Goal: Task Accomplishment & Management: Manage account settings

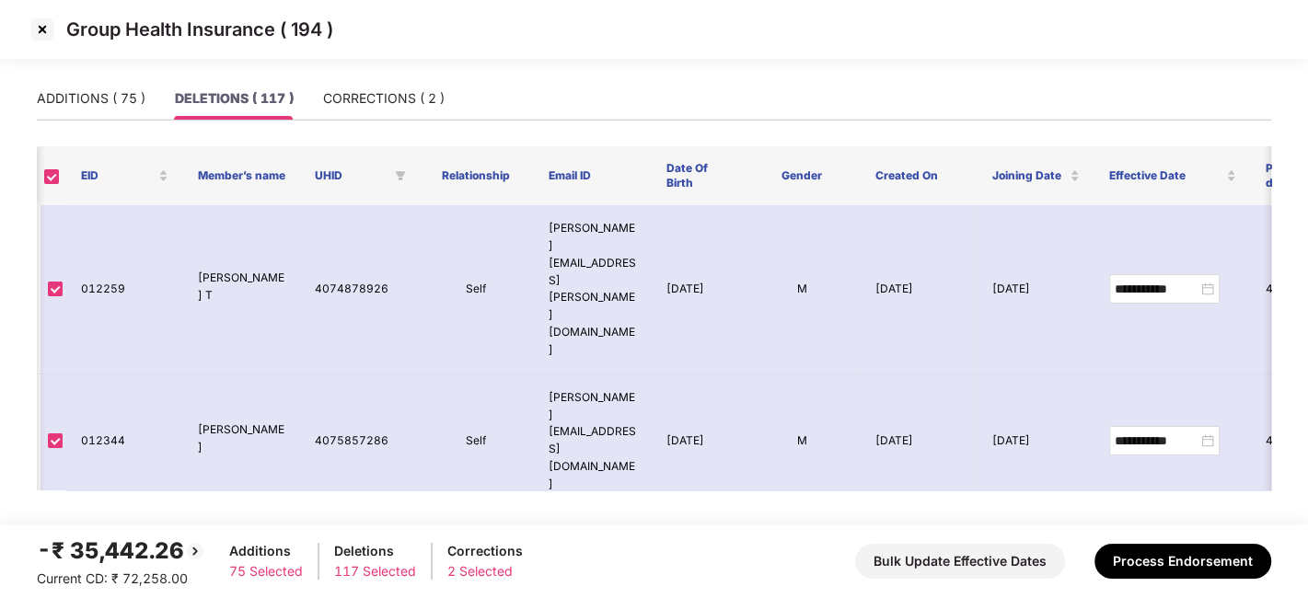
scroll to position [8014, 121]
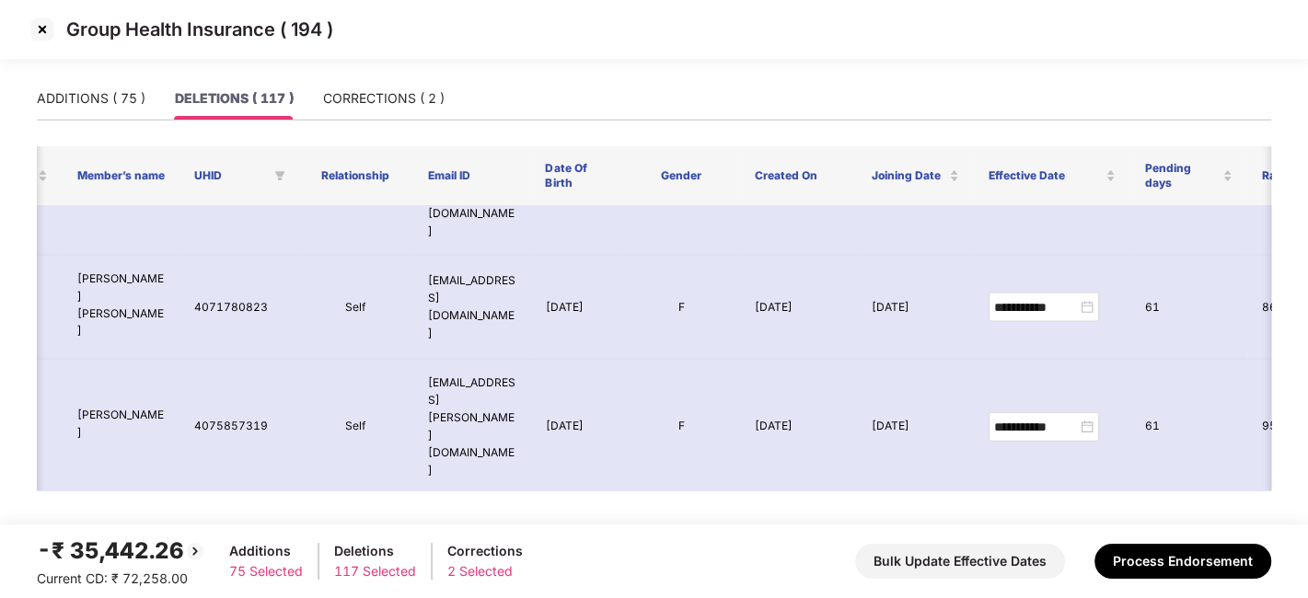
click at [35, 31] on img at bounding box center [42, 29] width 29 height 29
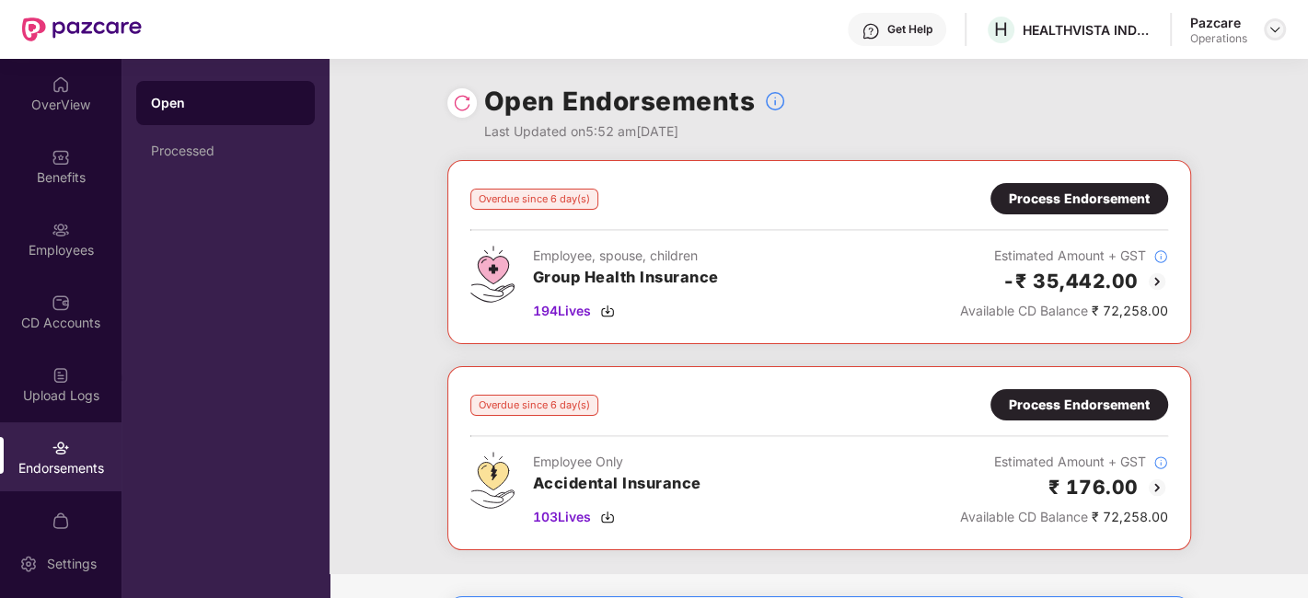
click at [1270, 25] on img at bounding box center [1275, 29] width 15 height 15
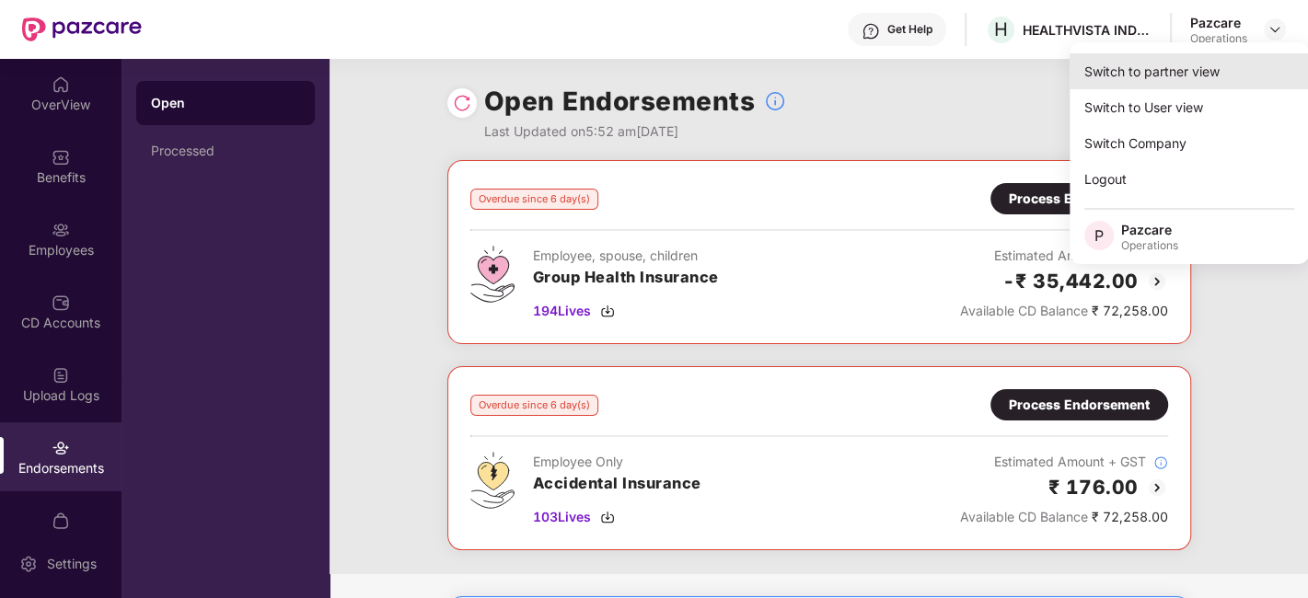
click at [1156, 59] on div "Switch to partner view" at bounding box center [1189, 71] width 239 height 36
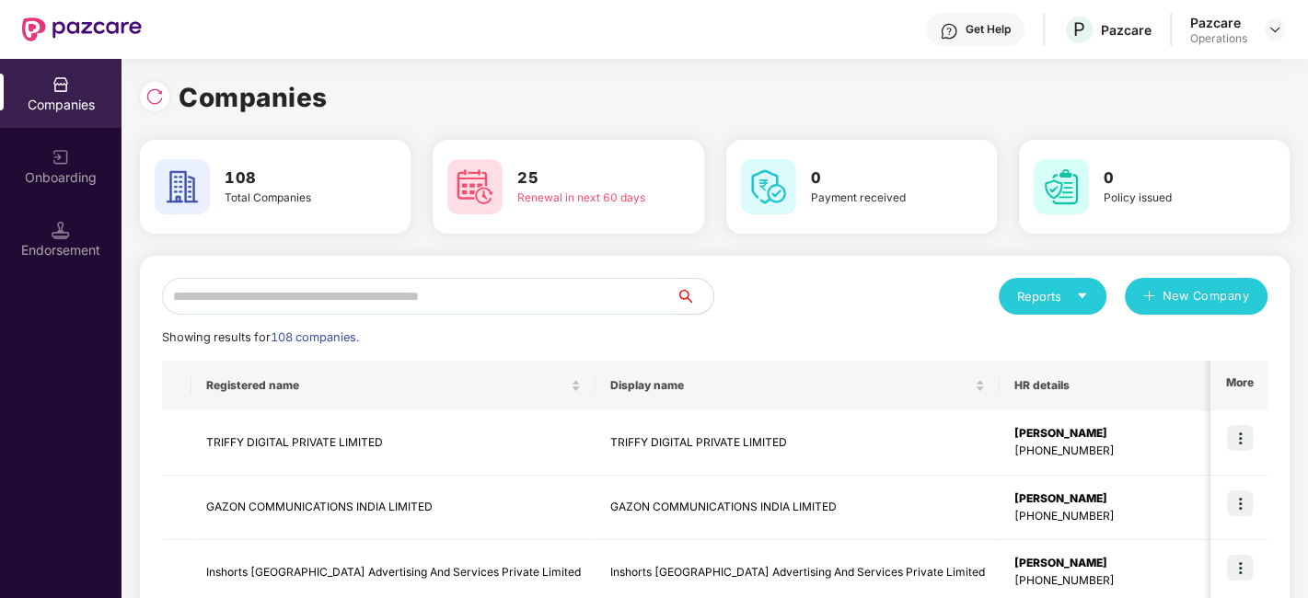
click at [597, 293] on input "text" at bounding box center [419, 296] width 515 height 37
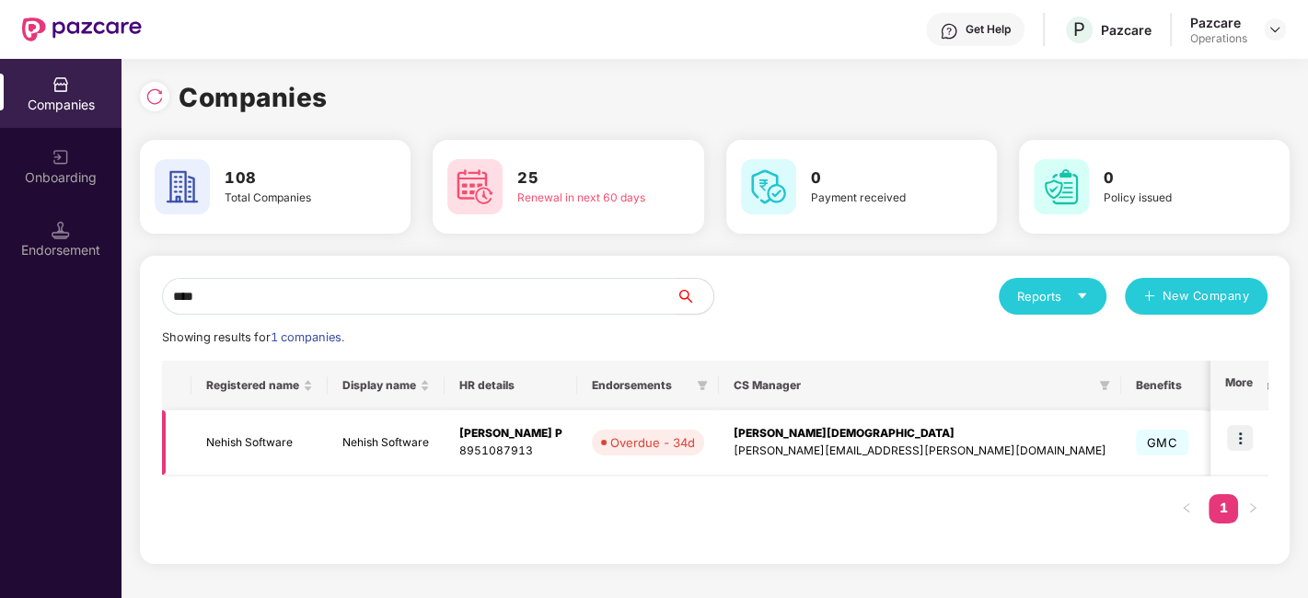
type input "****"
click at [281, 435] on td "Nehish Software" at bounding box center [259, 443] width 136 height 65
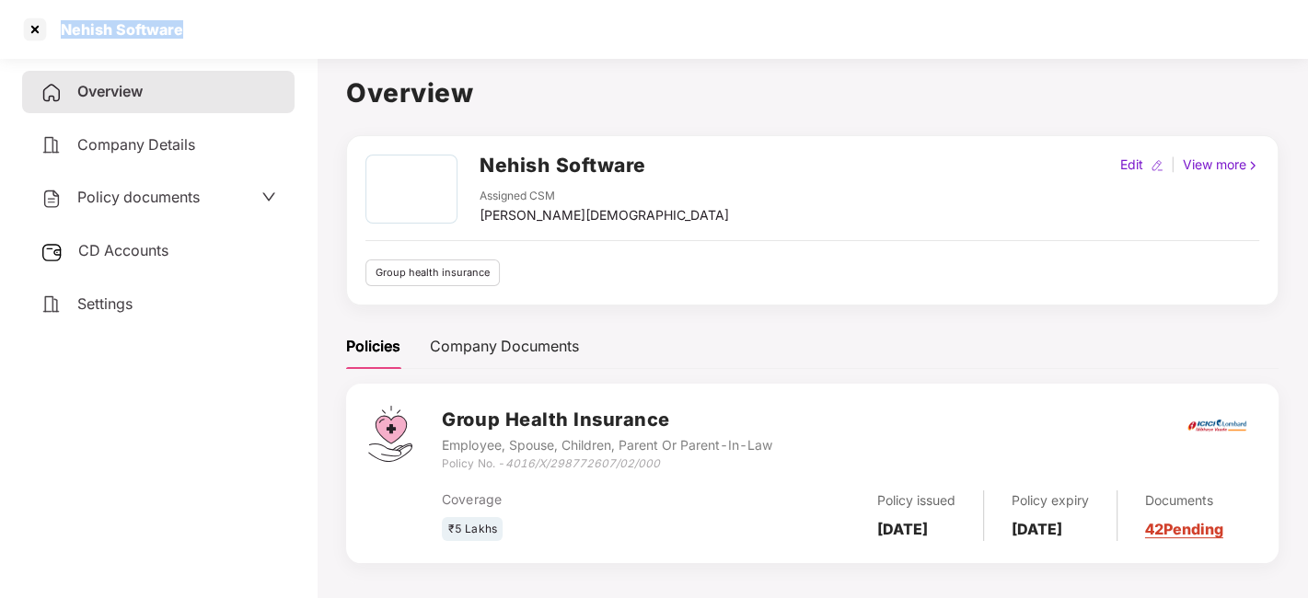
drag, startPoint x: 61, startPoint y: 35, endPoint x: 187, endPoint y: 32, distance: 126.2
click at [187, 32] on div "Nehish Software" at bounding box center [654, 29] width 1308 height 59
copy div "Nehish Software"
click at [135, 203] on span "Policy documents" at bounding box center [138, 197] width 122 height 18
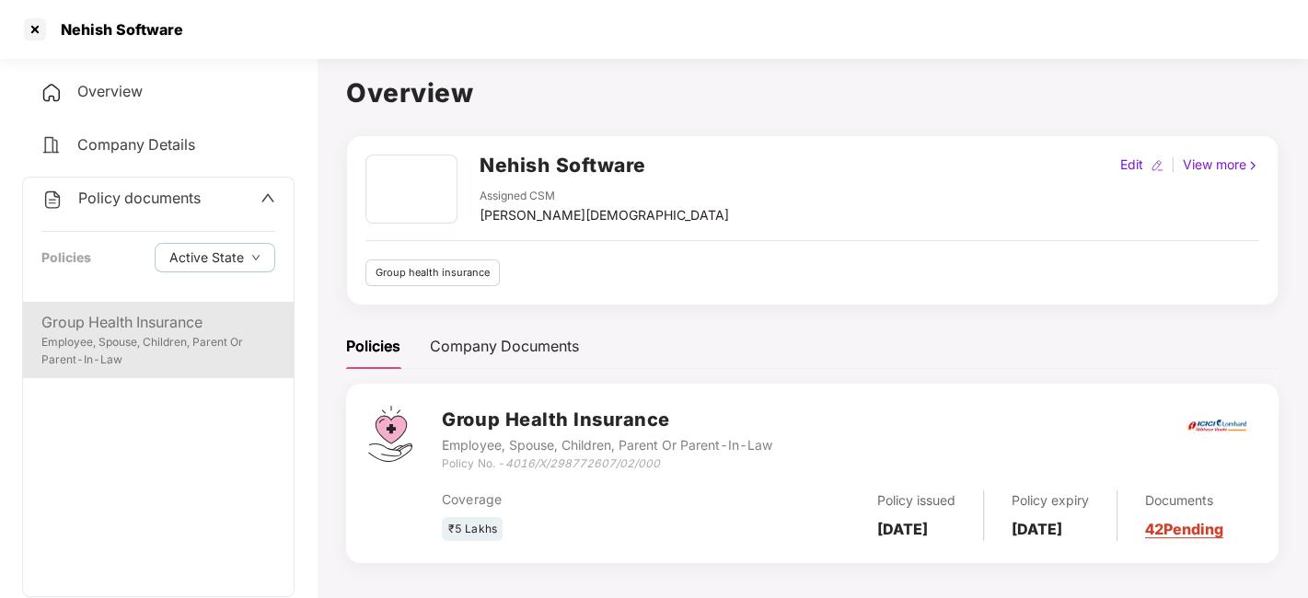
click at [138, 304] on div "Group Health Insurance Employee, Spouse, Children, Parent Or Parent-In-Law" at bounding box center [158, 340] width 271 height 76
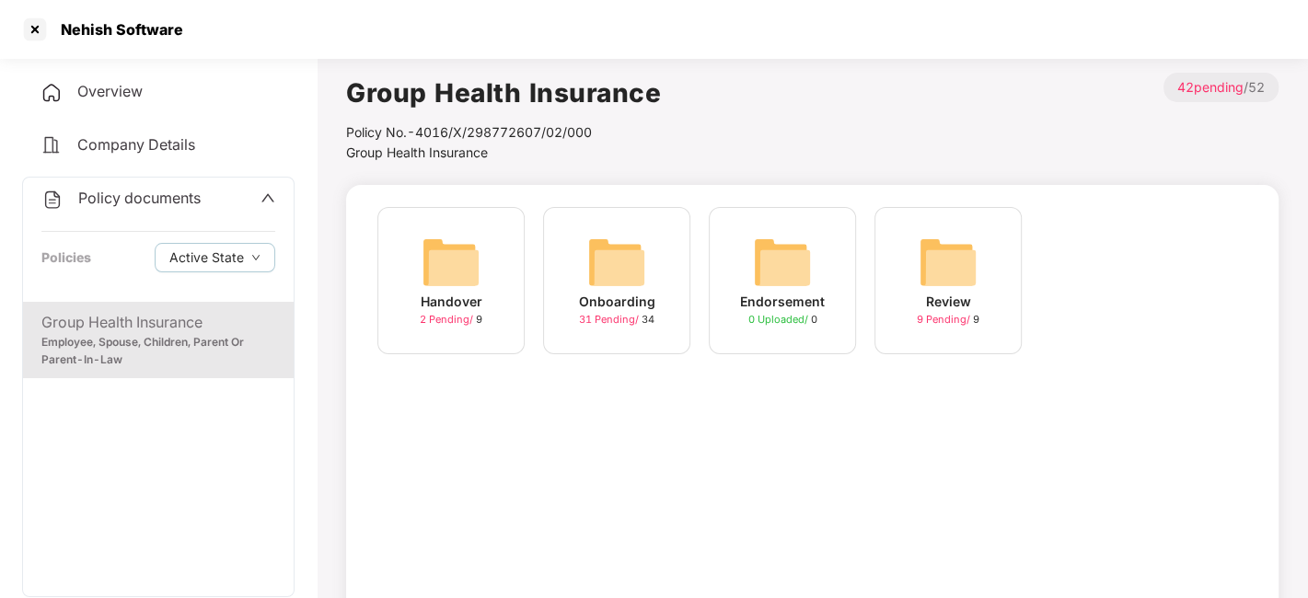
click at [639, 256] on img at bounding box center [616, 262] width 59 height 59
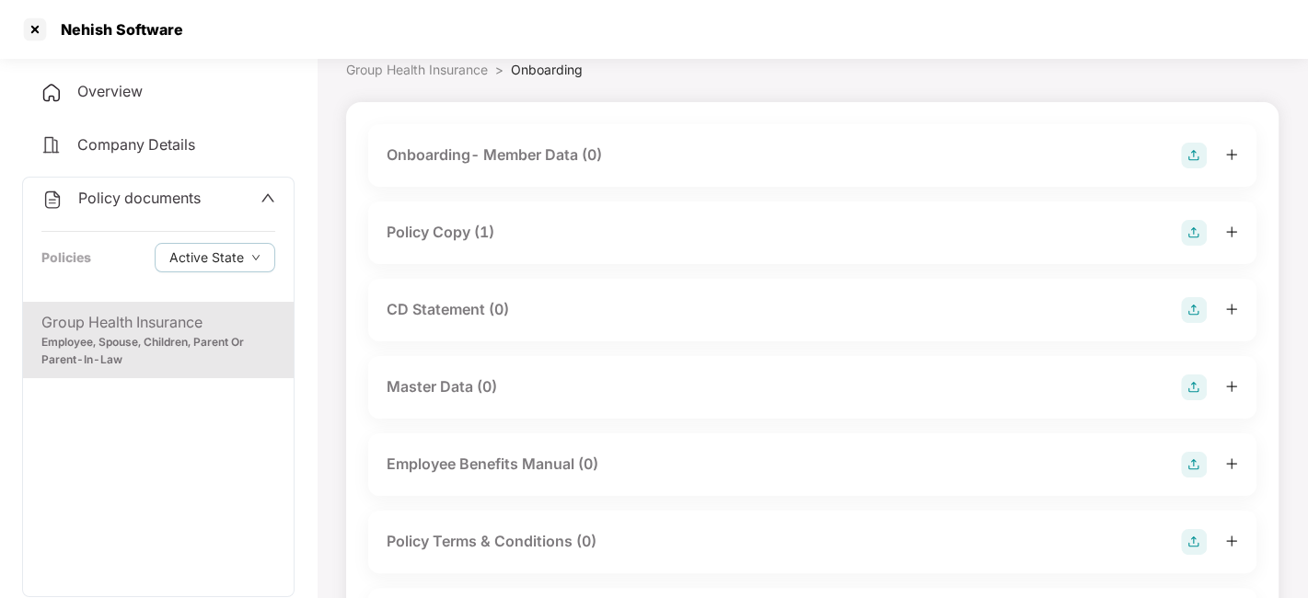
scroll to position [86, 0]
click at [442, 227] on div "Policy Copy (1)" at bounding box center [441, 229] width 108 height 23
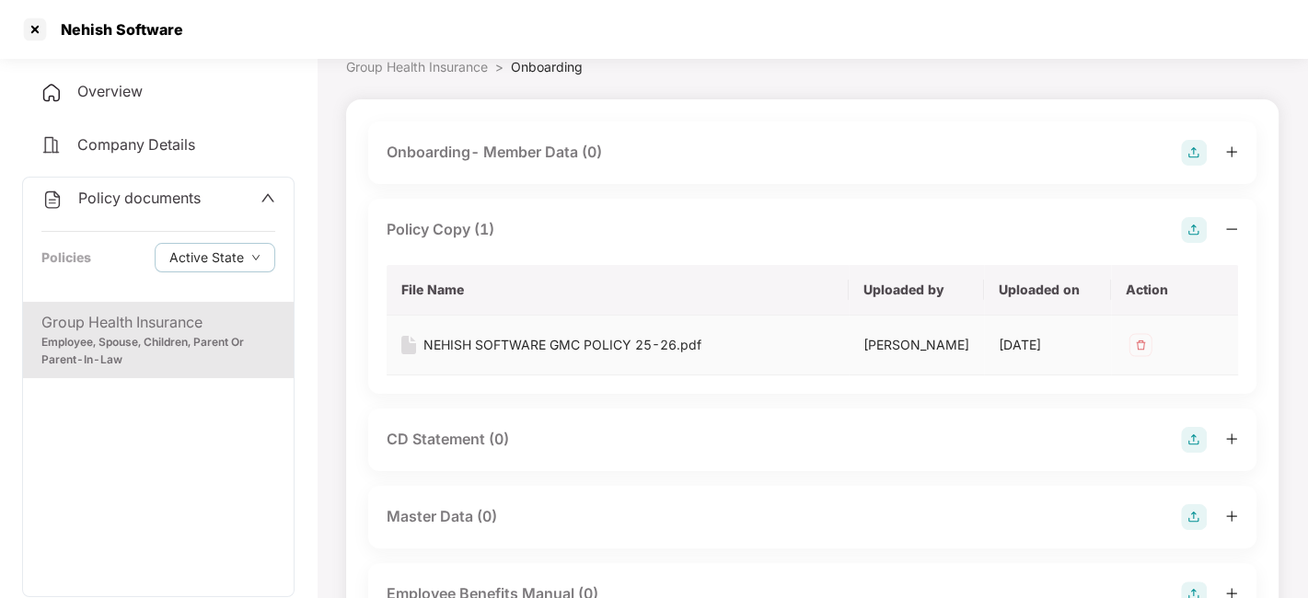
click at [579, 342] on div "NEHISH SOFTWARE GMC POLICY 25-26.pdf" at bounding box center [562, 345] width 278 height 20
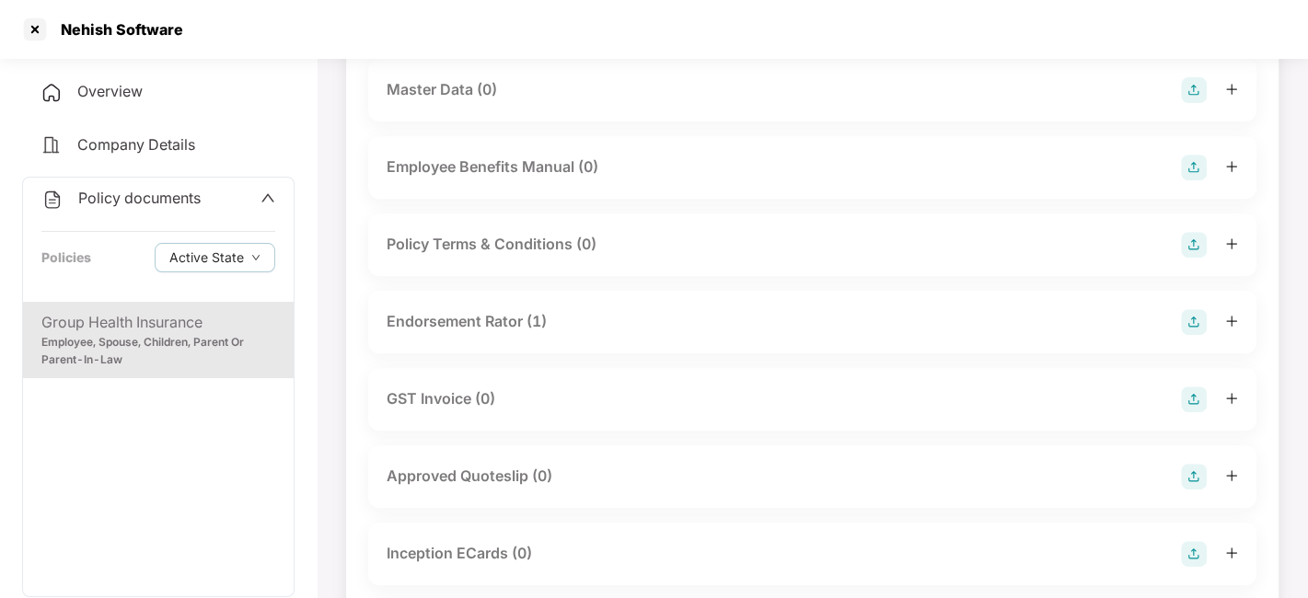
scroll to position [515, 0]
click at [493, 324] on div "Endorsement Rator (1)" at bounding box center [467, 319] width 160 height 23
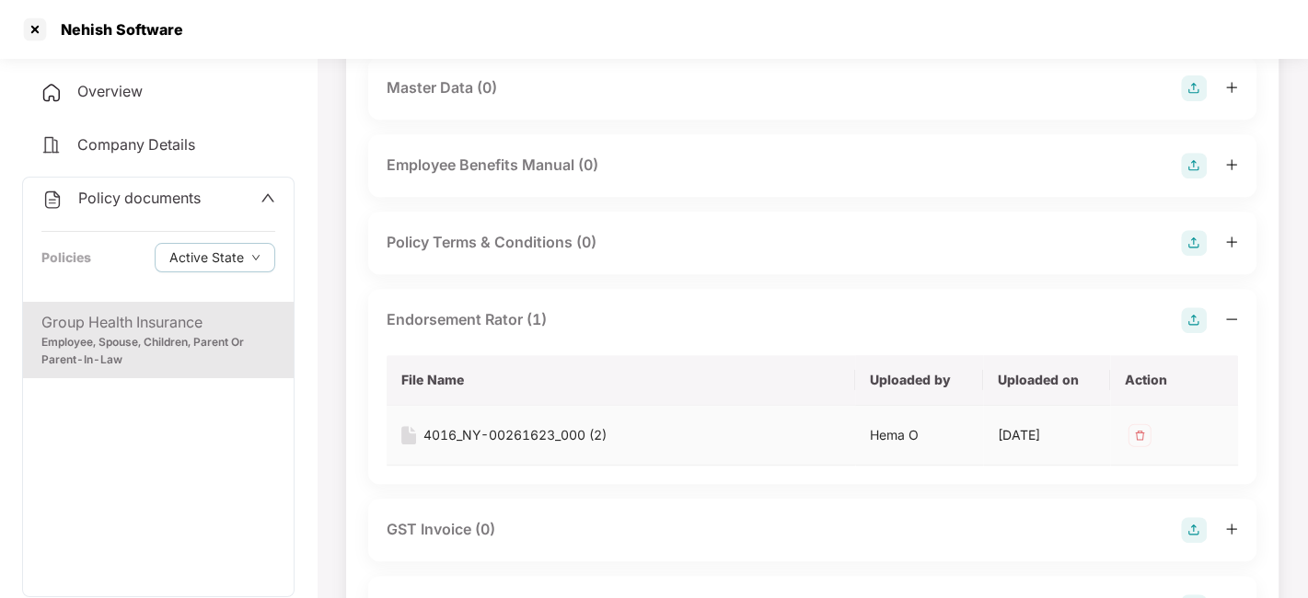
click at [520, 435] on div "4016_NY-00261623_000 (2)" at bounding box center [514, 435] width 183 height 20
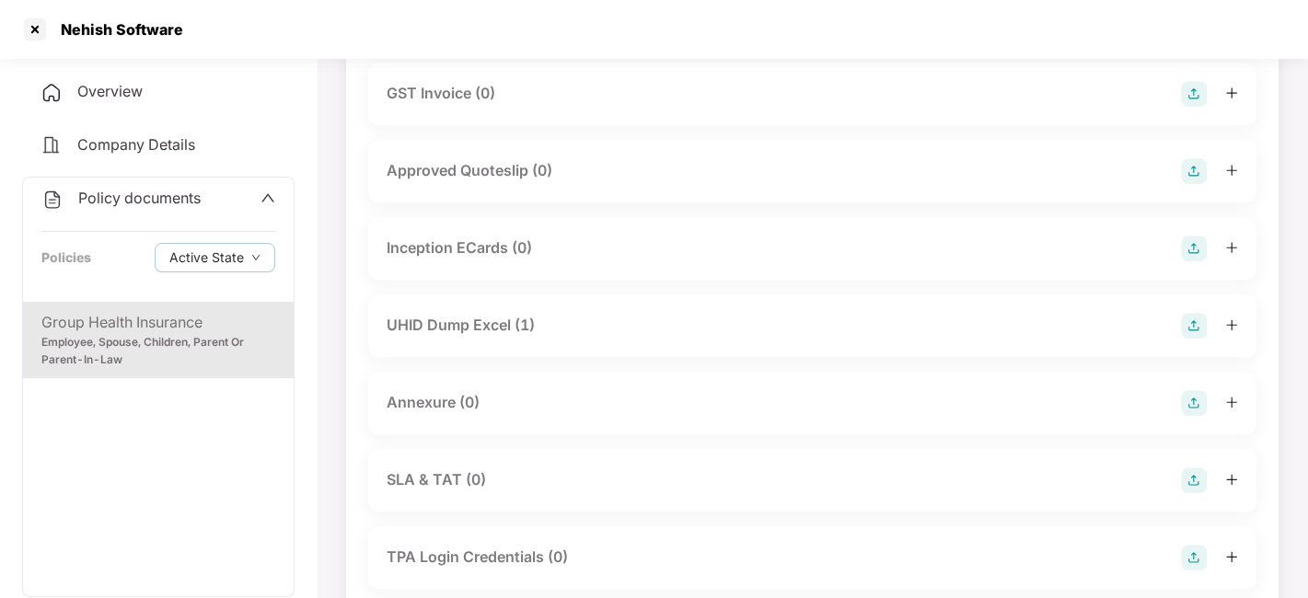
scroll to position [953, 0]
click at [460, 313] on div "UHID Dump Excel (1)" at bounding box center [461, 323] width 148 height 23
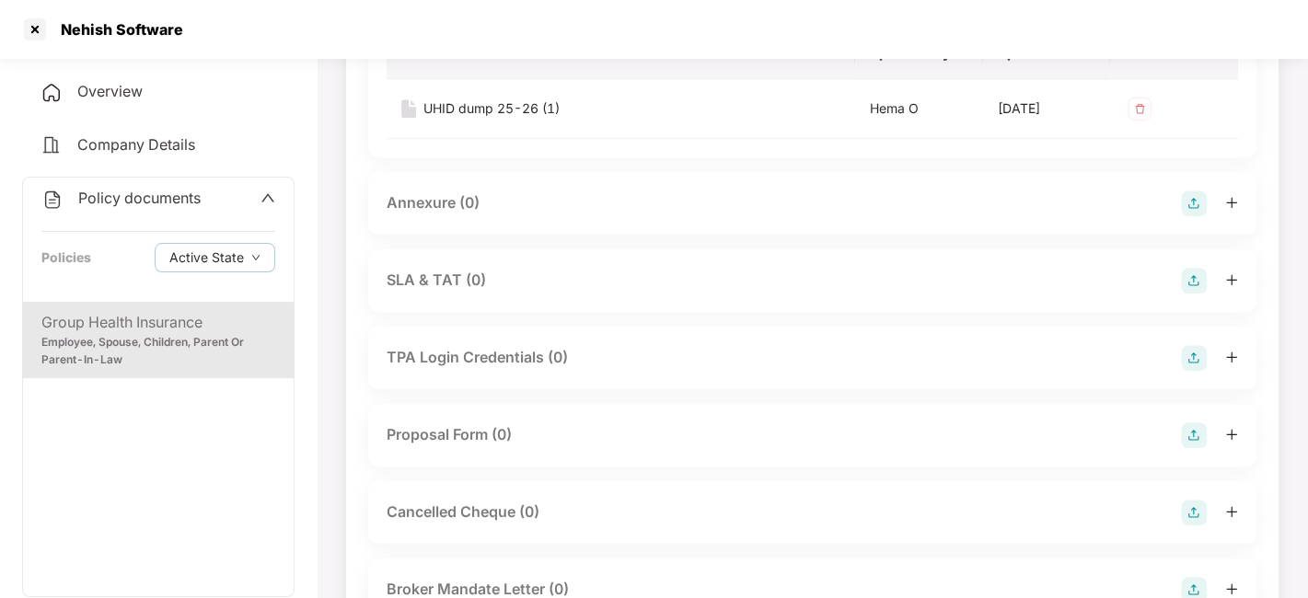
scroll to position [1153, 0]
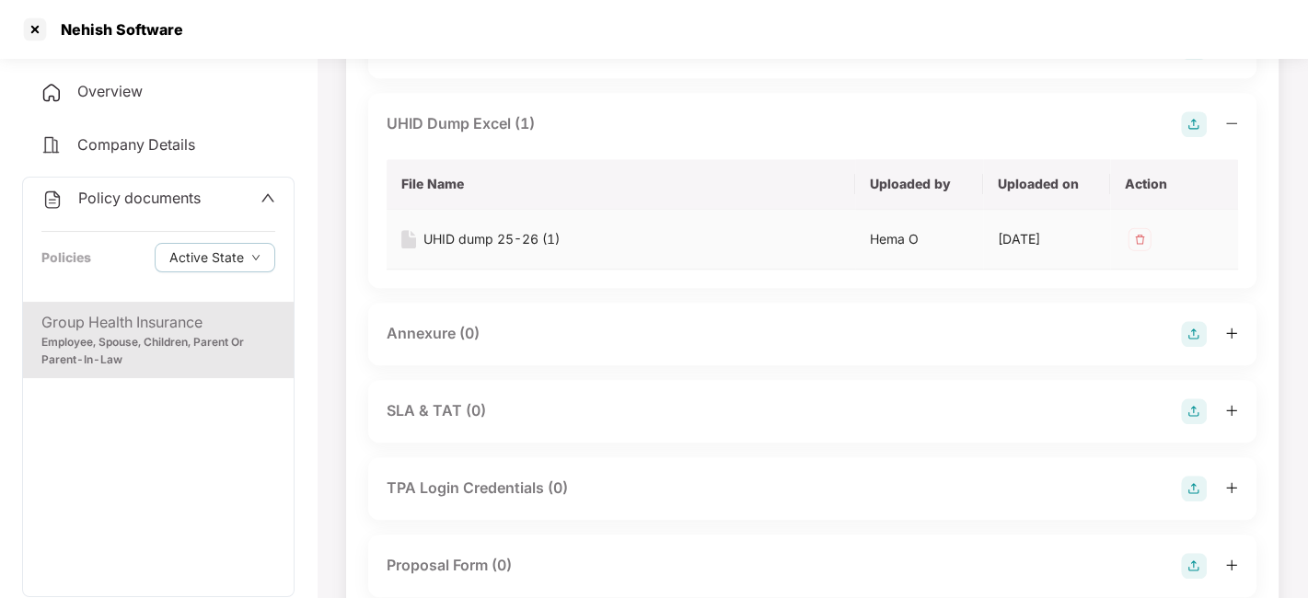
click at [478, 242] on div "UHID dump 25-26 (1)" at bounding box center [491, 239] width 136 height 20
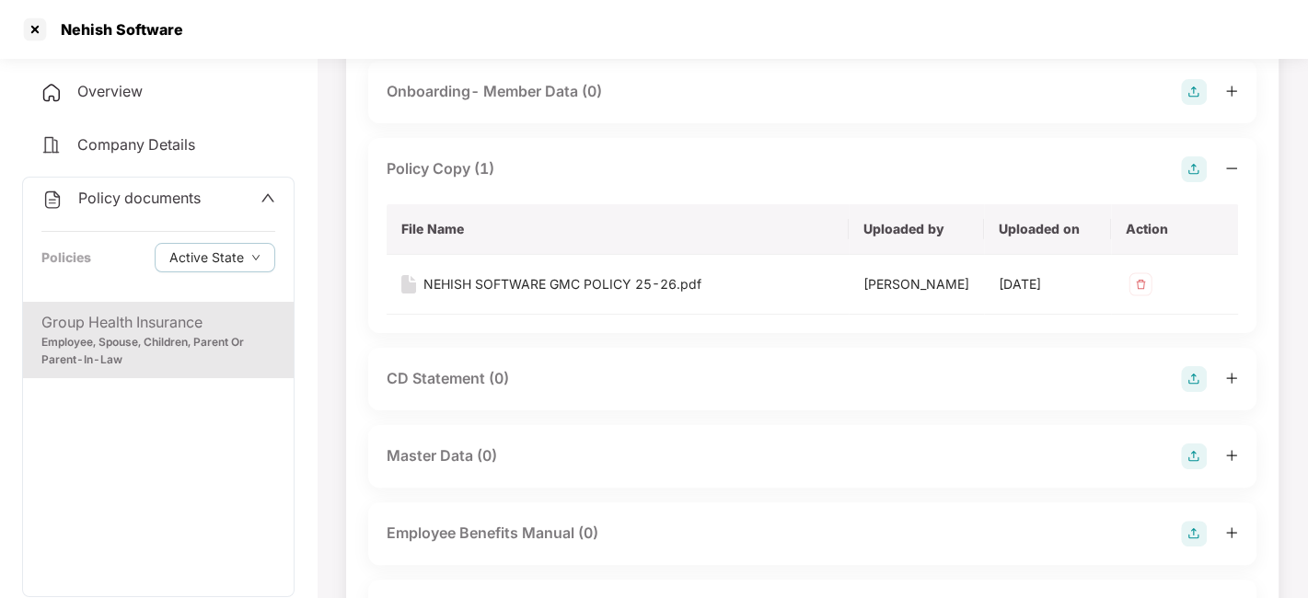
scroll to position [187, 0]
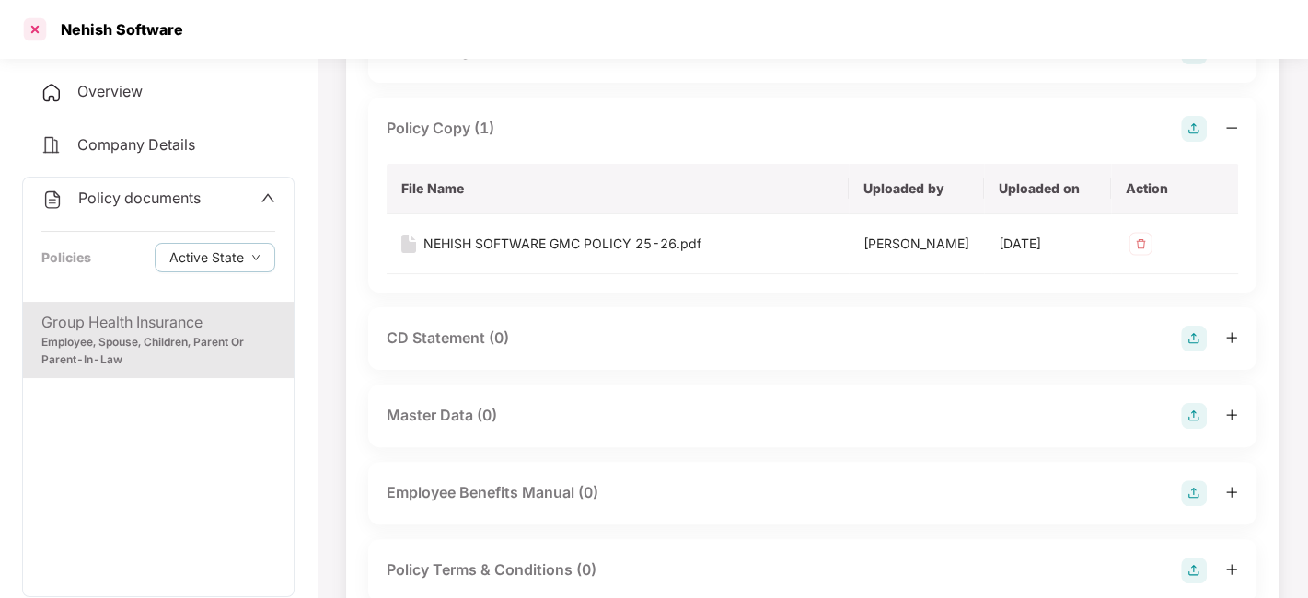
click at [31, 28] on div at bounding box center [34, 29] width 29 height 29
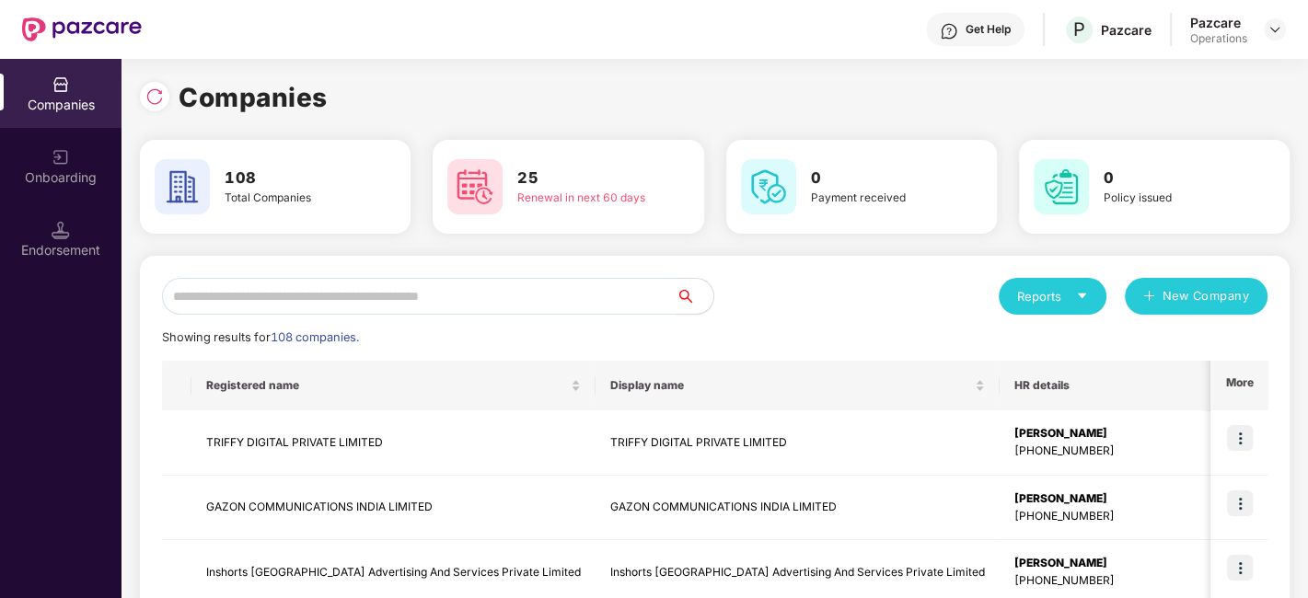
click at [499, 305] on input "text" at bounding box center [419, 296] width 515 height 37
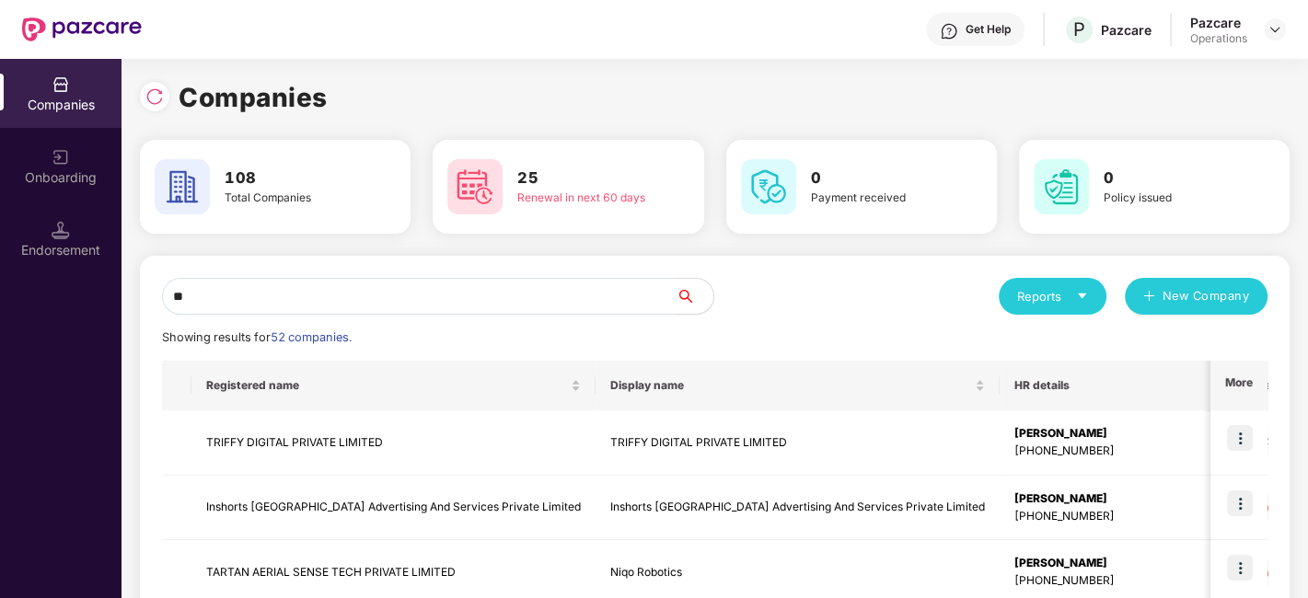
type input "*"
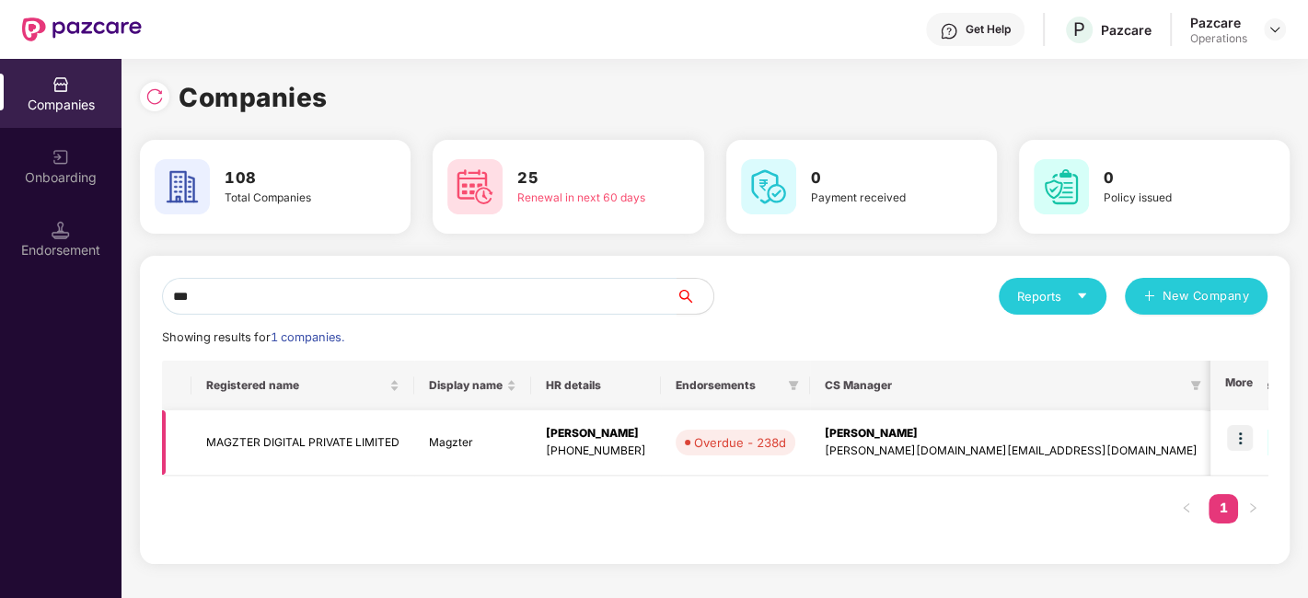
type input "***"
click at [1238, 435] on img at bounding box center [1240, 438] width 26 height 26
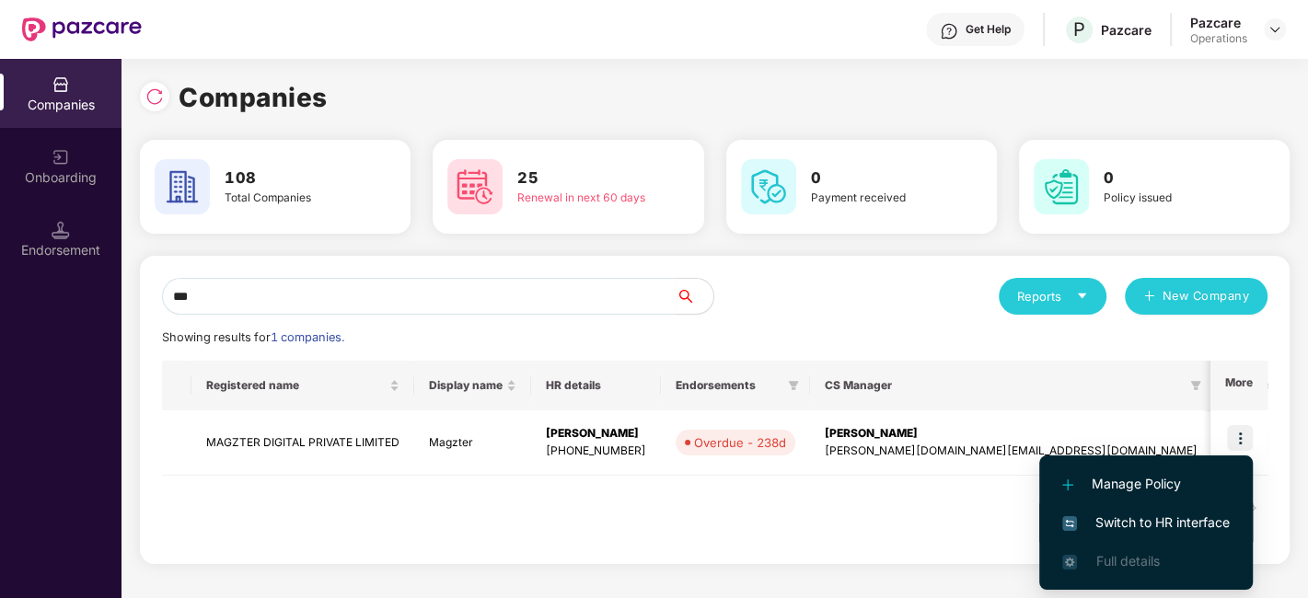
click at [1125, 519] on span "Switch to HR interface" at bounding box center [1146, 523] width 168 height 20
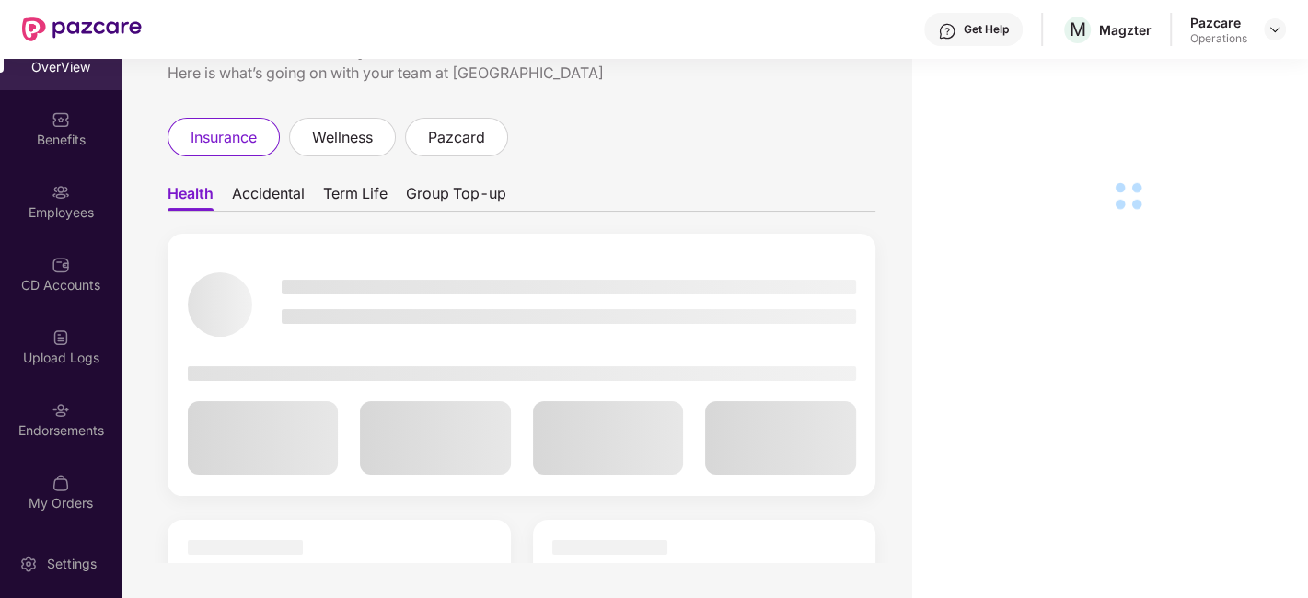
scroll to position [110, 0]
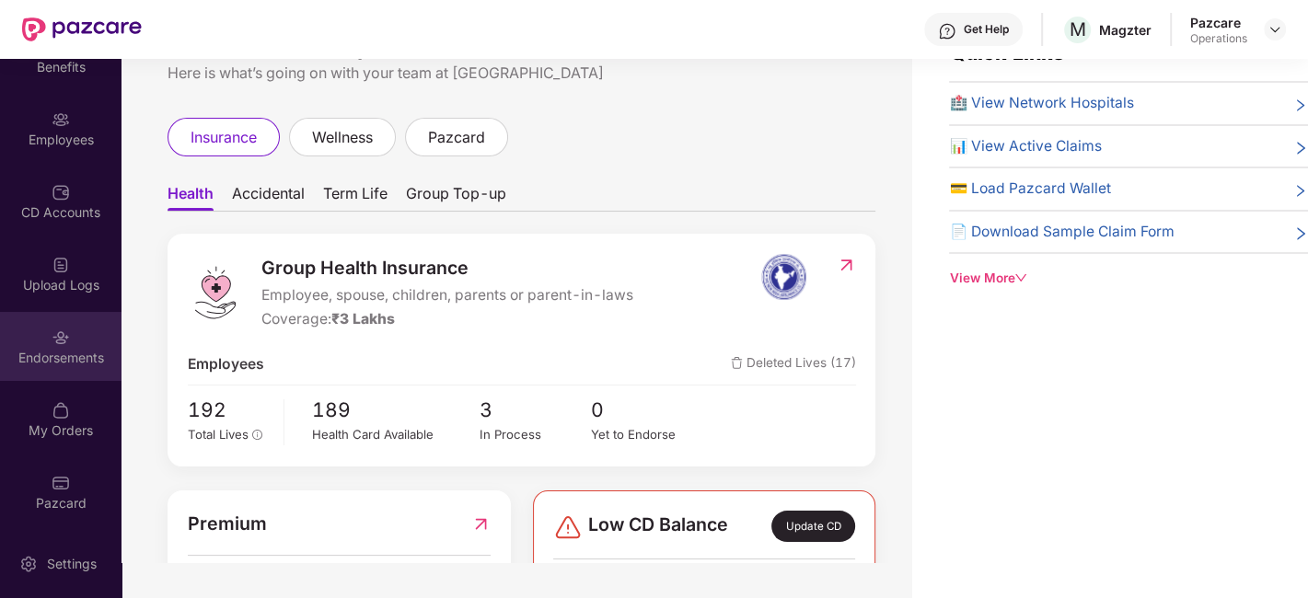
click at [33, 322] on div "Endorsements" at bounding box center [61, 346] width 122 height 69
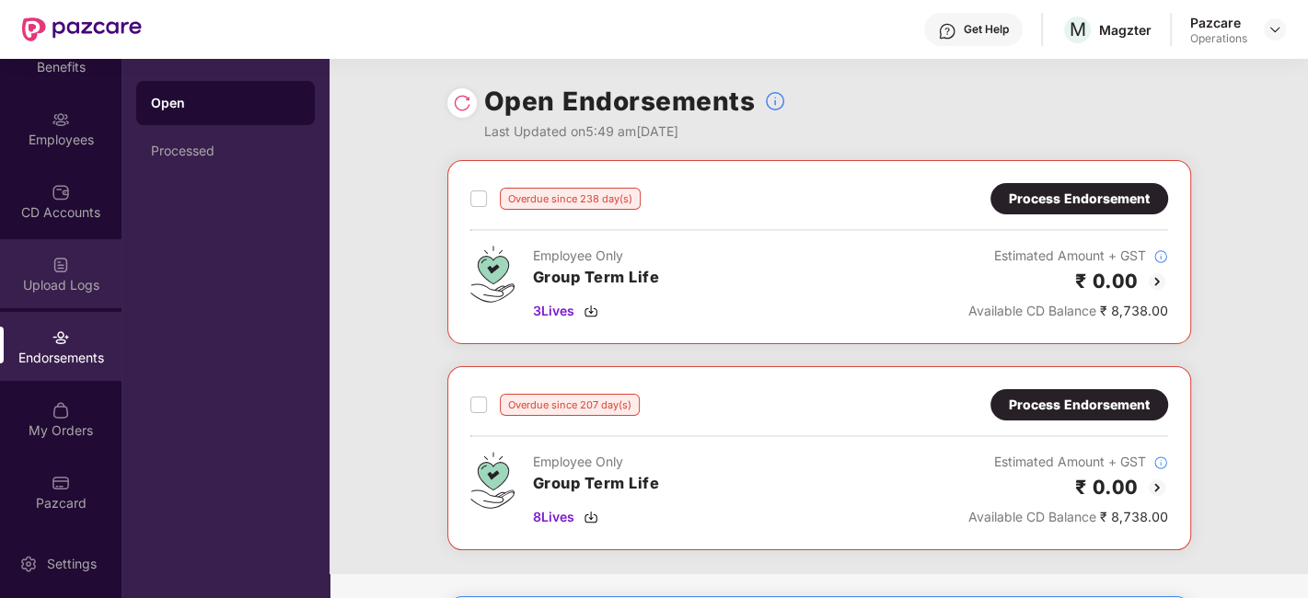
scroll to position [0, 0]
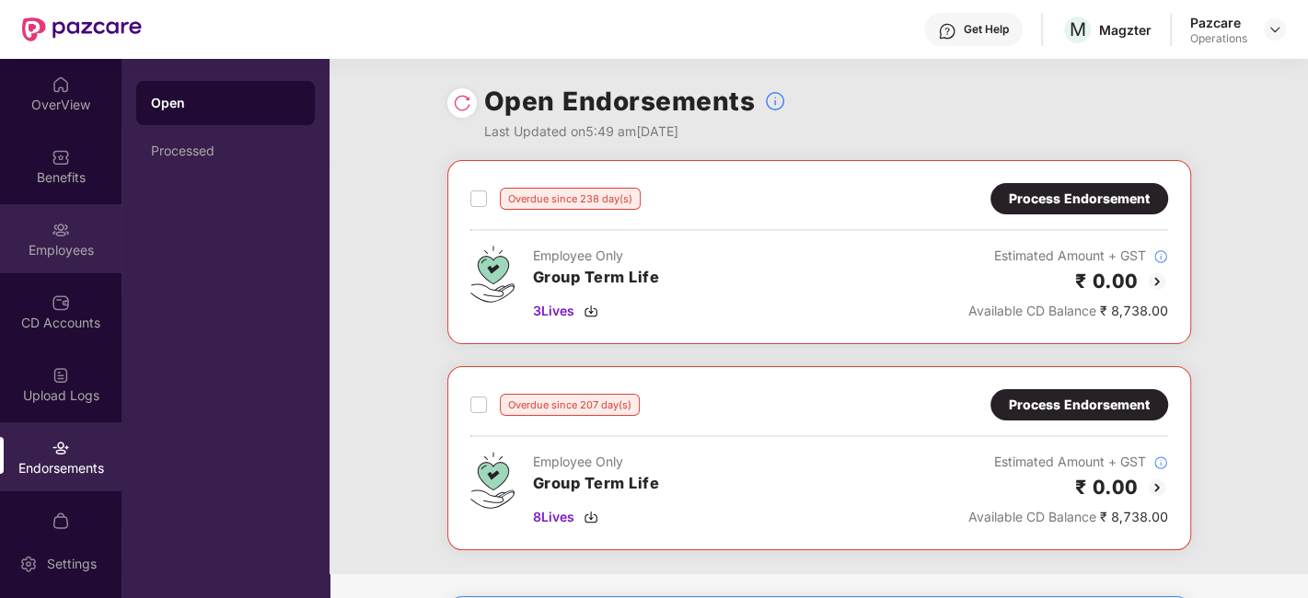
click at [46, 224] on div "Employees" at bounding box center [61, 238] width 122 height 69
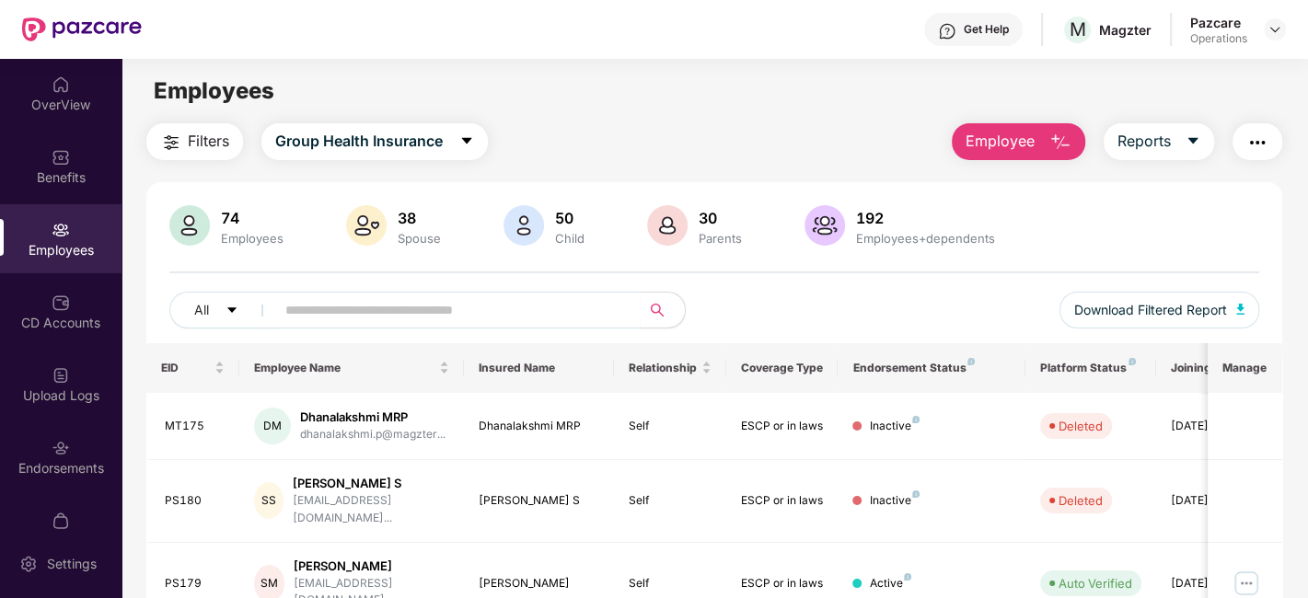
click at [193, 149] on span "Filters" at bounding box center [208, 141] width 41 height 23
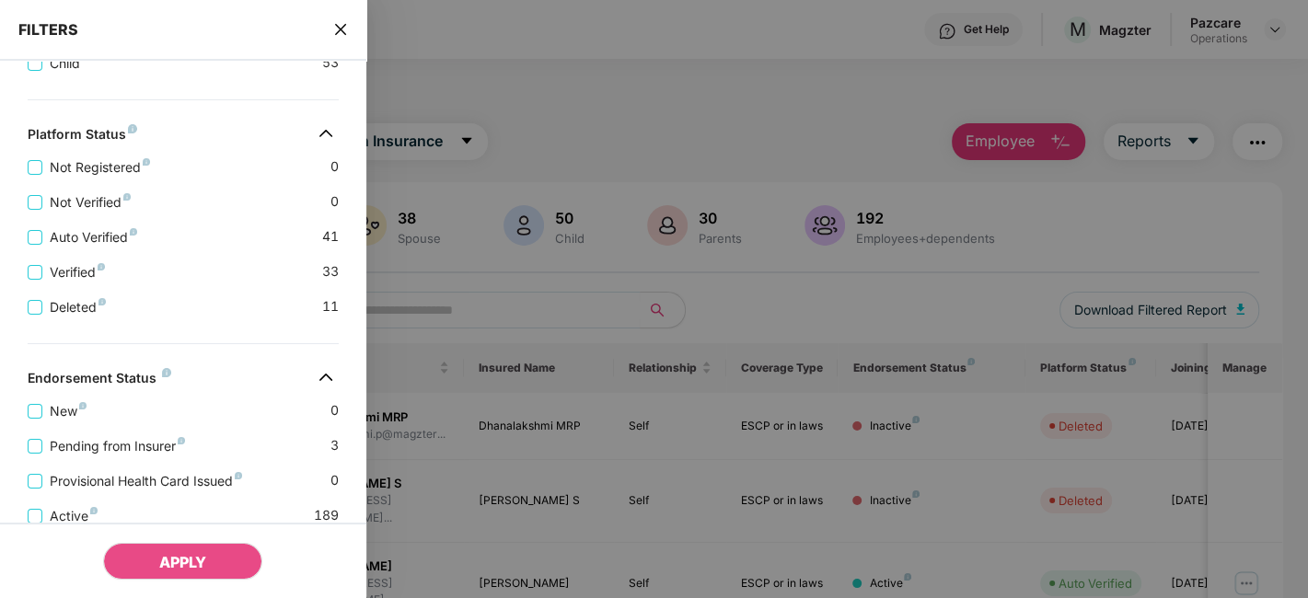
scroll to position [796, 0]
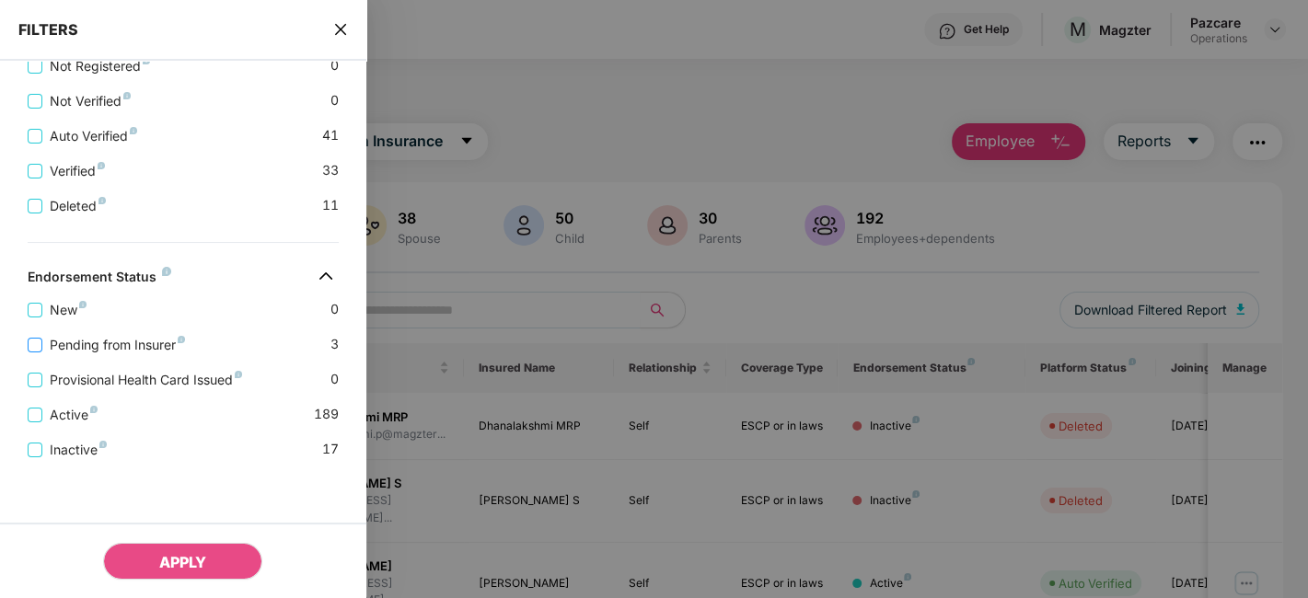
click at [122, 342] on span "Pending from Insurer" at bounding box center [117, 345] width 150 height 20
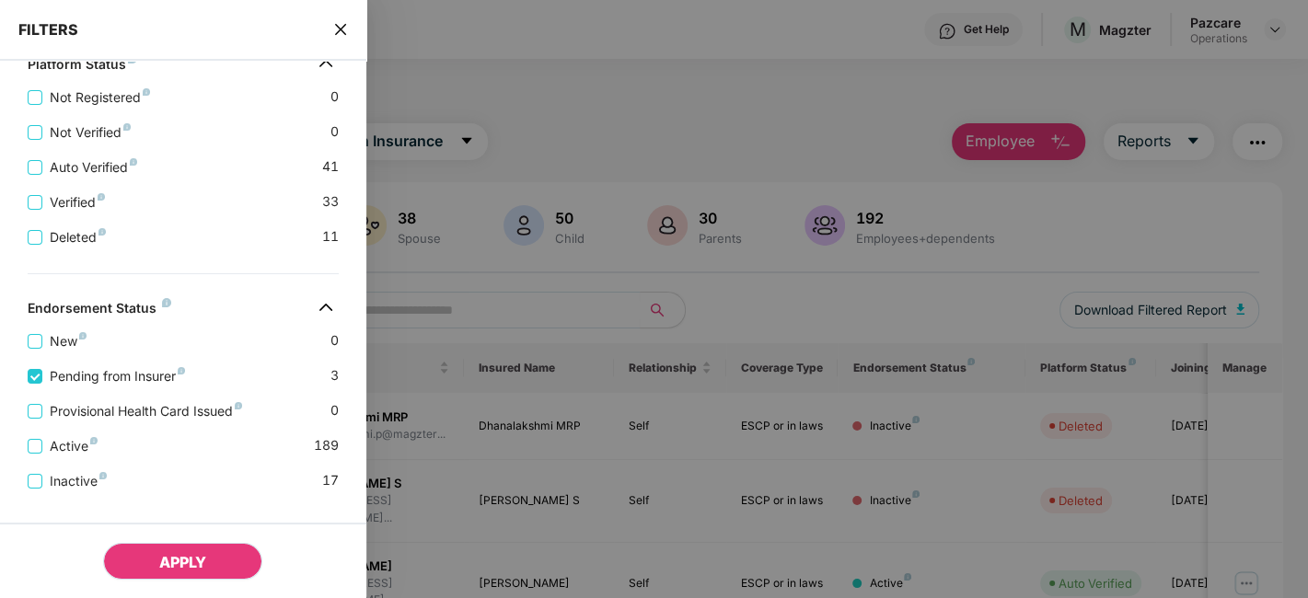
click at [190, 559] on span "APPLY" at bounding box center [182, 562] width 47 height 18
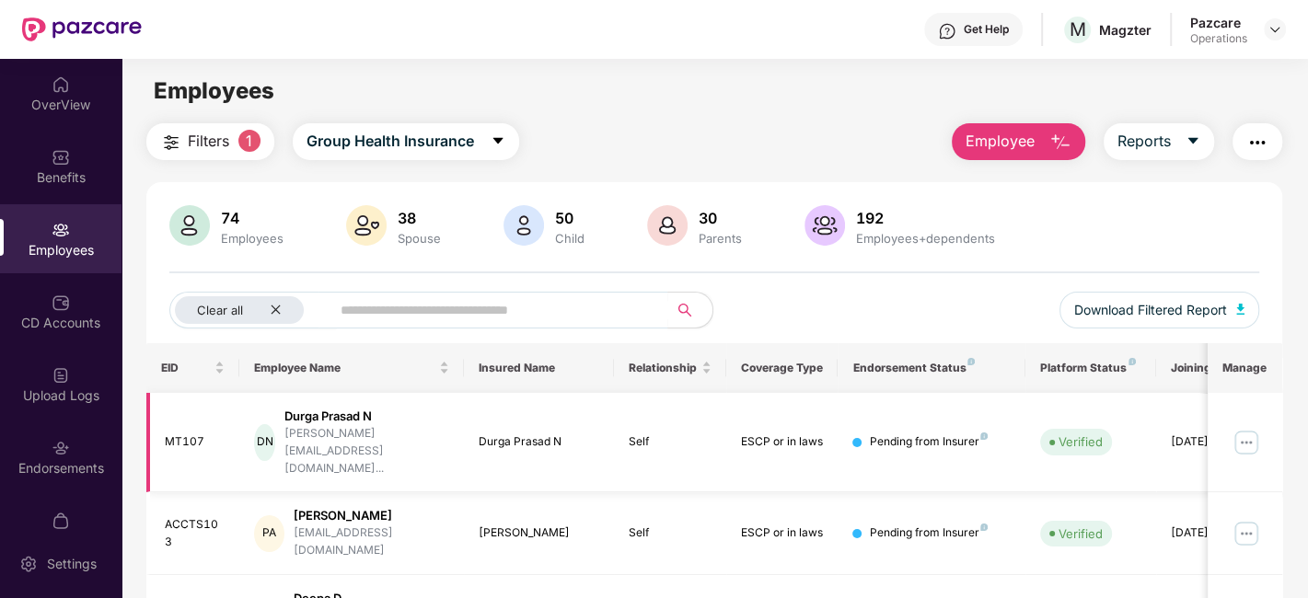
scroll to position [60, 0]
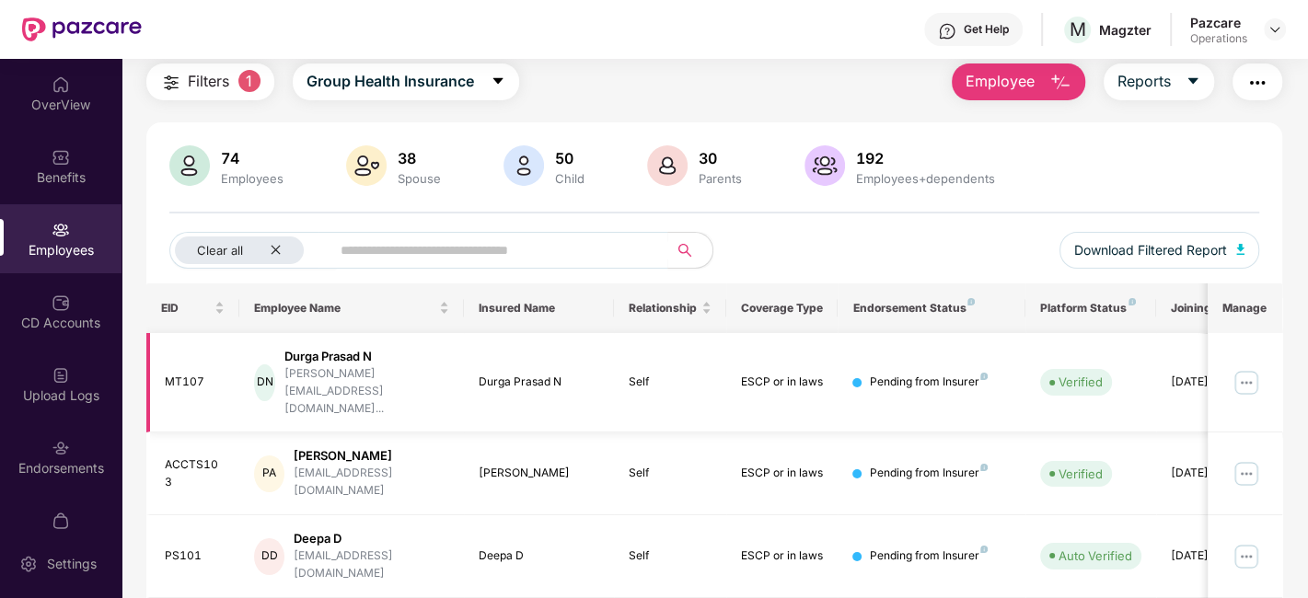
click at [174, 374] on div "MT107" at bounding box center [195, 382] width 61 height 17
copy div "MT107"
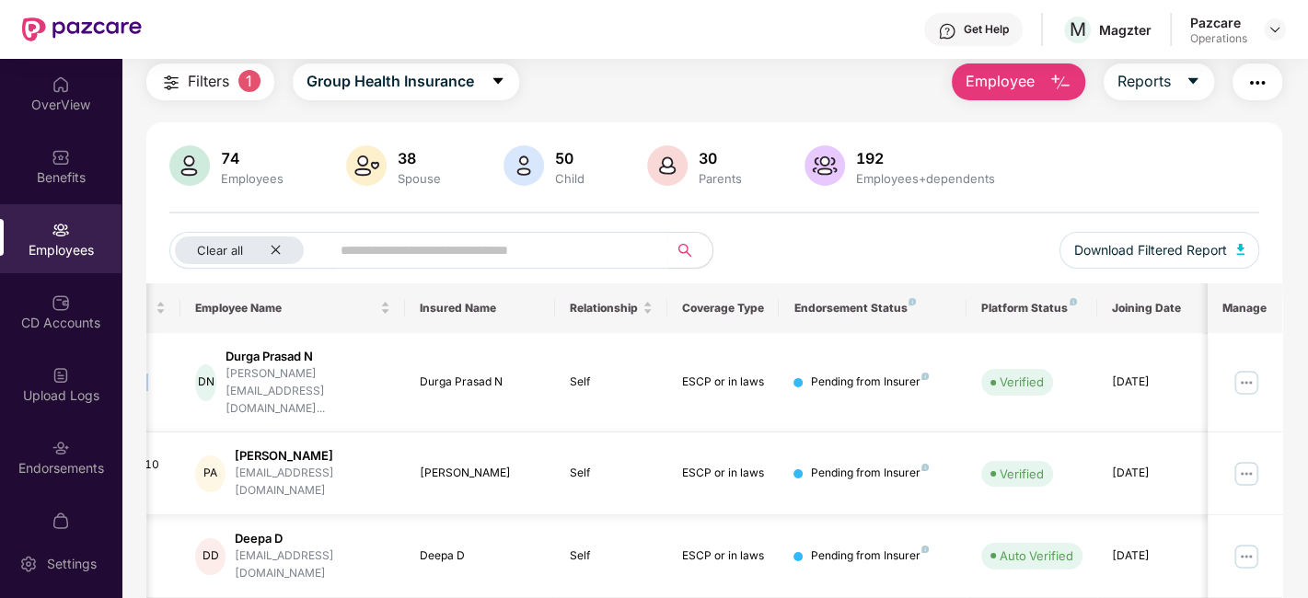
scroll to position [0, 0]
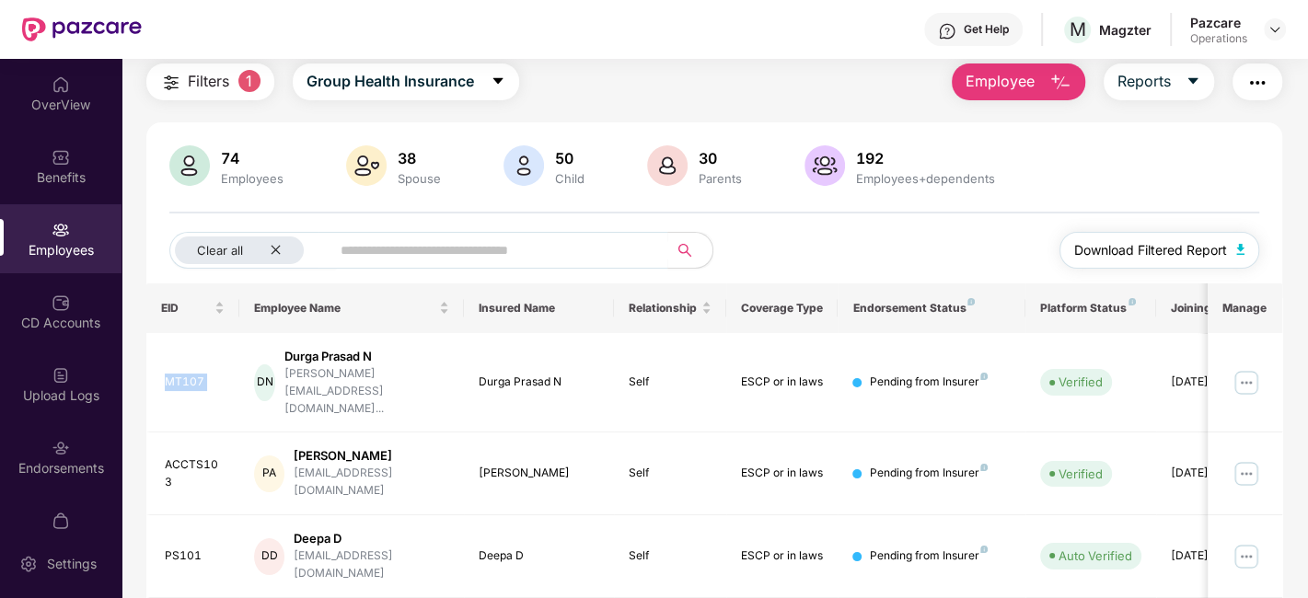
click at [1159, 243] on span "Download Filtered Report" at bounding box center [1150, 250] width 153 height 20
click at [1258, 87] on img "button" at bounding box center [1258, 83] width 22 height 22
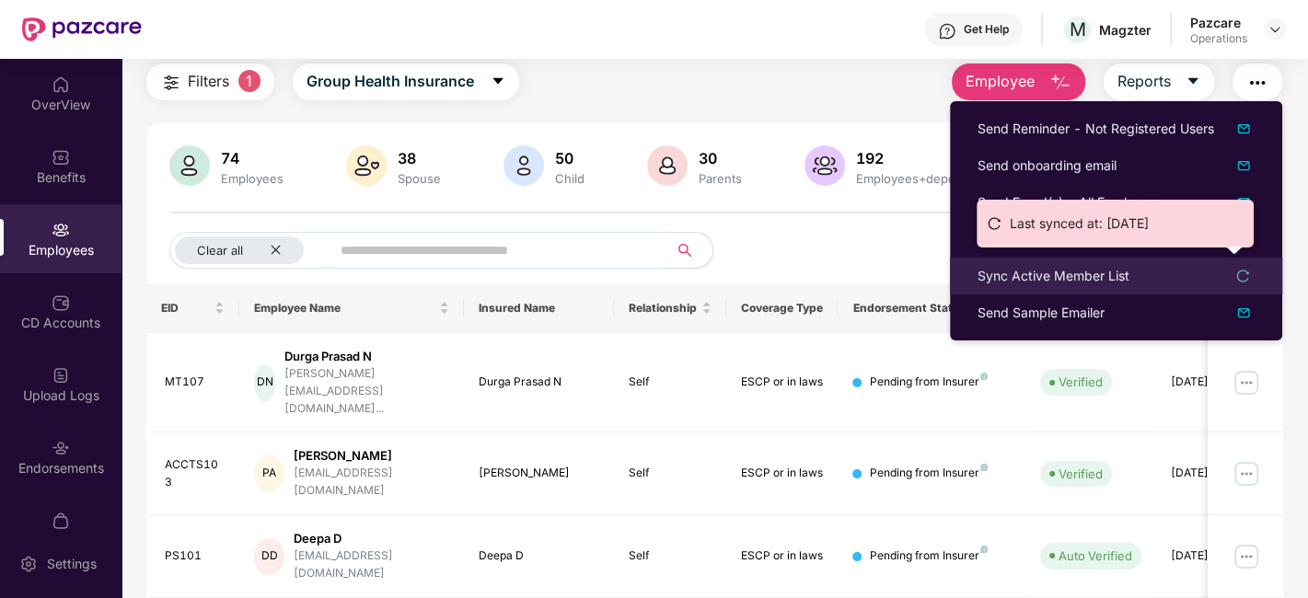
click at [1007, 272] on div "Sync Active Member List" at bounding box center [1054, 276] width 152 height 20
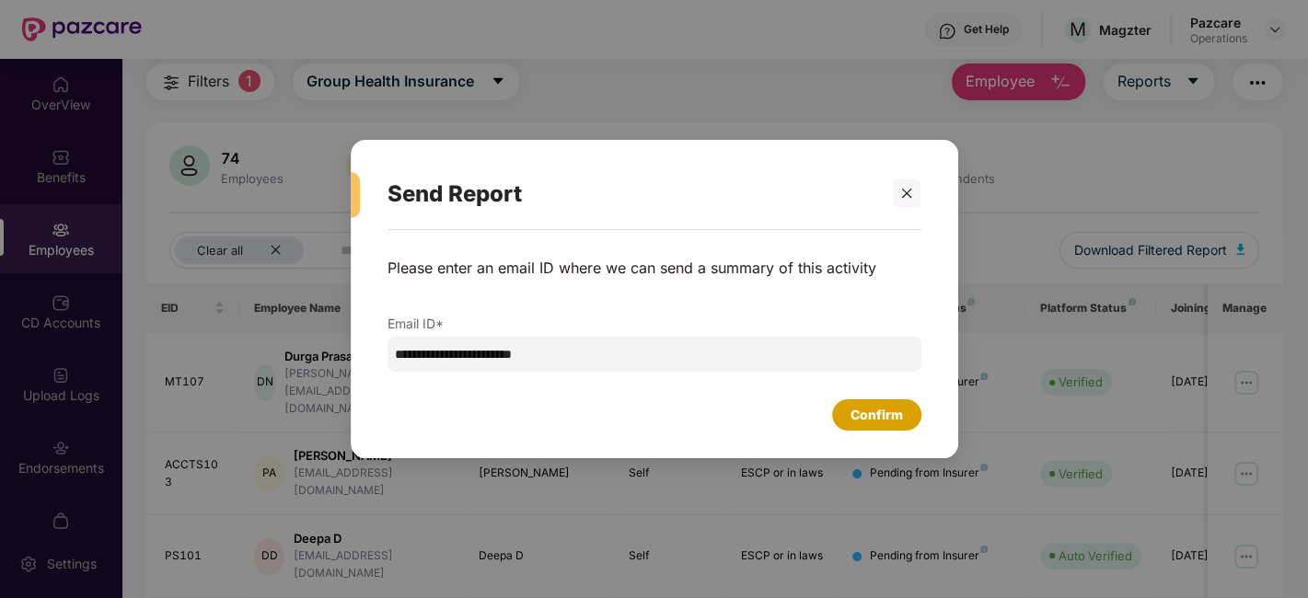
click at [887, 407] on div "Confirm" at bounding box center [877, 415] width 52 height 20
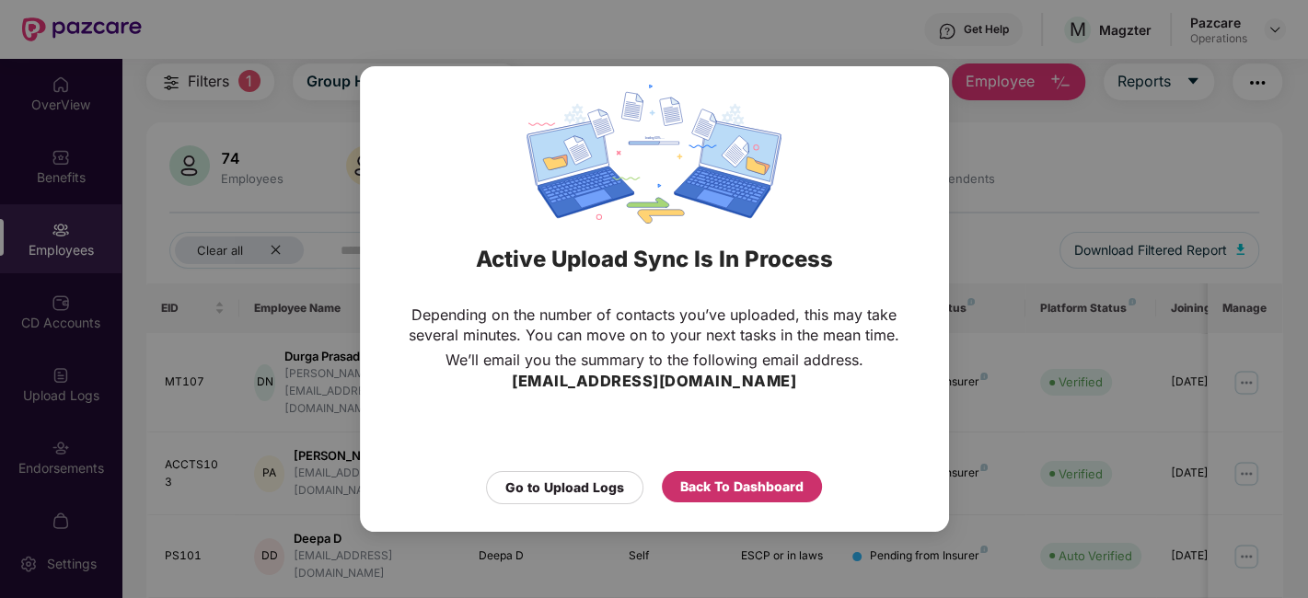
click at [739, 491] on div "Back To Dashboard" at bounding box center [741, 487] width 123 height 20
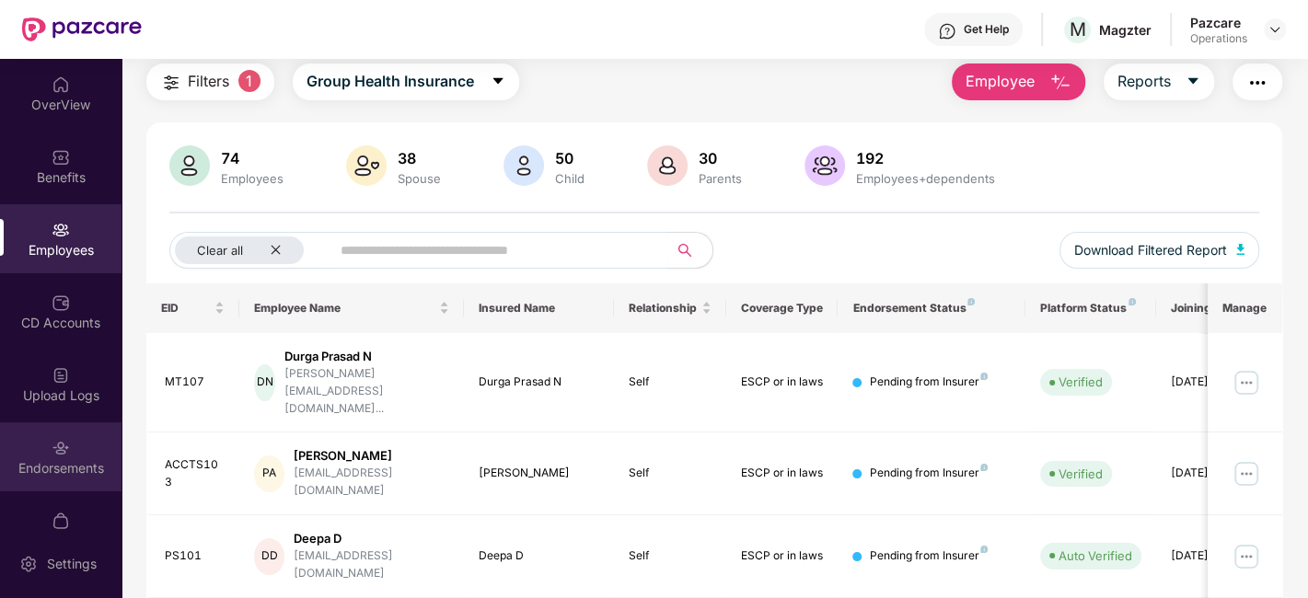
click at [31, 427] on div "Endorsements" at bounding box center [61, 457] width 122 height 69
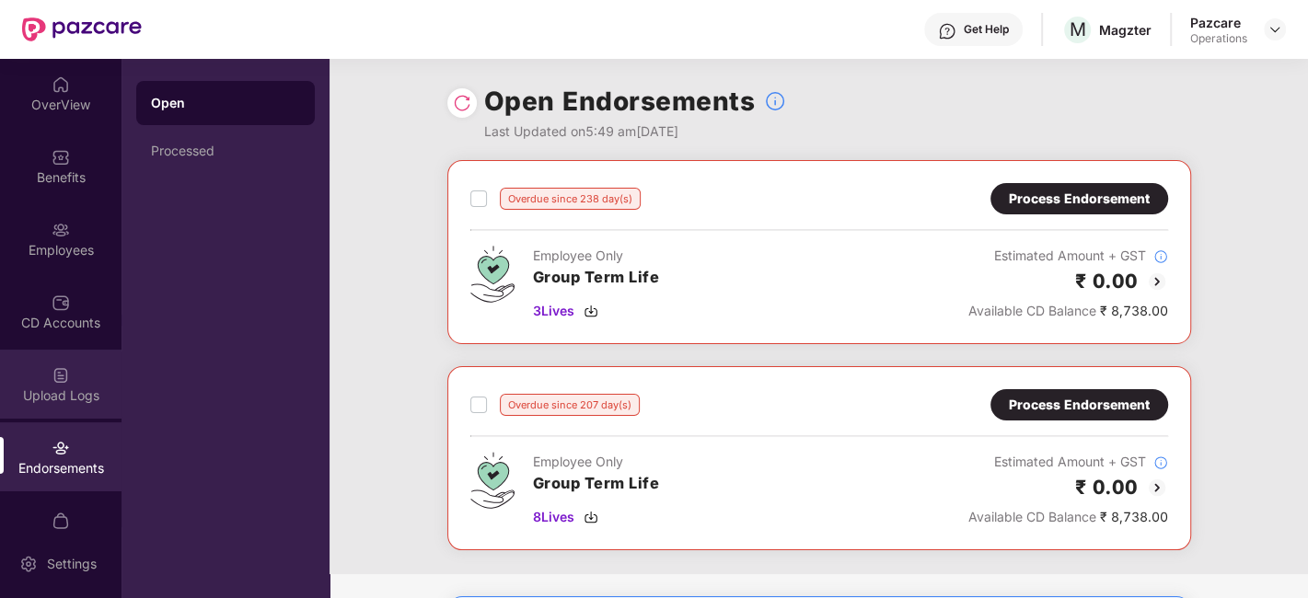
click at [42, 377] on div "Upload Logs" at bounding box center [61, 384] width 122 height 69
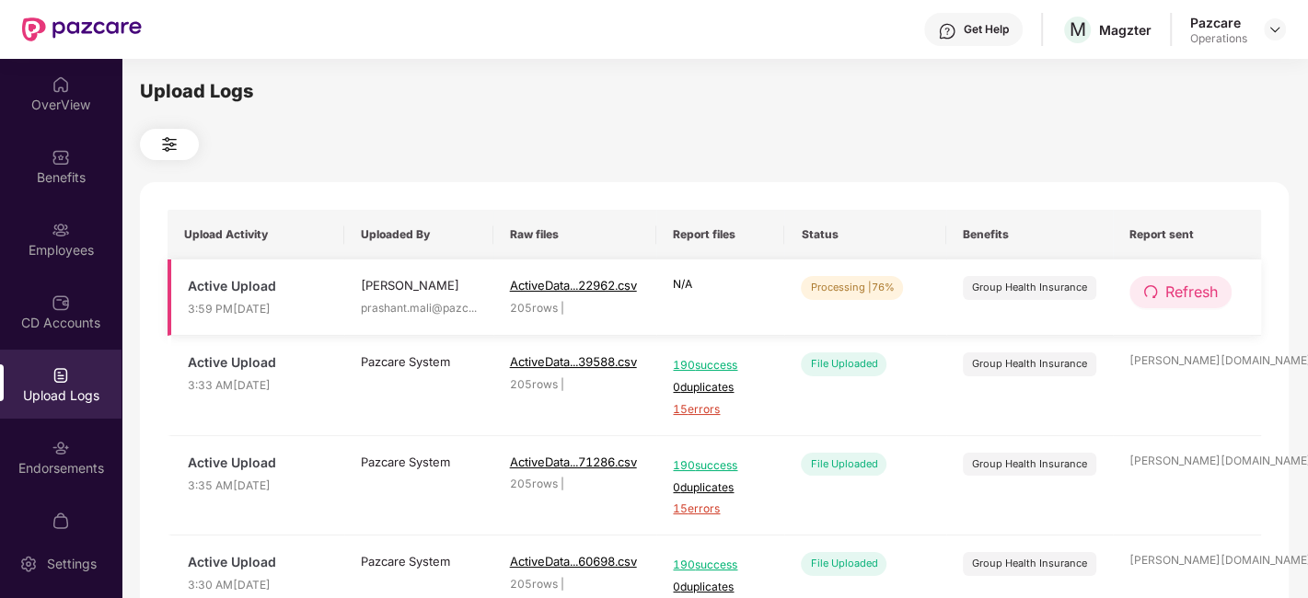
click at [1168, 301] on span "Refresh" at bounding box center [1192, 292] width 52 height 23
click at [1217, 287] on span "Refresh" at bounding box center [1192, 292] width 52 height 23
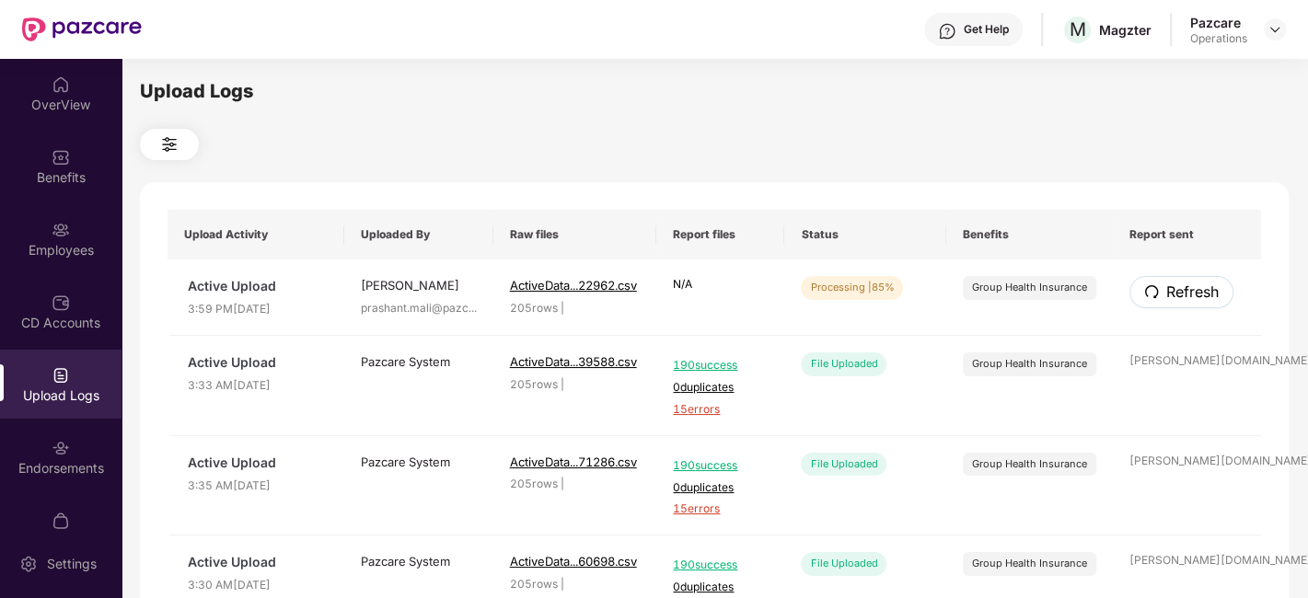
click at [1217, 287] on span "Refresh" at bounding box center [1192, 292] width 52 height 23
click at [1201, 284] on span "Refresh" at bounding box center [1192, 292] width 52 height 23
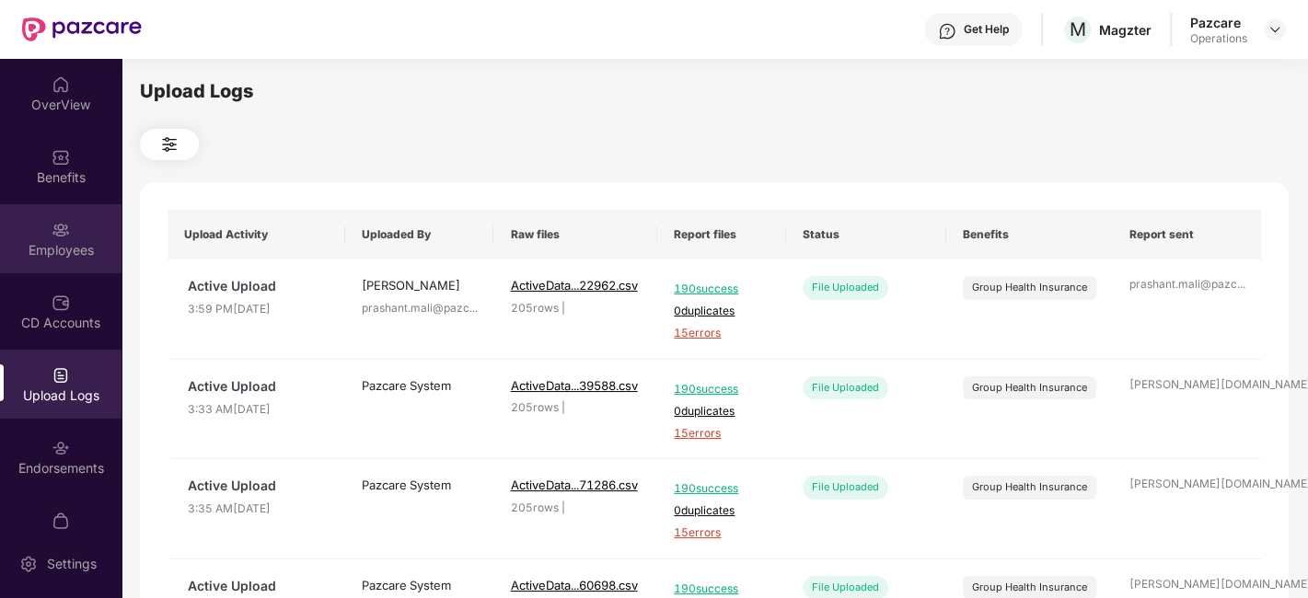
click at [39, 260] on div "Employees" at bounding box center [61, 238] width 122 height 69
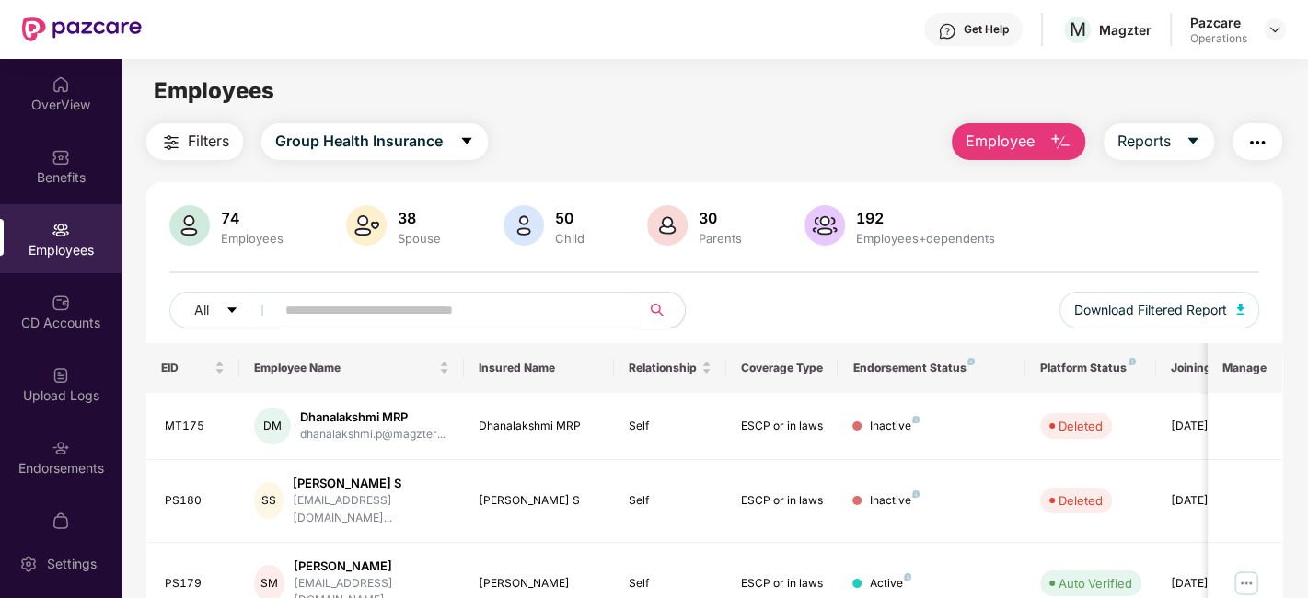
click at [194, 154] on button "Filters" at bounding box center [194, 141] width 97 height 37
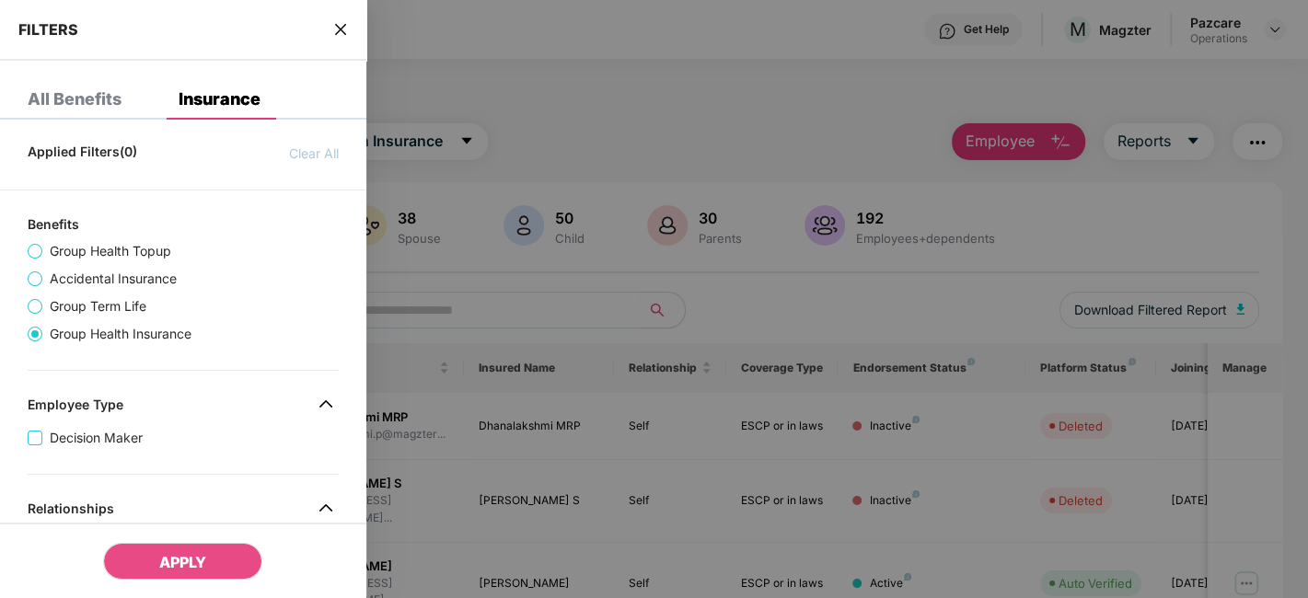
scroll to position [796, 0]
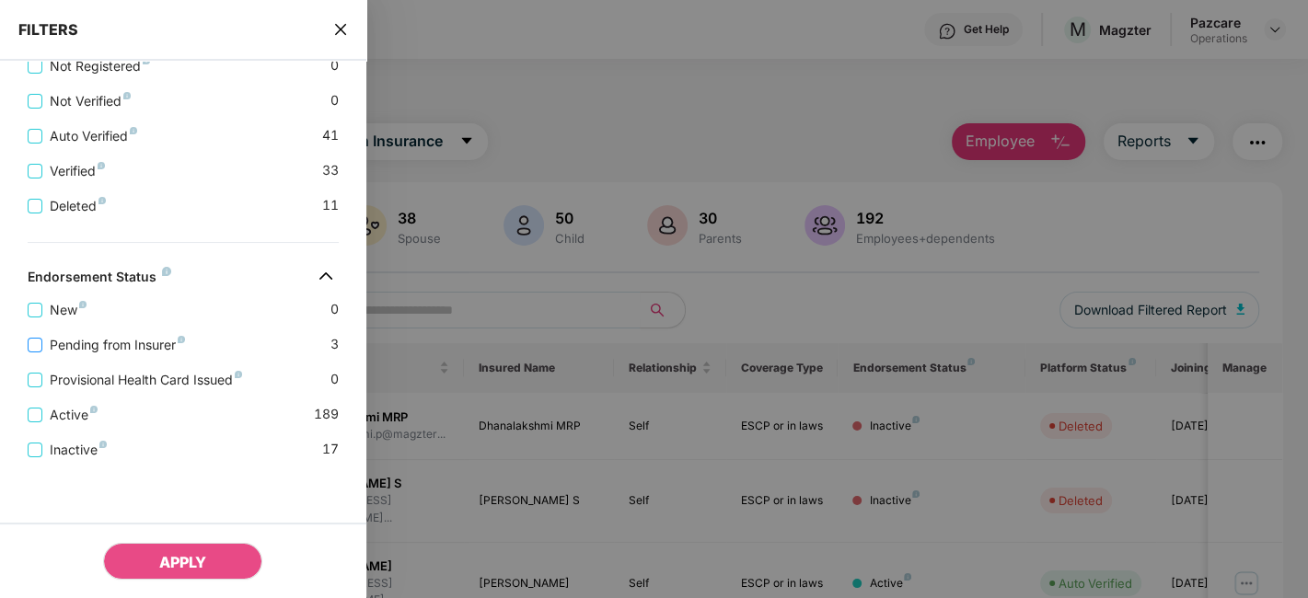
click at [121, 342] on span "Pending from Insurer" at bounding box center [117, 345] width 150 height 20
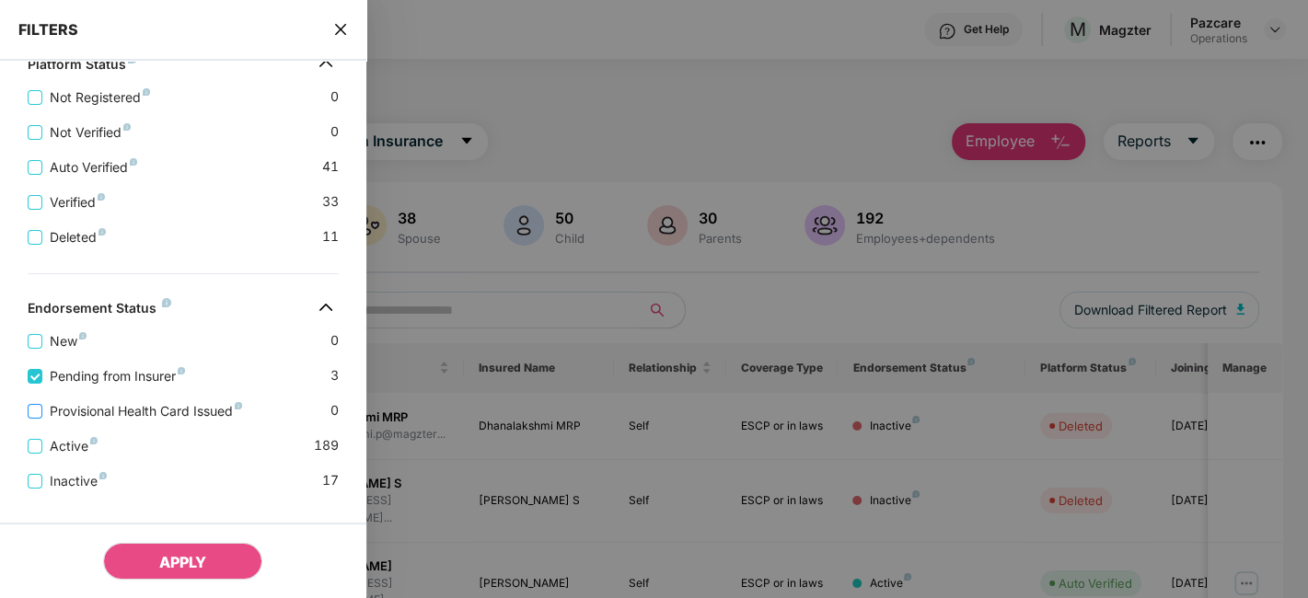
click at [131, 412] on span "Provisional Health Card Issued" at bounding box center [145, 411] width 207 height 20
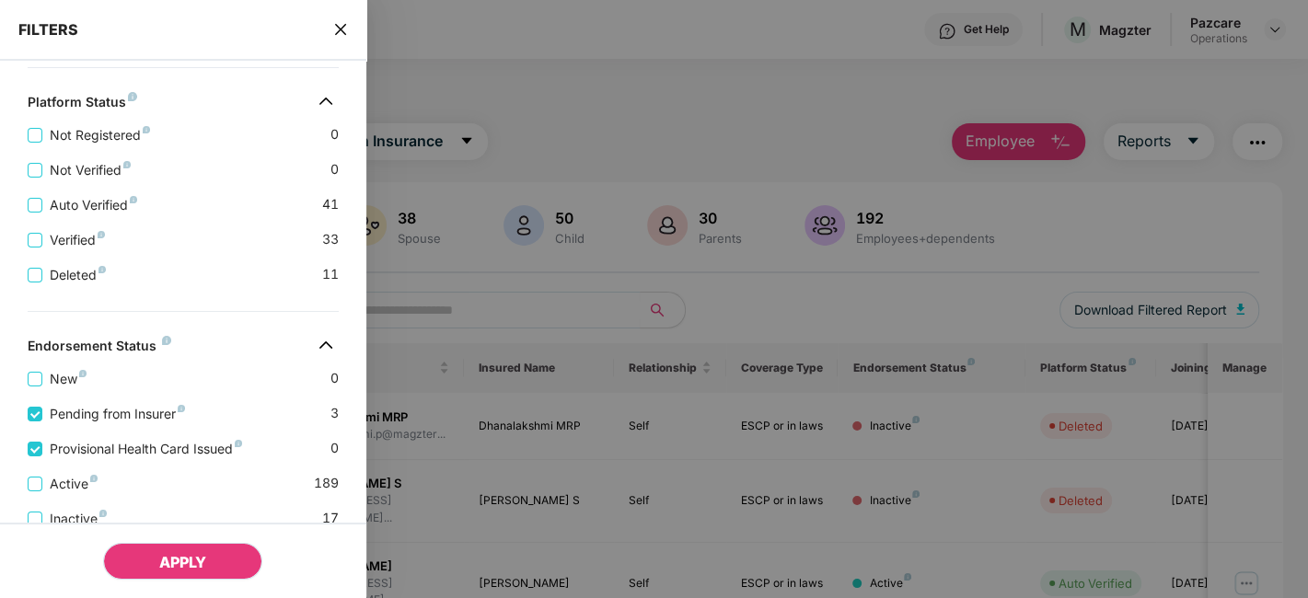
click at [189, 563] on span "APPLY" at bounding box center [182, 562] width 47 height 18
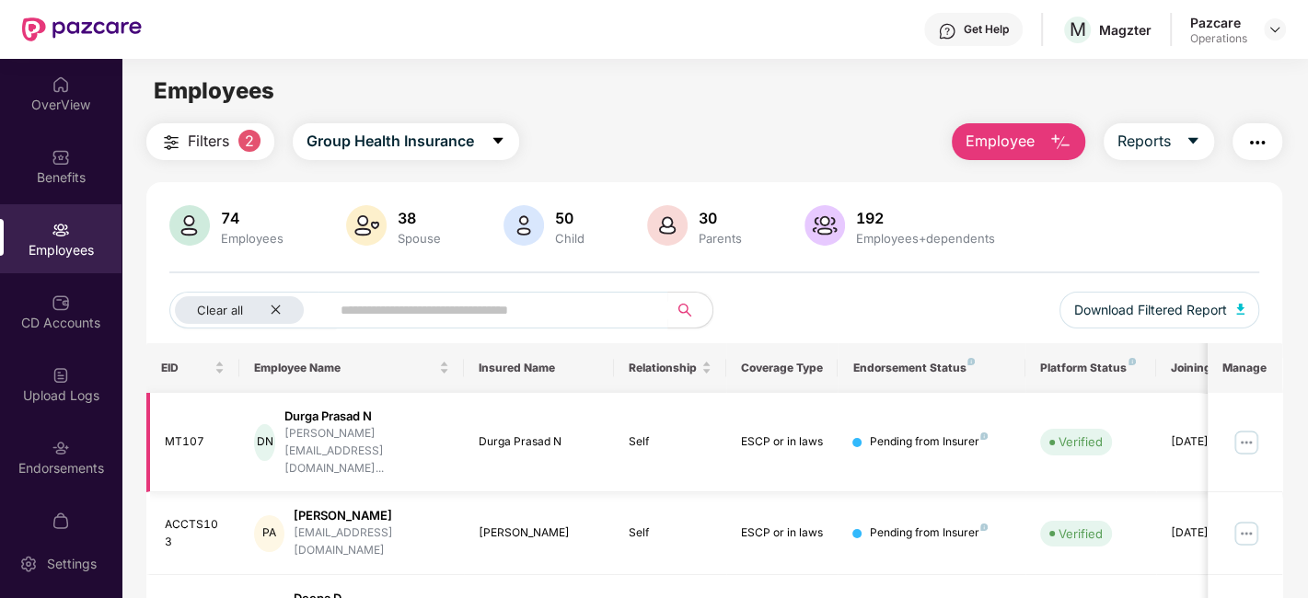
scroll to position [60, 0]
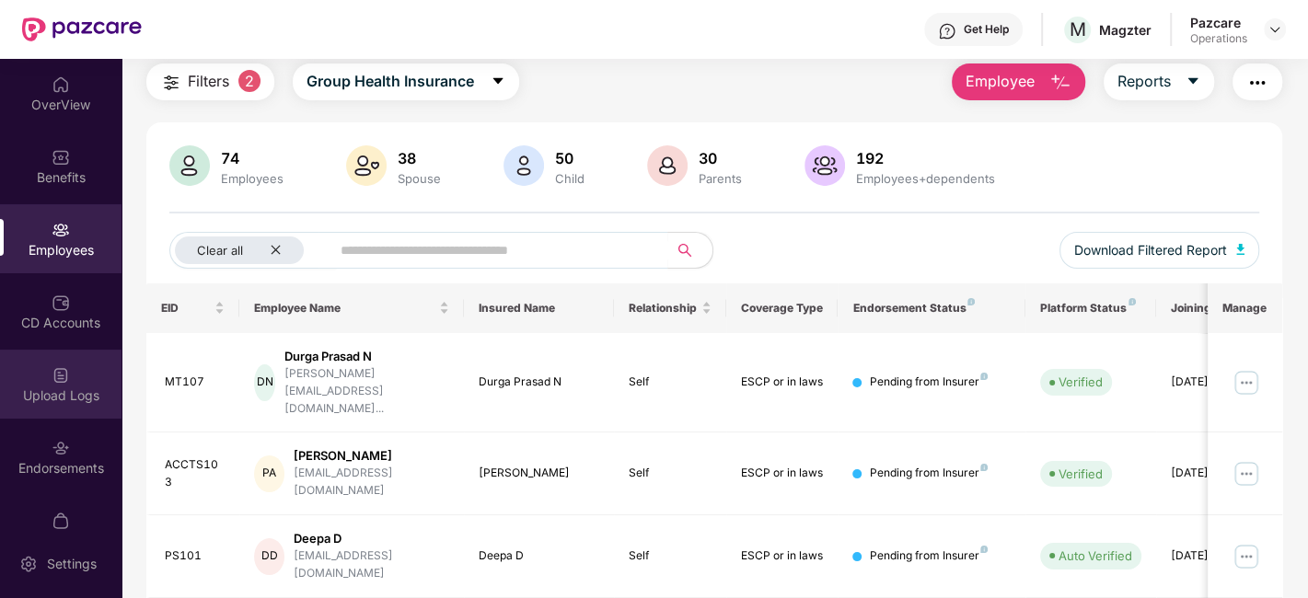
click at [31, 389] on div "Upload Logs" at bounding box center [61, 396] width 122 height 18
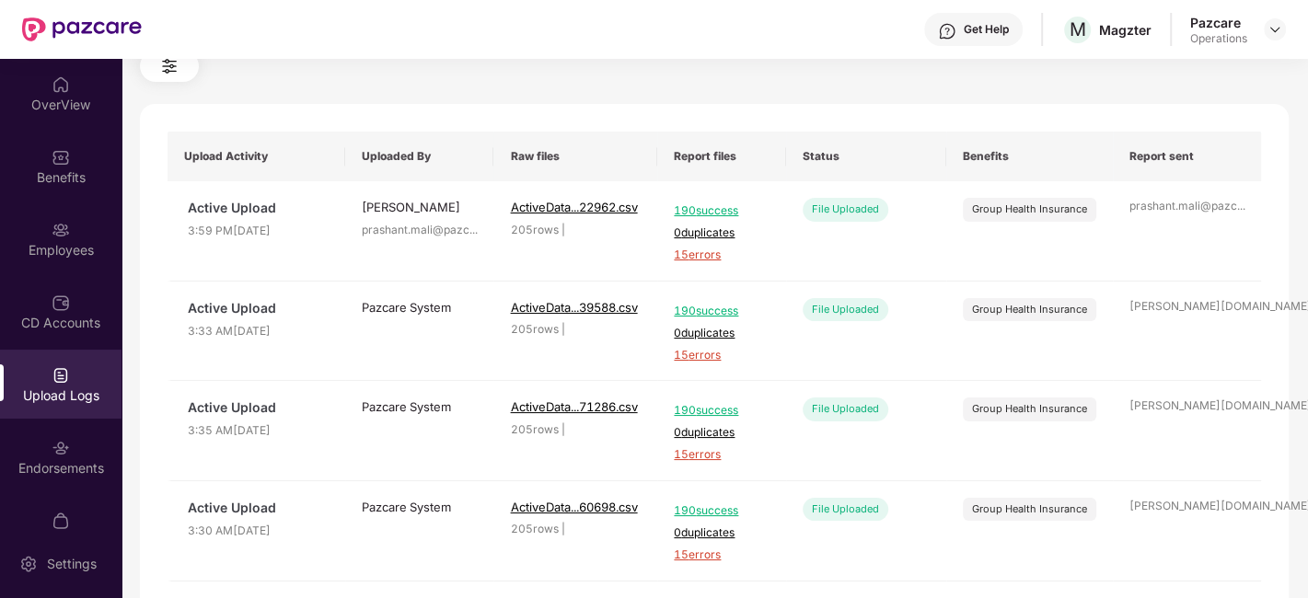
scroll to position [0, 0]
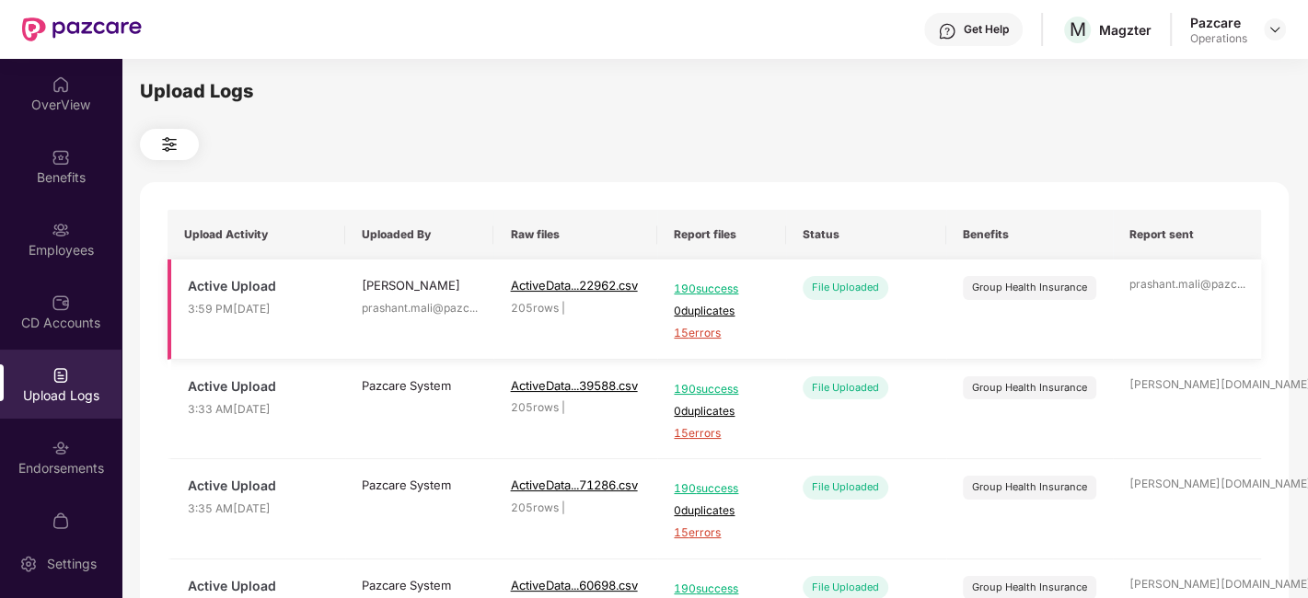
click at [707, 335] on span "15 errors" at bounding box center [721, 333] width 95 height 17
click at [45, 209] on div "Employees" at bounding box center [61, 238] width 122 height 69
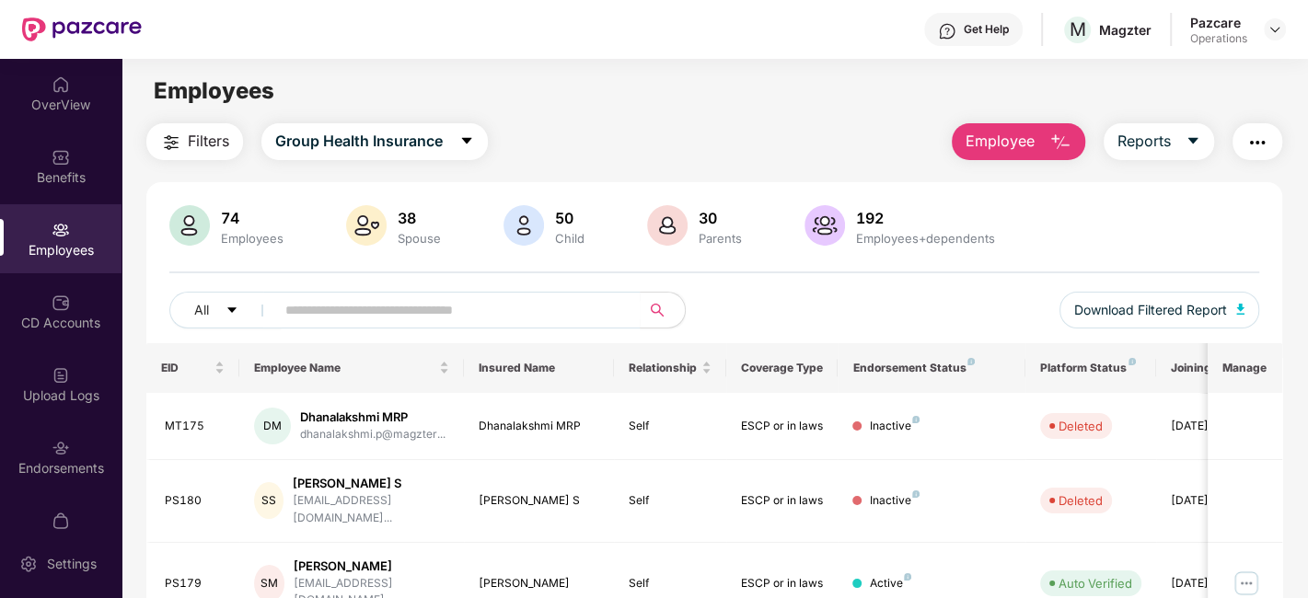
click at [191, 143] on span "Filters" at bounding box center [208, 141] width 41 height 23
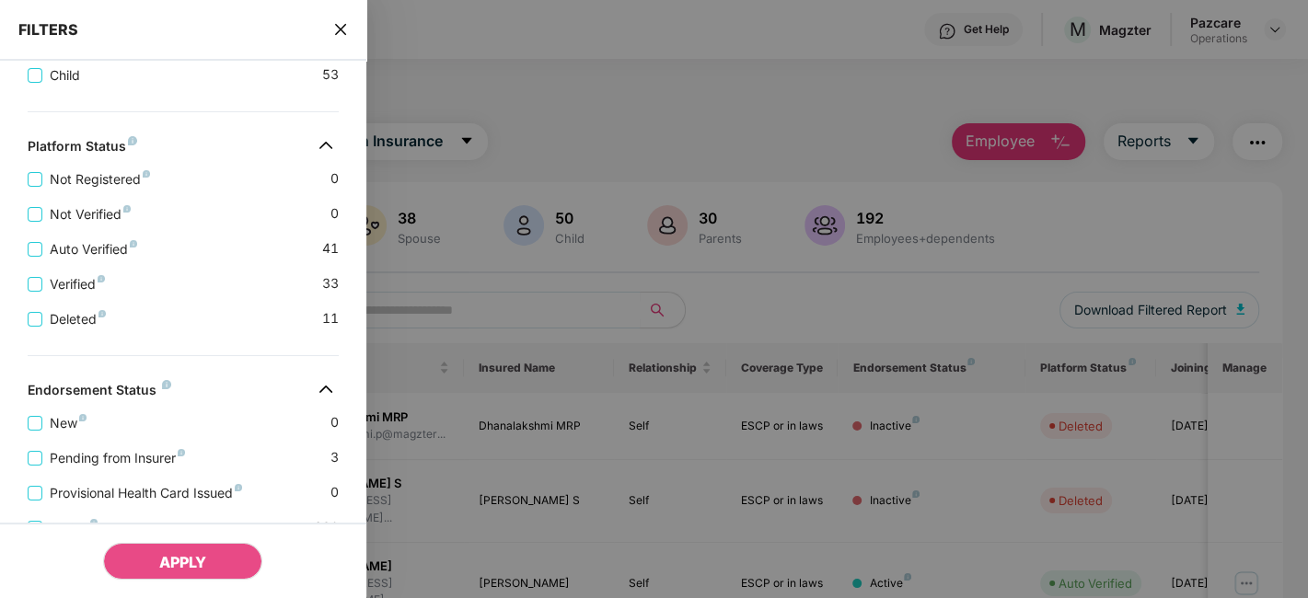
scroll to position [796, 0]
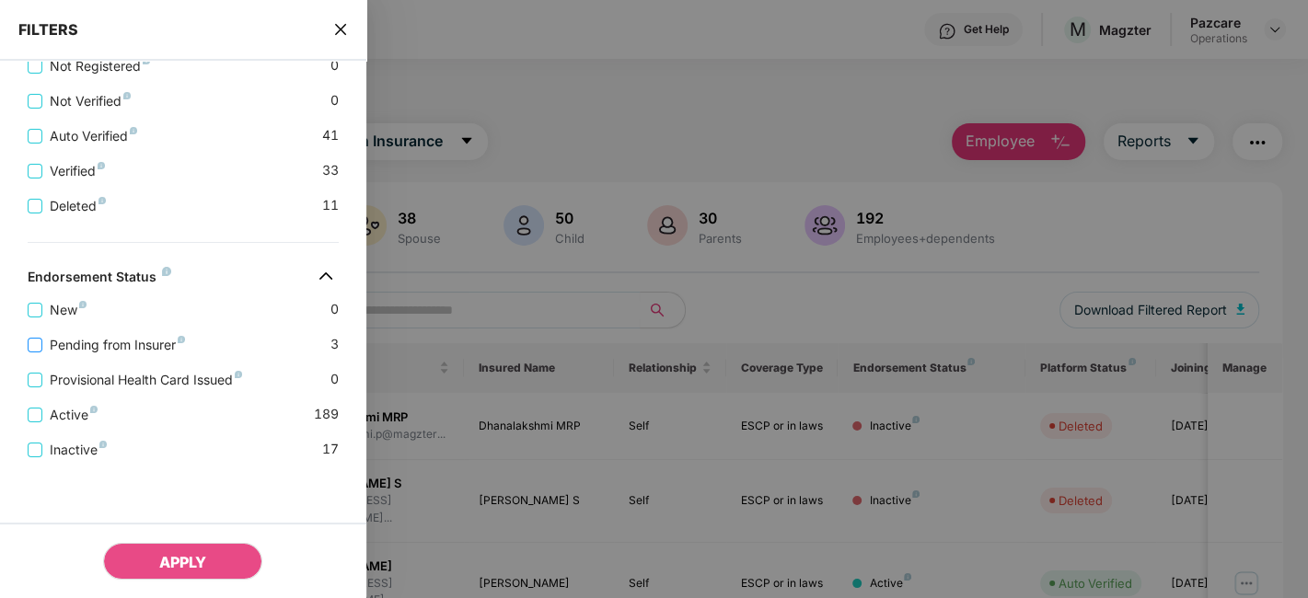
click at [125, 338] on span "Pending from Insurer" at bounding box center [117, 345] width 150 height 20
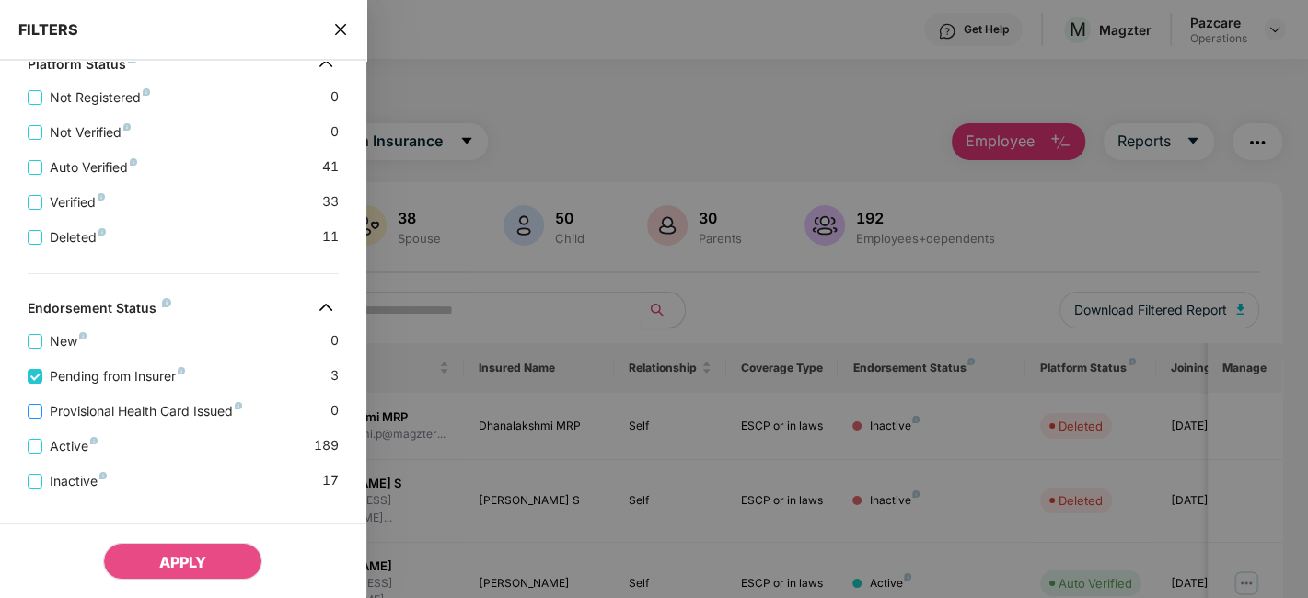
click at [141, 422] on span "Provisional Health Card Issued" at bounding box center [145, 411] width 207 height 20
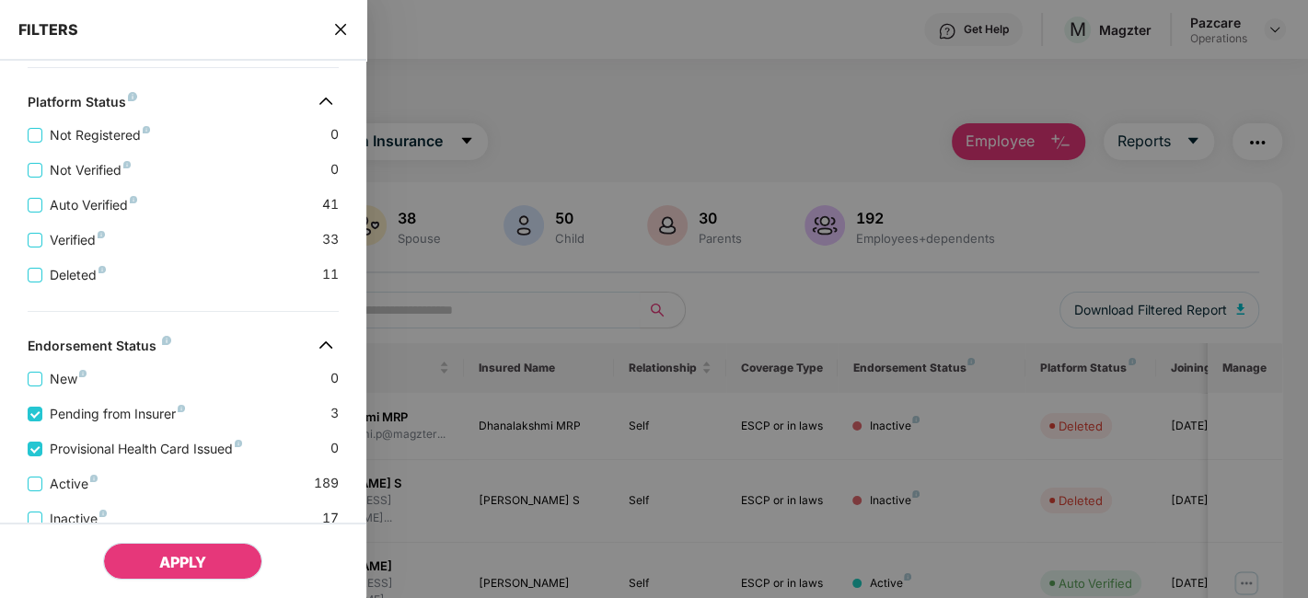
click at [188, 569] on span "APPLY" at bounding box center [182, 562] width 47 height 18
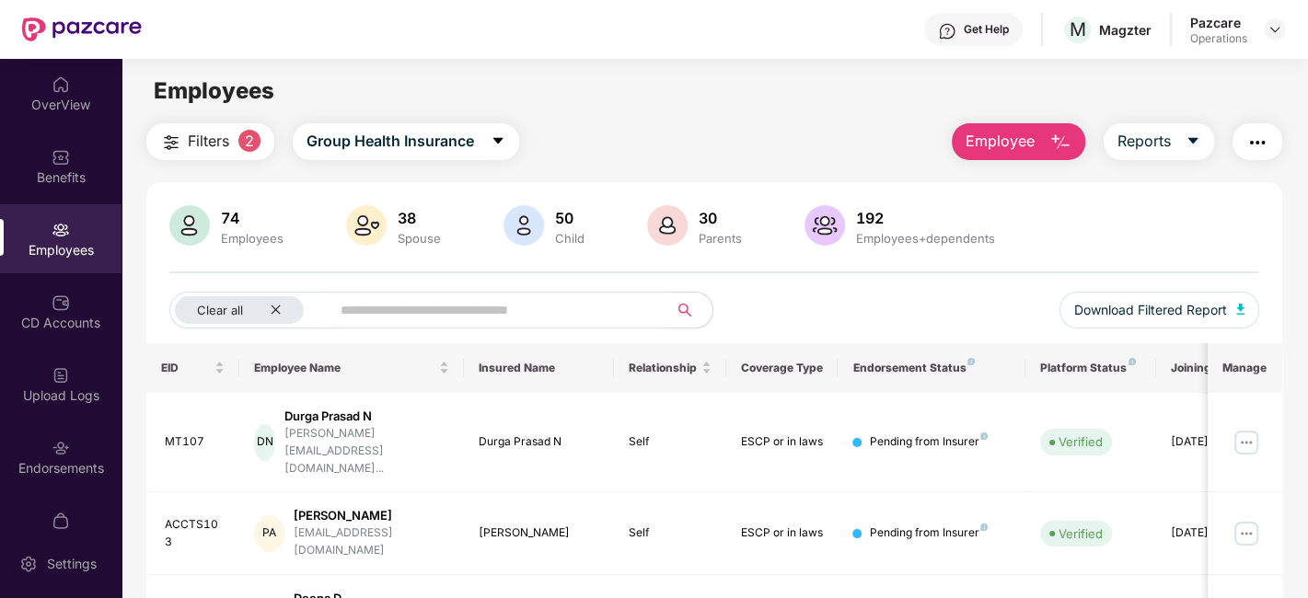
scroll to position [60, 0]
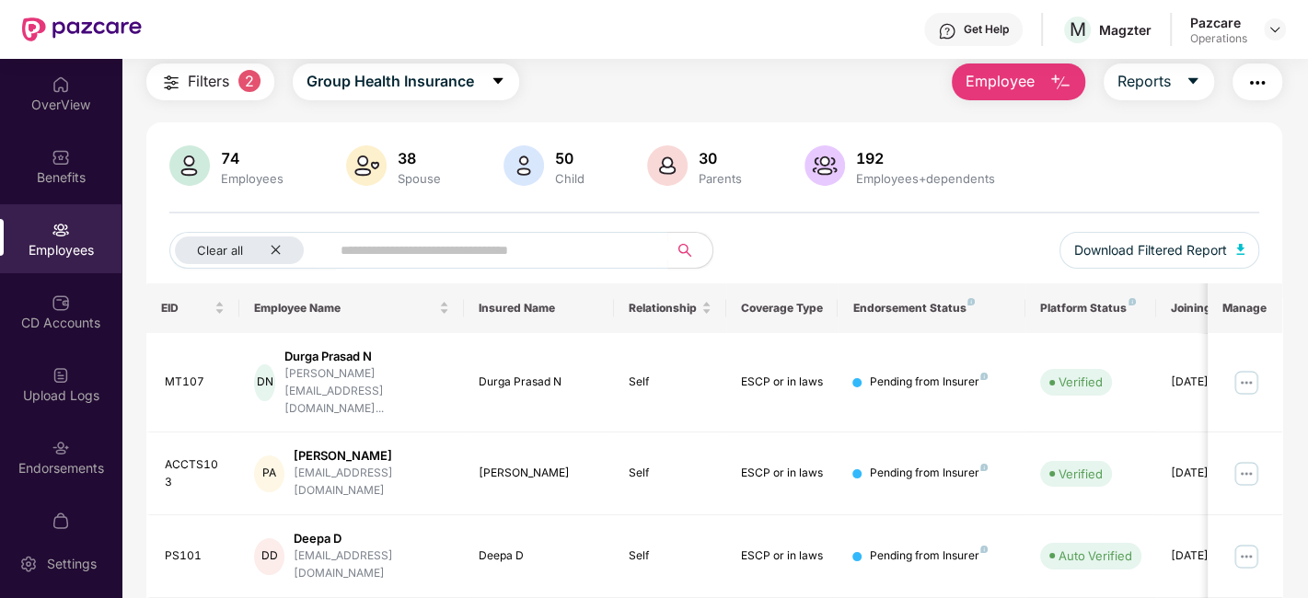
click at [1251, 91] on img "button" at bounding box center [1258, 83] width 22 height 22
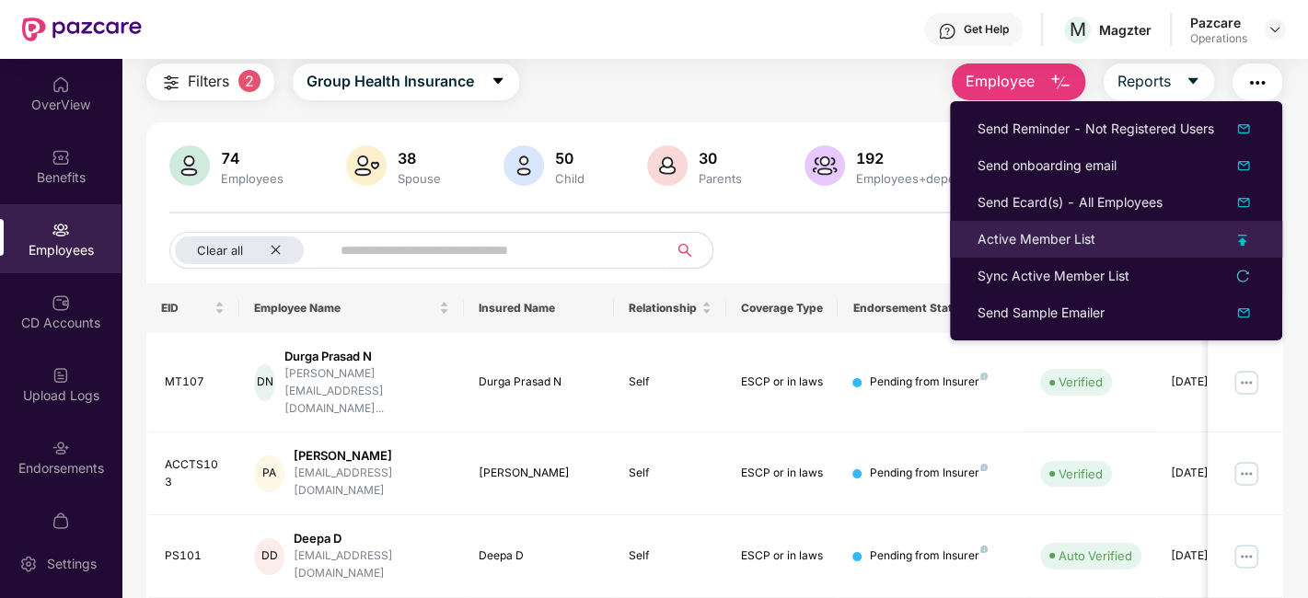
click at [1022, 239] on div "Active Member List" at bounding box center [1037, 239] width 118 height 20
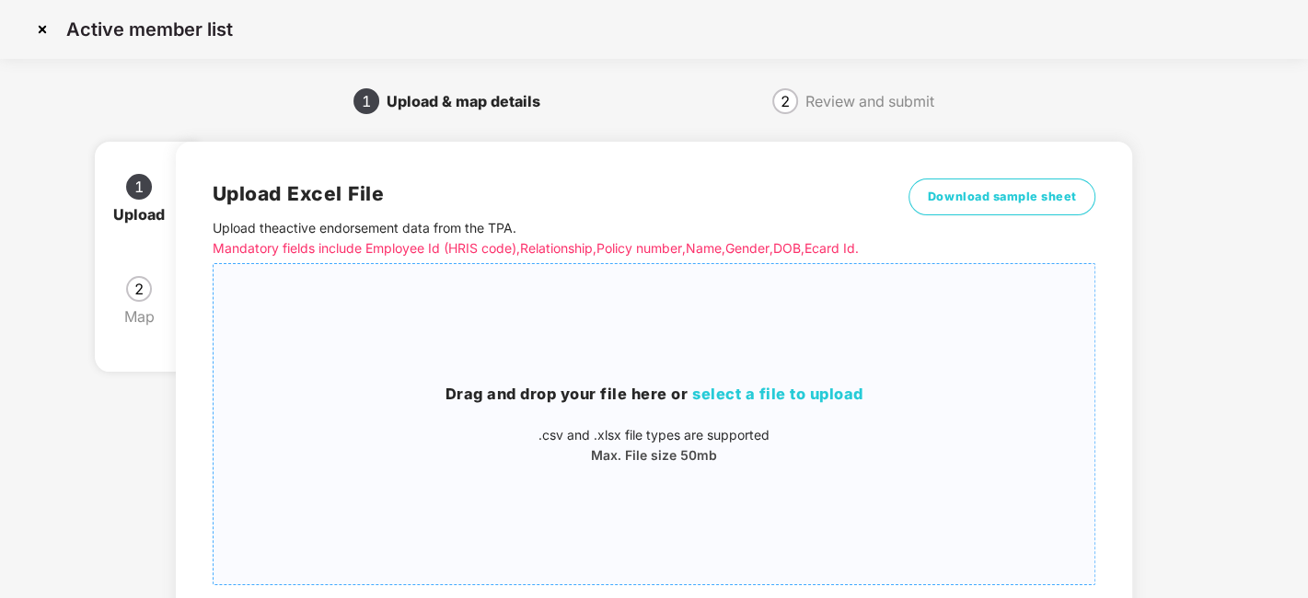
click at [759, 354] on div "Drag and drop your file here or select a file to upload .csv and .xlsx file typ…" at bounding box center [655, 424] width 882 height 291
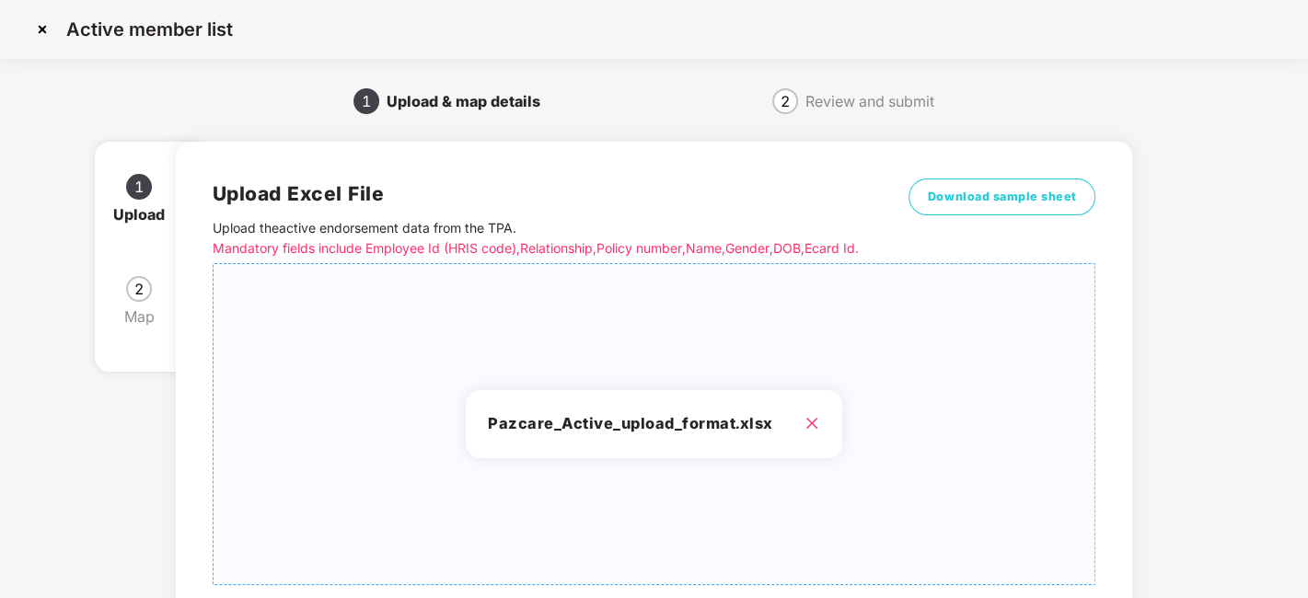
scroll to position [197, 0]
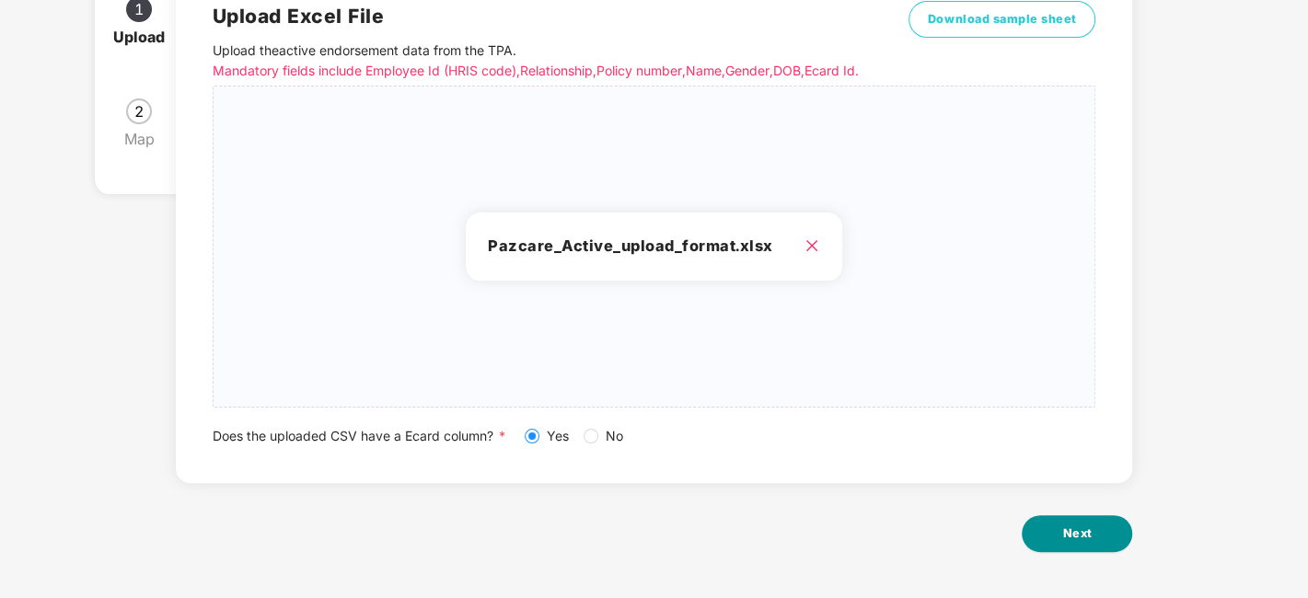
click at [1090, 539] on span "Next" at bounding box center [1076, 534] width 29 height 18
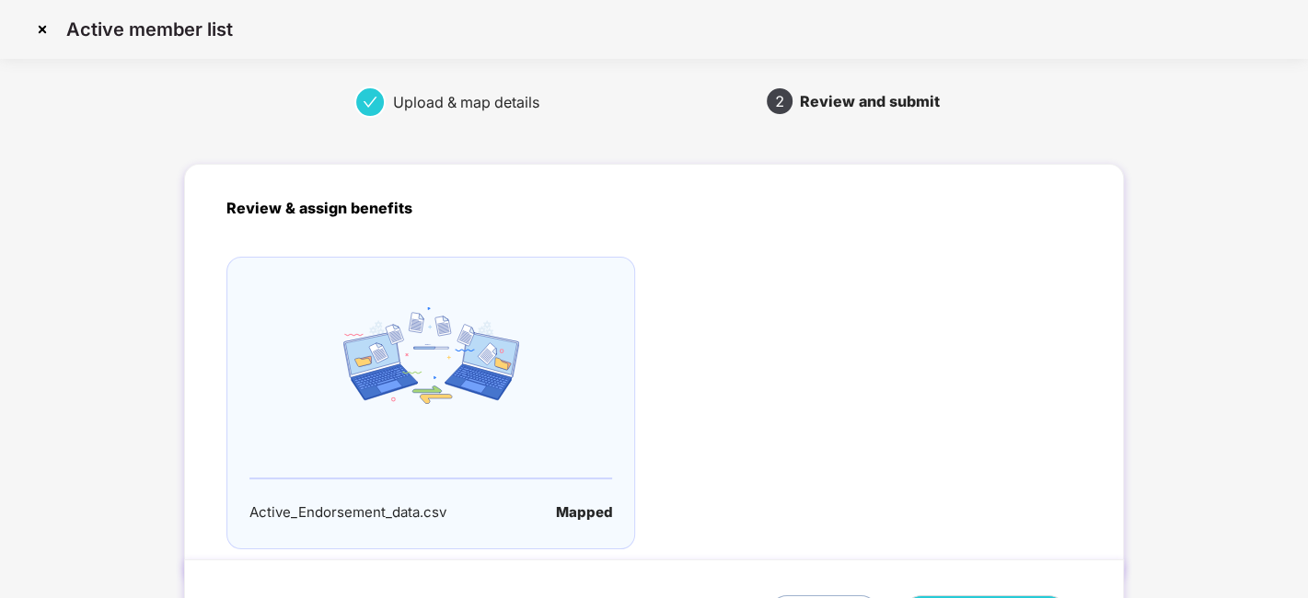
scroll to position [122, 0]
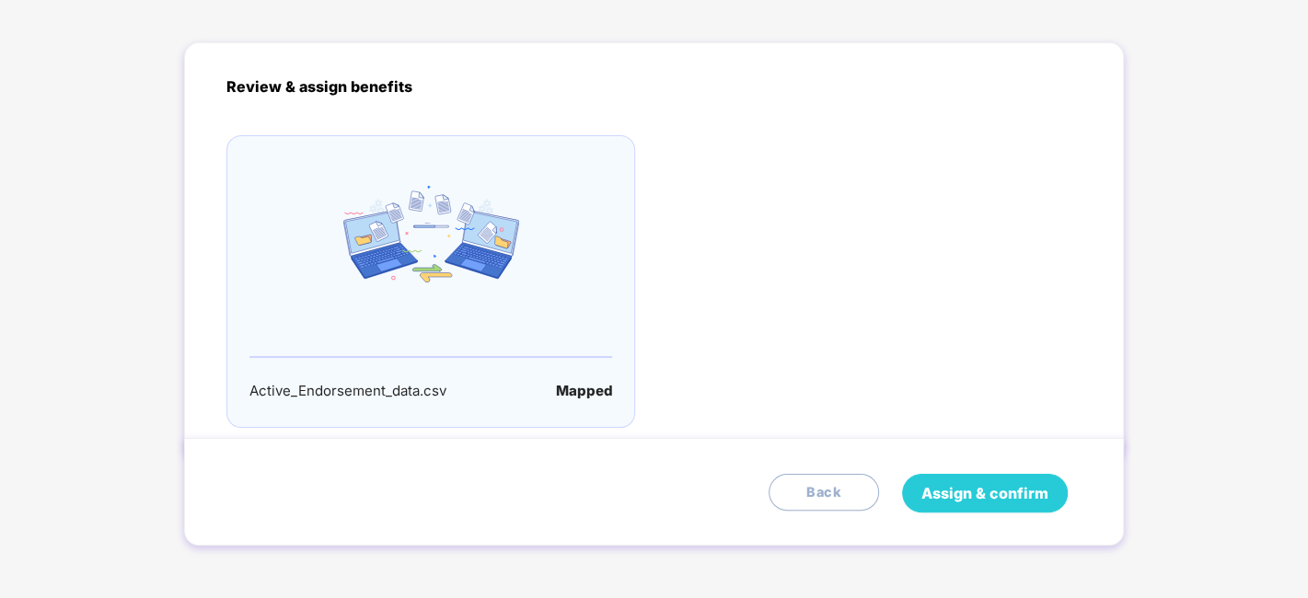
click at [997, 501] on span "Assign & confirm" at bounding box center [985, 493] width 127 height 23
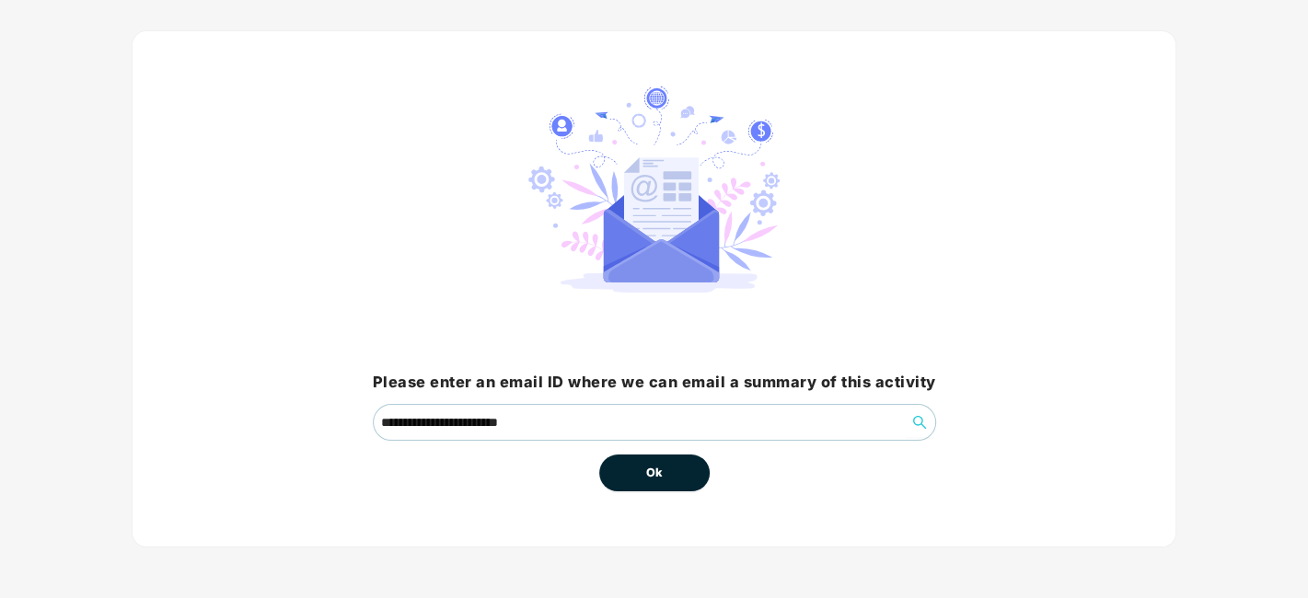
scroll to position [0, 0]
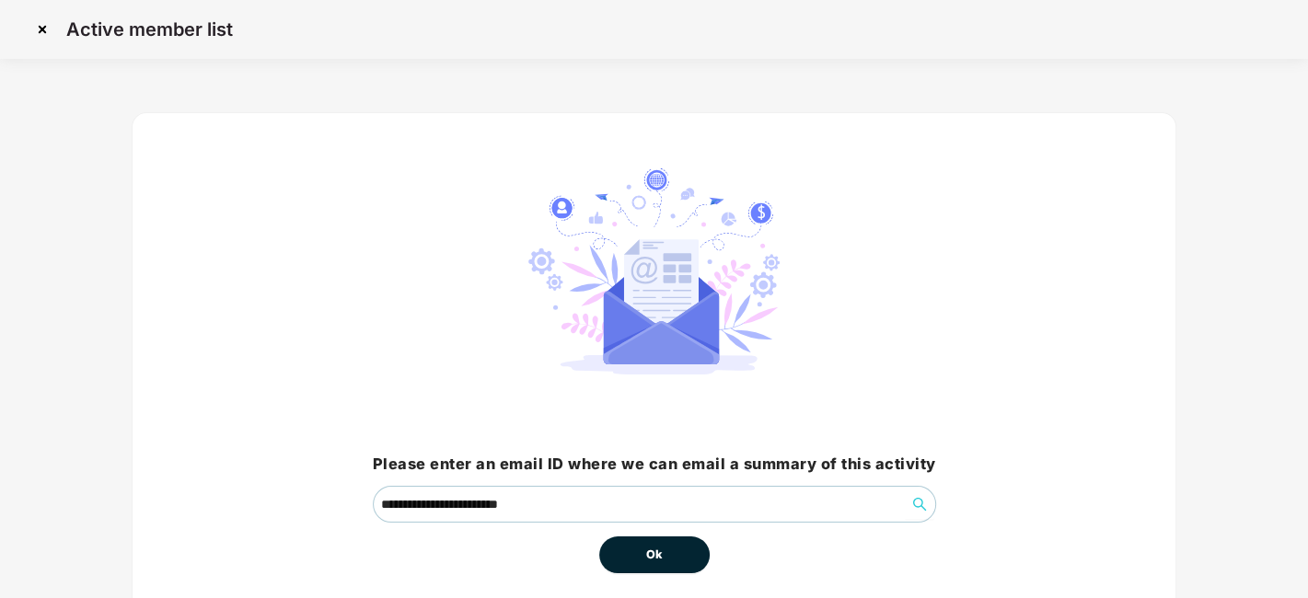
click at [648, 546] on span "Ok" at bounding box center [654, 555] width 17 height 18
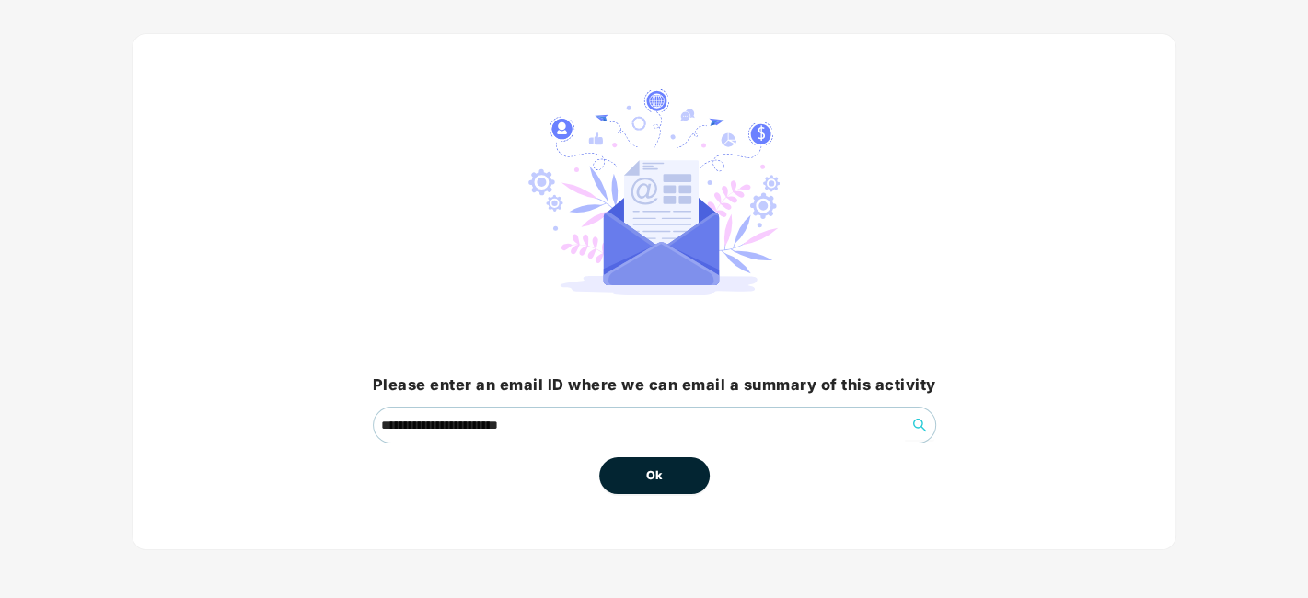
click at [660, 480] on span "Ok" at bounding box center [654, 476] width 17 height 18
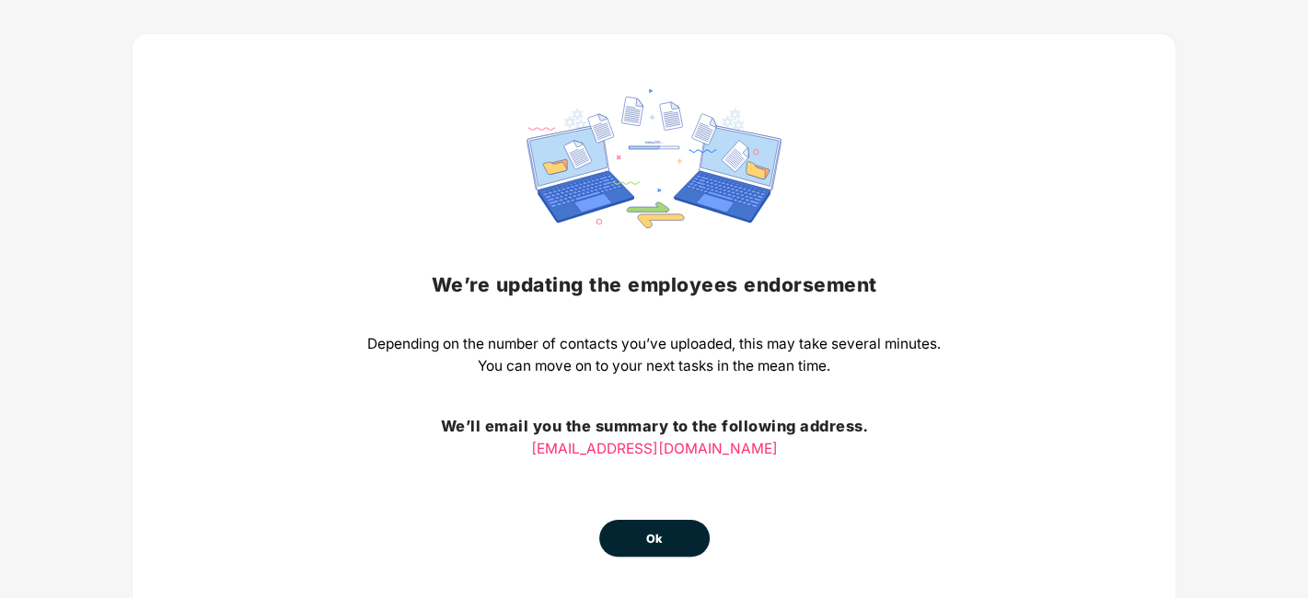
click at [644, 539] on button "Ok" at bounding box center [654, 538] width 110 height 37
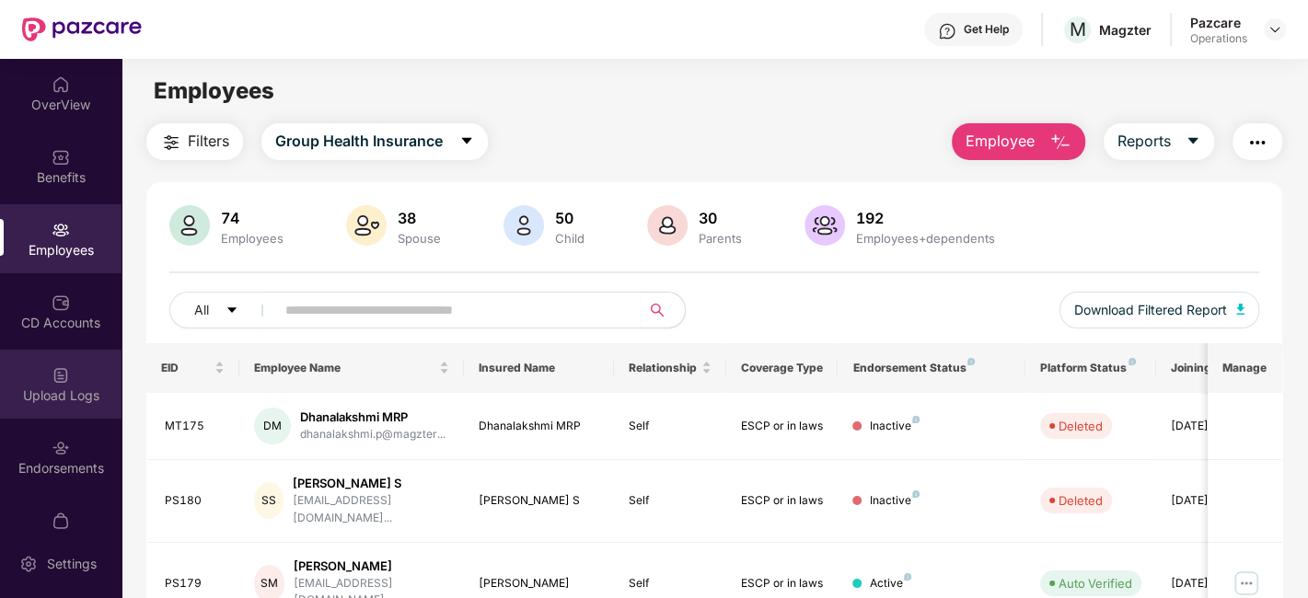
click at [29, 388] on div "Upload Logs" at bounding box center [61, 396] width 122 height 18
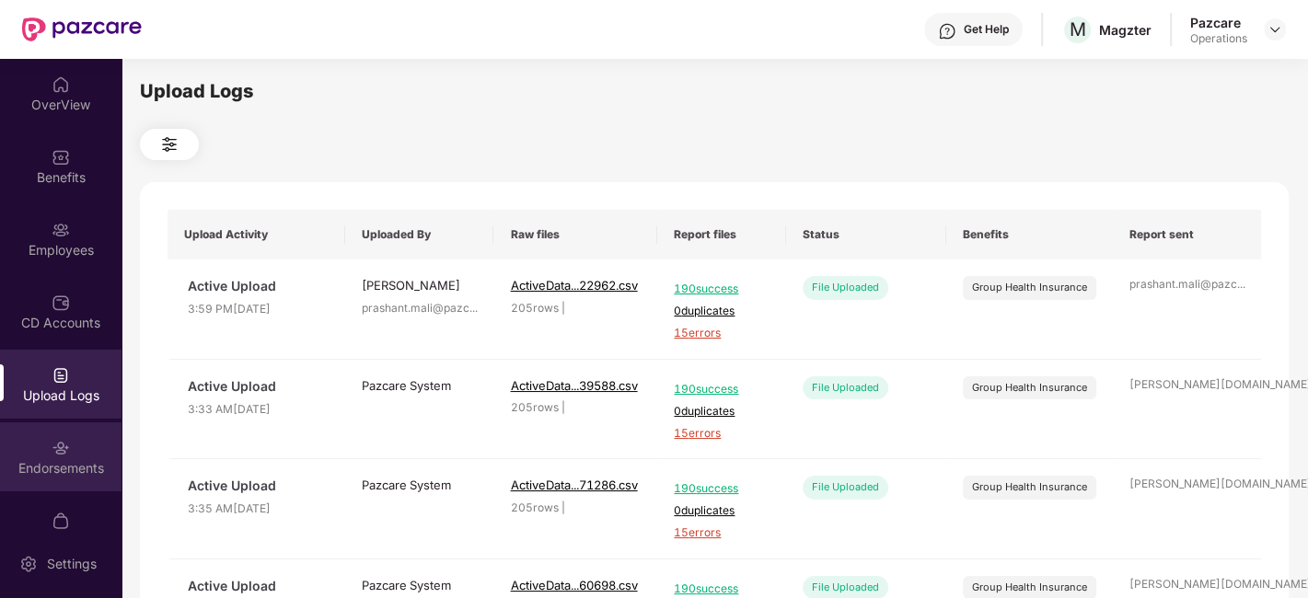
click at [52, 437] on div at bounding box center [61, 446] width 18 height 18
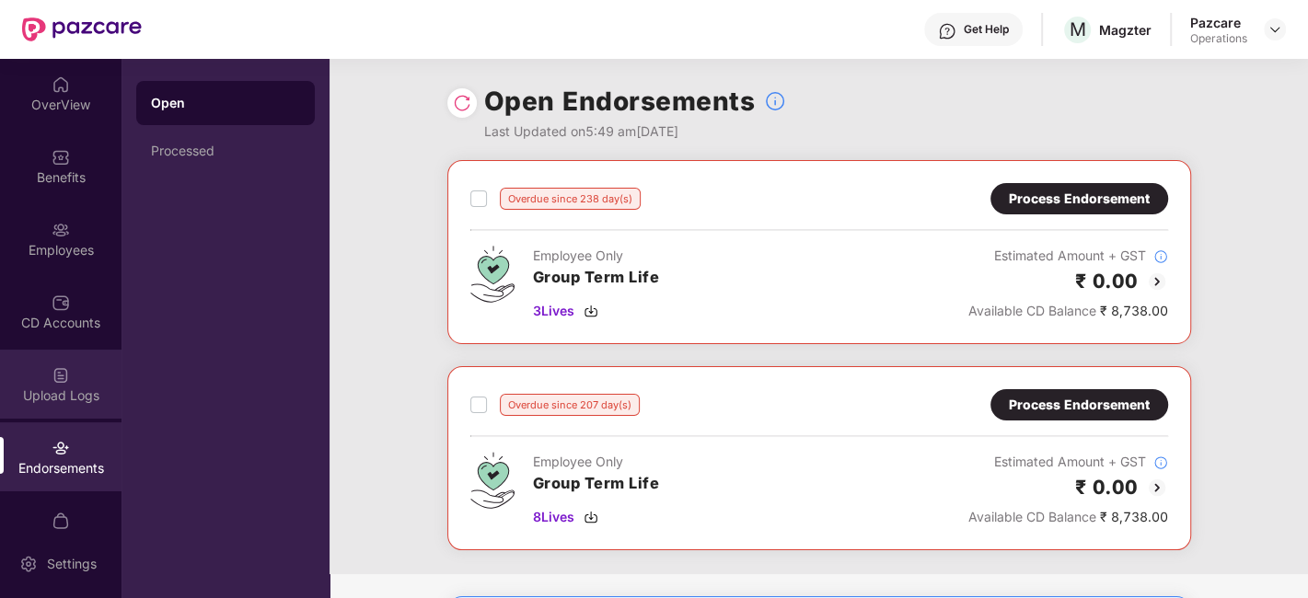
click at [39, 381] on div "Upload Logs" at bounding box center [61, 384] width 122 height 69
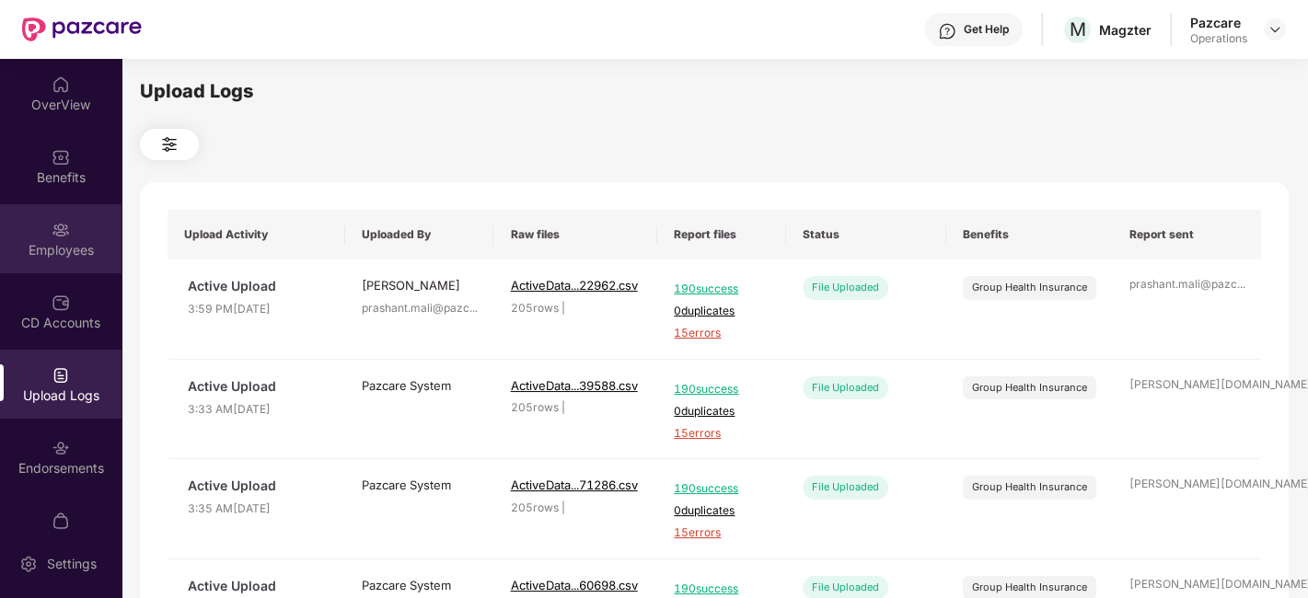
click at [39, 225] on div "Employees" at bounding box center [61, 238] width 122 height 69
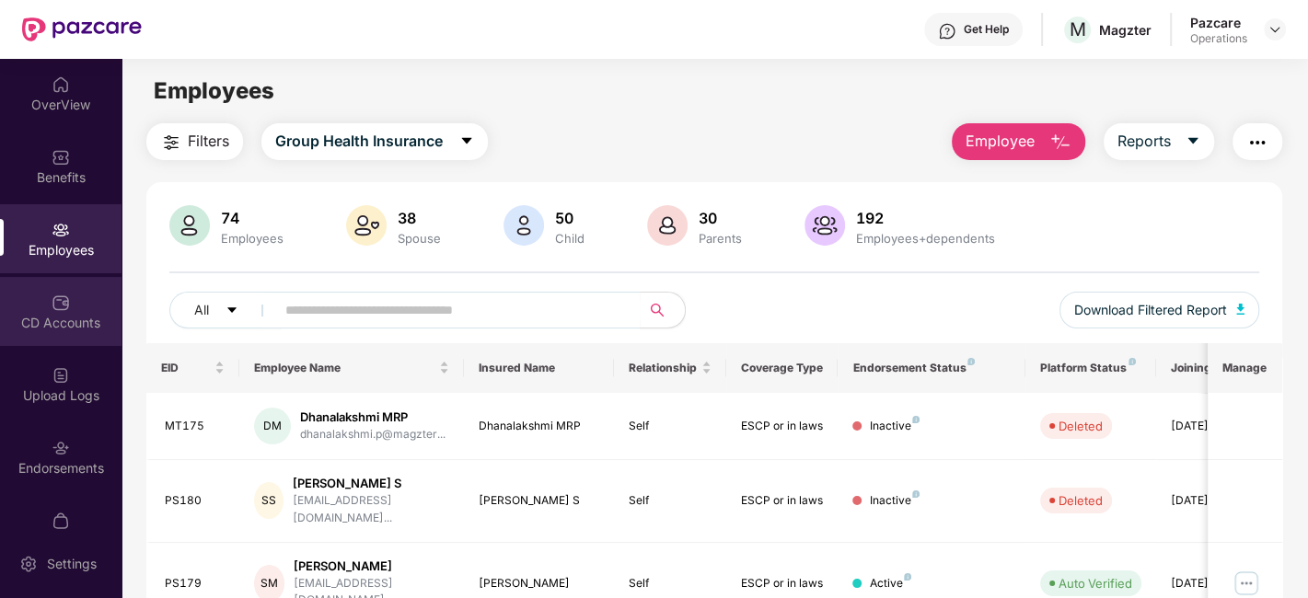
click at [43, 317] on div "CD Accounts" at bounding box center [61, 323] width 122 height 18
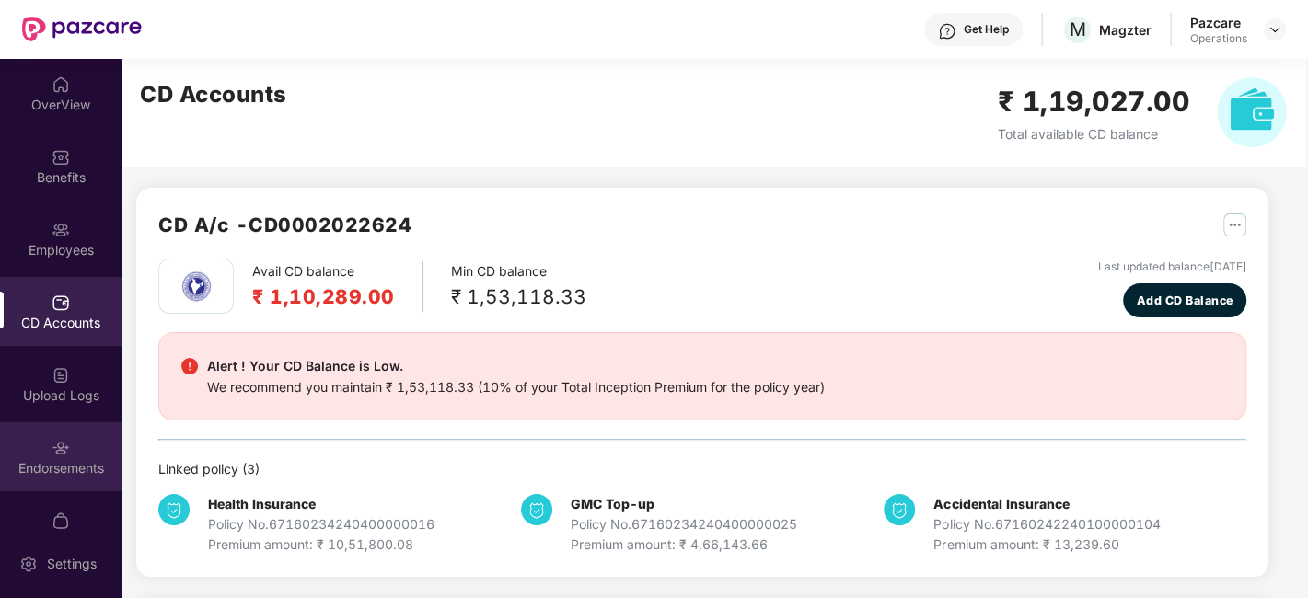
click at [39, 443] on div "Endorsements" at bounding box center [61, 457] width 122 height 69
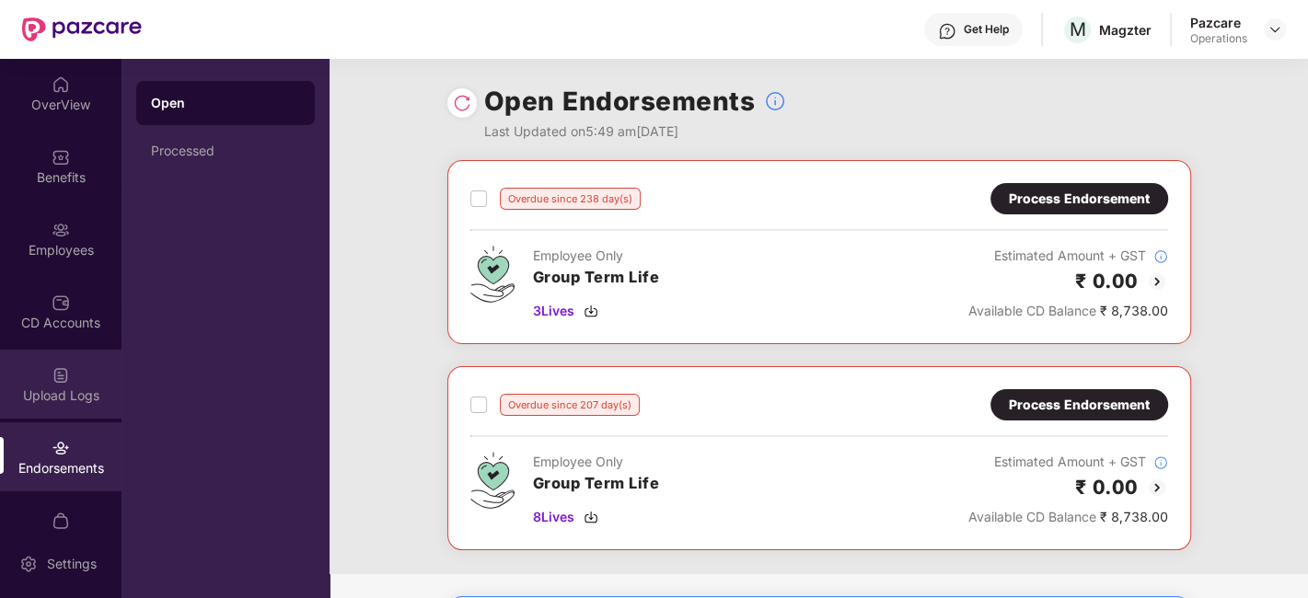
click at [35, 369] on div "Upload Logs" at bounding box center [61, 384] width 122 height 69
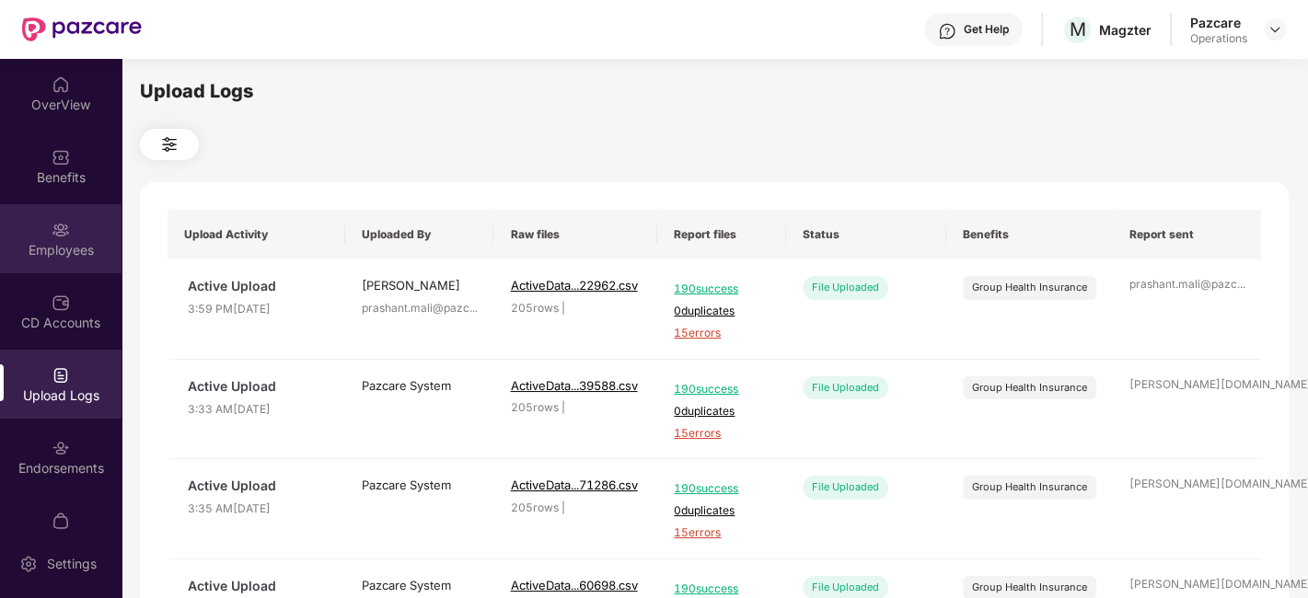
click at [49, 217] on div "Employees" at bounding box center [61, 238] width 122 height 69
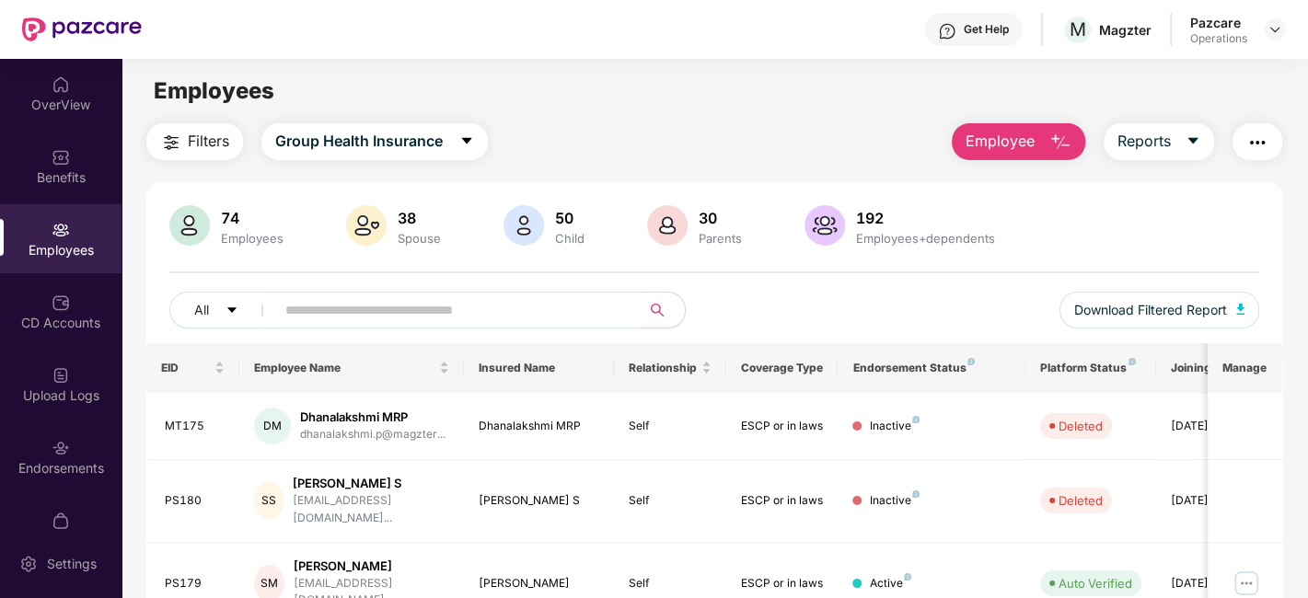
click at [1248, 151] on img "button" at bounding box center [1258, 143] width 22 height 22
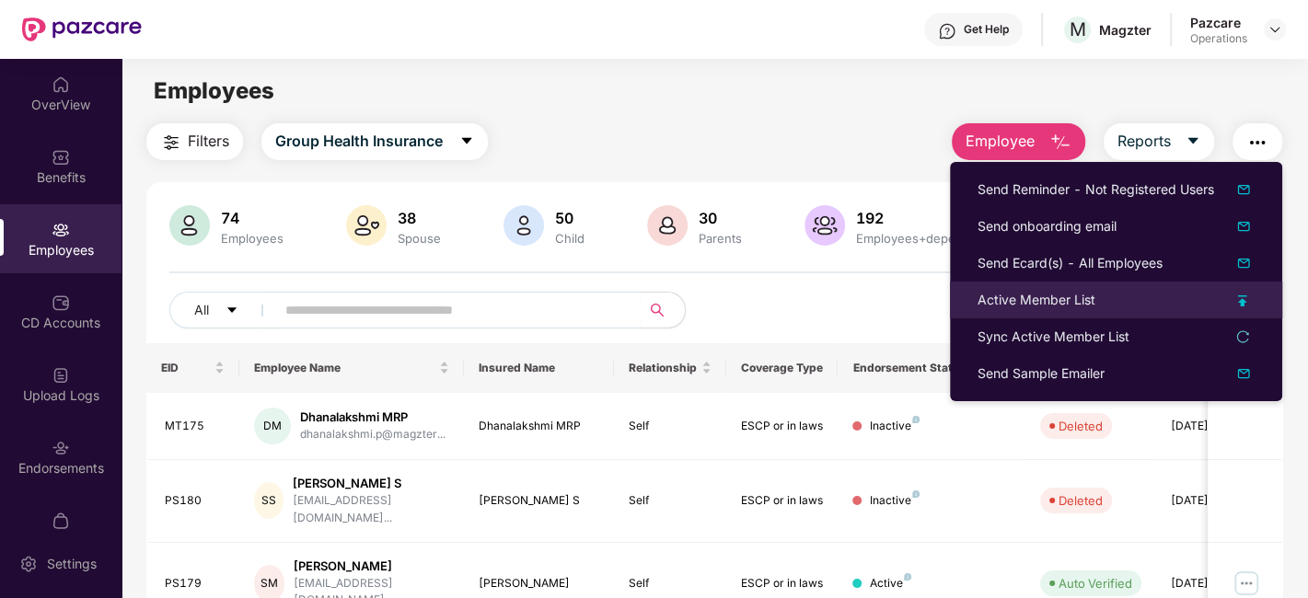
click at [1013, 288] on li "Active Member List" at bounding box center [1116, 300] width 332 height 37
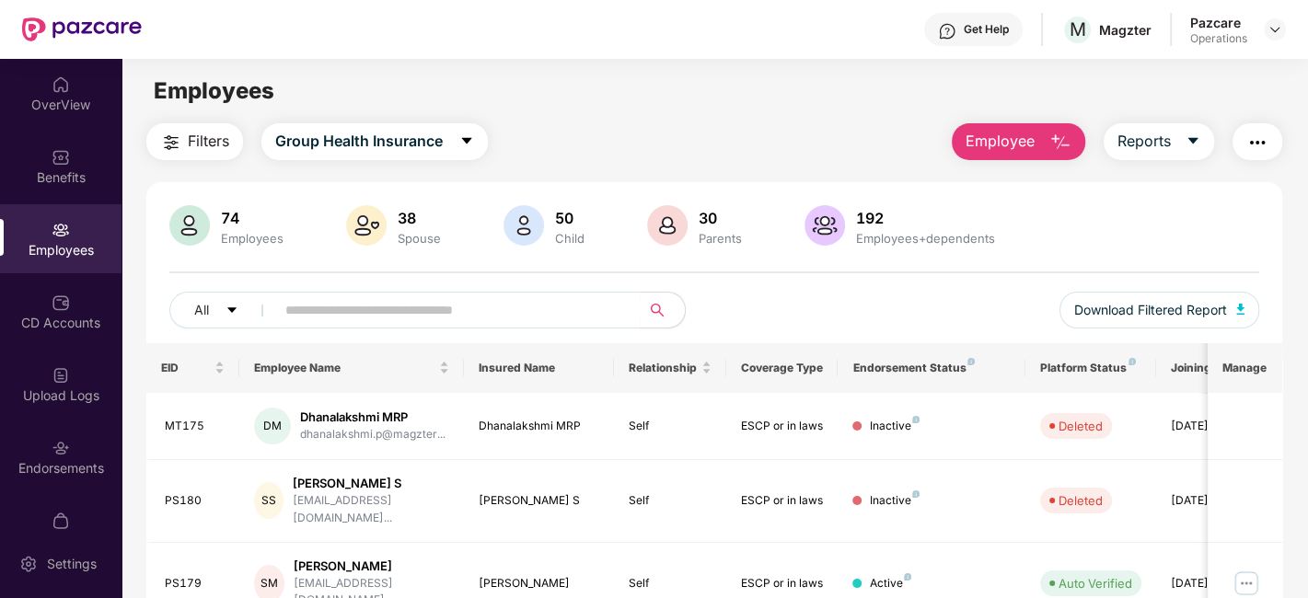
click at [1260, 145] on img "button" at bounding box center [1258, 143] width 22 height 22
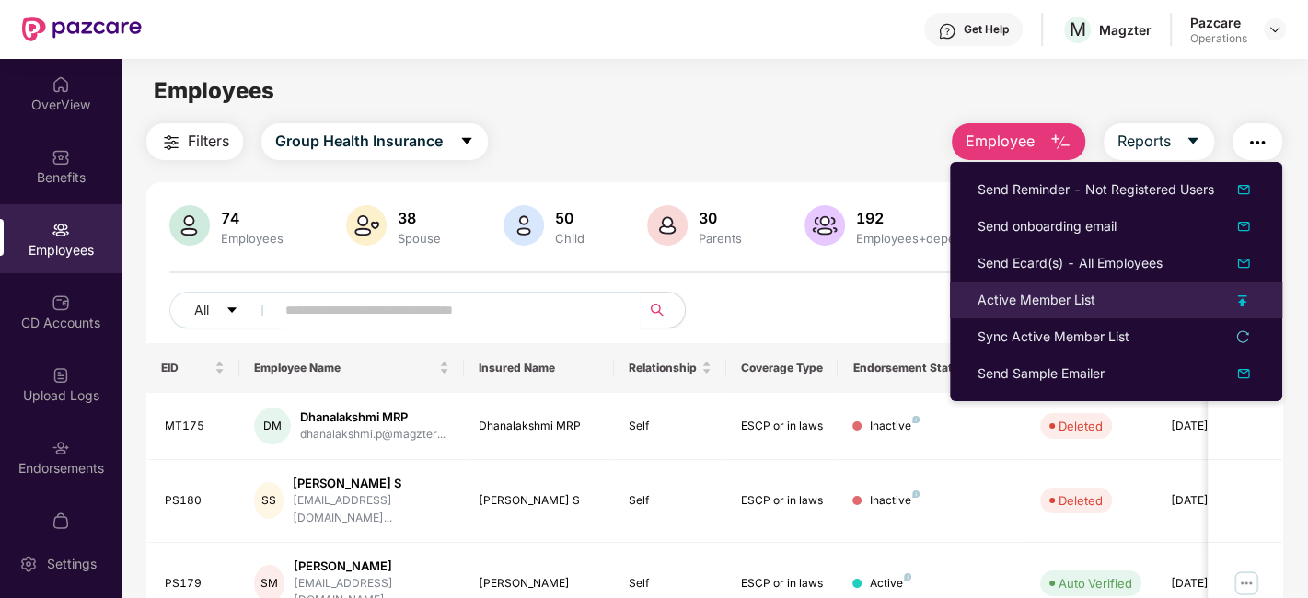
click at [1238, 293] on div "Active Member List" at bounding box center [1116, 300] width 277 height 20
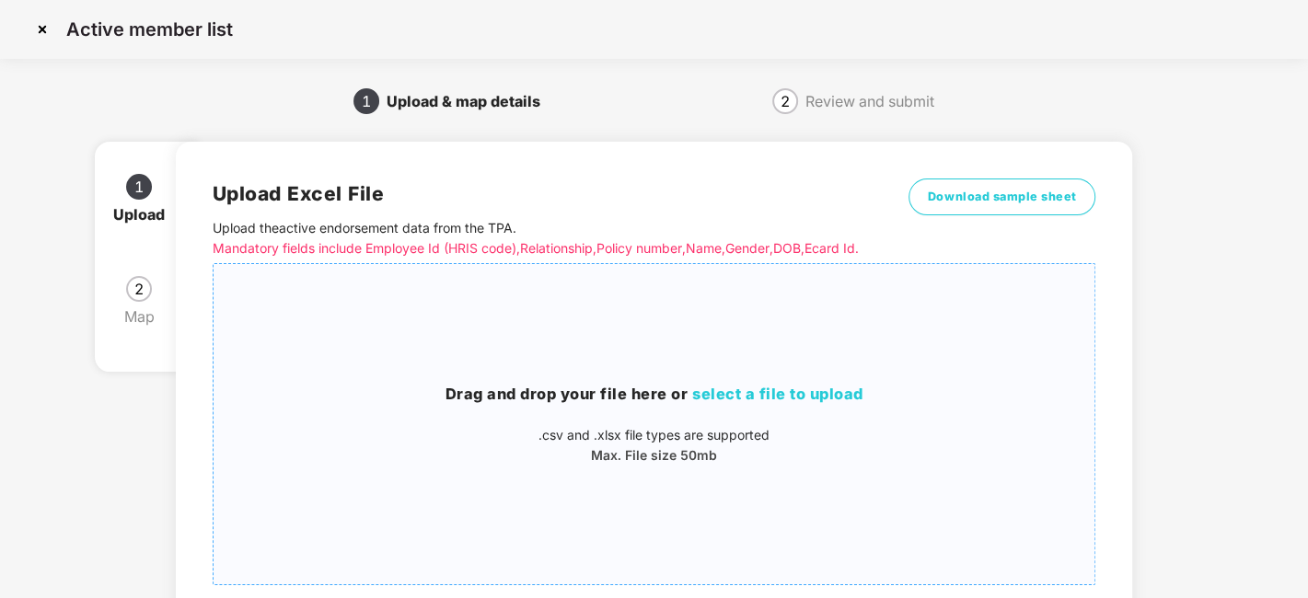
click at [944, 375] on div "Drag and drop your file here or select a file to upload .csv and .xlsx file typ…" at bounding box center [655, 424] width 882 height 291
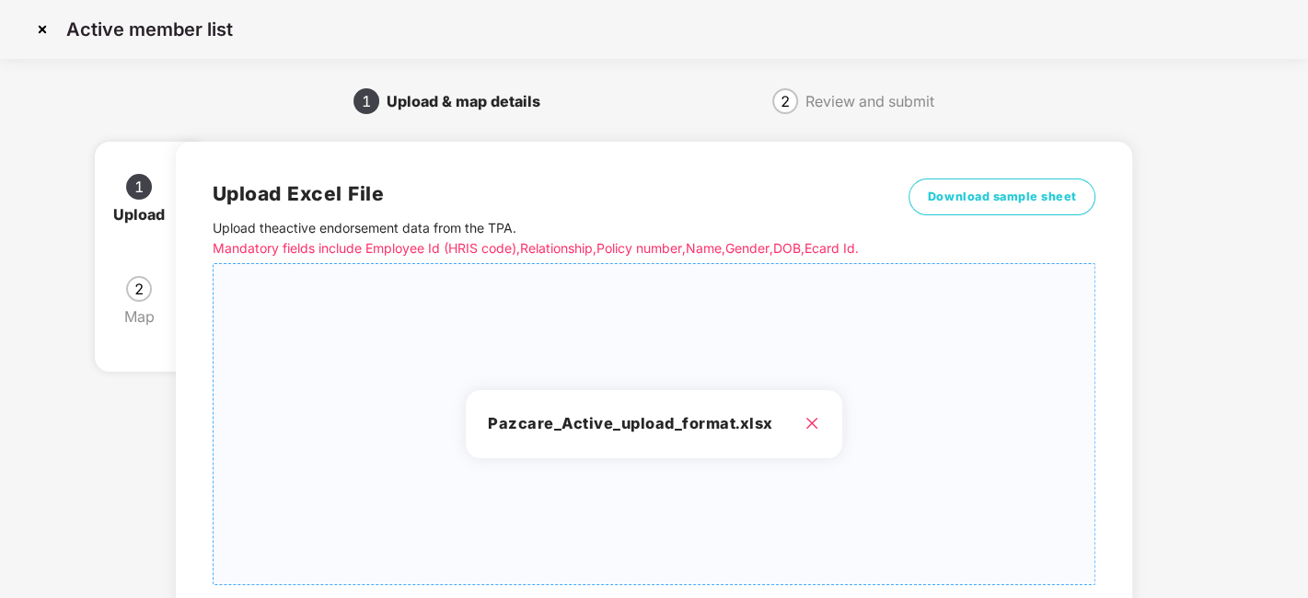
scroll to position [197, 0]
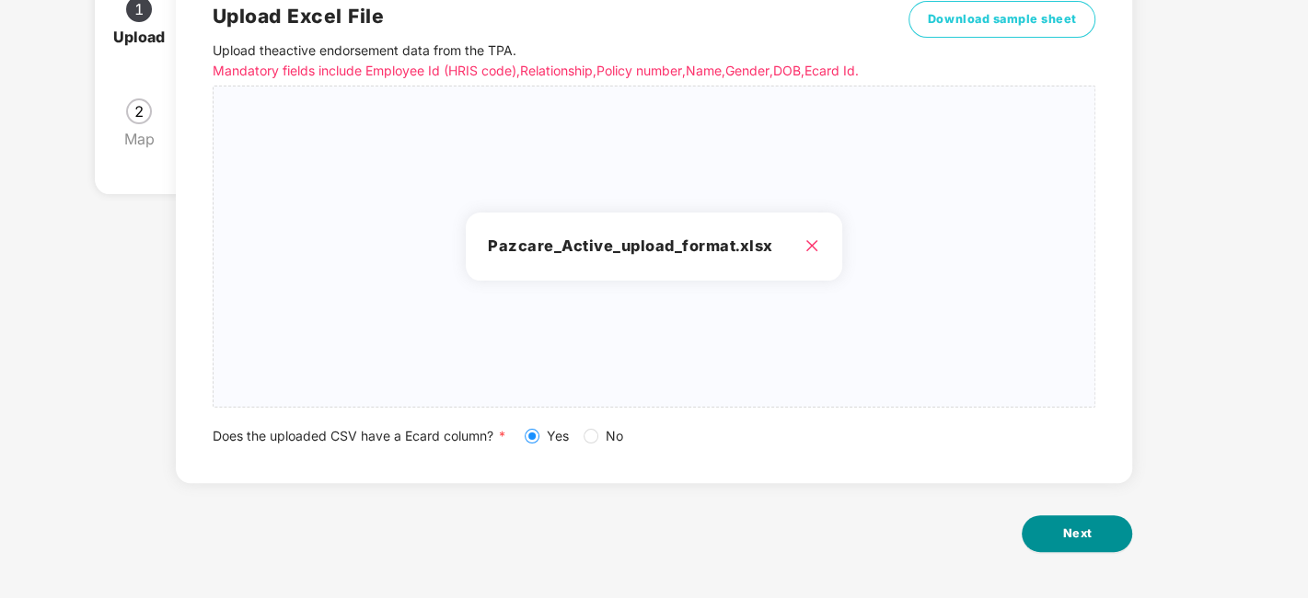
click at [1078, 543] on button "Next" at bounding box center [1077, 534] width 110 height 37
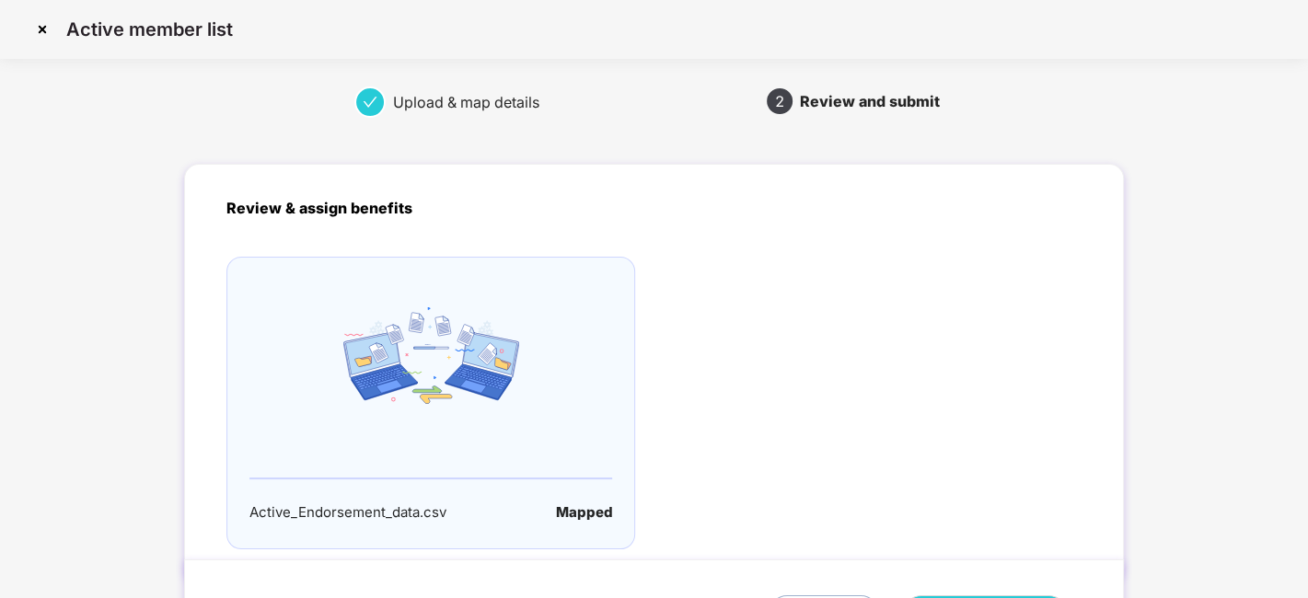
scroll to position [122, 0]
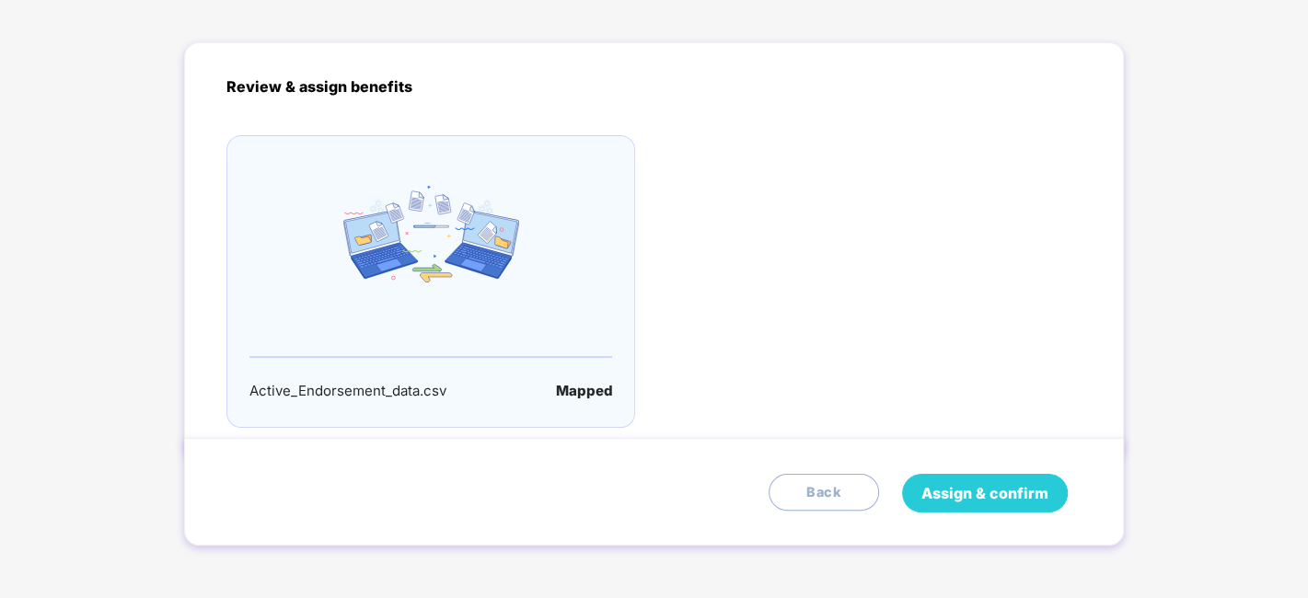
click at [968, 482] on span "Assign & confirm" at bounding box center [985, 493] width 127 height 23
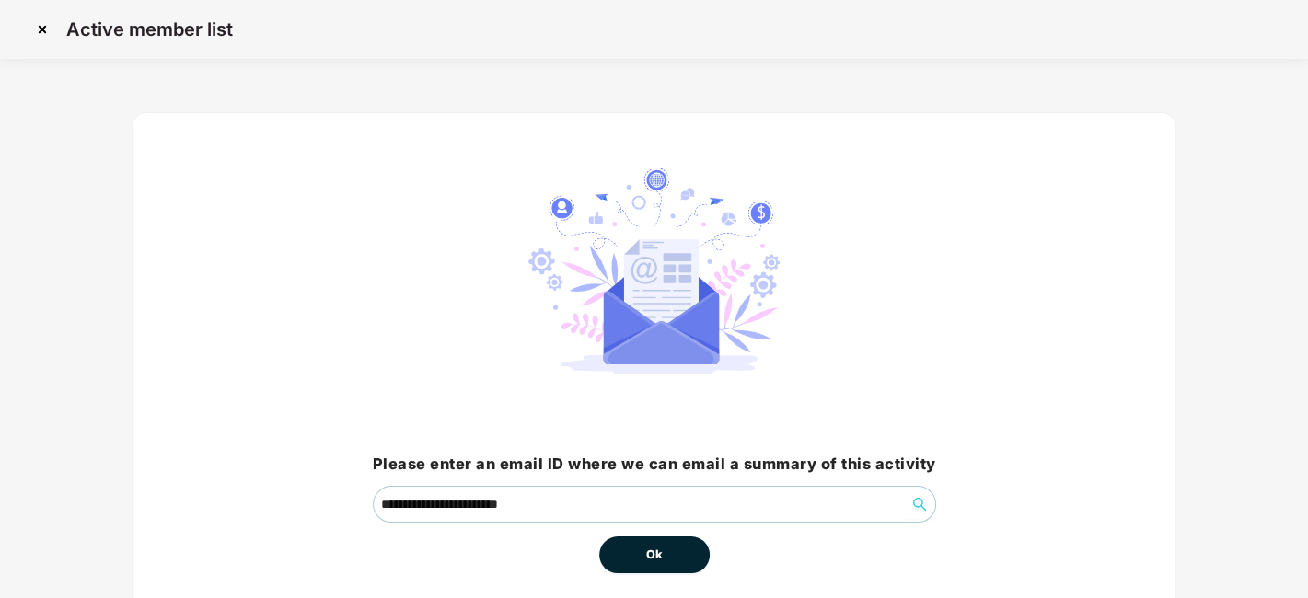
scroll to position [79, 0]
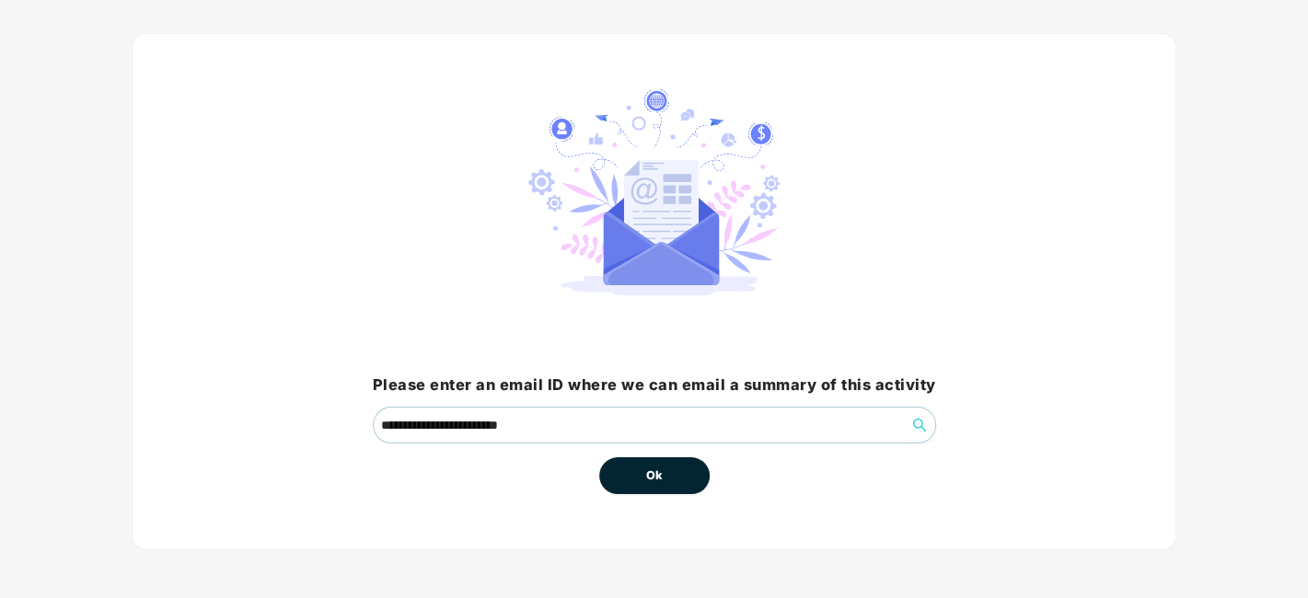
click at [646, 470] on span "Ok" at bounding box center [654, 476] width 17 height 18
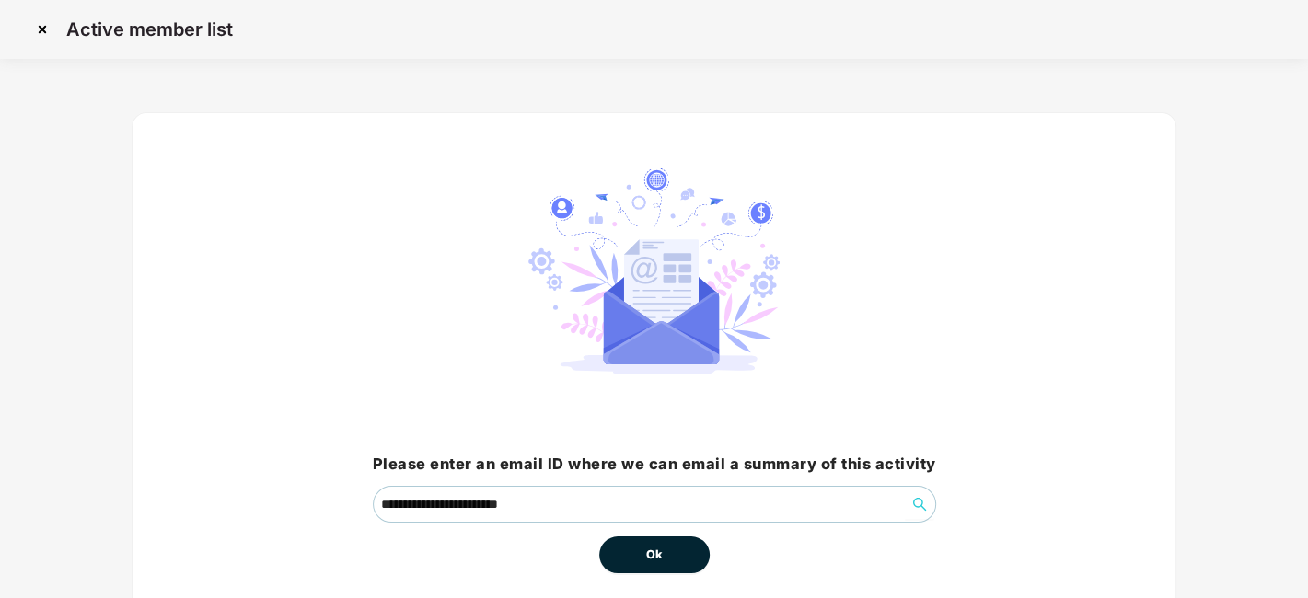
click at [652, 548] on span "Ok" at bounding box center [654, 555] width 17 height 18
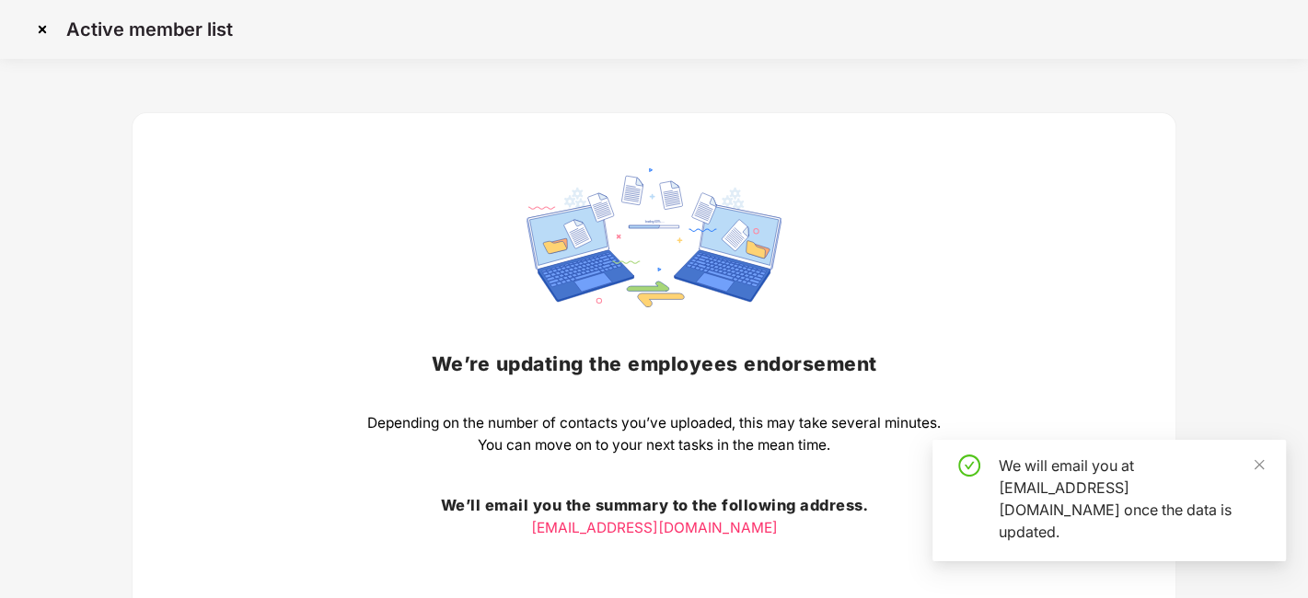
scroll to position [144, 0]
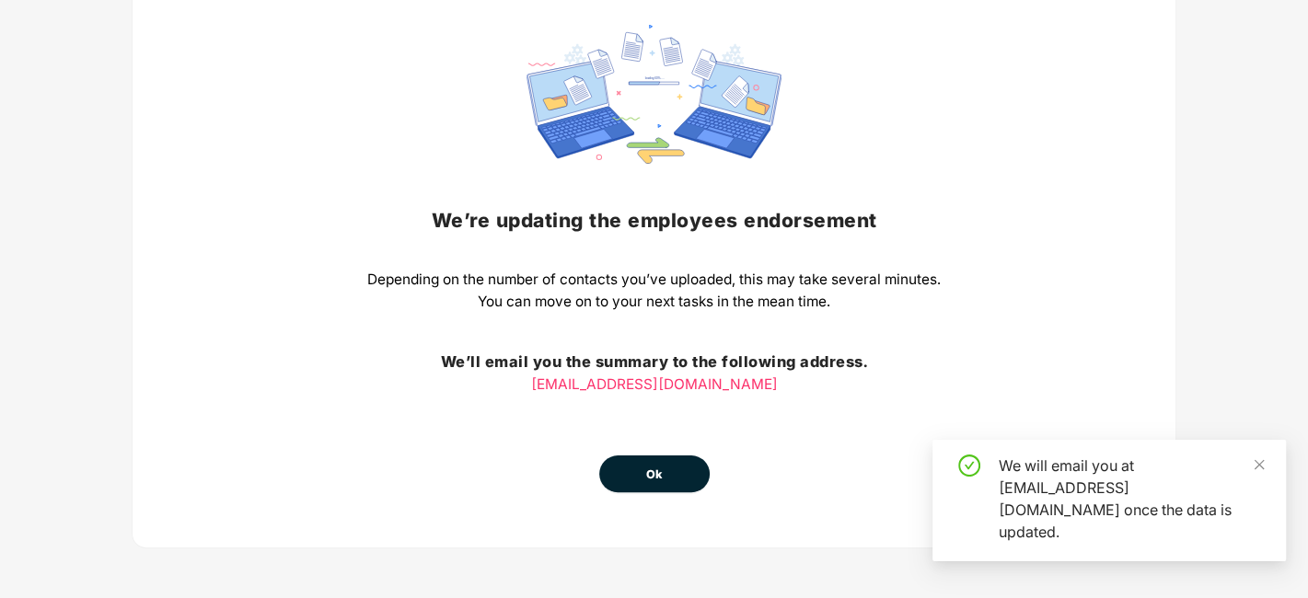
click at [650, 481] on span "Ok" at bounding box center [654, 475] width 17 height 18
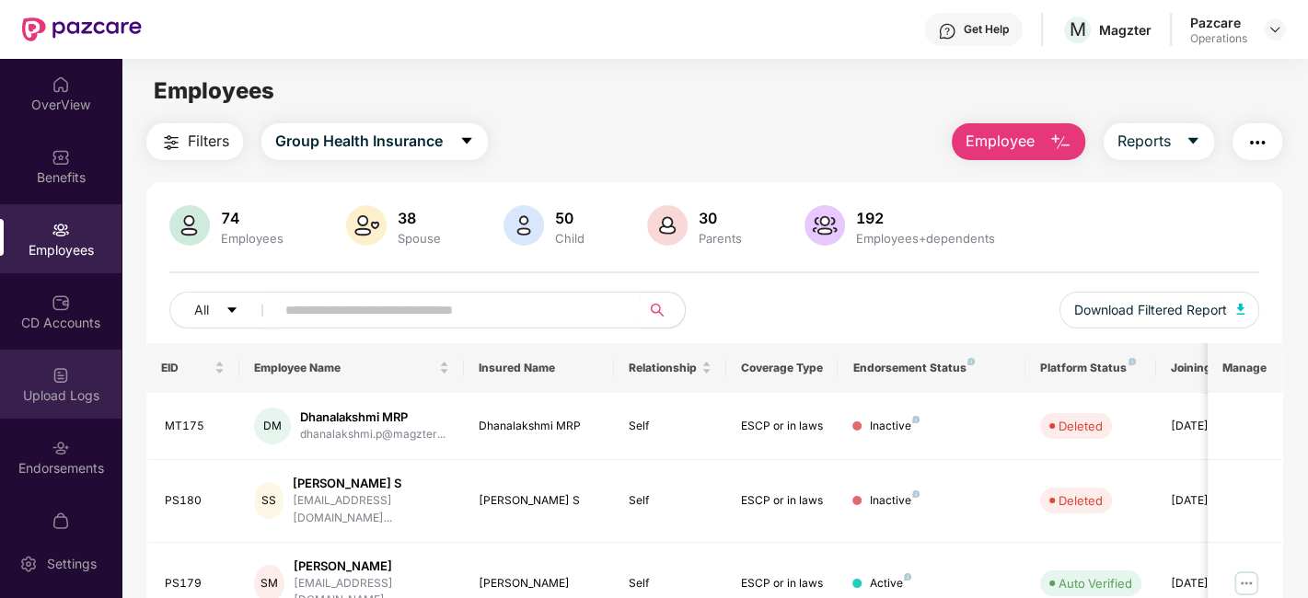
click at [35, 365] on div "Upload Logs" at bounding box center [61, 384] width 122 height 69
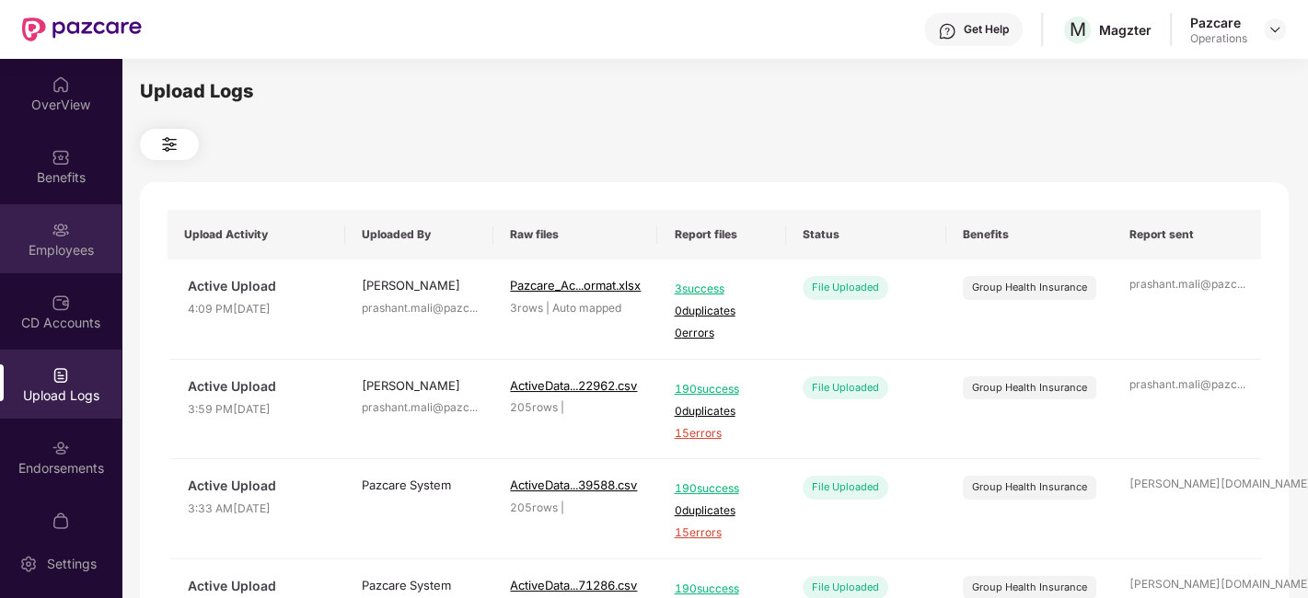
click at [29, 227] on div "Employees" at bounding box center [61, 238] width 122 height 69
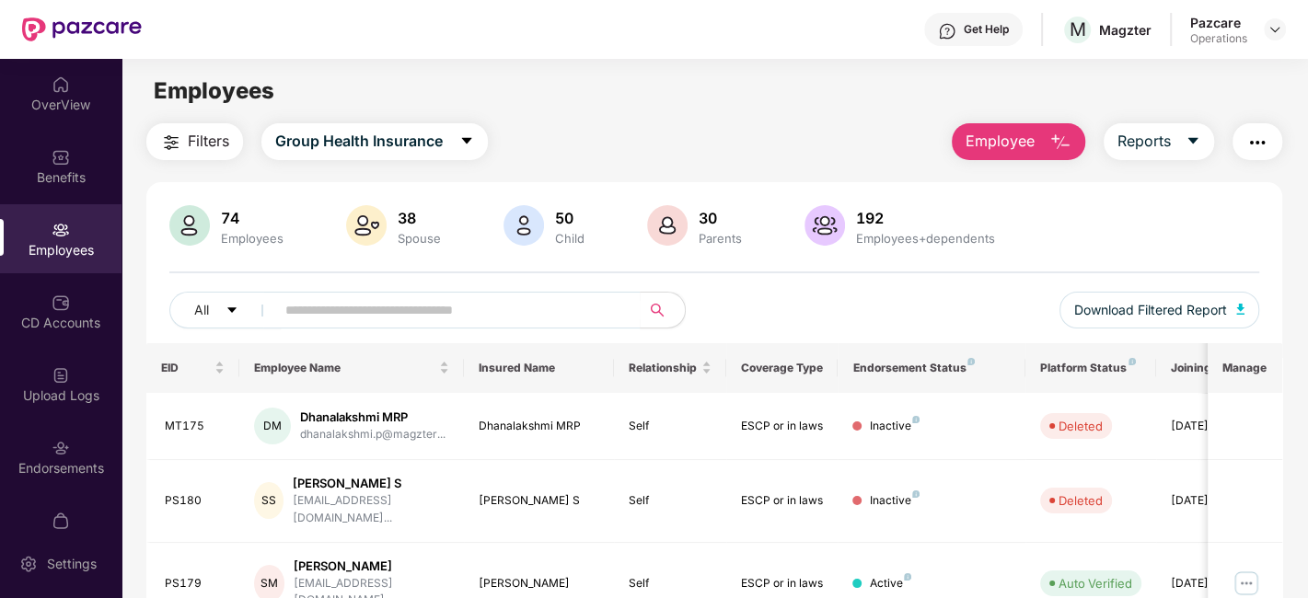
click at [201, 144] on span "Filters" at bounding box center [208, 141] width 41 height 23
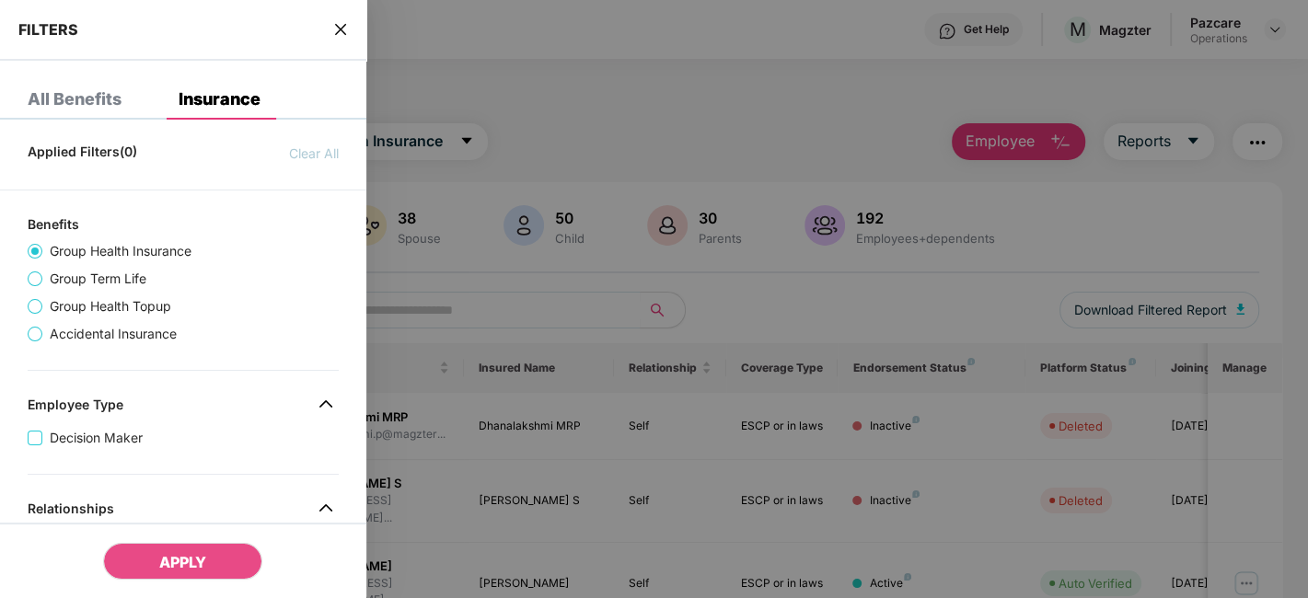
scroll to position [796, 0]
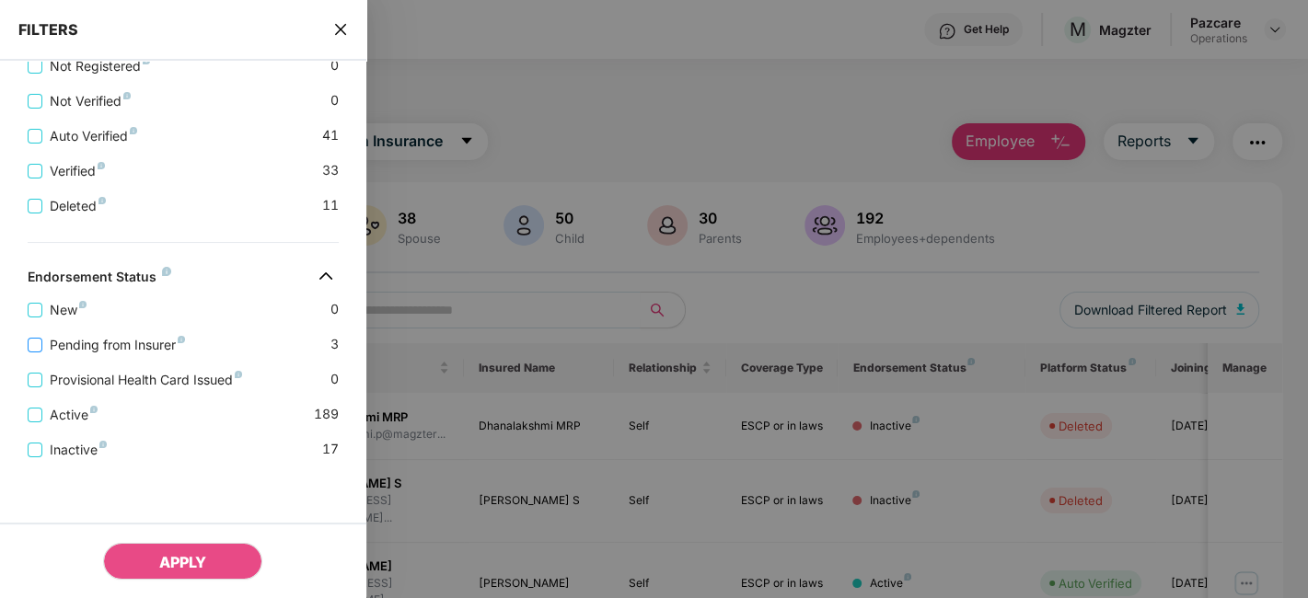
click at [141, 341] on span "Pending from Insurer" at bounding box center [117, 345] width 150 height 20
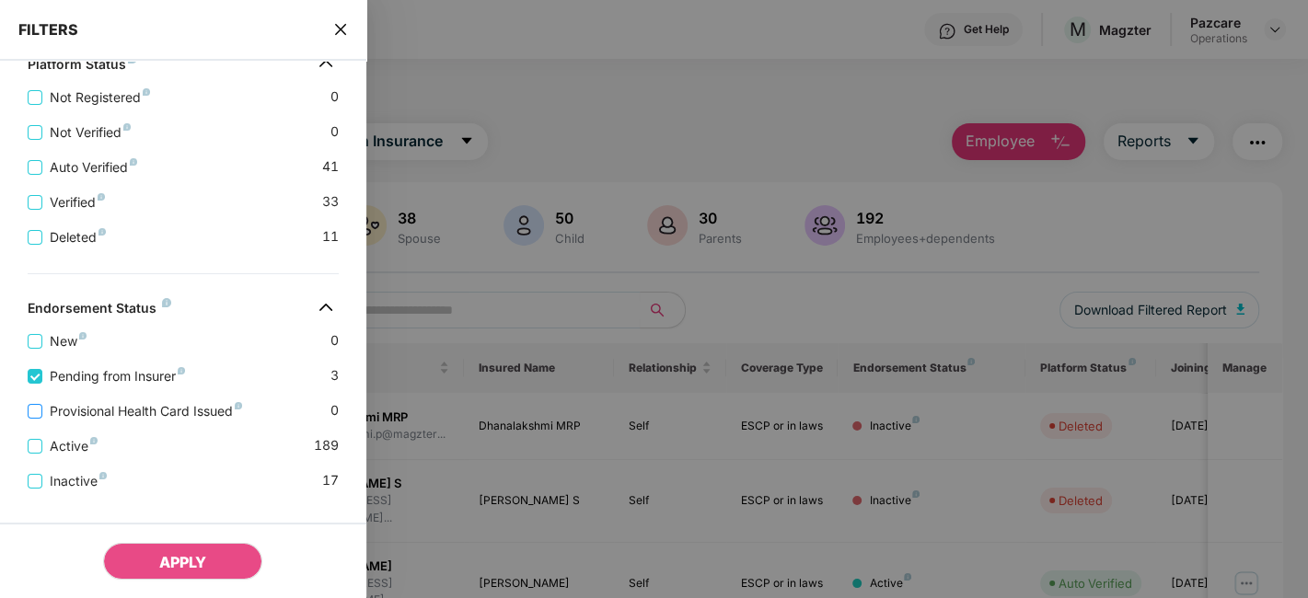
click at [147, 417] on span "Provisional Health Card Issued" at bounding box center [145, 411] width 207 height 20
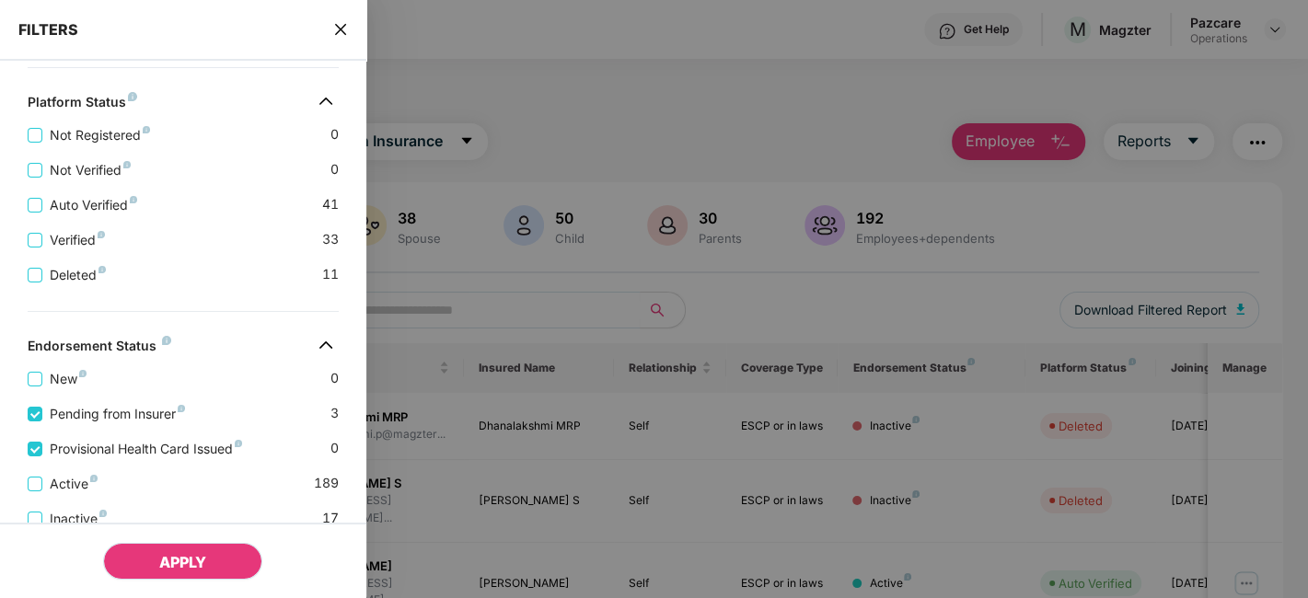
click at [176, 562] on span "APPLY" at bounding box center [182, 562] width 47 height 18
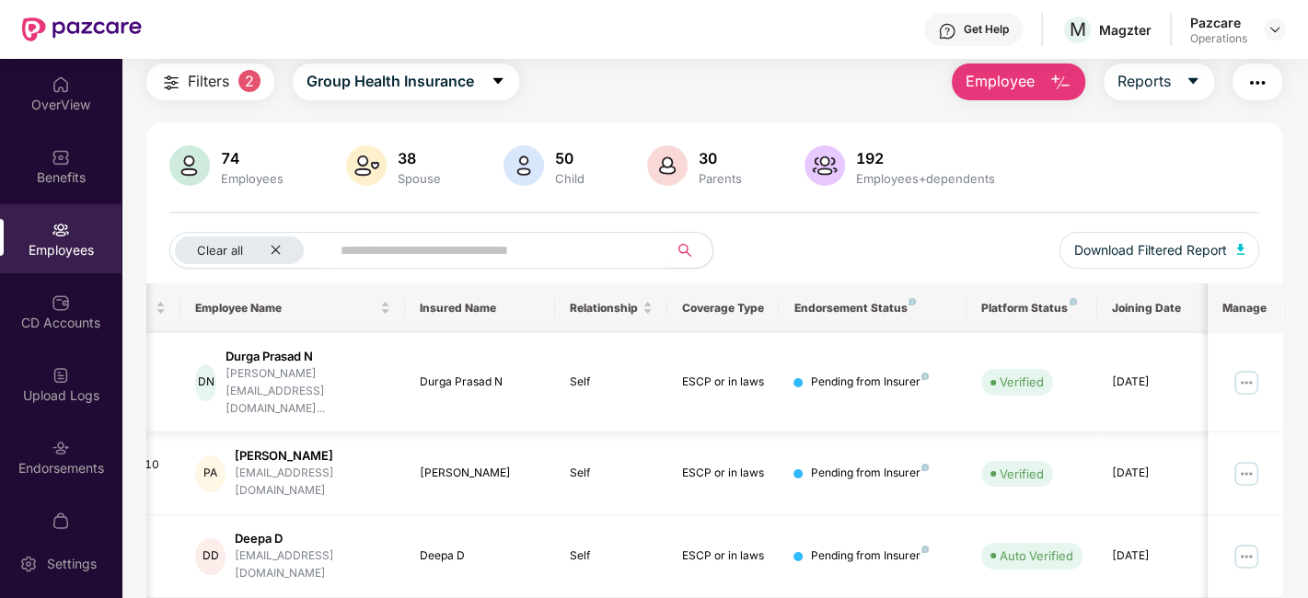
scroll to position [0, 0]
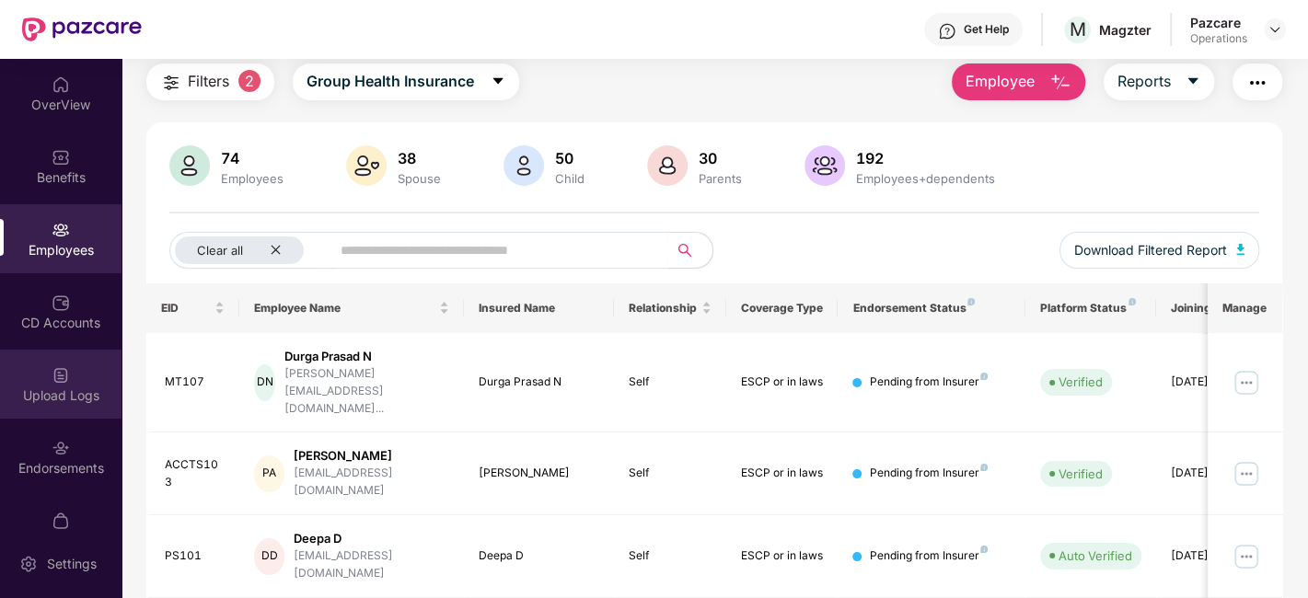
click at [35, 350] on div "Upload Logs" at bounding box center [61, 384] width 122 height 69
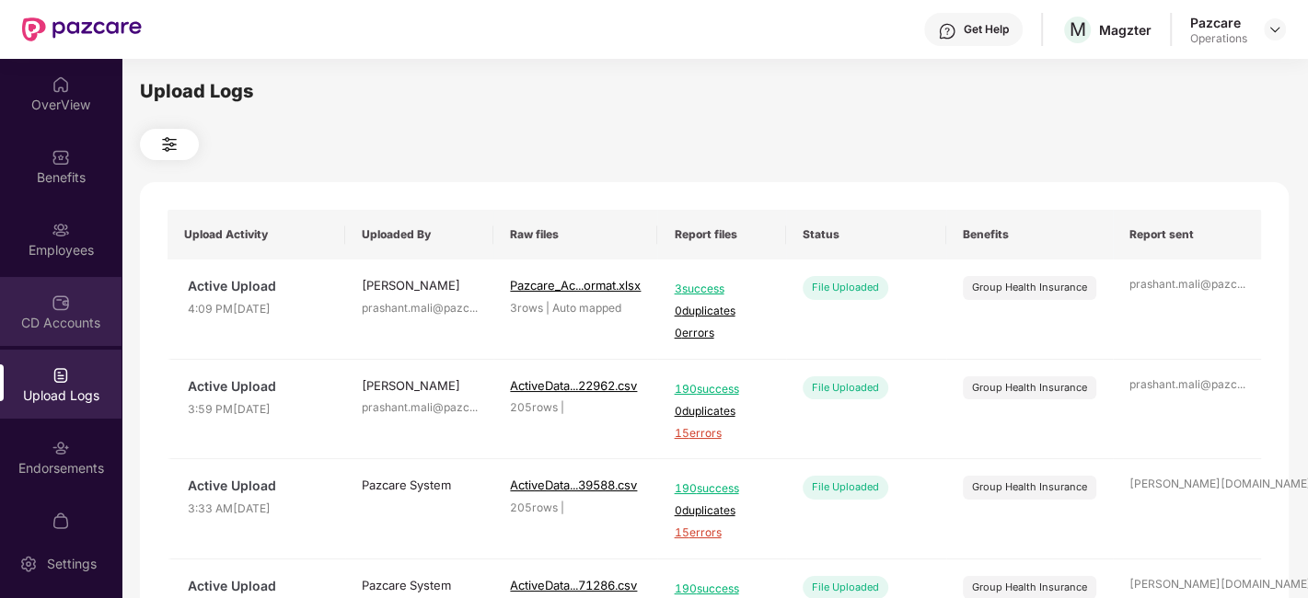
click at [26, 305] on div "CD Accounts" at bounding box center [61, 311] width 122 height 69
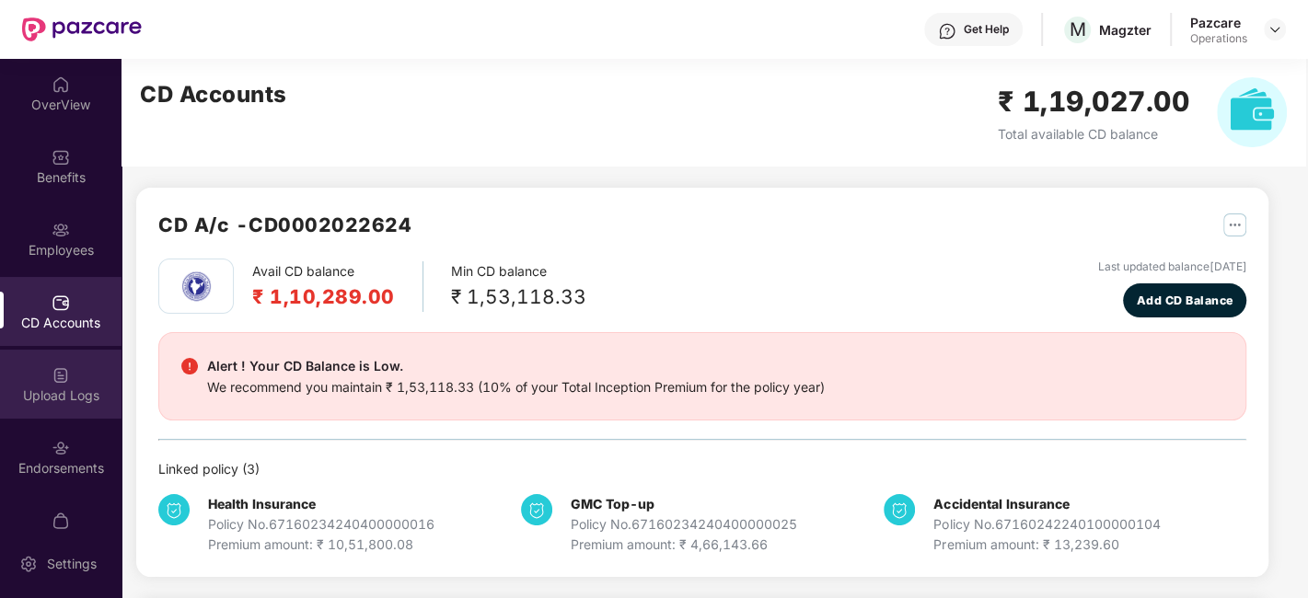
click at [21, 361] on div "Upload Logs" at bounding box center [61, 384] width 122 height 69
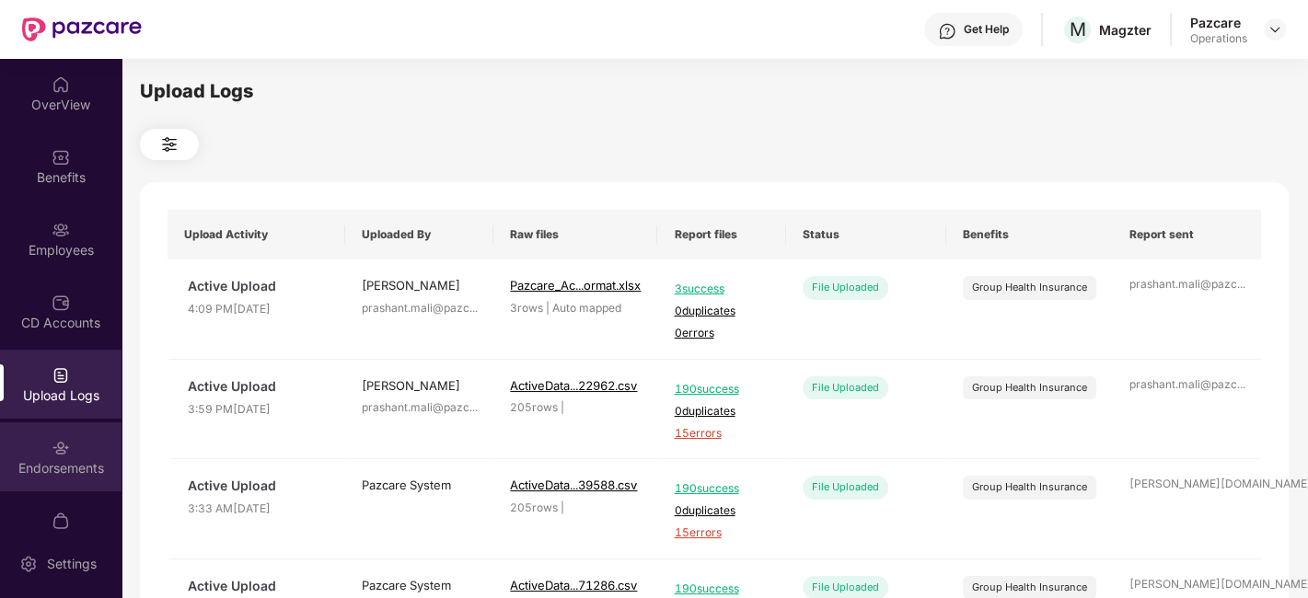
click at [23, 442] on div "Endorsements" at bounding box center [61, 457] width 122 height 69
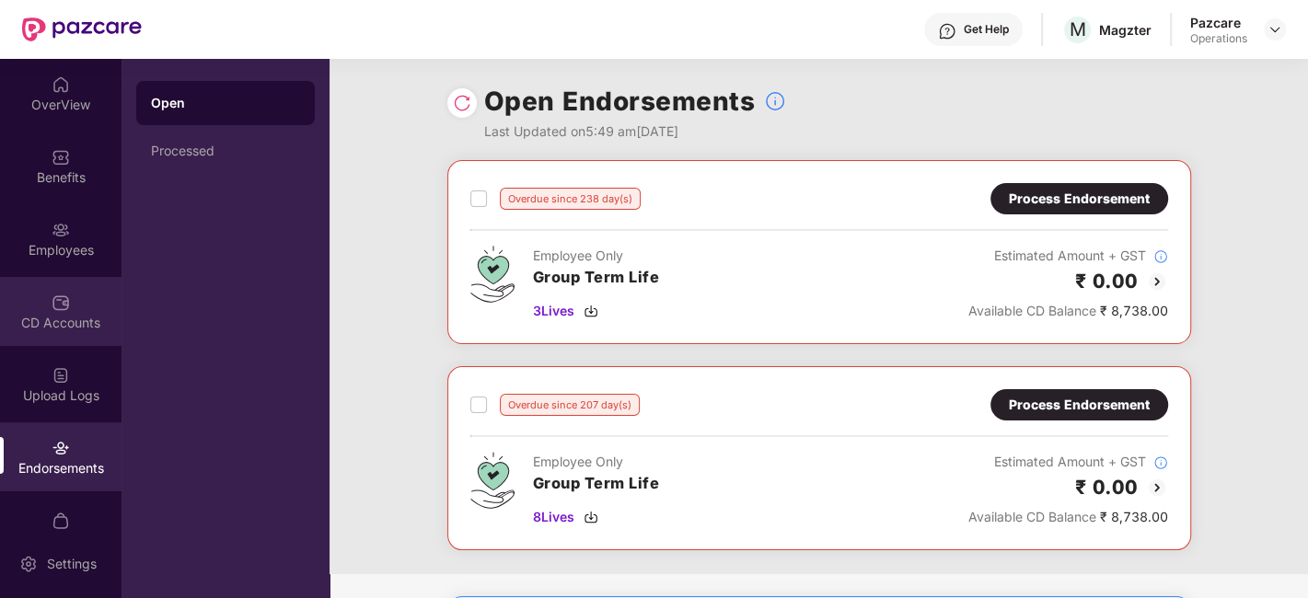
click at [29, 298] on div "CD Accounts" at bounding box center [61, 311] width 122 height 69
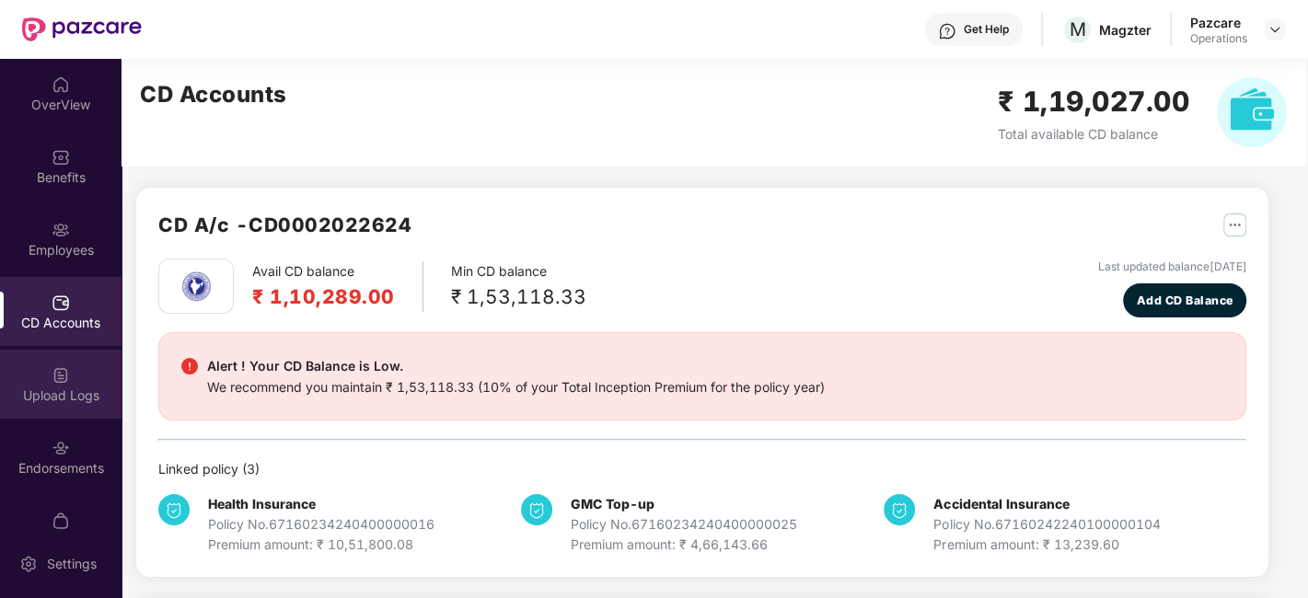
click at [29, 389] on div "Upload Logs" at bounding box center [61, 396] width 122 height 18
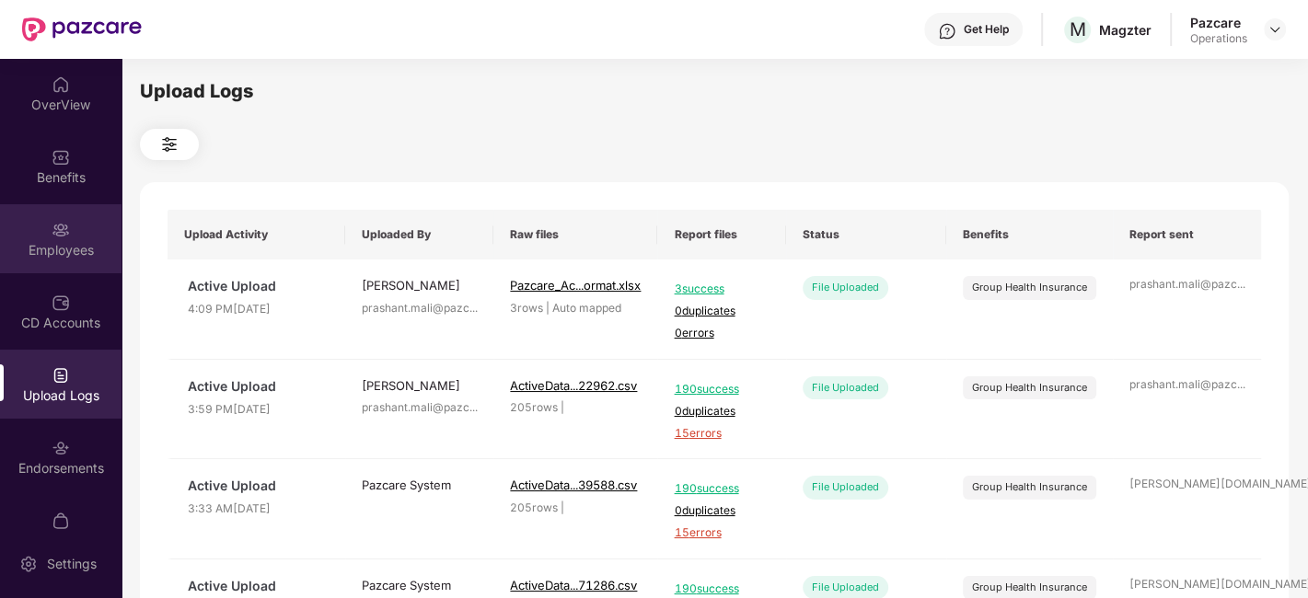
click at [37, 223] on div "Employees" at bounding box center [61, 238] width 122 height 69
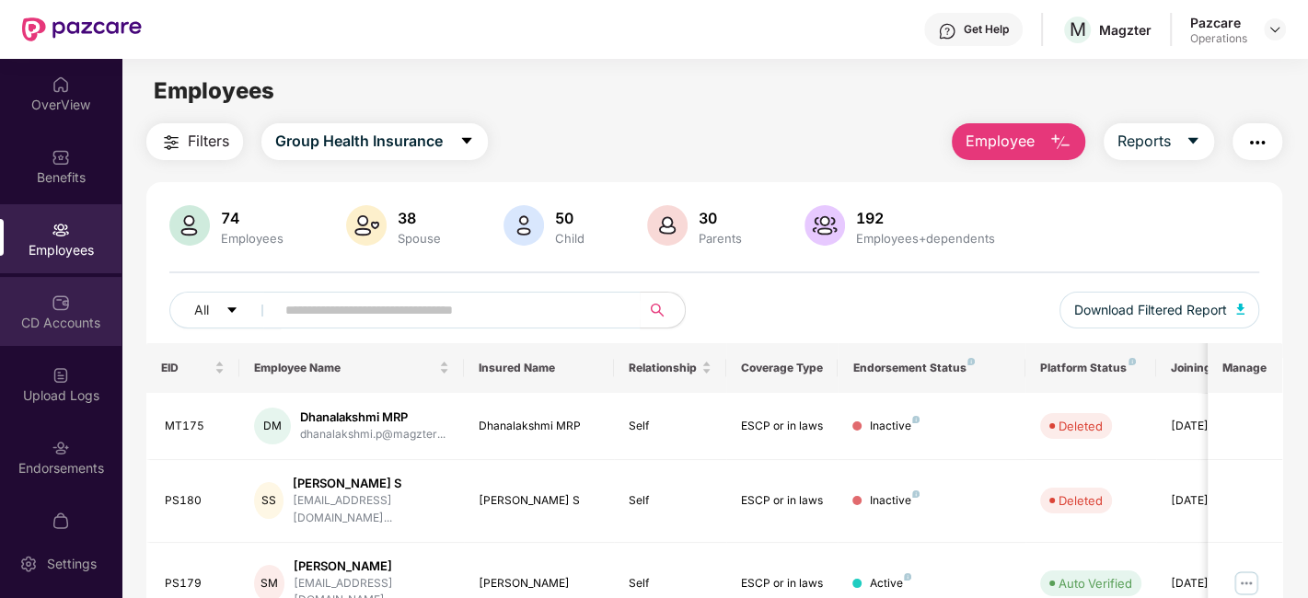
click at [31, 311] on div "CD Accounts" at bounding box center [61, 311] width 122 height 69
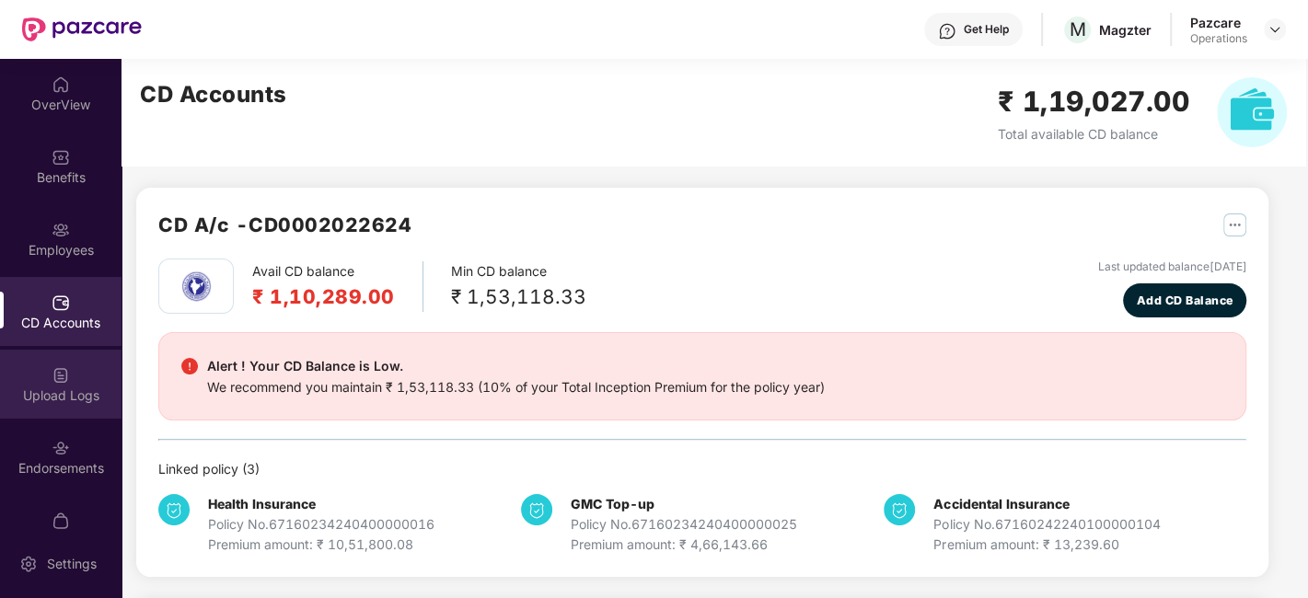
click at [31, 361] on div "Upload Logs" at bounding box center [61, 384] width 122 height 69
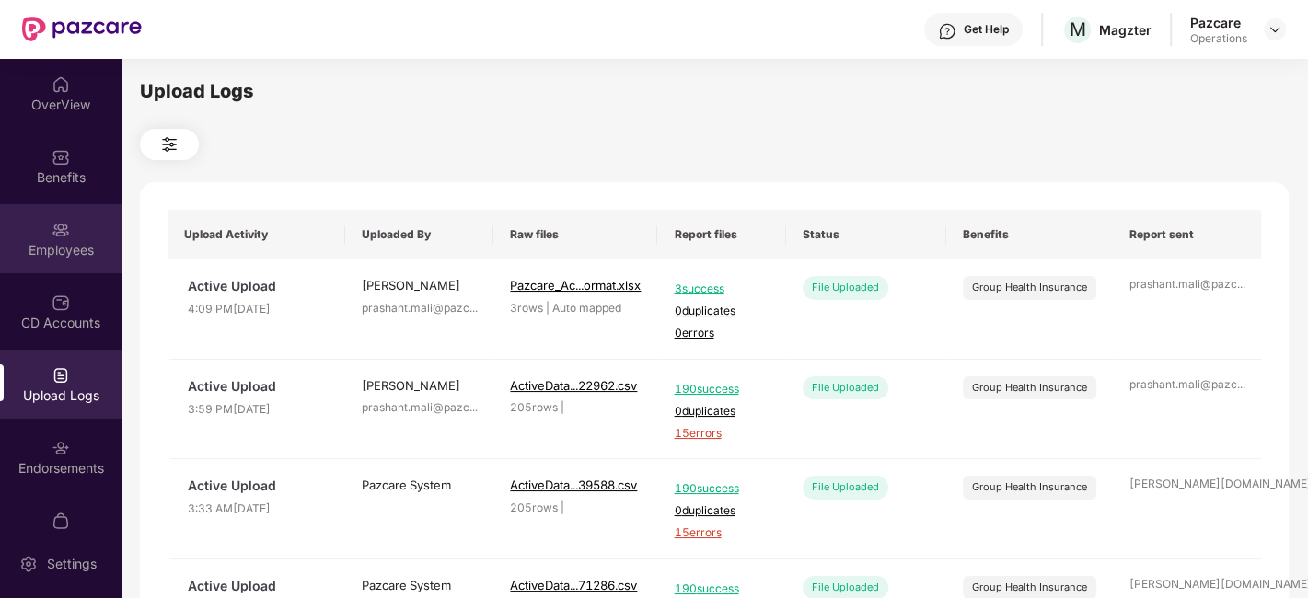
click at [39, 238] on div "Employees" at bounding box center [61, 238] width 122 height 69
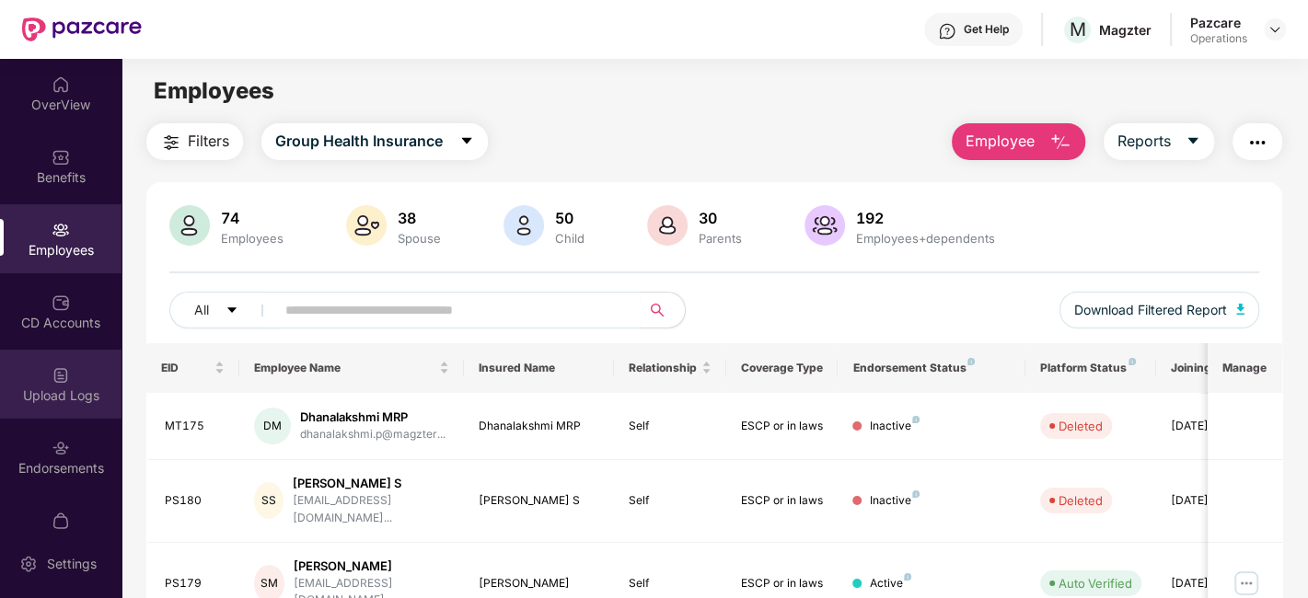
click at [29, 352] on div "Upload Logs" at bounding box center [61, 384] width 122 height 69
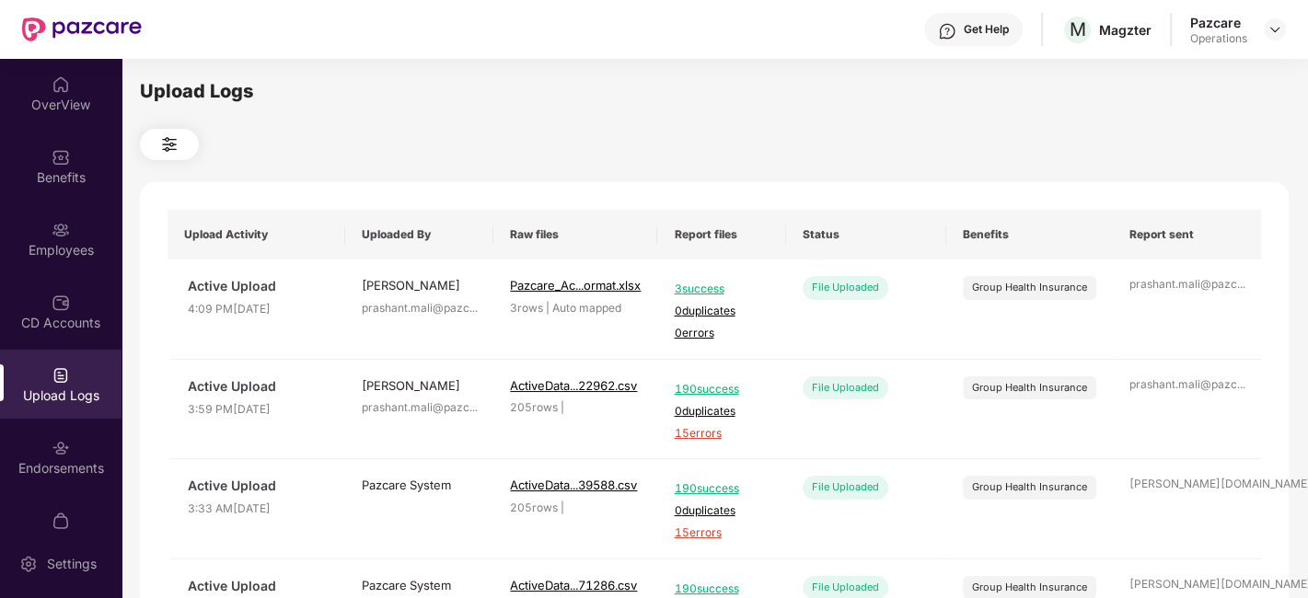
click at [30, 347] on div "OverView Benefits Employees CD Accounts Upload Logs Endorsements My Orders Pazc…" at bounding box center [61, 294] width 122 height 470
click at [39, 375] on div "Upload Logs" at bounding box center [61, 384] width 122 height 69
click at [41, 225] on div "Employees" at bounding box center [61, 238] width 122 height 69
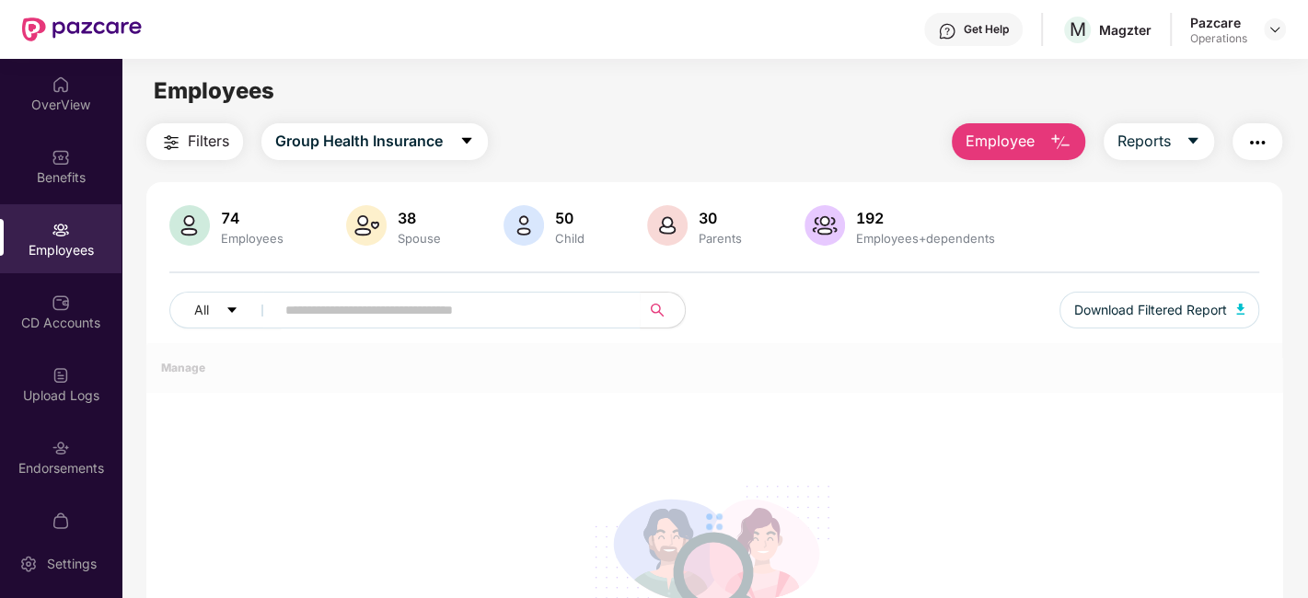
click at [190, 144] on span "Filters" at bounding box center [208, 141] width 41 height 23
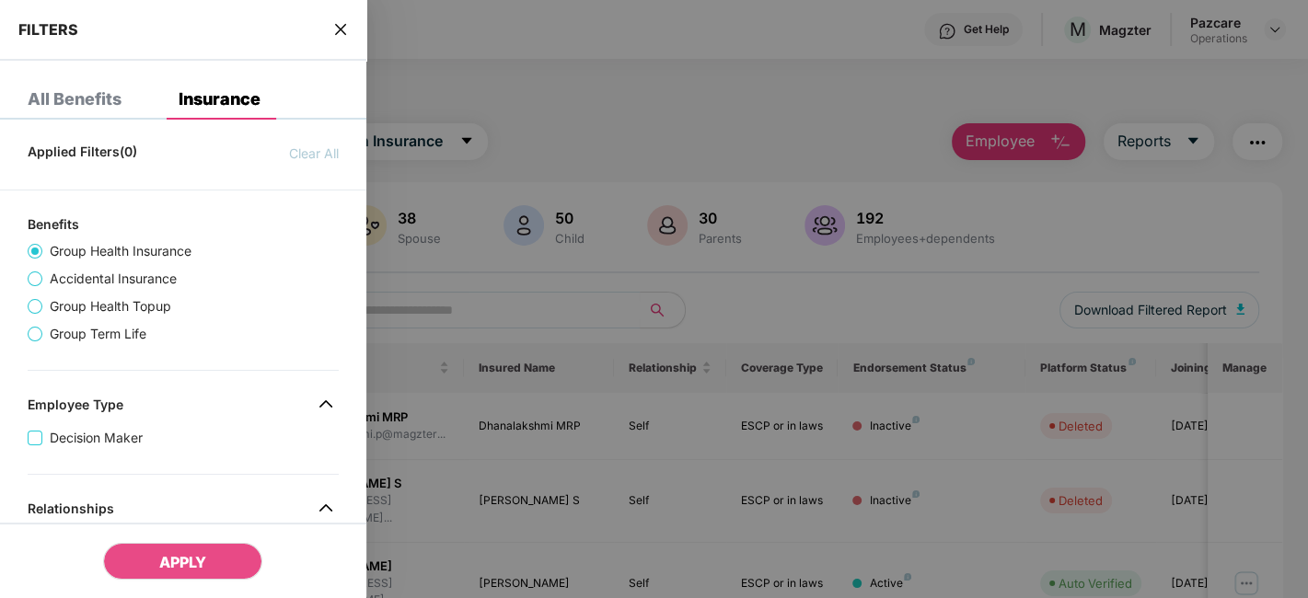
scroll to position [796, 0]
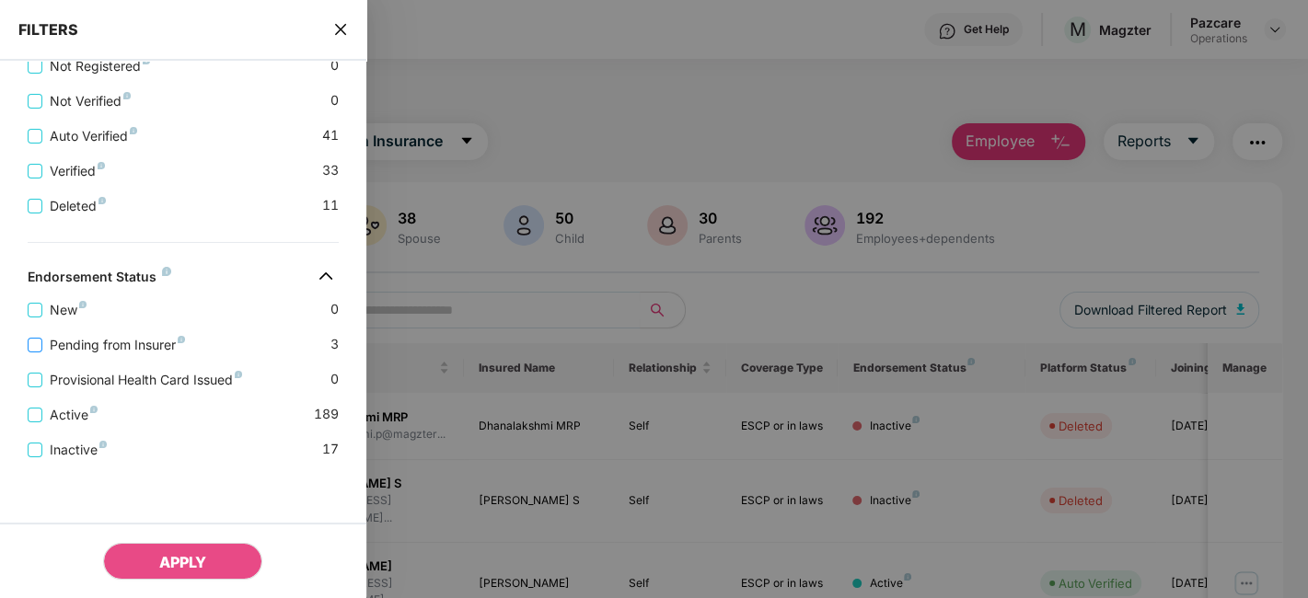
click at [113, 342] on span "Pending from Insurer" at bounding box center [117, 345] width 150 height 20
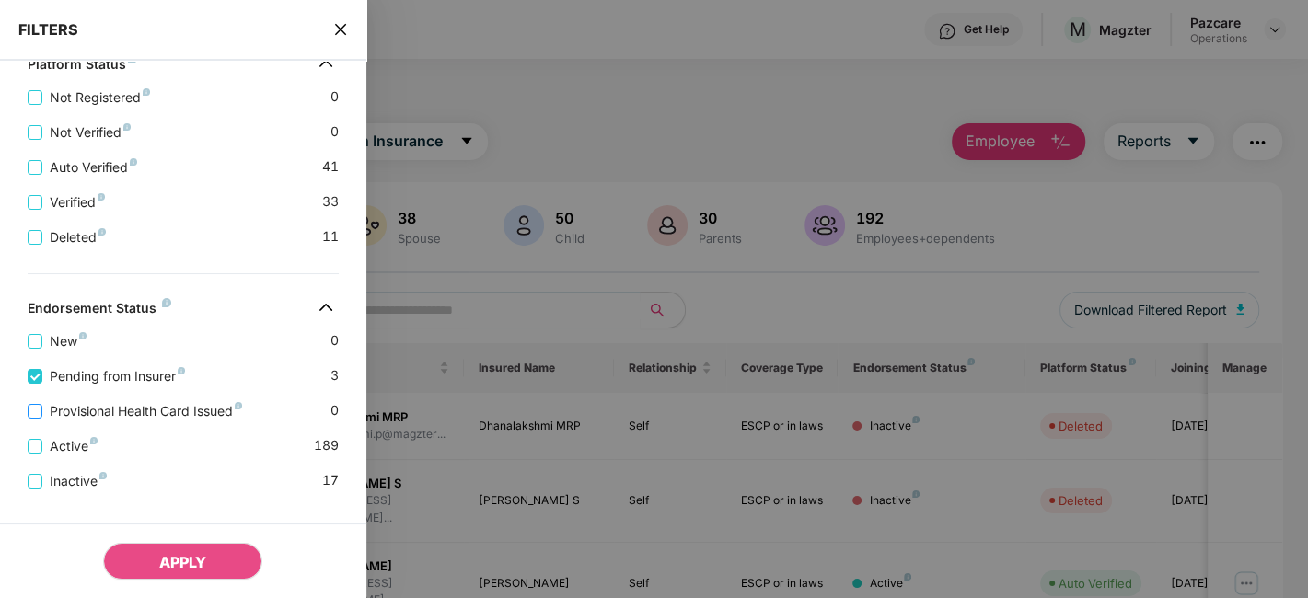
click at [119, 408] on span "Provisional Health Card Issued" at bounding box center [145, 411] width 207 height 20
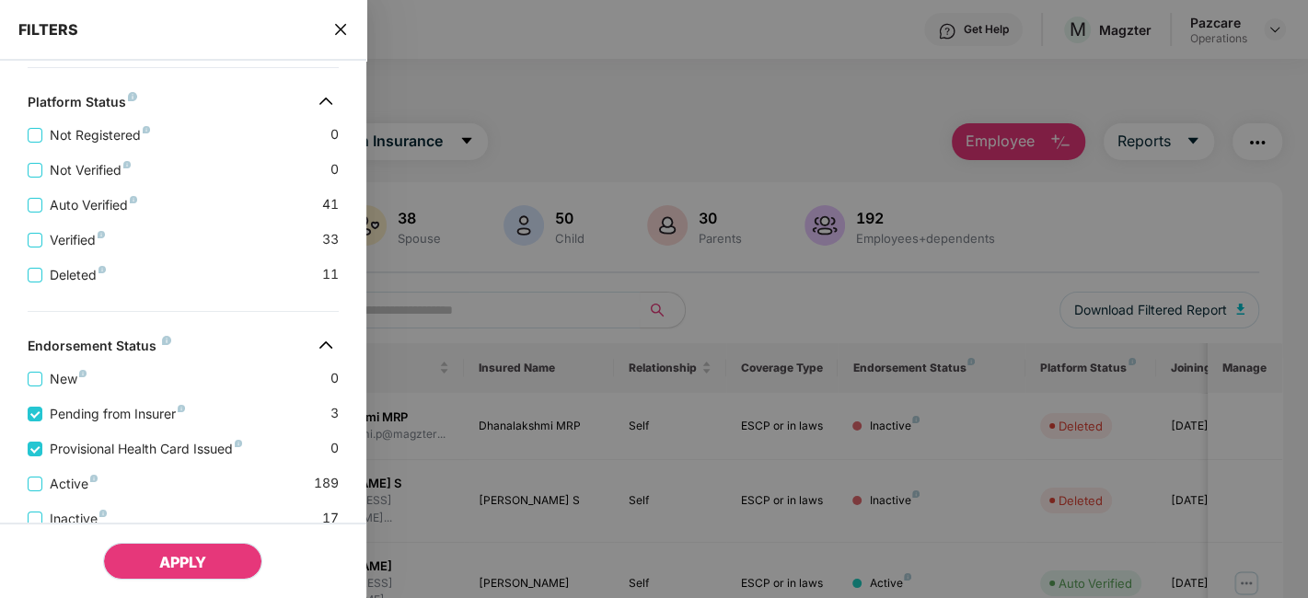
click at [187, 550] on button "APPLY" at bounding box center [182, 561] width 159 height 37
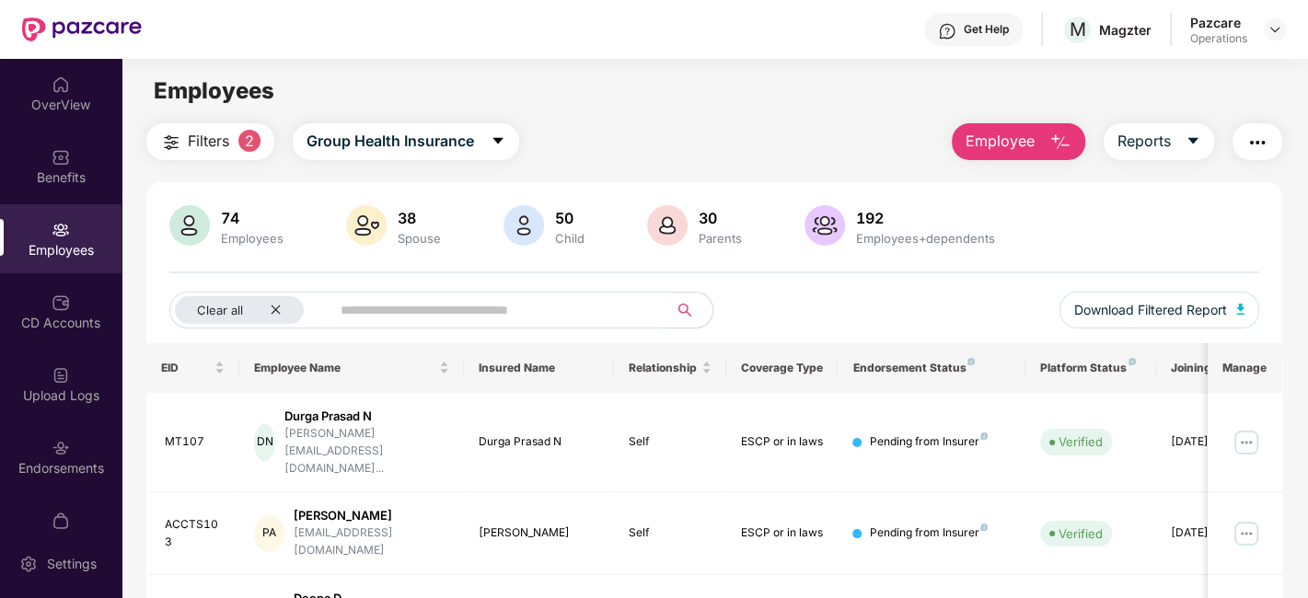
scroll to position [60, 0]
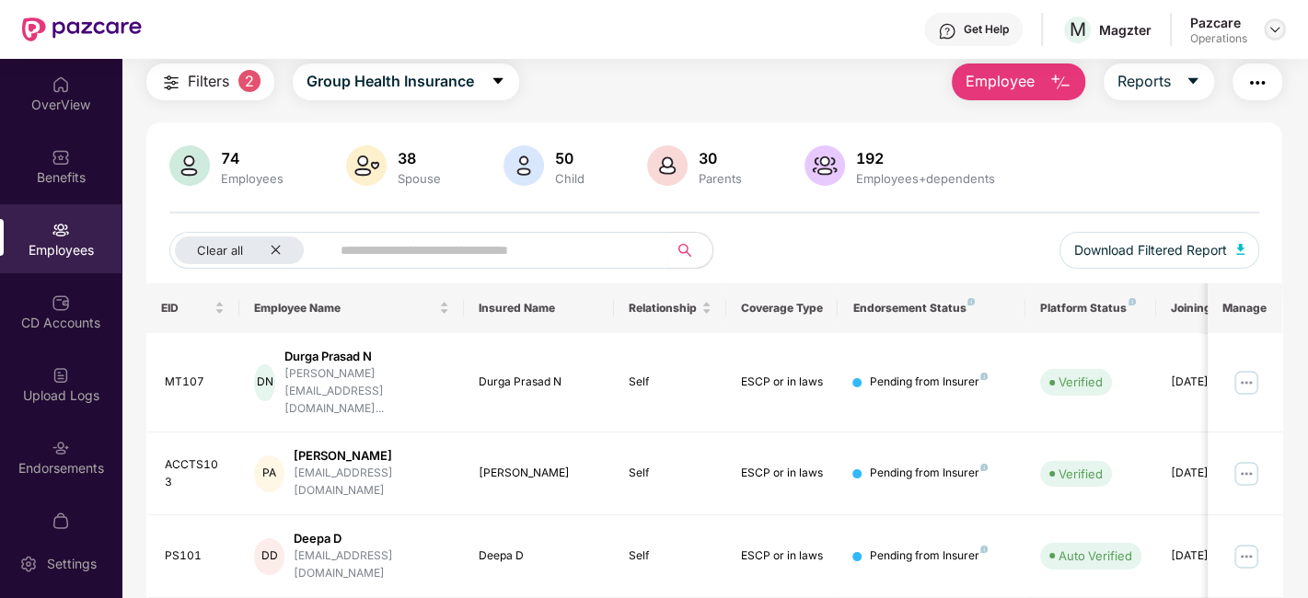
click at [1282, 30] on img at bounding box center [1275, 29] width 15 height 15
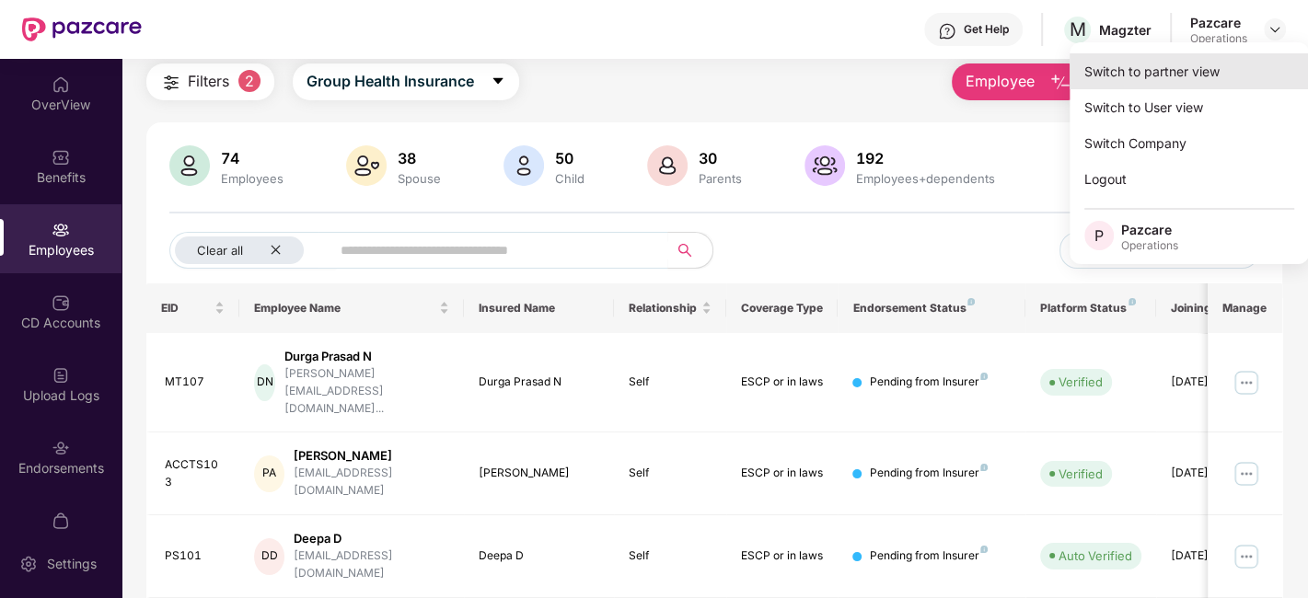
click at [1168, 80] on div "Switch to partner view" at bounding box center [1189, 71] width 239 height 36
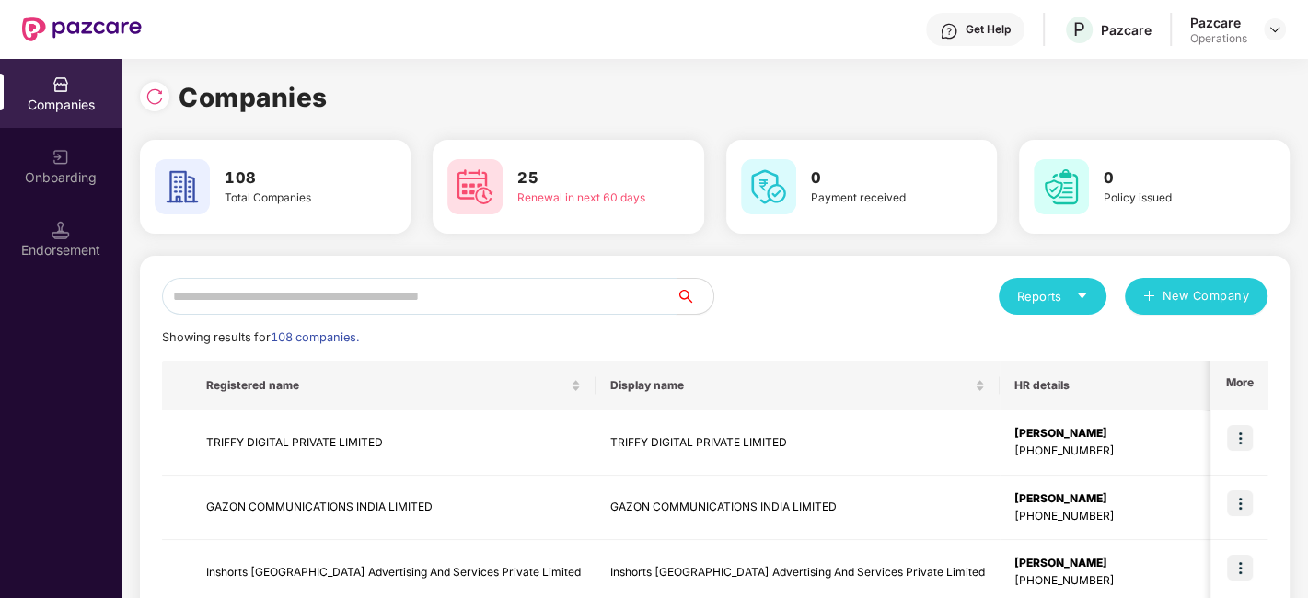
click at [554, 303] on input "text" at bounding box center [419, 296] width 515 height 37
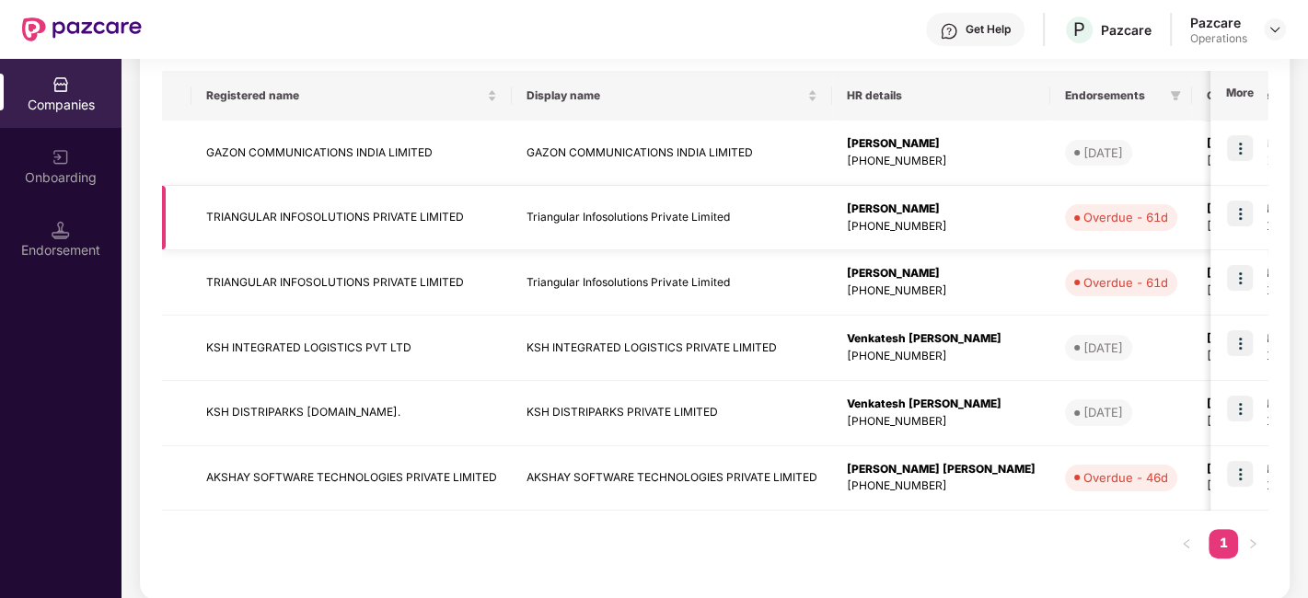
scroll to position [303, 0]
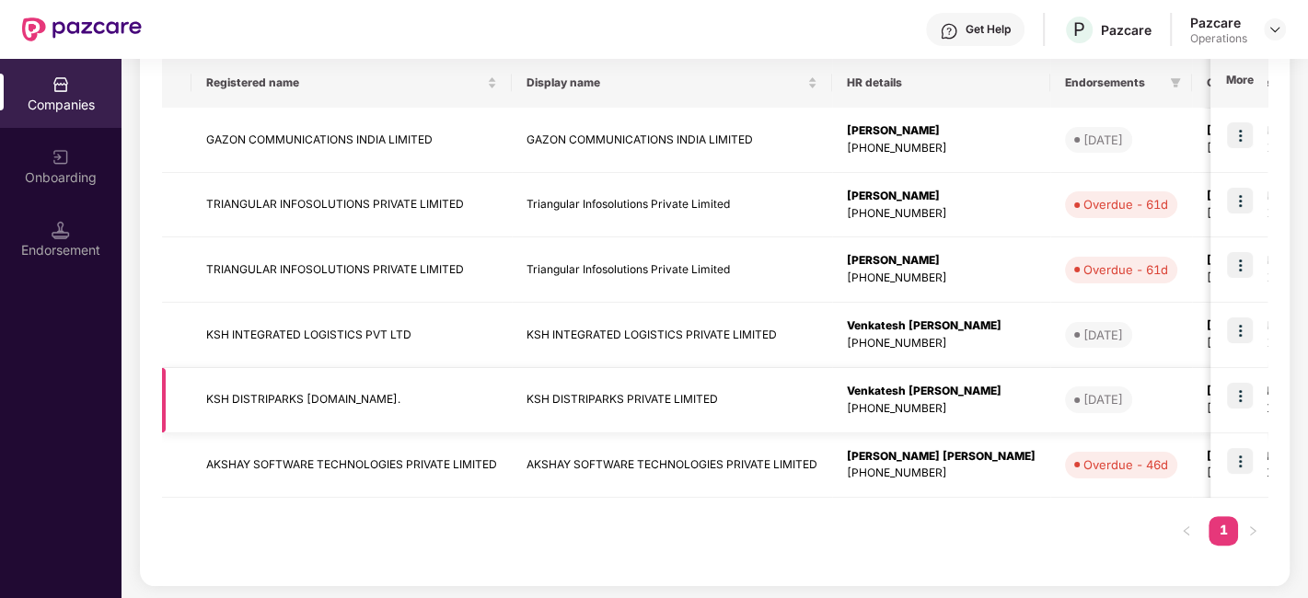
type input "***"
drag, startPoint x: 209, startPoint y: 396, endPoint x: 305, endPoint y: 395, distance: 95.7
click at [305, 395] on td "KSH DISTRIPARKS [DOMAIN_NAME]." at bounding box center [351, 400] width 320 height 65
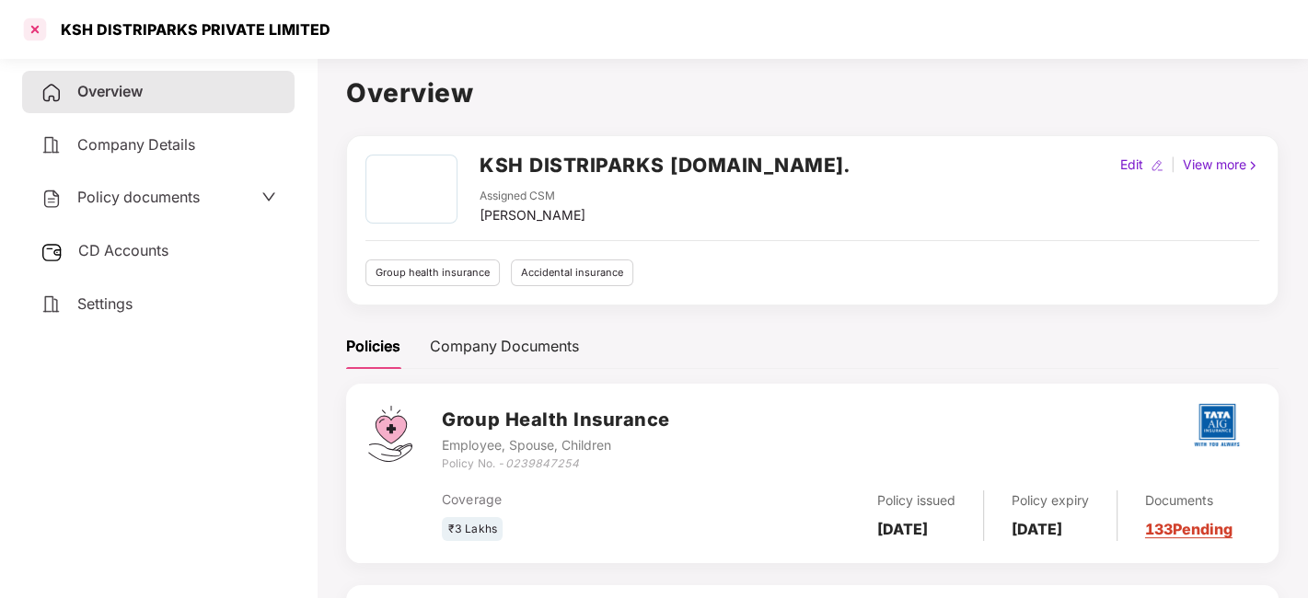
click at [39, 31] on div at bounding box center [34, 29] width 29 height 29
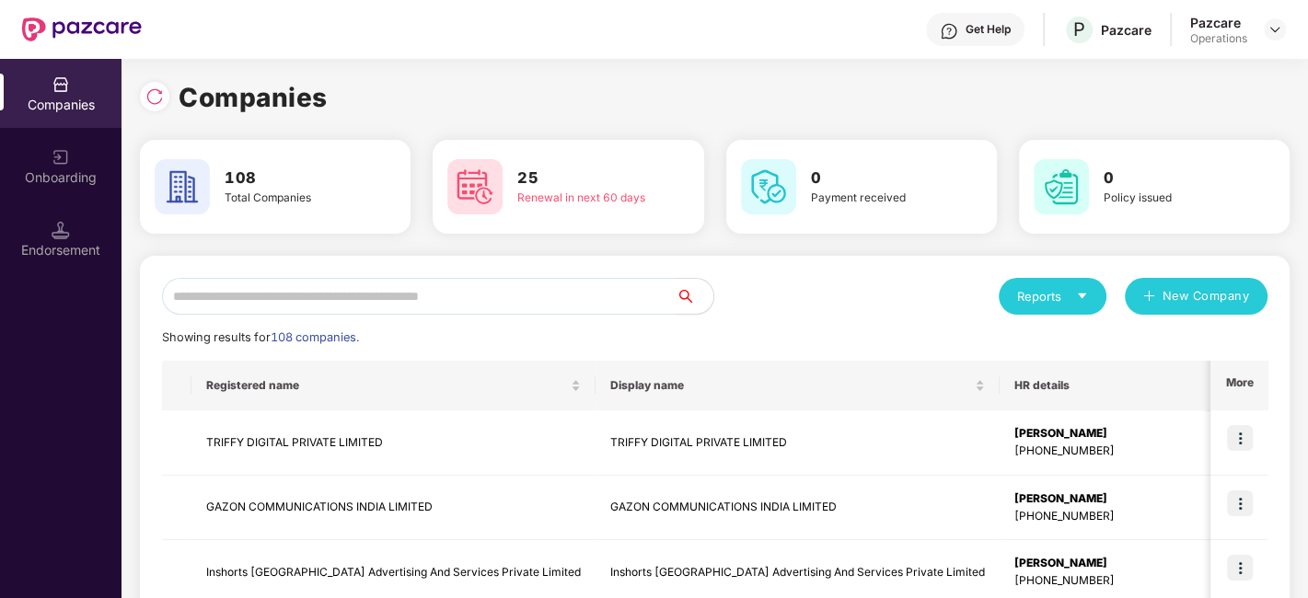
click at [436, 285] on input "text" at bounding box center [419, 296] width 515 height 37
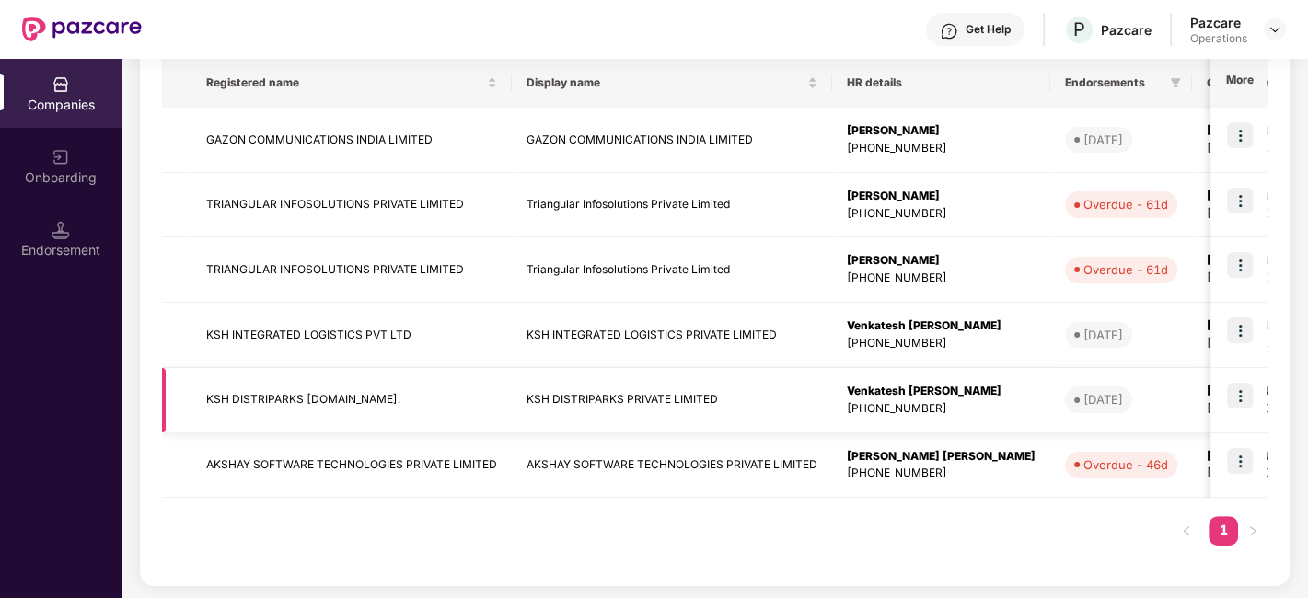
type input "***"
click at [203, 398] on td "KSH DISTRIPARKS [DOMAIN_NAME]." at bounding box center [351, 400] width 320 height 65
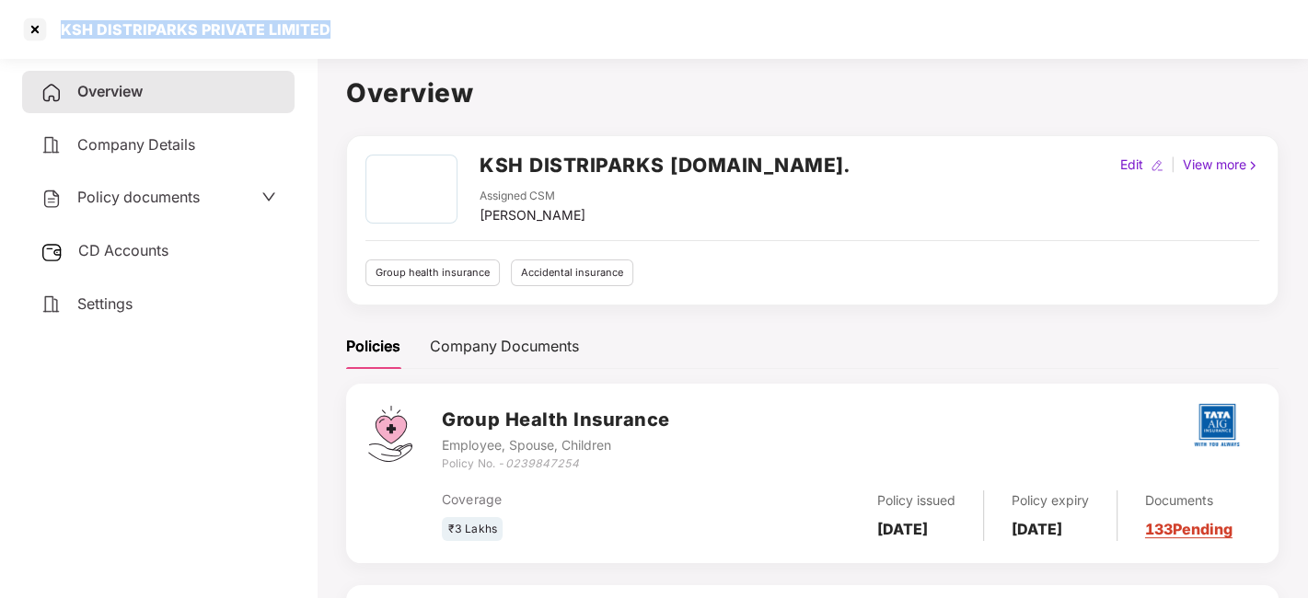
drag, startPoint x: 64, startPoint y: 23, endPoint x: 330, endPoint y: 19, distance: 266.1
click at [330, 19] on div "KSH DISTRIPARKS PRIVATE LIMITED" at bounding box center [654, 29] width 1308 height 59
copy div "KSH DISTRIPARKS PRIVATE LIMITED"
click at [122, 257] on span "CD Accounts" at bounding box center [123, 250] width 90 height 18
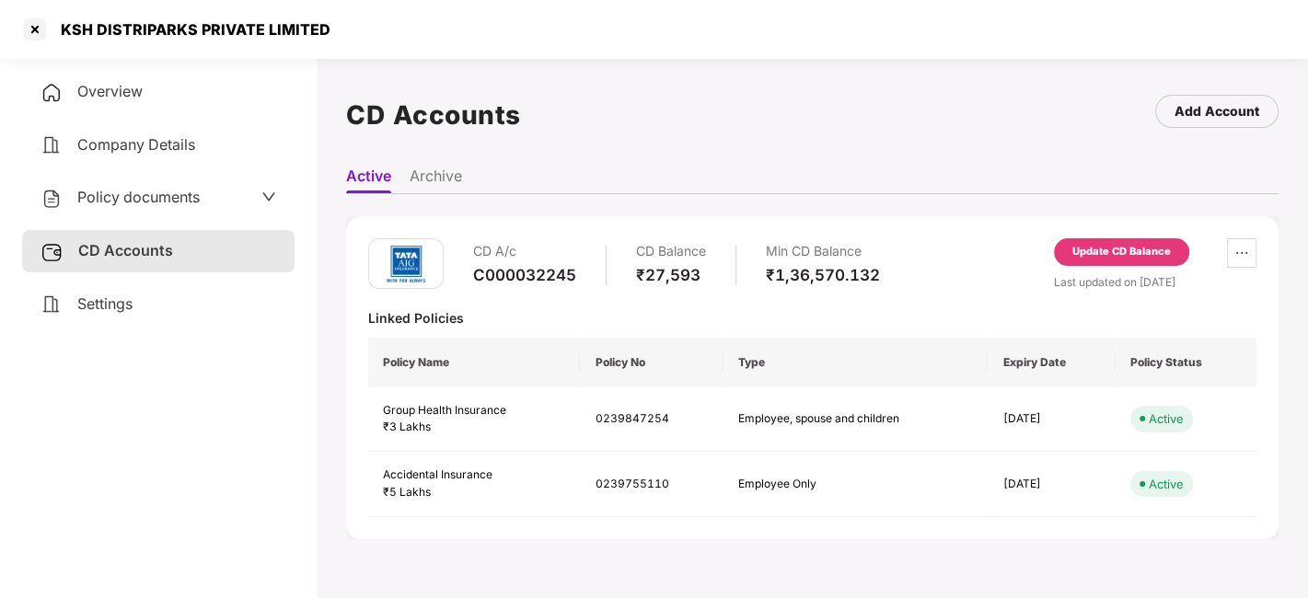
click at [1131, 246] on div "Update CD Balance" at bounding box center [1122, 252] width 99 height 17
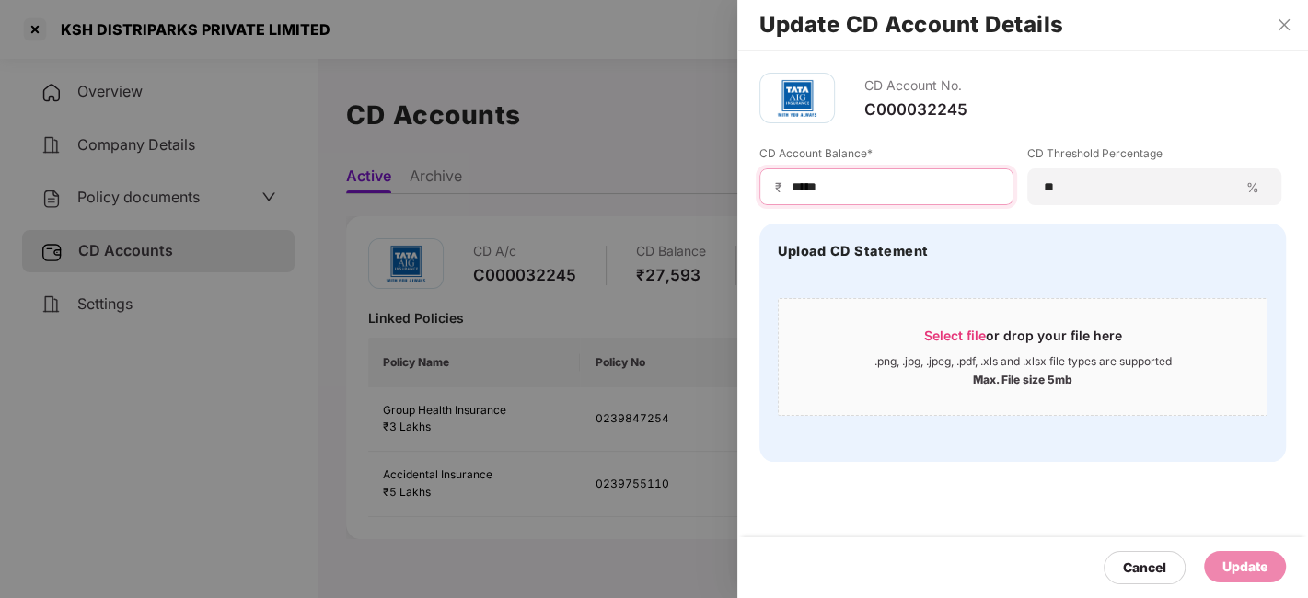
click at [849, 178] on input "*****" at bounding box center [894, 187] width 208 height 19
type input "*"
type input "******"
click at [1234, 563] on div "Update" at bounding box center [1245, 567] width 45 height 20
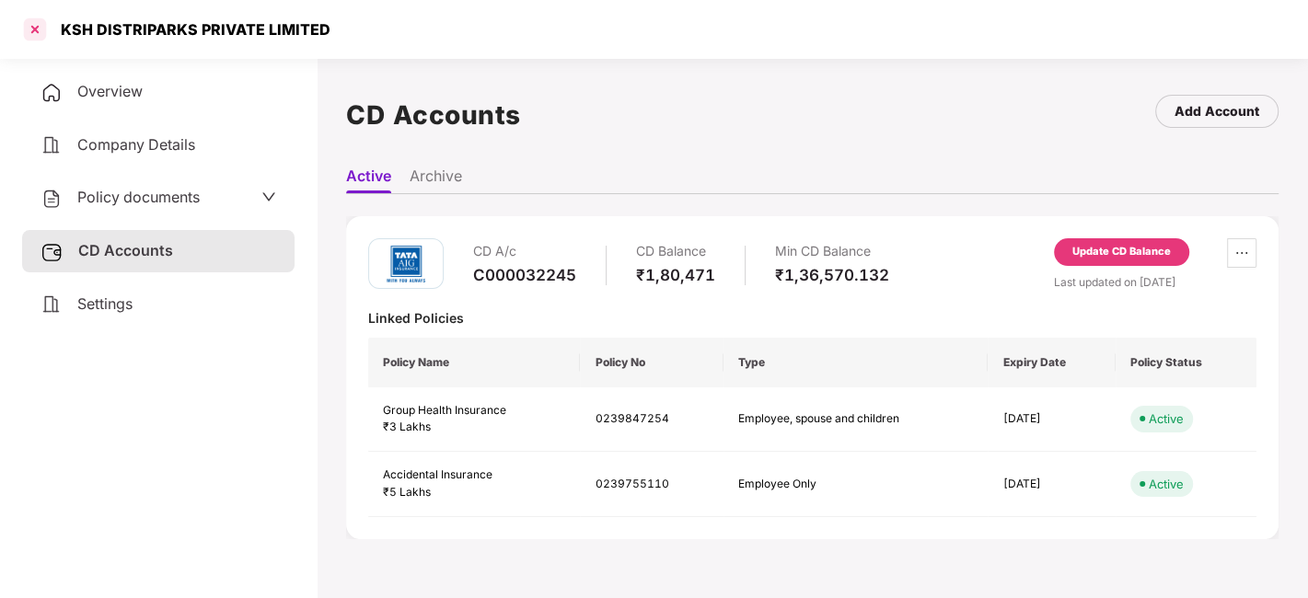
click at [24, 35] on div at bounding box center [34, 29] width 29 height 29
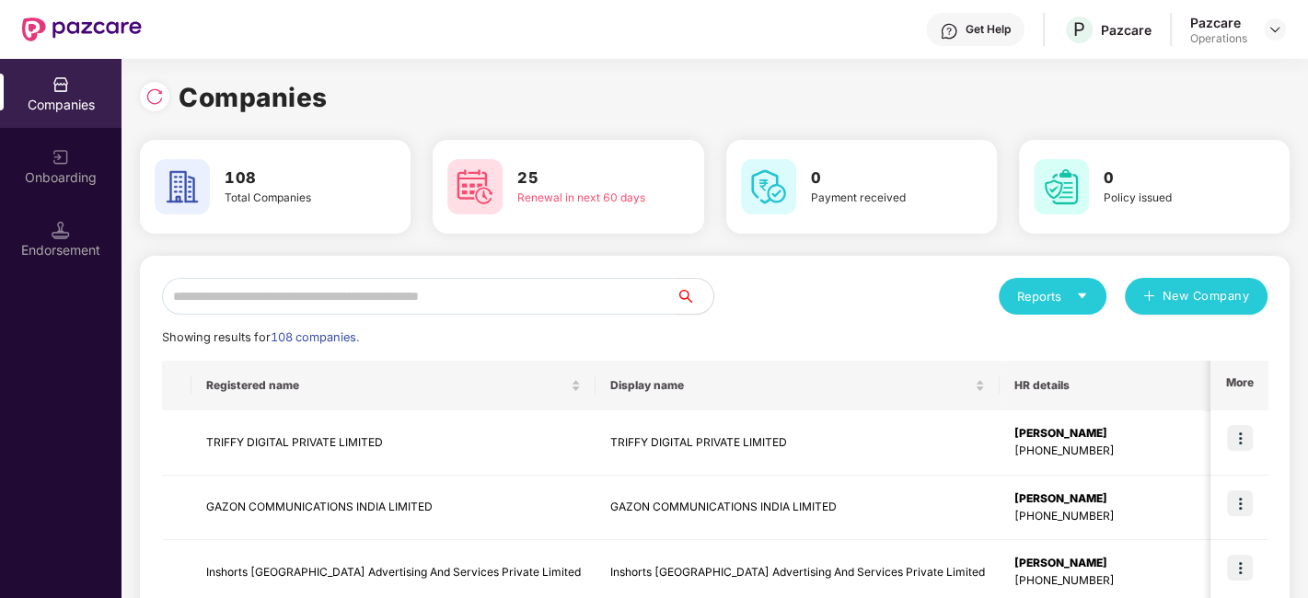
click at [387, 306] on input "text" at bounding box center [419, 296] width 515 height 37
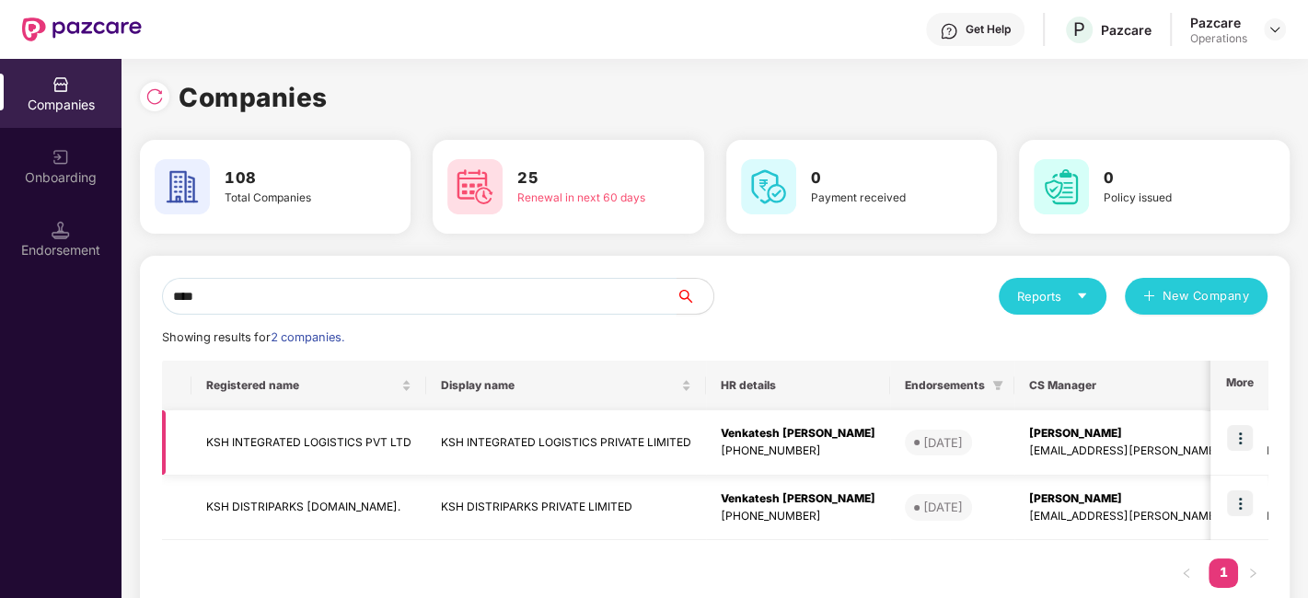
type input "***"
click at [389, 446] on td "KSH INTEGRATED LOGISTICS PVT LTD" at bounding box center [308, 443] width 235 height 65
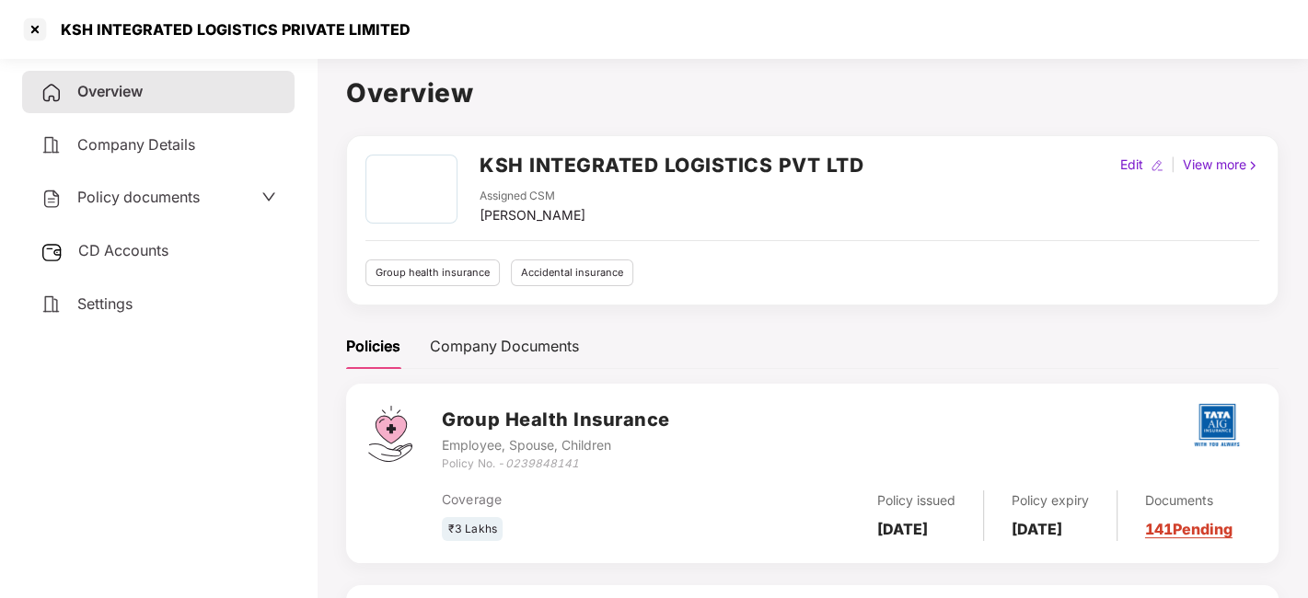
click at [134, 199] on span "Policy documents" at bounding box center [138, 197] width 122 height 18
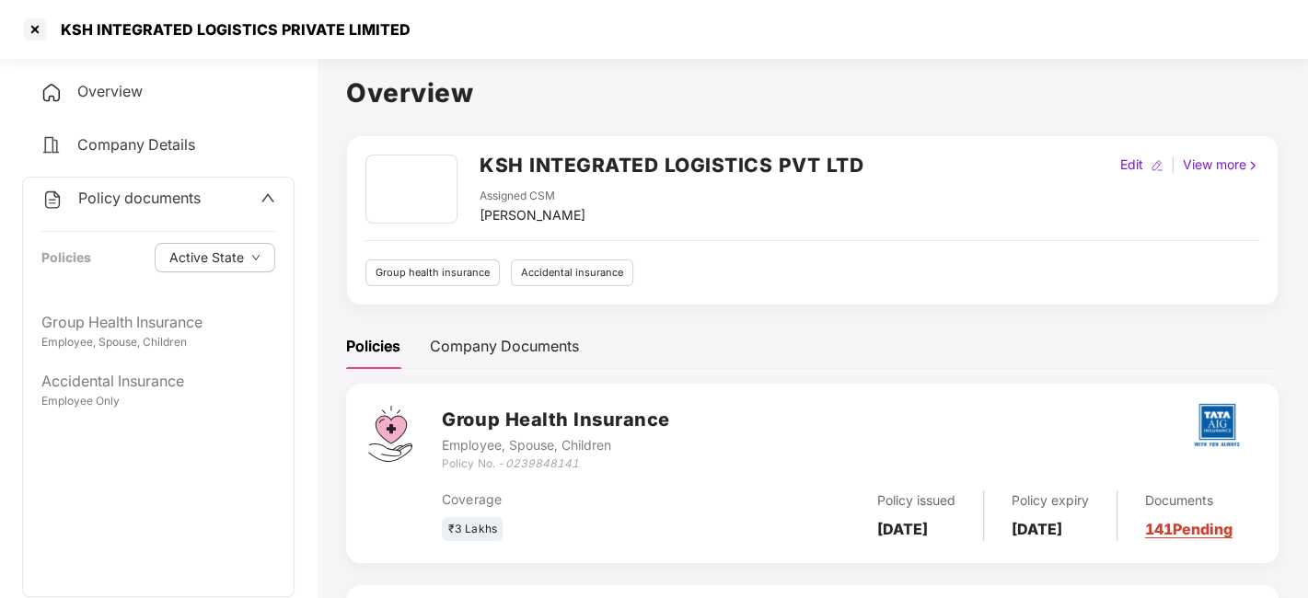
click at [123, 201] on span "Policy documents" at bounding box center [139, 198] width 122 height 18
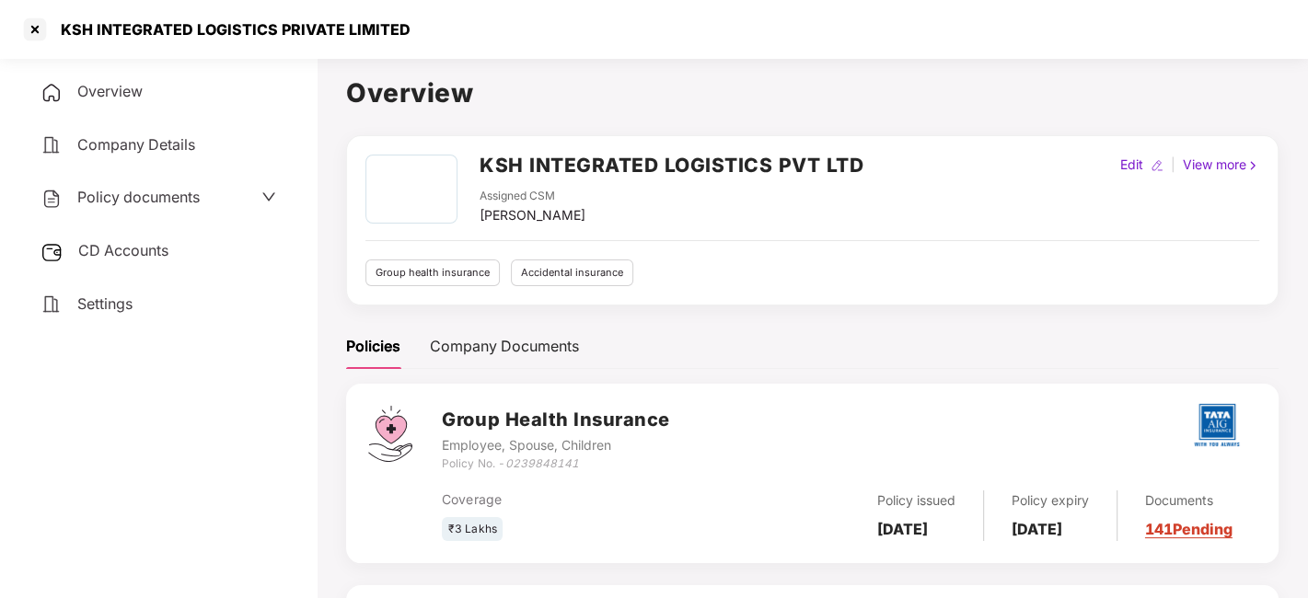
click at [131, 243] on span "CD Accounts" at bounding box center [123, 250] width 90 height 18
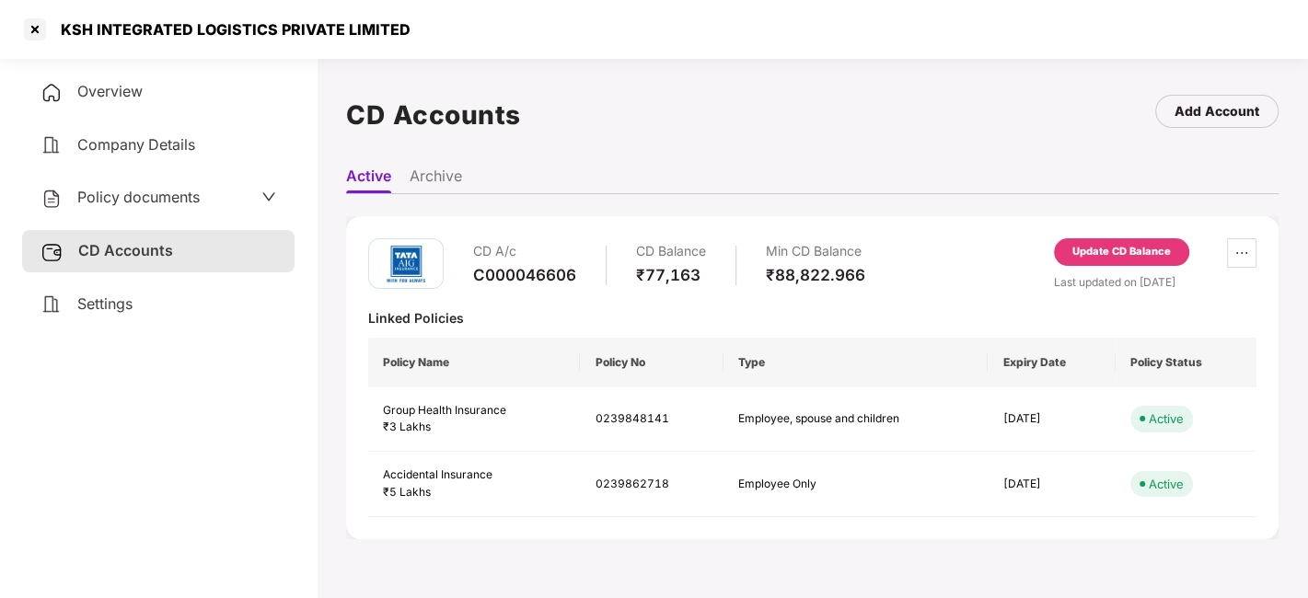
click at [1107, 251] on div "Update CD Balance" at bounding box center [1122, 252] width 99 height 17
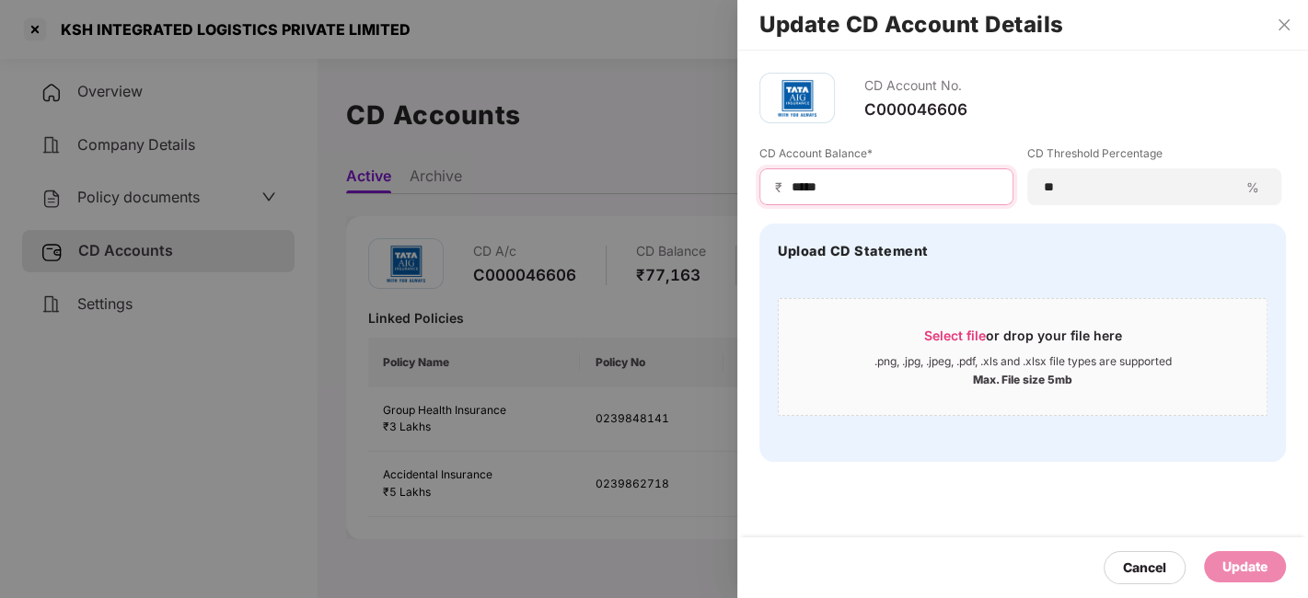
click at [878, 191] on input "*****" at bounding box center [894, 187] width 208 height 19
type input "*"
type input "******"
click at [1239, 566] on div "Update" at bounding box center [1245, 567] width 45 height 20
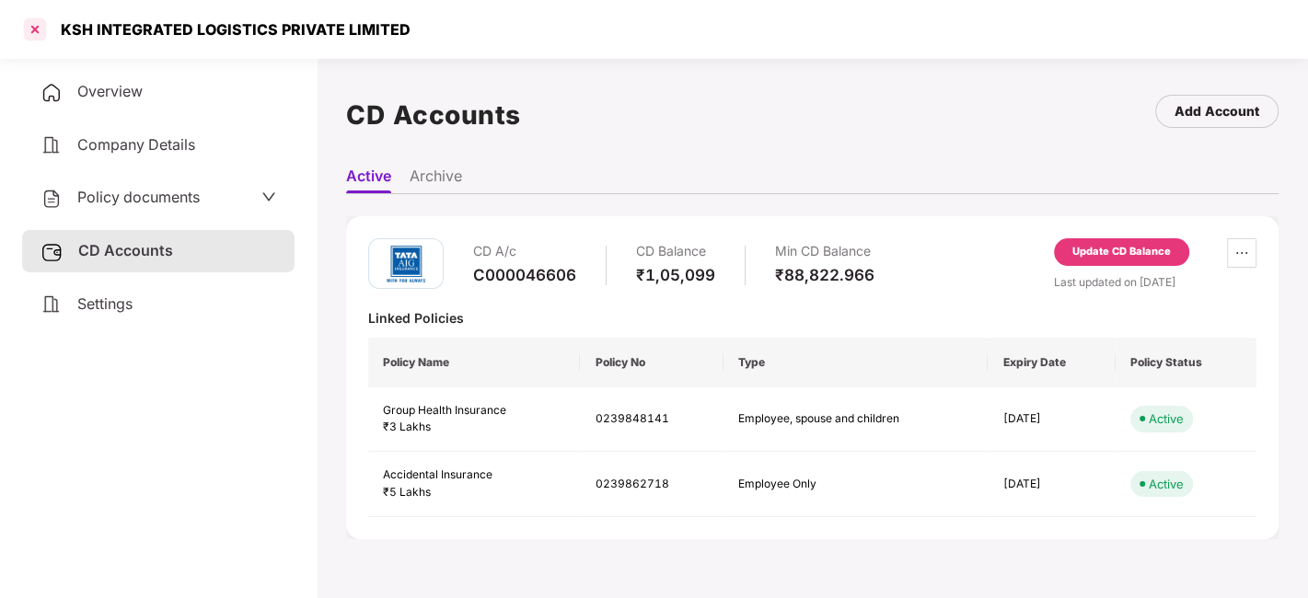
click at [38, 30] on div at bounding box center [34, 29] width 29 height 29
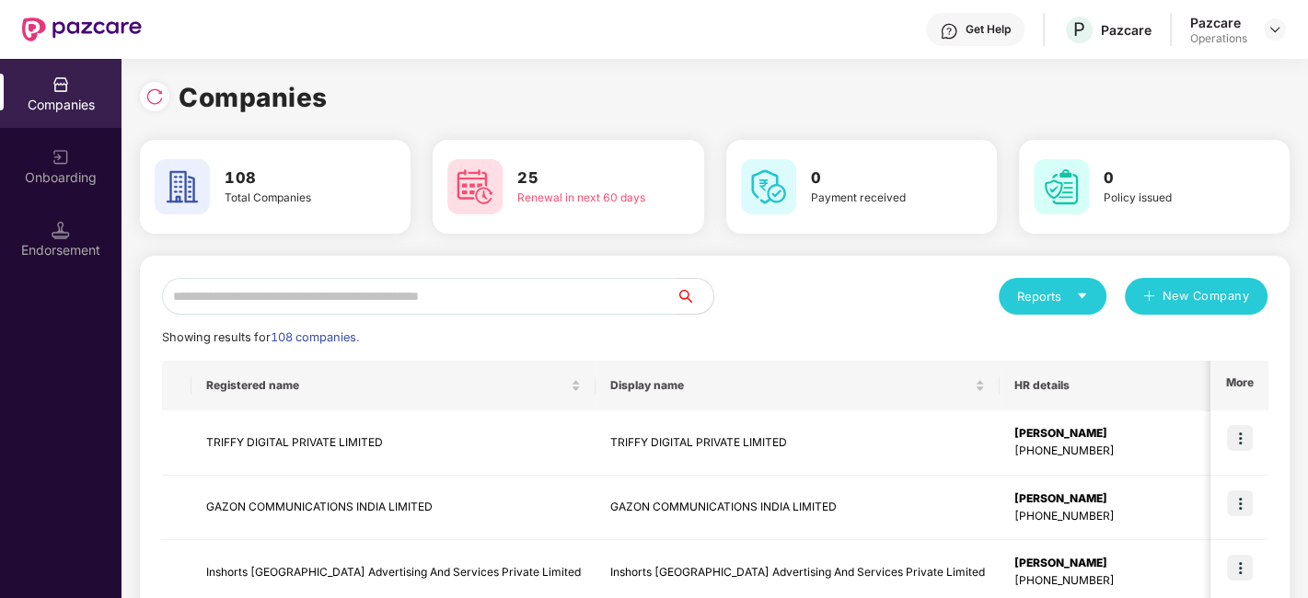
click at [444, 287] on input "text" at bounding box center [419, 296] width 515 height 37
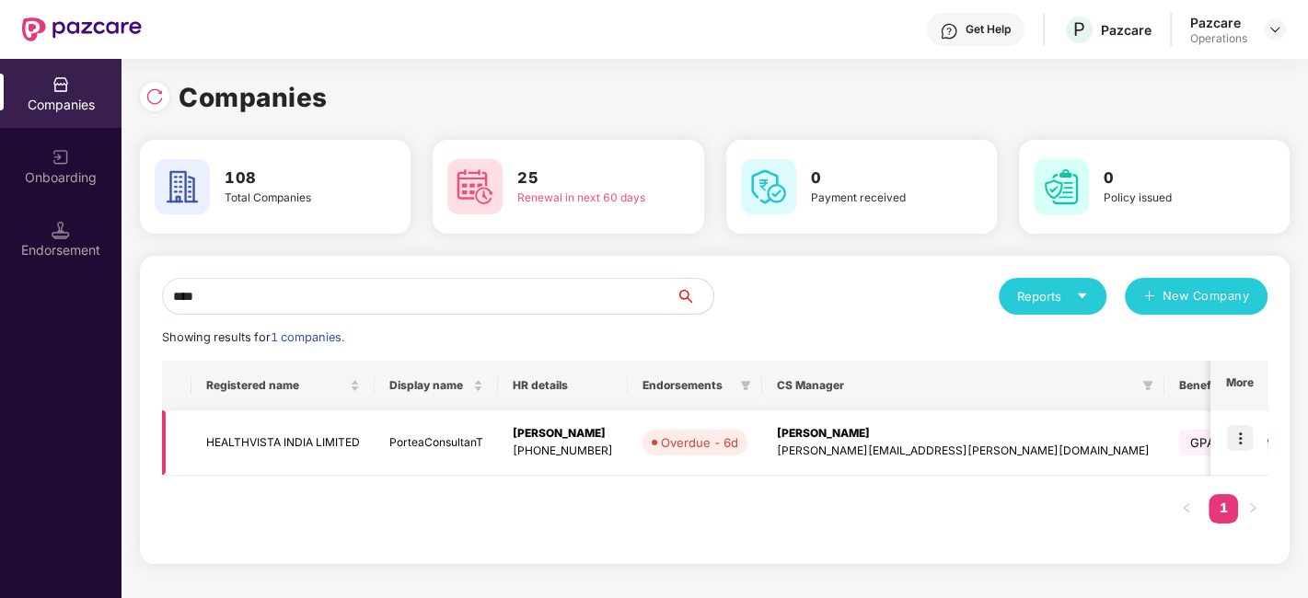
click at [1240, 440] on img at bounding box center [1240, 438] width 26 height 26
click at [503, 289] on input "****" at bounding box center [419, 296] width 515 height 37
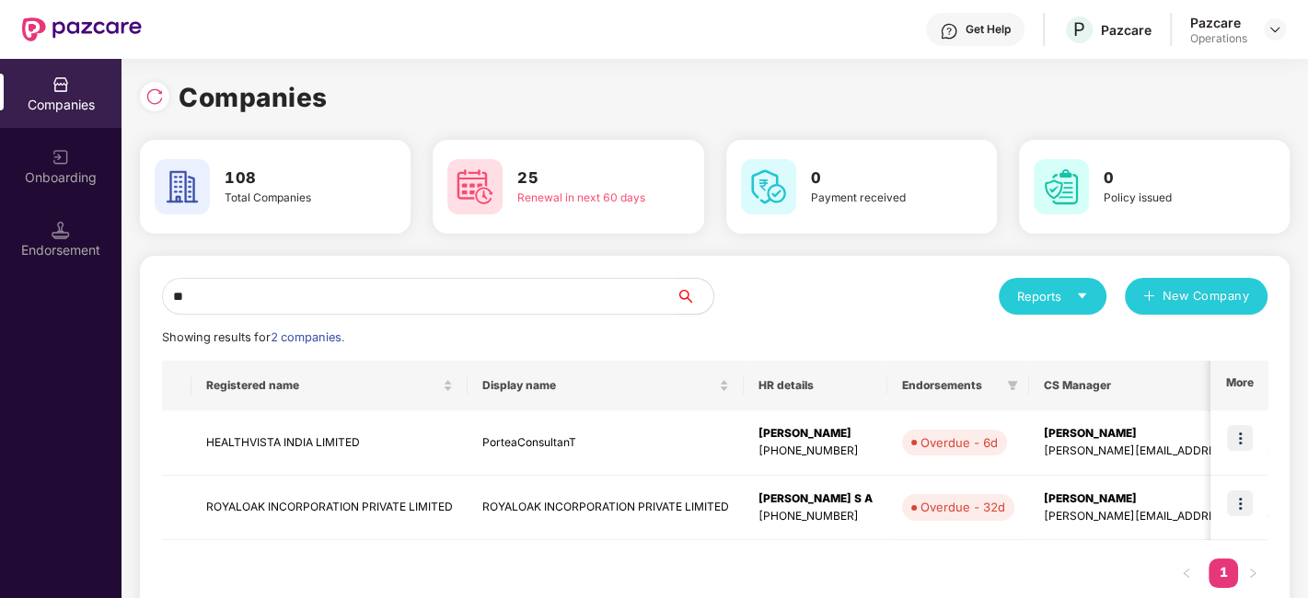
type input "*"
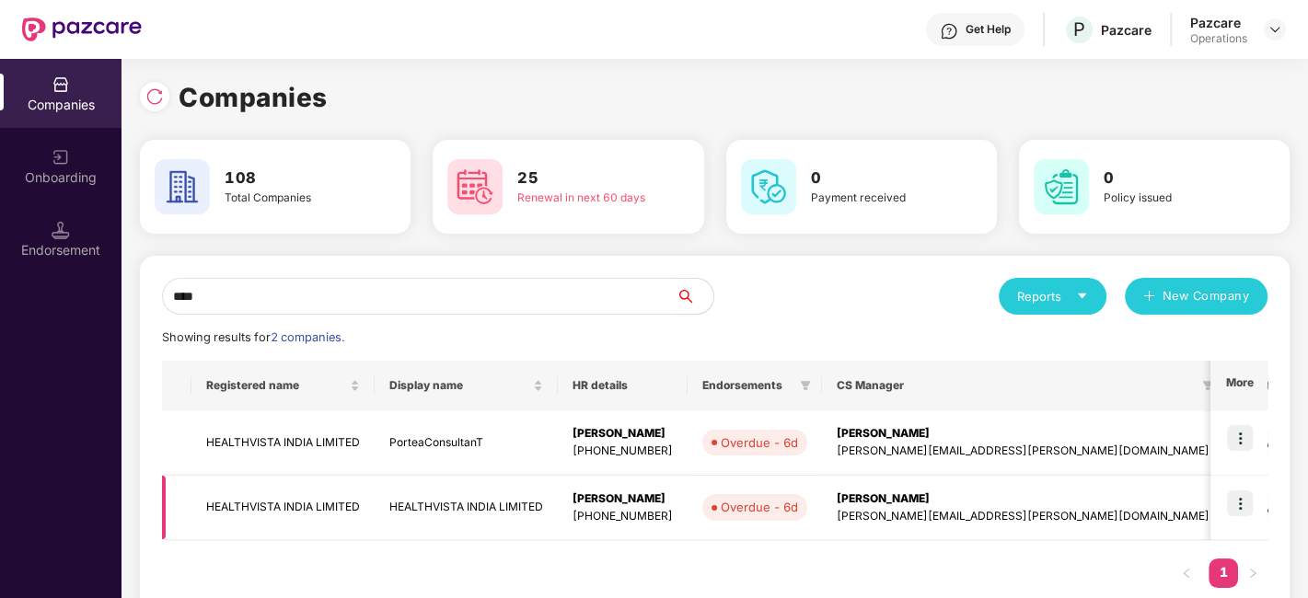
type input "****"
click at [1238, 504] on img at bounding box center [1240, 504] width 26 height 26
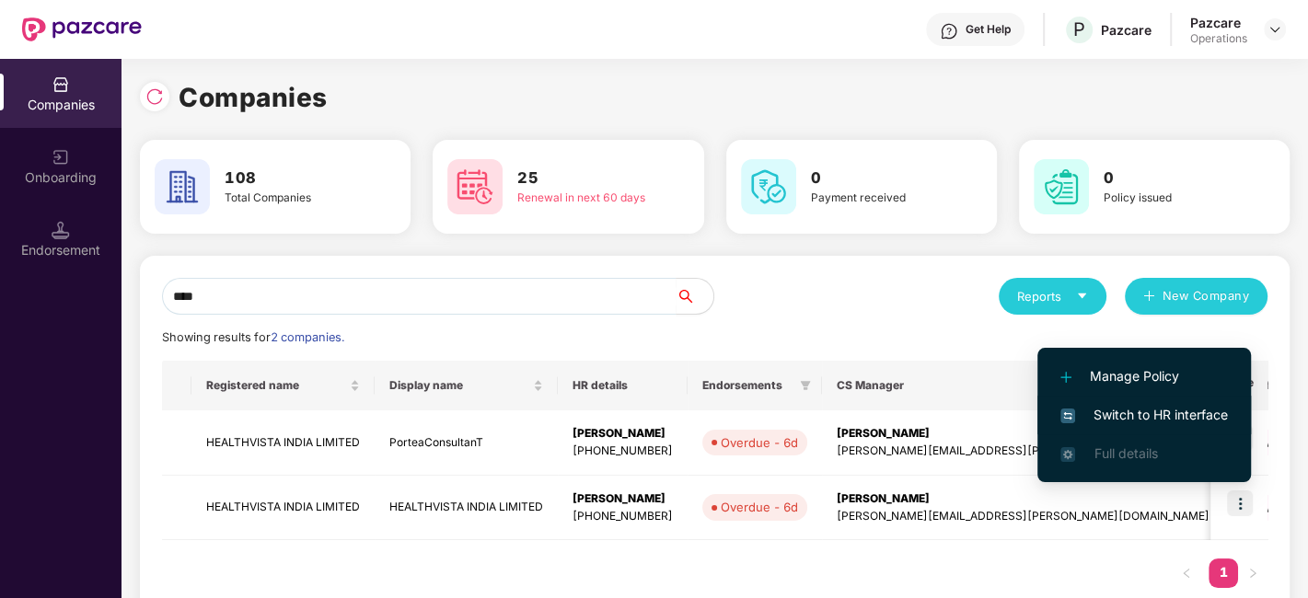
click at [1157, 411] on span "Switch to HR interface" at bounding box center [1145, 415] width 168 height 20
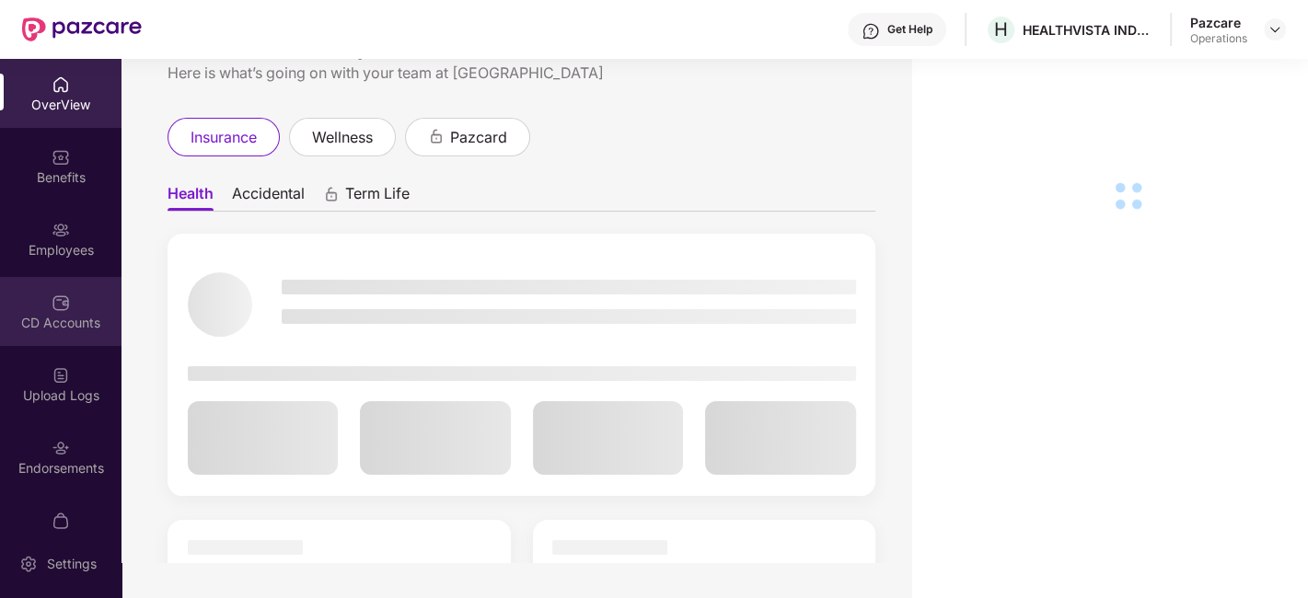
scroll to position [38, 0]
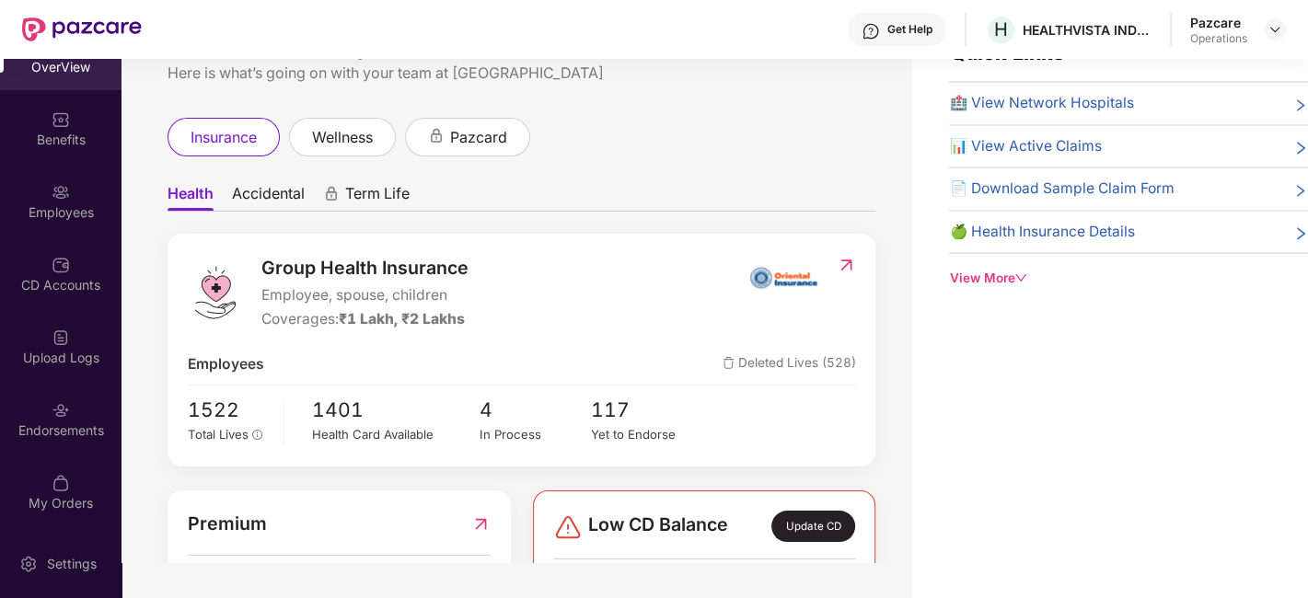
click at [37, 415] on div "Endorsements" at bounding box center [61, 419] width 122 height 69
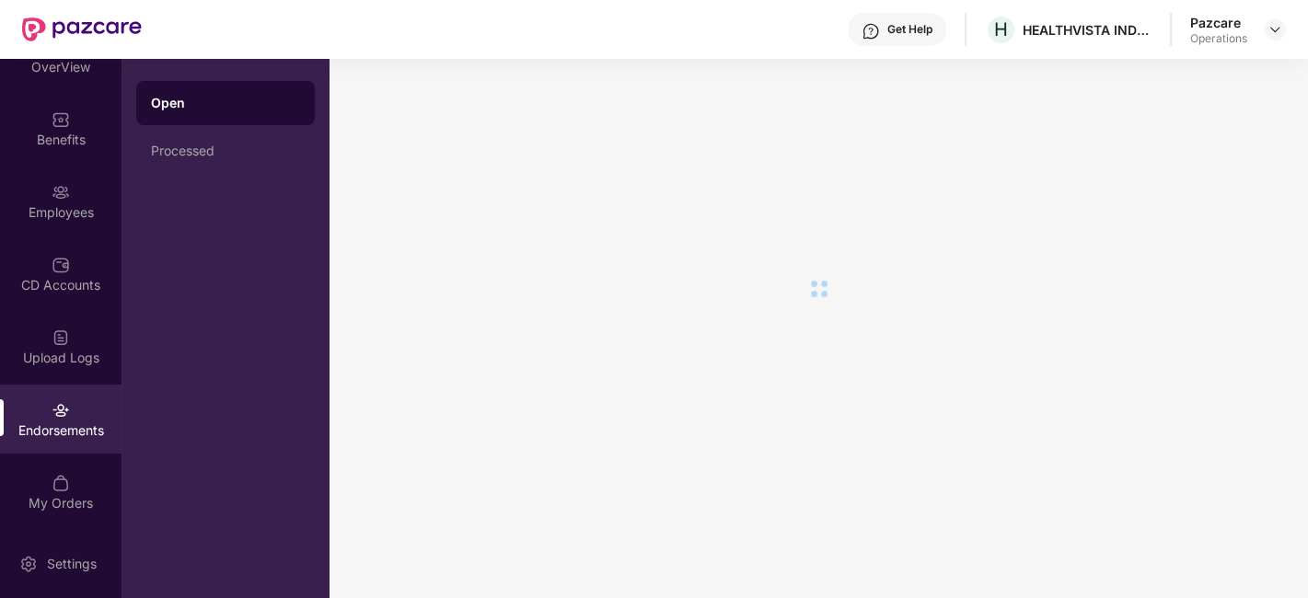
scroll to position [0, 0]
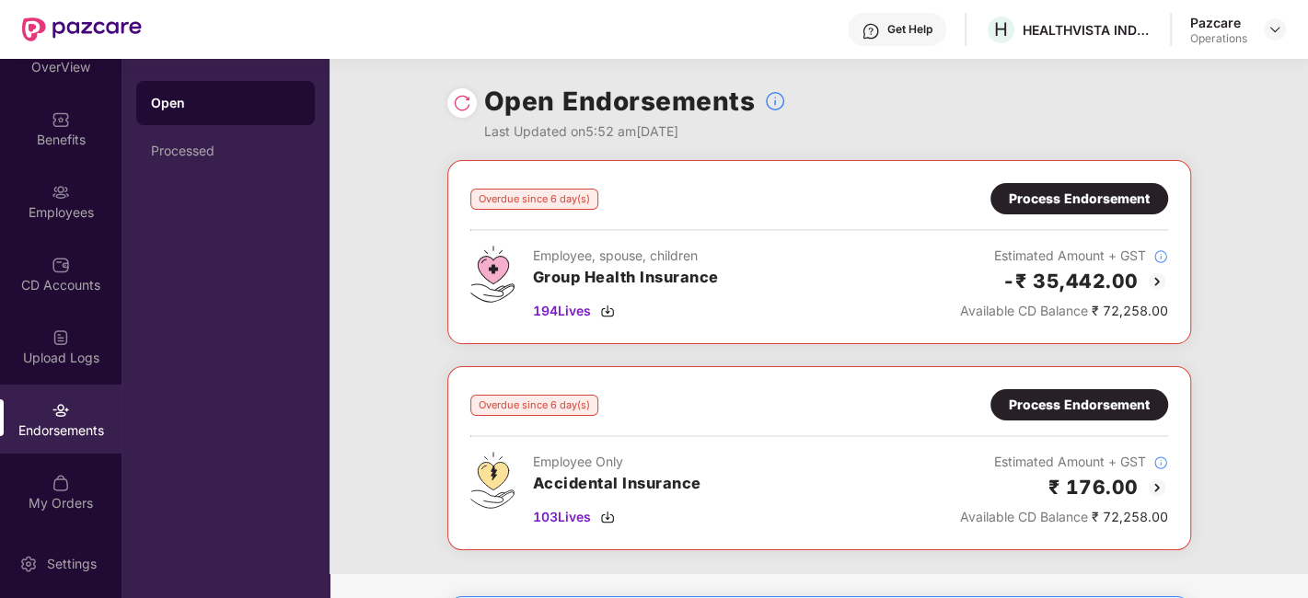
click at [1040, 198] on div "Process Endorsement" at bounding box center [1079, 199] width 141 height 20
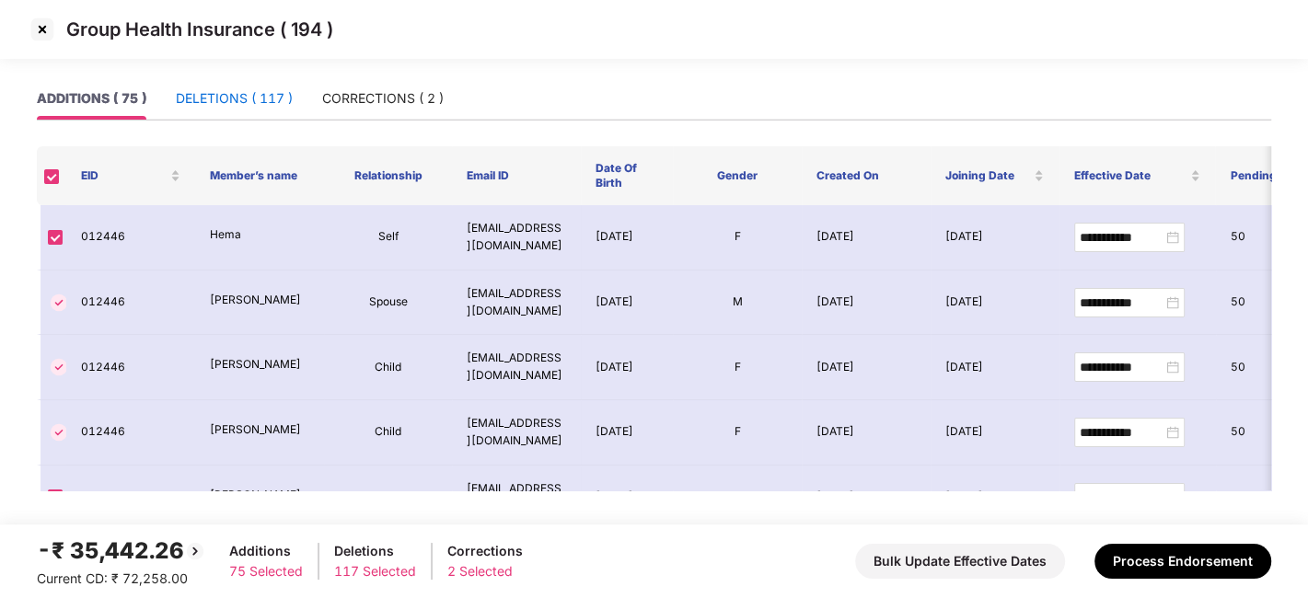
click at [238, 95] on div "DELETIONS ( 117 )" at bounding box center [234, 98] width 117 height 20
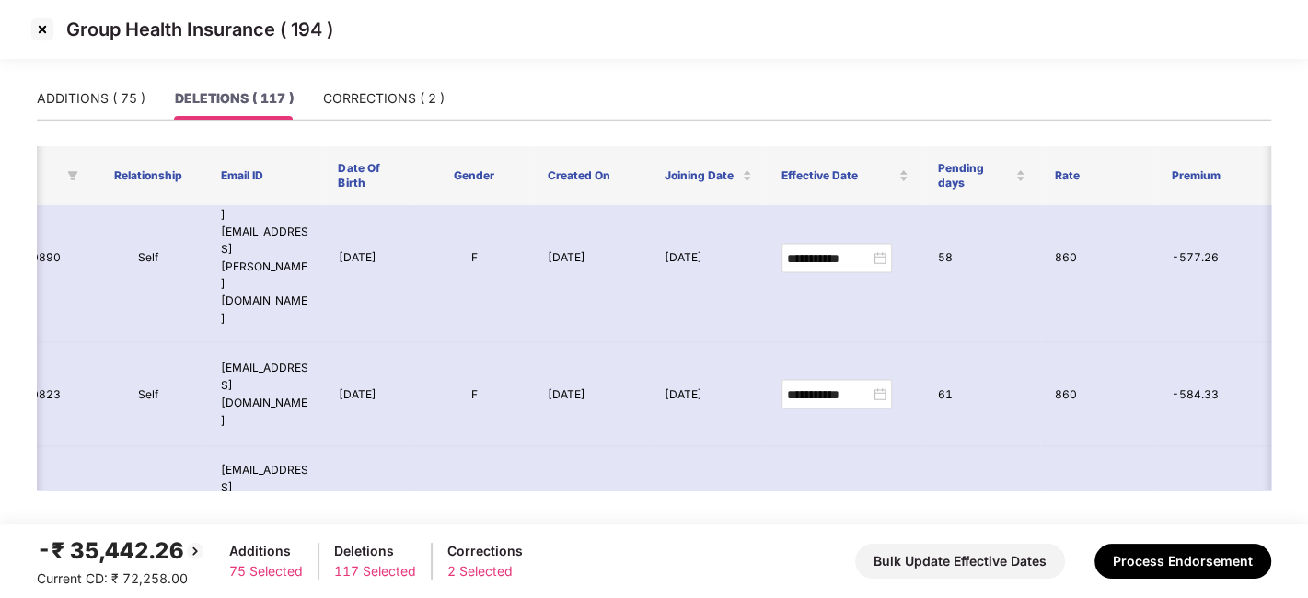
scroll to position [8014, 328]
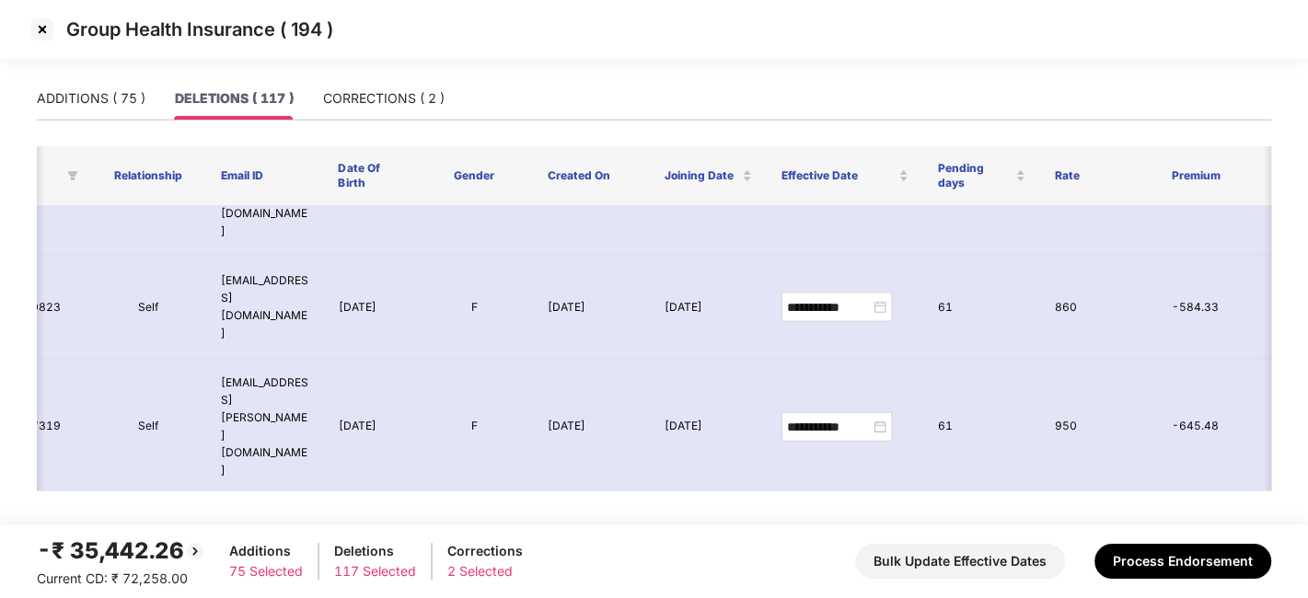
click at [38, 28] on img at bounding box center [42, 29] width 29 height 29
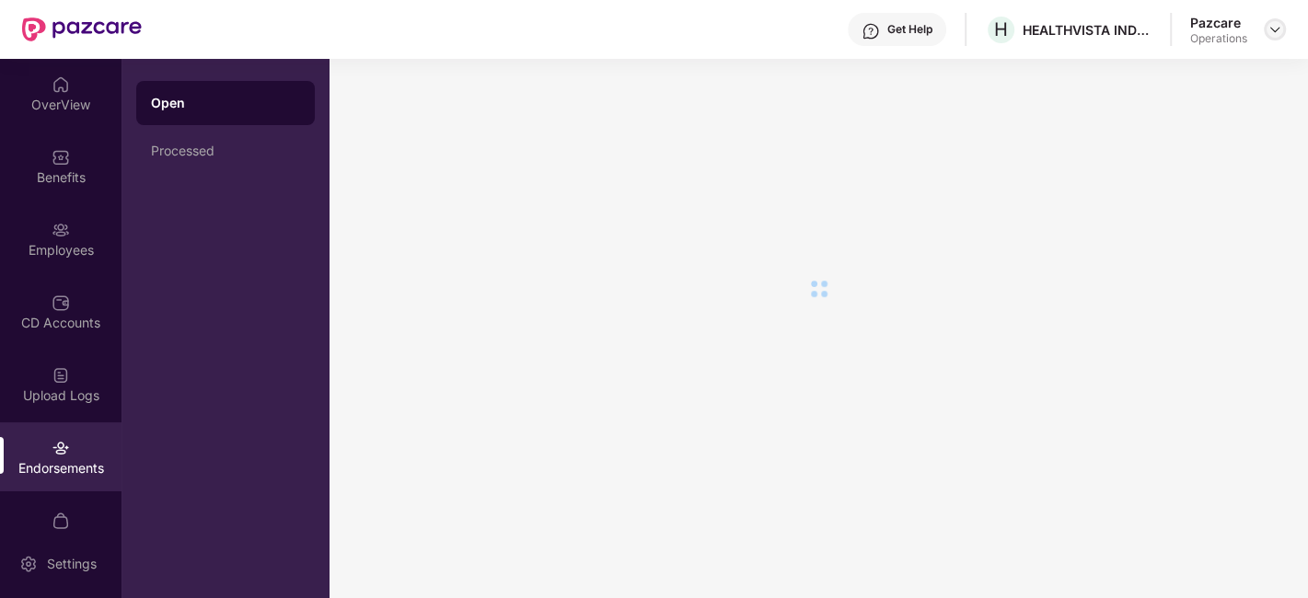
click at [1277, 32] on img at bounding box center [1275, 29] width 15 height 15
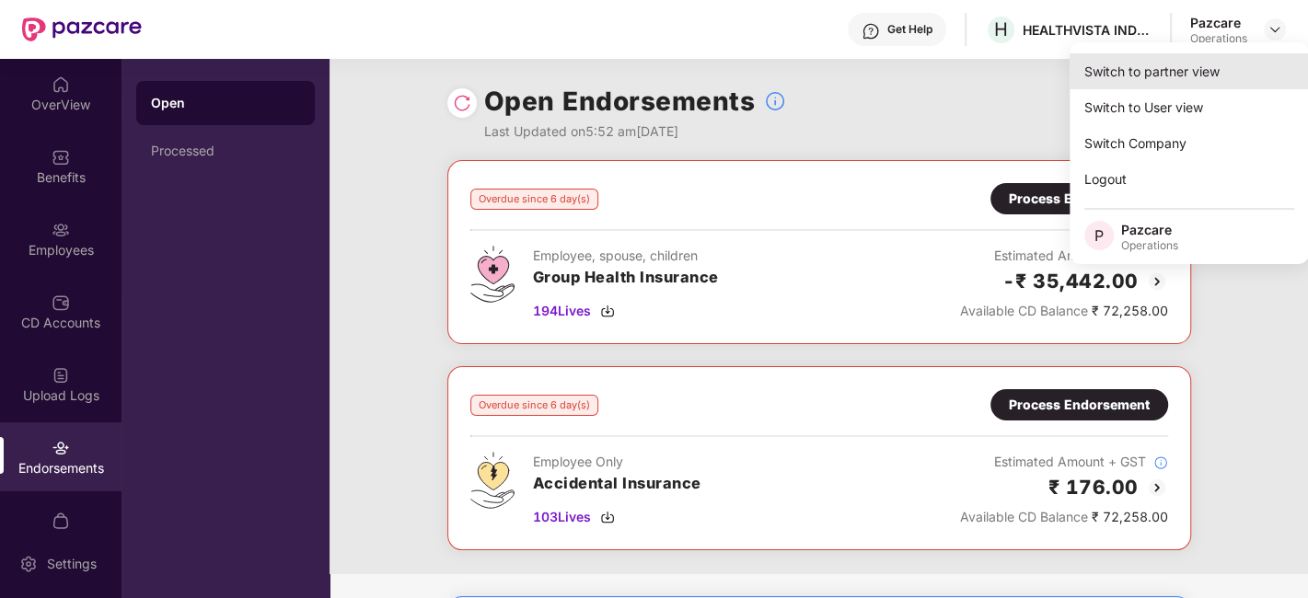
click at [1133, 77] on div "Switch to partner view" at bounding box center [1189, 71] width 239 height 36
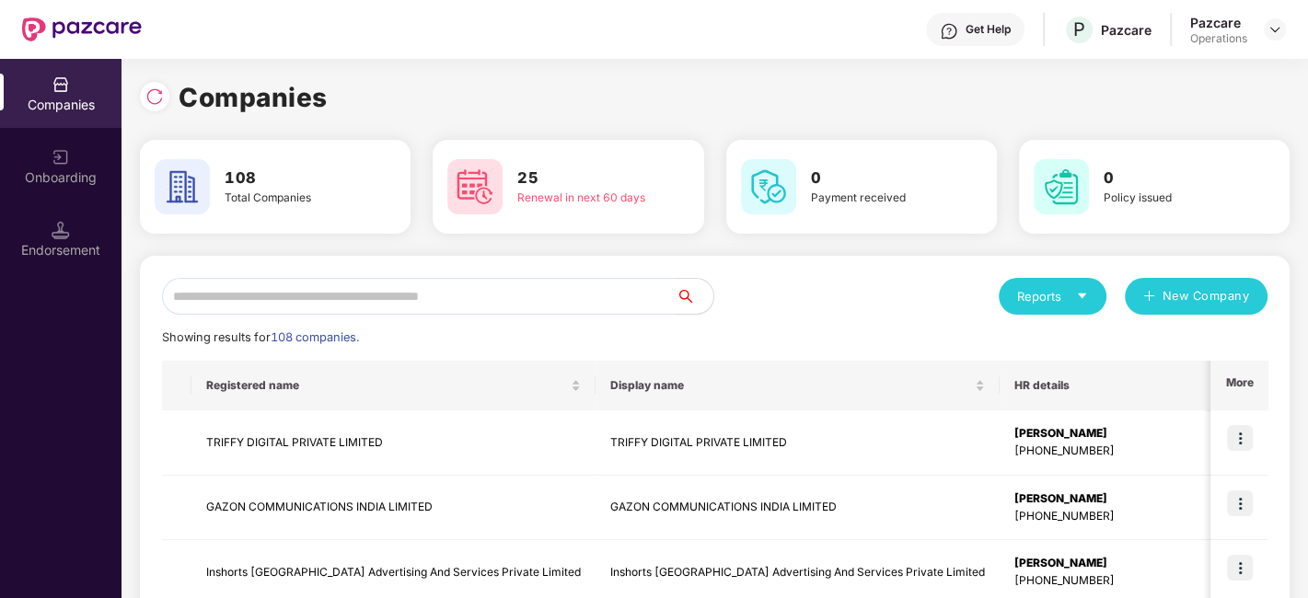
click at [506, 285] on input "text" at bounding box center [419, 296] width 515 height 37
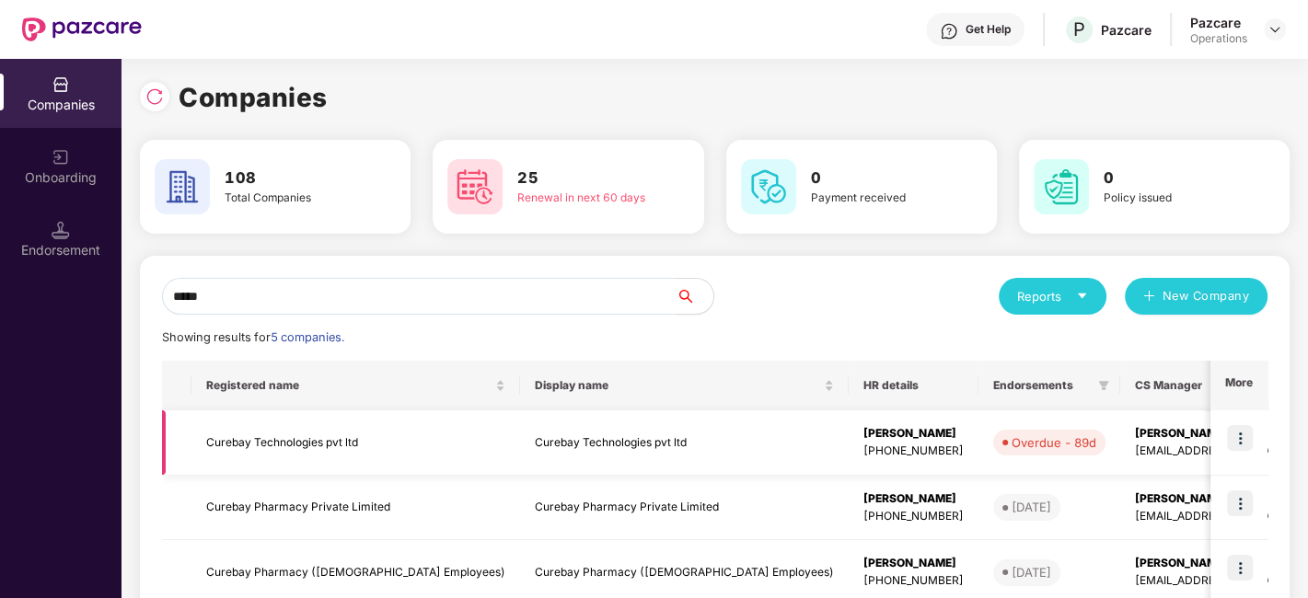
type input "*****"
click at [263, 440] on td "Curebay Technologies pvt ltd" at bounding box center [355, 443] width 329 height 65
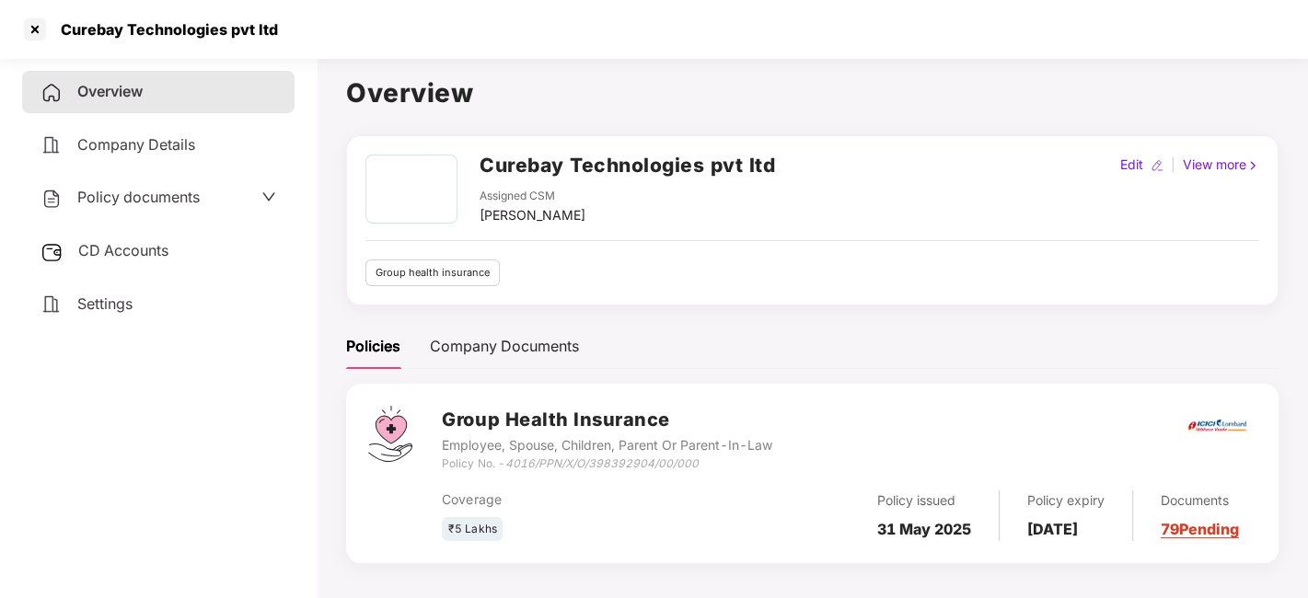
scroll to position [50, 0]
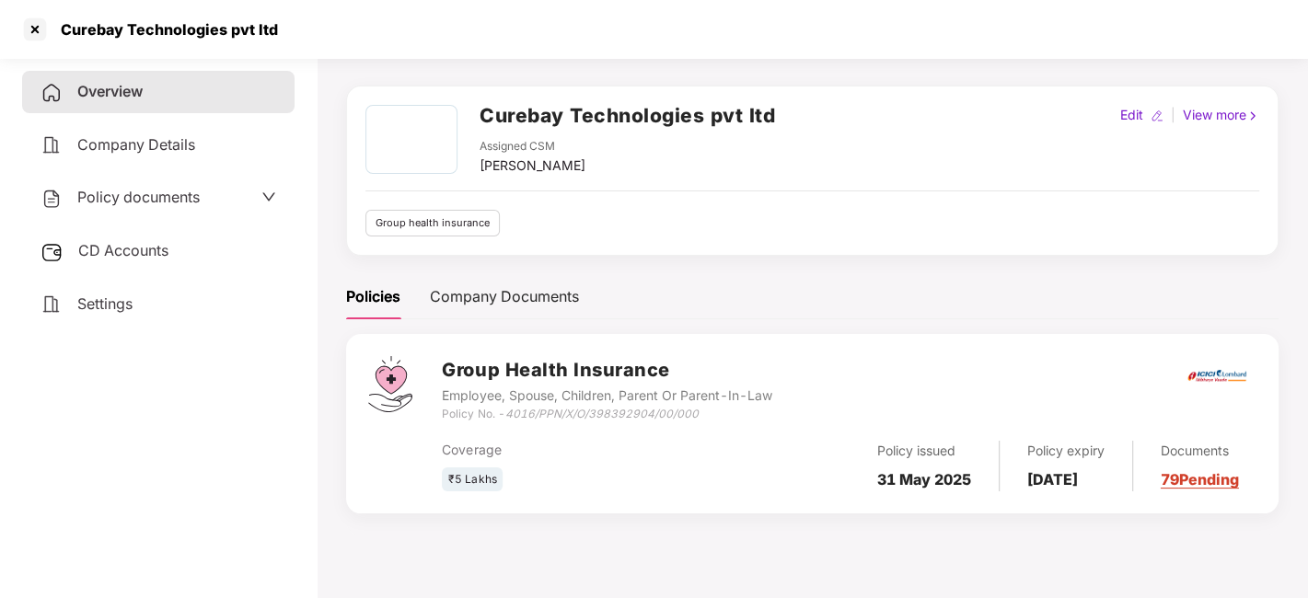
click at [132, 200] on span "Policy documents" at bounding box center [138, 197] width 122 height 18
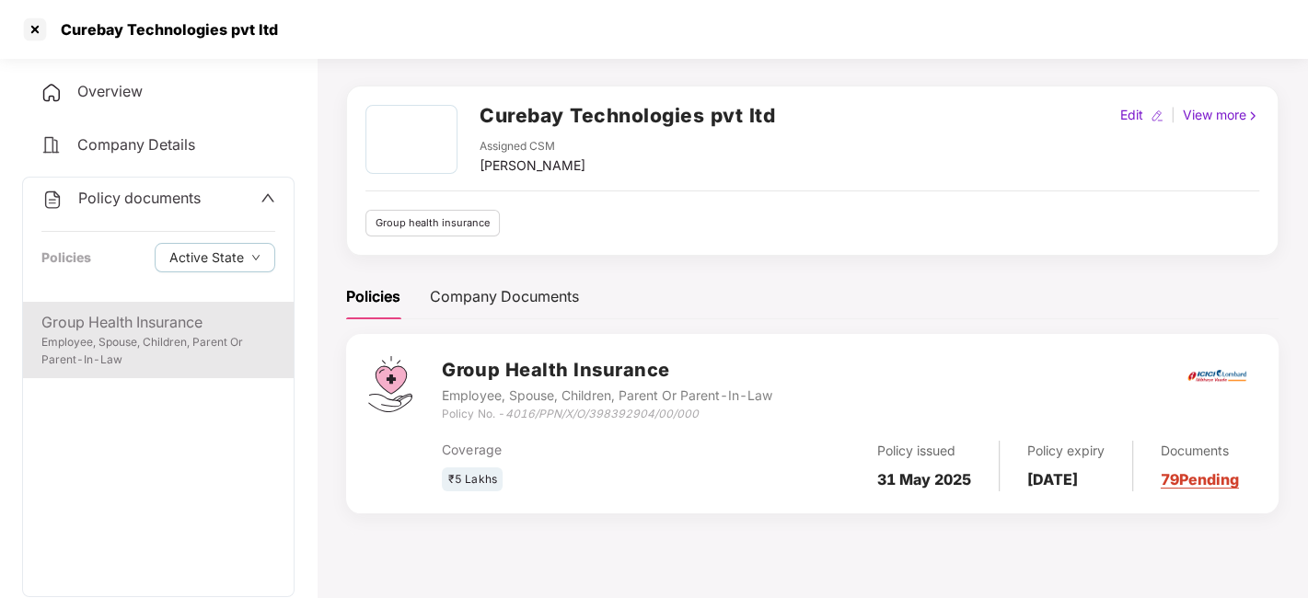
click at [124, 323] on div "Group Health Insurance" at bounding box center [158, 322] width 234 height 23
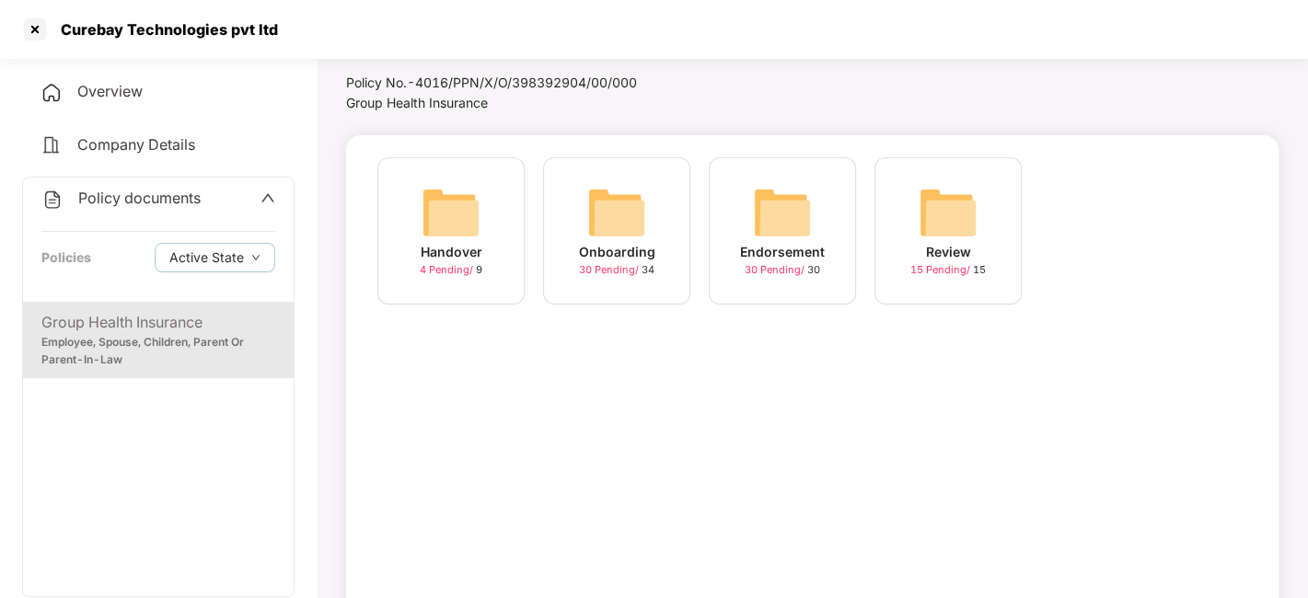
click at [767, 238] on img at bounding box center [782, 212] width 59 height 59
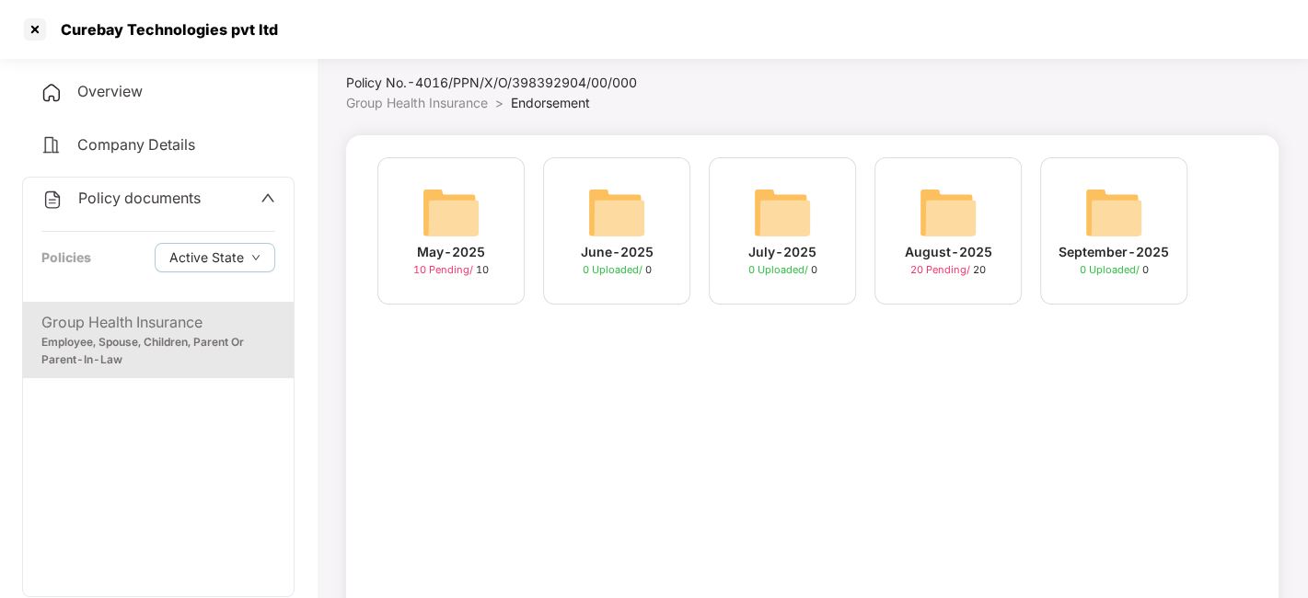
click at [949, 212] on img at bounding box center [948, 212] width 59 height 59
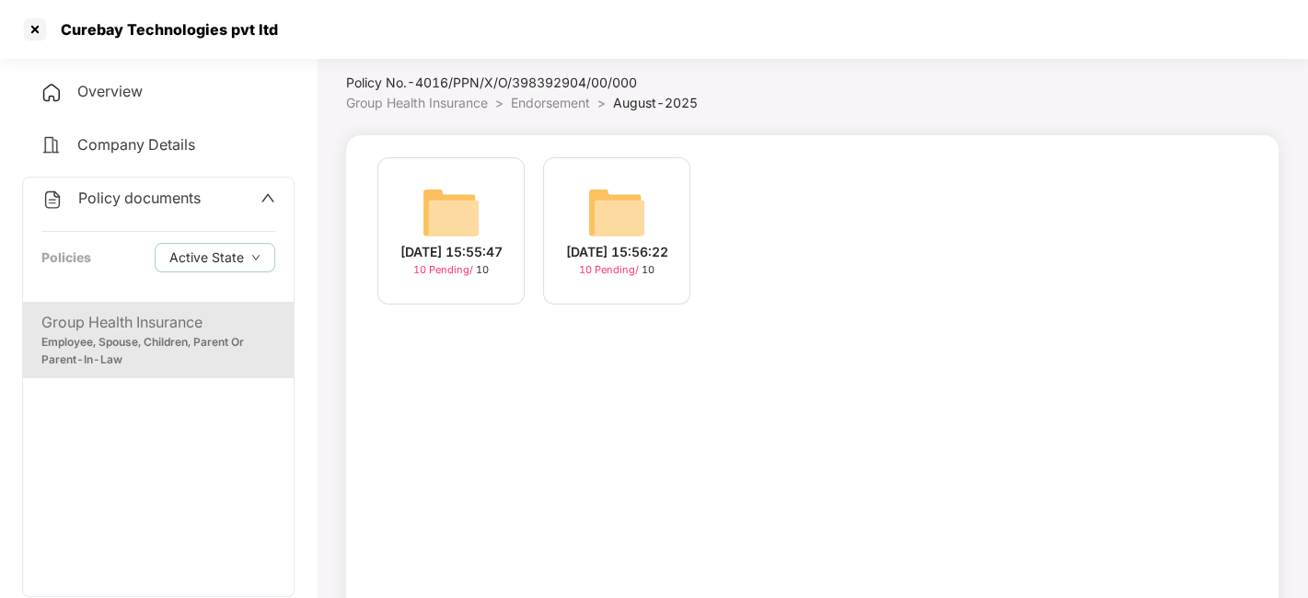
click at [105, 200] on span "Policy documents" at bounding box center [139, 198] width 122 height 18
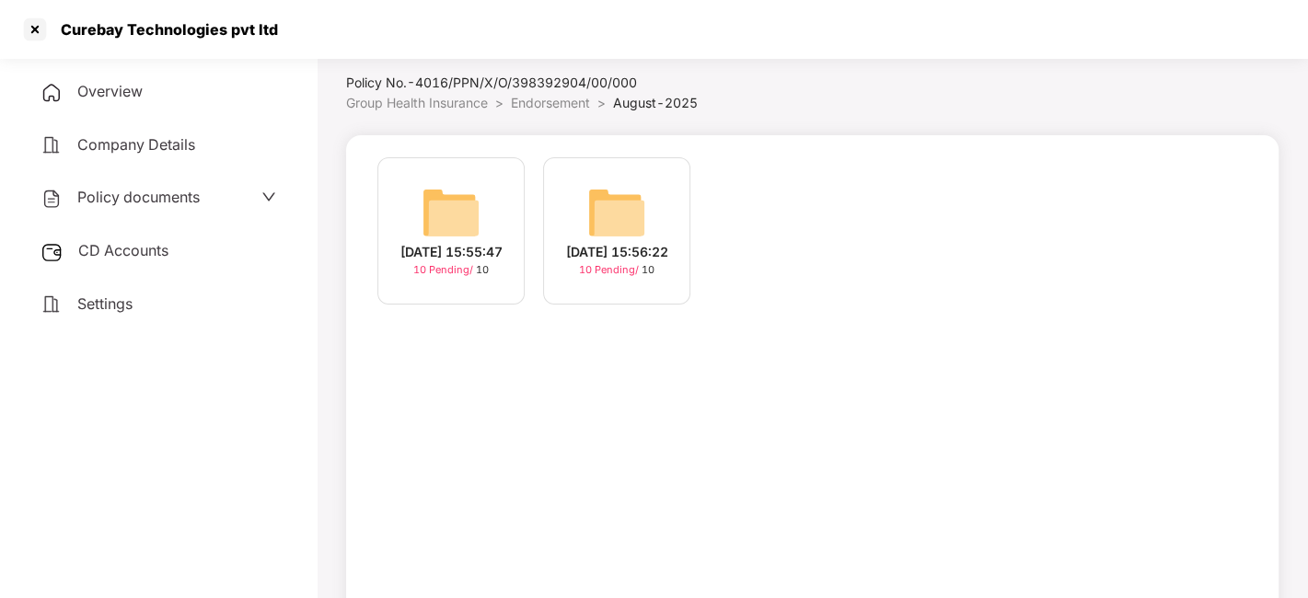
click at [120, 146] on span "Company Details" at bounding box center [136, 144] width 118 height 18
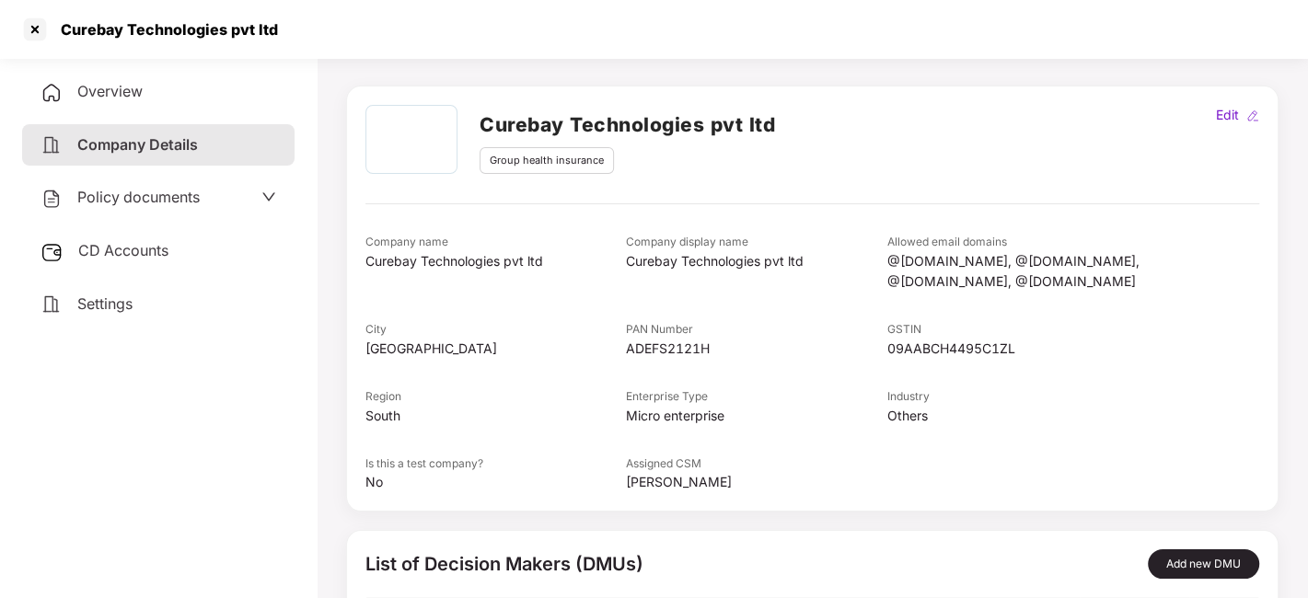
click at [99, 103] on div "Overview" at bounding box center [158, 92] width 273 height 42
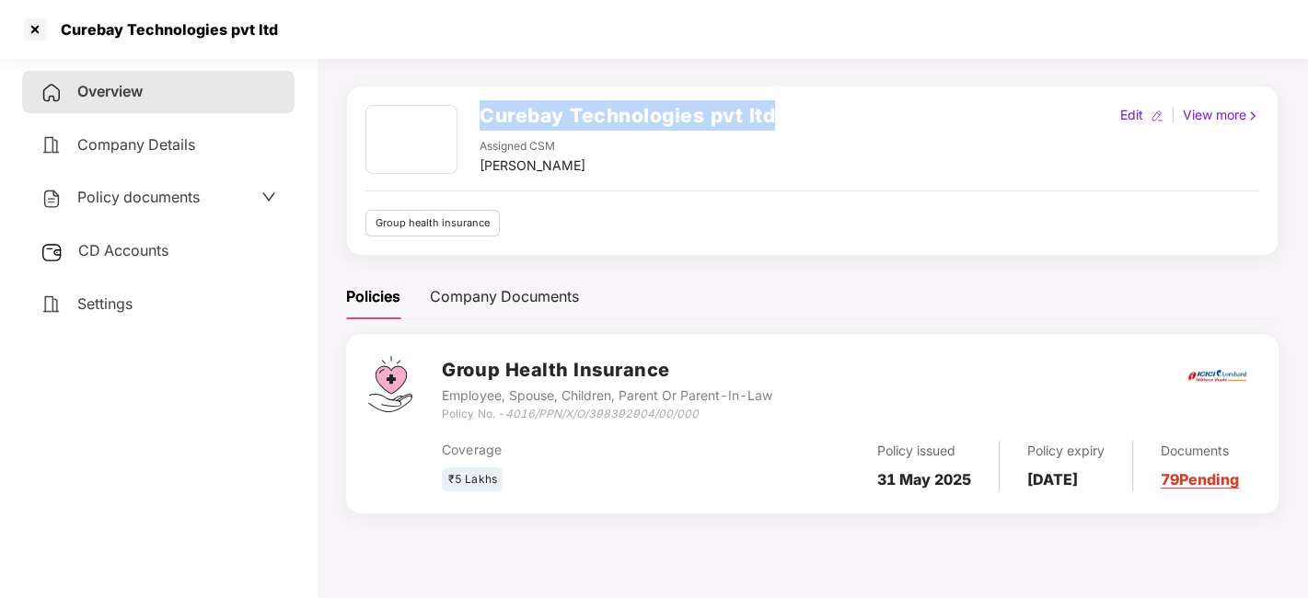
drag, startPoint x: 481, startPoint y: 113, endPoint x: 781, endPoint y: 116, distance: 300.1
click at [781, 116] on div "Curebay Technologies pvt ltd Assigned CSM [PERSON_NAME] Edit | View more" at bounding box center [812, 140] width 894 height 71
copy h2 "Curebay Technologies pvt ltd"
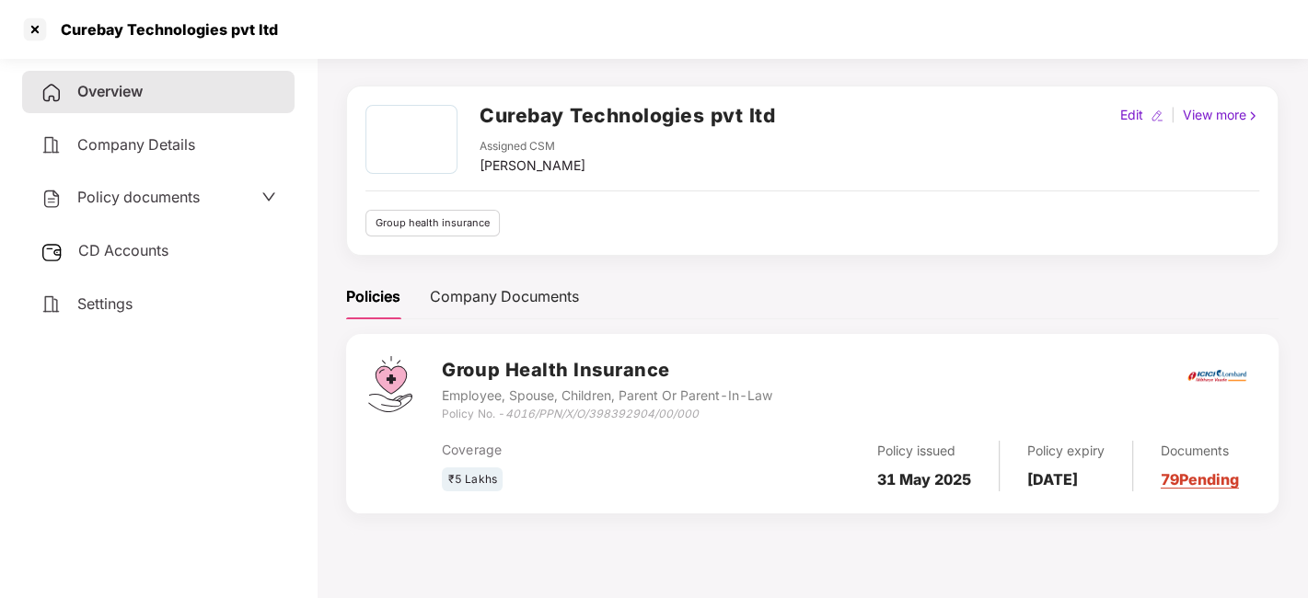
click at [148, 188] on span "Policy documents" at bounding box center [138, 197] width 122 height 18
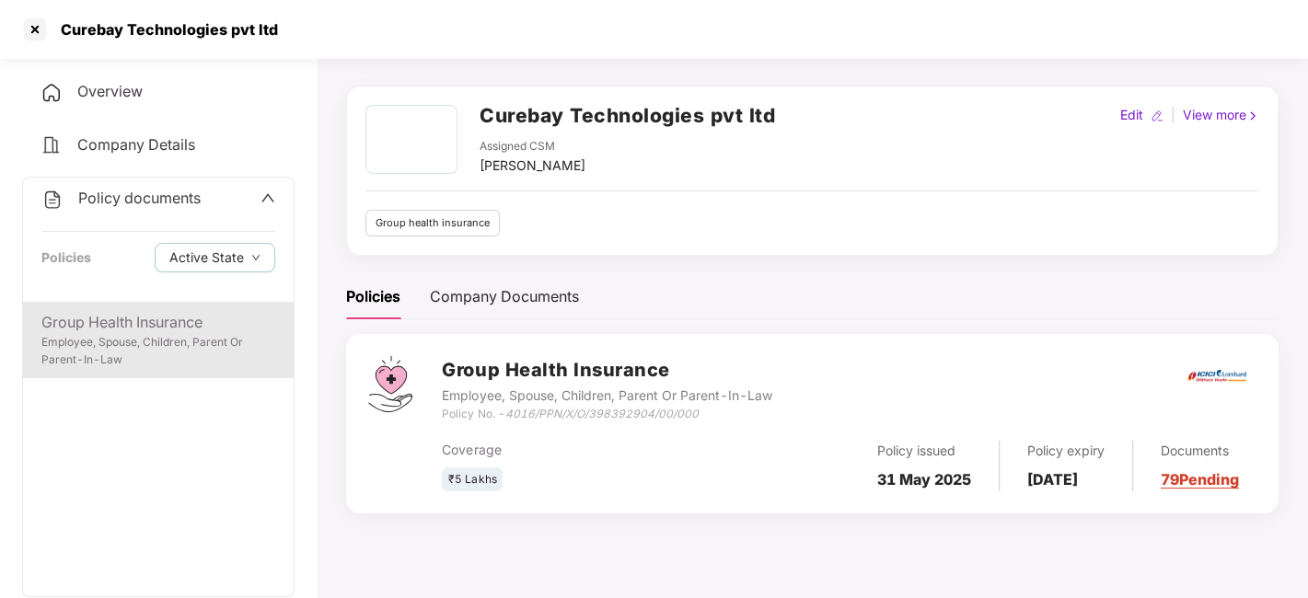
click at [138, 325] on div "Group Health Insurance" at bounding box center [158, 322] width 234 height 23
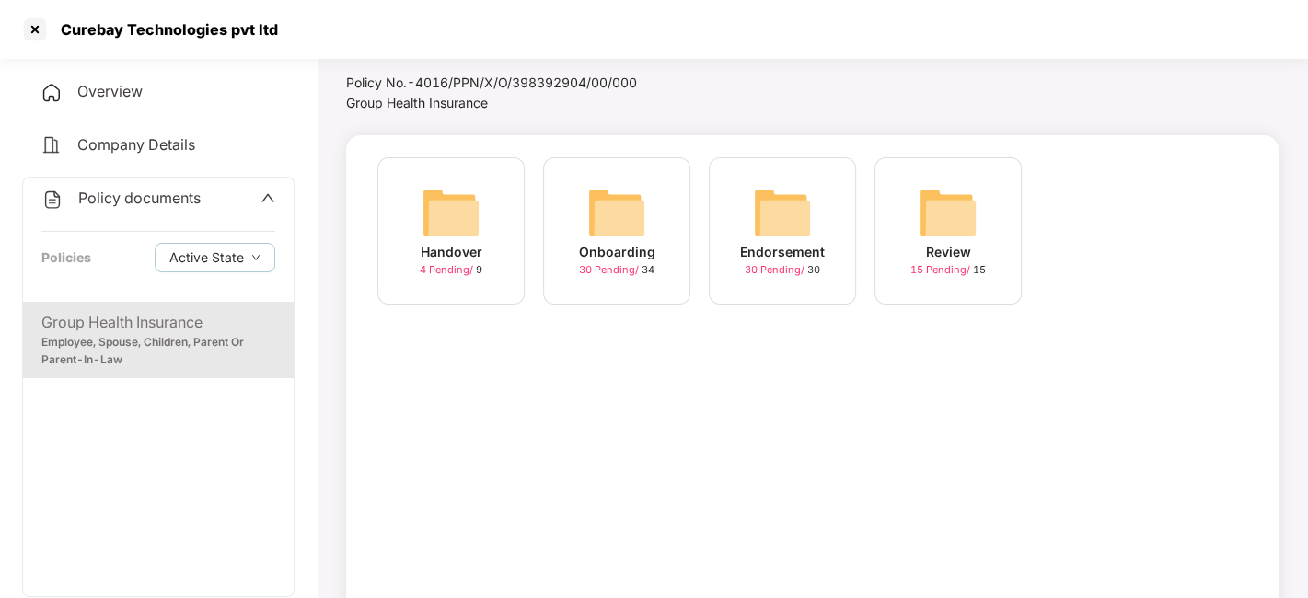
click at [638, 211] on img at bounding box center [616, 212] width 59 height 59
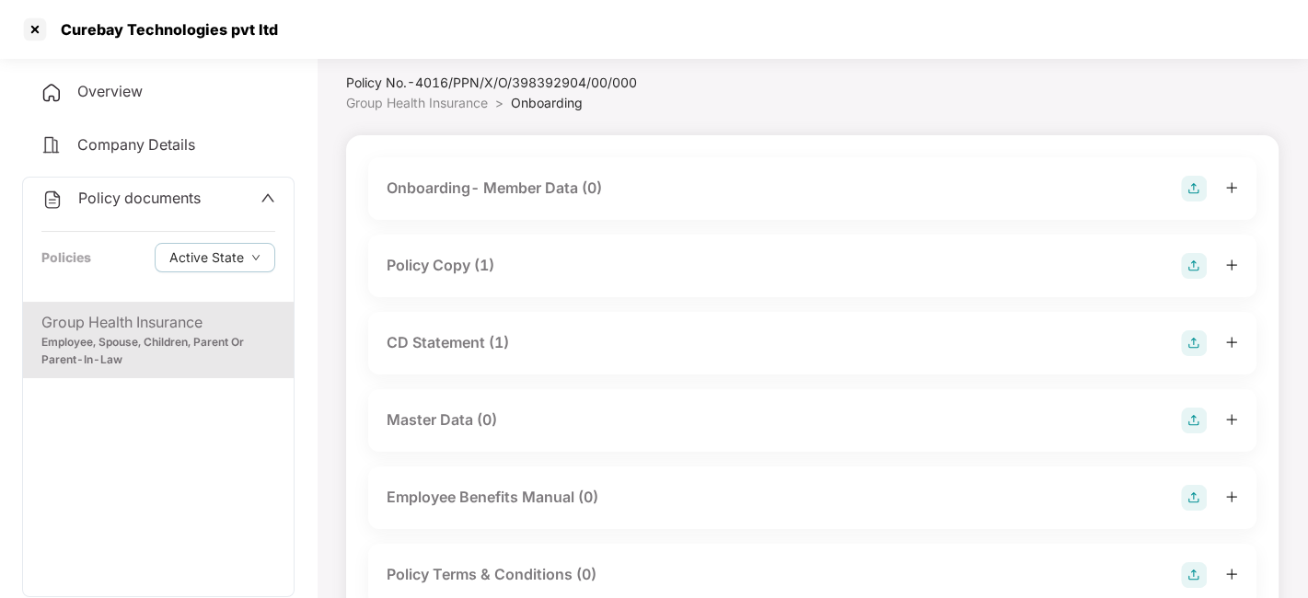
click at [439, 261] on div "Policy Copy (1)" at bounding box center [441, 265] width 108 height 23
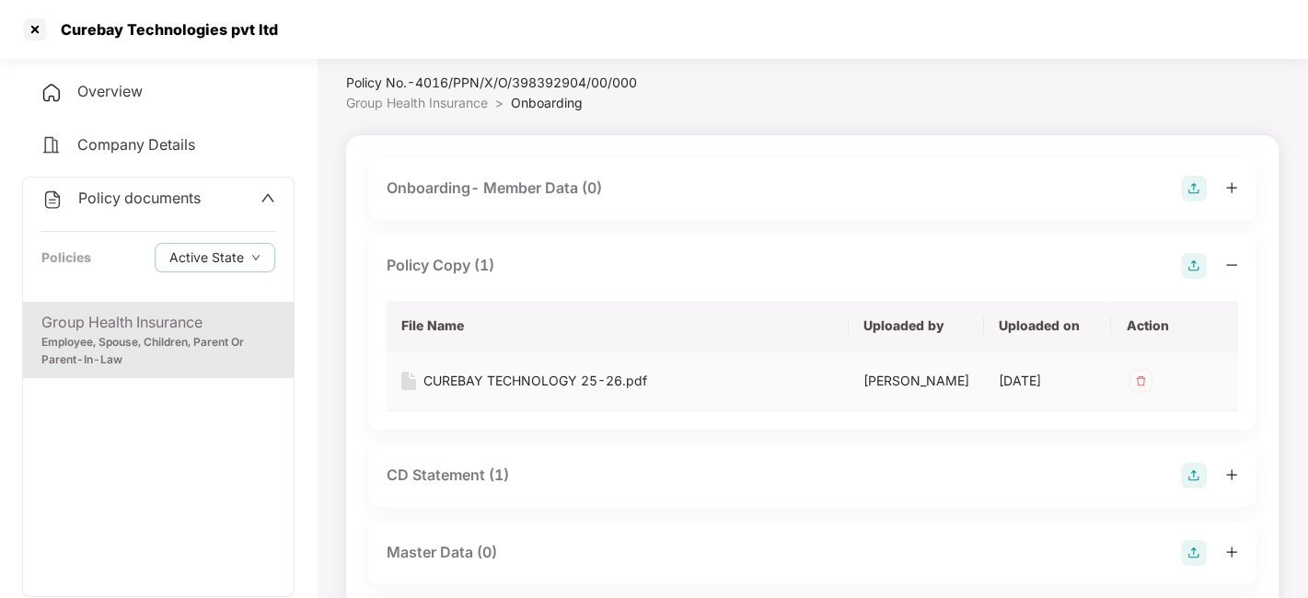
click at [550, 382] on div "CUREBAY TECHNOLOGY 25-26.pdf" at bounding box center [535, 381] width 224 height 20
click at [508, 388] on div "CUREBAY TECHNOLOGY 25-26.pdf" at bounding box center [535, 381] width 224 height 20
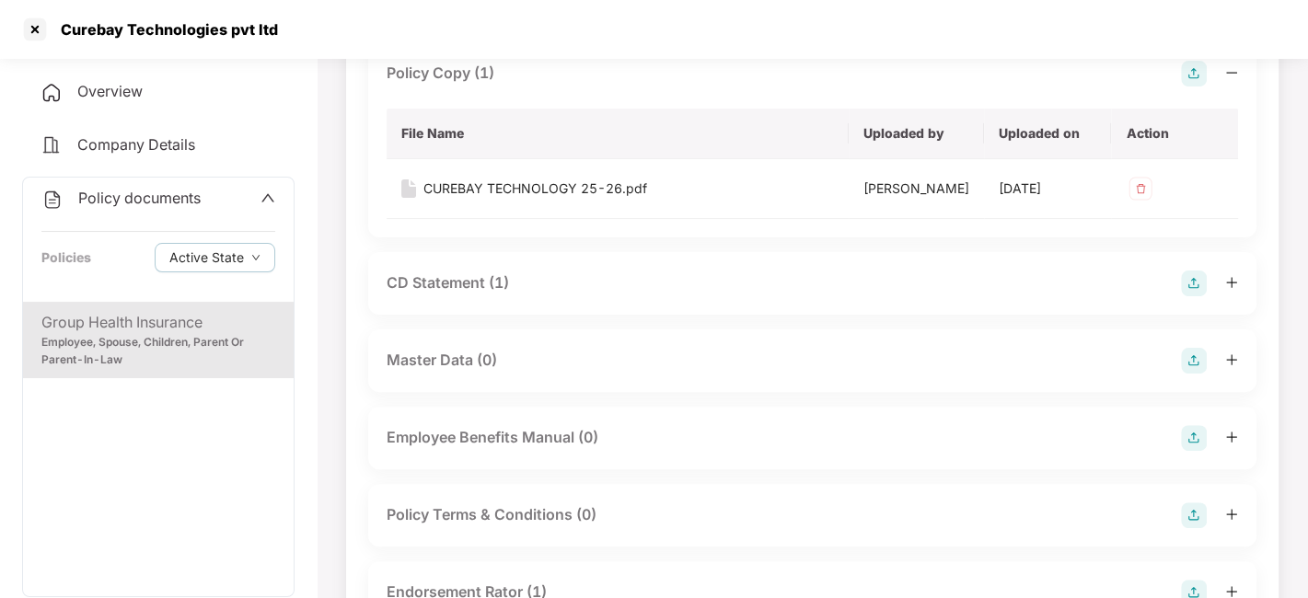
scroll to position [247, 0]
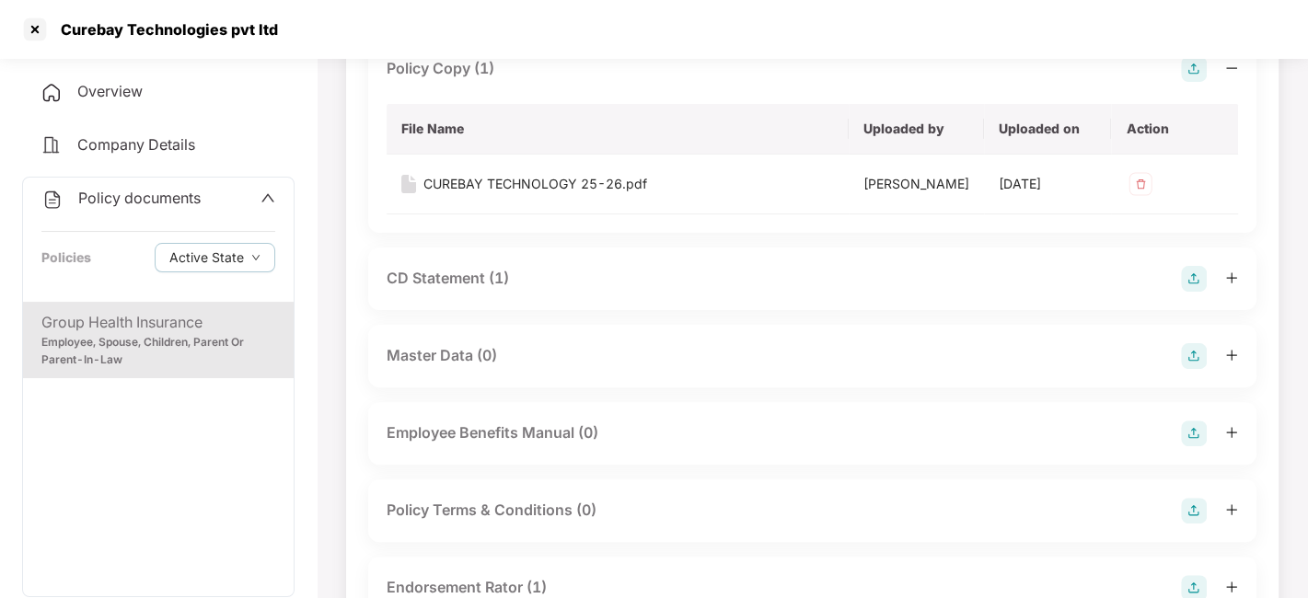
click at [444, 274] on div "CD Statement (1)" at bounding box center [448, 278] width 122 height 23
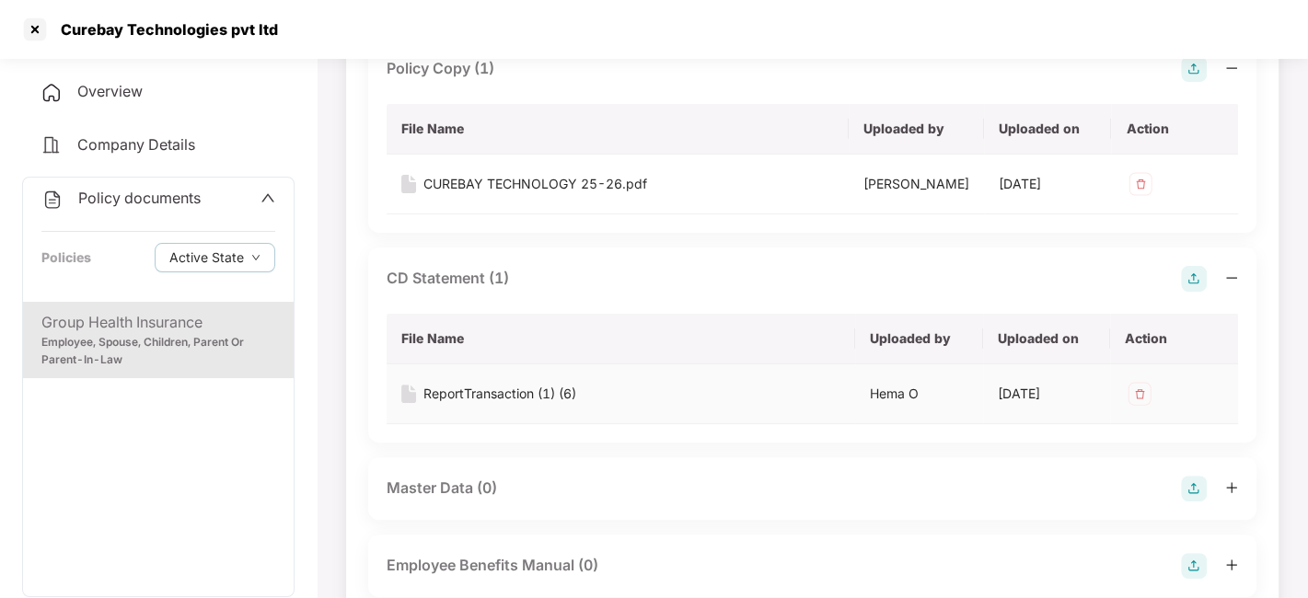
click at [486, 396] on div "ReportTransaction (1) (6)" at bounding box center [499, 394] width 153 height 20
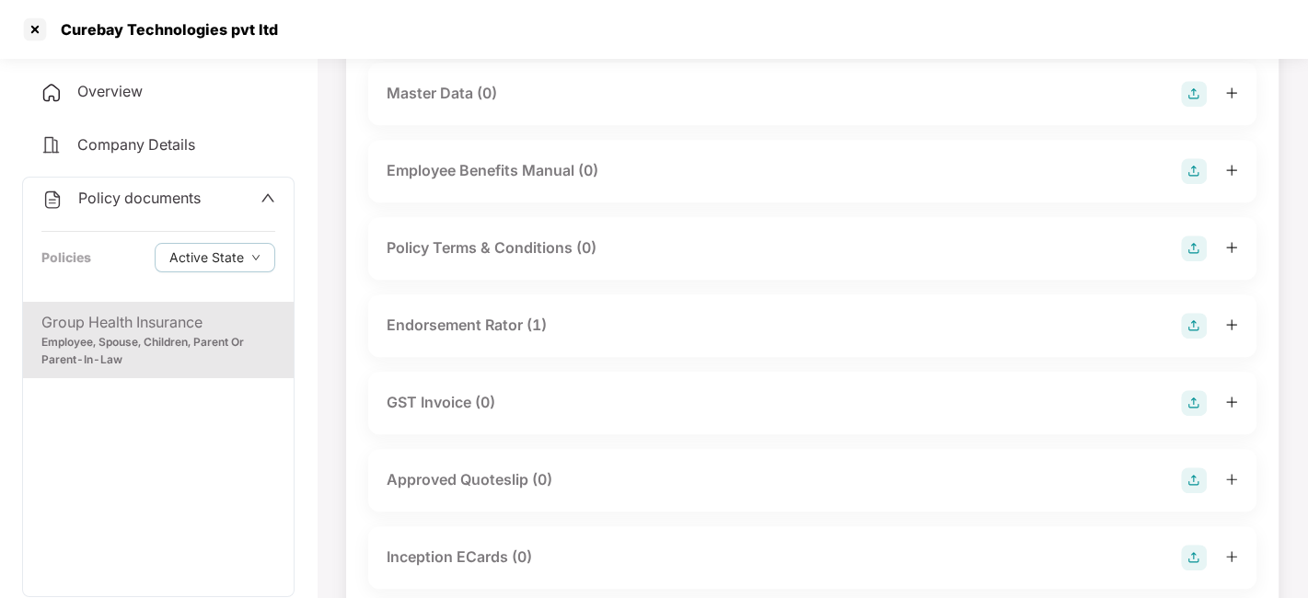
scroll to position [733, 0]
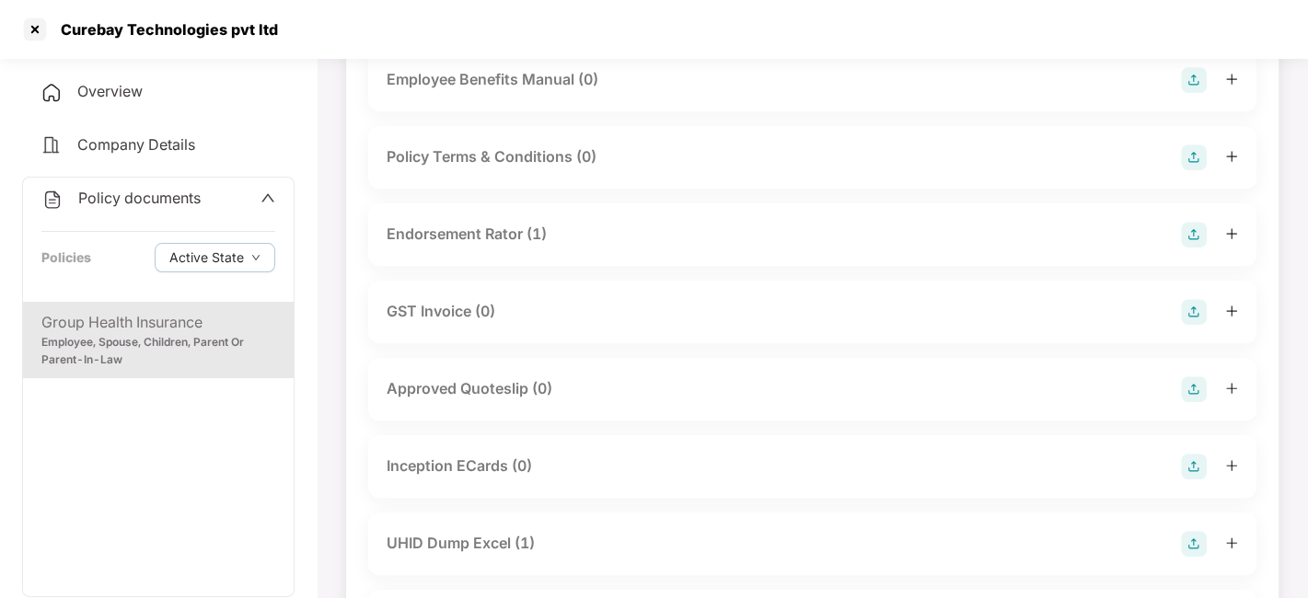
click at [481, 232] on div "Endorsement Rator (1)" at bounding box center [467, 234] width 160 height 23
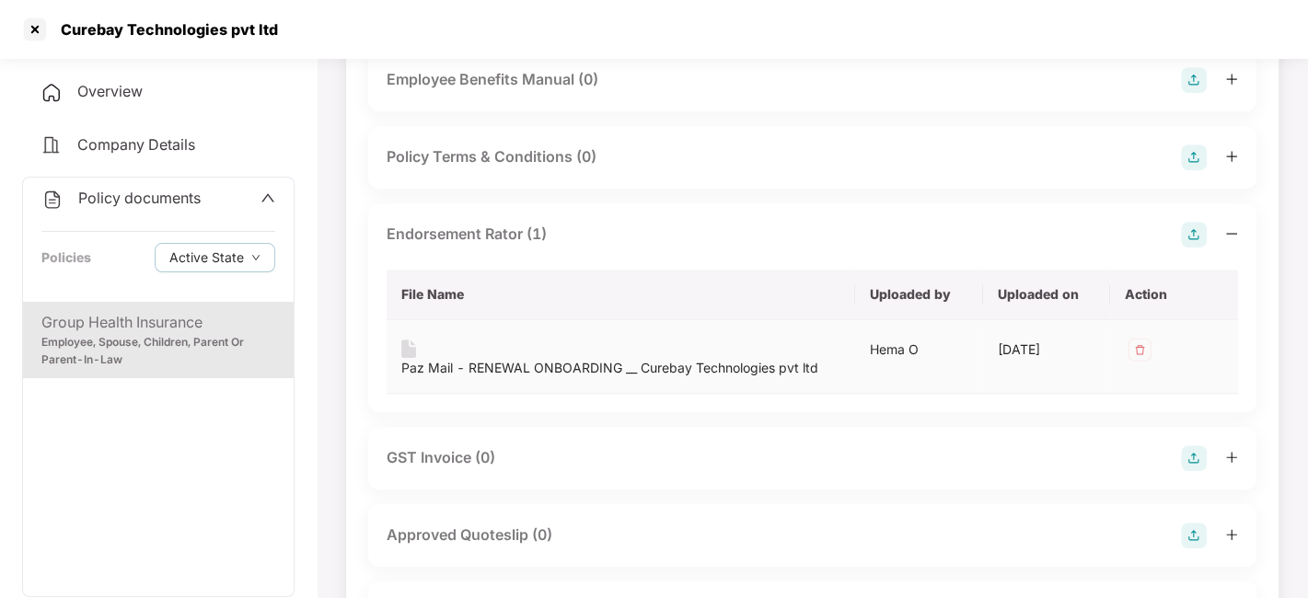
click at [527, 358] on div "Paz Mail - RENEWAL ONBOARDING __ Curebay Technologies pvt ltd" at bounding box center [609, 368] width 417 height 20
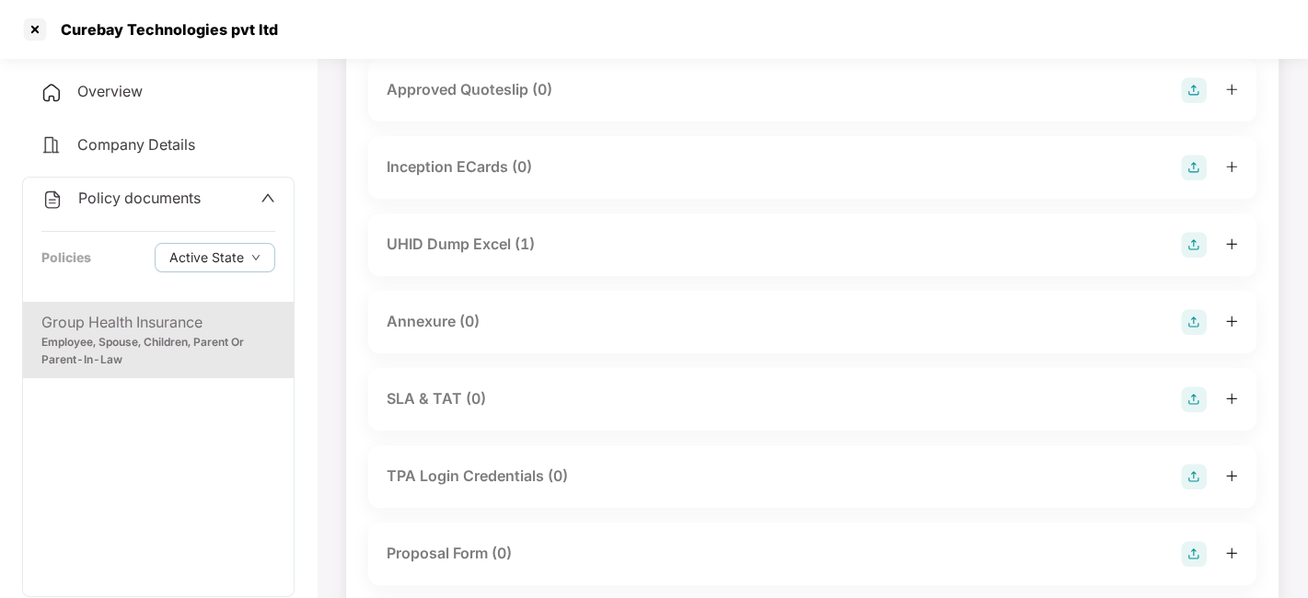
scroll to position [1180, 0]
click at [439, 231] on div "UHID Dump Excel (1)" at bounding box center [461, 242] width 148 height 23
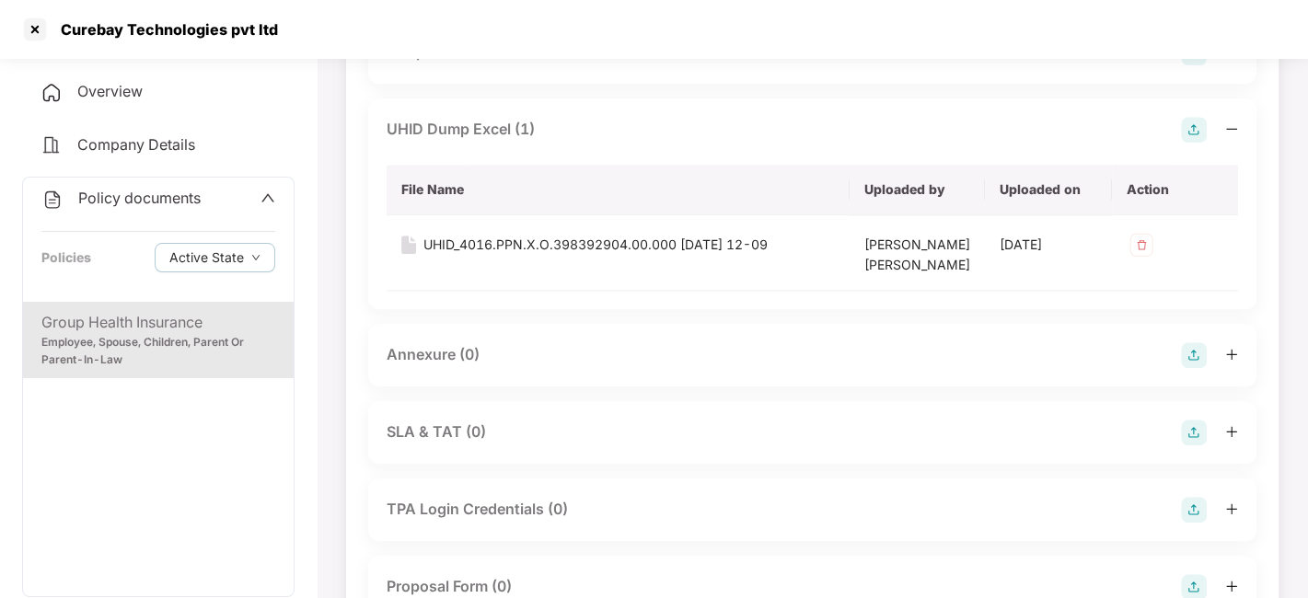
scroll to position [1302, 0]
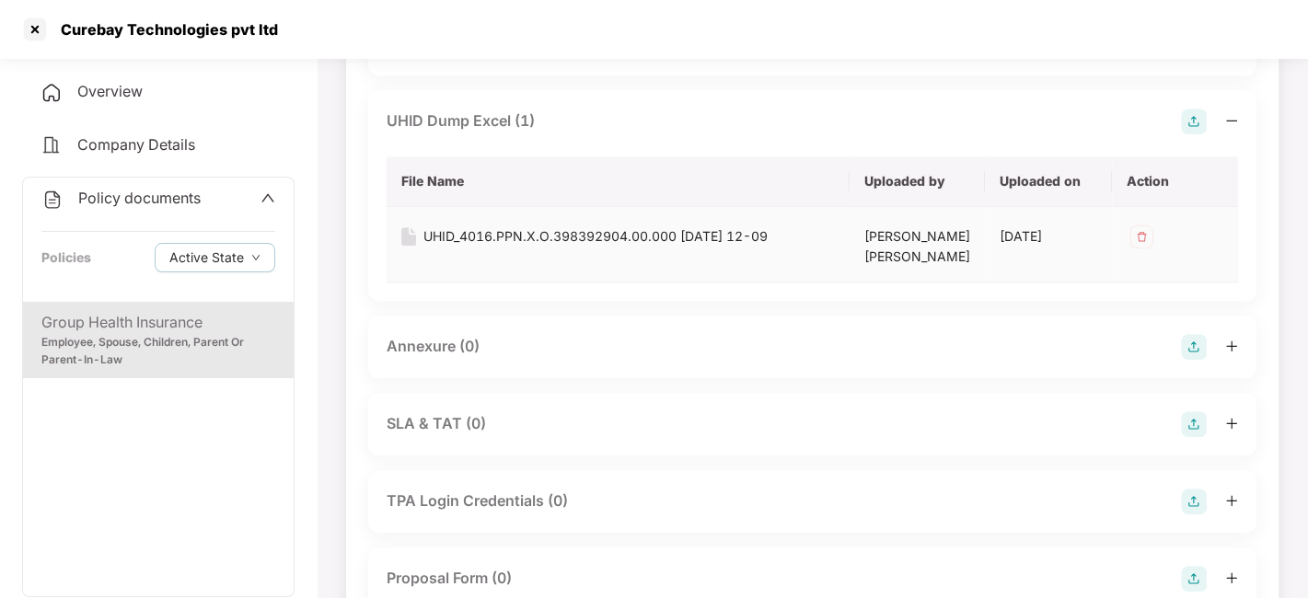
click at [537, 226] on div "UHID_4016.PPN.X.O.398392904.00.000 [DATE] 12-09" at bounding box center [595, 236] width 344 height 20
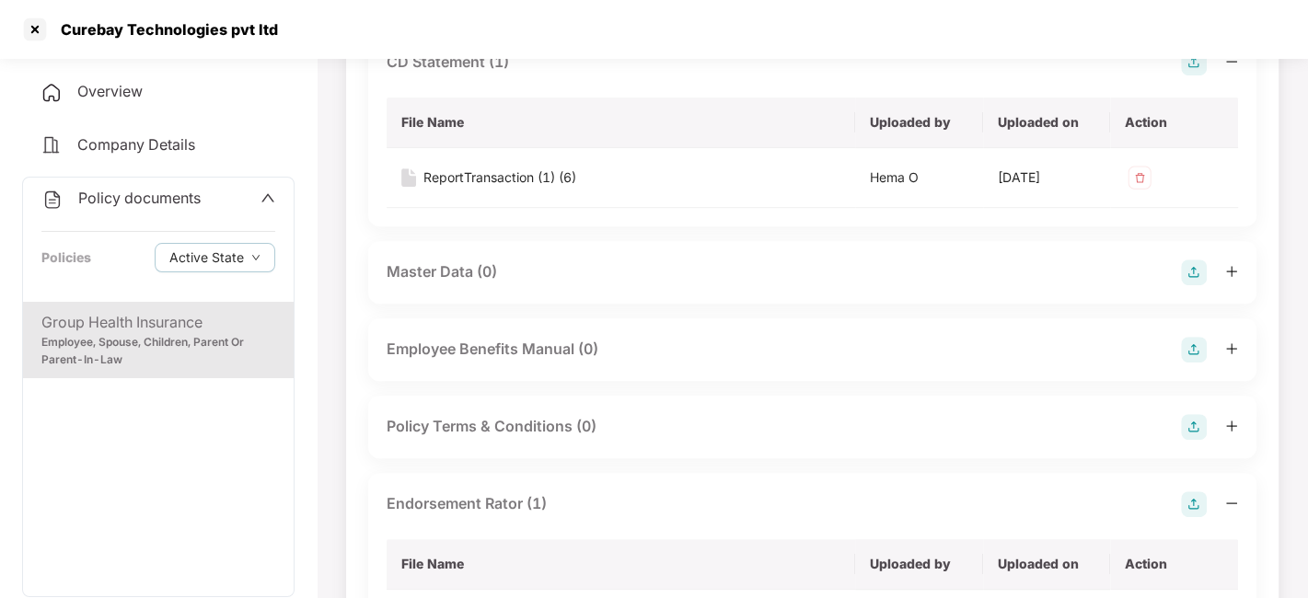
scroll to position [0, 0]
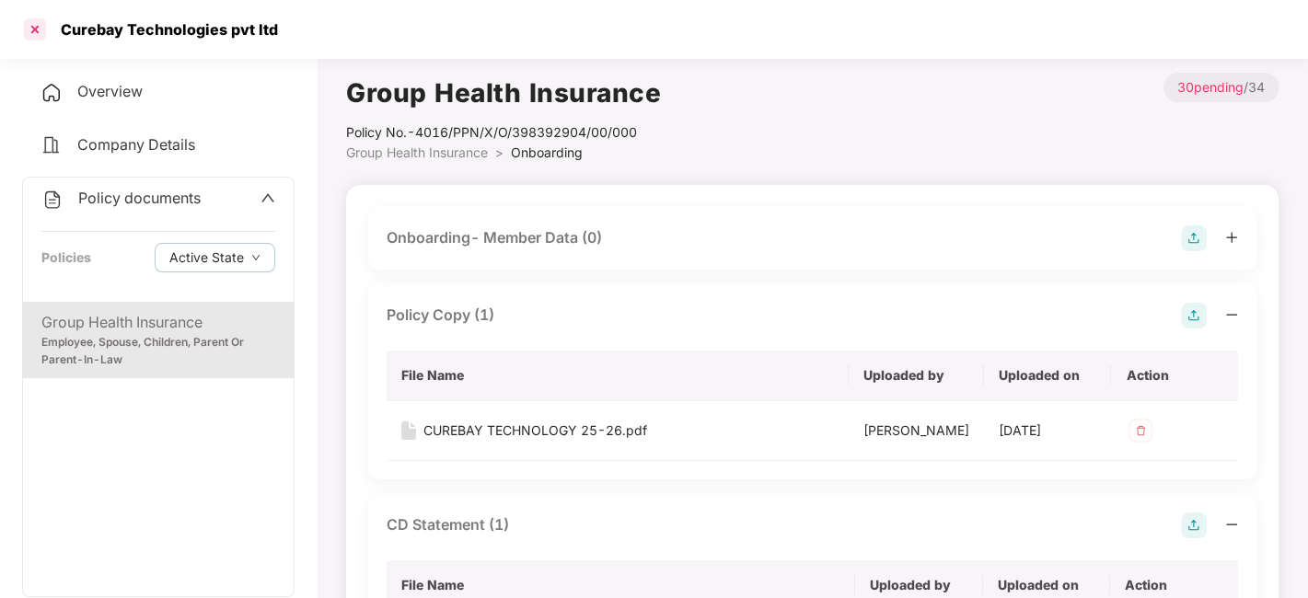
click at [29, 31] on div at bounding box center [34, 29] width 29 height 29
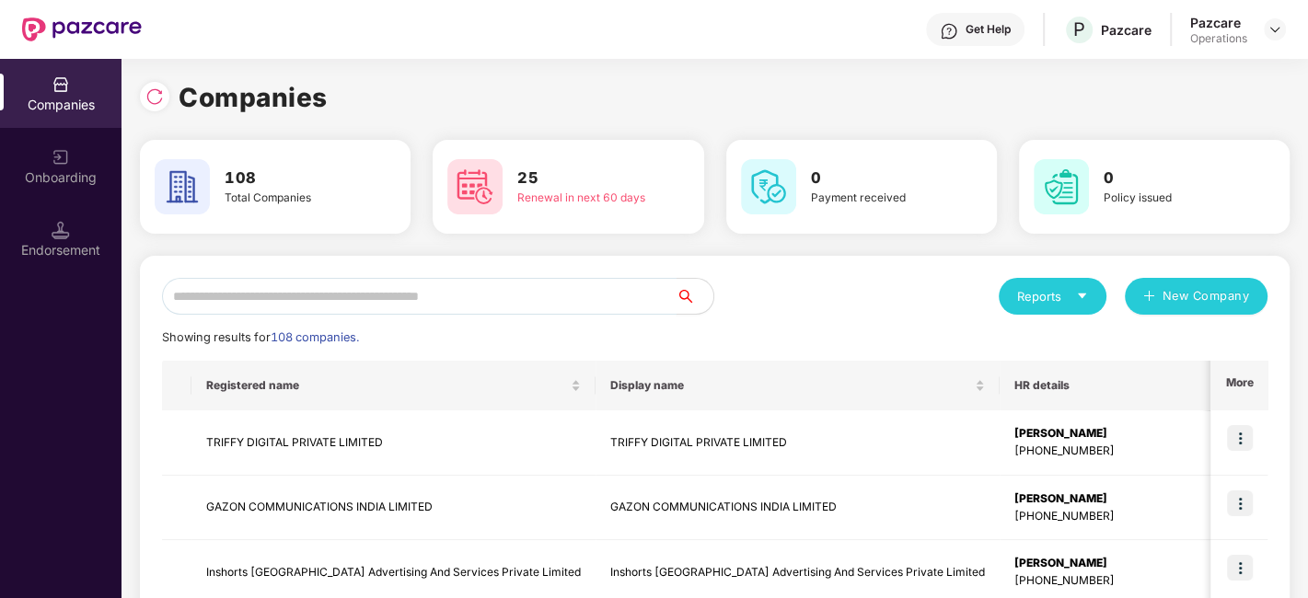
click at [397, 304] on input "text" at bounding box center [419, 296] width 515 height 37
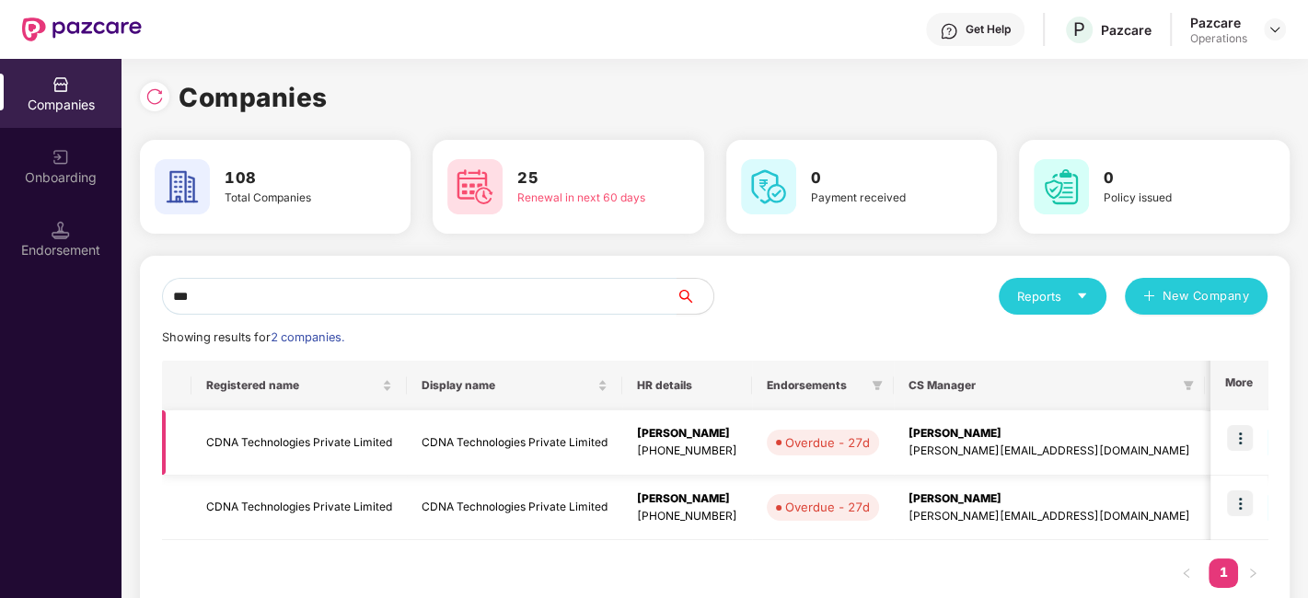
type input "***"
click at [260, 438] on td "CDNA Technologies Private Limited" at bounding box center [298, 443] width 215 height 65
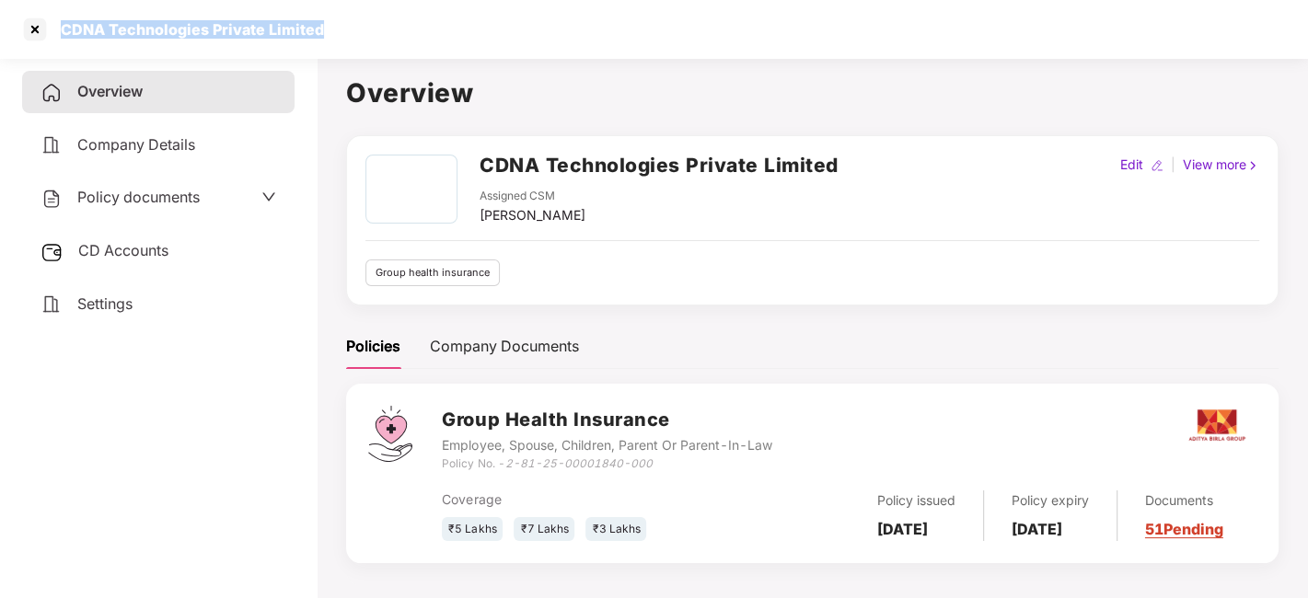
drag, startPoint x: 62, startPoint y: 25, endPoint x: 331, endPoint y: 29, distance: 269.8
click at [331, 29] on div "CDNA Technologies Private Limited" at bounding box center [654, 29] width 1308 height 59
copy div "CDNA Technologies Private Limited"
click at [97, 203] on span "Policy documents" at bounding box center [138, 197] width 122 height 18
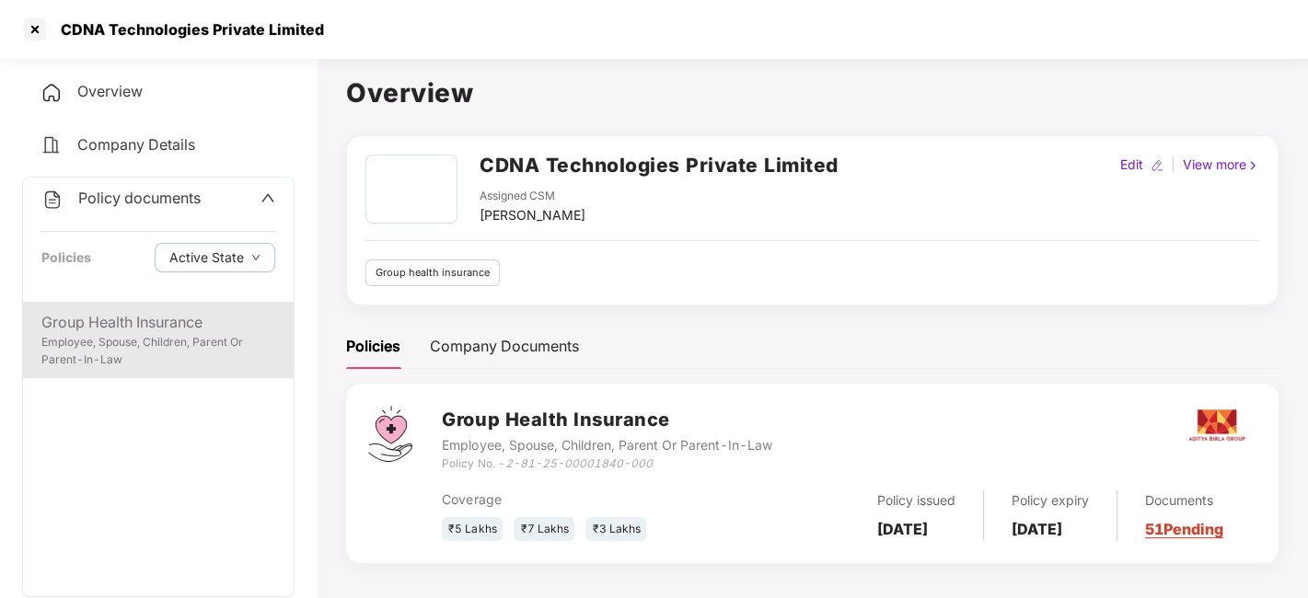
click at [161, 314] on div "Group Health Insurance" at bounding box center [158, 322] width 234 height 23
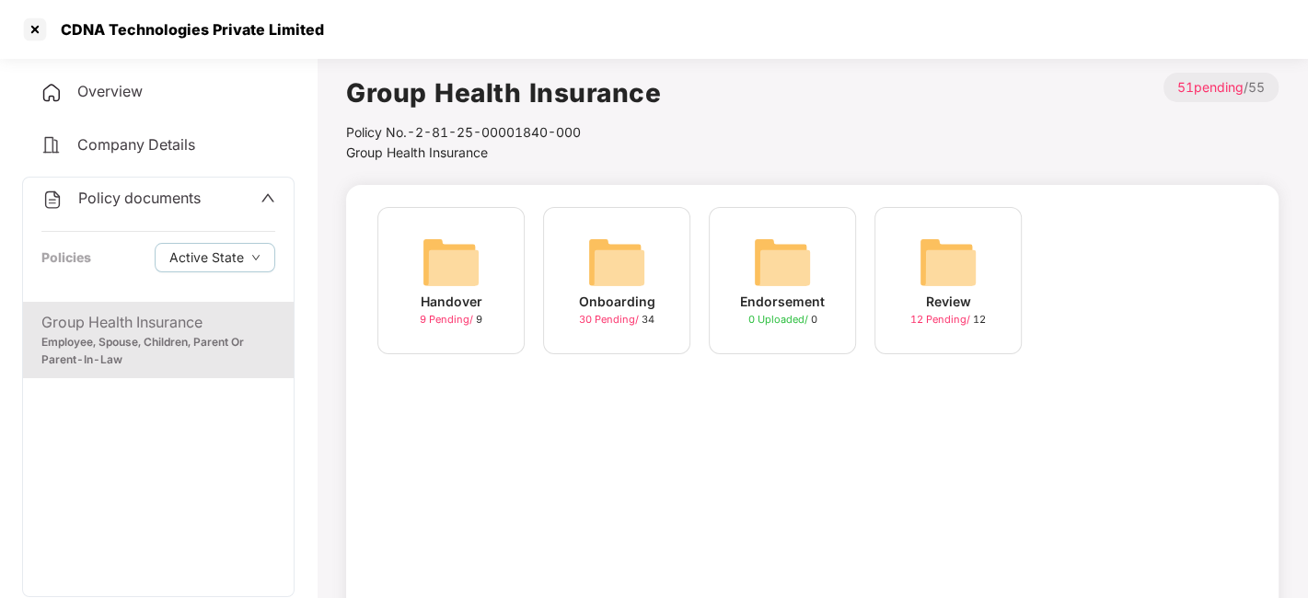
click at [636, 264] on img at bounding box center [616, 262] width 59 height 59
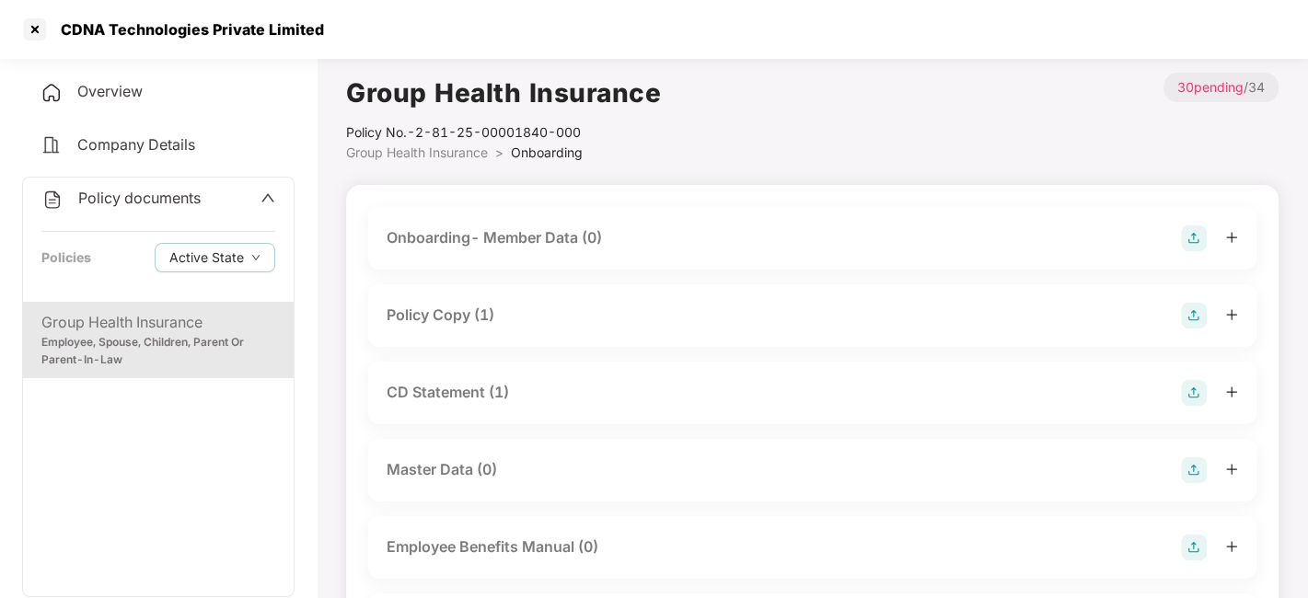
scroll to position [24, 0]
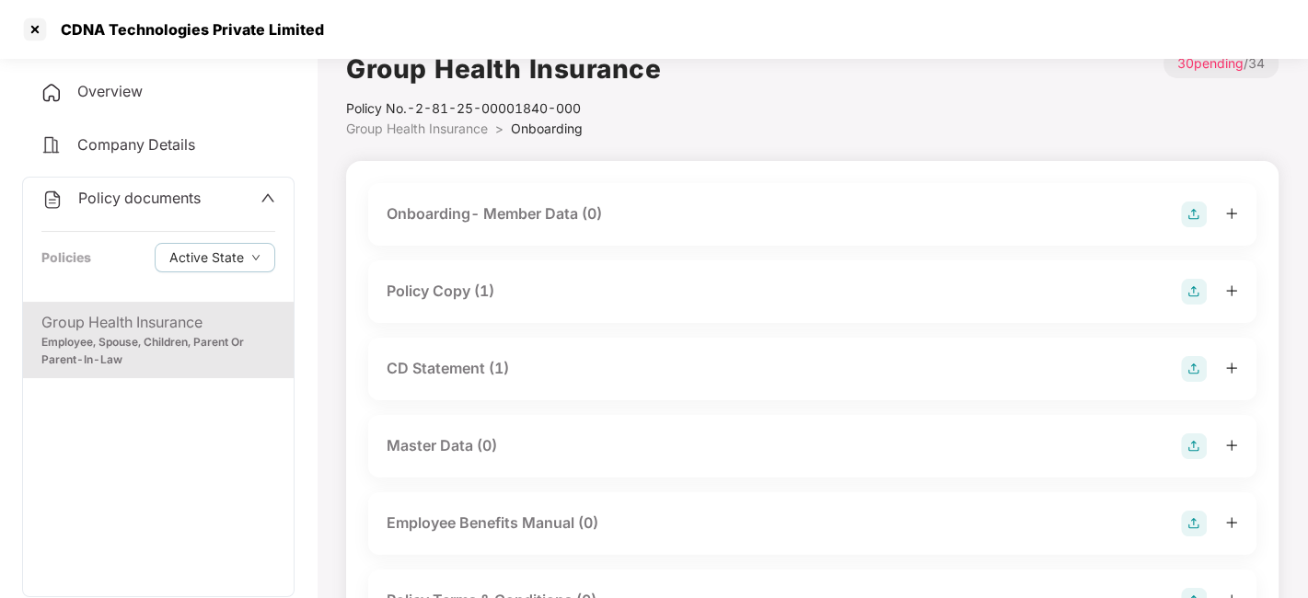
click at [440, 285] on div "Policy Copy (1)" at bounding box center [441, 291] width 108 height 23
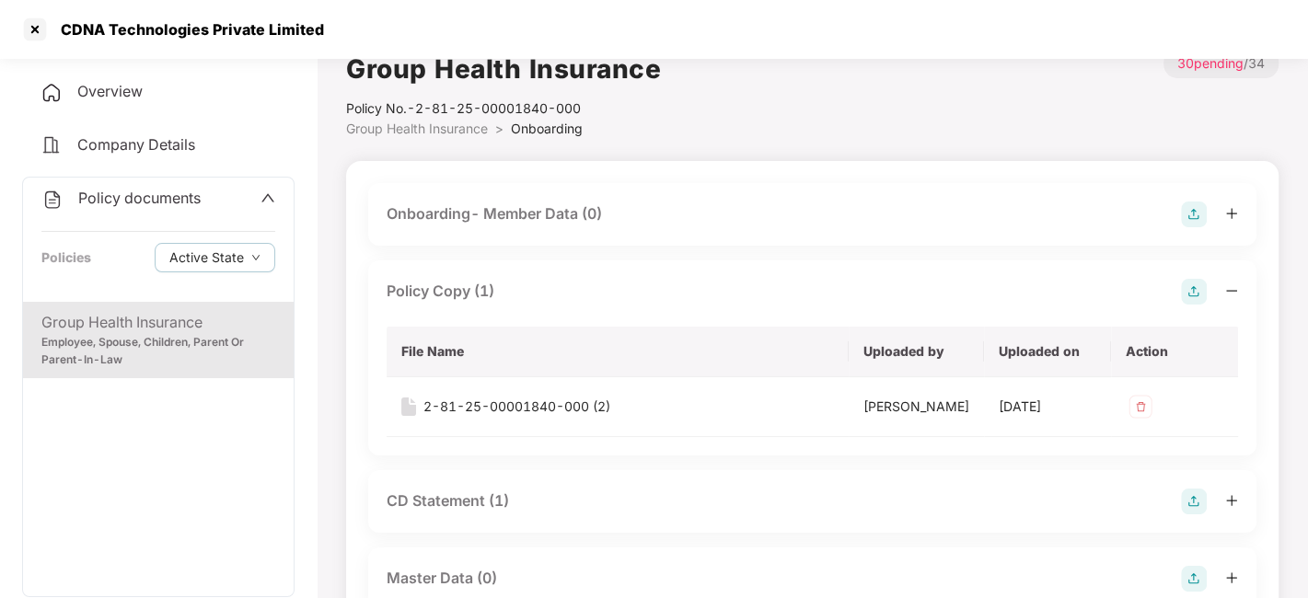
scroll to position [159, 0]
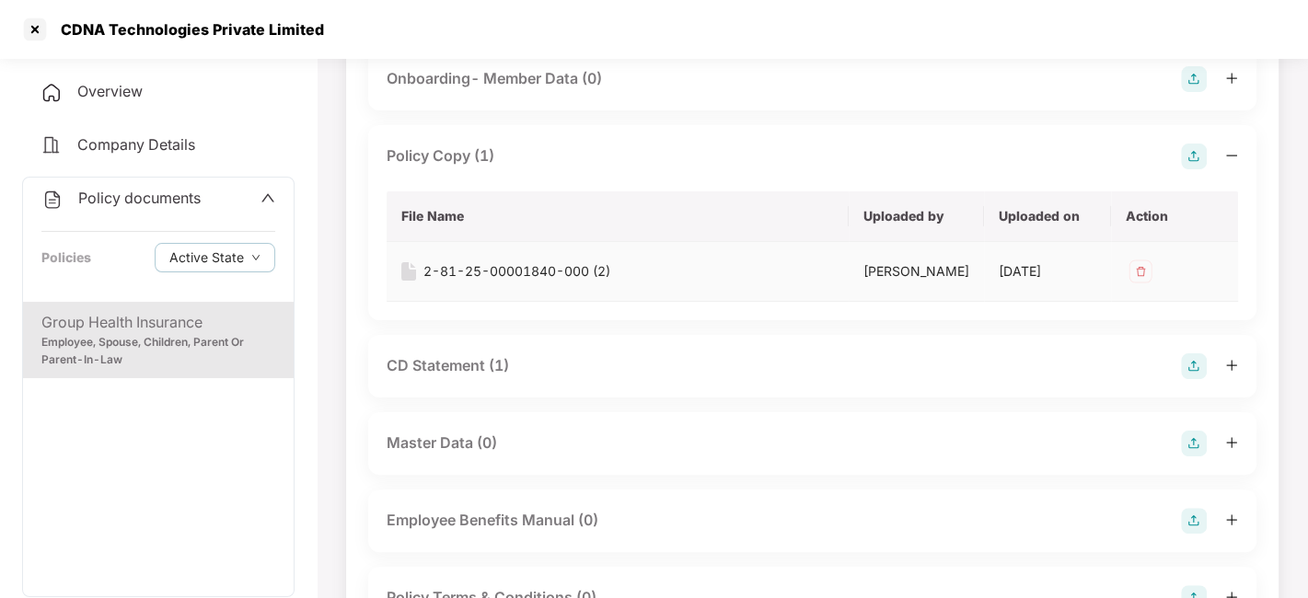
click at [504, 269] on div "2-81-25-00001840-000 (2)" at bounding box center [516, 271] width 187 height 20
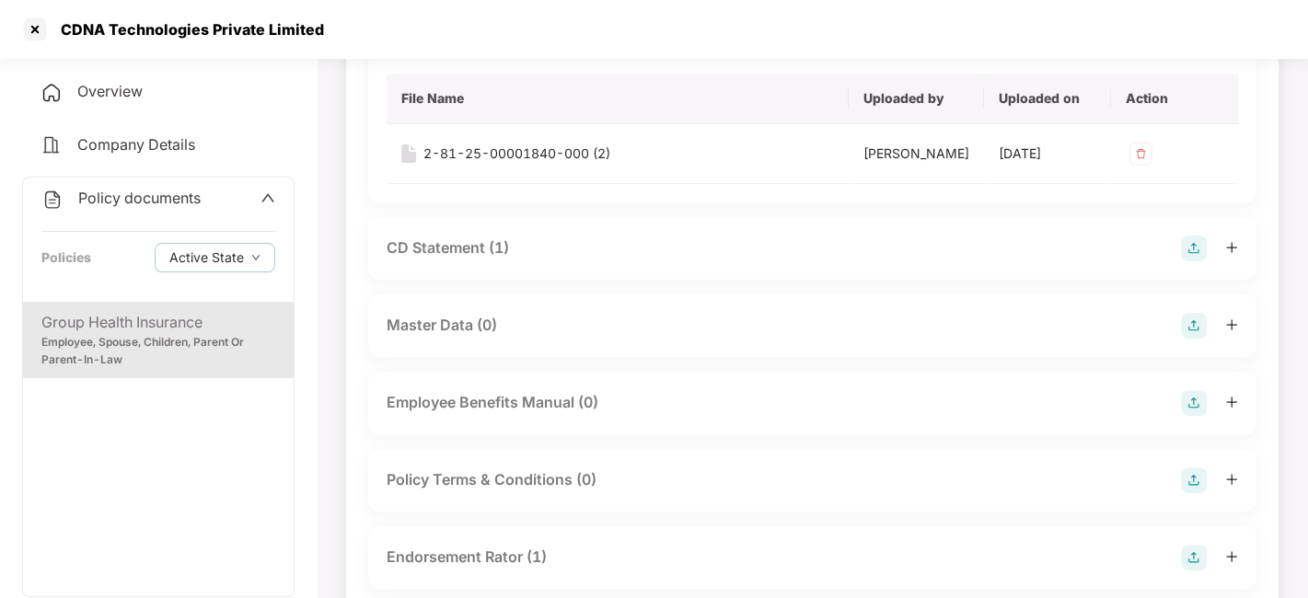
scroll to position [278, 0]
click at [434, 249] on div "CD Statement (1)" at bounding box center [448, 247] width 122 height 23
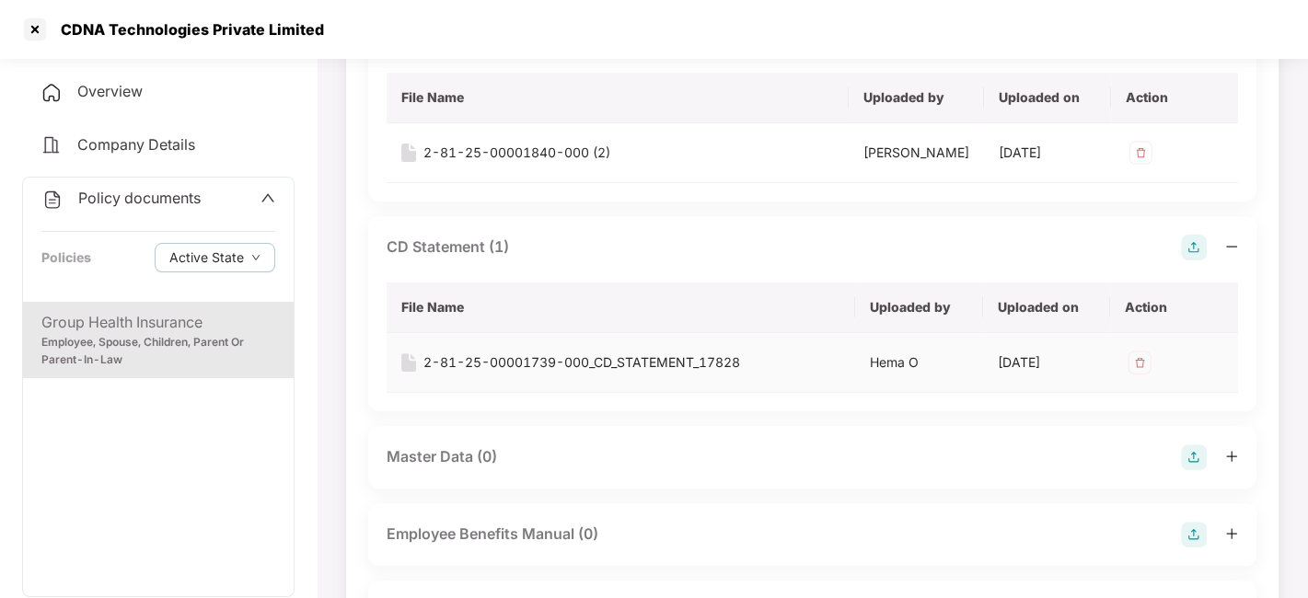
click at [512, 359] on div "2-81-25-00001739-000_CD_STATEMENT_17828" at bounding box center [581, 363] width 317 height 20
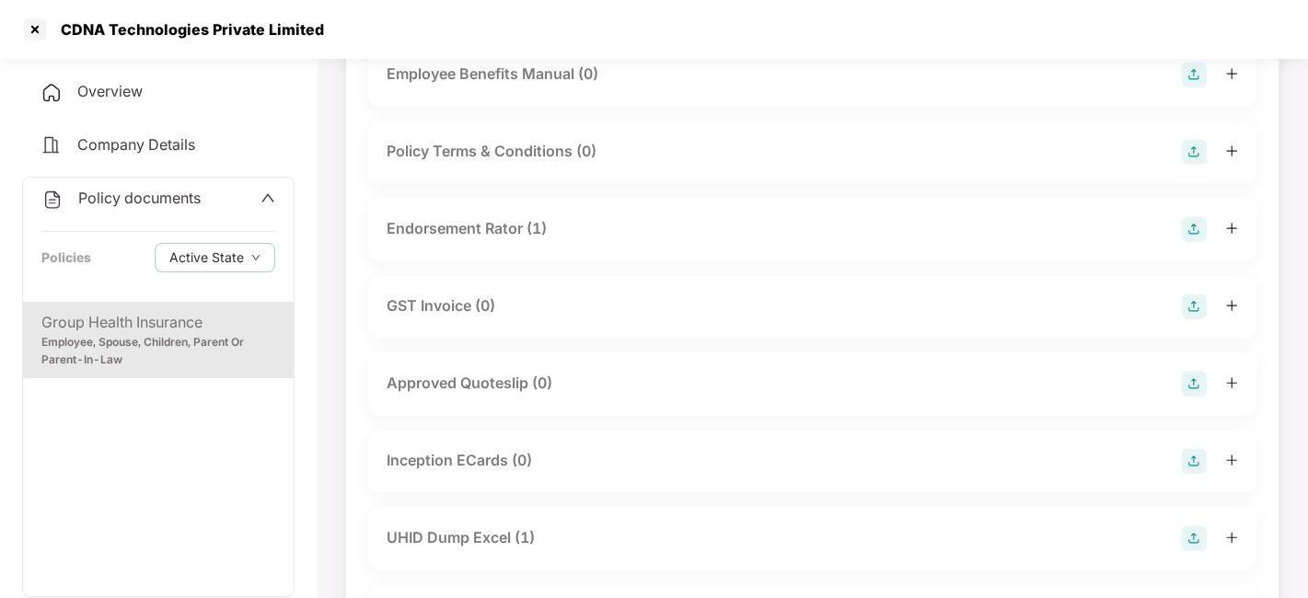
scroll to position [741, 0]
click at [436, 230] on div "Endorsement Rator (1)" at bounding box center [467, 226] width 160 height 23
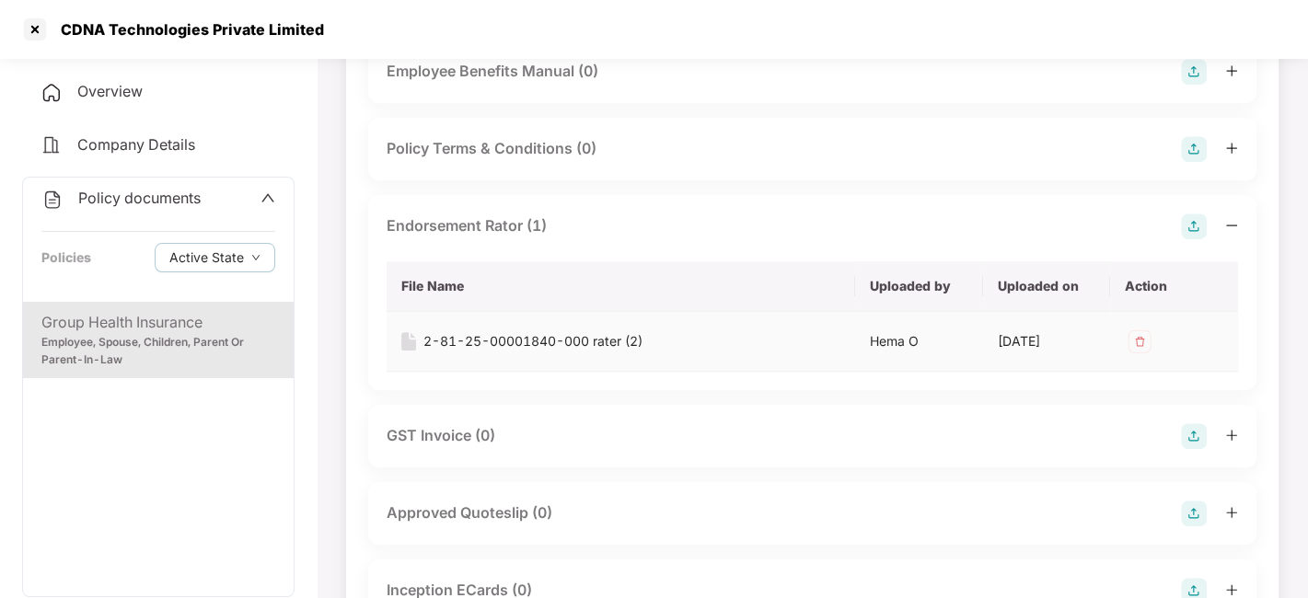
click at [497, 337] on div "2-81-25-00001840-000 rater (2)" at bounding box center [532, 341] width 219 height 20
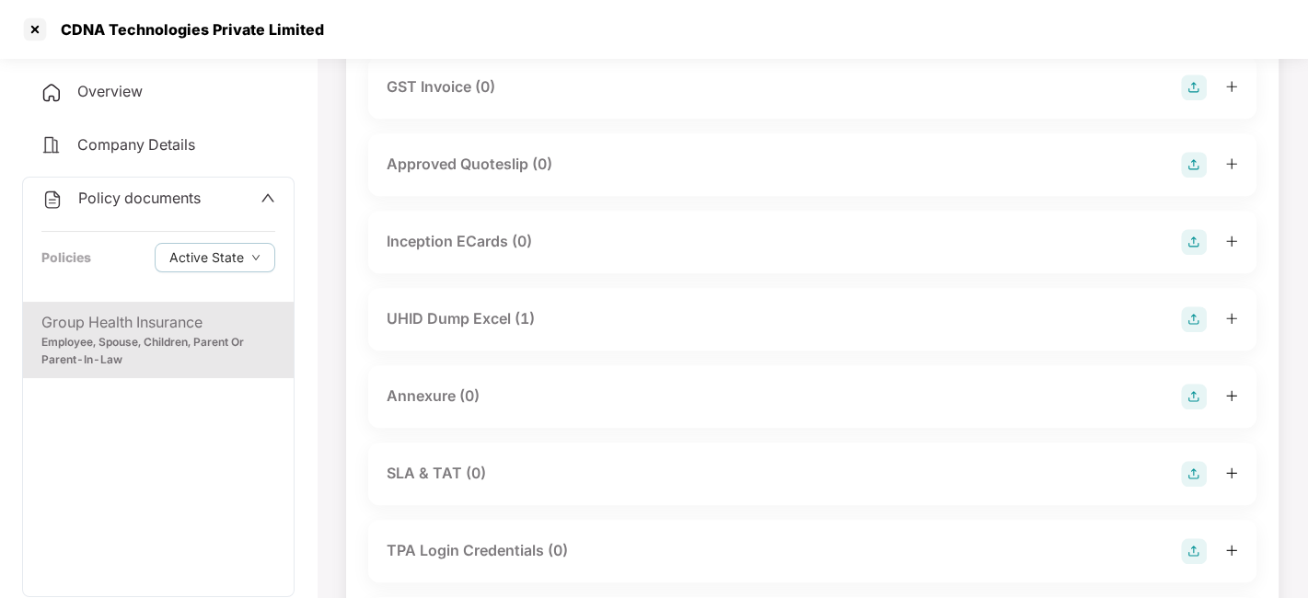
scroll to position [1105, 0]
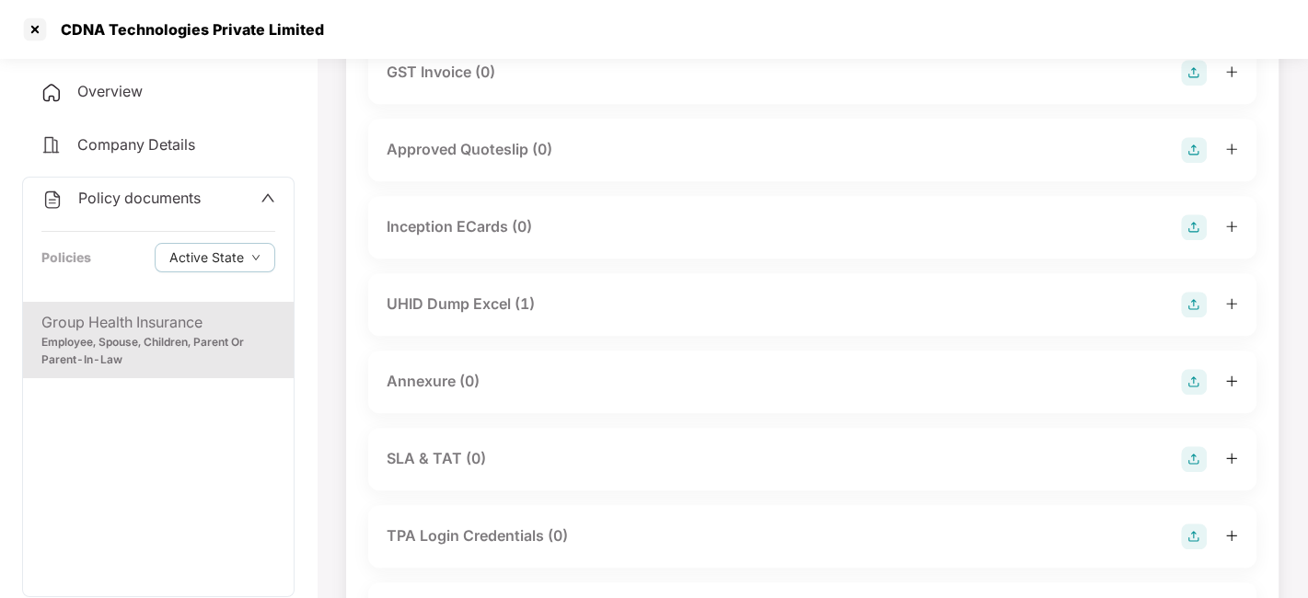
click at [444, 305] on div "UHID Dump Excel (1)" at bounding box center [461, 304] width 148 height 23
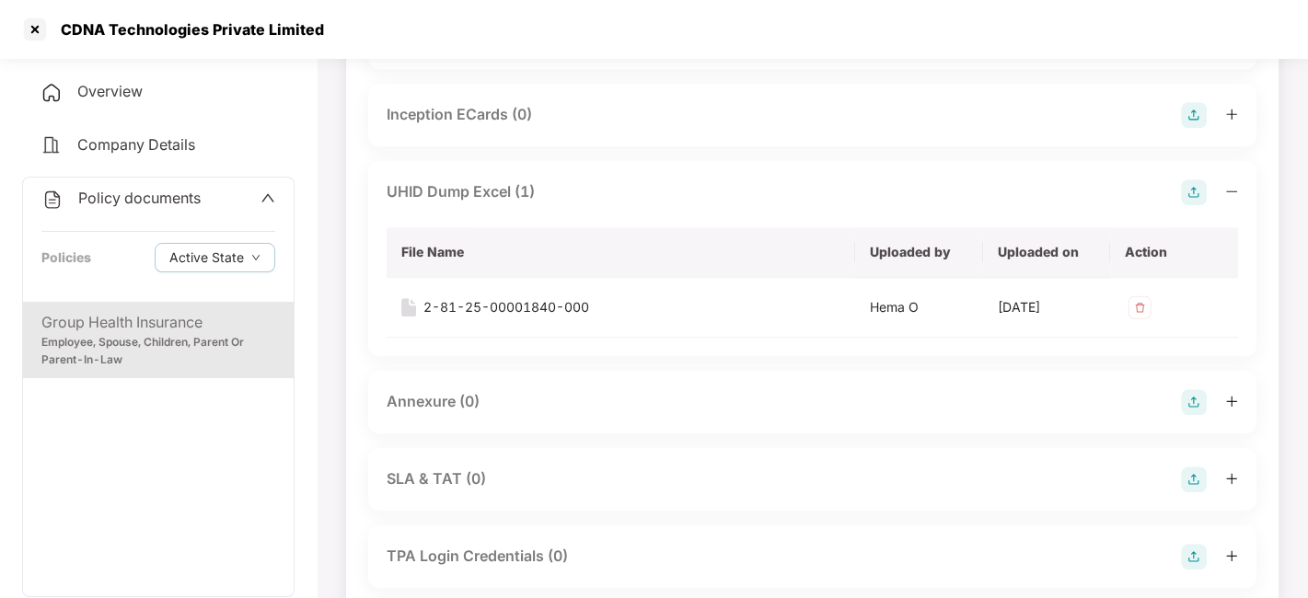
scroll to position [1231, 0]
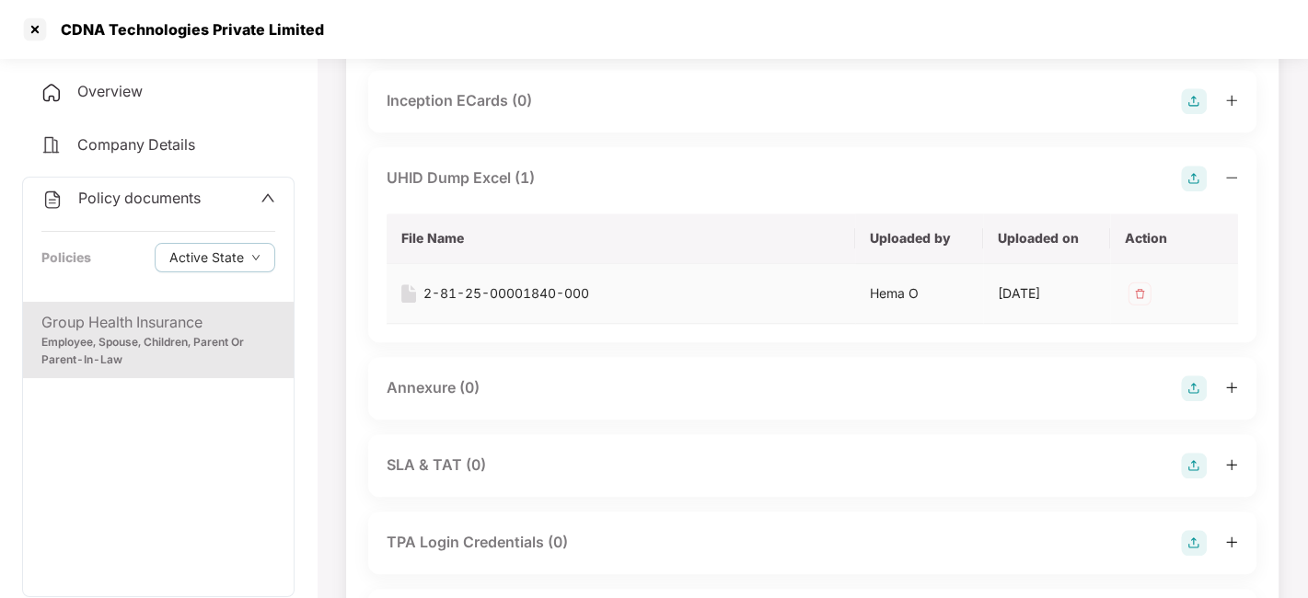
click at [501, 291] on div "2-81-25-00001840-000" at bounding box center [506, 294] width 166 height 20
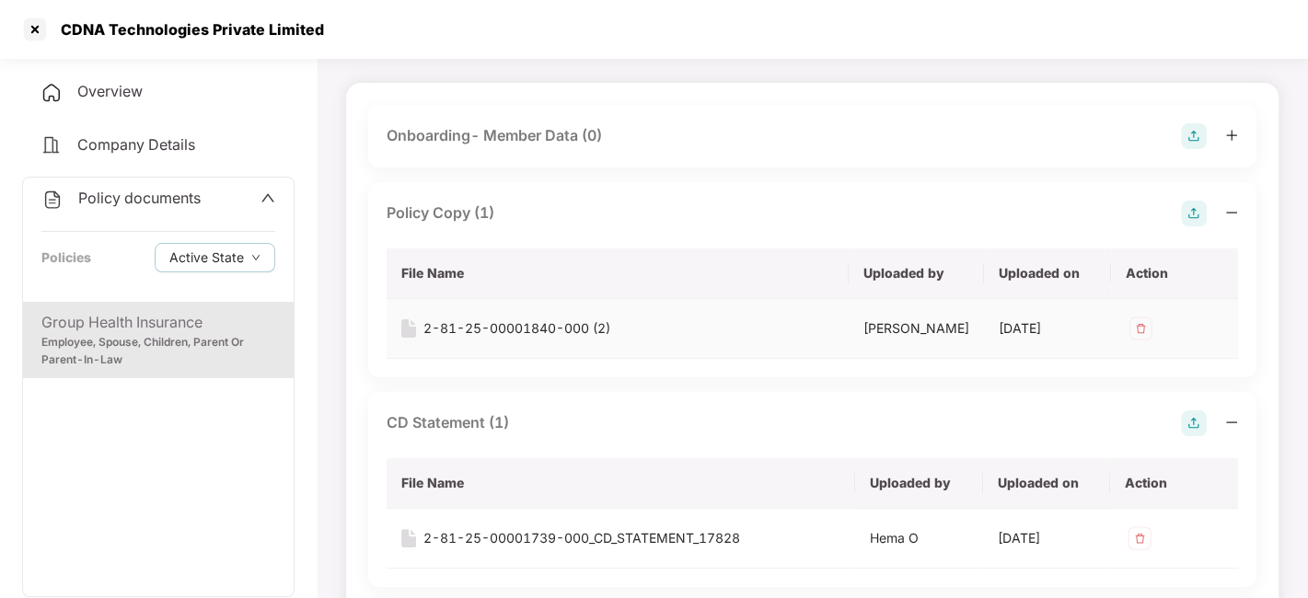
scroll to position [0, 0]
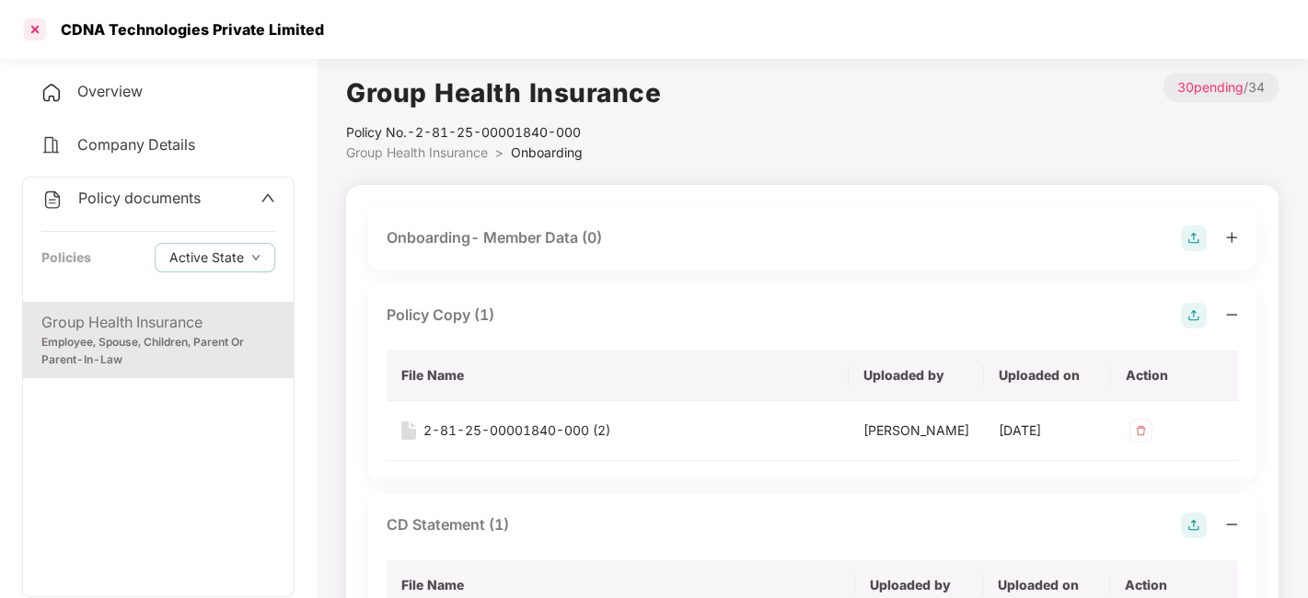
click at [37, 28] on div at bounding box center [34, 29] width 29 height 29
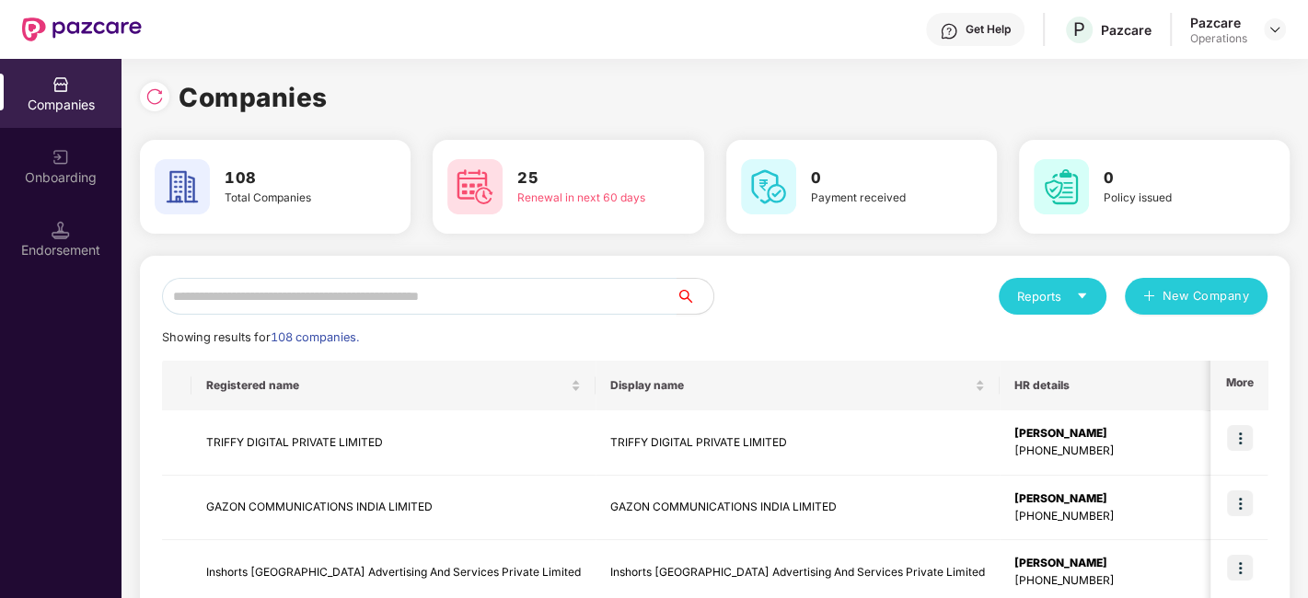
click at [370, 285] on input "text" at bounding box center [419, 296] width 515 height 37
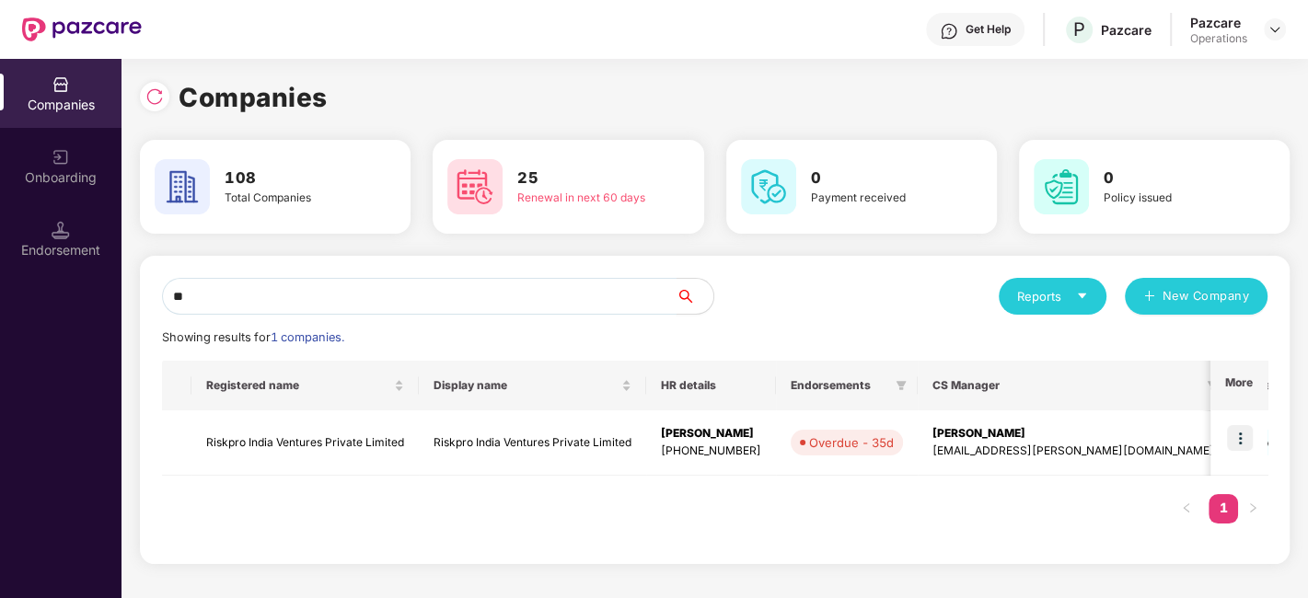
type input "*"
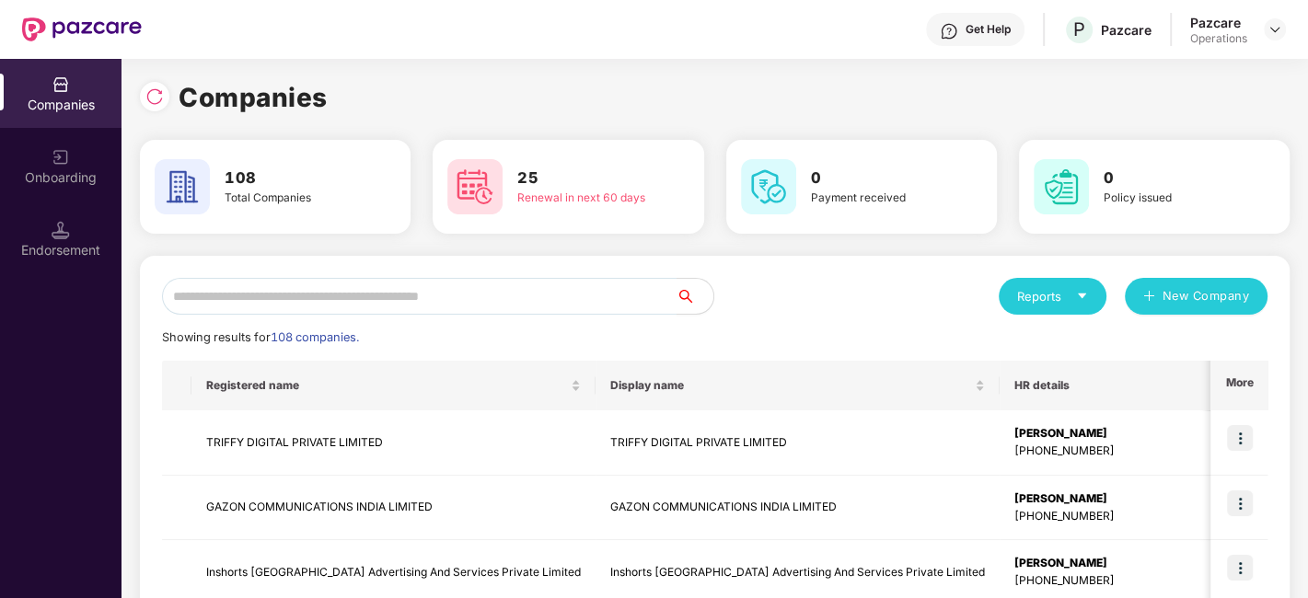
click at [489, 280] on input "text" at bounding box center [419, 296] width 515 height 37
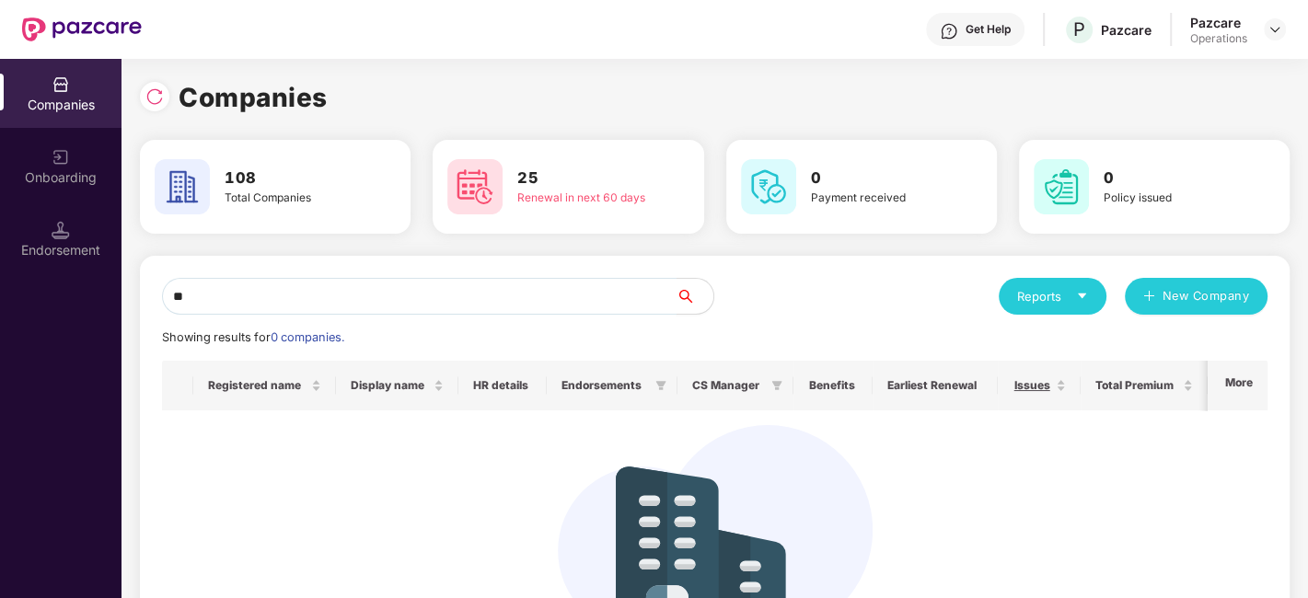
type input "*"
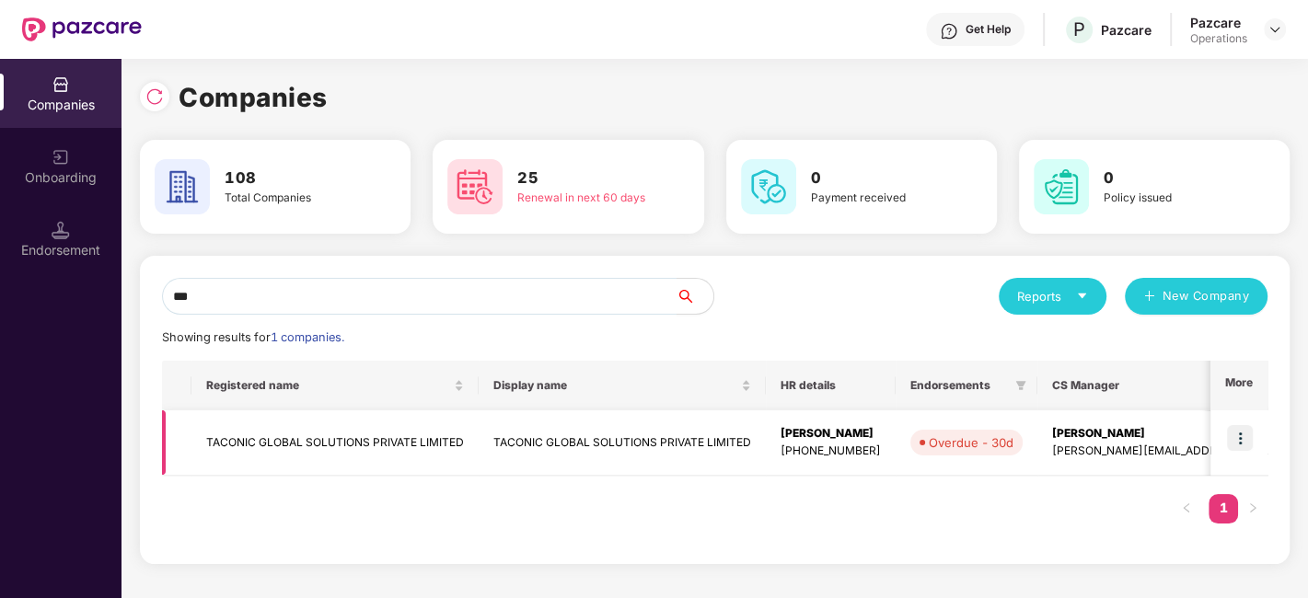
type input "***"
click at [387, 441] on td "TACONIC GLOBAL SOLUTIONS PRIVATE LIMITED" at bounding box center [334, 443] width 287 height 65
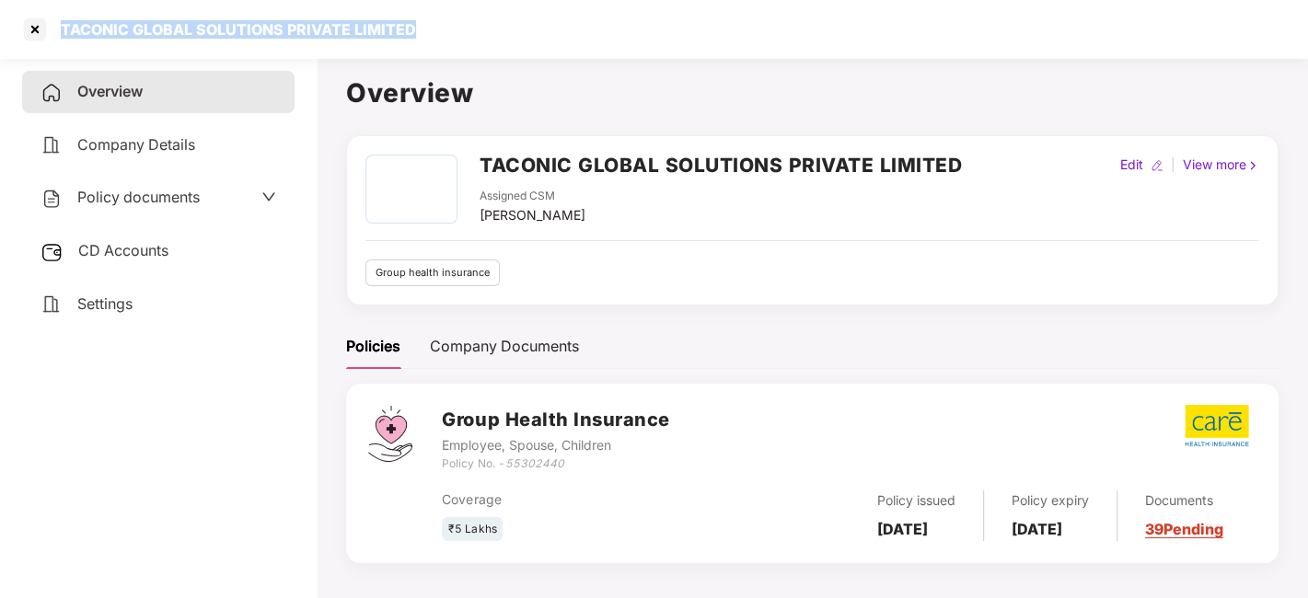
drag, startPoint x: 62, startPoint y: 29, endPoint x: 422, endPoint y: 28, distance: 360.0
click at [422, 28] on div "TACONIC GLOBAL SOLUTIONS PRIVATE LIMITED" at bounding box center [654, 29] width 1308 height 59
copy div "TACONIC GLOBAL SOLUTIONS PRIVATE LIMITED"
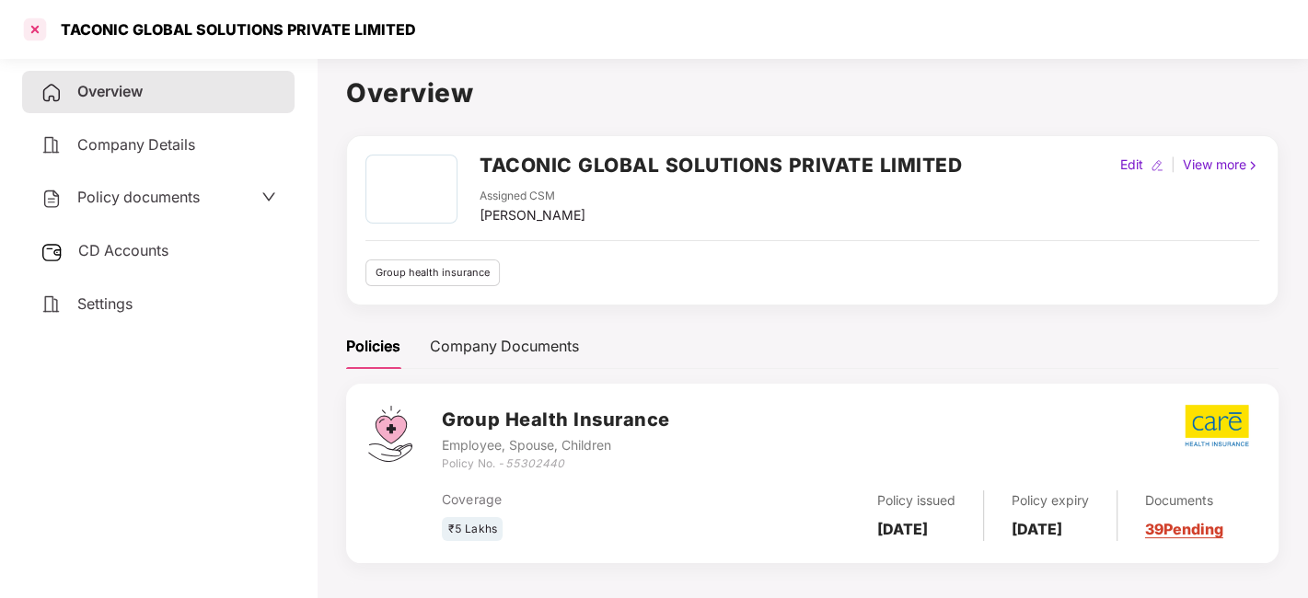
click at [29, 34] on div at bounding box center [34, 29] width 29 height 29
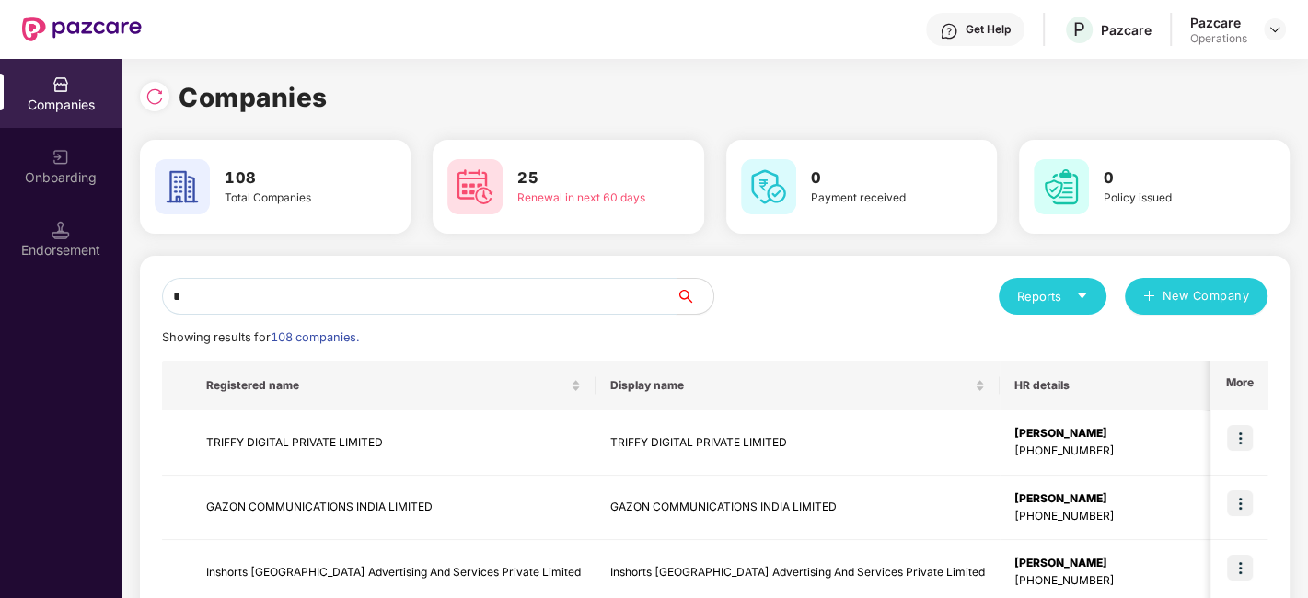
click at [307, 298] on input "*" at bounding box center [419, 296] width 515 height 37
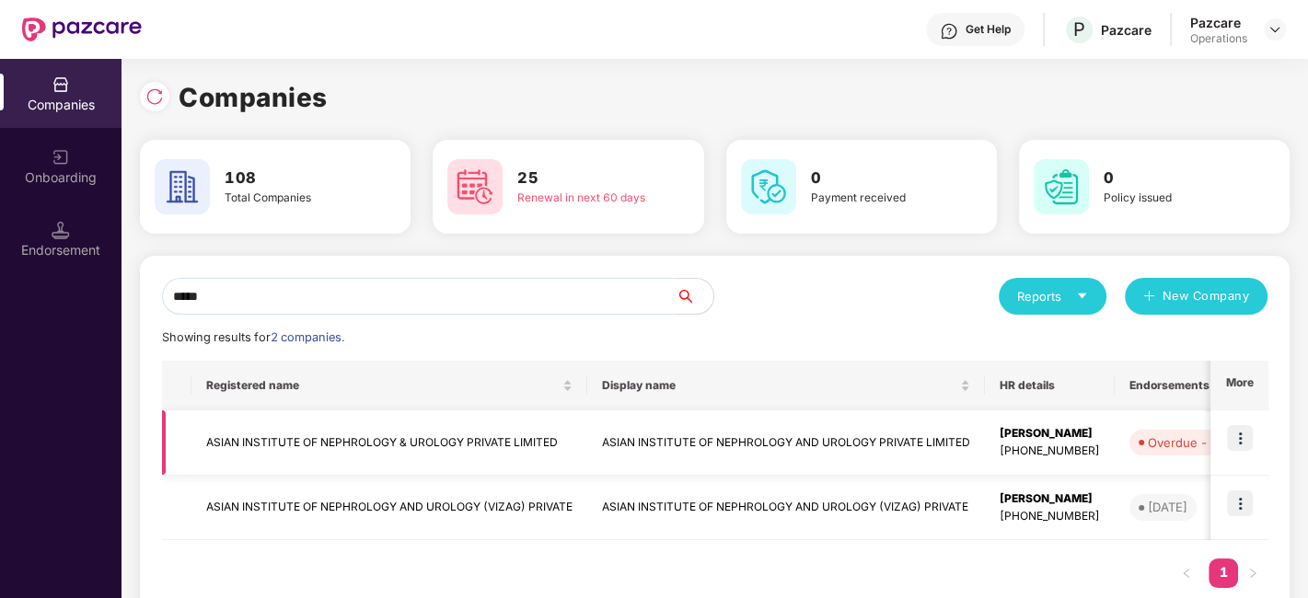
type input "*****"
click at [353, 437] on td "ASIAN INSTITUTE OF NEPHROLOGY & UROLOGY PRIVATE LIMITED" at bounding box center [389, 443] width 396 height 65
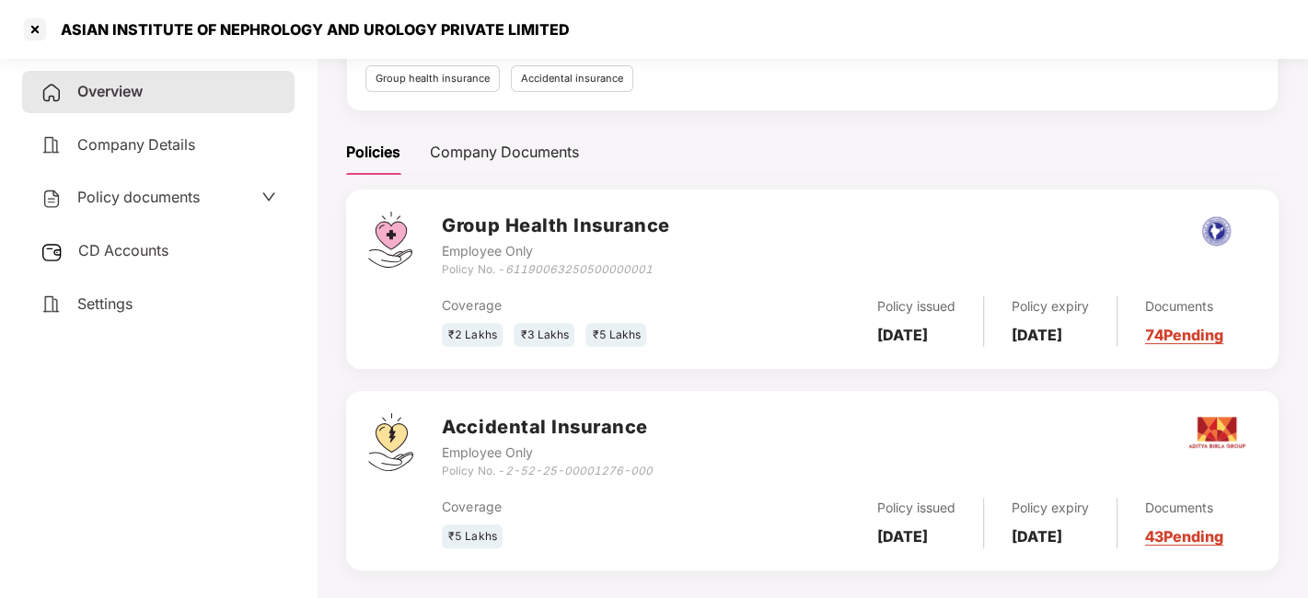
scroll to position [235, 0]
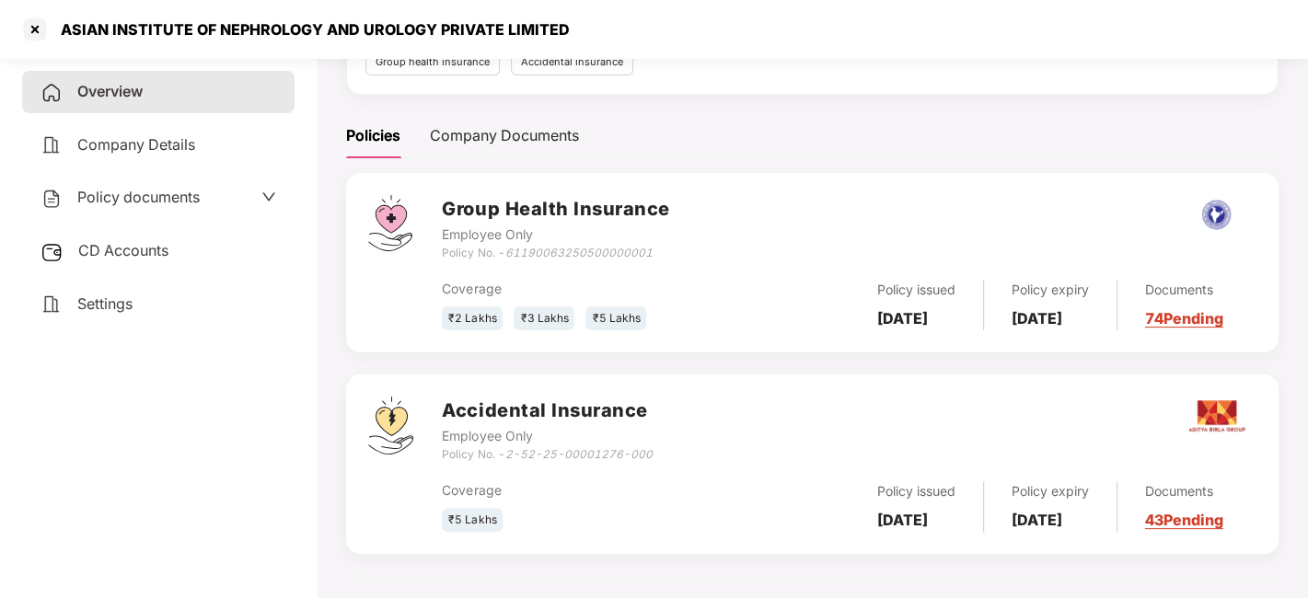
click at [87, 245] on span "CD Accounts" at bounding box center [123, 250] width 90 height 18
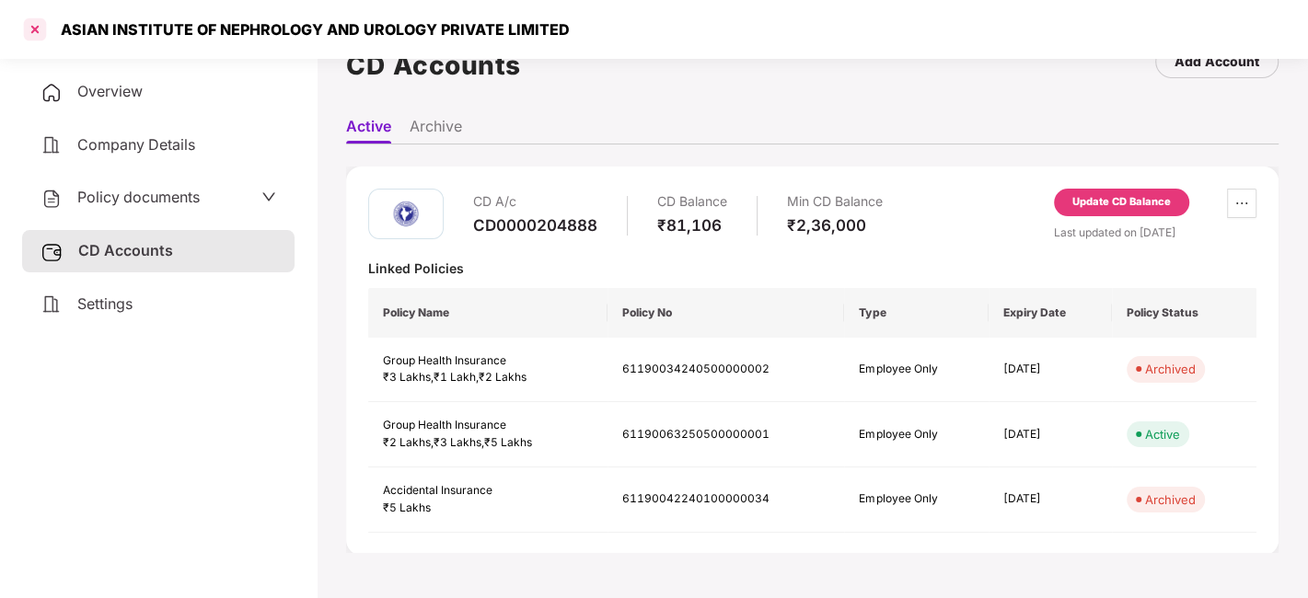
click at [29, 25] on div at bounding box center [34, 29] width 29 height 29
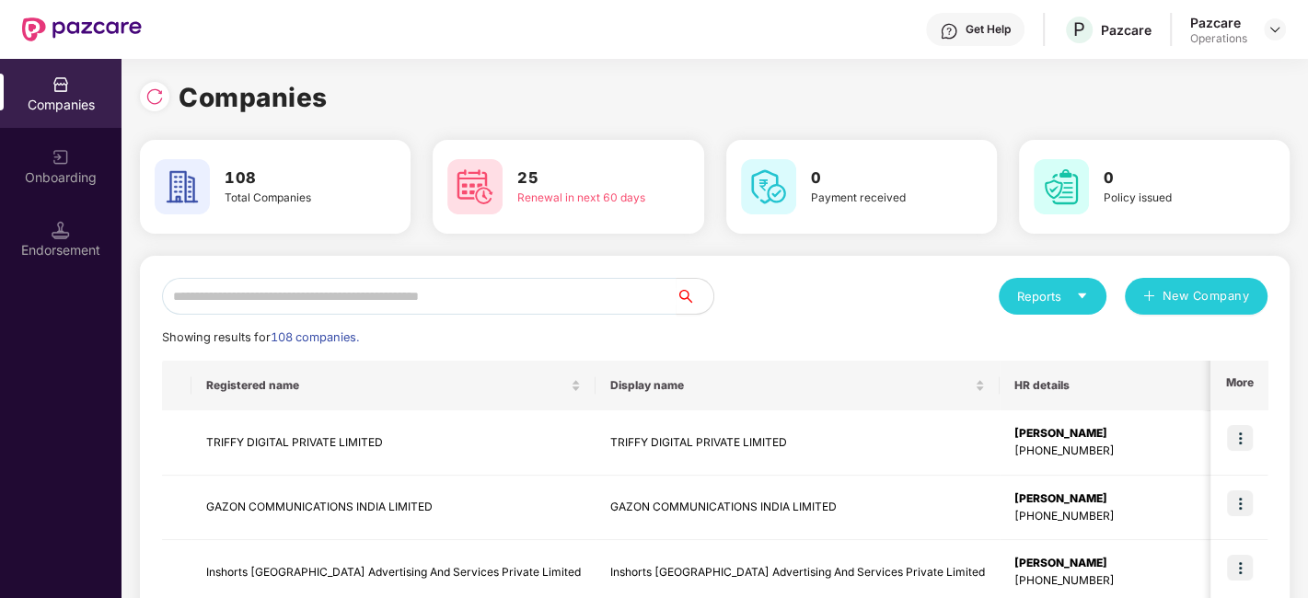
scroll to position [0, 0]
click at [384, 296] on input "text" at bounding box center [419, 296] width 515 height 37
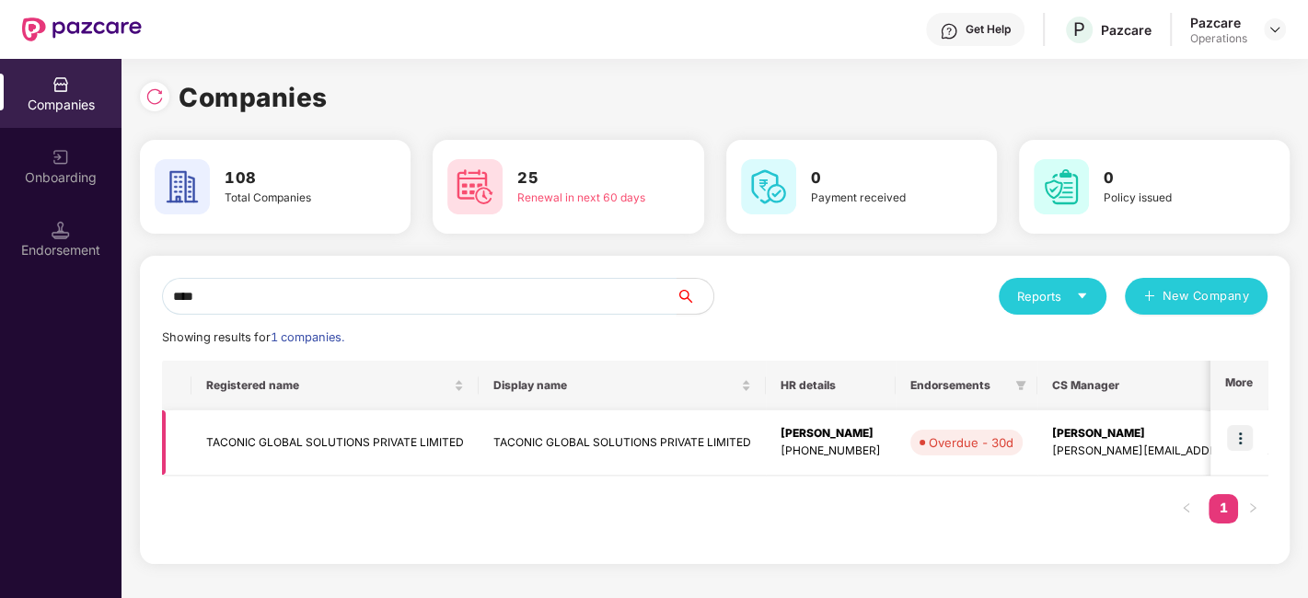
type input "****"
click at [304, 427] on td "TACONIC GLOBAL SOLUTIONS PRIVATE LIMITED" at bounding box center [334, 443] width 287 height 65
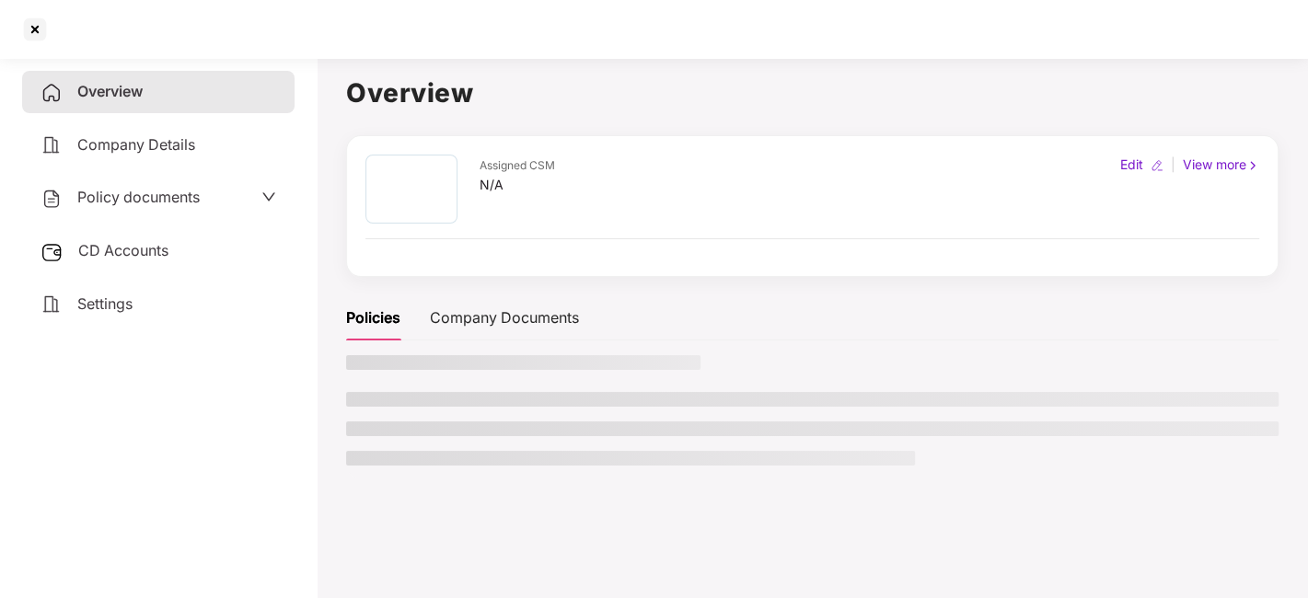
click at [121, 193] on span "Policy documents" at bounding box center [138, 197] width 122 height 18
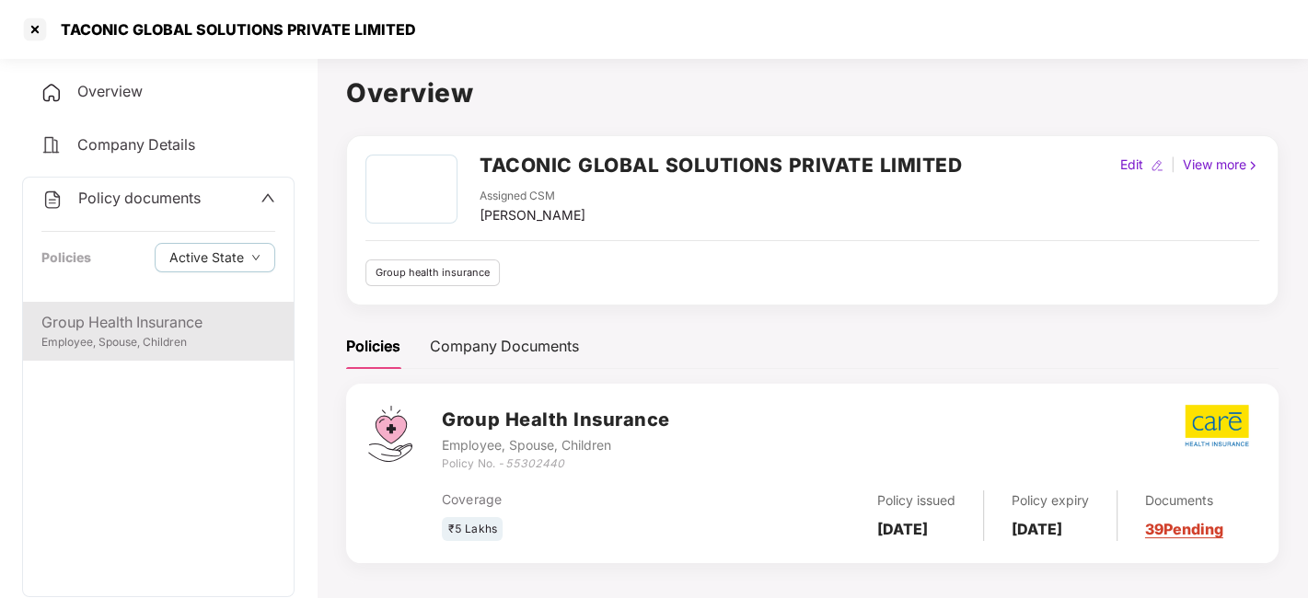
click at [122, 322] on div "Group Health Insurance" at bounding box center [158, 322] width 234 height 23
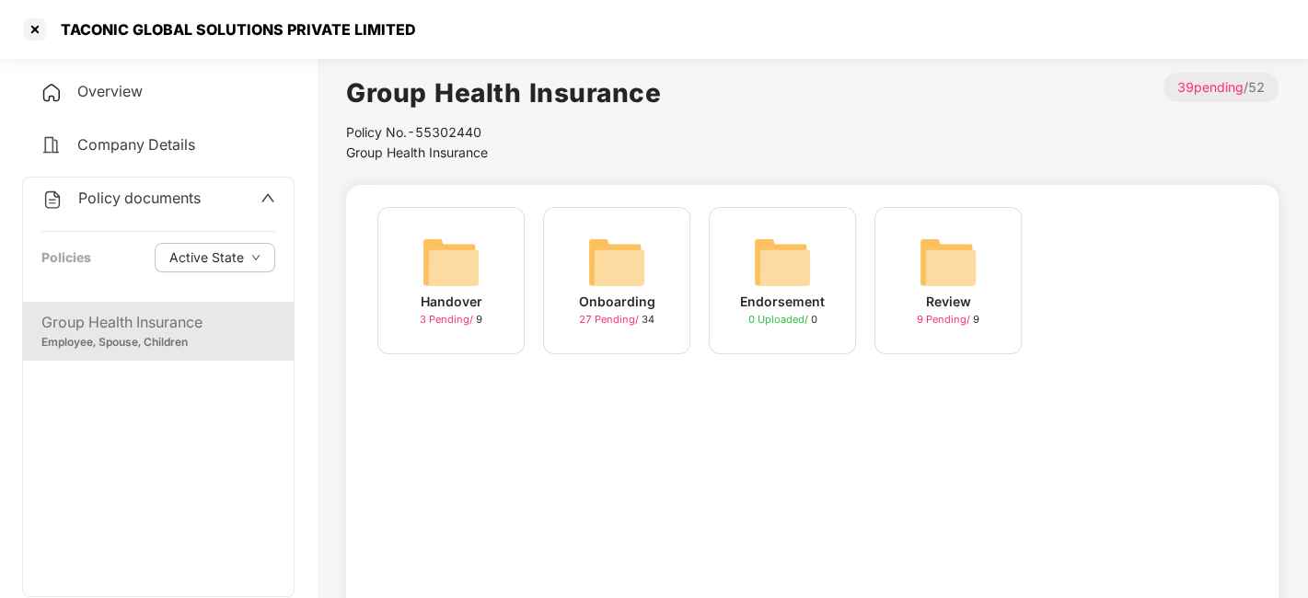
click at [639, 273] on img at bounding box center [616, 262] width 59 height 59
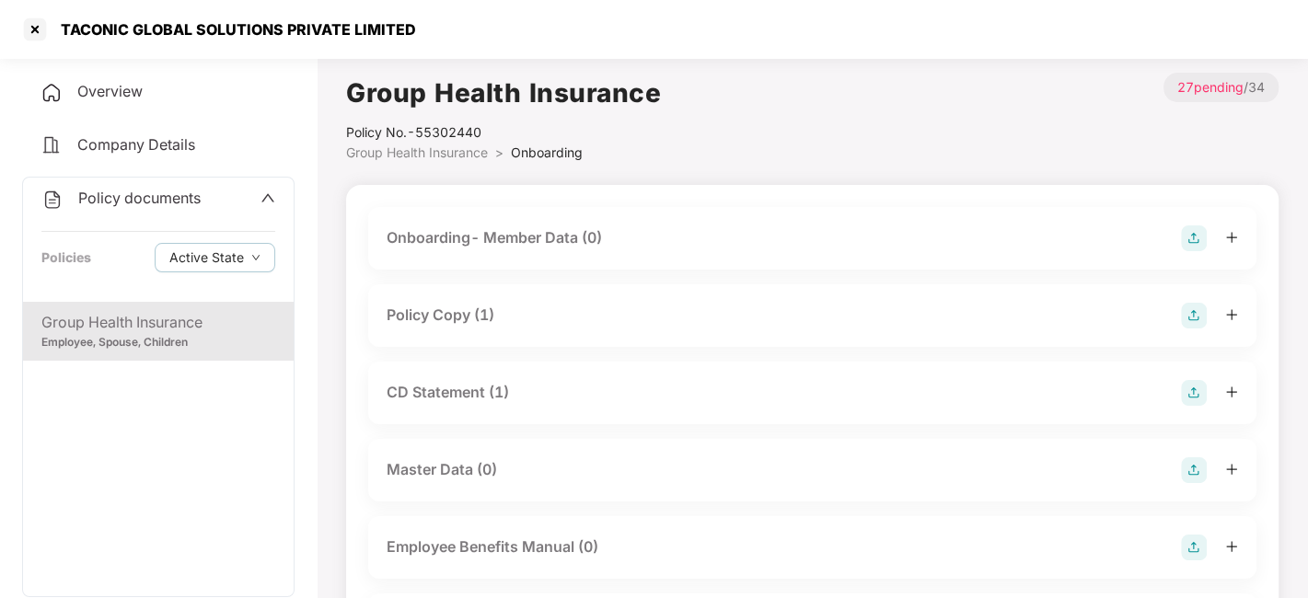
drag, startPoint x: 639, startPoint y: 273, endPoint x: 428, endPoint y: 310, distance: 214.2
click at [428, 310] on div "Policy Copy (1)" at bounding box center [441, 315] width 108 height 23
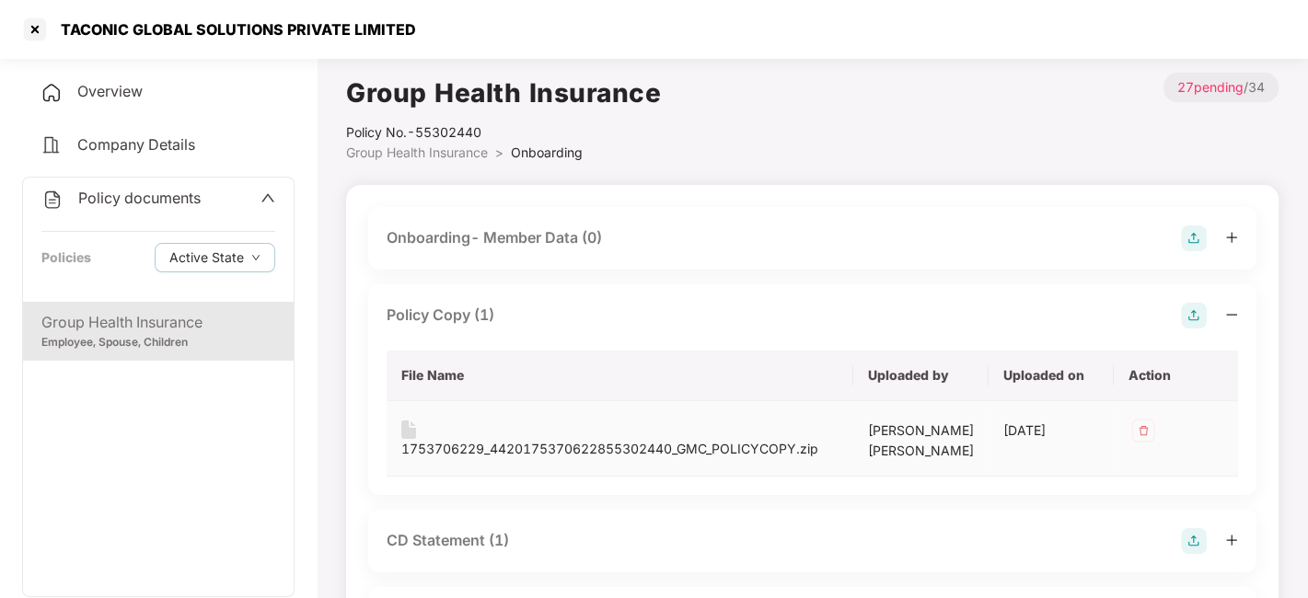
click at [504, 441] on div "1753706229_4420175370622855302440_GMC_POLICYCOPY.zip" at bounding box center [609, 449] width 417 height 20
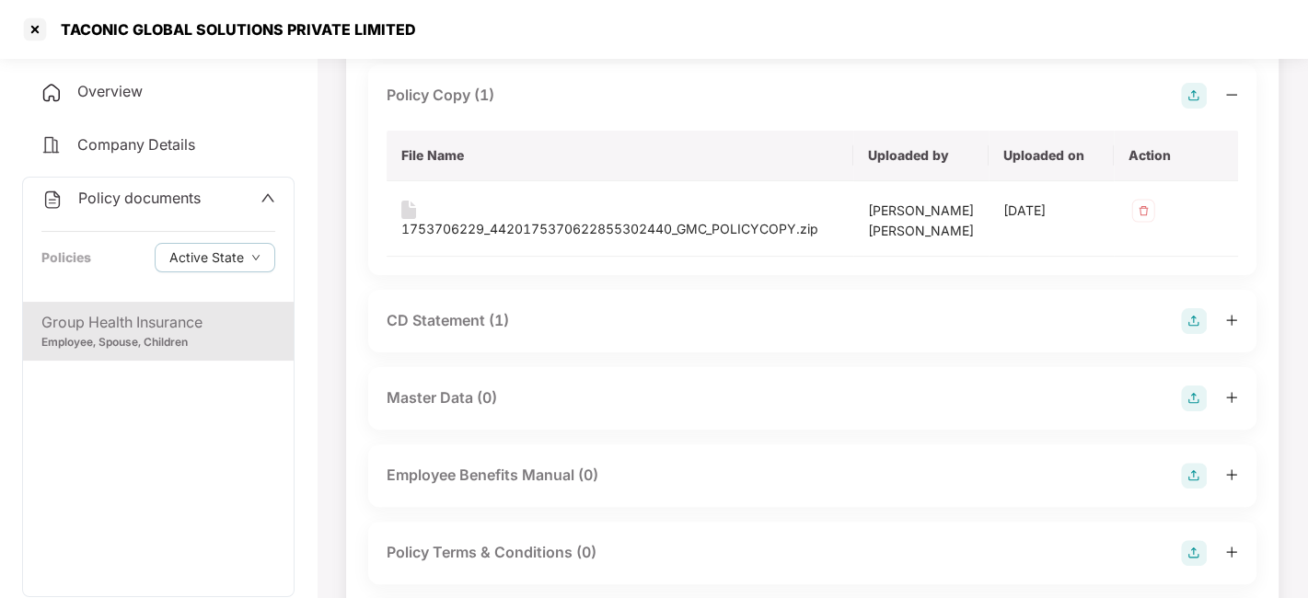
scroll to position [221, 0]
click at [446, 311] on div "CD Statement (1)" at bounding box center [448, 319] width 122 height 23
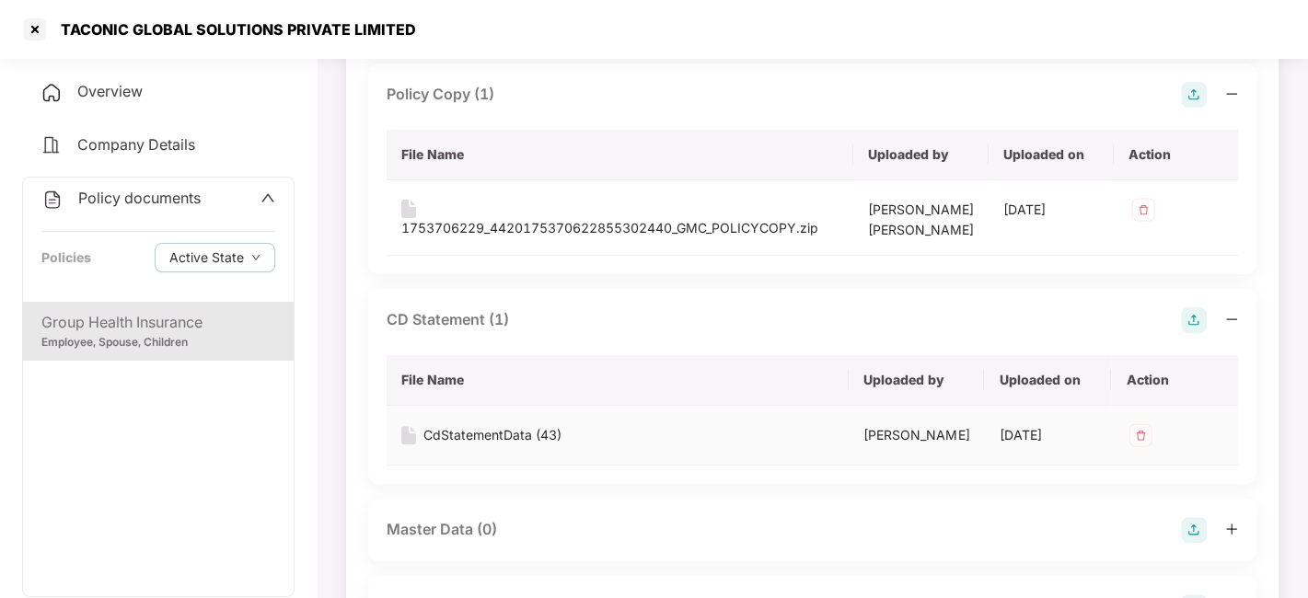
click at [501, 430] on div "CdStatementData (43)" at bounding box center [492, 435] width 138 height 20
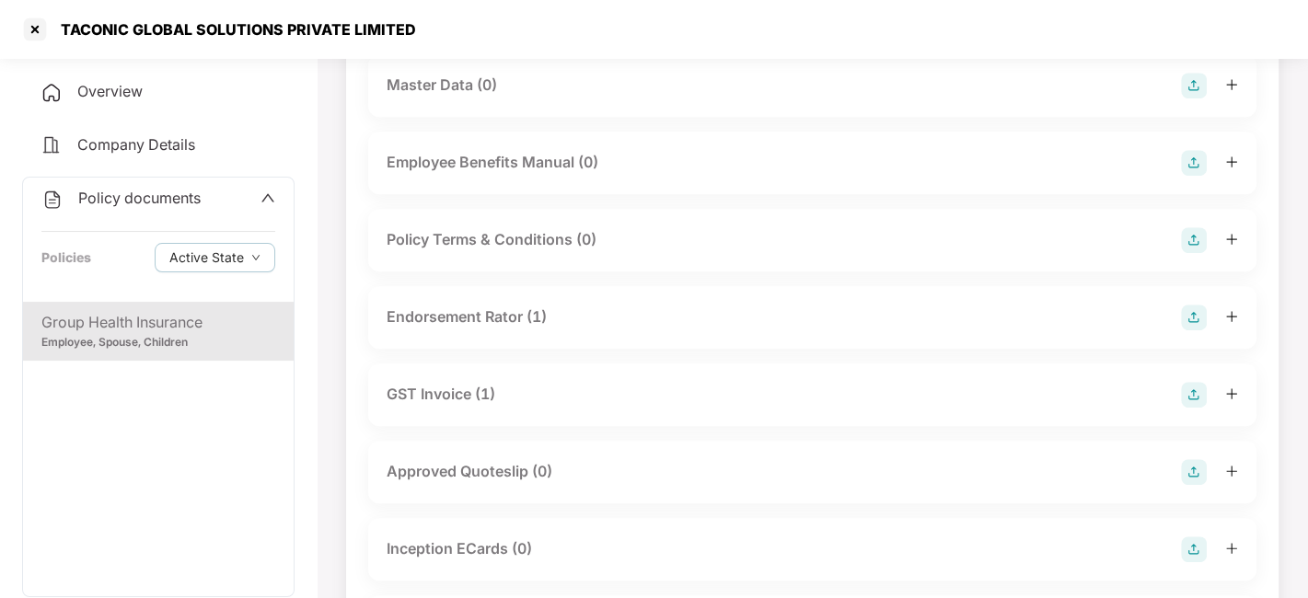
scroll to position [681, 0]
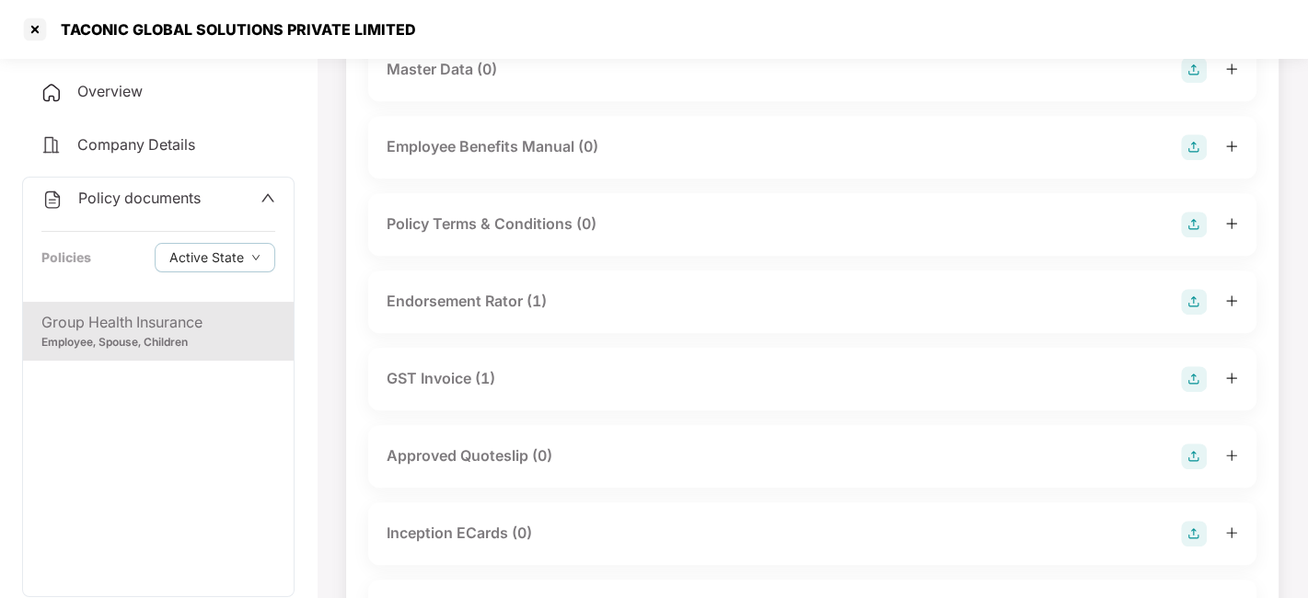
click at [468, 311] on div "Endorsement Rator (1)" at bounding box center [467, 301] width 160 height 23
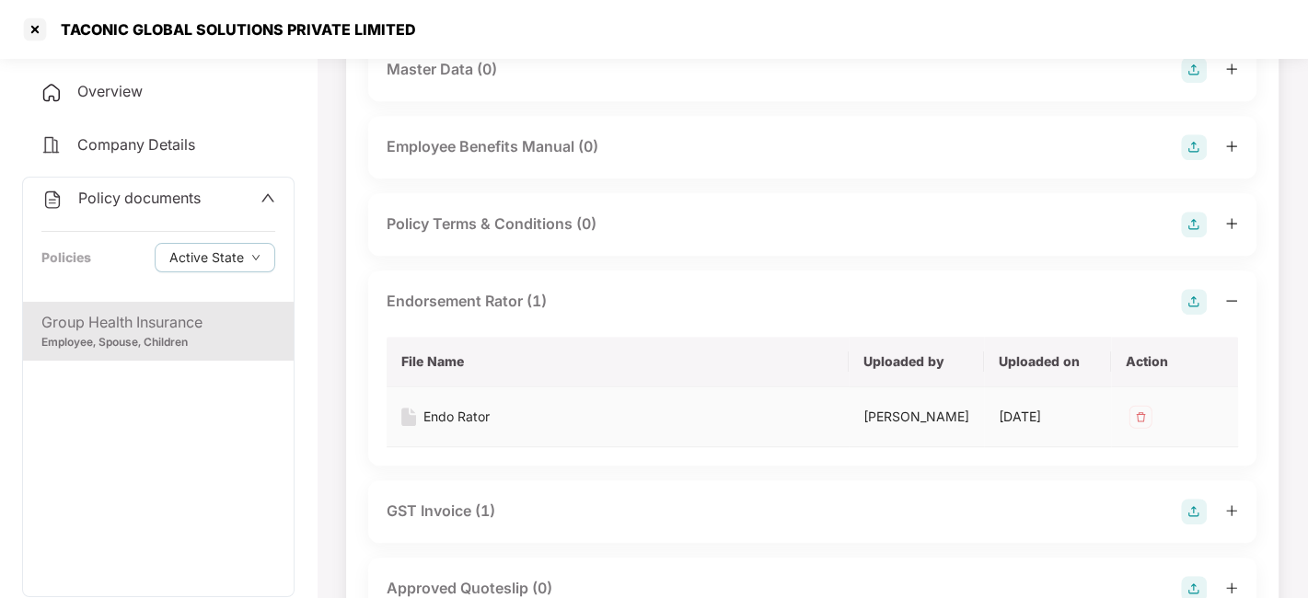
click at [457, 427] on div "Endo Rator" at bounding box center [456, 417] width 66 height 20
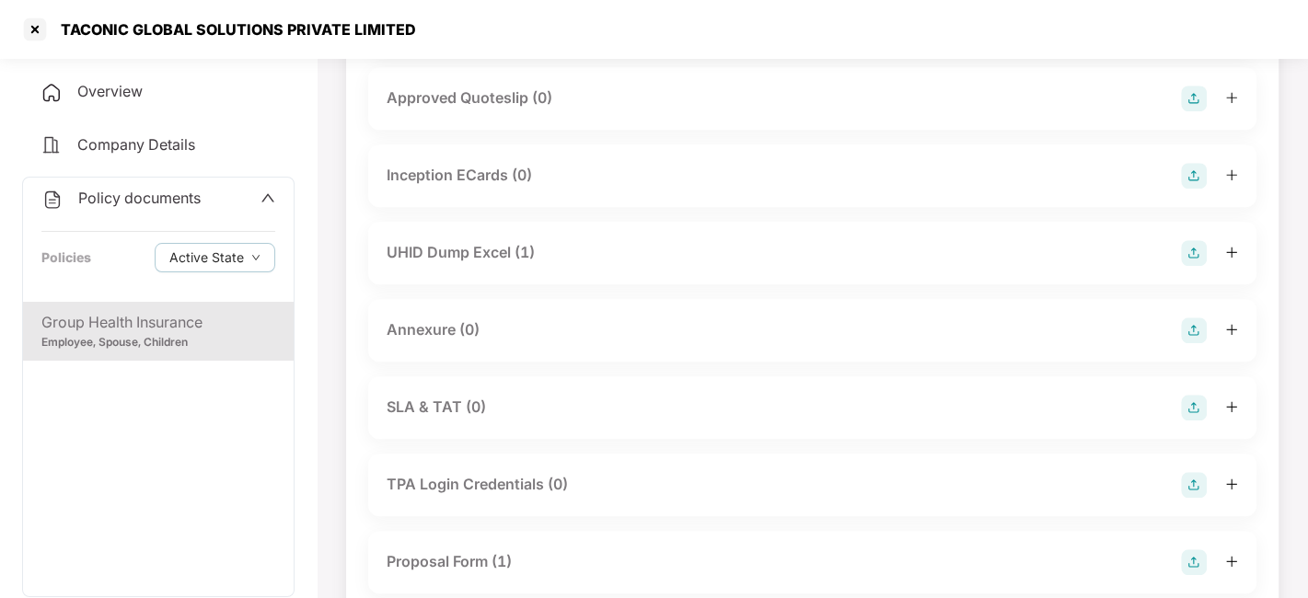
scroll to position [1173, 0]
click at [449, 263] on div "UHID Dump Excel (1)" at bounding box center [461, 251] width 148 height 23
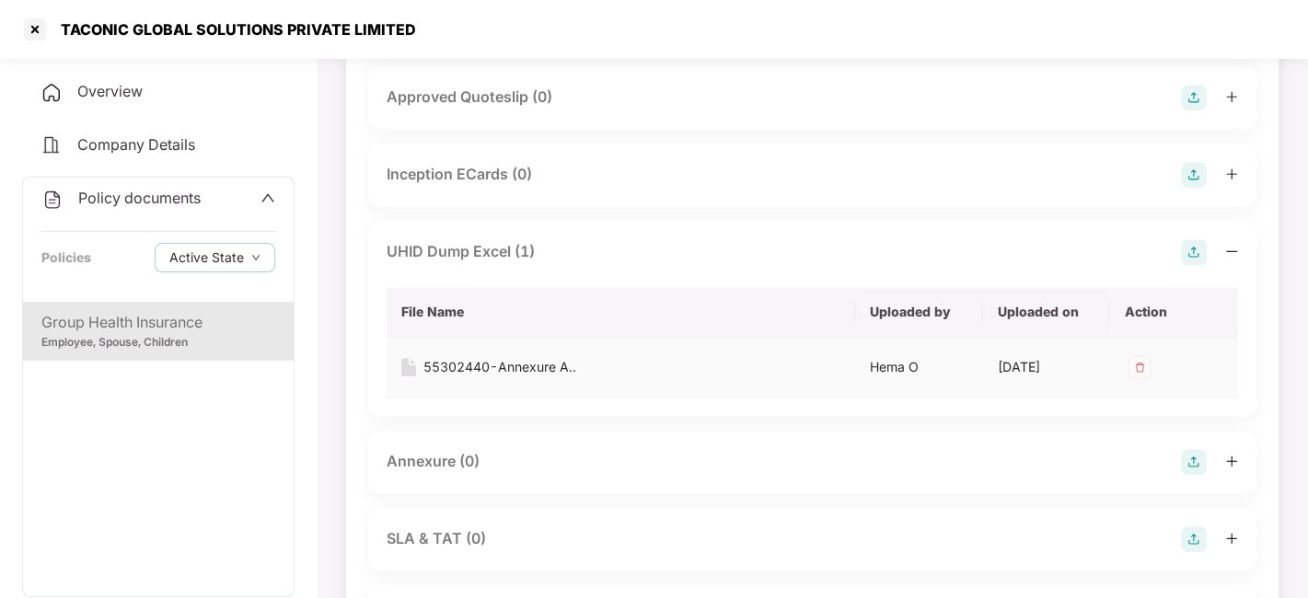
click at [473, 377] on div "55302440-Annexure A.." at bounding box center [499, 367] width 153 height 20
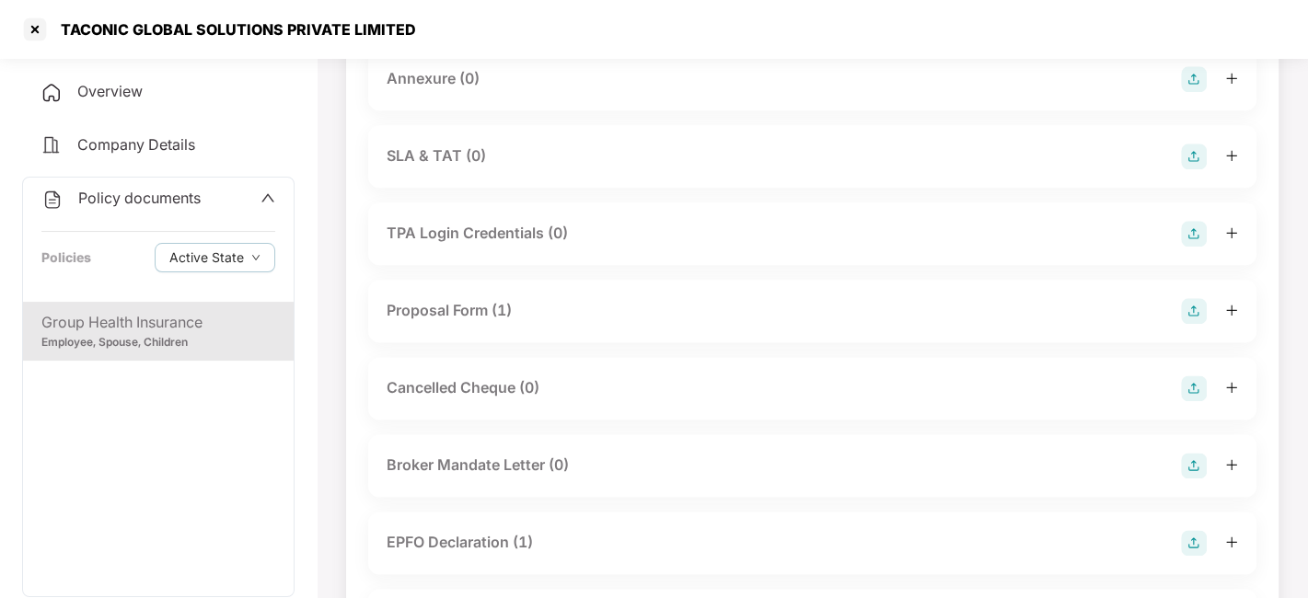
scroll to position [1457, 0]
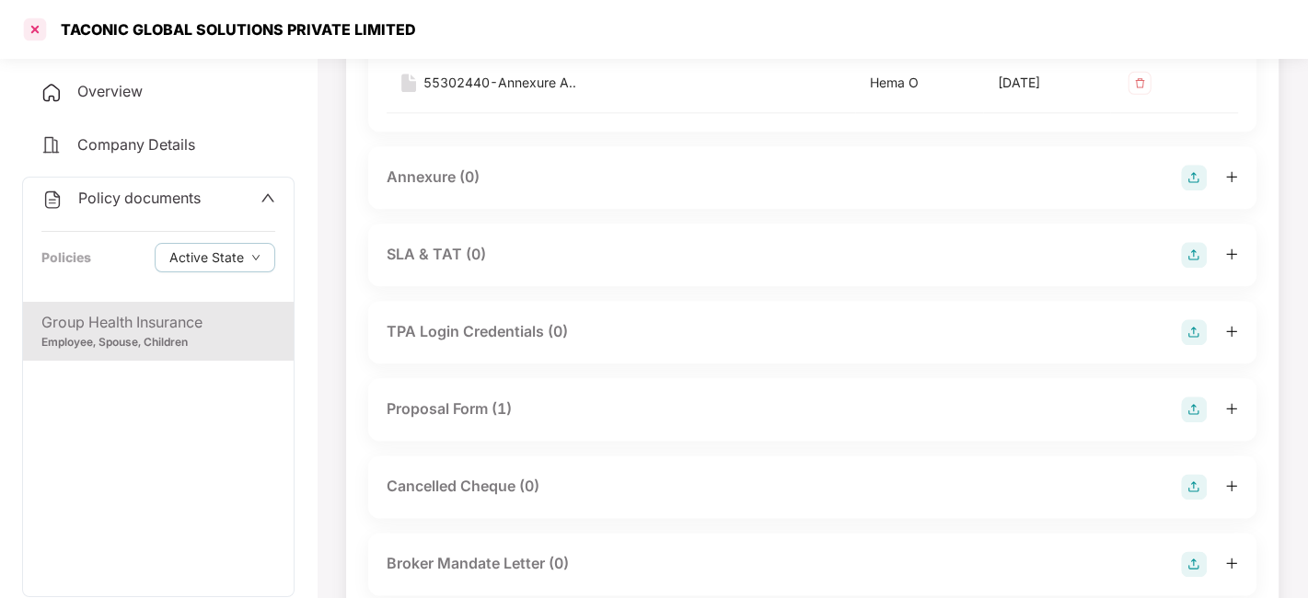
click at [34, 28] on div at bounding box center [34, 29] width 29 height 29
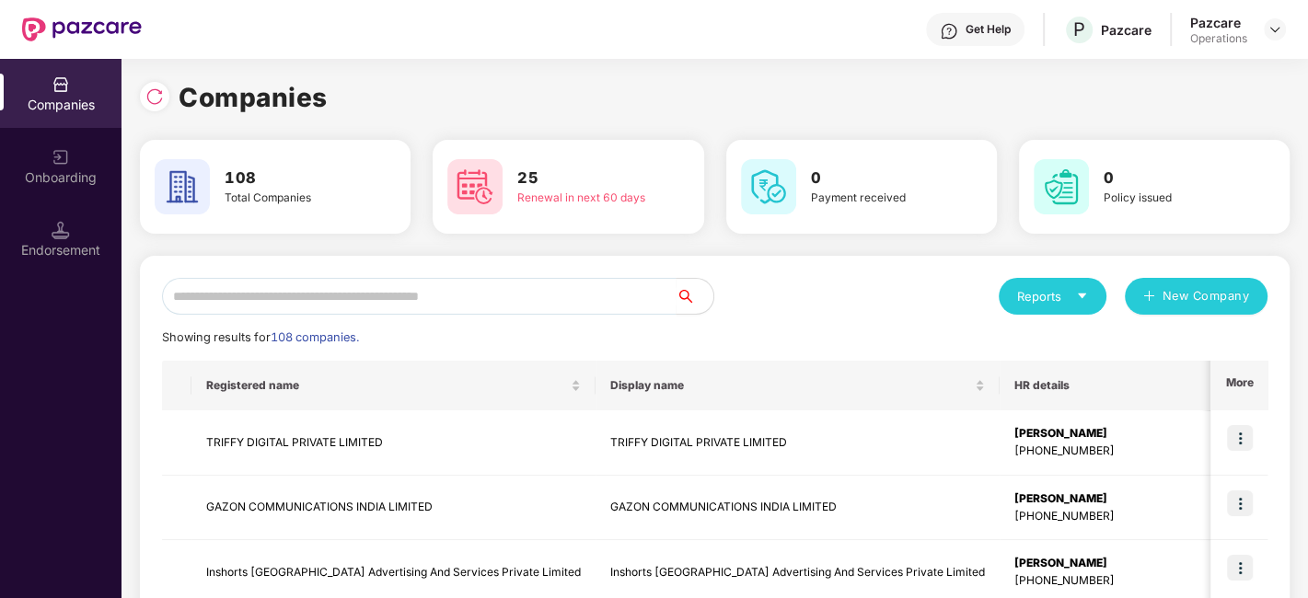
scroll to position [0, 0]
click at [384, 295] on input "text" at bounding box center [419, 296] width 515 height 37
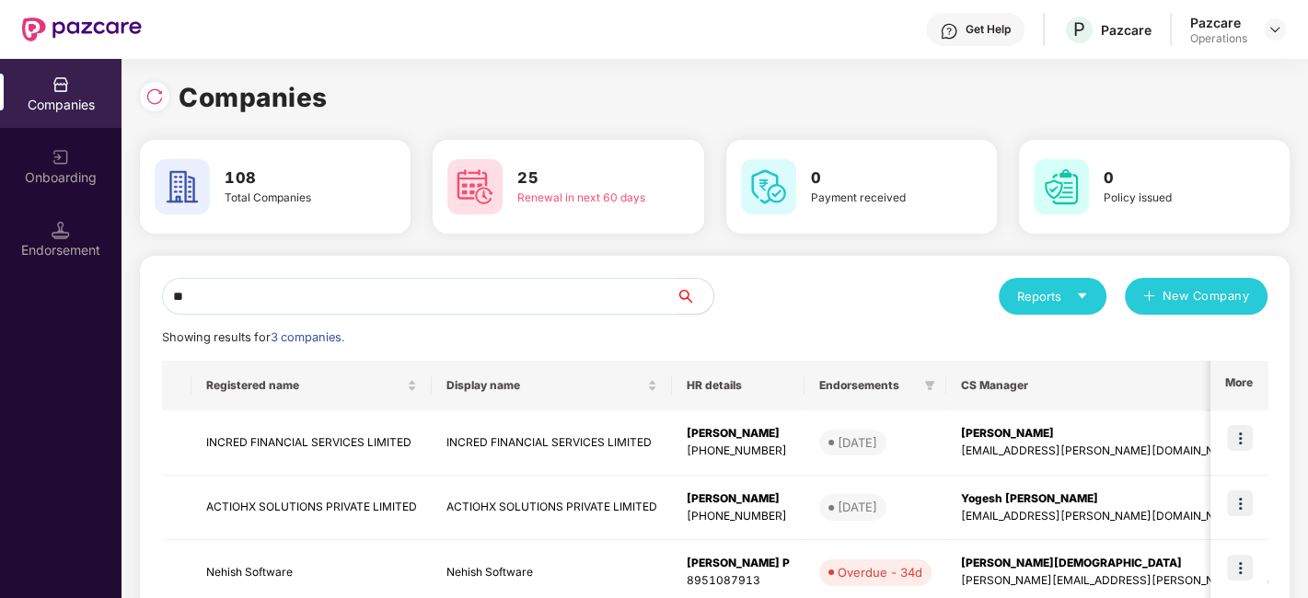
type input "*"
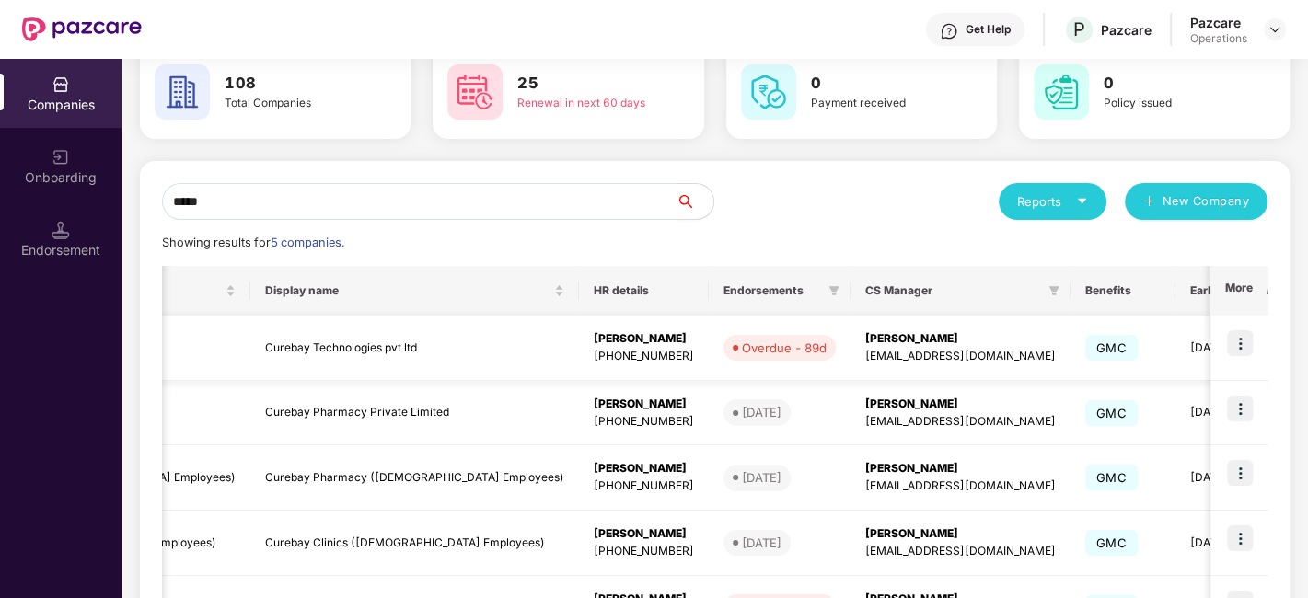
scroll to position [0, 279]
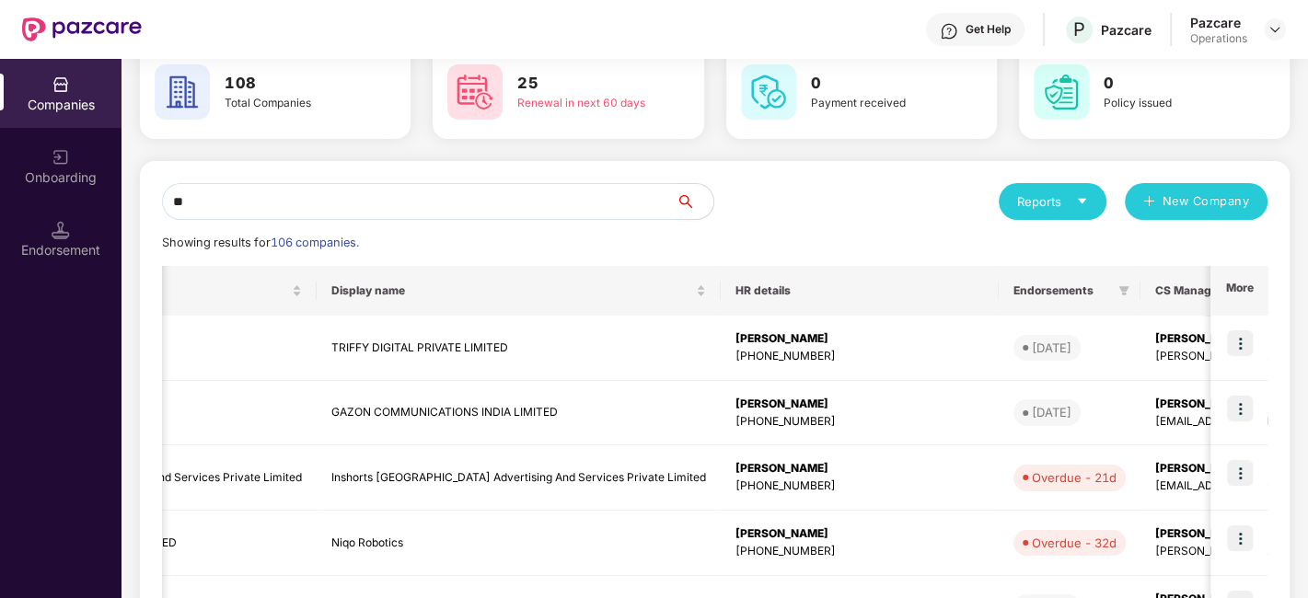
type input "*"
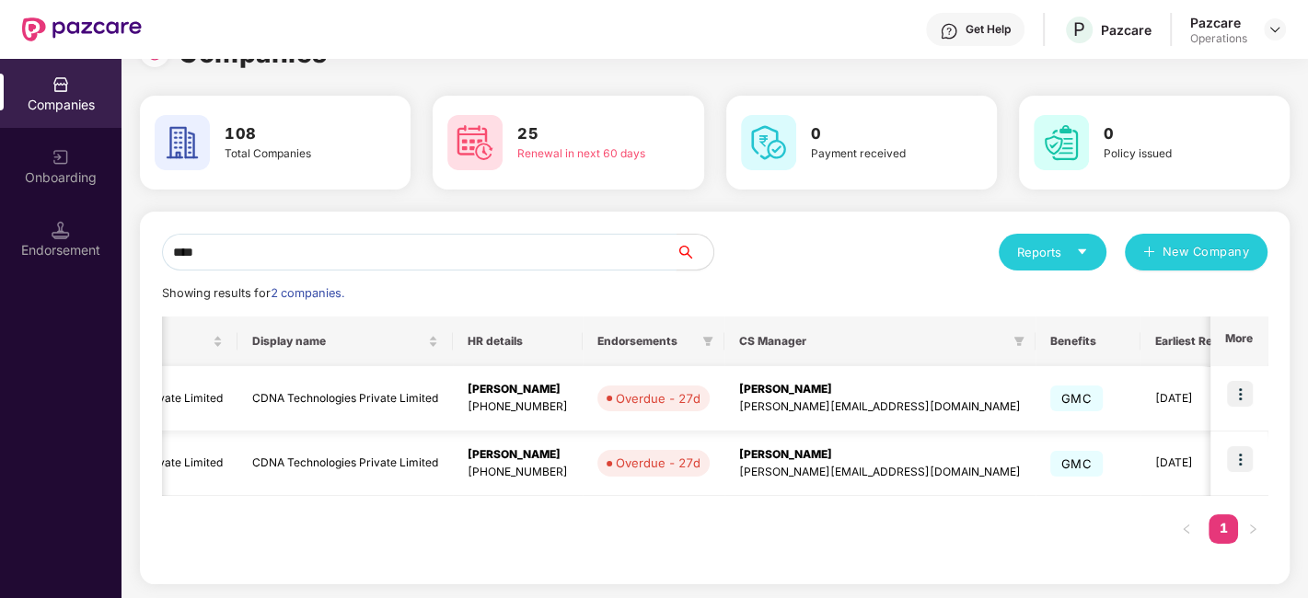
scroll to position [0, 168]
type input "*"
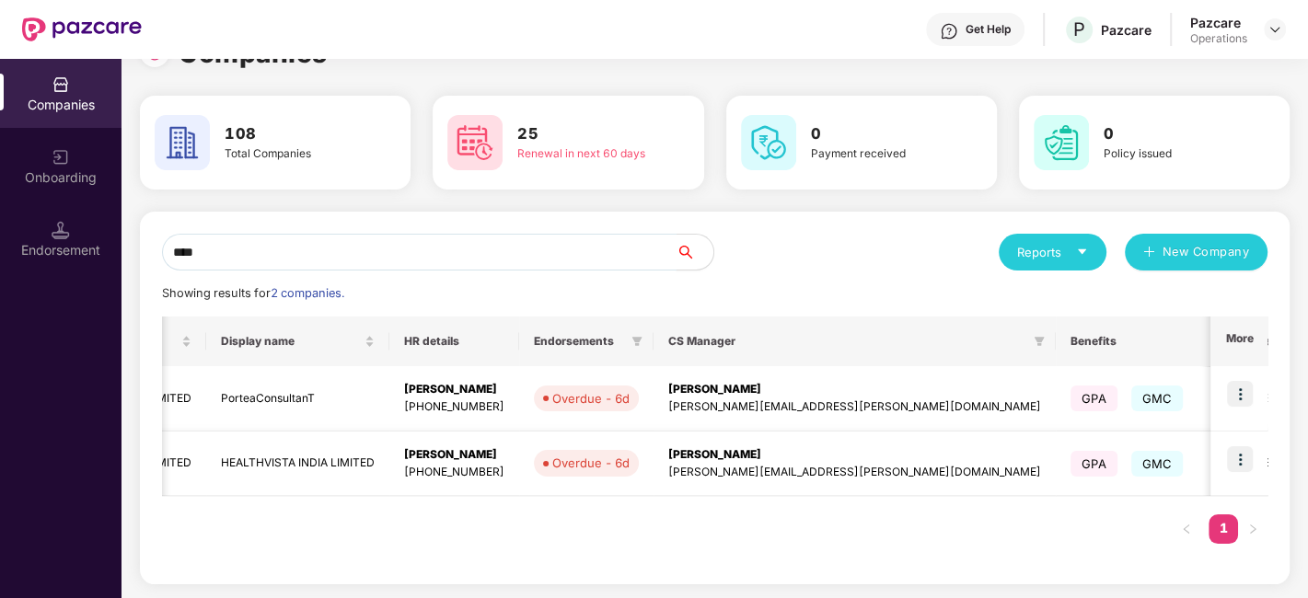
scroll to position [0, 0]
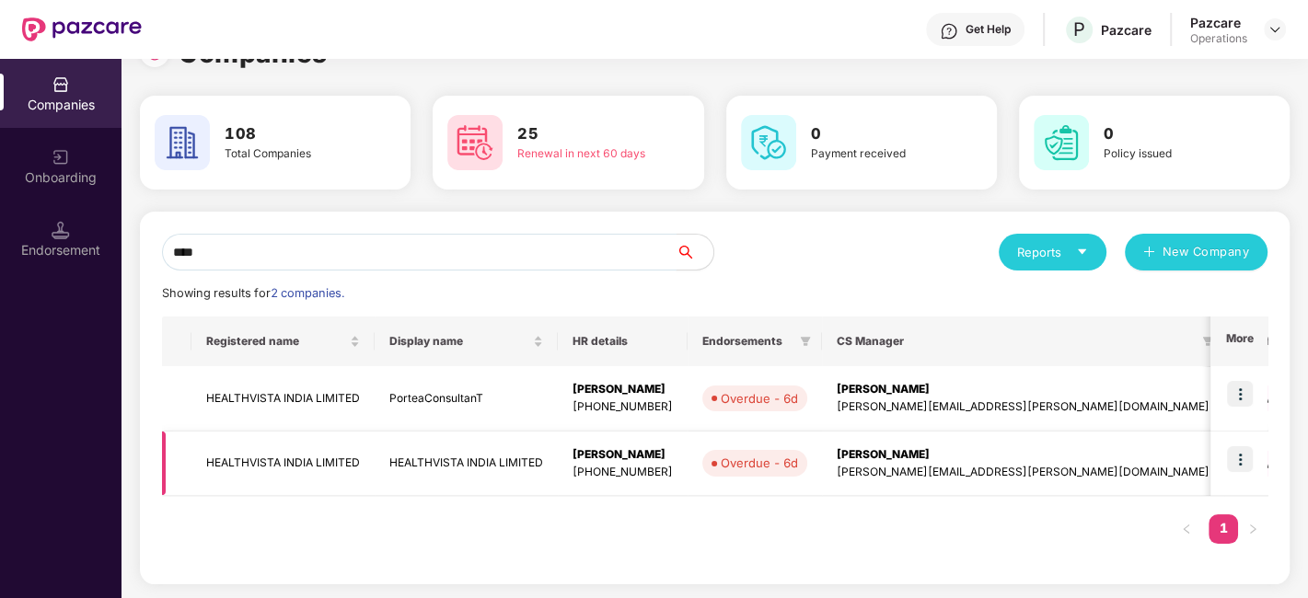
type input "****"
click at [1231, 458] on img at bounding box center [1240, 459] width 26 height 26
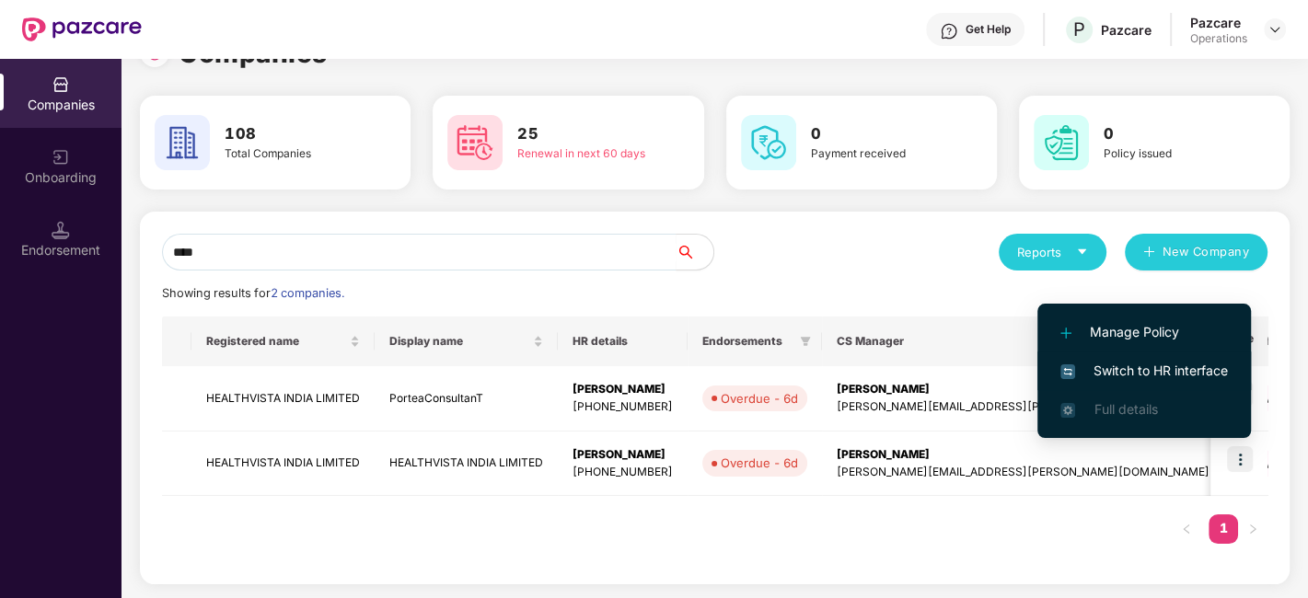
click at [1130, 371] on span "Switch to HR interface" at bounding box center [1145, 371] width 168 height 20
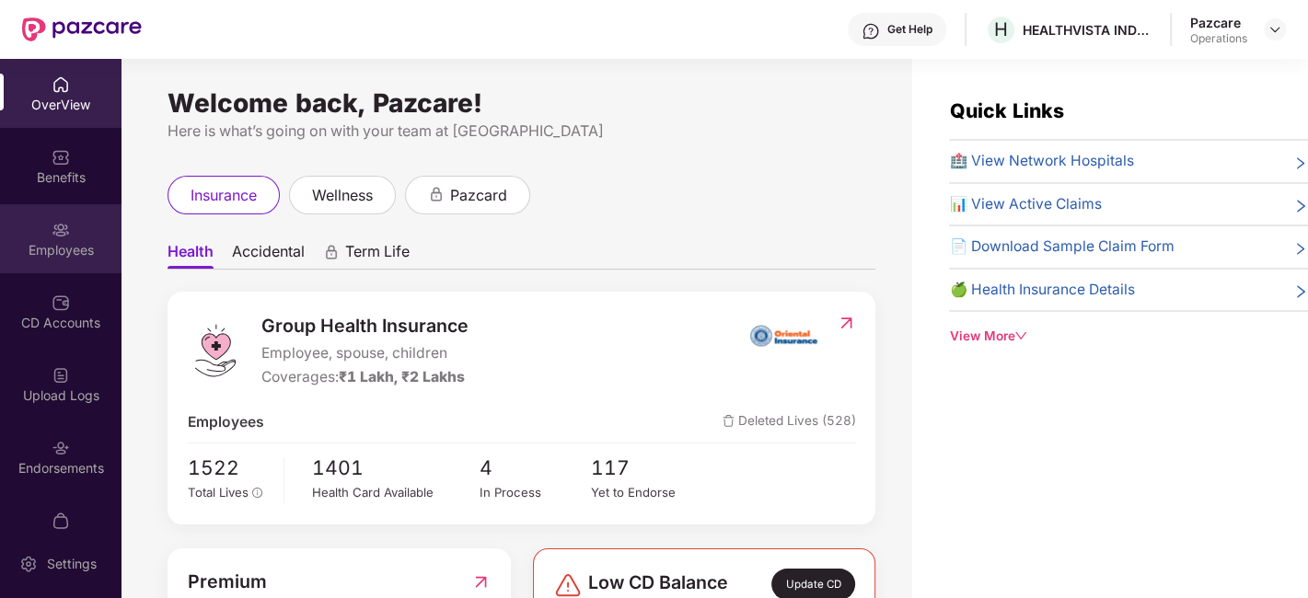
scroll to position [38, 0]
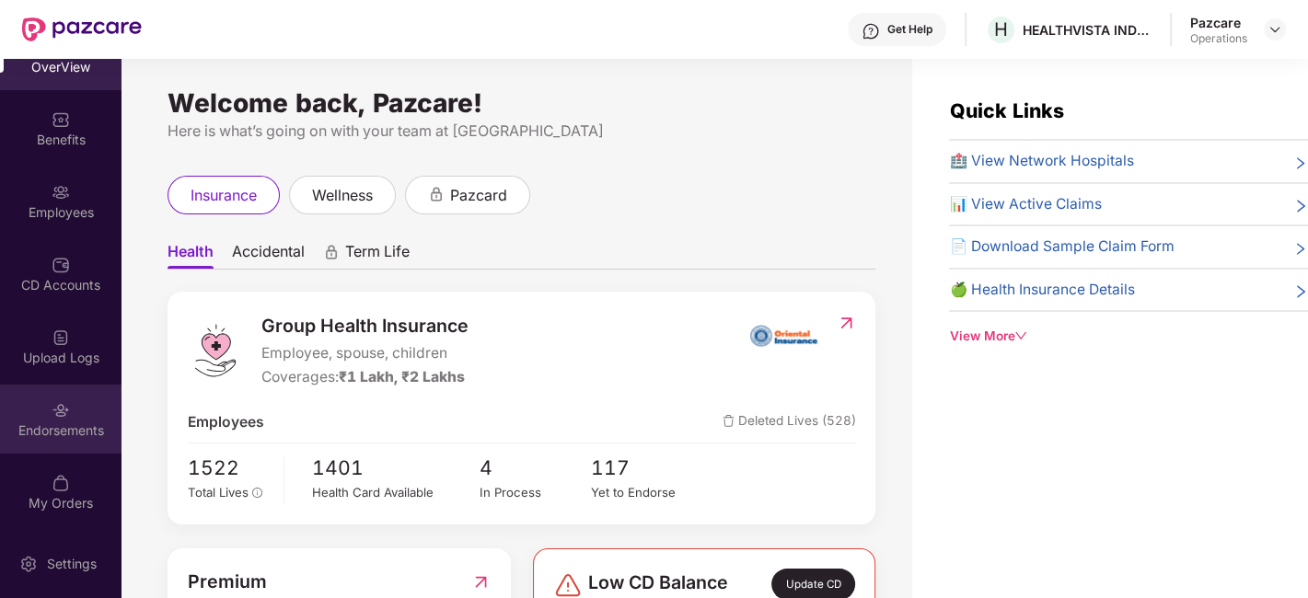
click at [37, 394] on div "Endorsements" at bounding box center [61, 419] width 122 height 69
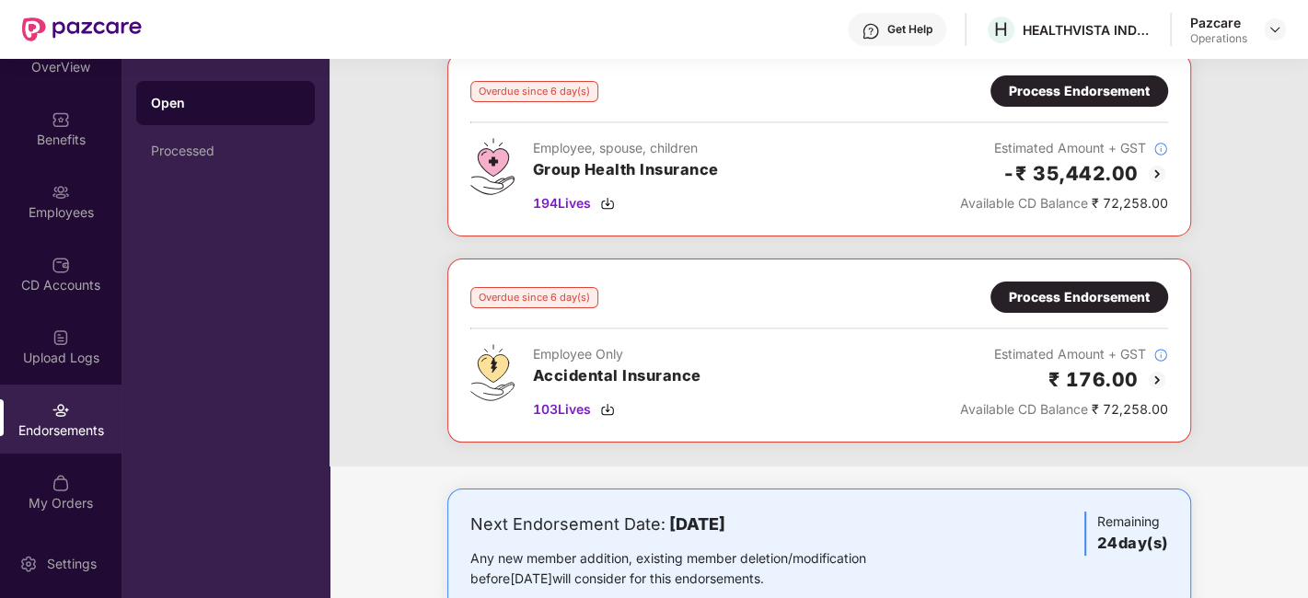
scroll to position [108, 0]
click at [565, 410] on span "103 Lives" at bounding box center [562, 410] width 58 height 20
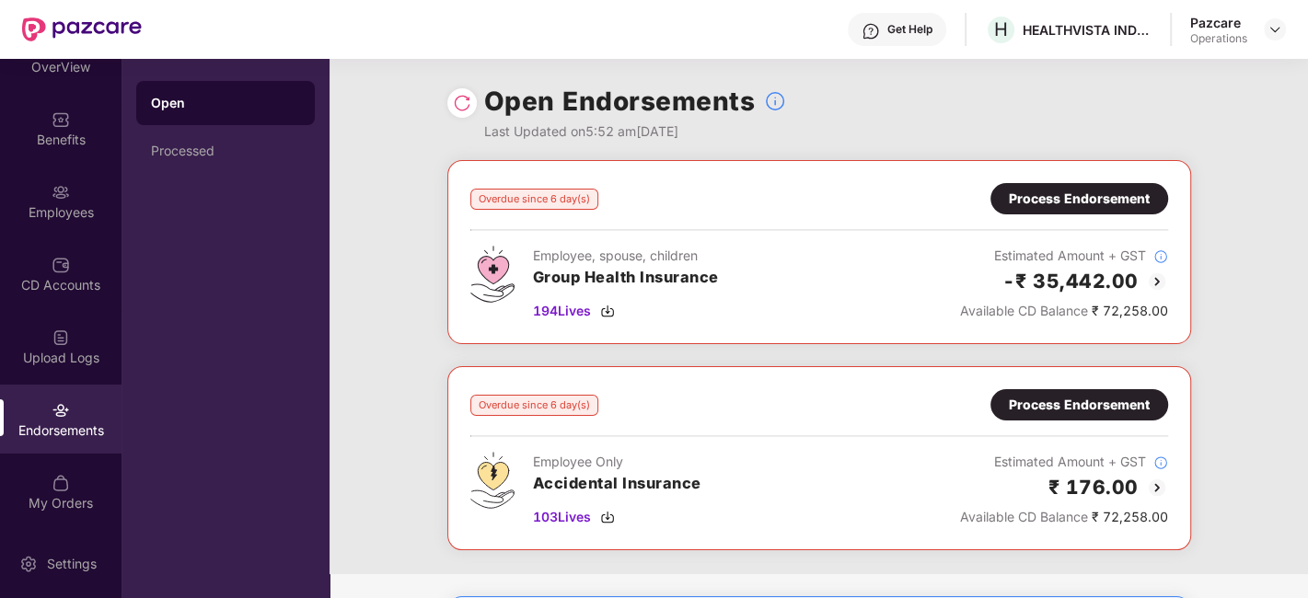
click at [1036, 206] on div "Process Endorsement" at bounding box center [1079, 199] width 141 height 20
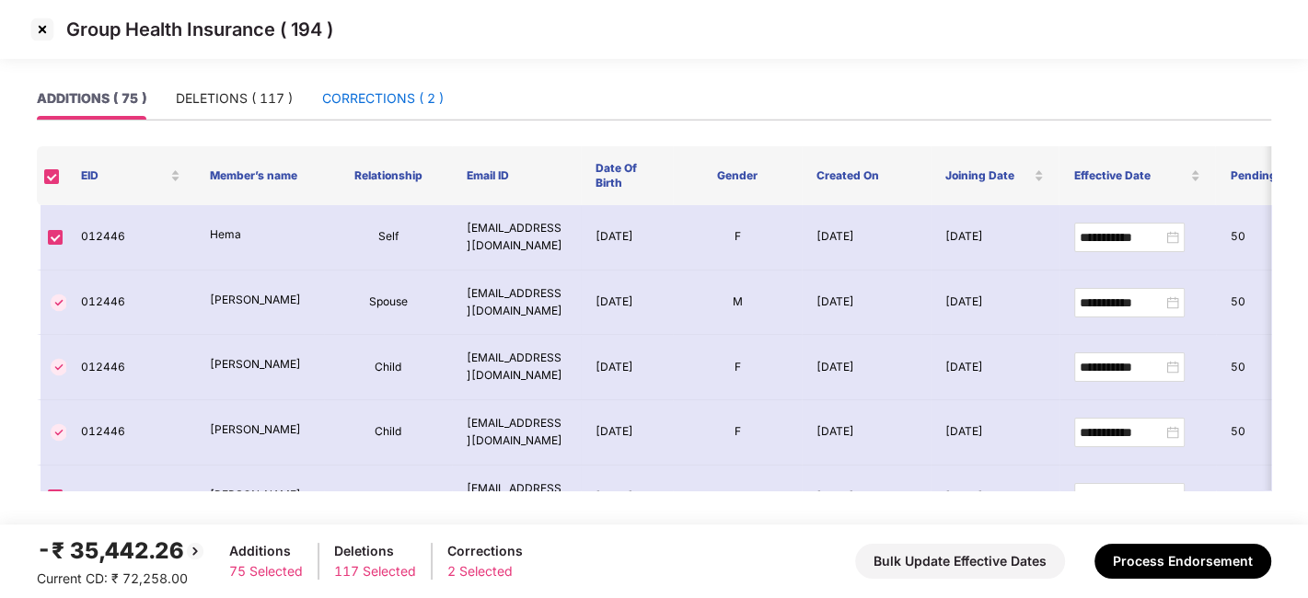
click at [375, 88] on div "CORRECTIONS ( 2 )" at bounding box center [383, 98] width 122 height 20
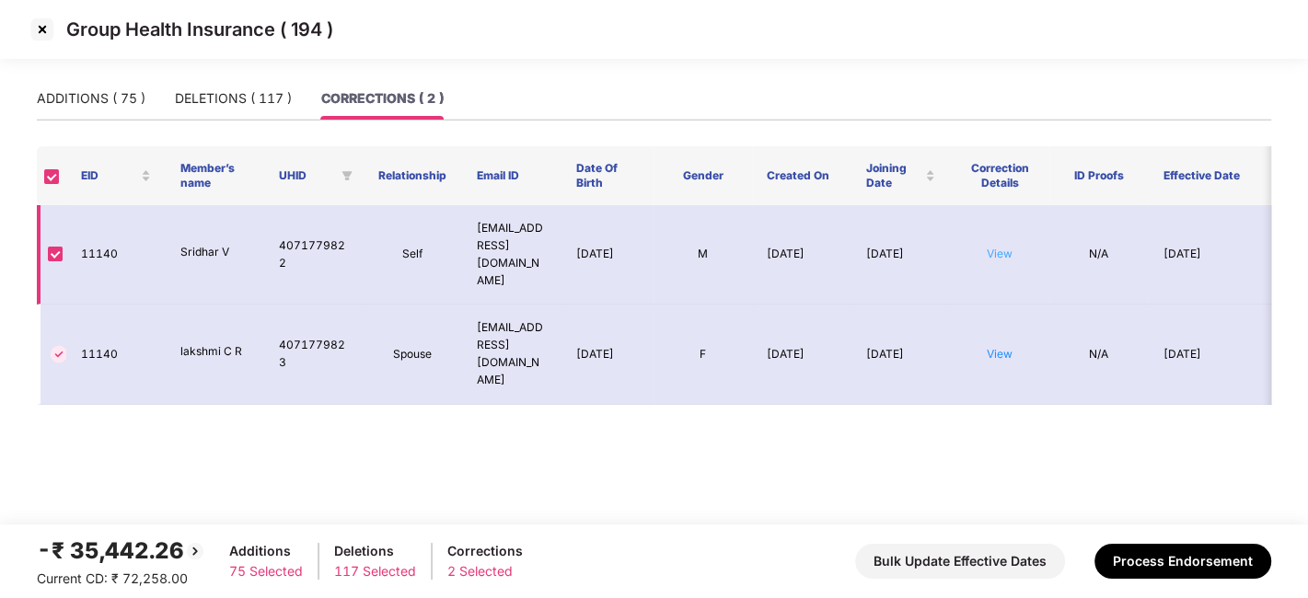
click at [1002, 247] on link "View" at bounding box center [1000, 254] width 26 height 14
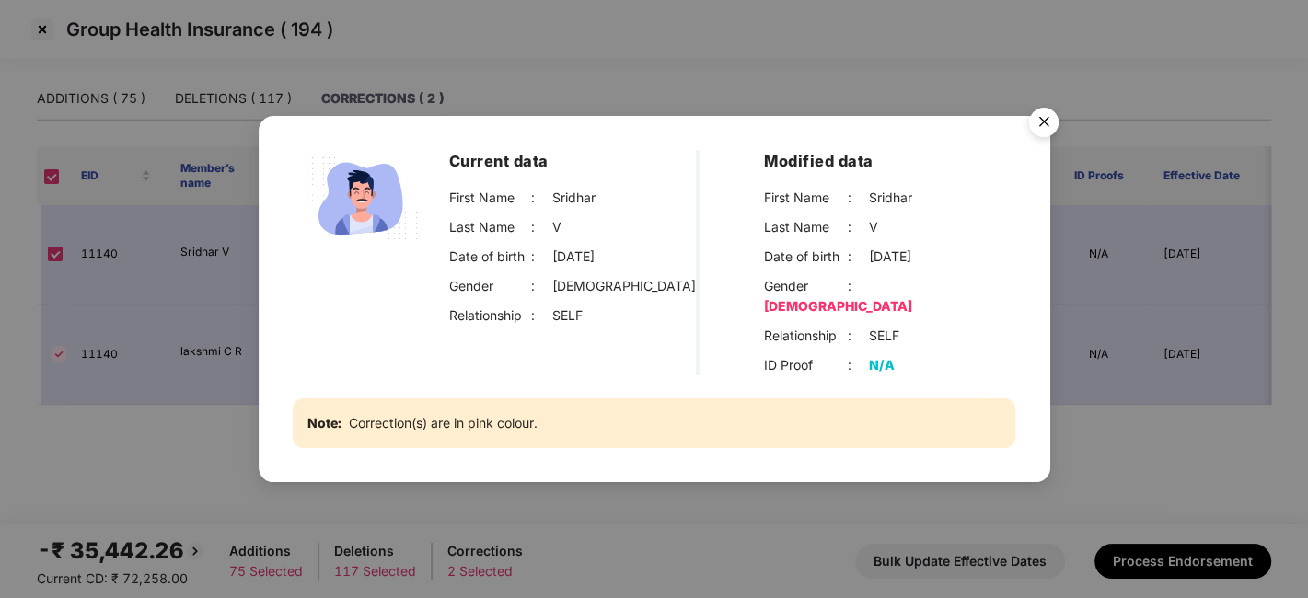
click at [1029, 137] on img "Close" at bounding box center [1044, 125] width 52 height 52
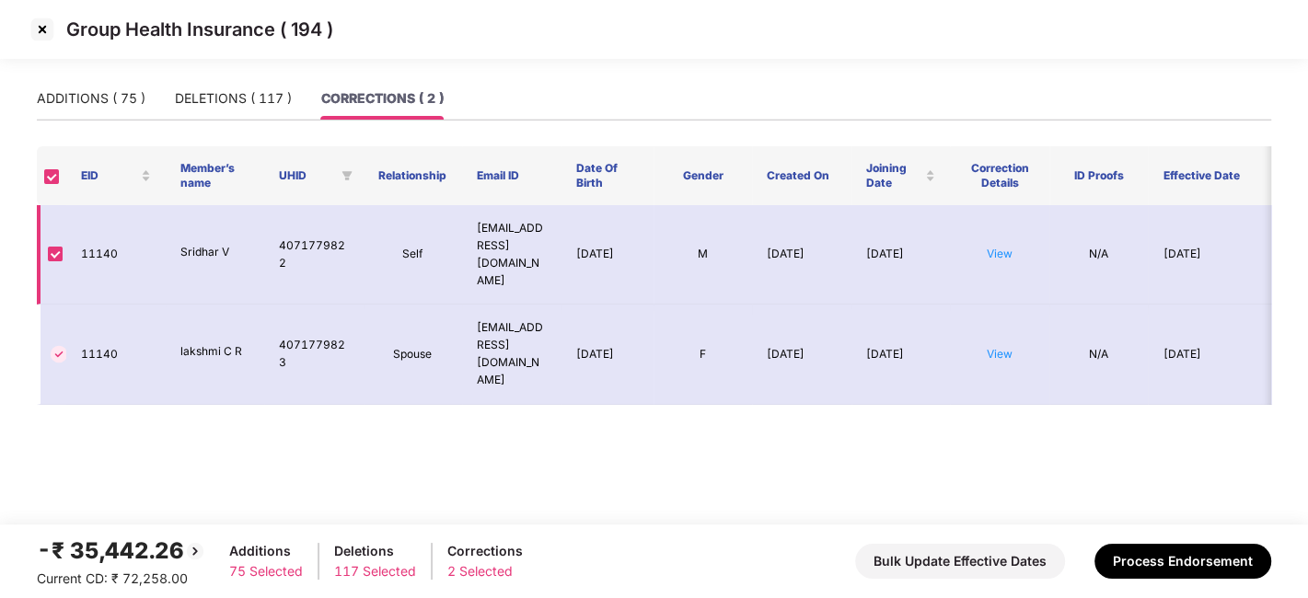
click at [94, 234] on td "11140" at bounding box center [115, 254] width 99 height 99
copy td "11140"
click at [94, 234] on td "11140" at bounding box center [115, 254] width 99 height 99
copy td "11140"
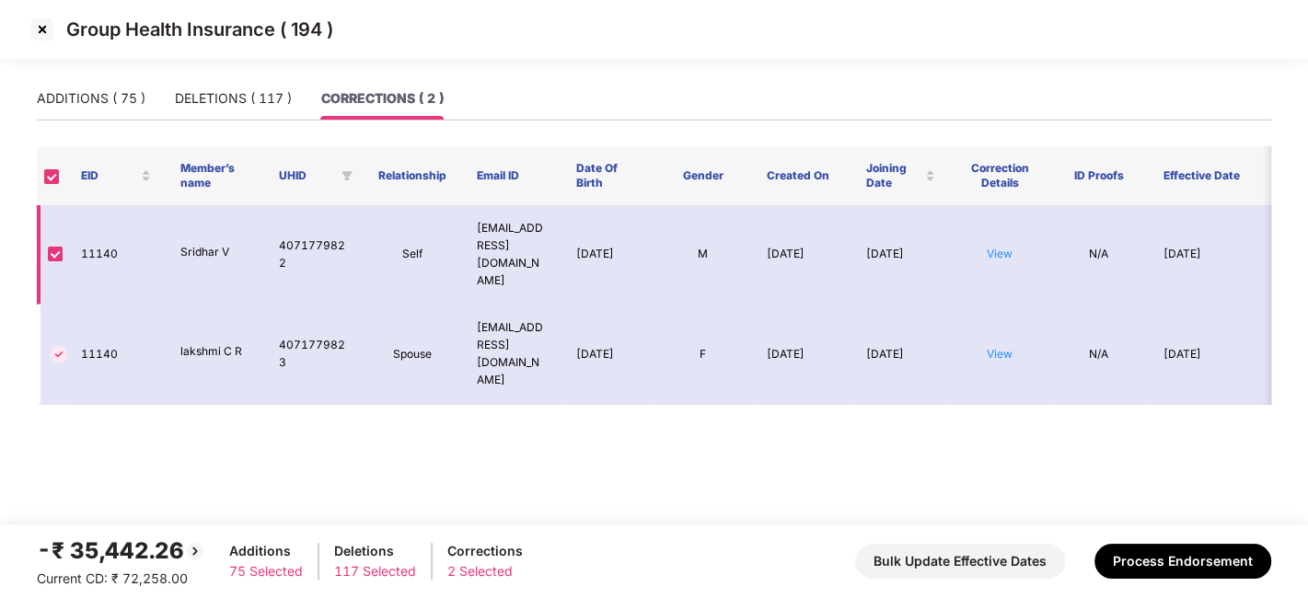
click at [191, 225] on td "Sridhar V" at bounding box center [215, 254] width 99 height 99
copy p "Sridhar V"
click at [1009, 247] on link "View" at bounding box center [1000, 254] width 26 height 14
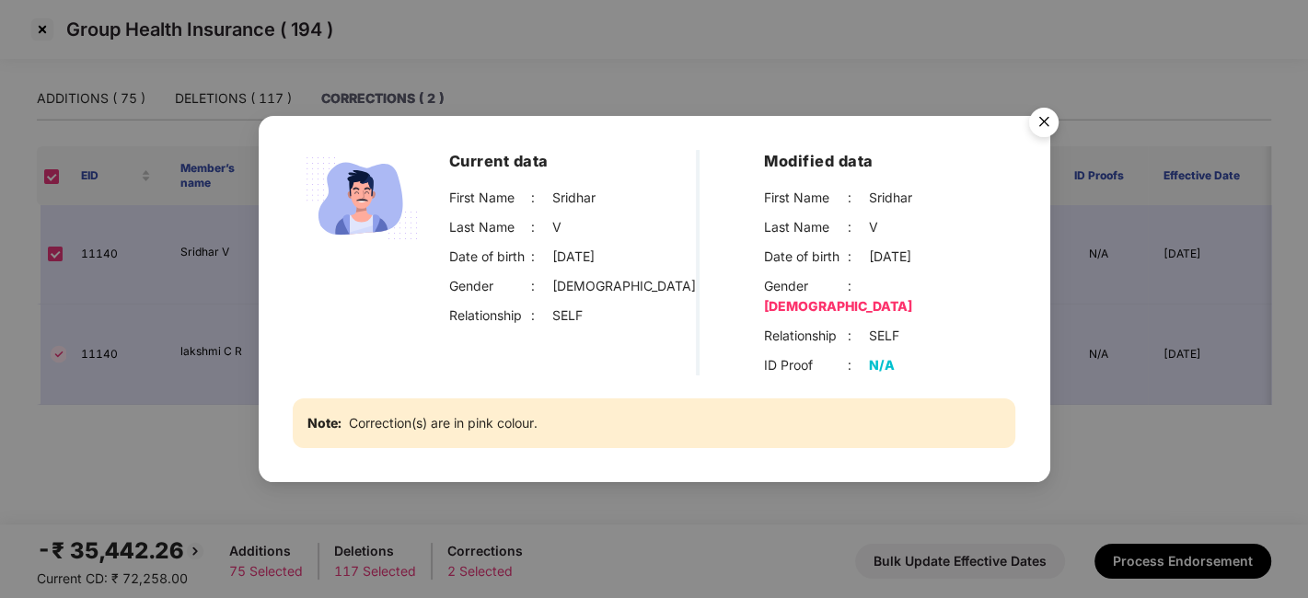
click at [1050, 129] on img "Close" at bounding box center [1044, 125] width 52 height 52
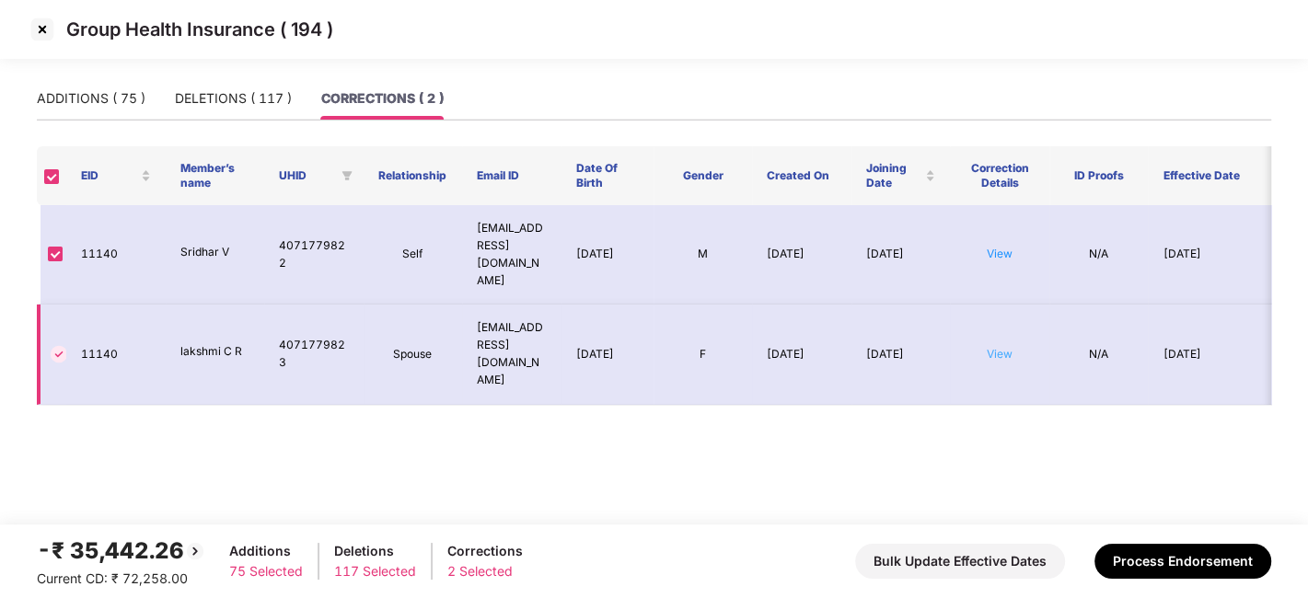
click at [1004, 347] on link "View" at bounding box center [1000, 354] width 26 height 14
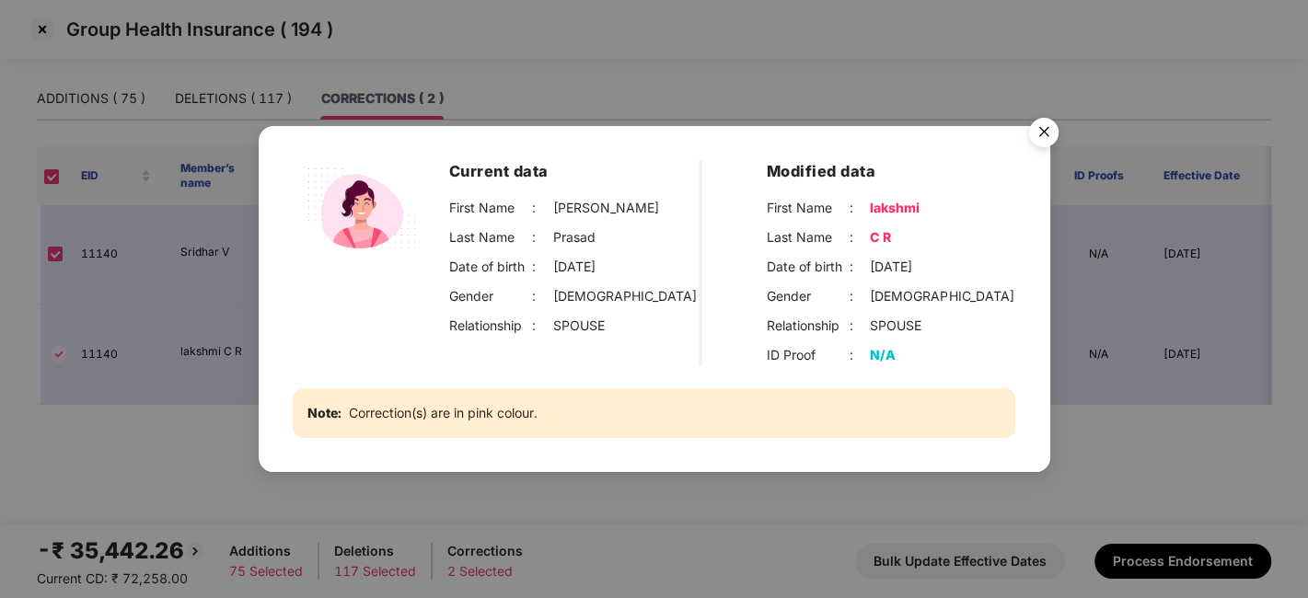
click at [1030, 133] on img "Close" at bounding box center [1044, 136] width 52 height 52
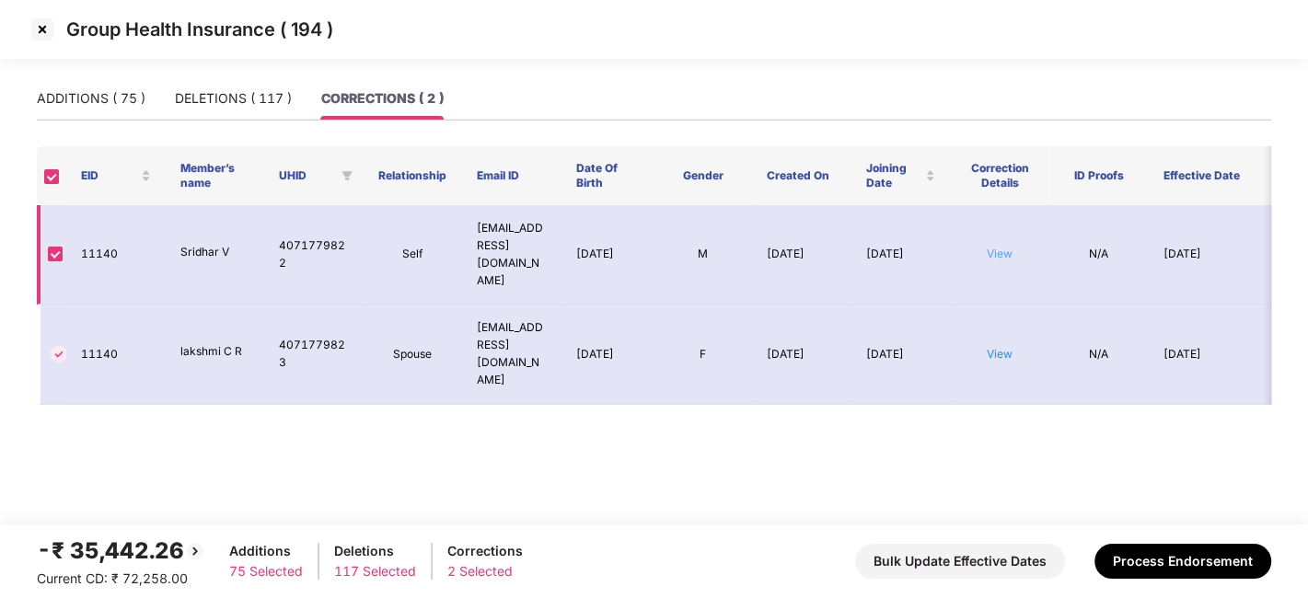
click at [996, 247] on link "View" at bounding box center [1000, 254] width 26 height 14
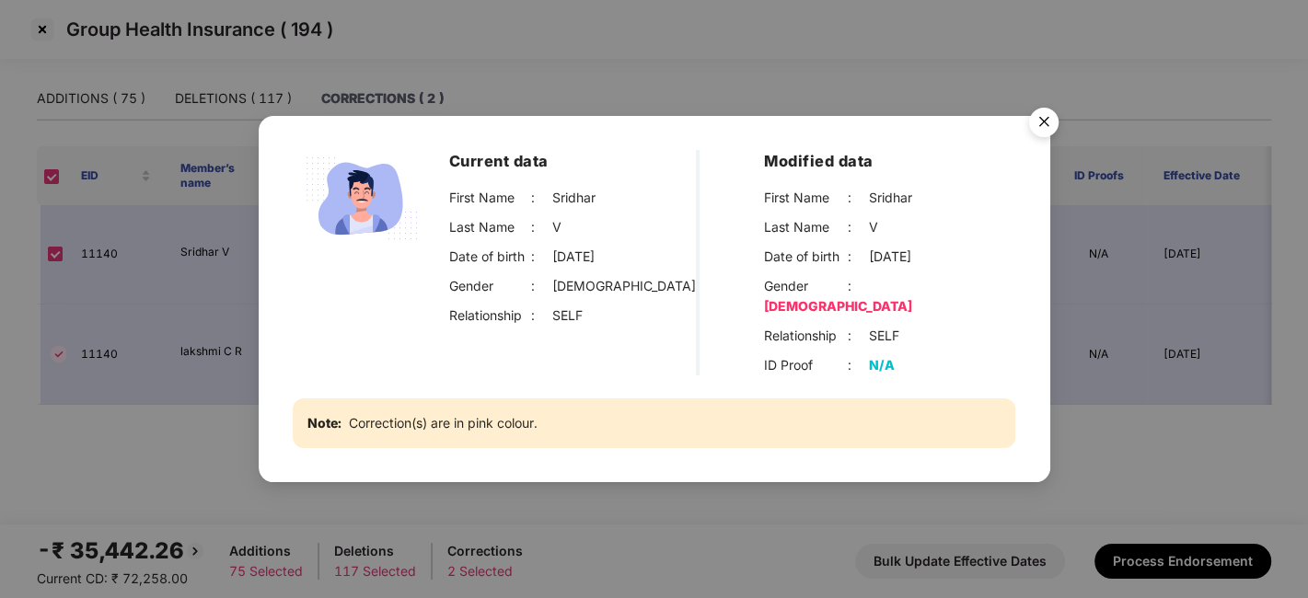
click at [1036, 137] on img "Close" at bounding box center [1044, 125] width 52 height 52
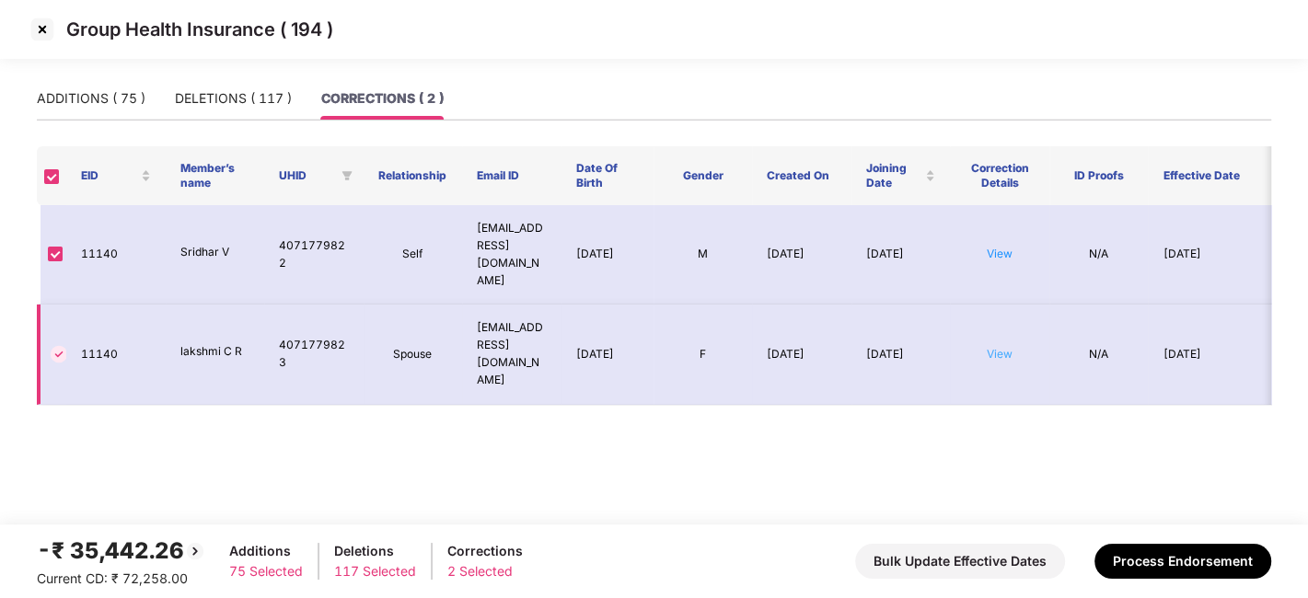
click at [1008, 347] on link "View" at bounding box center [1000, 354] width 26 height 14
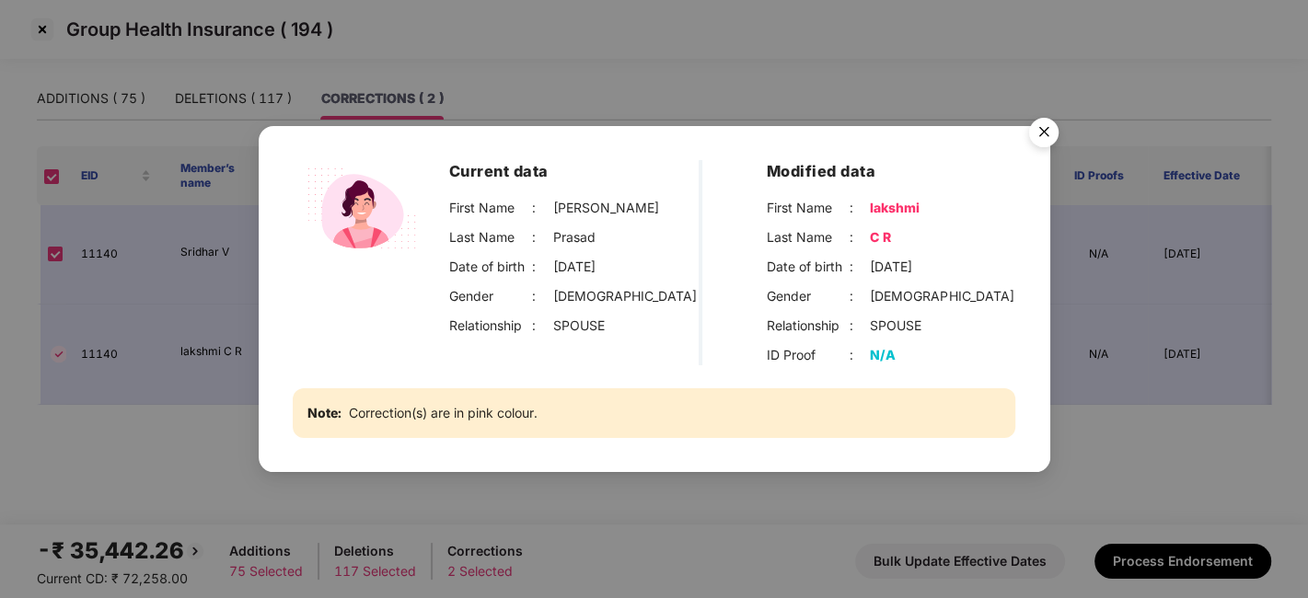
click at [1044, 133] on img "Close" at bounding box center [1044, 136] width 52 height 52
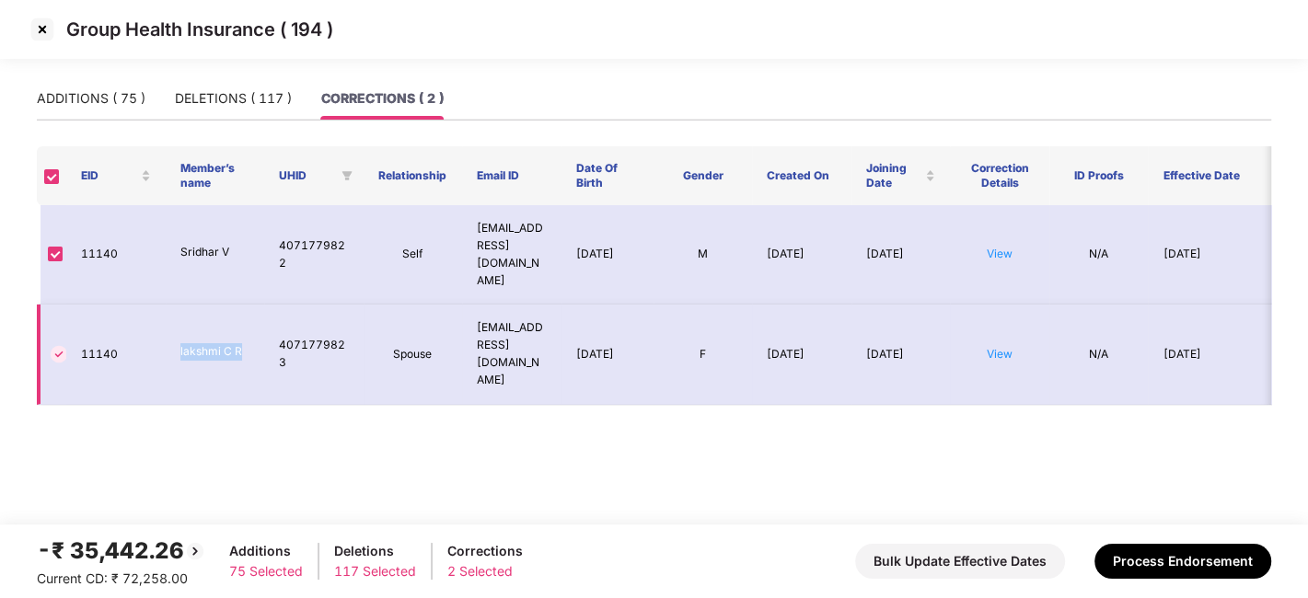
drag, startPoint x: 179, startPoint y: 300, endPoint x: 245, endPoint y: 296, distance: 66.4
click at [245, 305] on td "lakshmi C R" at bounding box center [215, 354] width 99 height 99
click at [994, 347] on link "View" at bounding box center [1000, 354] width 26 height 14
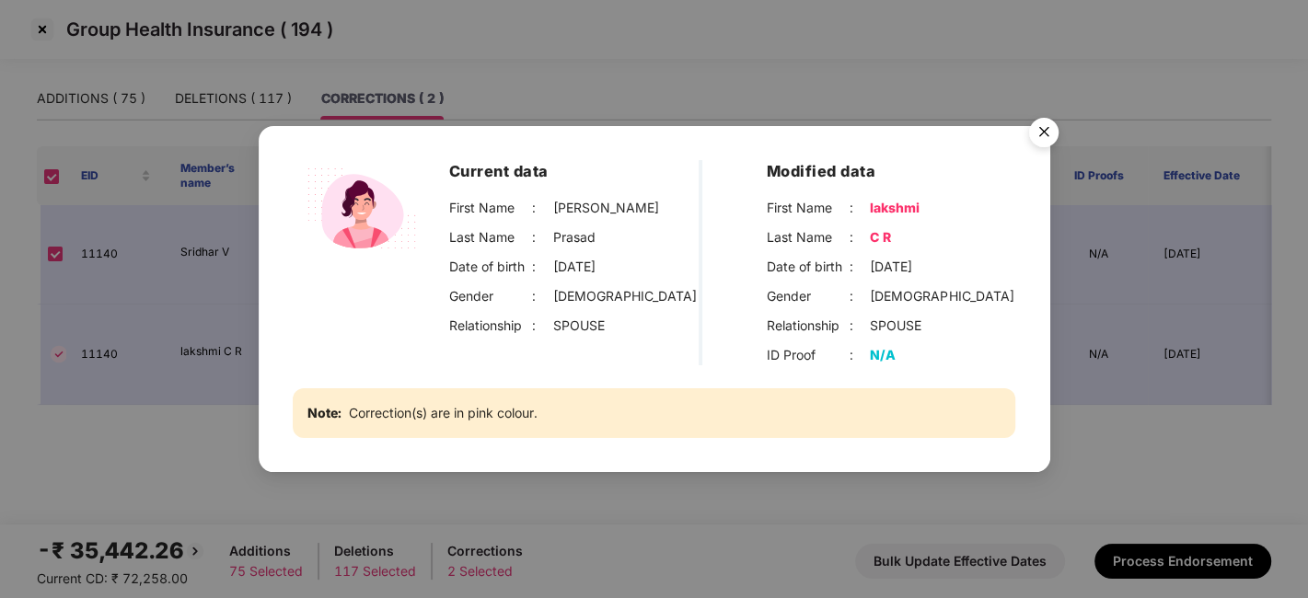
click at [1035, 122] on img "Close" at bounding box center [1044, 136] width 52 height 52
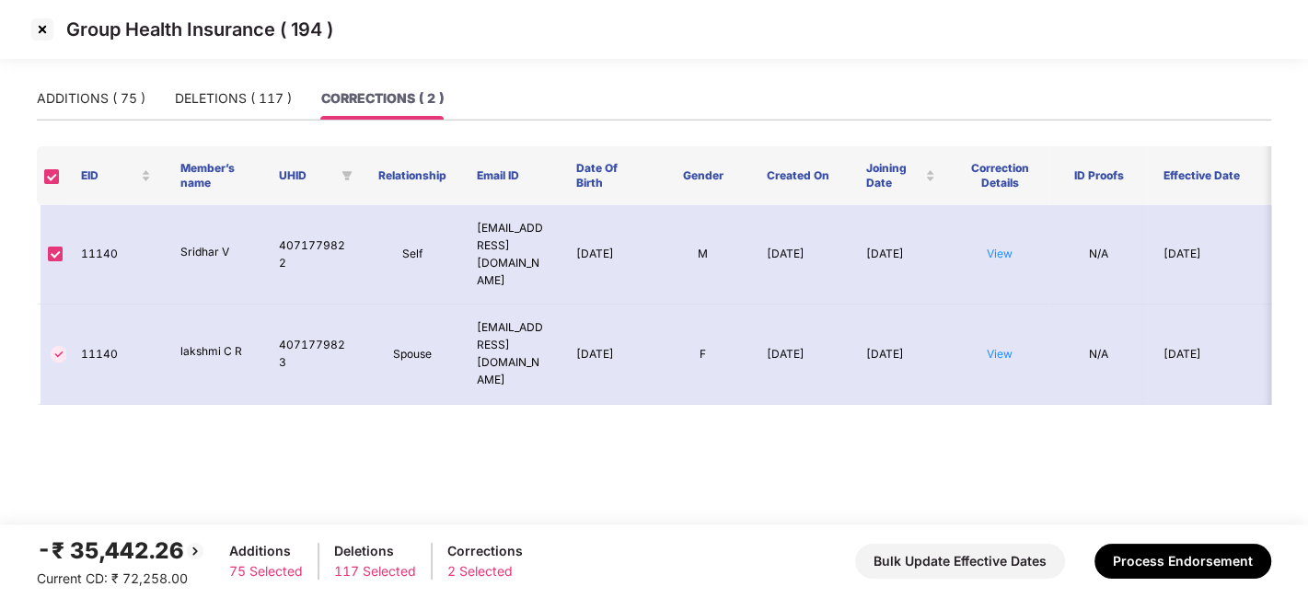
click at [48, 28] on img at bounding box center [42, 29] width 29 height 29
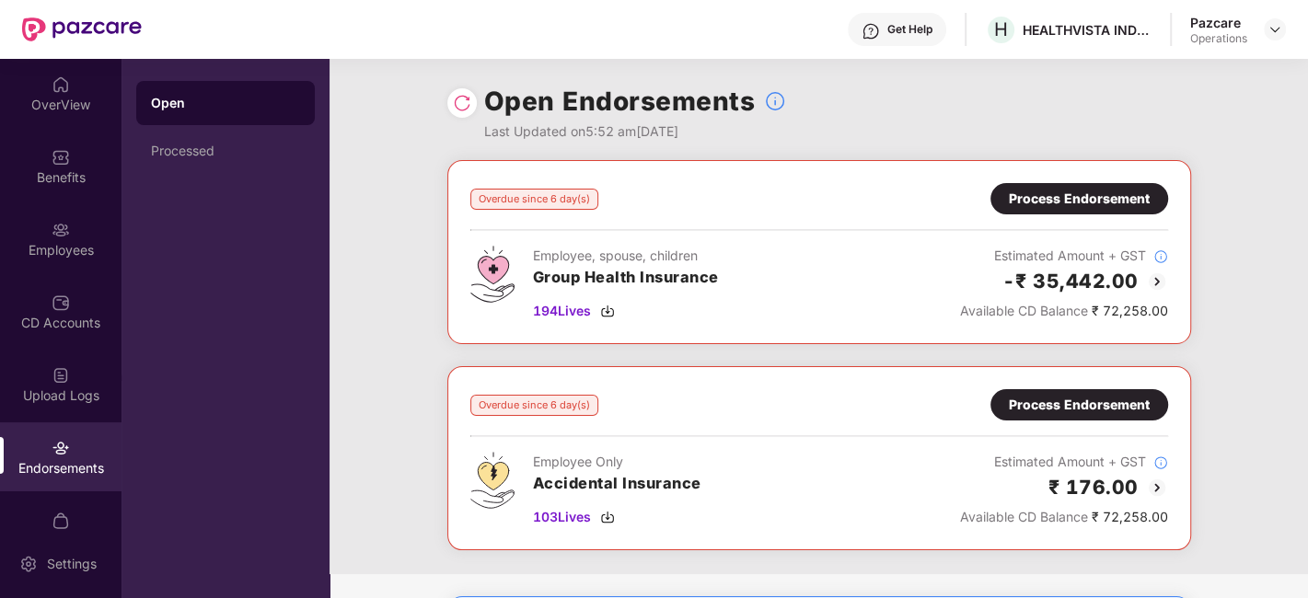
click at [1154, 280] on img at bounding box center [1157, 282] width 22 height 22
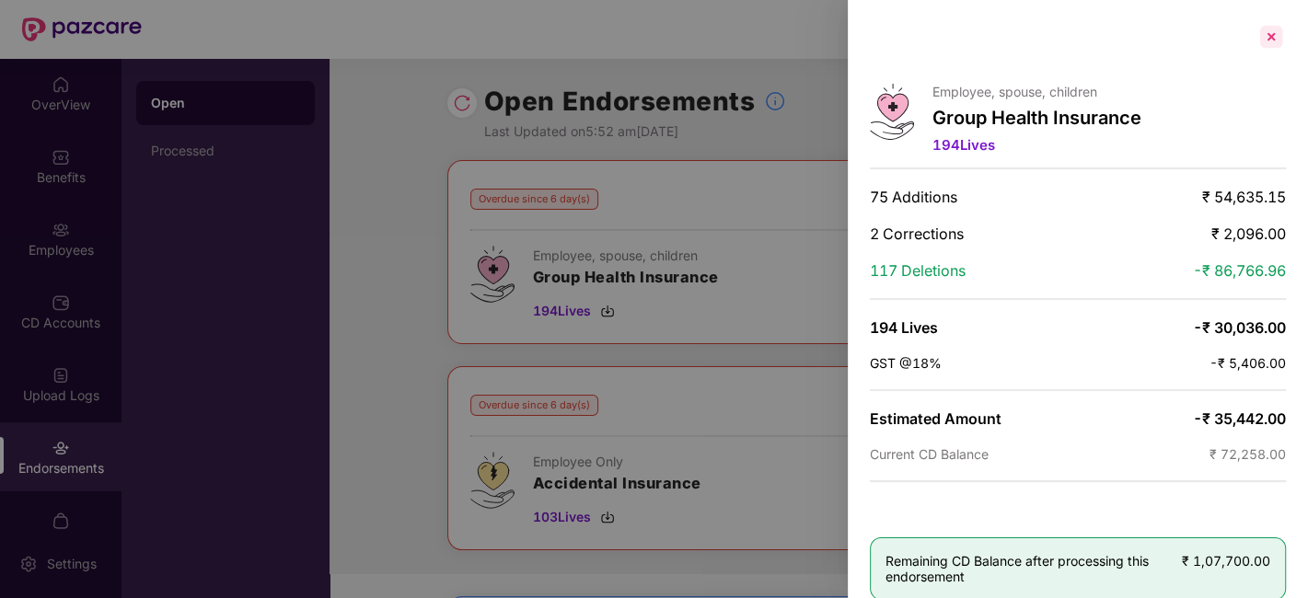
click at [1277, 38] on div at bounding box center [1271, 36] width 29 height 29
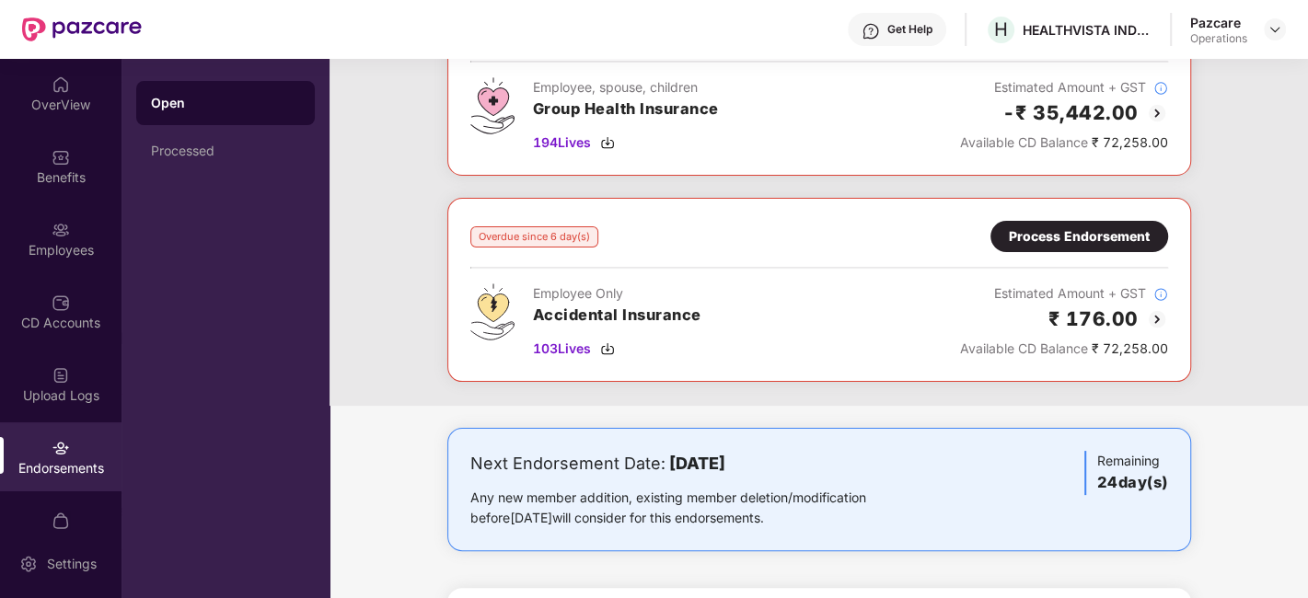
scroll to position [171, 0]
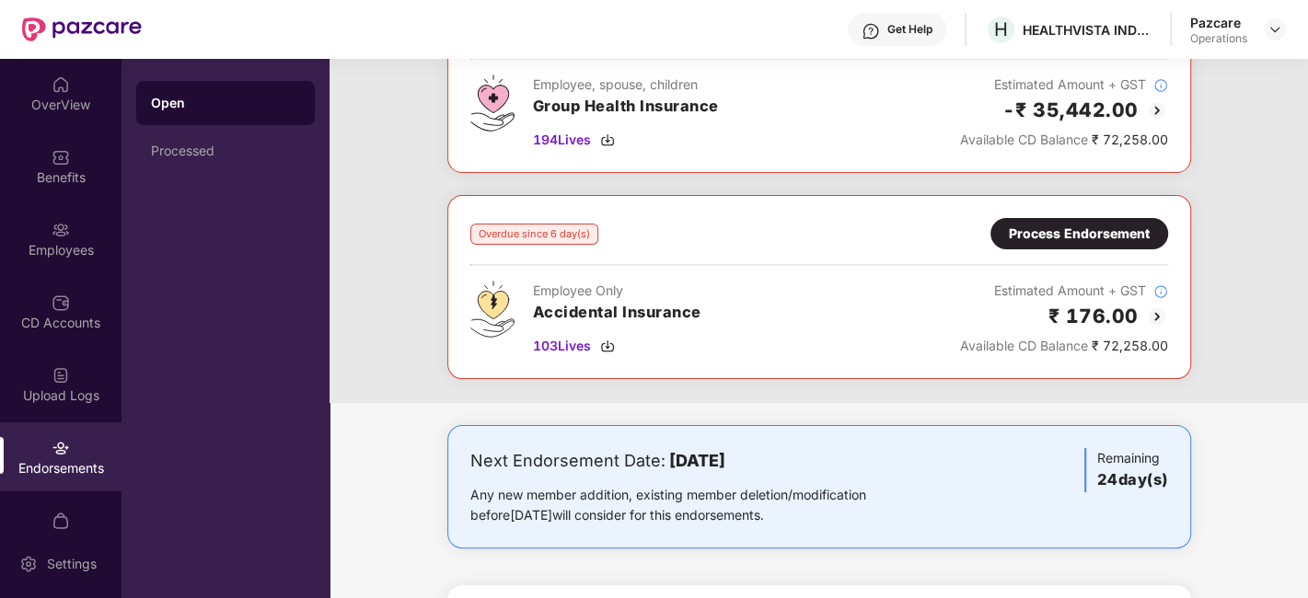
click at [1040, 246] on div "Process Endorsement" at bounding box center [1080, 233] width 178 height 31
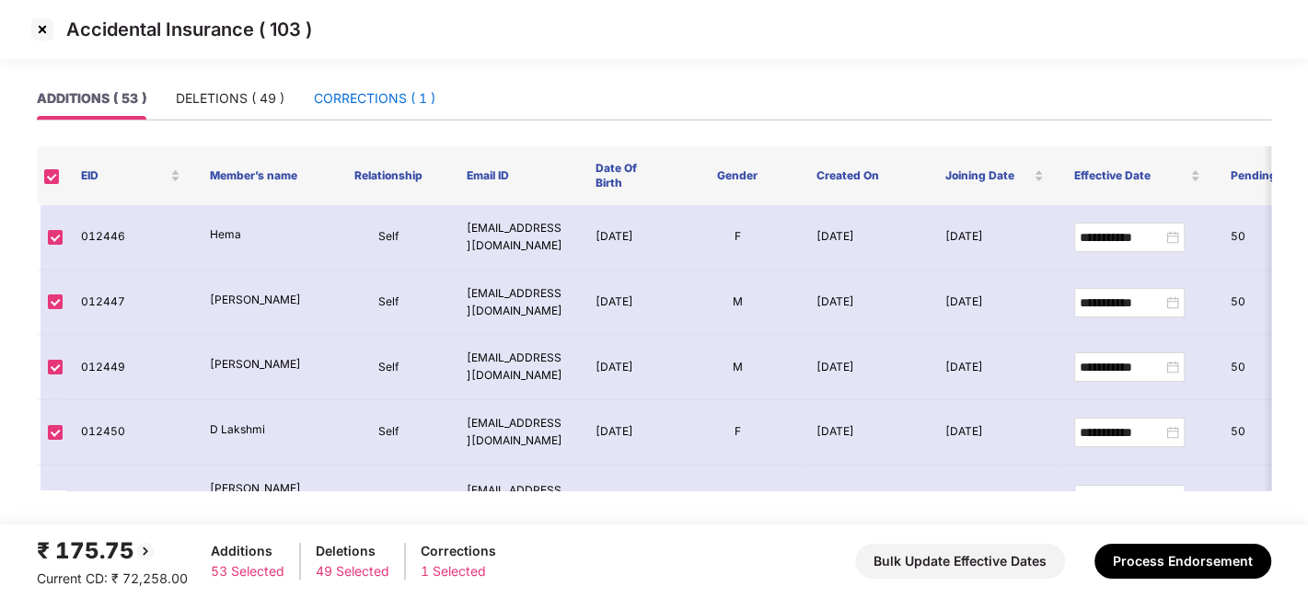
click at [354, 96] on div "CORRECTIONS ( 1 )" at bounding box center [375, 98] width 122 height 20
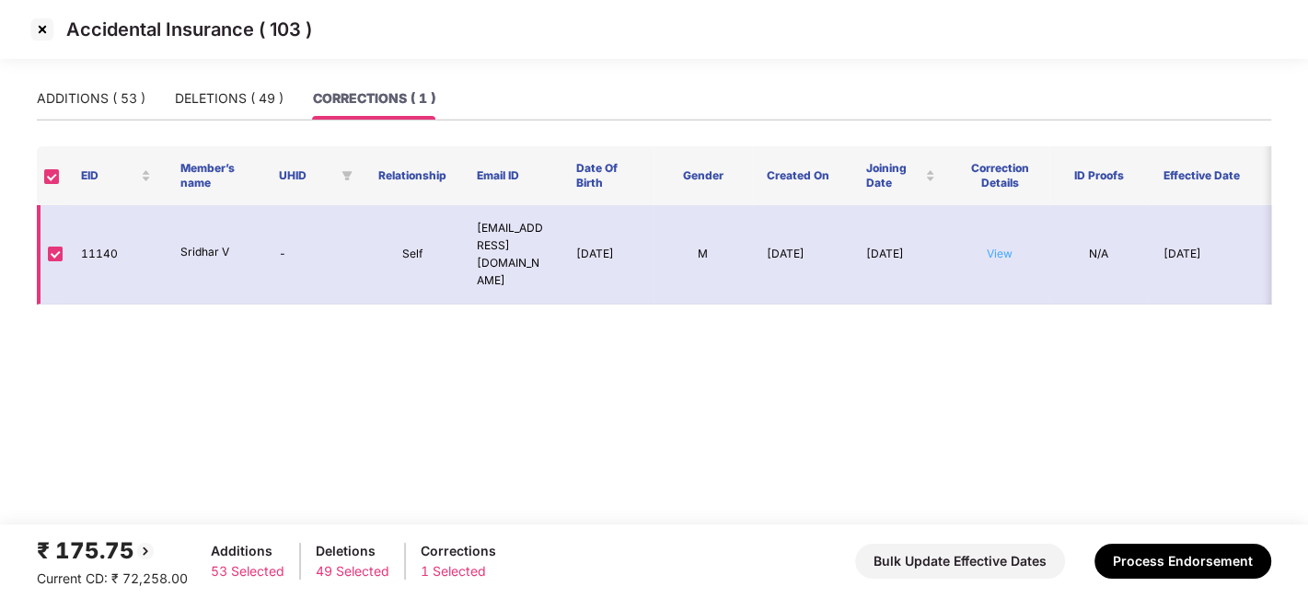
click at [1006, 247] on link "View" at bounding box center [1000, 254] width 26 height 14
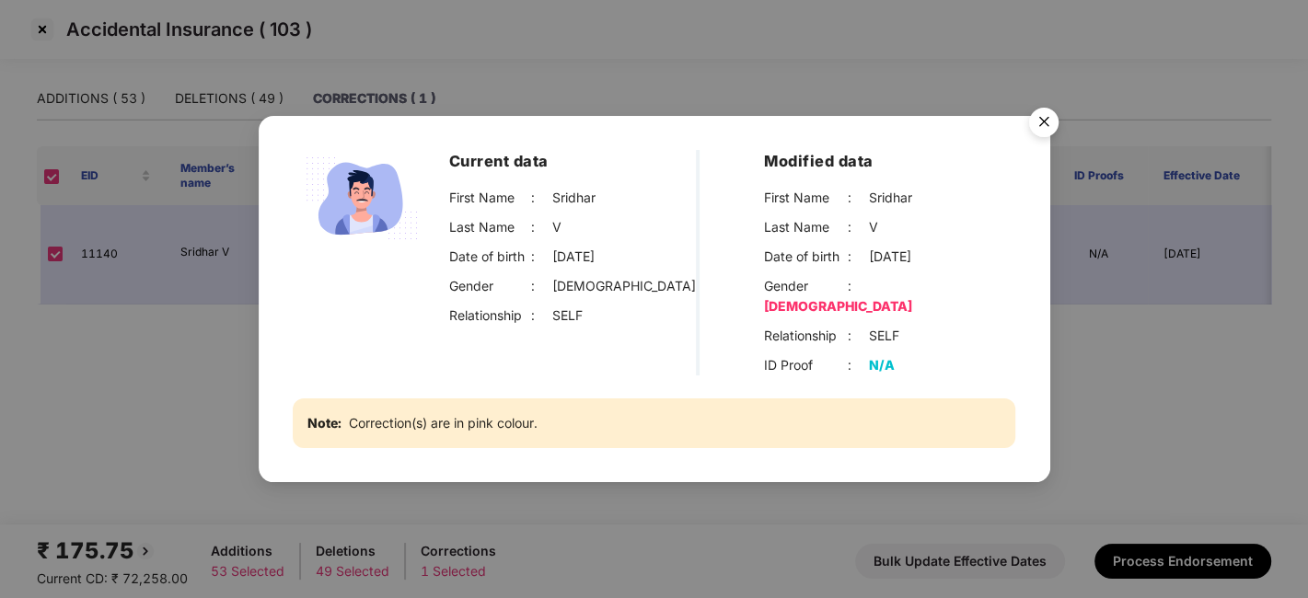
click at [1028, 136] on img "Close" at bounding box center [1044, 125] width 52 height 52
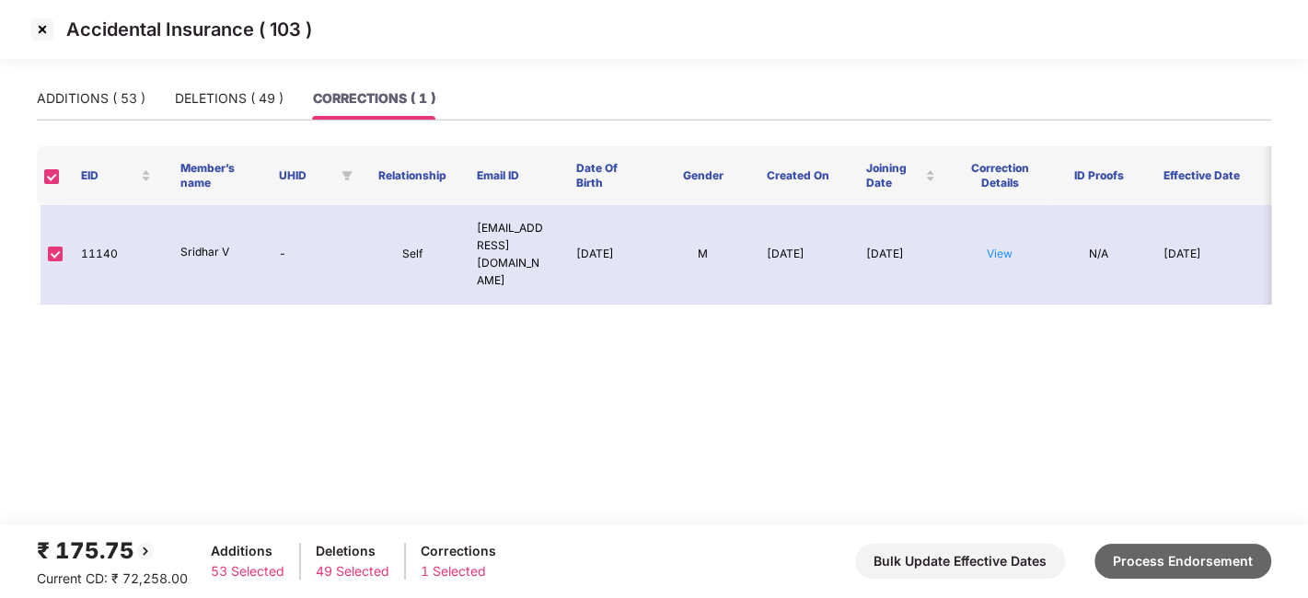
click at [1190, 553] on button "Process Endorsement" at bounding box center [1183, 561] width 177 height 35
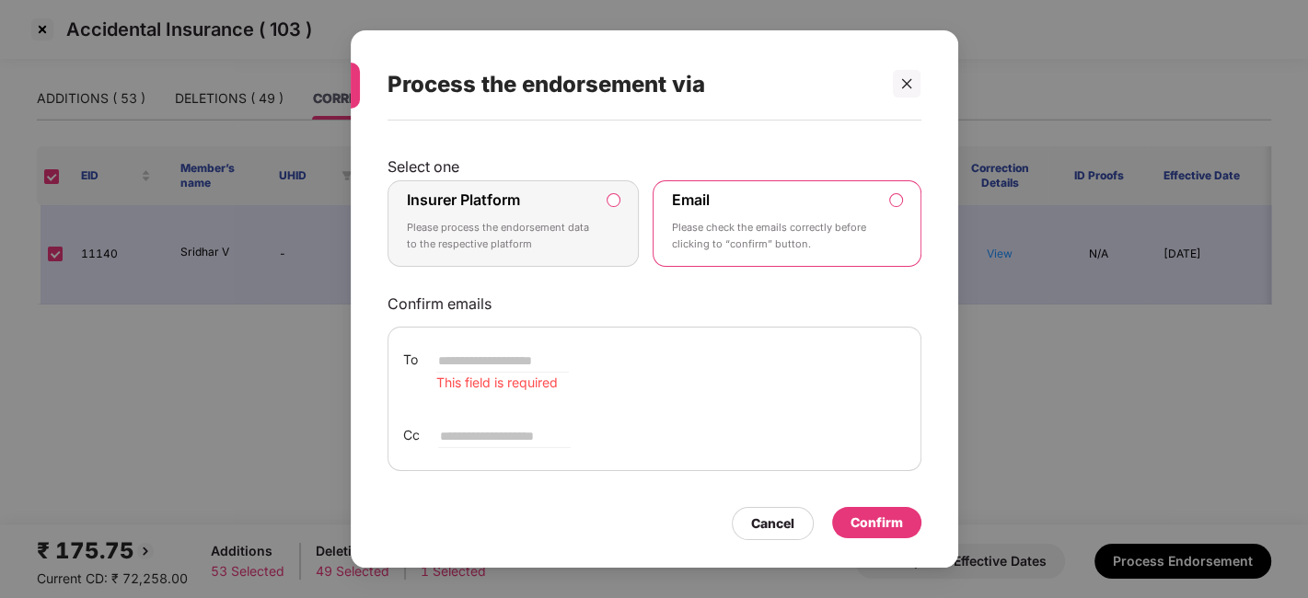
click at [517, 209] on div "Insurer Platform Please process the endorsement data to the respective platform" at bounding box center [501, 224] width 188 height 66
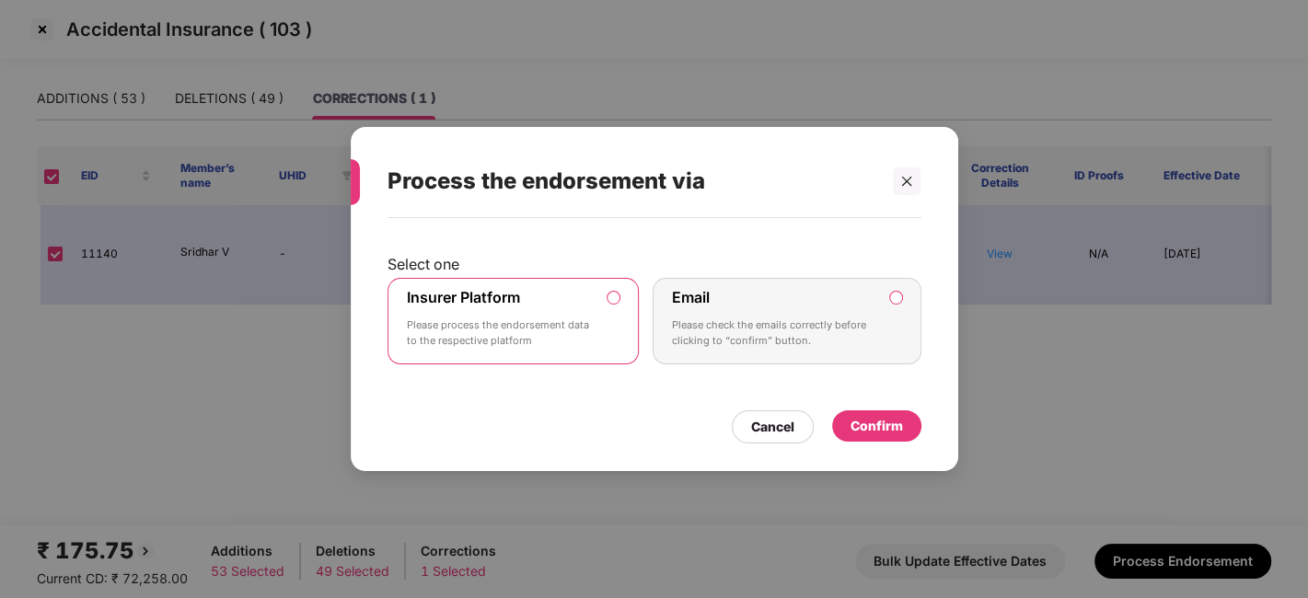
click at [872, 418] on div "Confirm" at bounding box center [877, 426] width 52 height 20
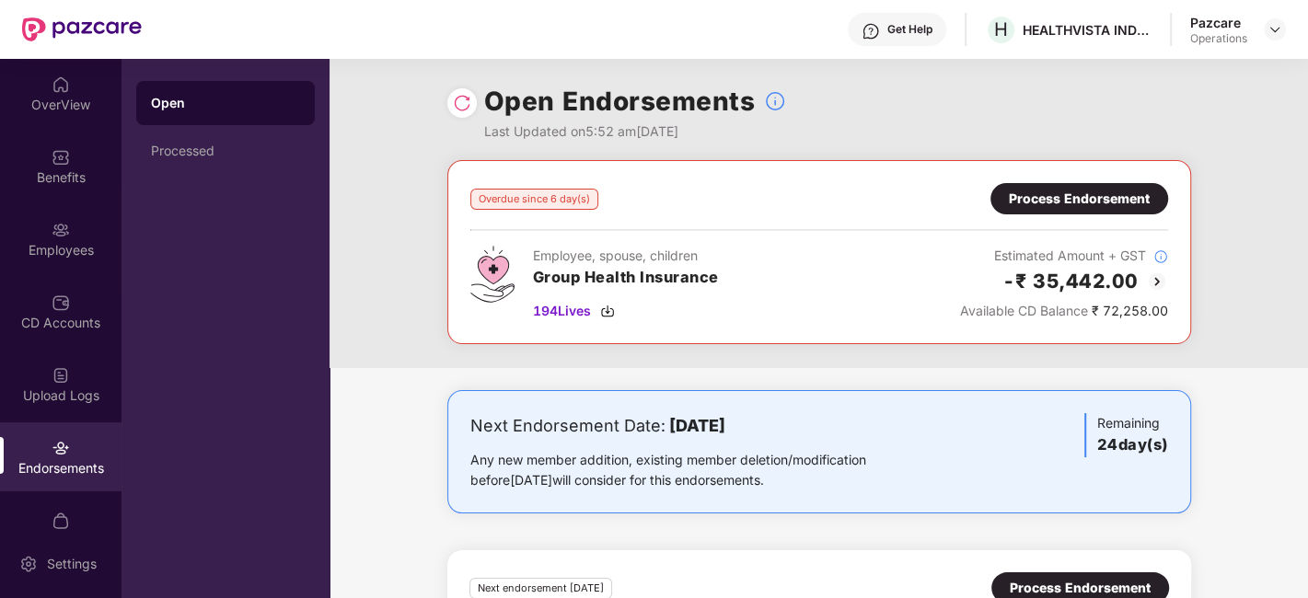
click at [1087, 195] on div "Process Endorsement" at bounding box center [1079, 199] width 141 height 20
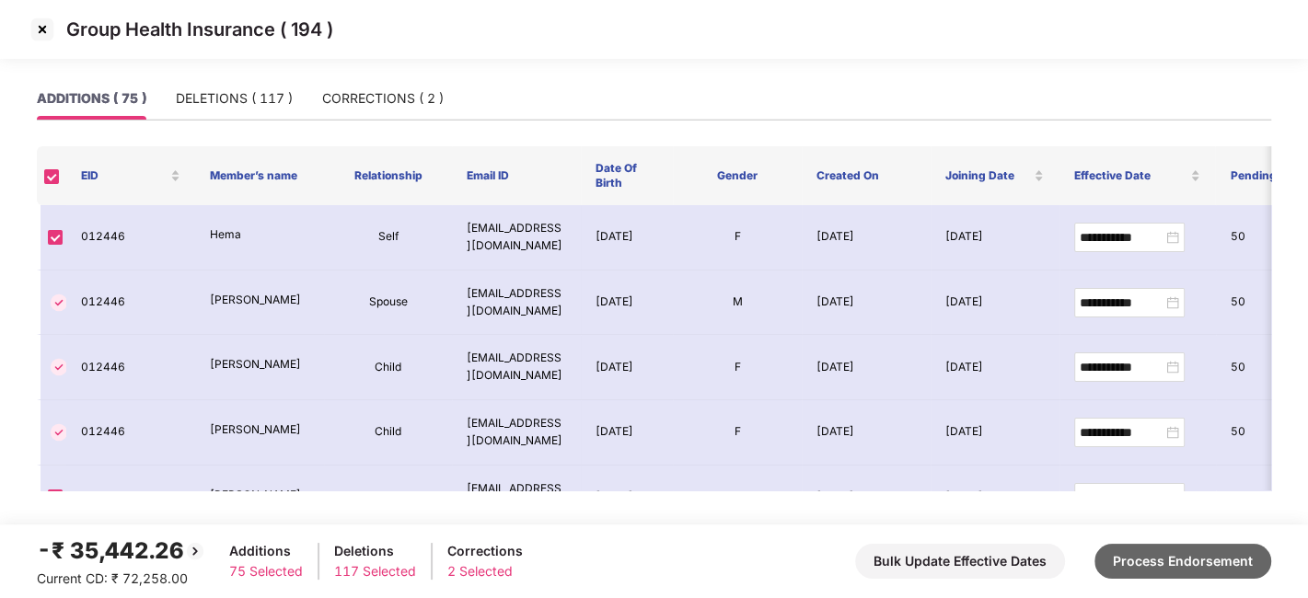
click at [1139, 553] on button "Process Endorsement" at bounding box center [1183, 561] width 177 height 35
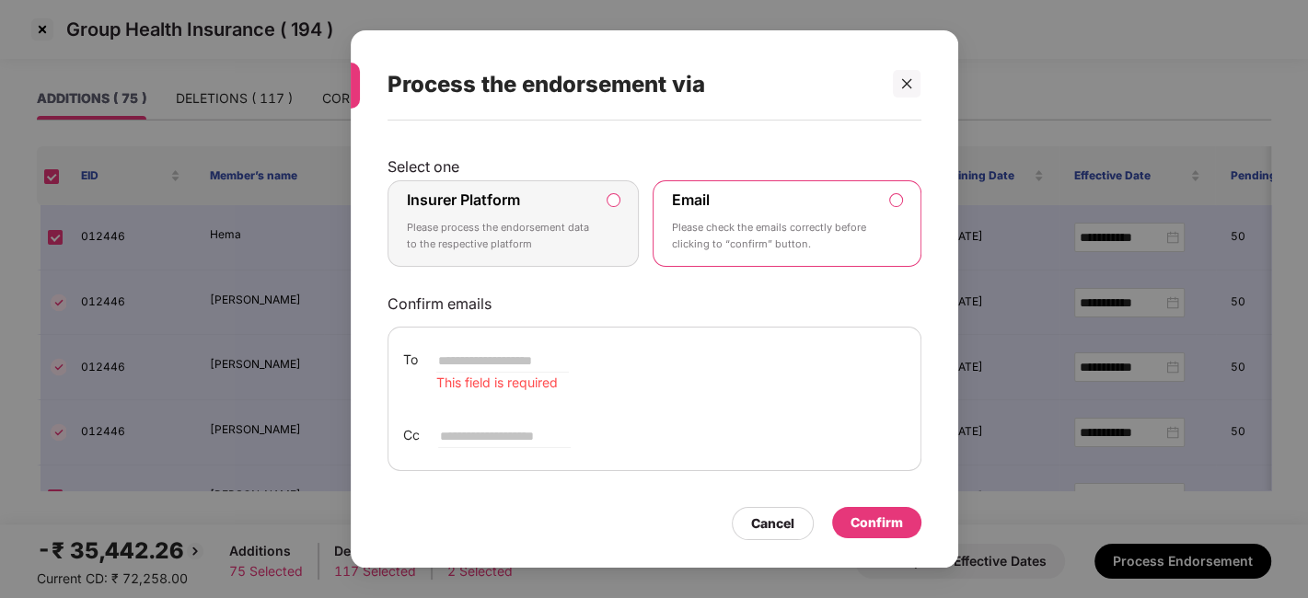
click at [497, 199] on label "Insurer Platform" at bounding box center [463, 200] width 113 height 18
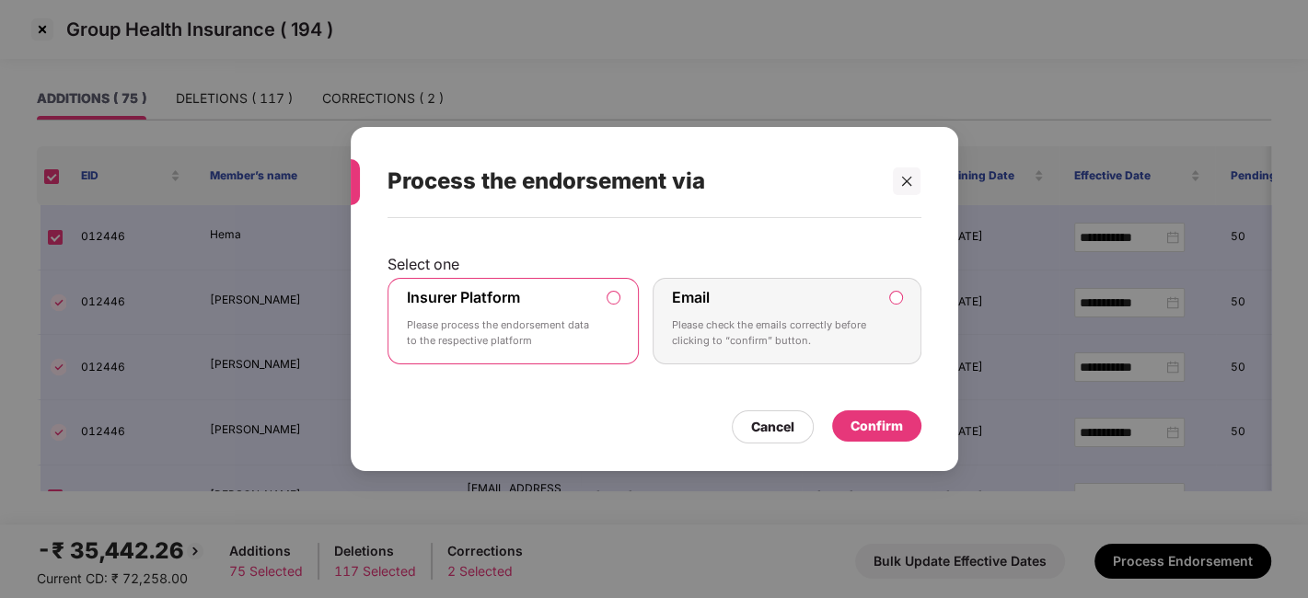
click at [880, 423] on div "Confirm" at bounding box center [877, 426] width 52 height 20
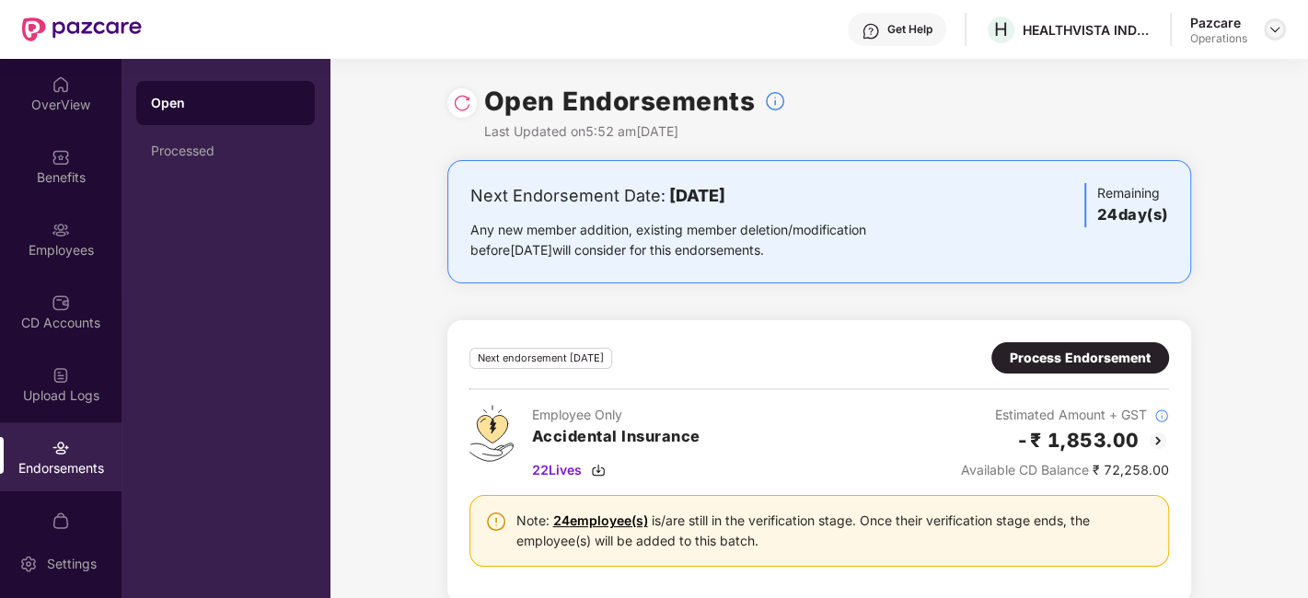
click at [1281, 32] on img at bounding box center [1275, 29] width 15 height 15
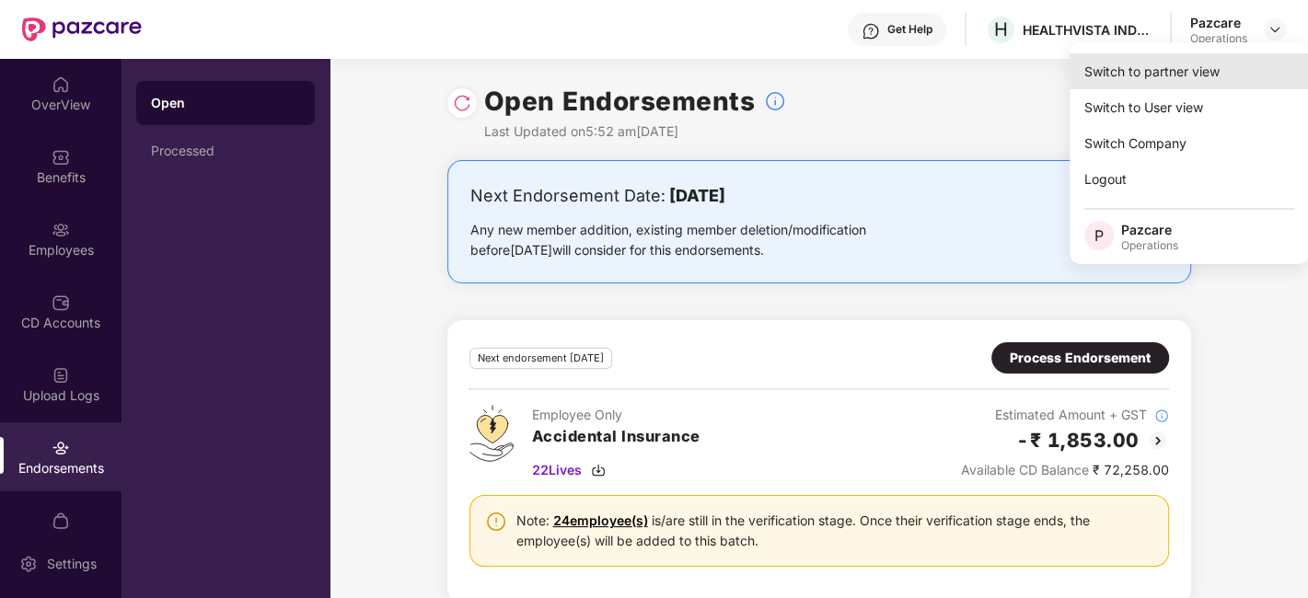
click at [1136, 75] on div "Switch to partner view" at bounding box center [1189, 71] width 239 height 36
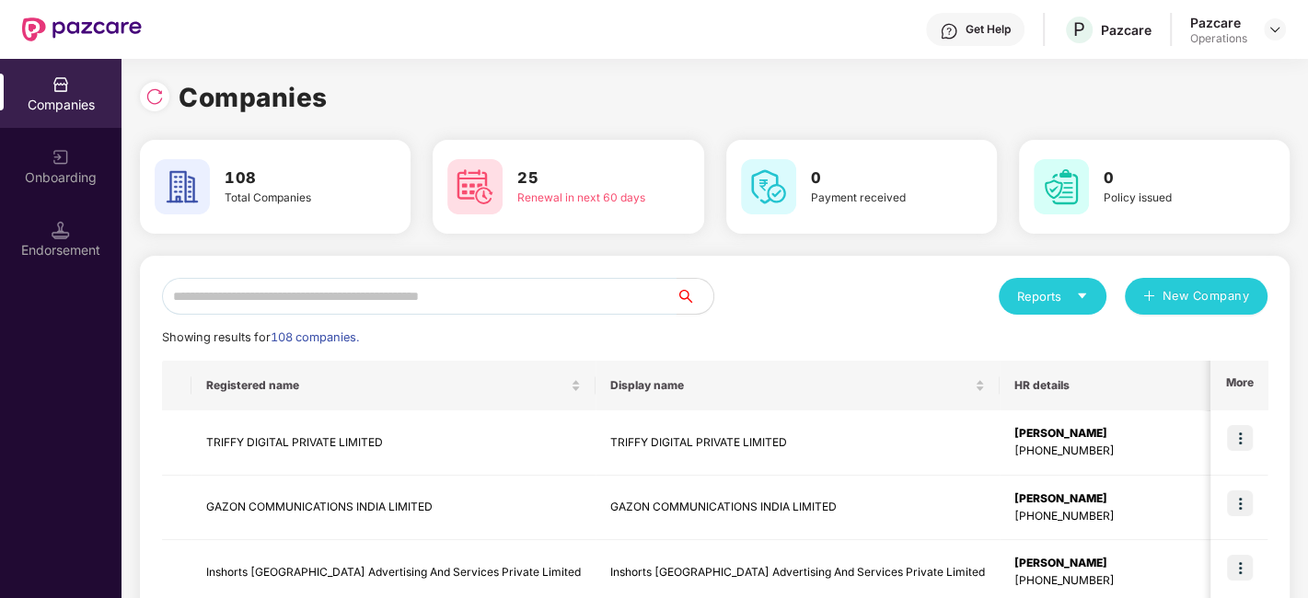
click at [497, 301] on input "text" at bounding box center [419, 296] width 515 height 37
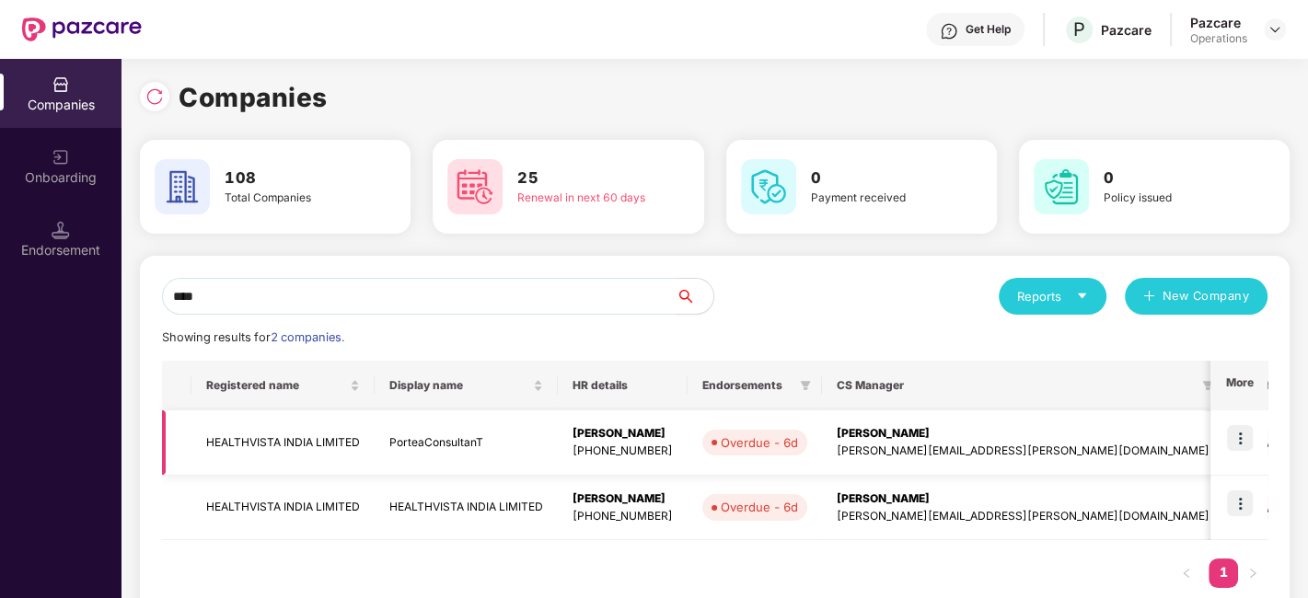
type input "****"
click at [1238, 437] on img at bounding box center [1240, 438] width 26 height 26
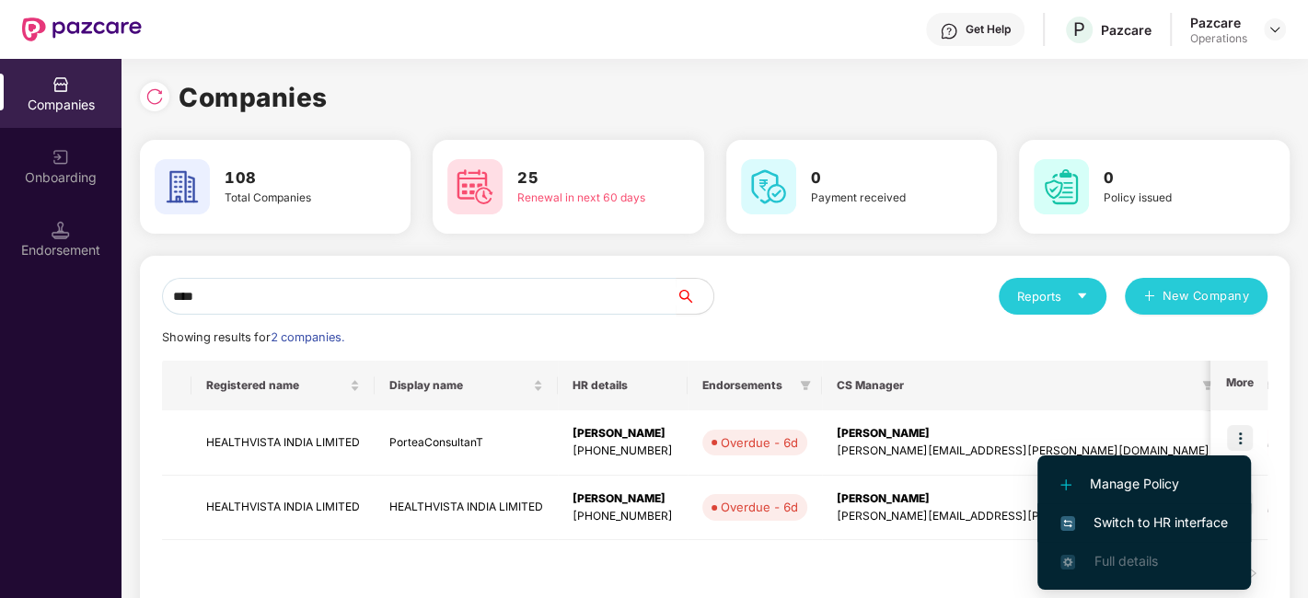
click at [1131, 524] on span "Switch to HR interface" at bounding box center [1145, 523] width 168 height 20
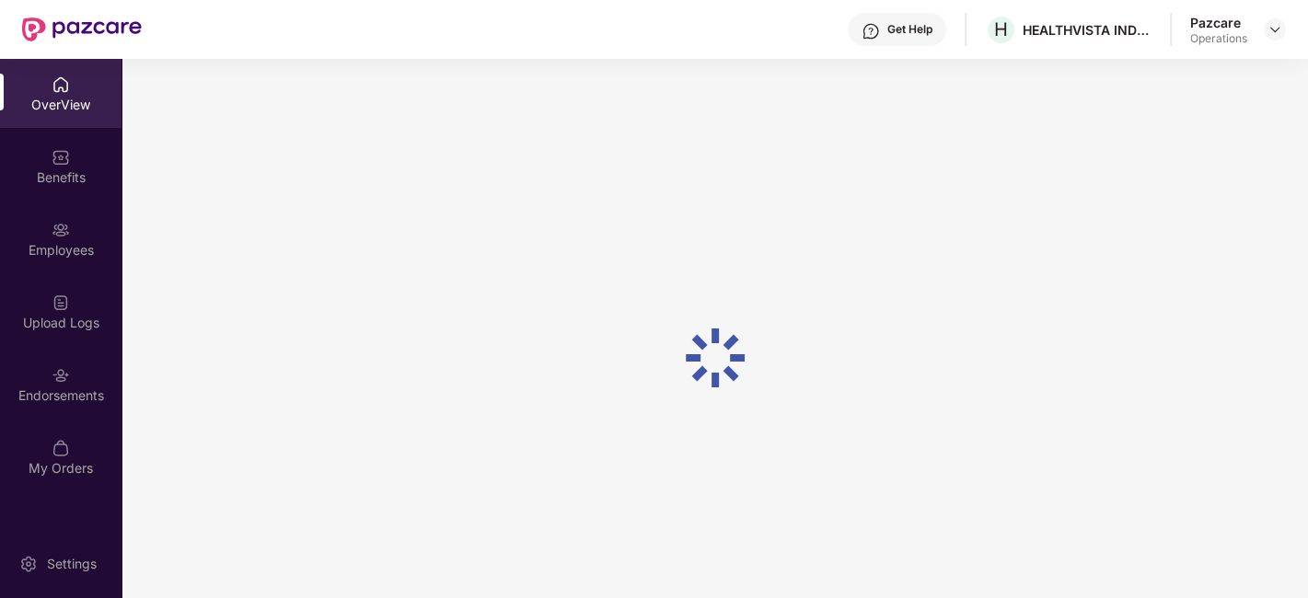
scroll to position [58, 0]
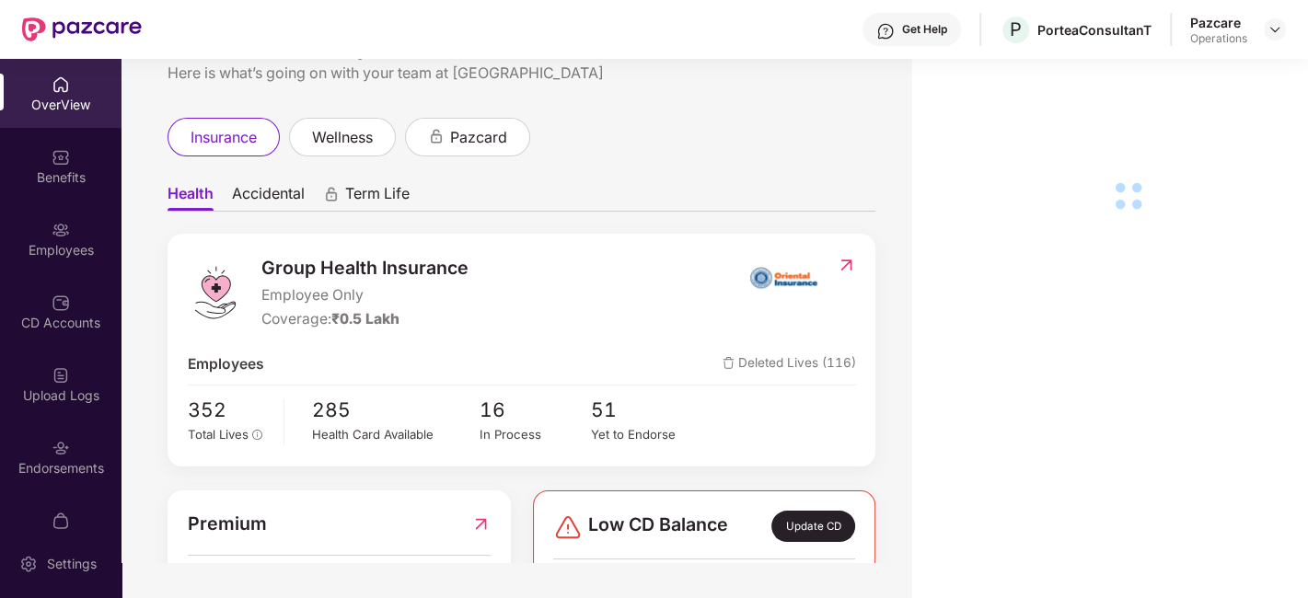
click at [48, 396] on div "Upload Logs" at bounding box center [61, 396] width 122 height 18
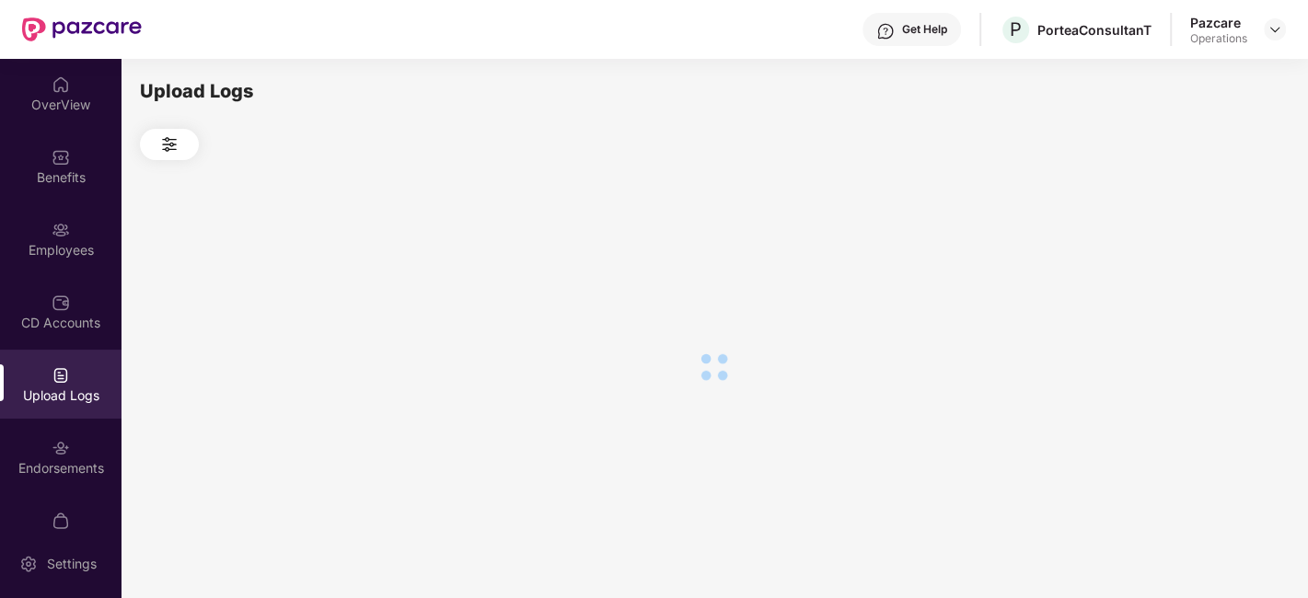
scroll to position [0, 0]
click at [47, 447] on div "Endorsements" at bounding box center [61, 457] width 122 height 69
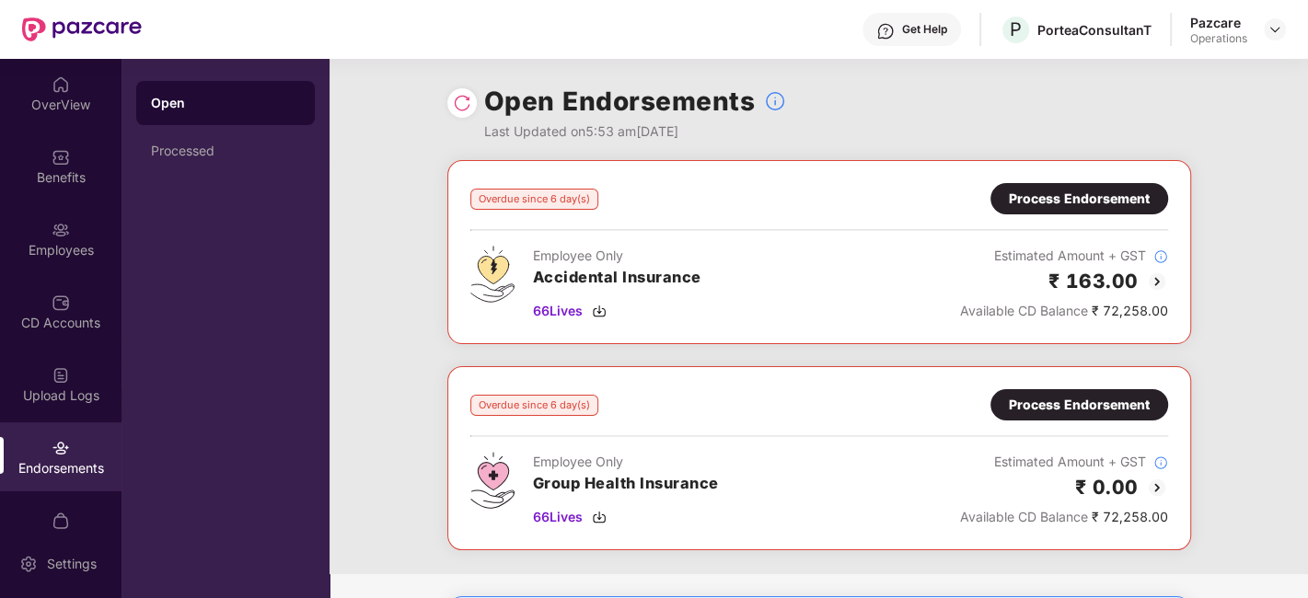
scroll to position [102, 0]
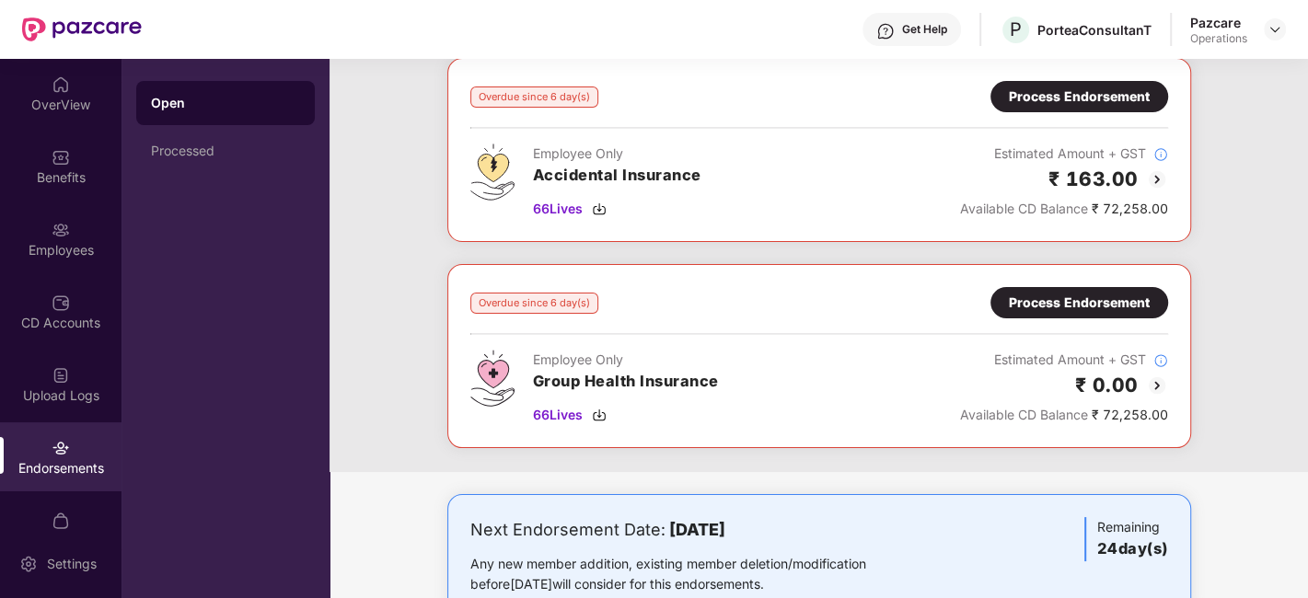
click at [1074, 295] on div "Process Endorsement" at bounding box center [1079, 303] width 141 height 20
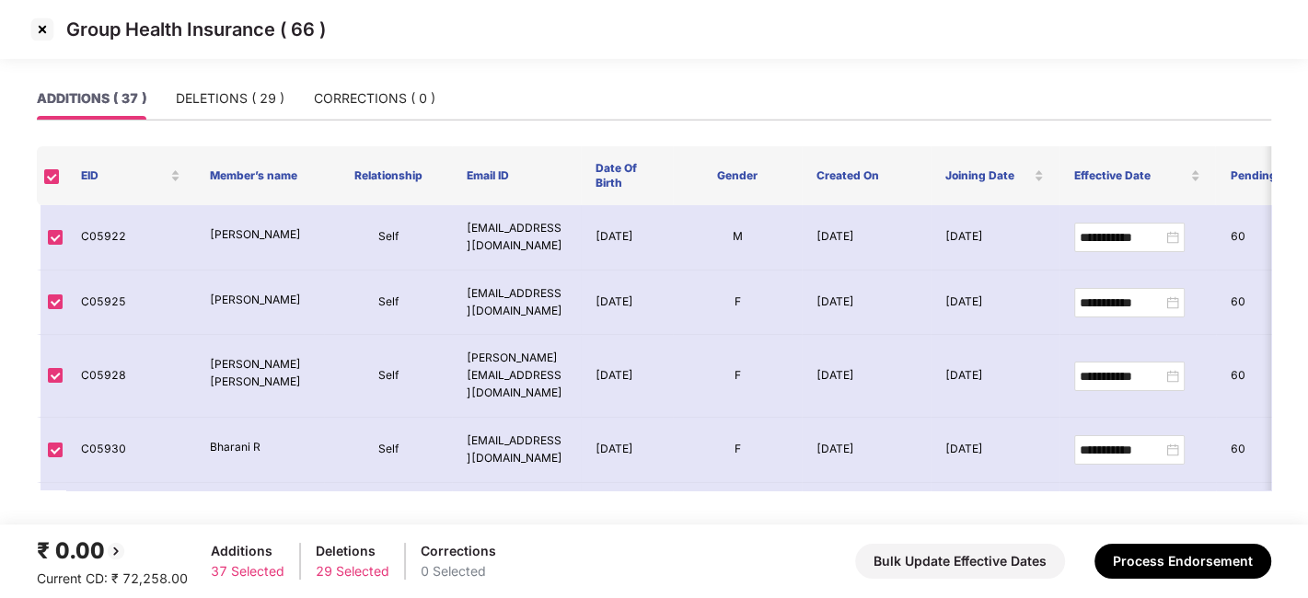
click at [51, 35] on img at bounding box center [42, 29] width 29 height 29
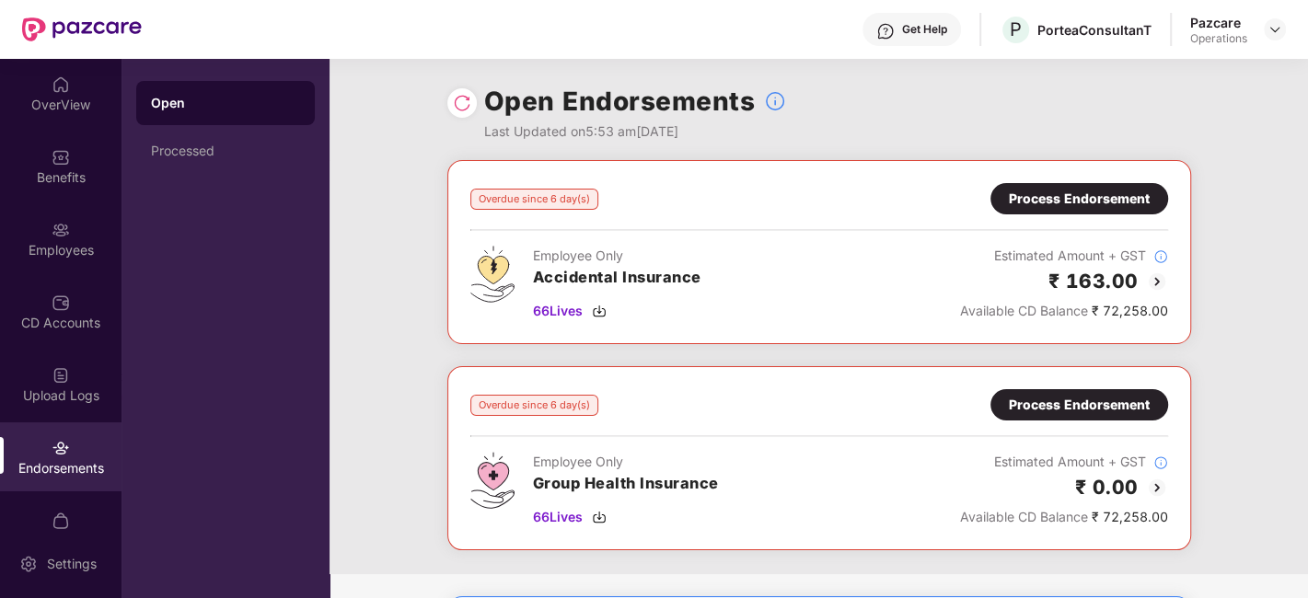
click at [1021, 195] on div "Process Endorsement" at bounding box center [1079, 199] width 141 height 20
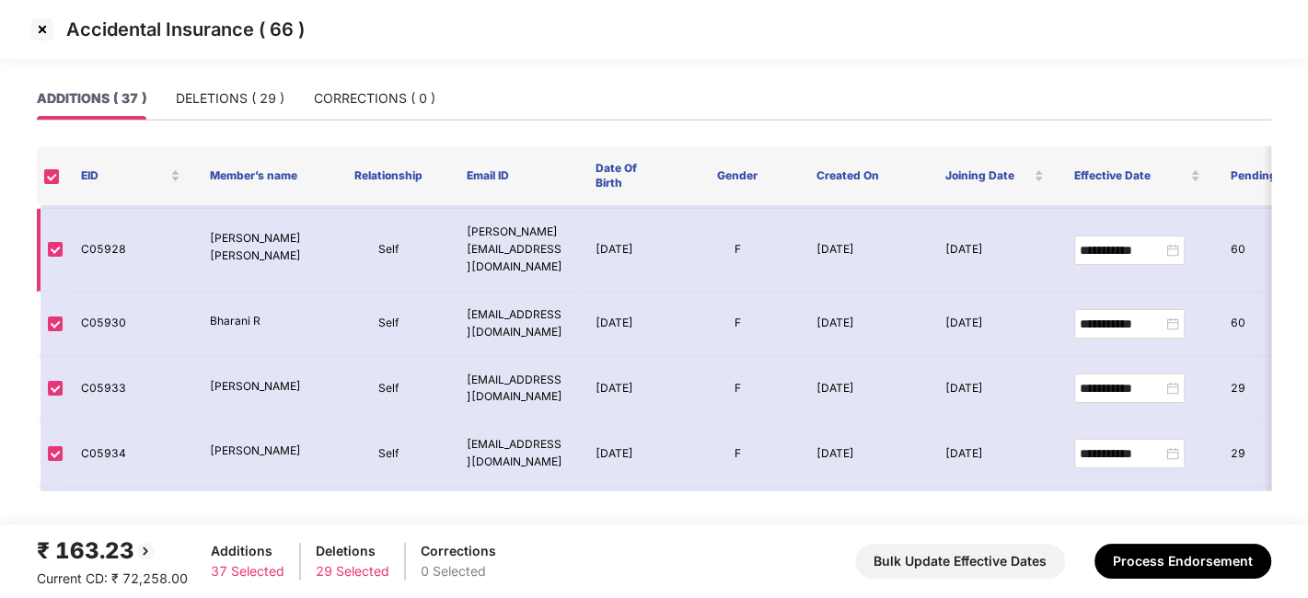
scroll to position [133, 0]
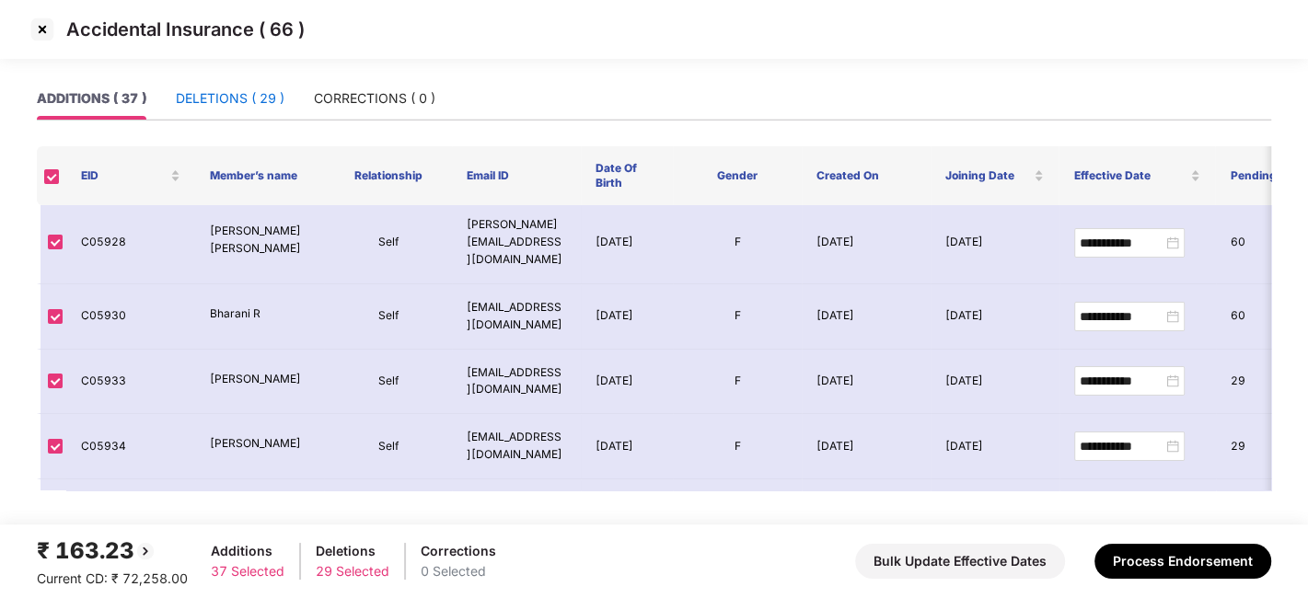
click at [220, 94] on div "DELETIONS ( 29 )" at bounding box center [230, 98] width 109 height 20
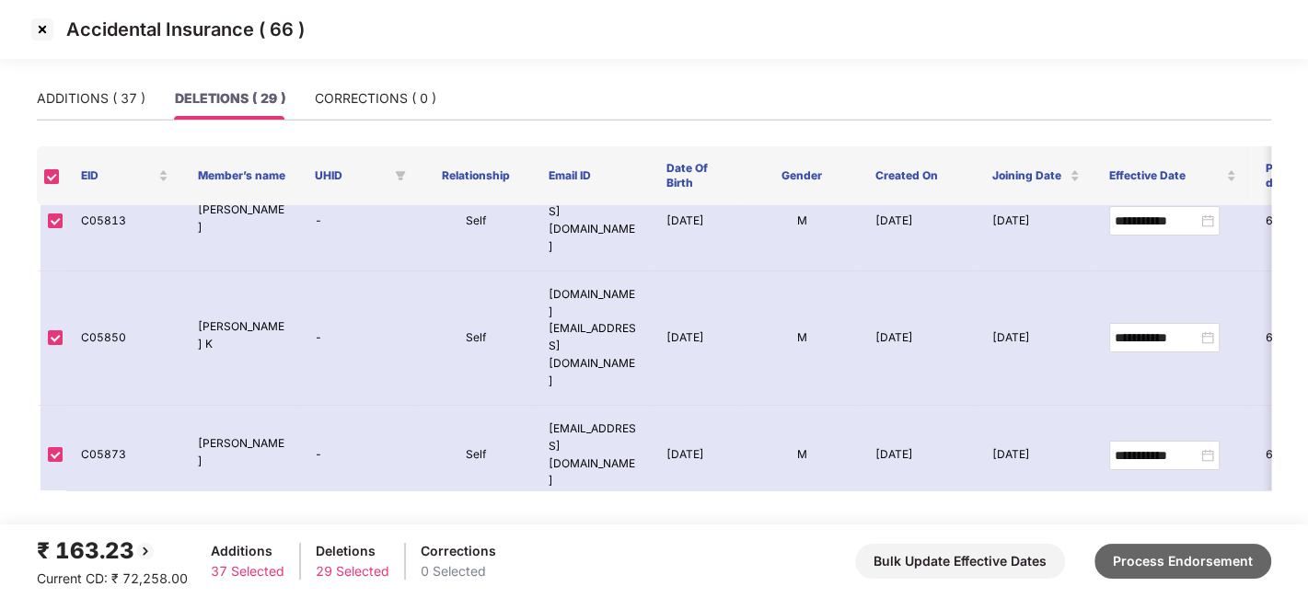
click at [1171, 552] on button "Process Endorsement" at bounding box center [1183, 561] width 177 height 35
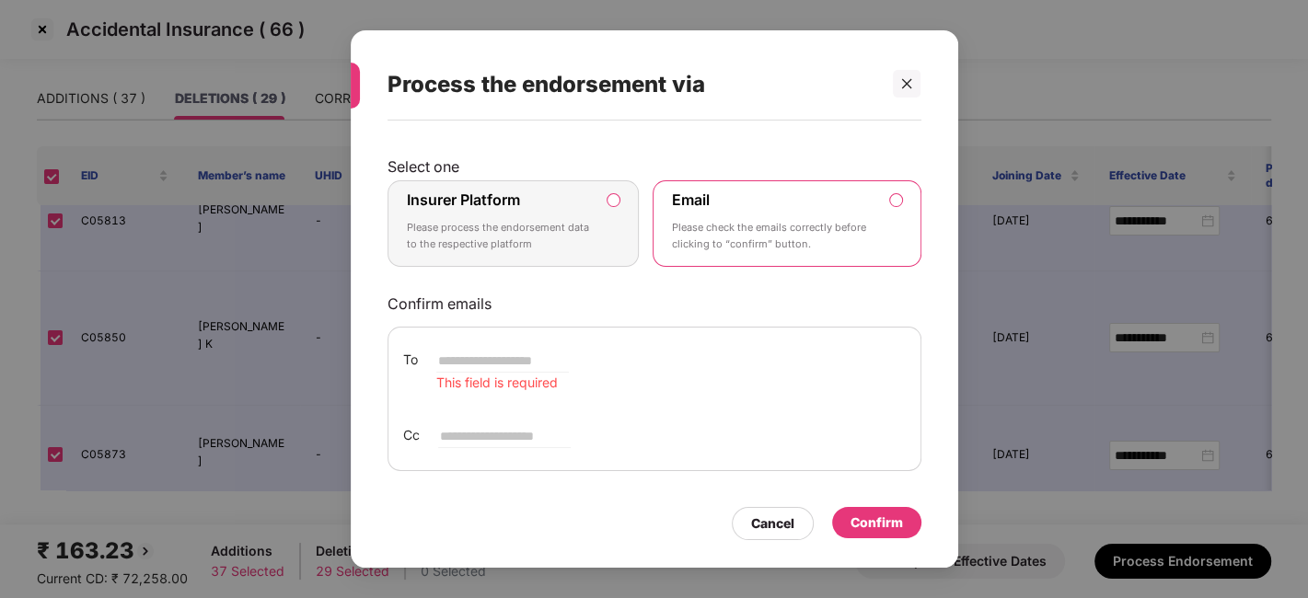
click at [596, 226] on label "Insurer Platform Please process the endorsement data to the respective platform" at bounding box center [514, 223] width 252 height 87
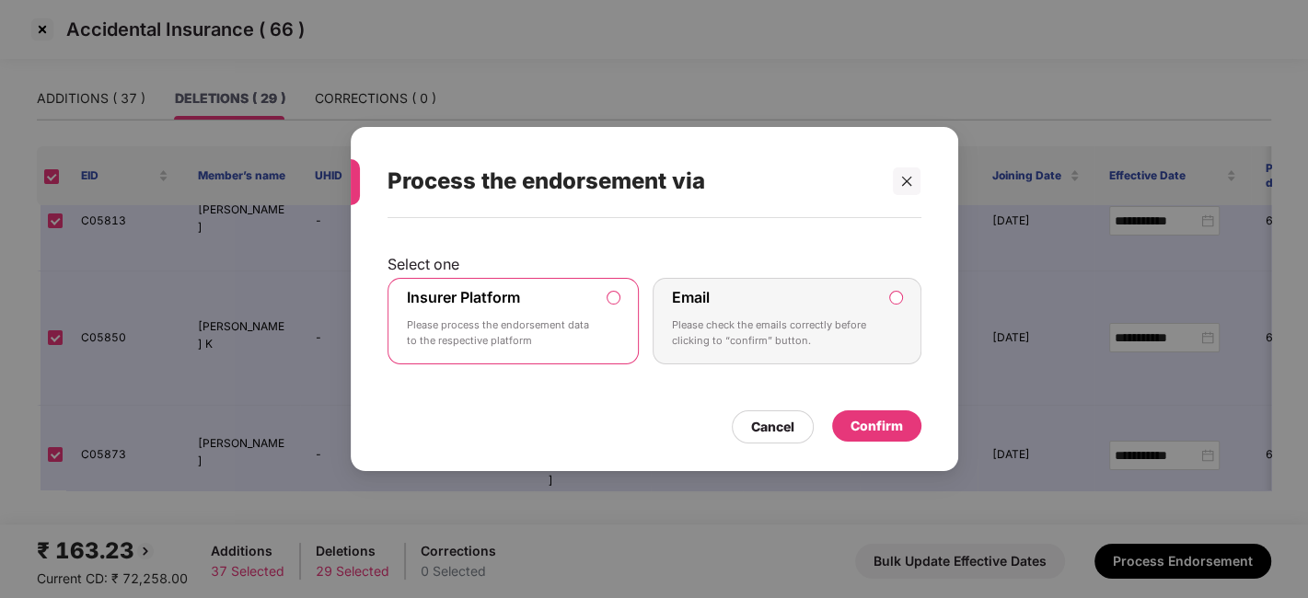
click at [868, 416] on div "Confirm" at bounding box center [877, 426] width 52 height 20
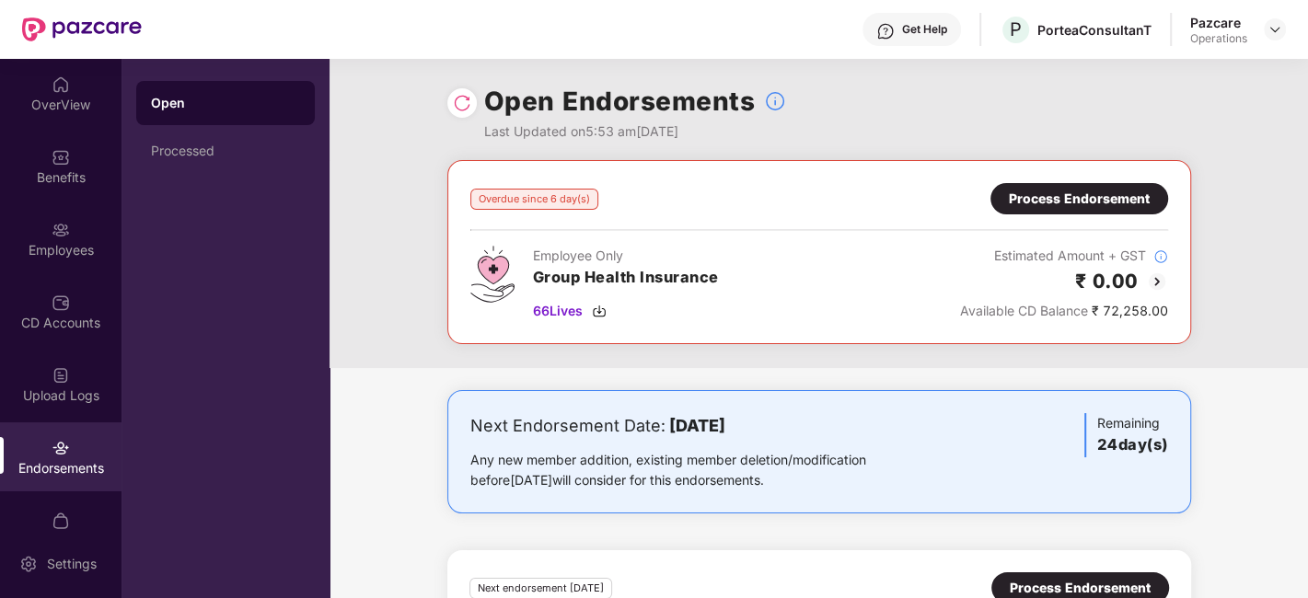
click at [957, 203] on div "Overdue since 6 day(s) Process Endorsement" at bounding box center [819, 198] width 698 height 31
click at [1045, 200] on div "Process Endorsement" at bounding box center [1079, 199] width 141 height 20
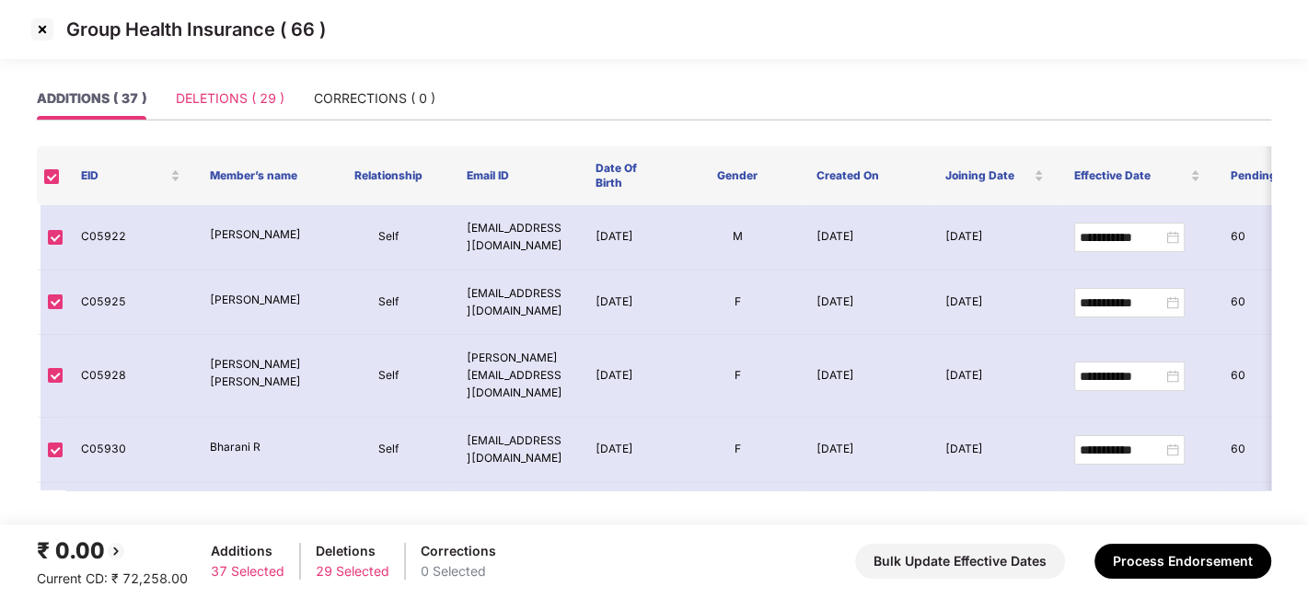
click at [218, 111] on div "DELETIONS ( 29 )" at bounding box center [230, 98] width 109 height 42
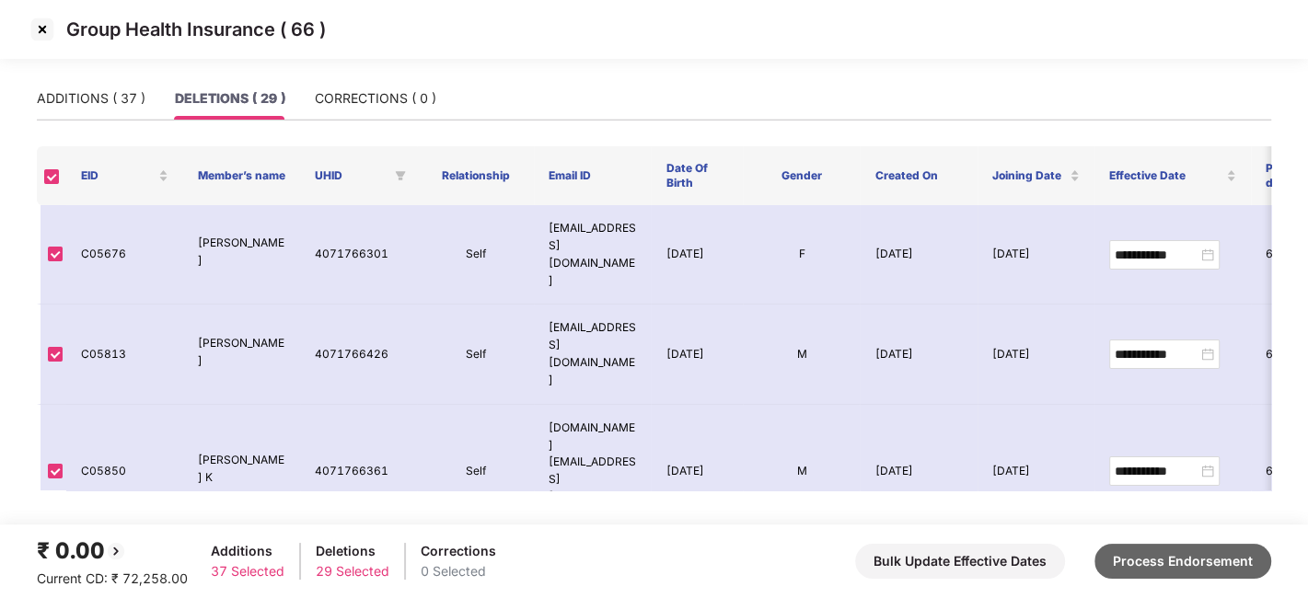
click at [1149, 550] on button "Process Endorsement" at bounding box center [1183, 561] width 177 height 35
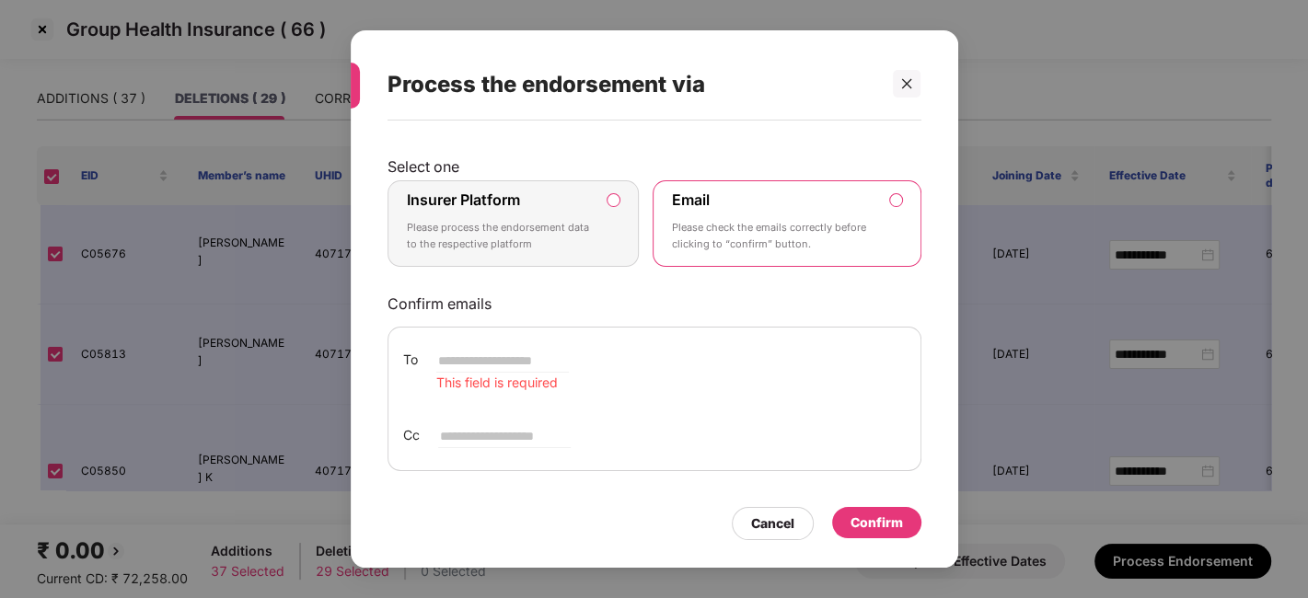
click at [617, 213] on label "Insurer Platform Please process the endorsement data to the respective platform" at bounding box center [514, 223] width 252 height 87
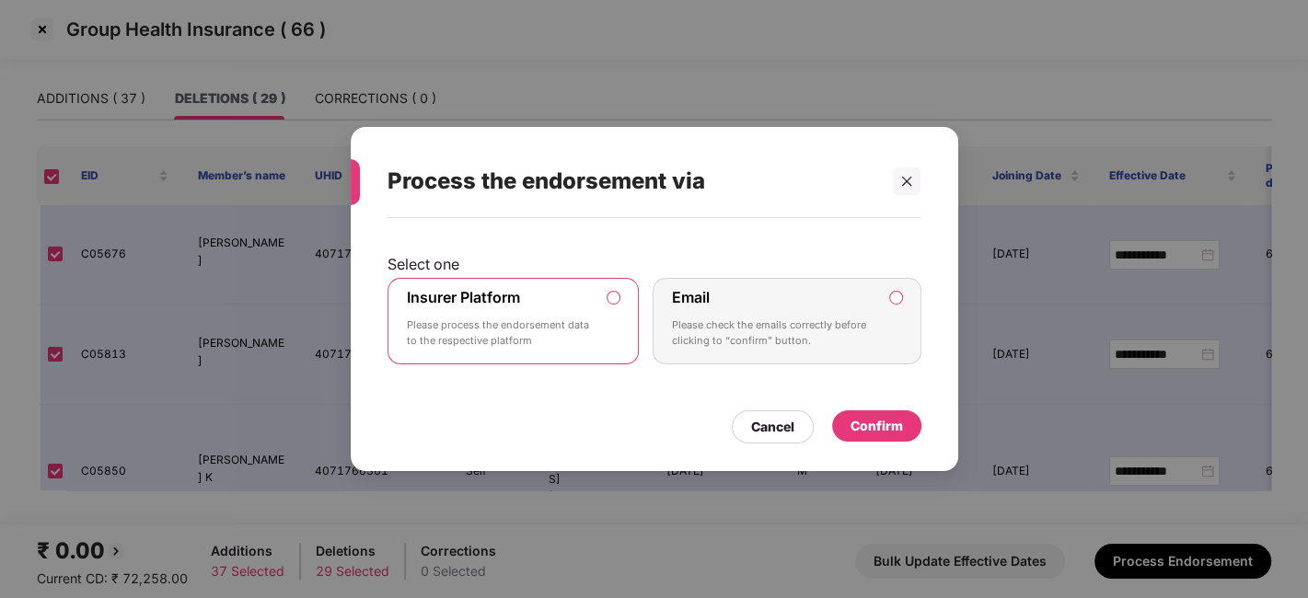
click at [870, 420] on div "Confirm" at bounding box center [877, 426] width 52 height 20
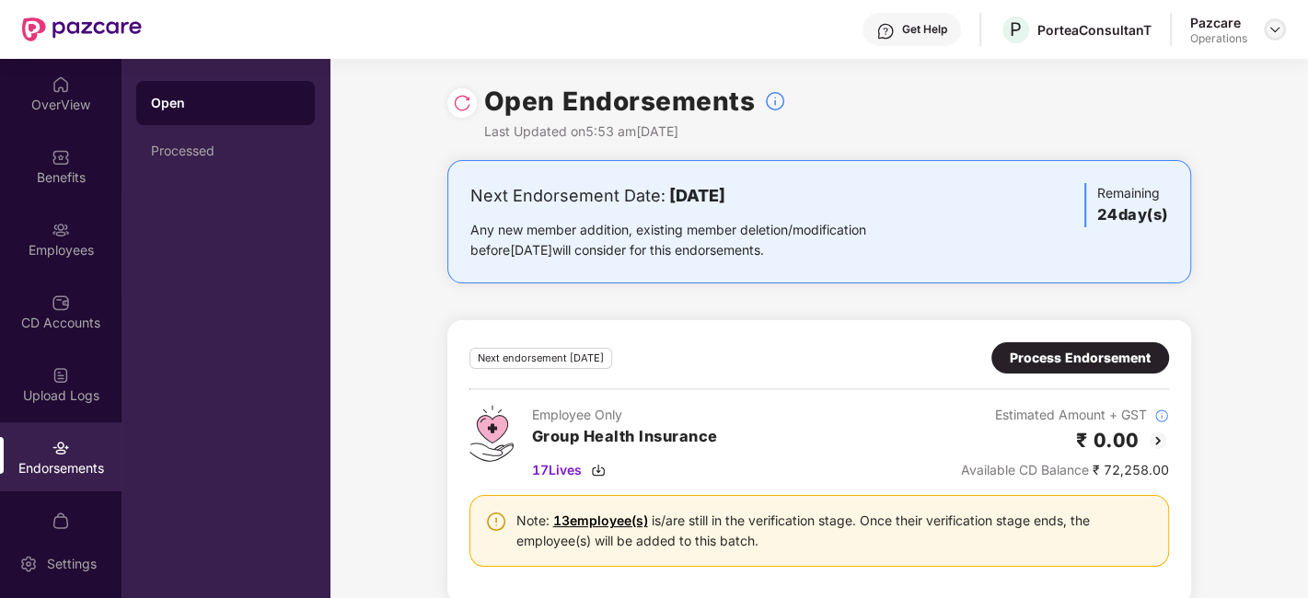
click at [1270, 29] on img at bounding box center [1275, 29] width 15 height 15
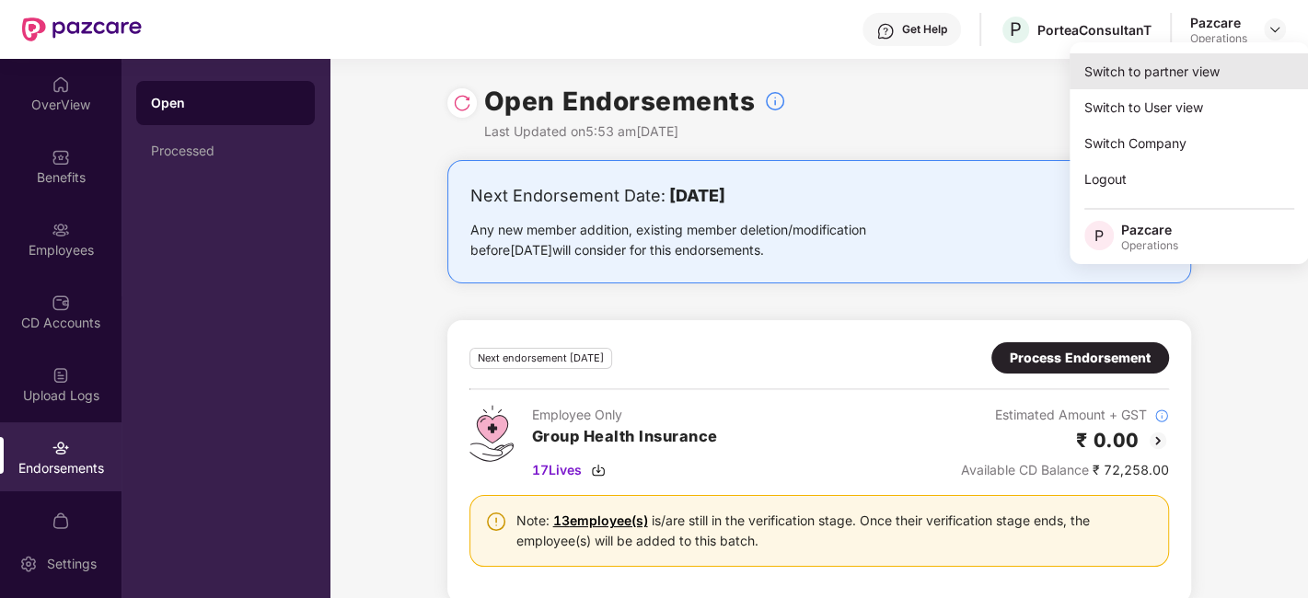
click at [1150, 68] on div "Switch to partner view" at bounding box center [1189, 71] width 239 height 36
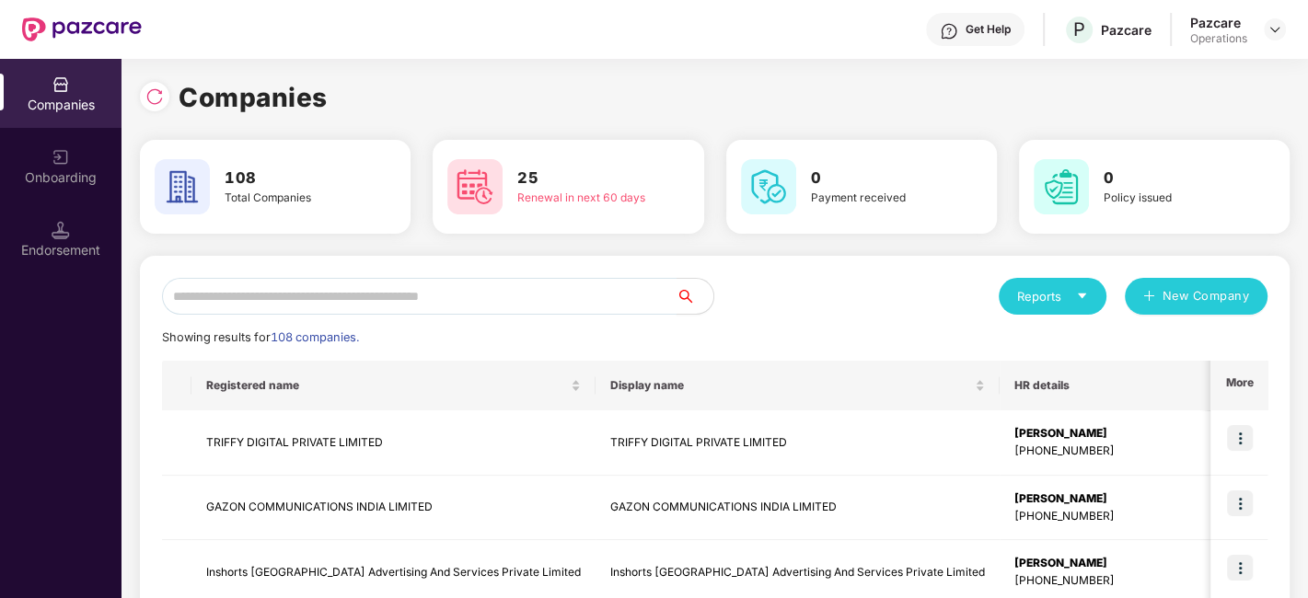
click at [339, 285] on input "text" at bounding box center [419, 296] width 515 height 37
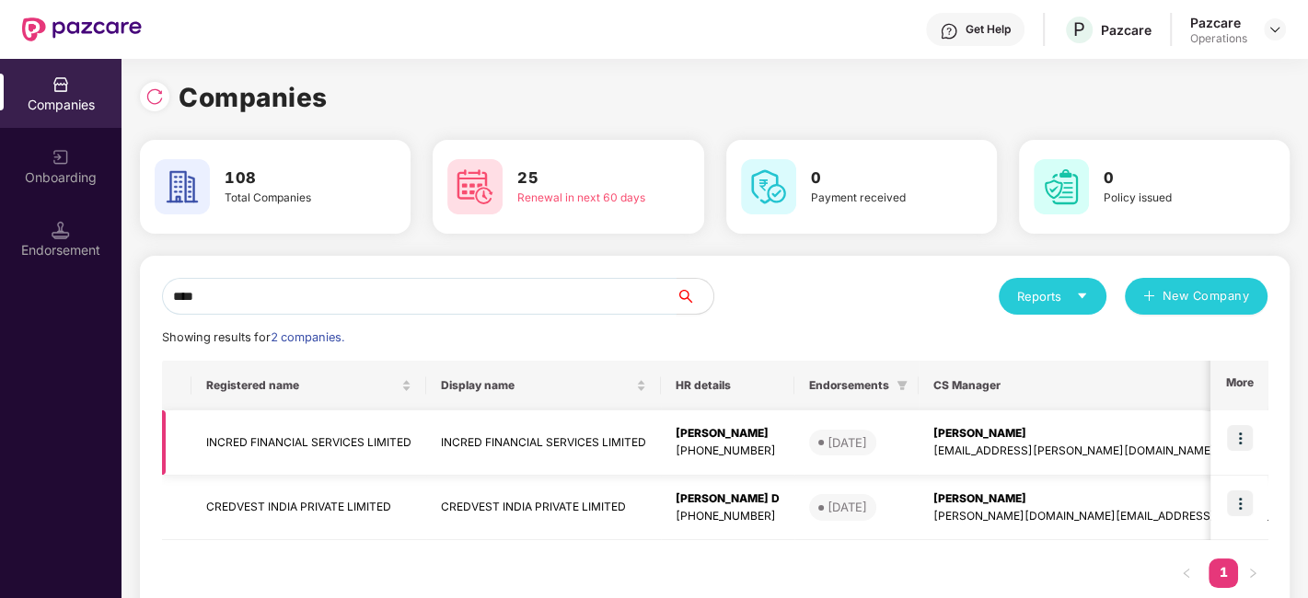
scroll to position [44, 0]
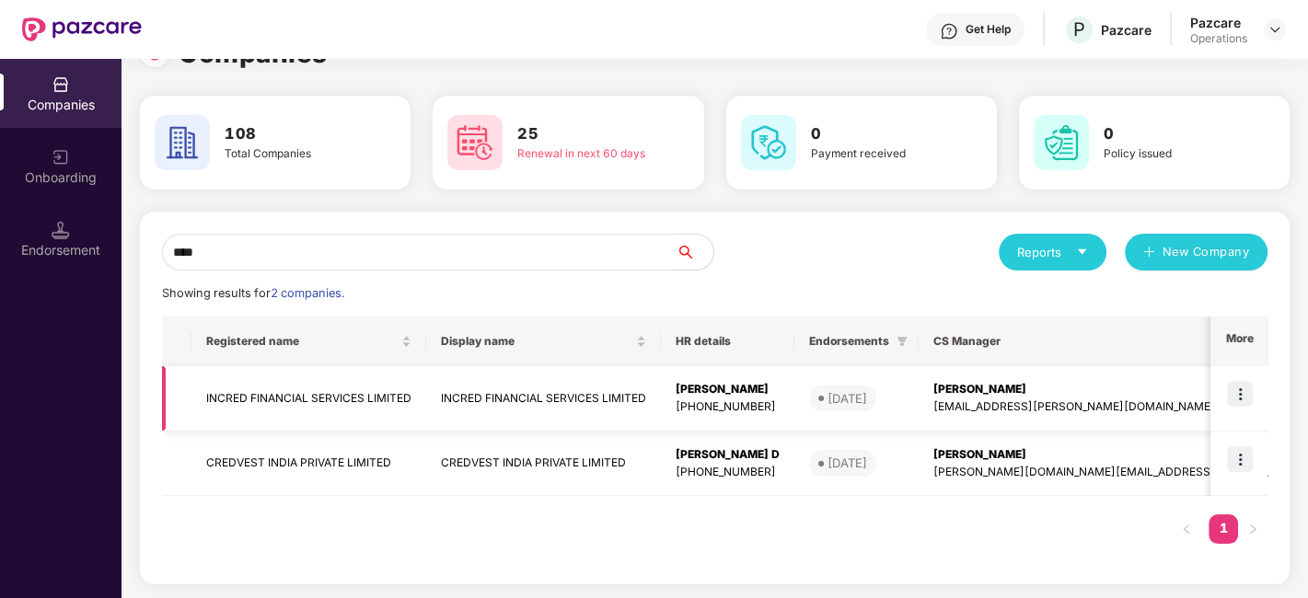
type input "****"
click at [1254, 459] on td at bounding box center [1239, 464] width 57 height 65
click at [1244, 459] on img at bounding box center [1240, 459] width 26 height 26
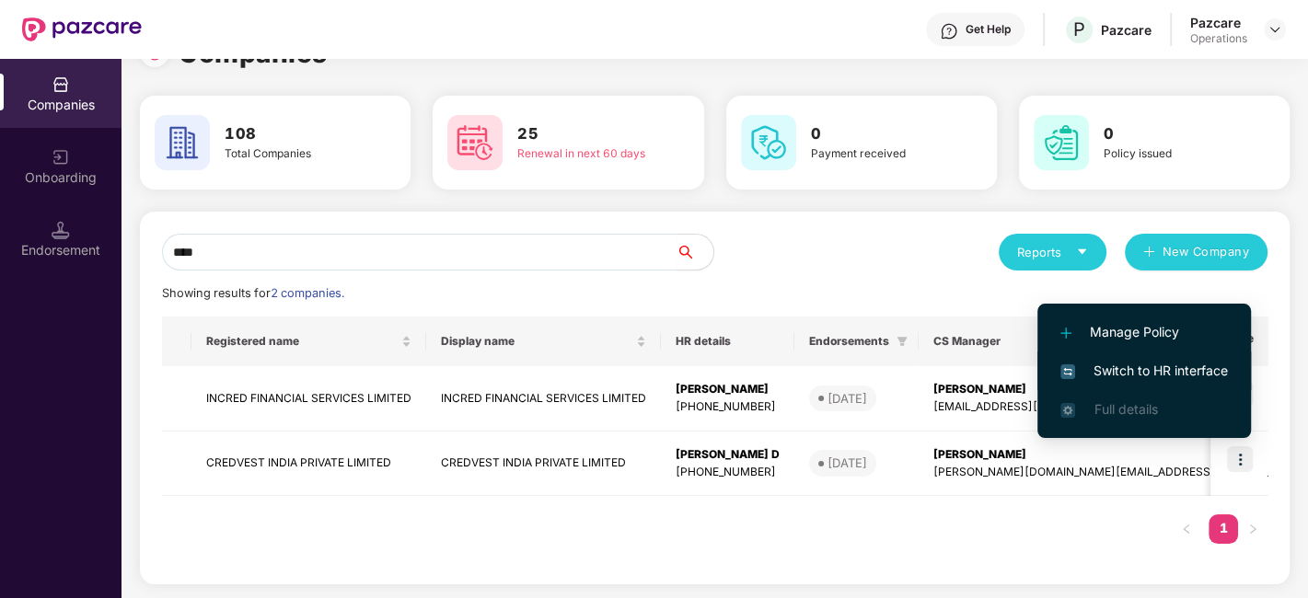
click at [1124, 359] on li "Switch to HR interface" at bounding box center [1145, 371] width 214 height 39
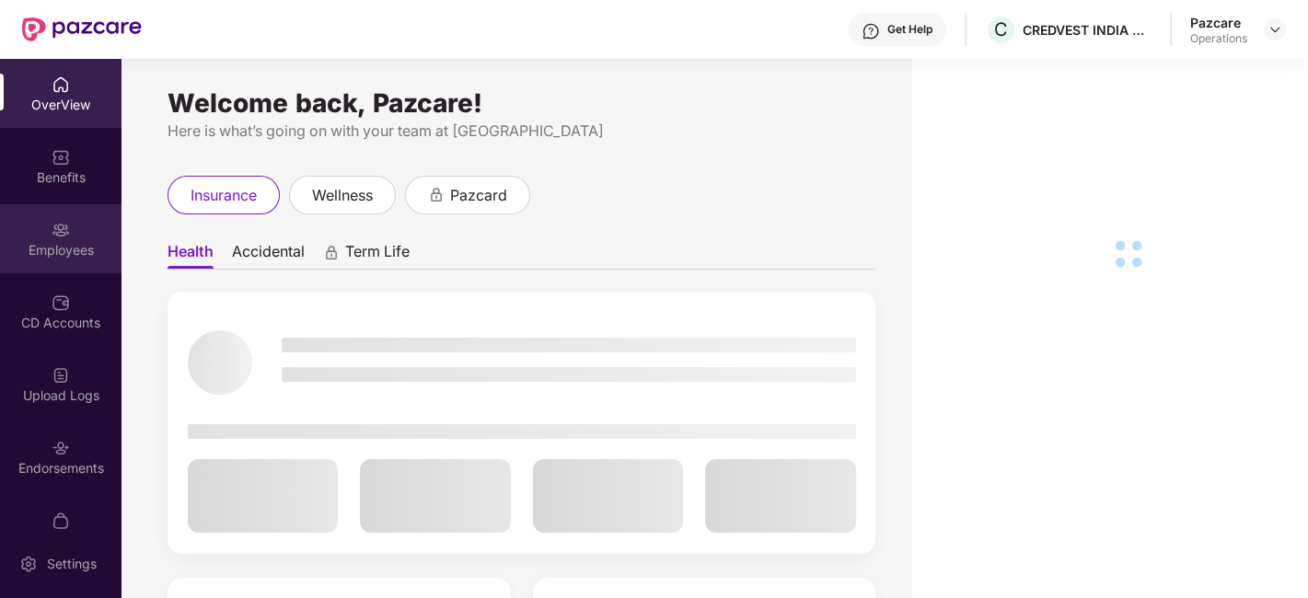
click at [39, 235] on div "Employees" at bounding box center [61, 238] width 122 height 69
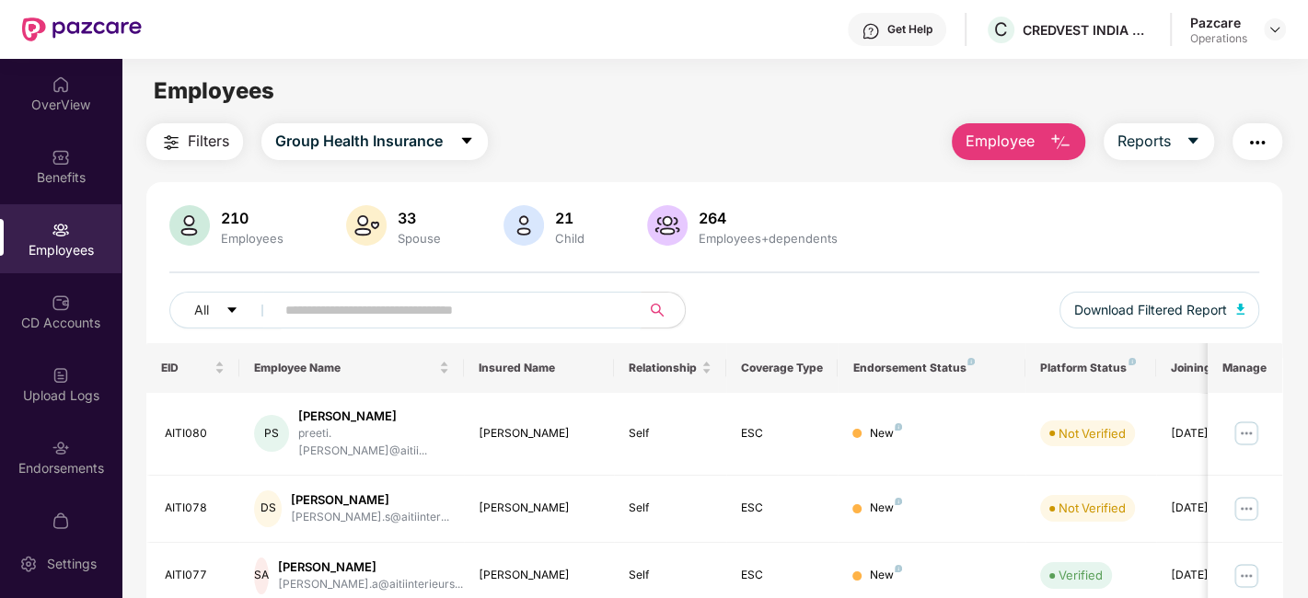
click at [349, 307] on input "text" at bounding box center [450, 310] width 331 height 28
paste input "******"
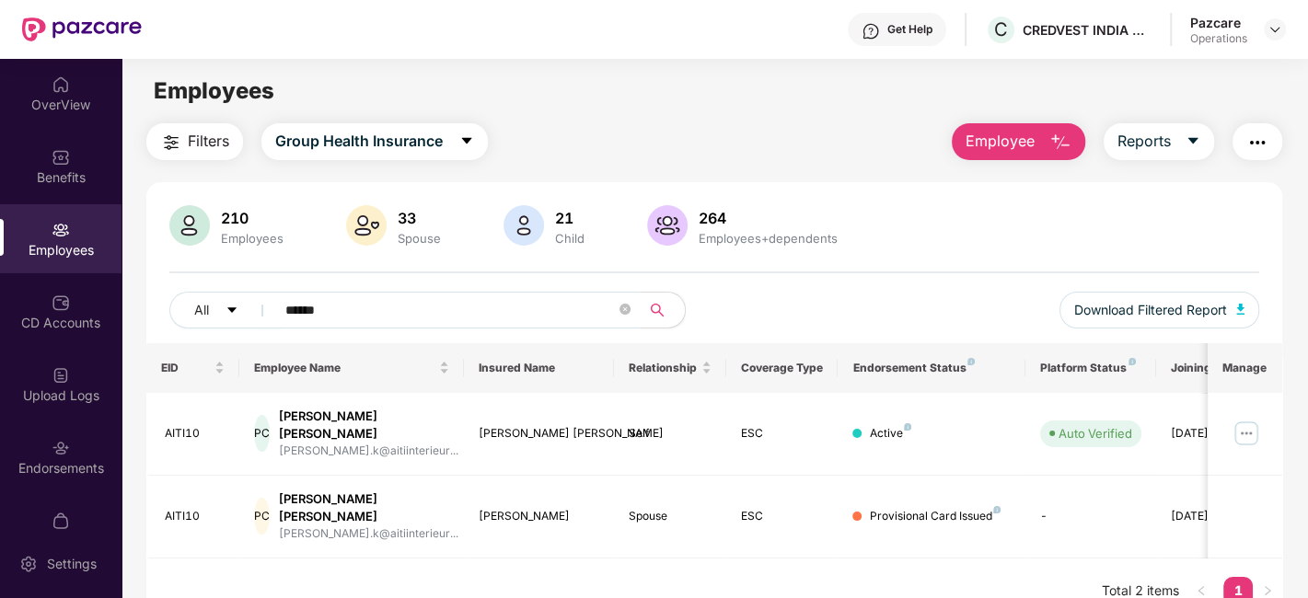
scroll to position [58, 0]
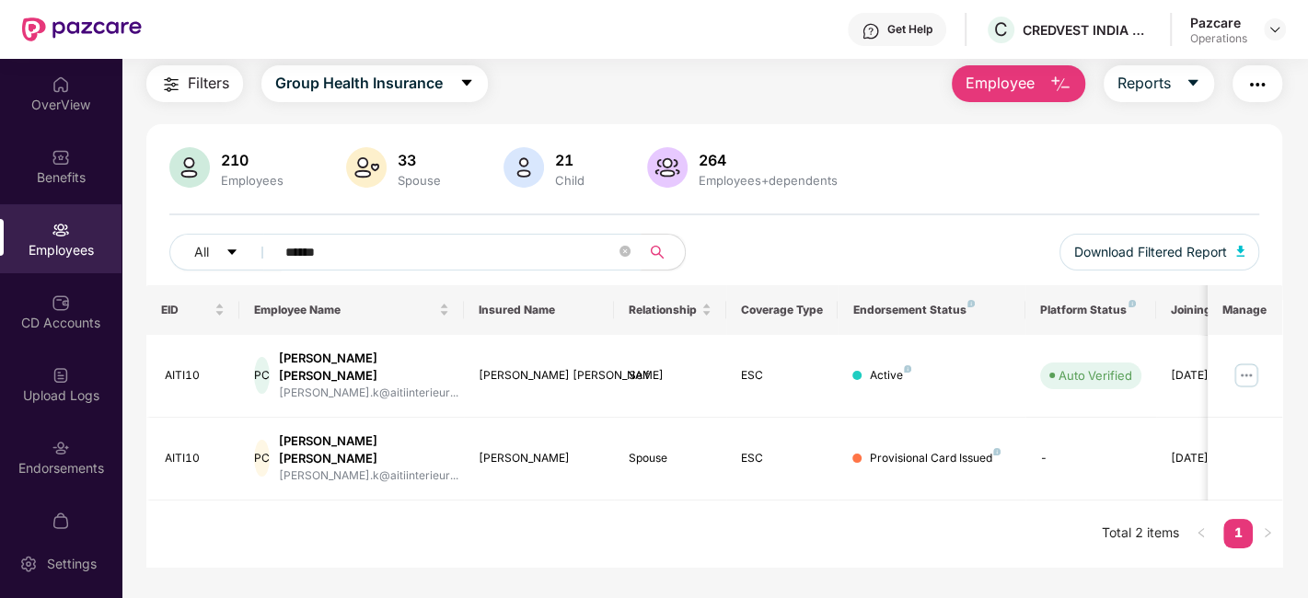
click at [290, 238] on input "******" at bounding box center [450, 252] width 331 height 28
paste input "text"
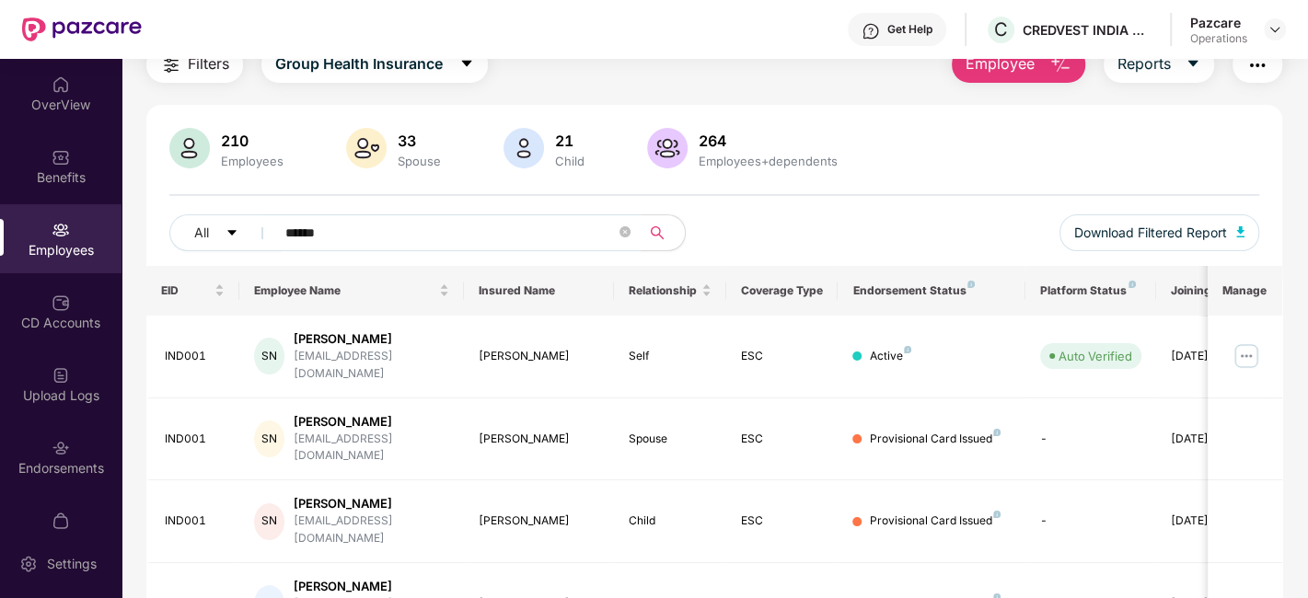
scroll to position [127, 0]
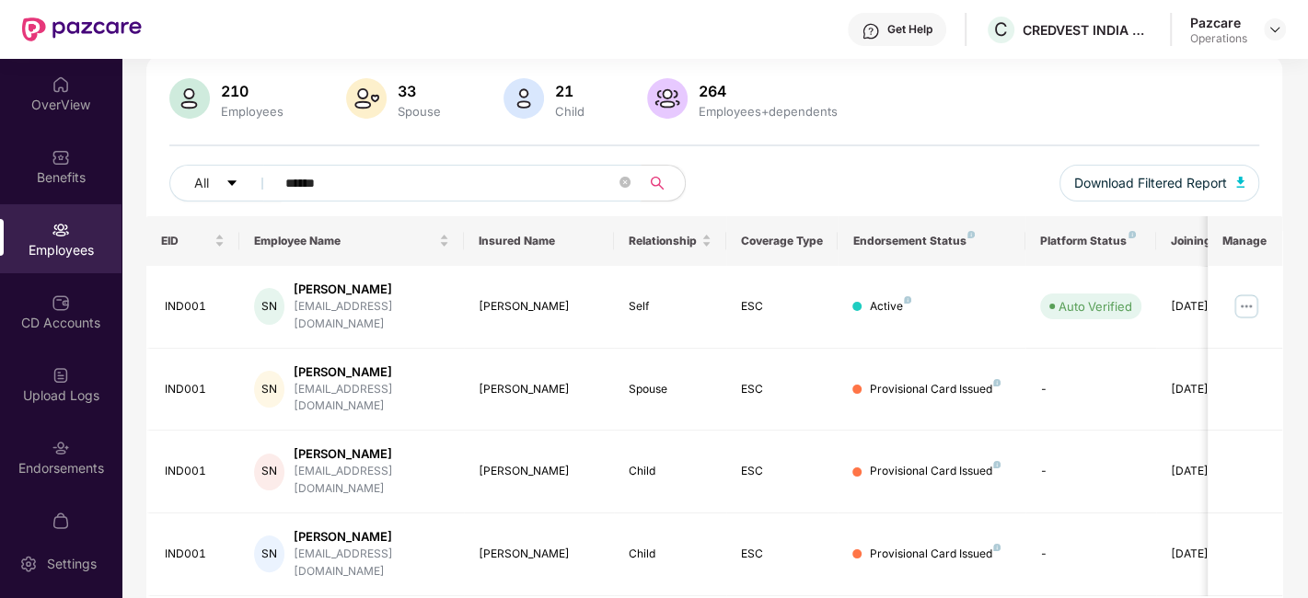
click at [307, 178] on input "******" at bounding box center [450, 183] width 331 height 28
paste input "text"
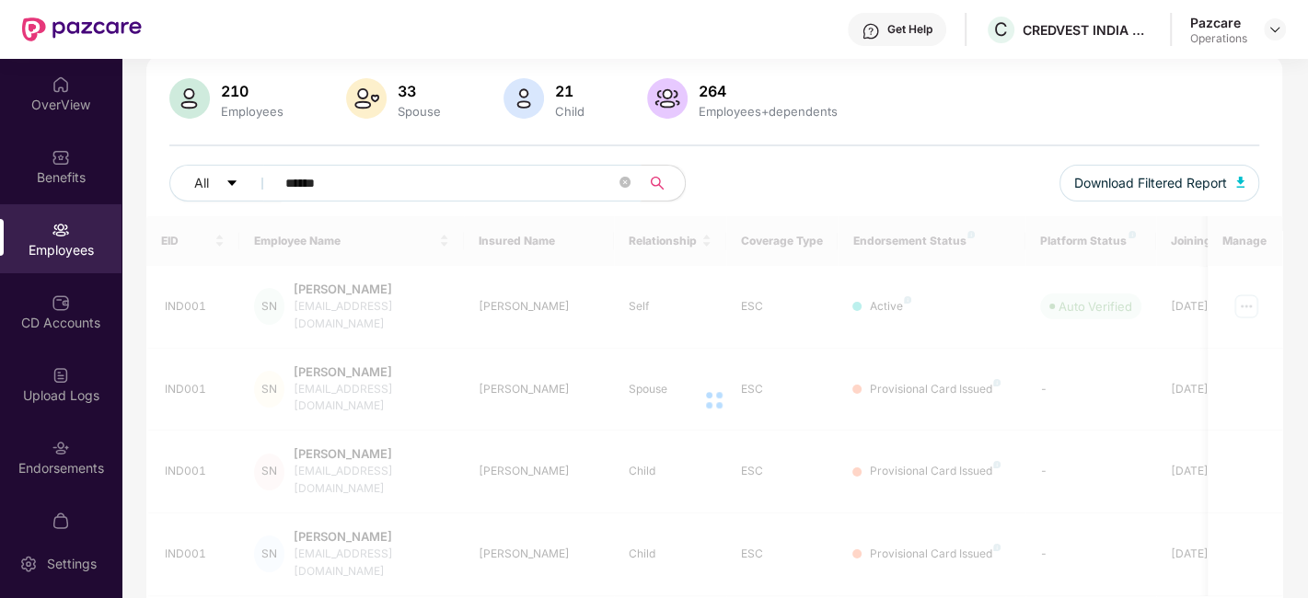
scroll to position [60, 0]
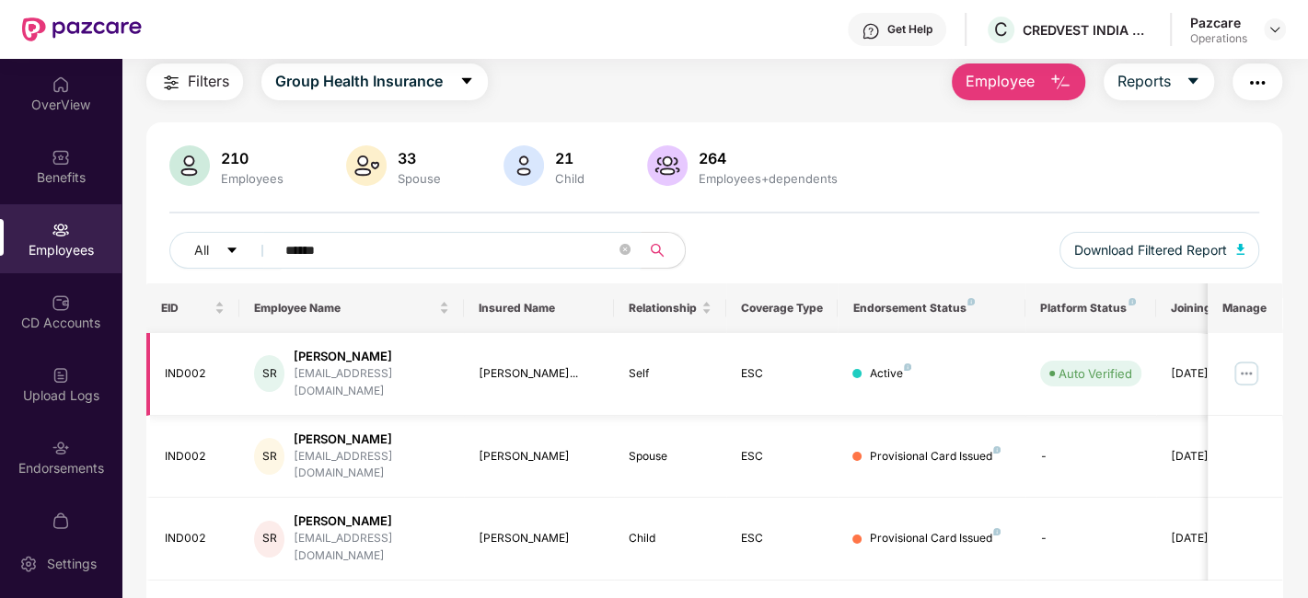
type input "******"
click at [622, 249] on icon "close-circle" at bounding box center [625, 249] width 11 height 11
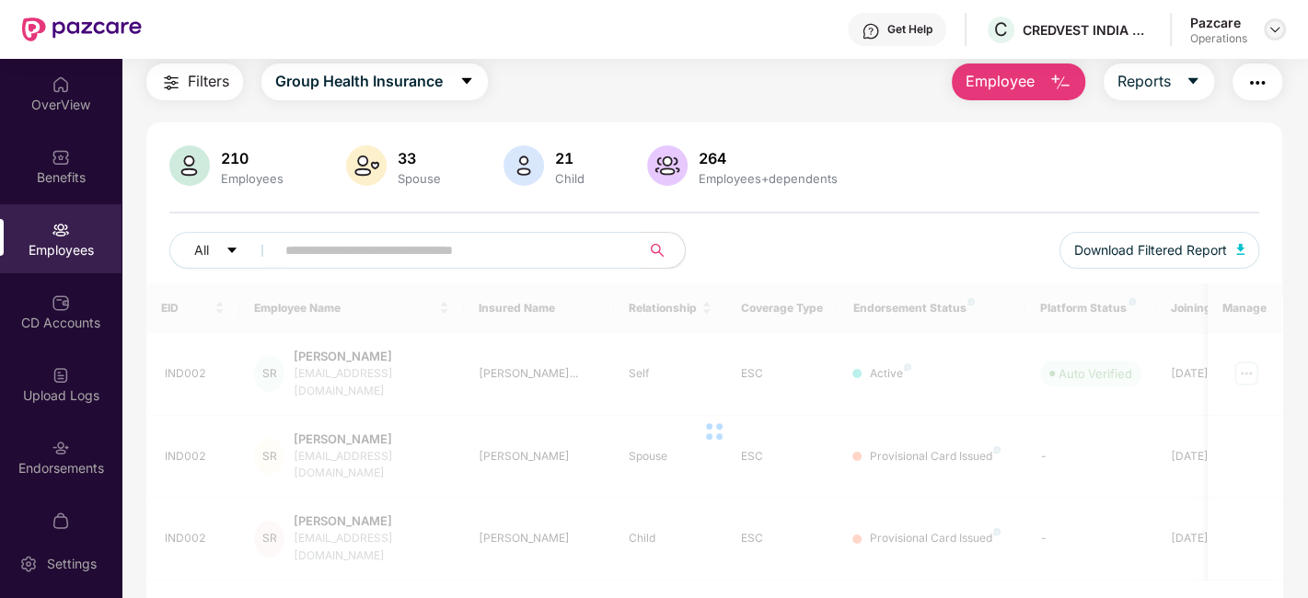
click at [1271, 30] on img at bounding box center [1275, 29] width 15 height 15
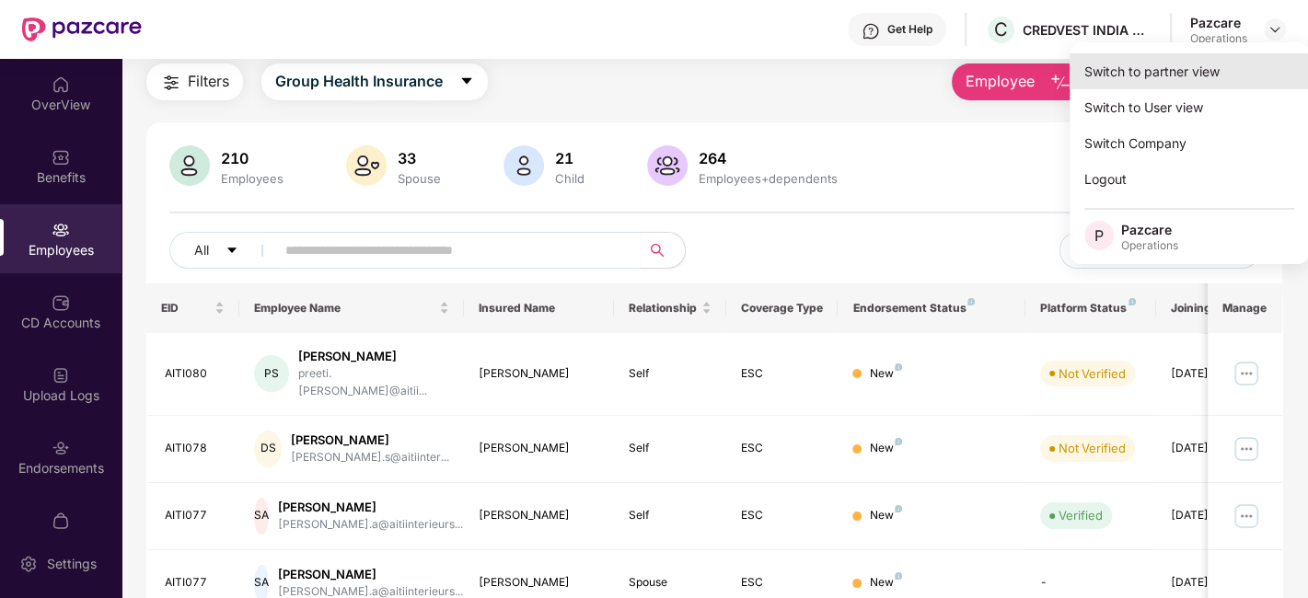
click at [1145, 73] on div "Switch to partner view" at bounding box center [1189, 71] width 239 height 36
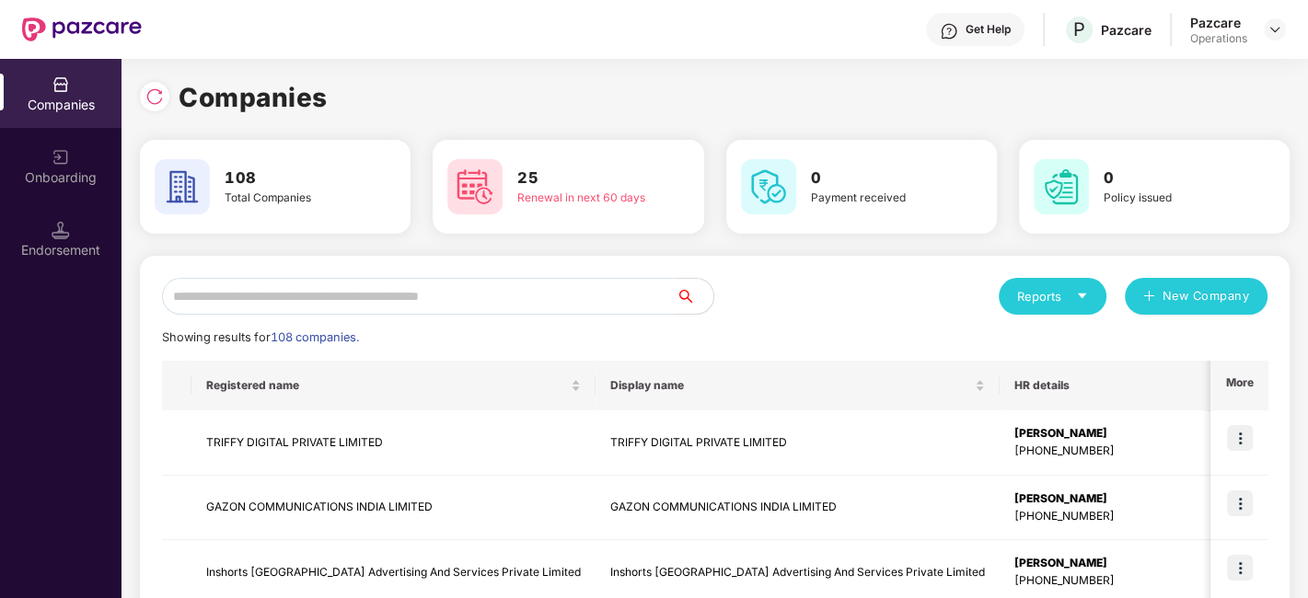
click at [412, 298] on input "text" at bounding box center [419, 296] width 515 height 37
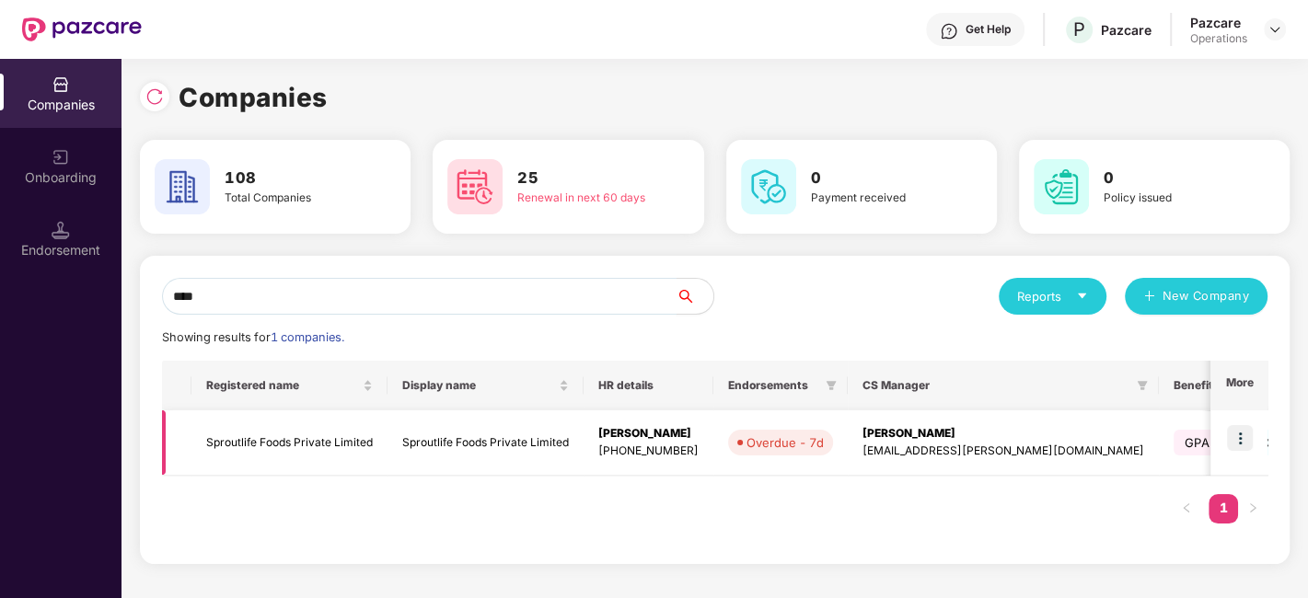
type input "****"
click at [1247, 437] on img at bounding box center [1240, 438] width 26 height 26
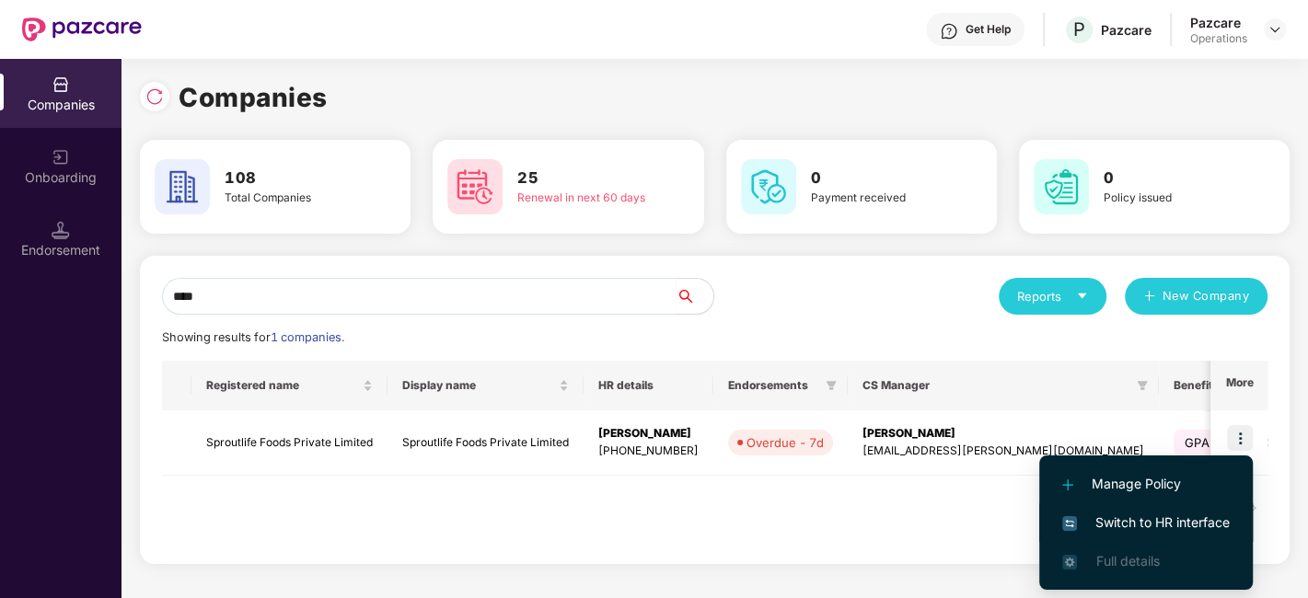
click at [1123, 524] on span "Switch to HR interface" at bounding box center [1146, 523] width 168 height 20
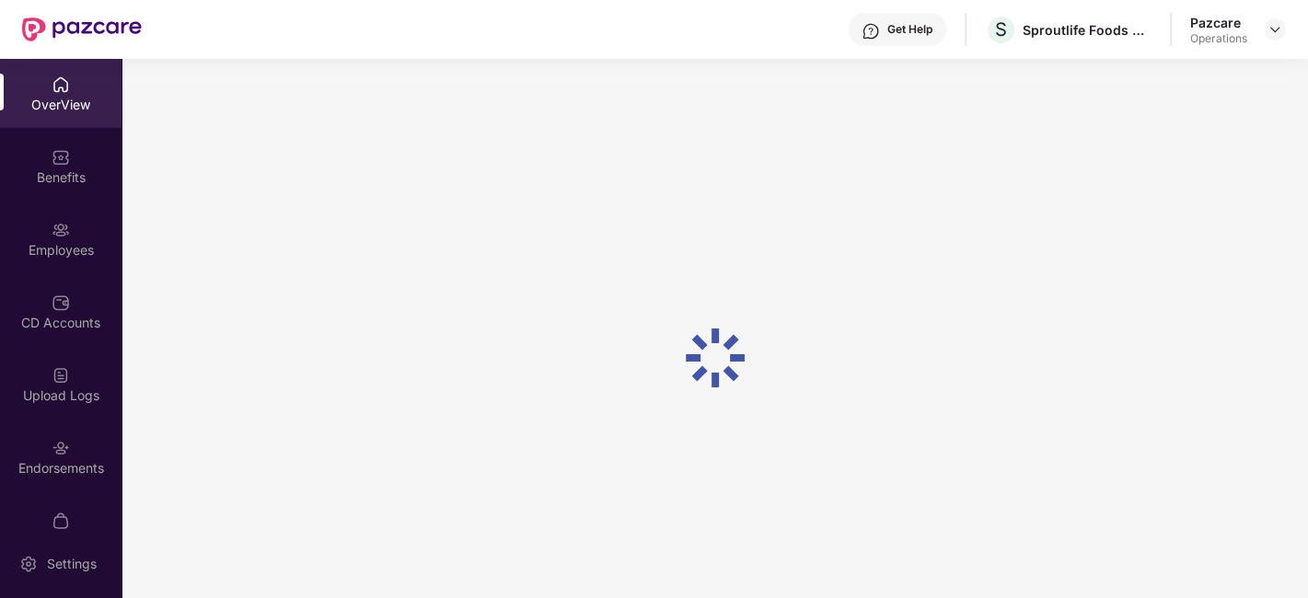
scroll to position [110, 0]
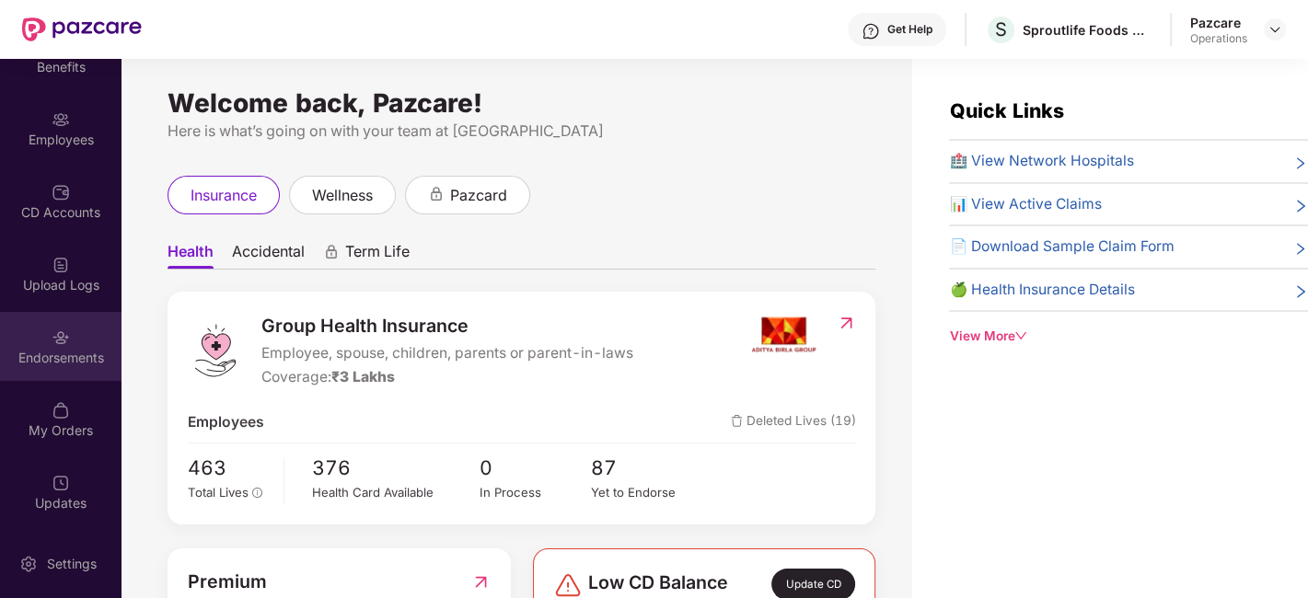
click at [52, 337] on img at bounding box center [61, 338] width 18 height 18
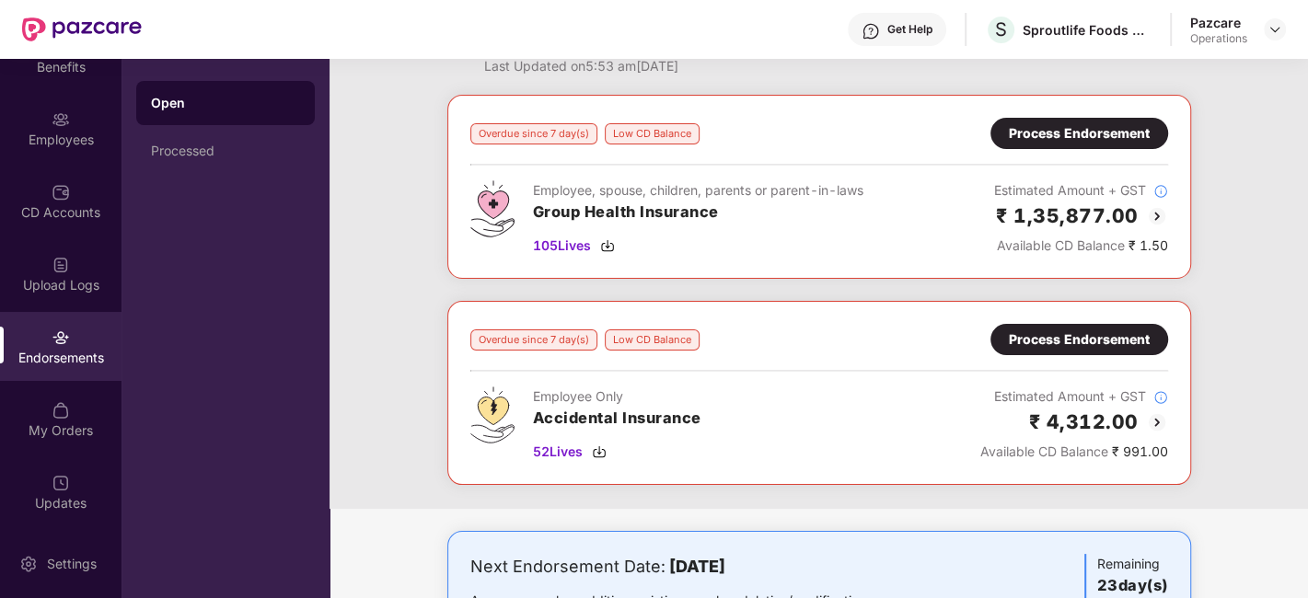
scroll to position [63, 0]
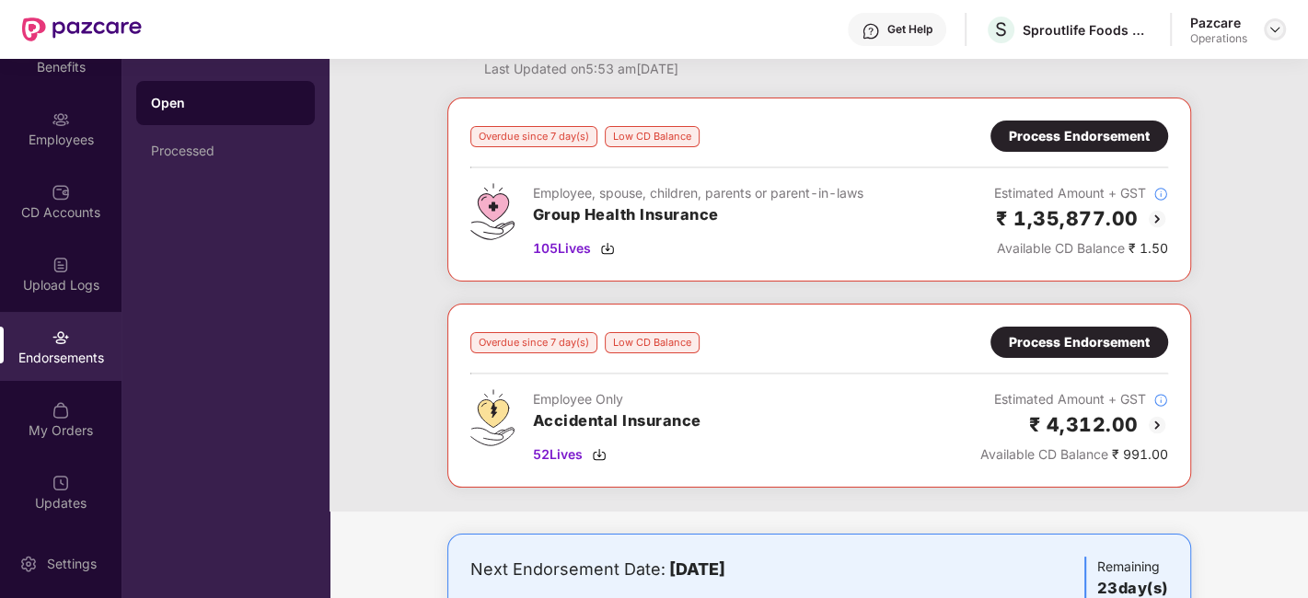
click at [1283, 24] on div at bounding box center [1275, 29] width 22 height 22
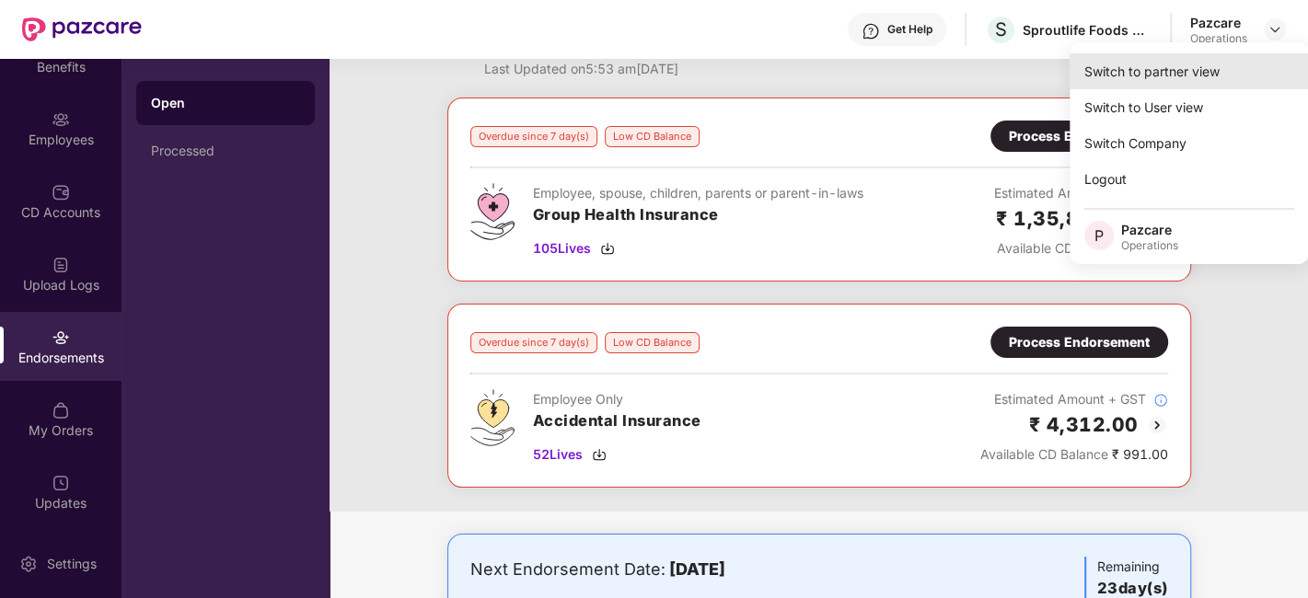
click at [1176, 64] on div "Switch to partner view" at bounding box center [1189, 71] width 239 height 36
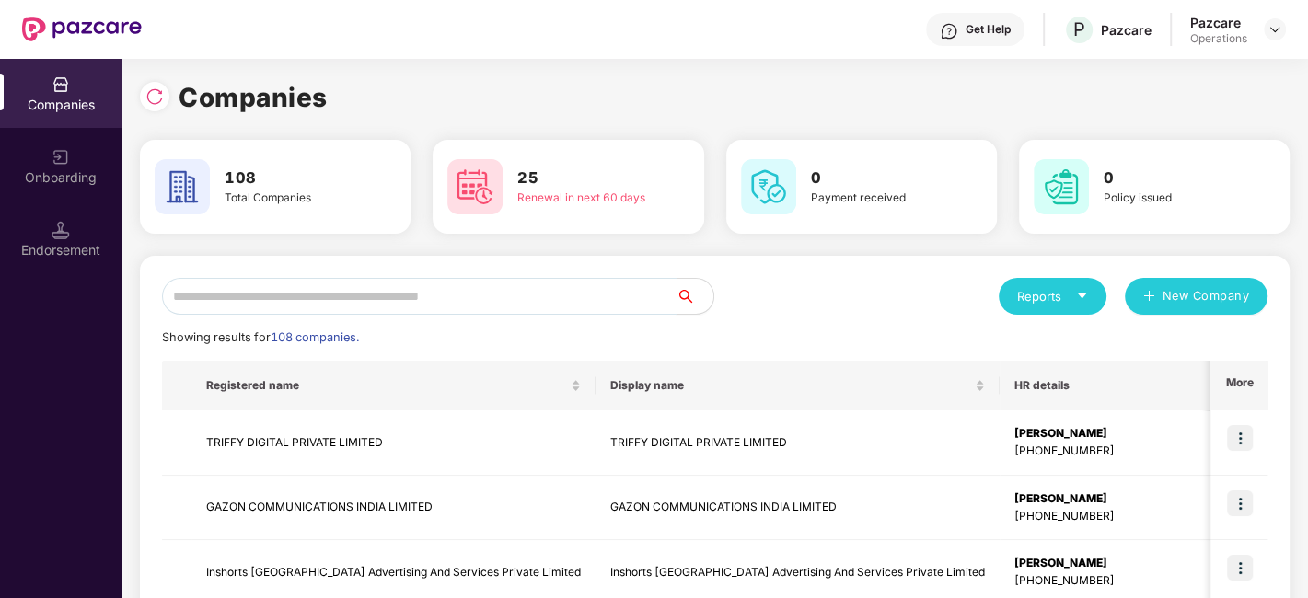
click at [571, 294] on input "text" at bounding box center [419, 296] width 515 height 37
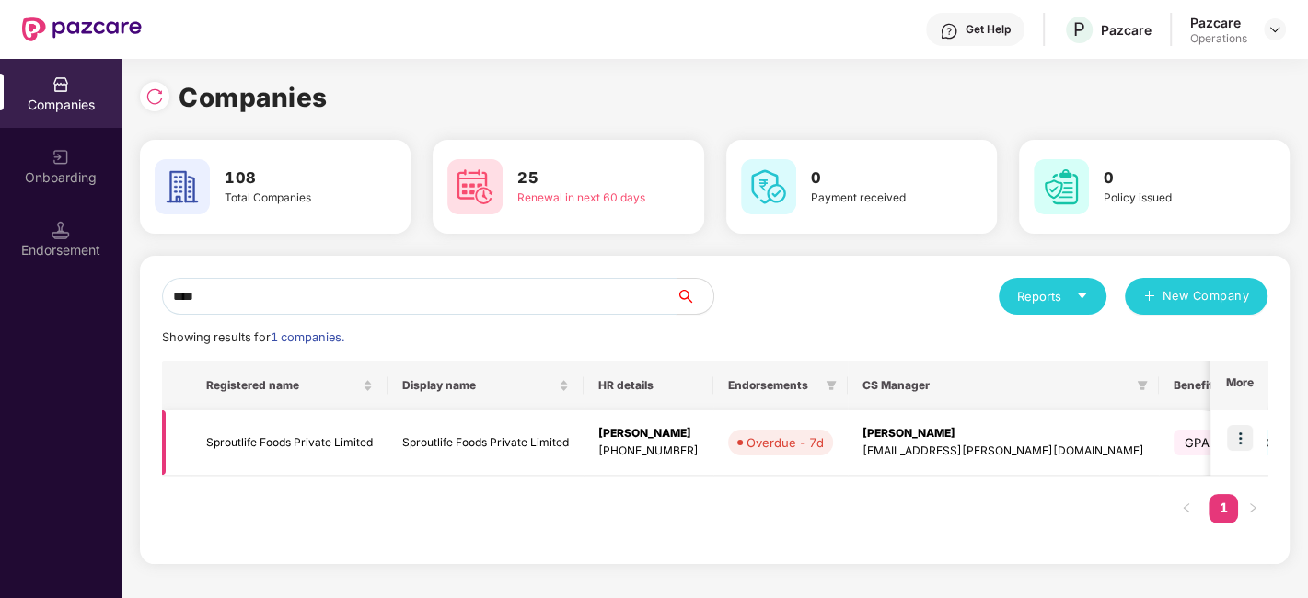
type input "****"
click at [402, 436] on td "Sproutlife Foods Private Limited" at bounding box center [486, 443] width 196 height 65
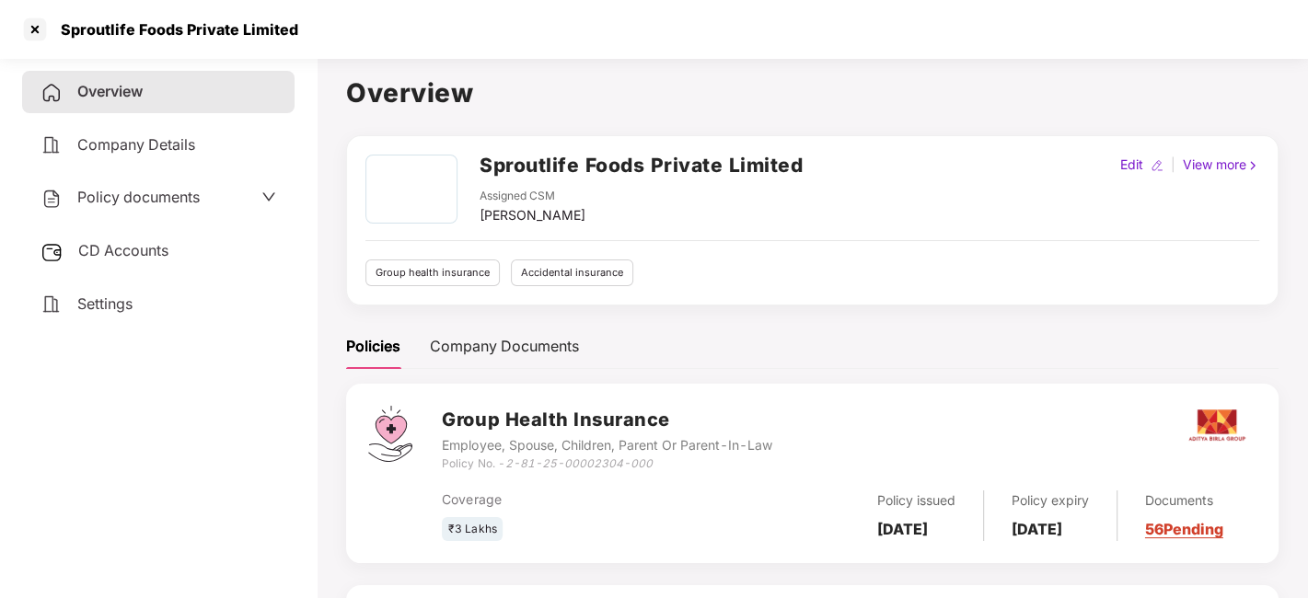
click at [133, 193] on span "Policy documents" at bounding box center [138, 197] width 122 height 18
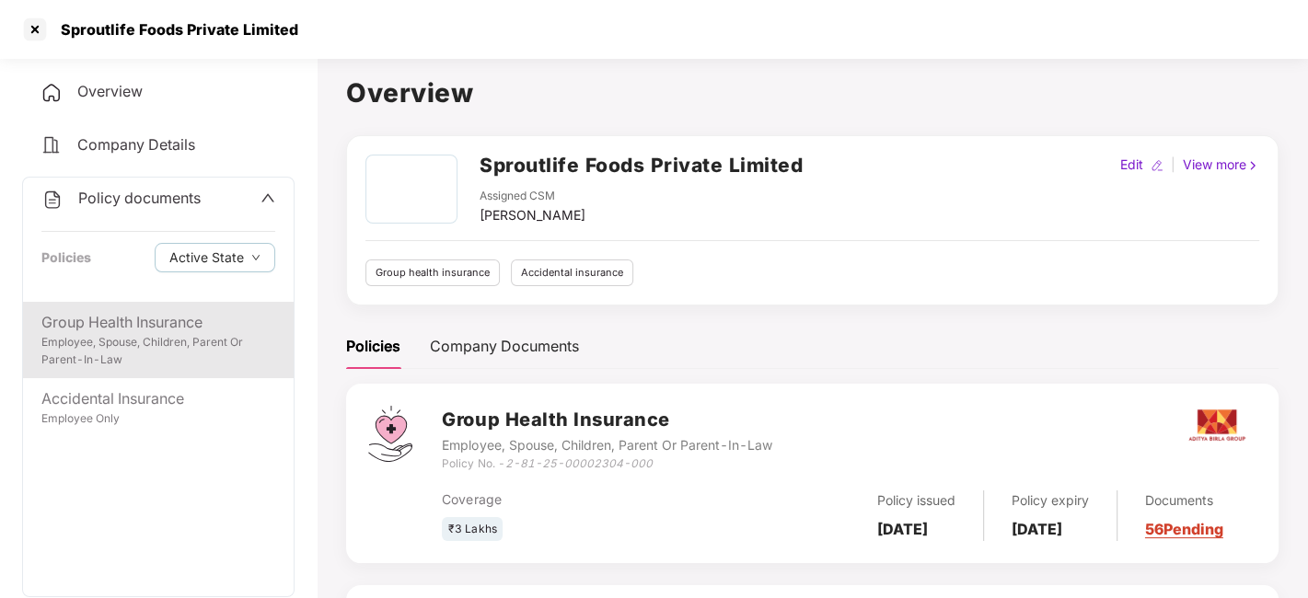
click at [118, 320] on div "Group Health Insurance" at bounding box center [158, 322] width 234 height 23
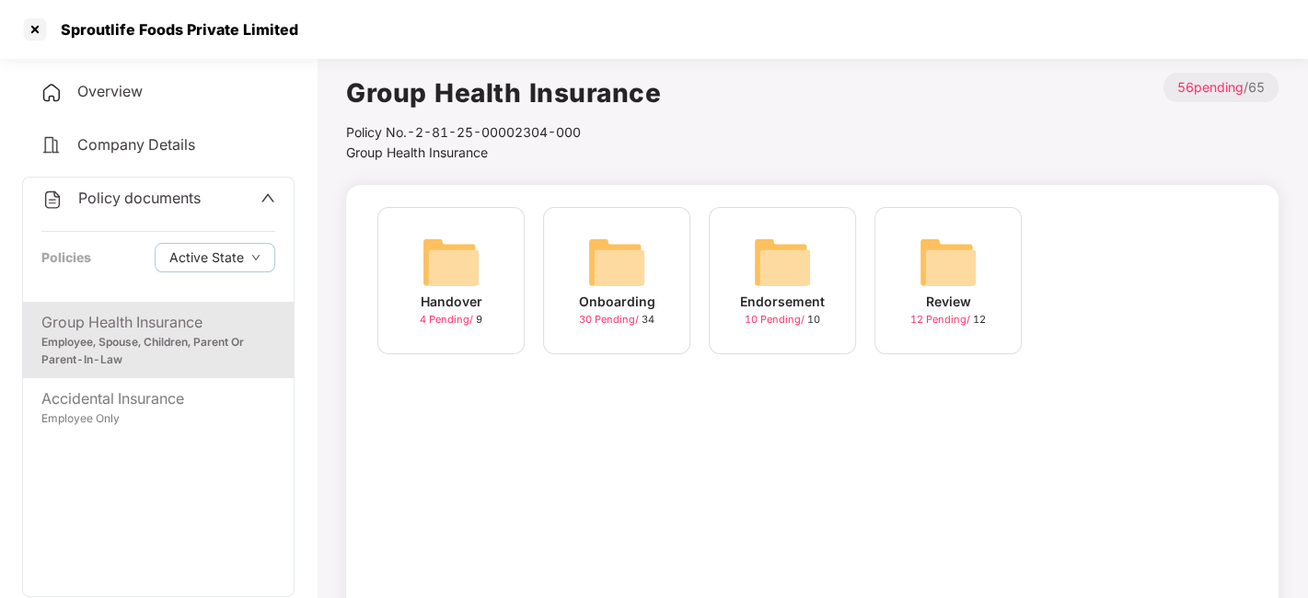
click at [611, 256] on img at bounding box center [616, 262] width 59 height 59
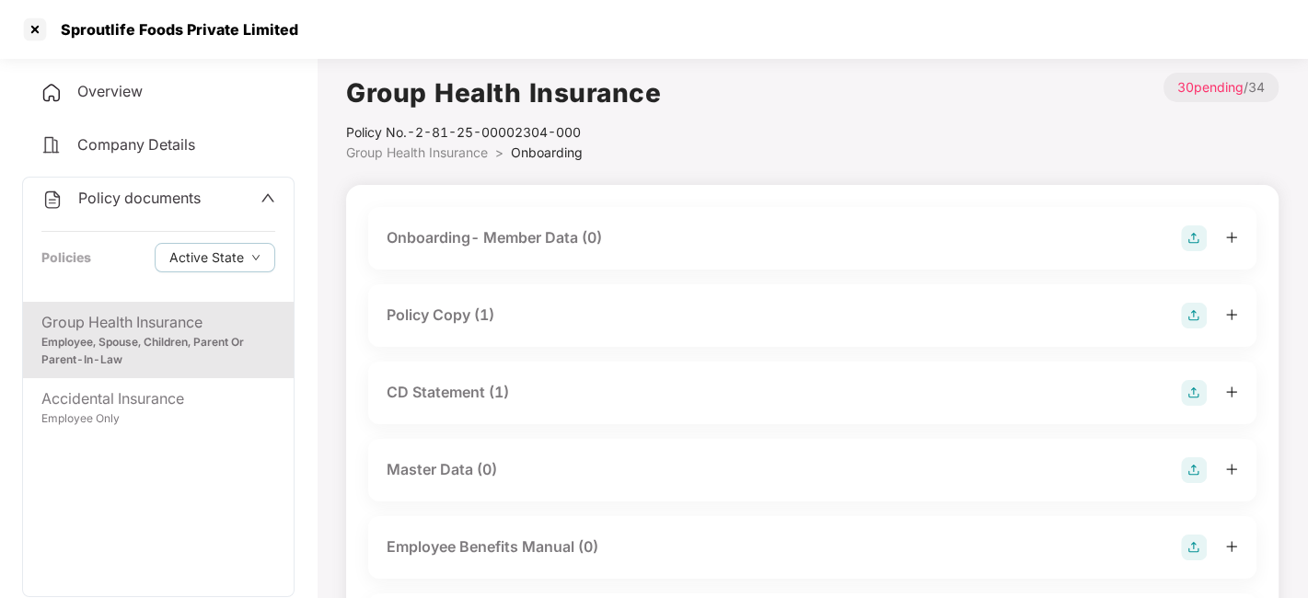
click at [435, 394] on div "CD Statement (1)" at bounding box center [448, 392] width 122 height 23
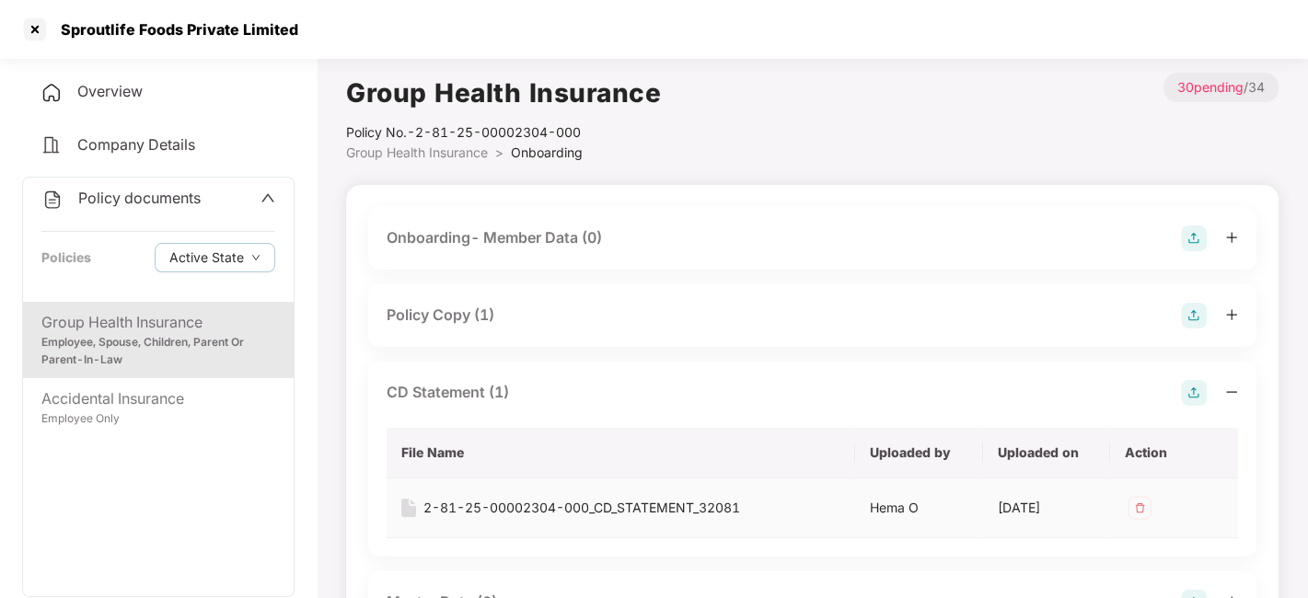
click at [563, 501] on div "2-81-25-00002304-000_CD_STATEMENT_32081" at bounding box center [581, 508] width 317 height 20
click at [34, 30] on div at bounding box center [34, 29] width 29 height 29
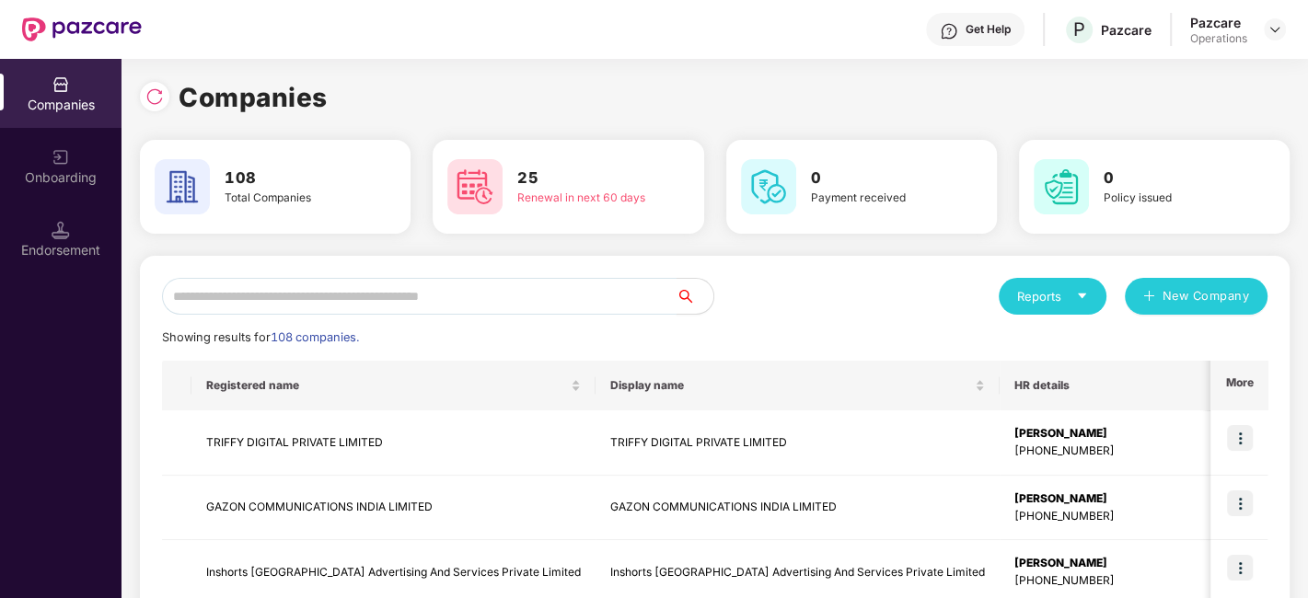
click at [295, 282] on input "text" at bounding box center [419, 296] width 515 height 37
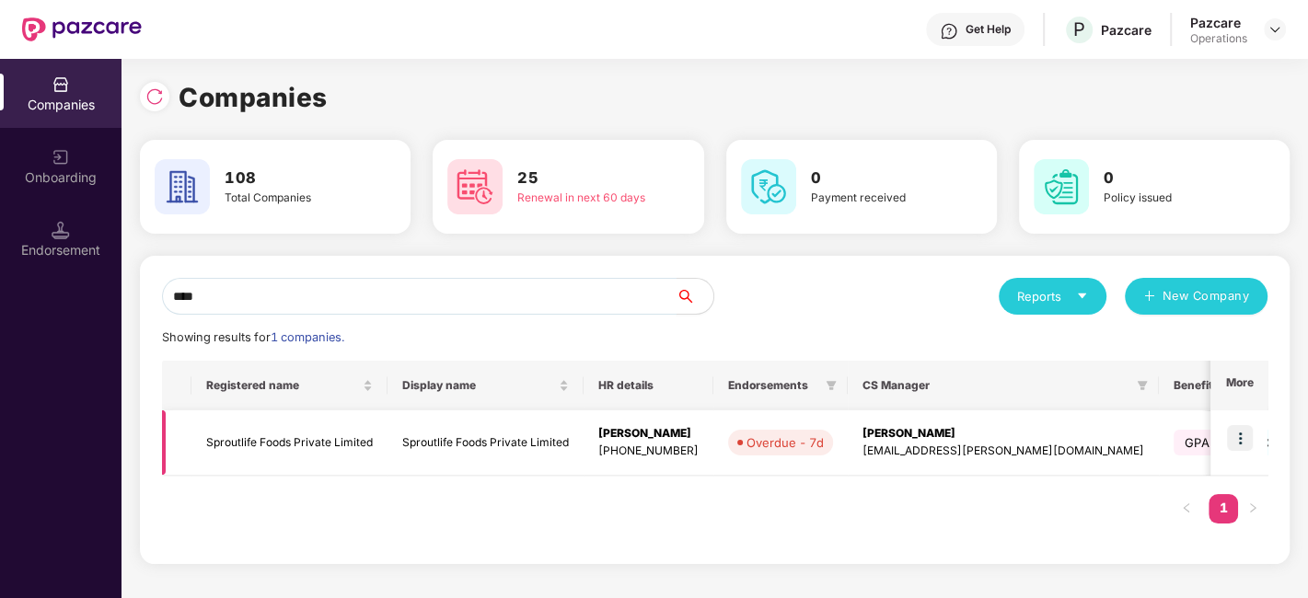
type input "****"
click at [1237, 430] on img at bounding box center [1240, 438] width 26 height 26
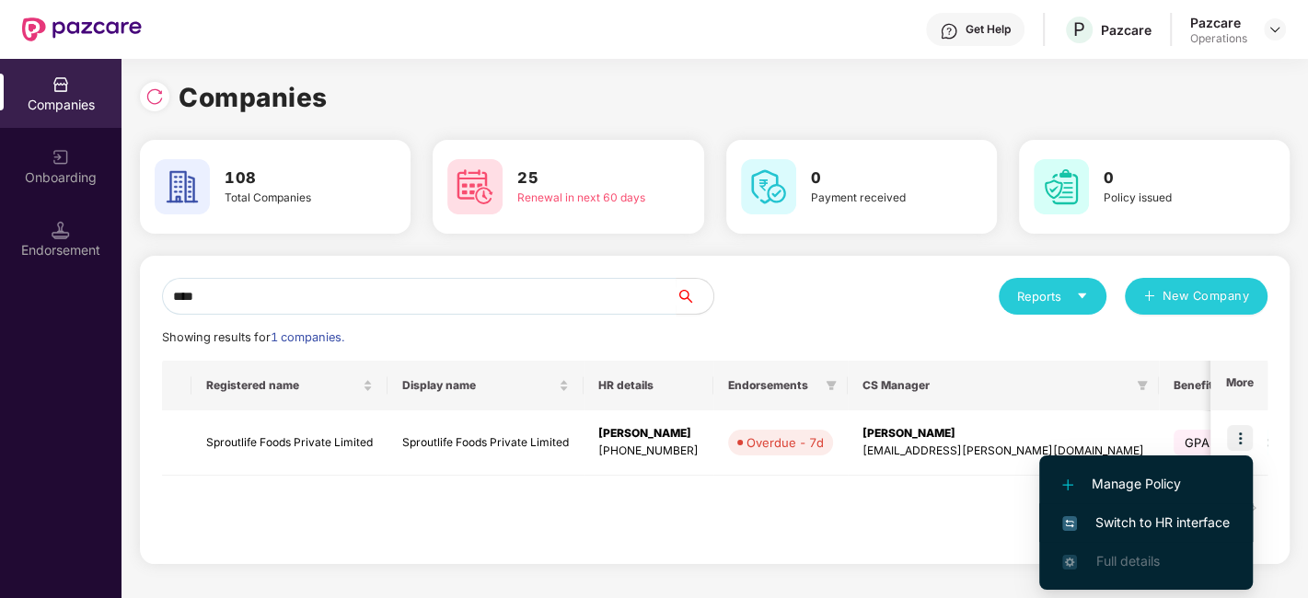
click at [1139, 516] on span "Switch to HR interface" at bounding box center [1146, 523] width 168 height 20
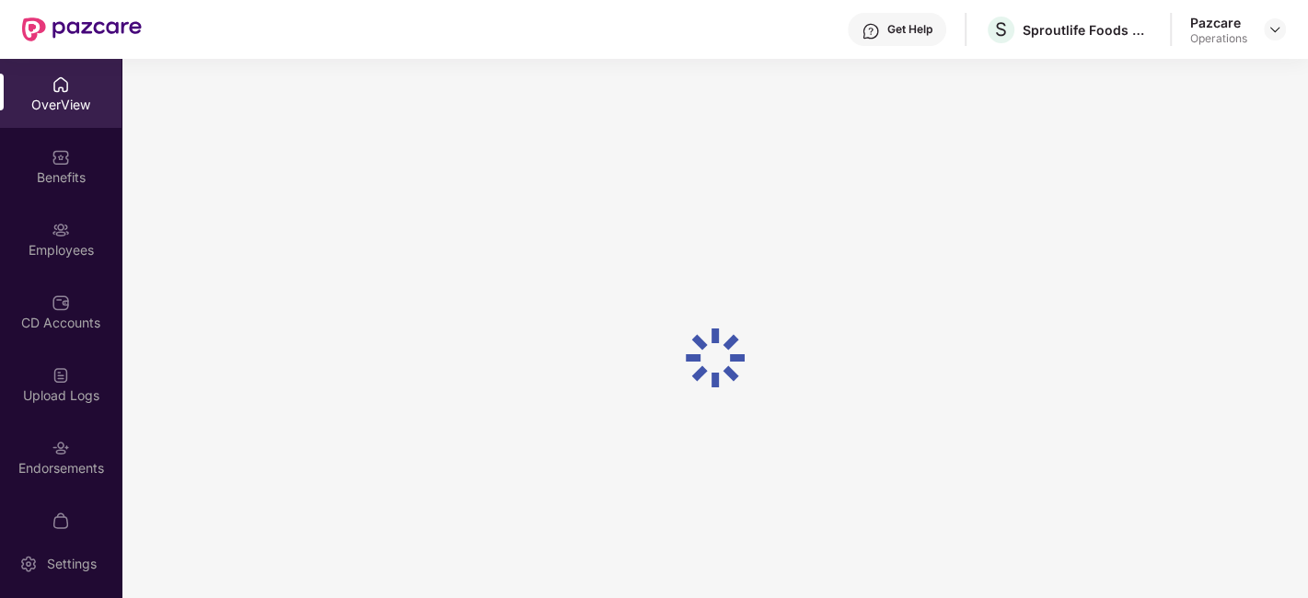
scroll to position [110, 0]
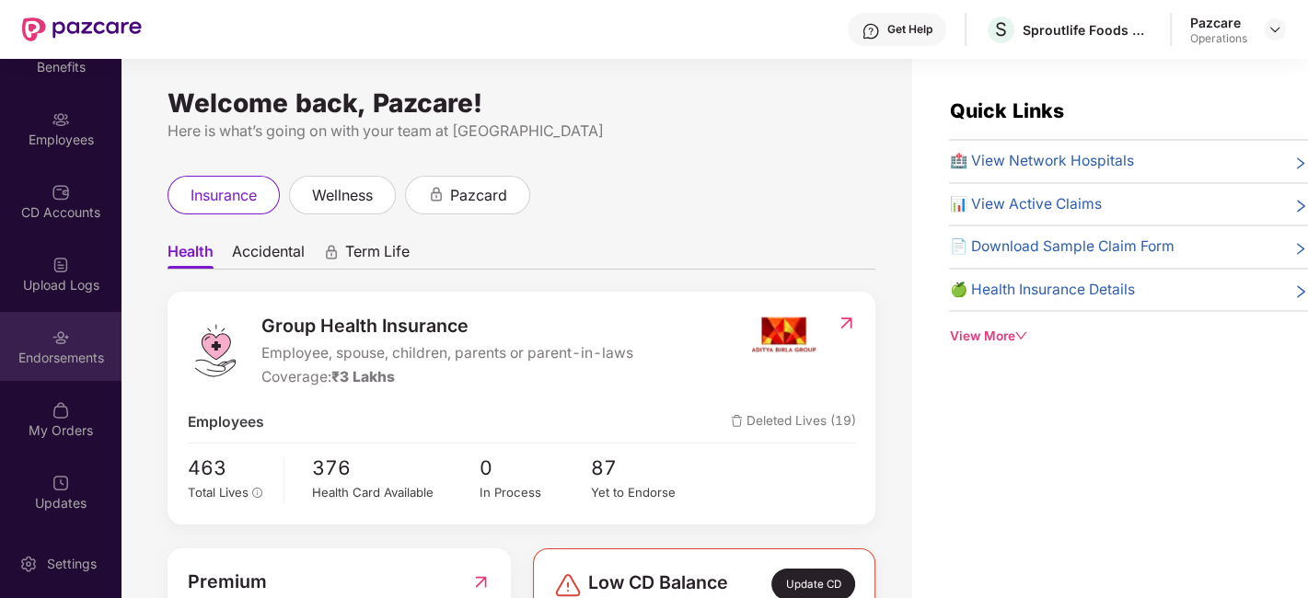
click at [40, 330] on div "Endorsements" at bounding box center [61, 346] width 122 height 69
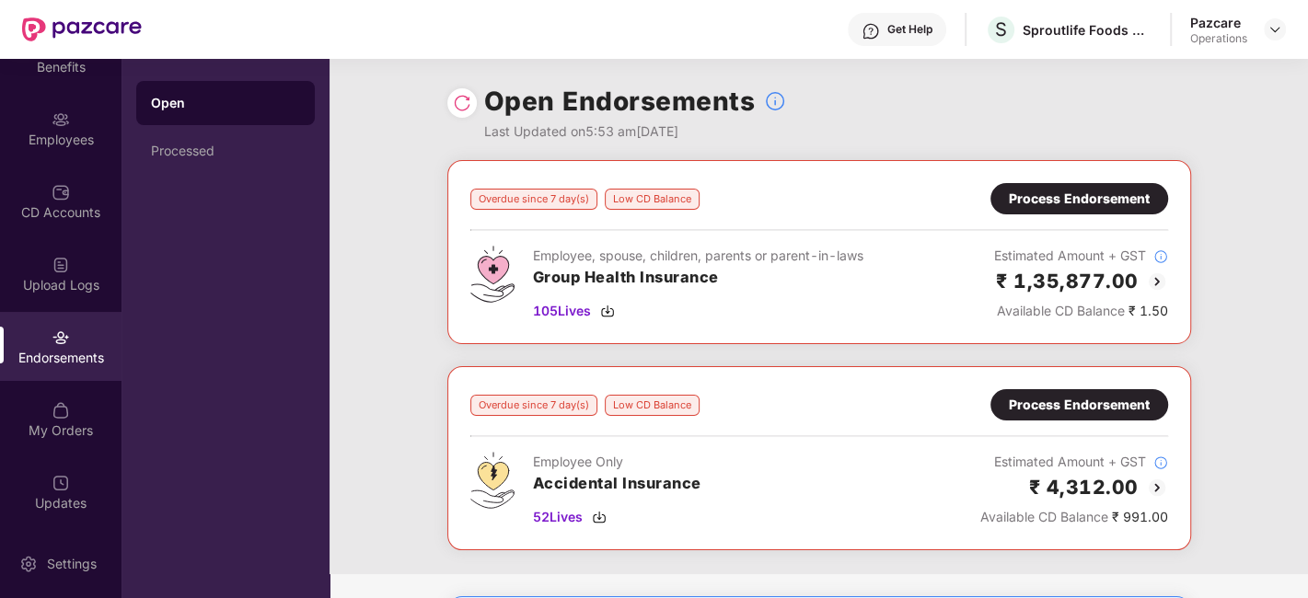
click at [1067, 209] on div "Process Endorsement" at bounding box center [1080, 198] width 178 height 31
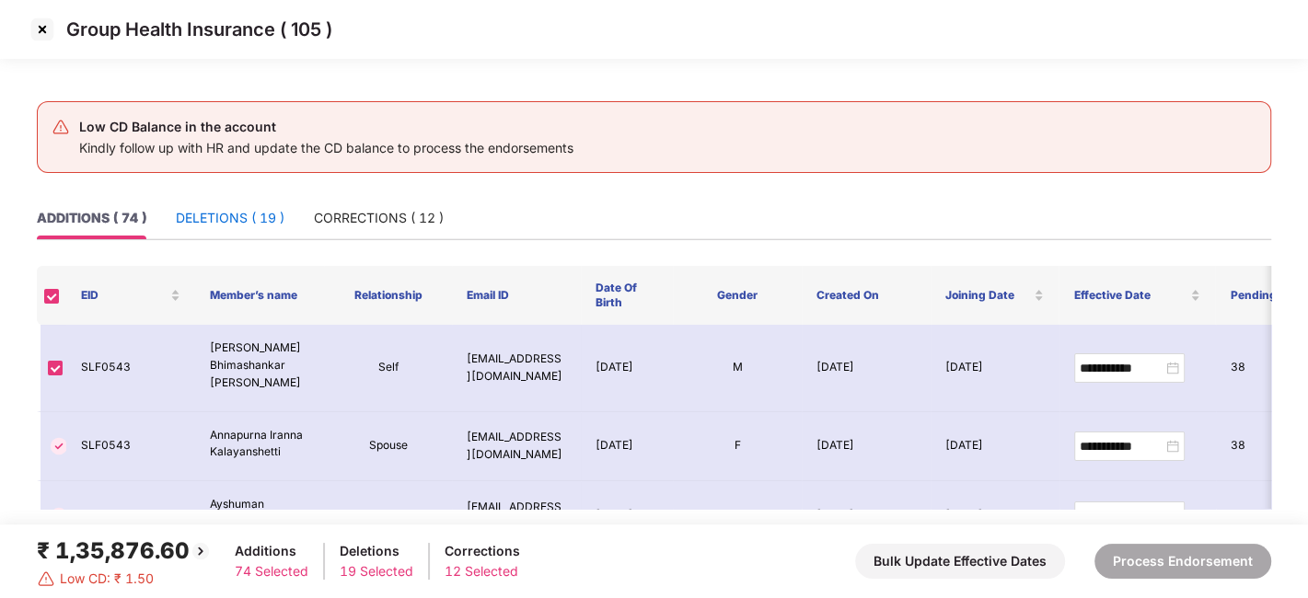
click at [237, 209] on div "DELETIONS ( 19 )" at bounding box center [230, 218] width 109 height 20
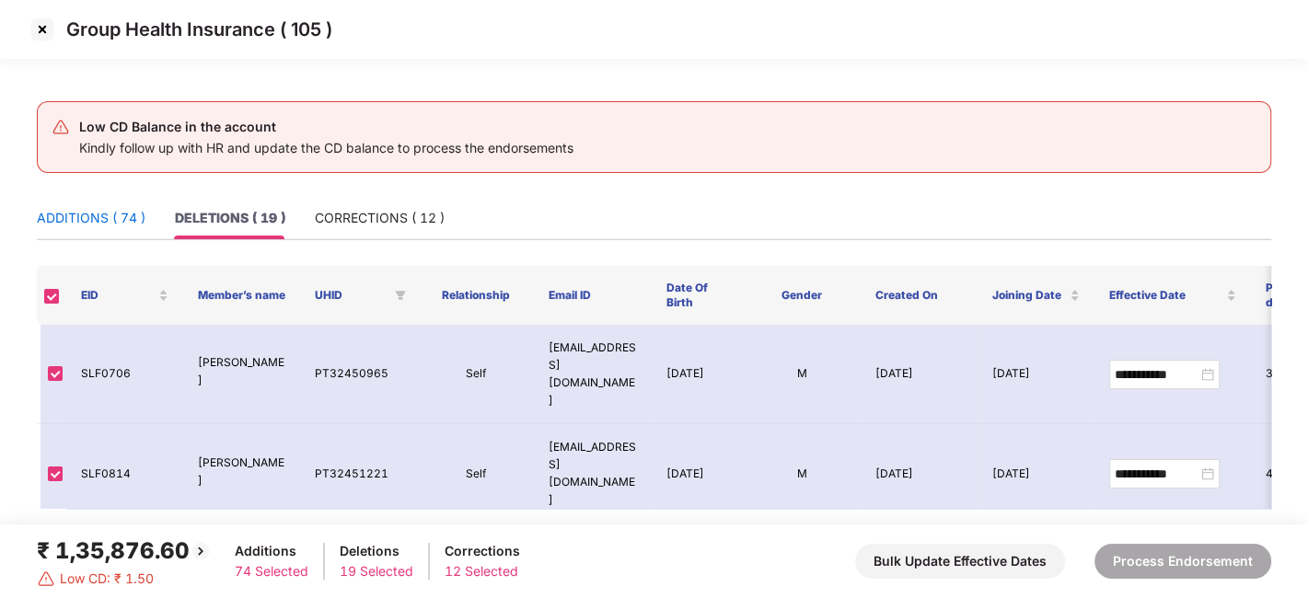
click at [71, 212] on div "ADDITIONS ( 74 )" at bounding box center [91, 218] width 109 height 20
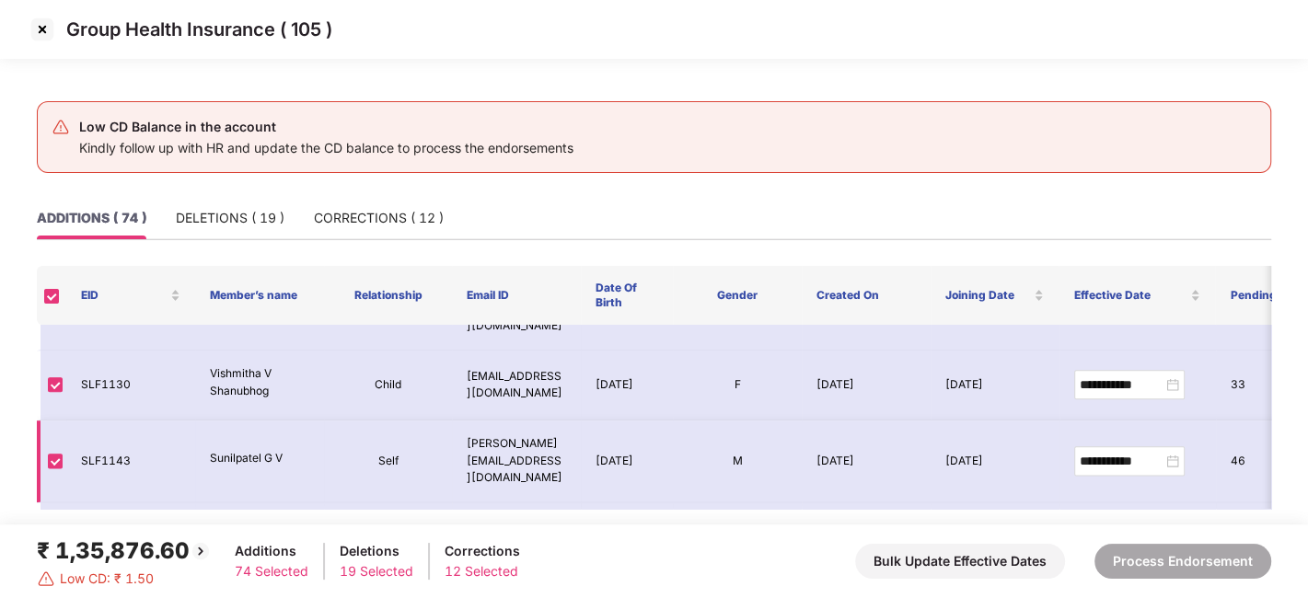
scroll to position [1756, 0]
click at [36, 28] on img at bounding box center [42, 29] width 29 height 29
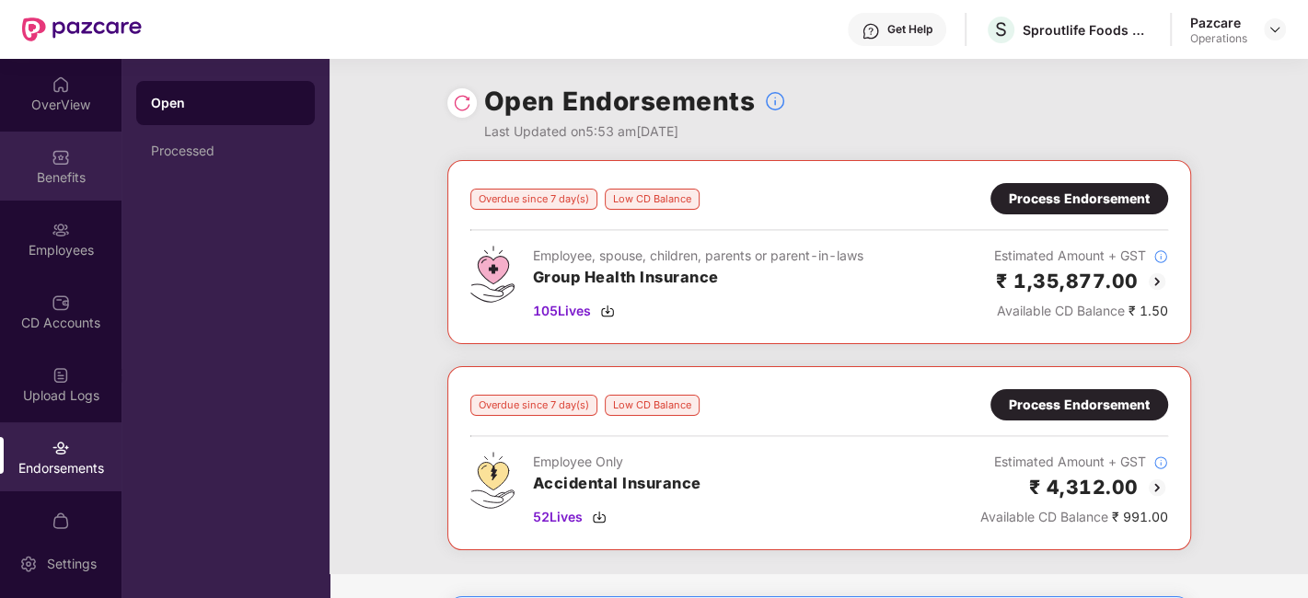
click at [65, 162] on img at bounding box center [61, 157] width 18 height 18
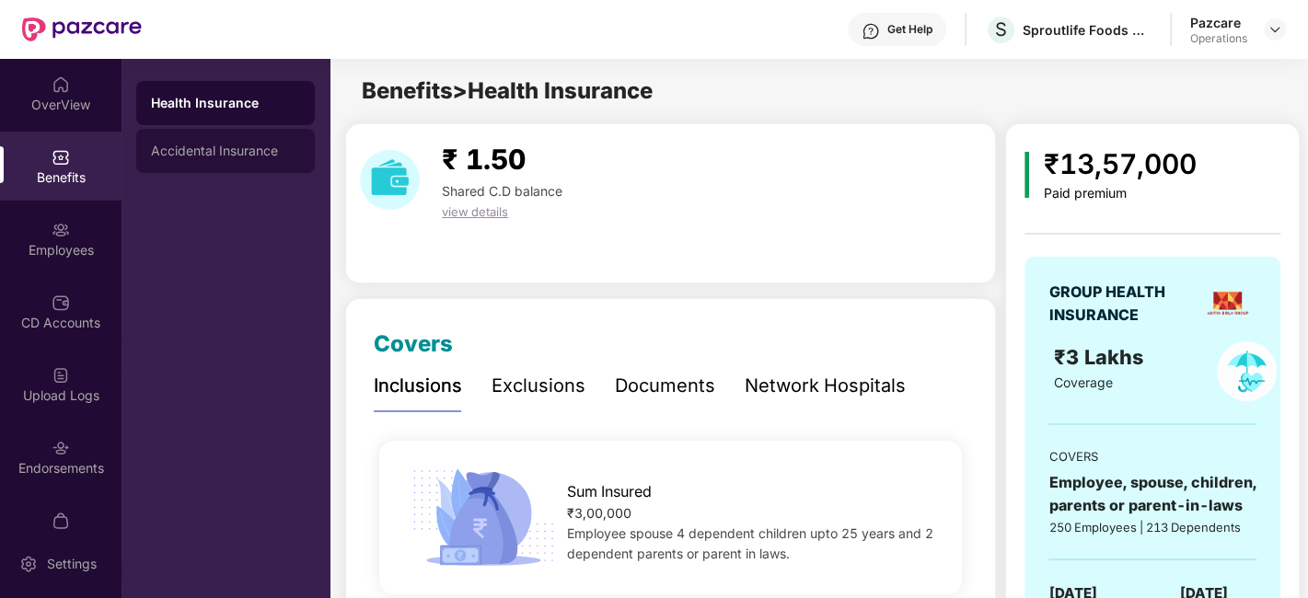
click at [173, 151] on div "Accidental Insurance" at bounding box center [225, 151] width 149 height 15
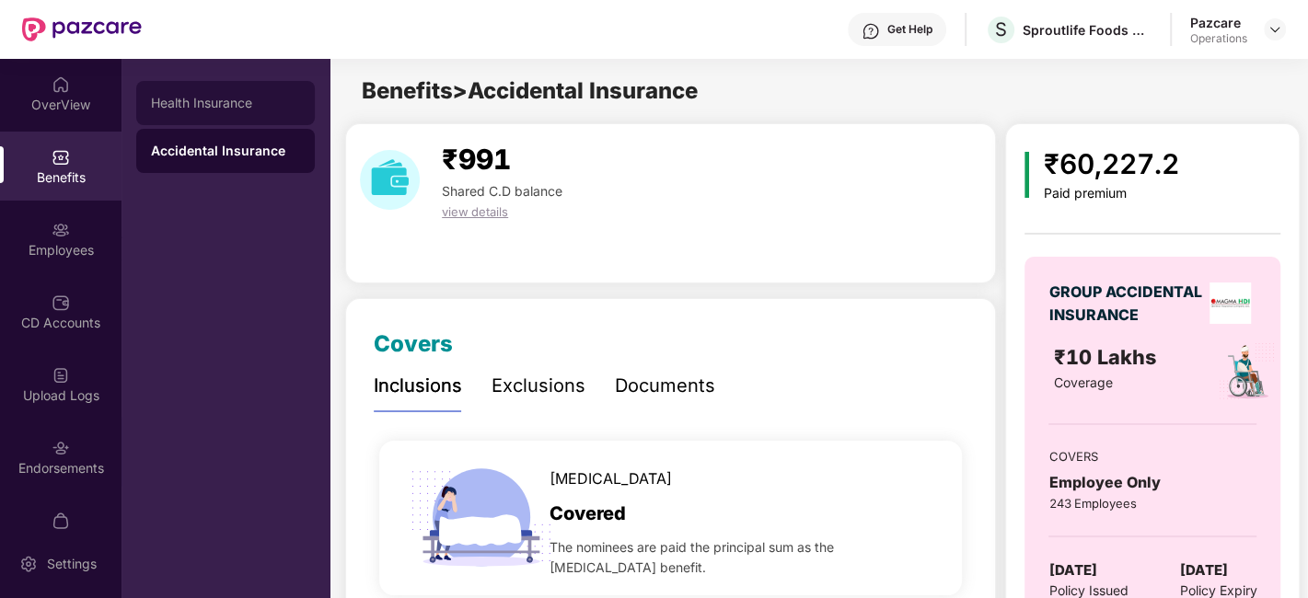
click at [204, 90] on div "Health Insurance" at bounding box center [225, 103] width 179 height 44
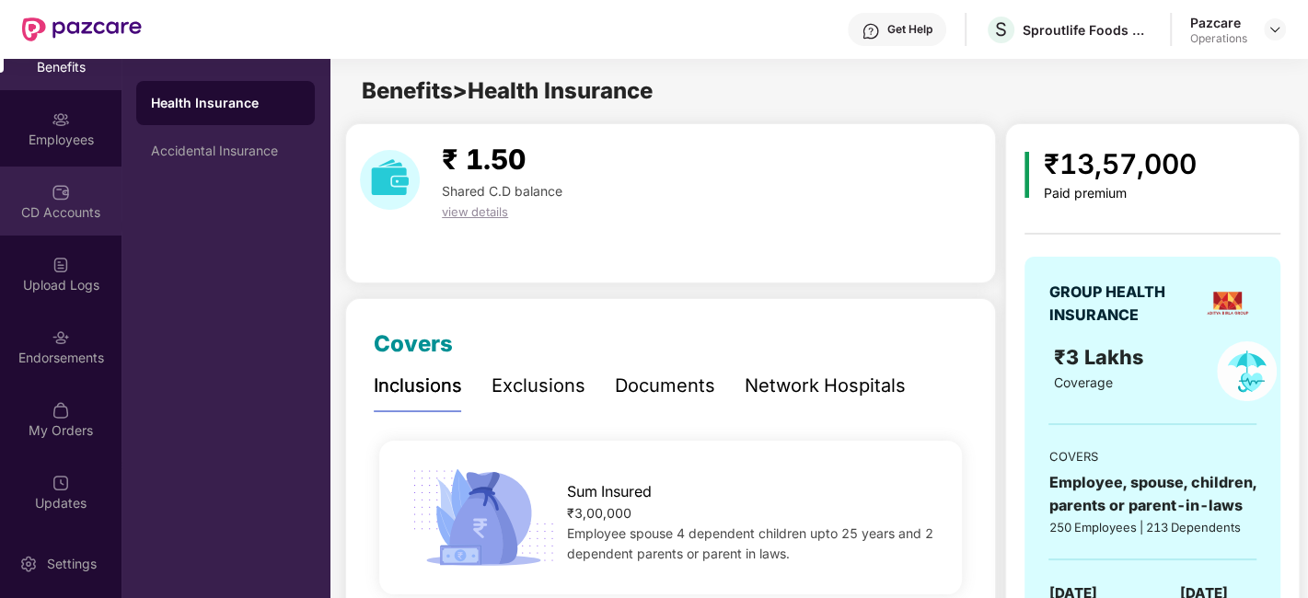
scroll to position [0, 0]
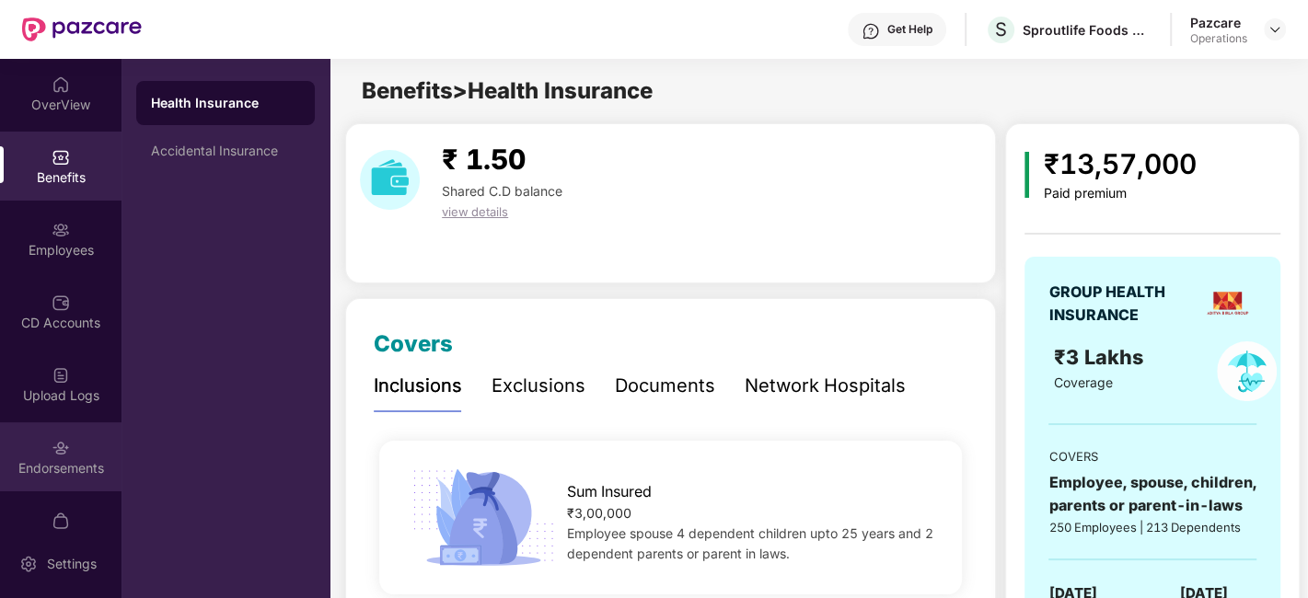
click at [52, 446] on img at bounding box center [61, 448] width 18 height 18
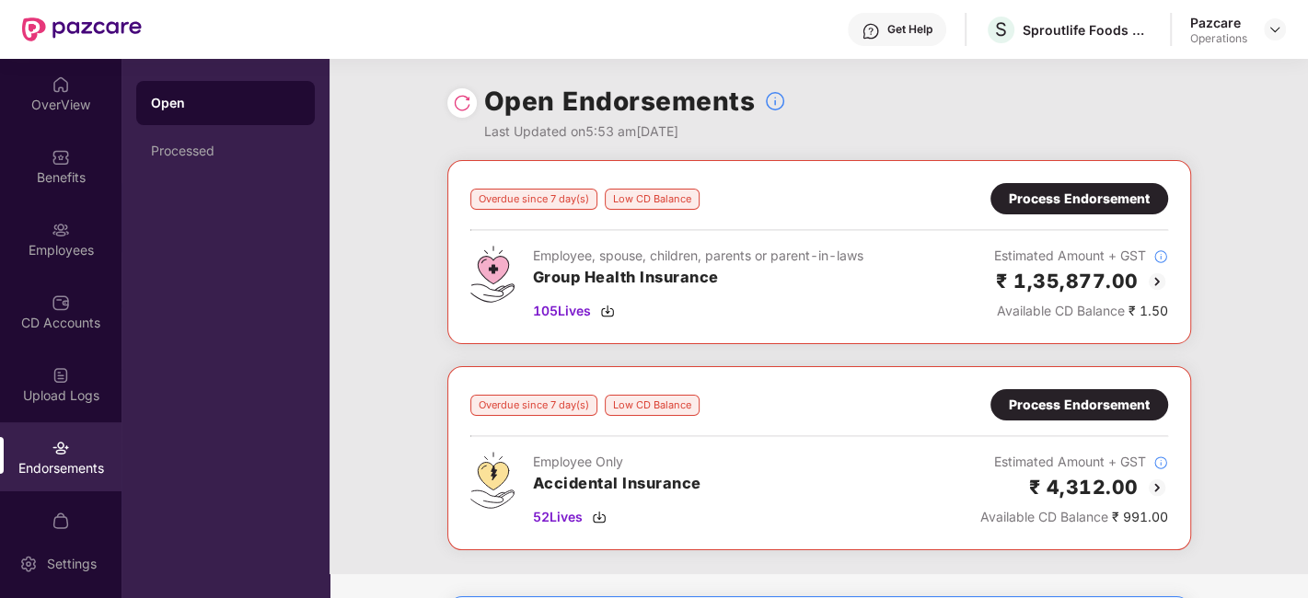
click at [1043, 200] on div "Process Endorsement" at bounding box center [1079, 199] width 141 height 20
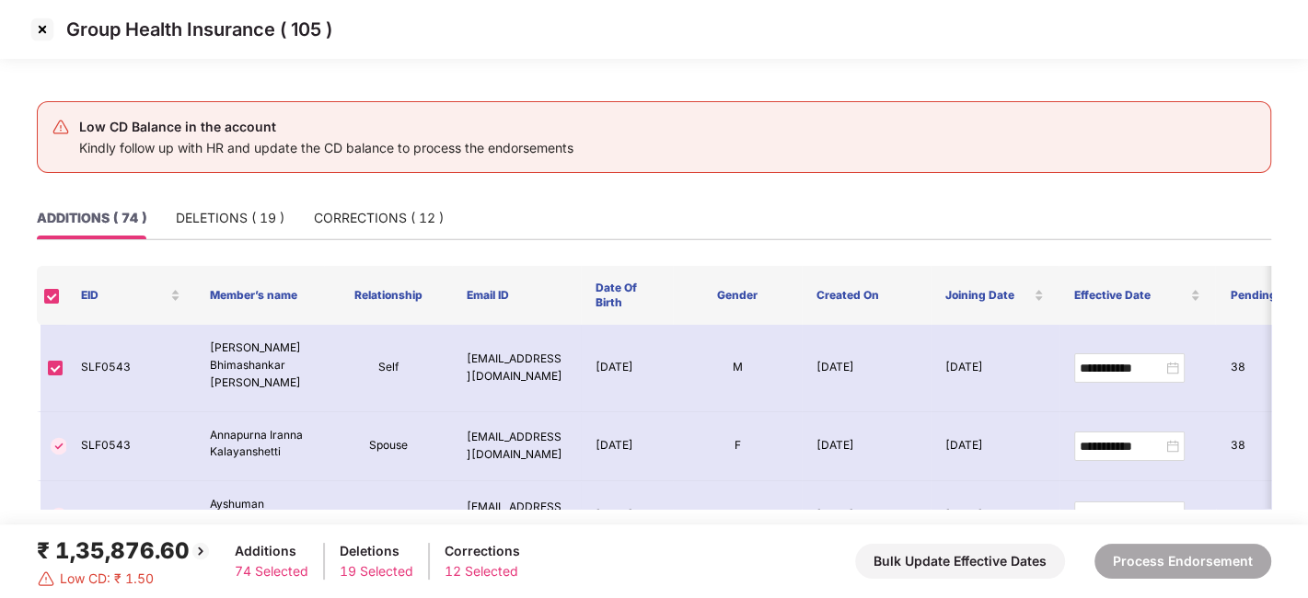
scroll to position [1711, 0]
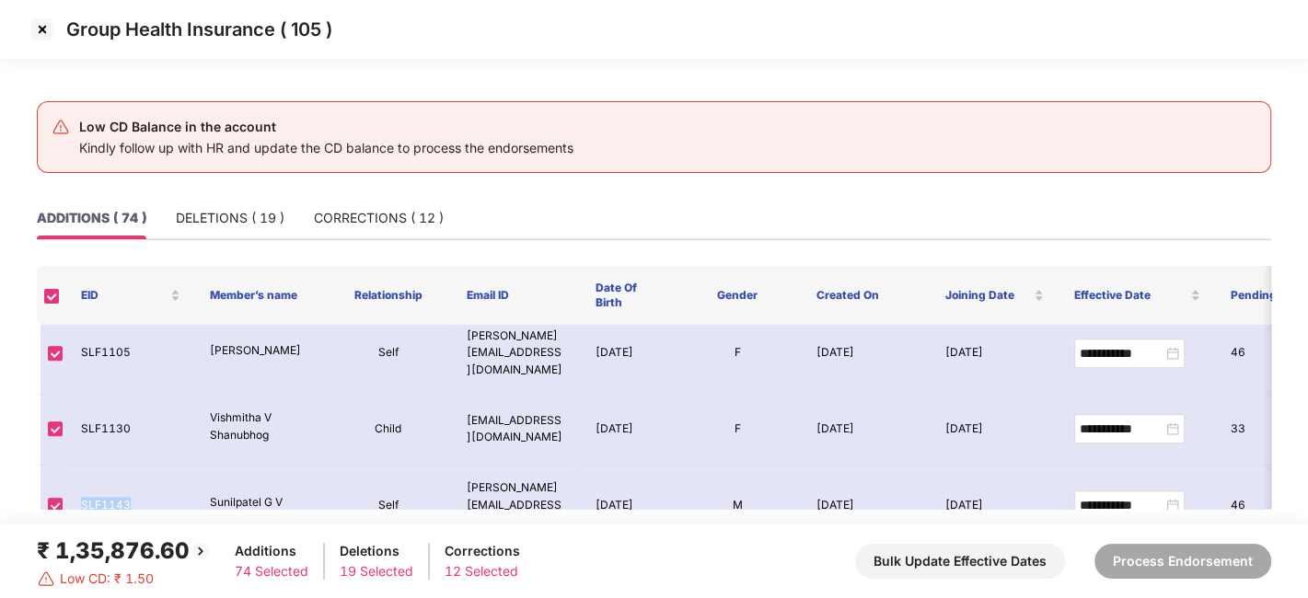
click at [44, 29] on img at bounding box center [42, 29] width 29 height 29
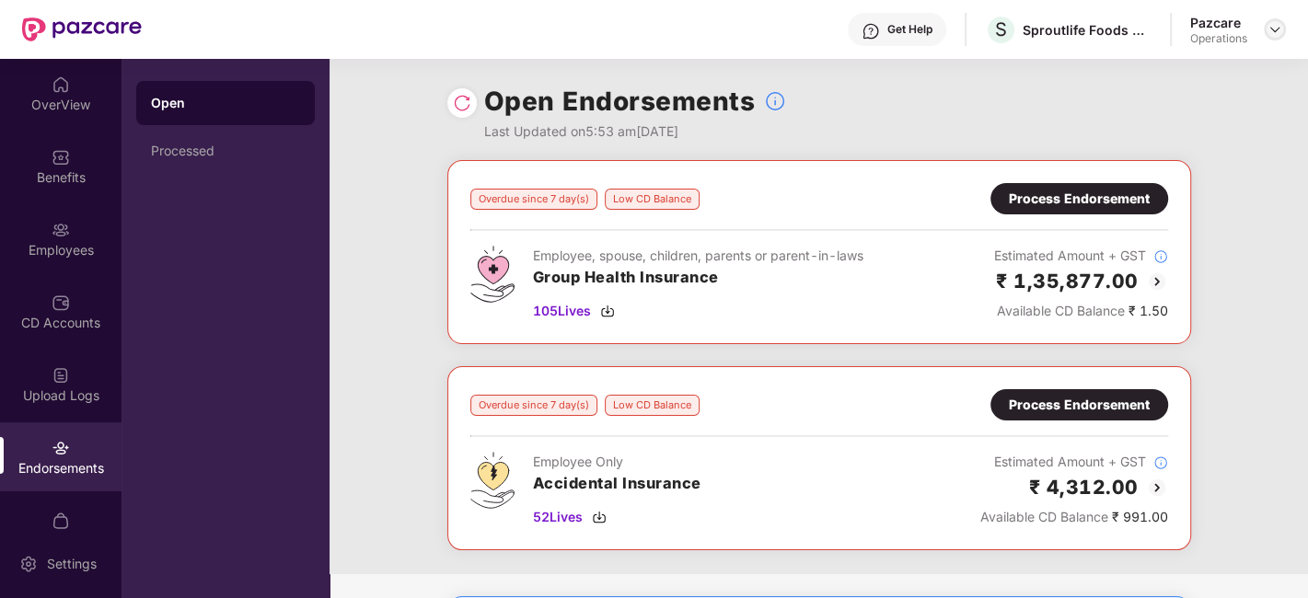
click at [1273, 29] on img at bounding box center [1275, 29] width 15 height 15
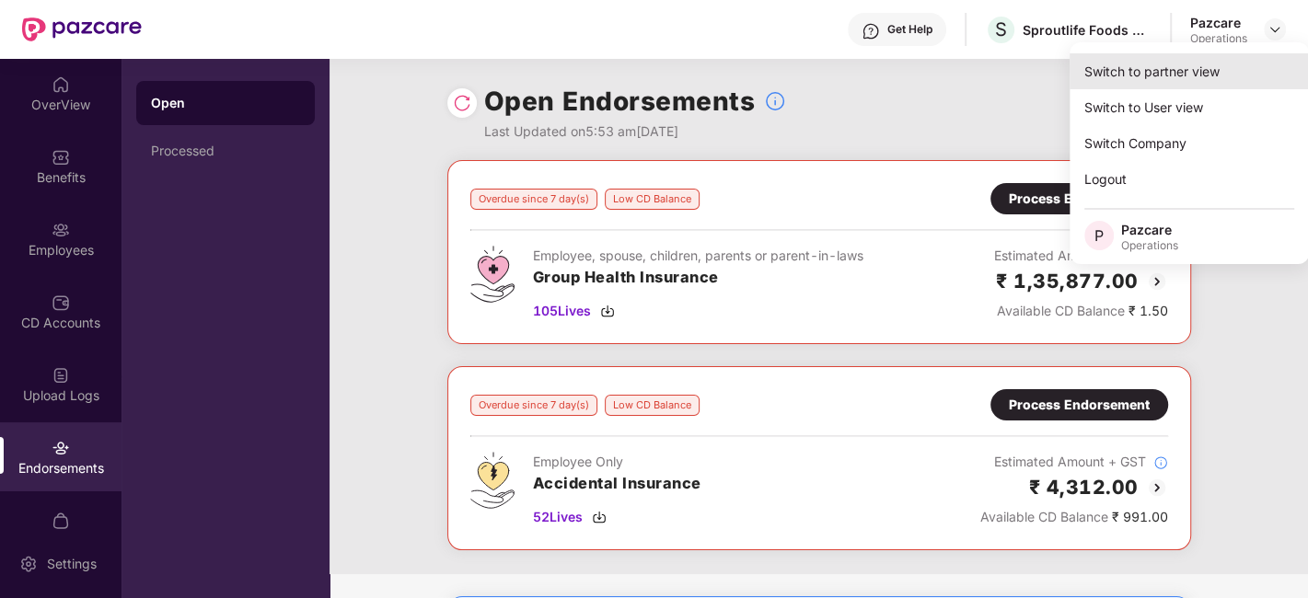
click at [1155, 69] on div "Switch to partner view" at bounding box center [1189, 71] width 239 height 36
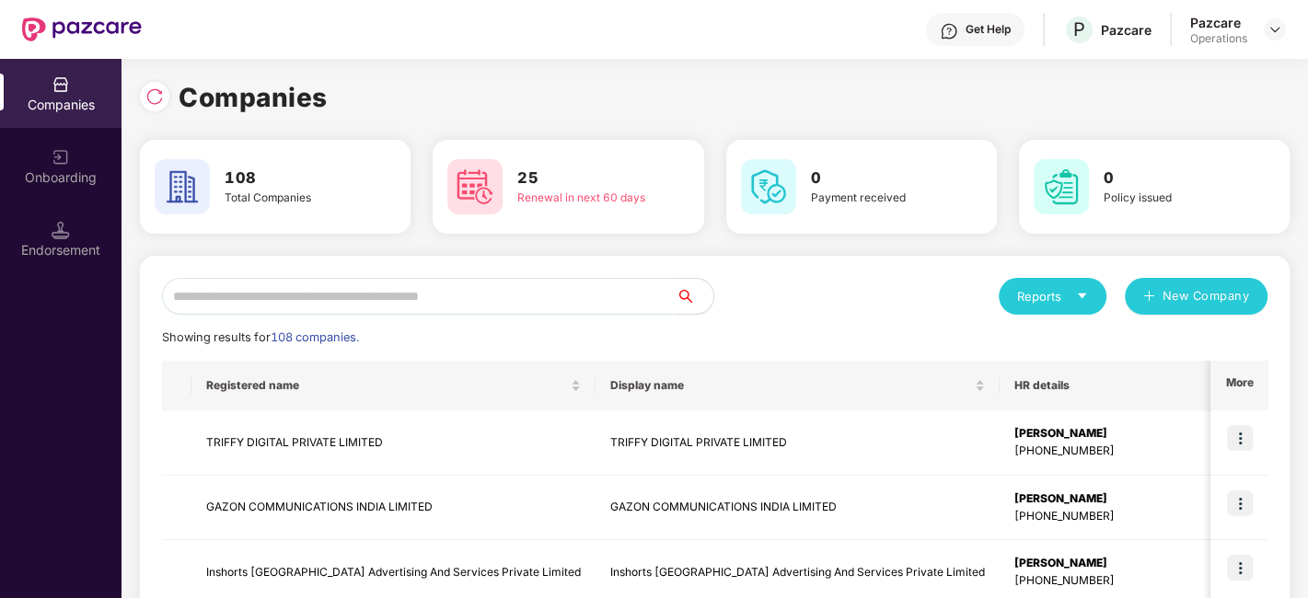
click at [596, 290] on input "text" at bounding box center [419, 296] width 515 height 37
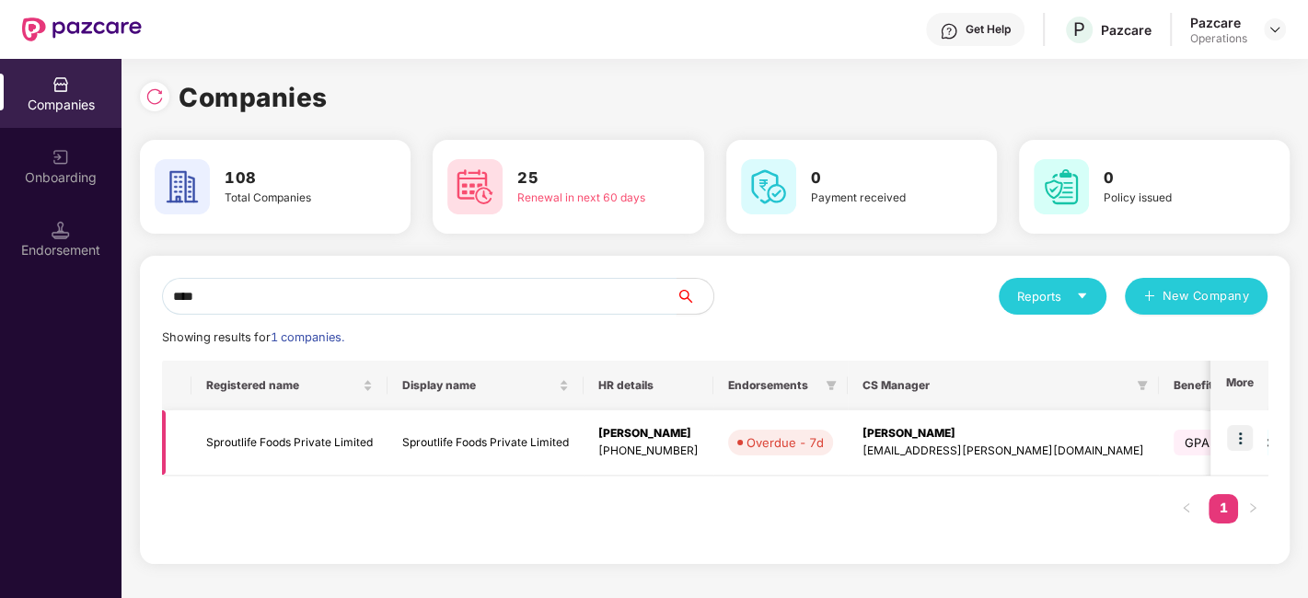
type input "****"
click at [325, 446] on td "Sproutlife Foods Private Limited" at bounding box center [289, 443] width 196 height 65
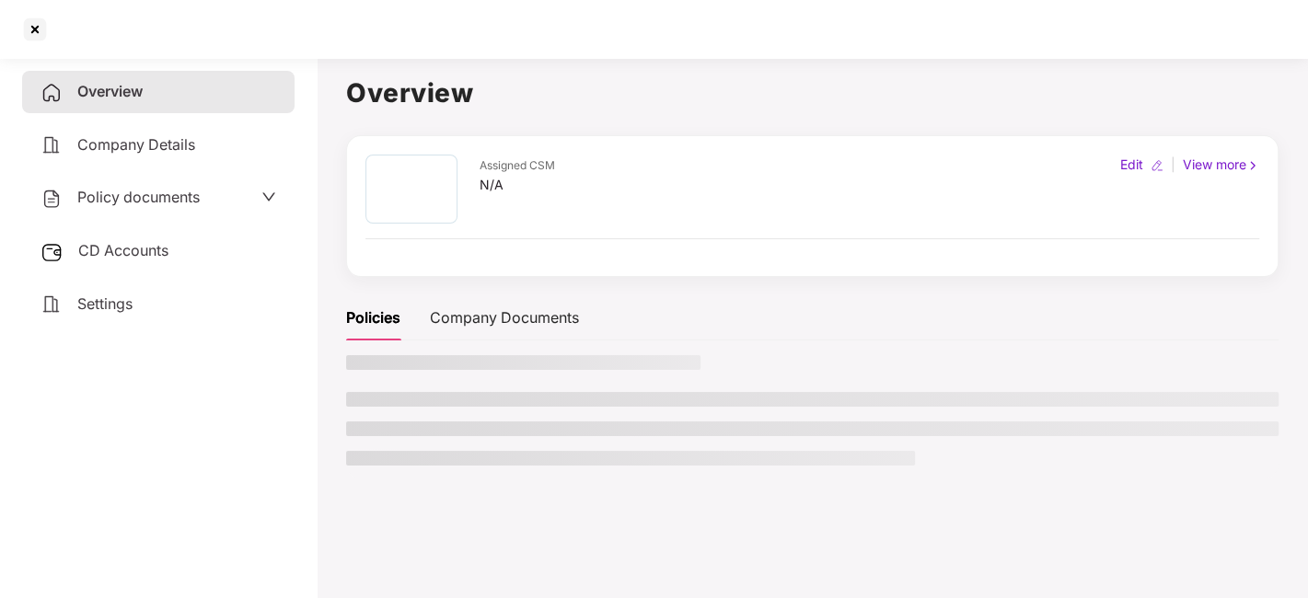
click at [100, 193] on span "Policy documents" at bounding box center [138, 197] width 122 height 18
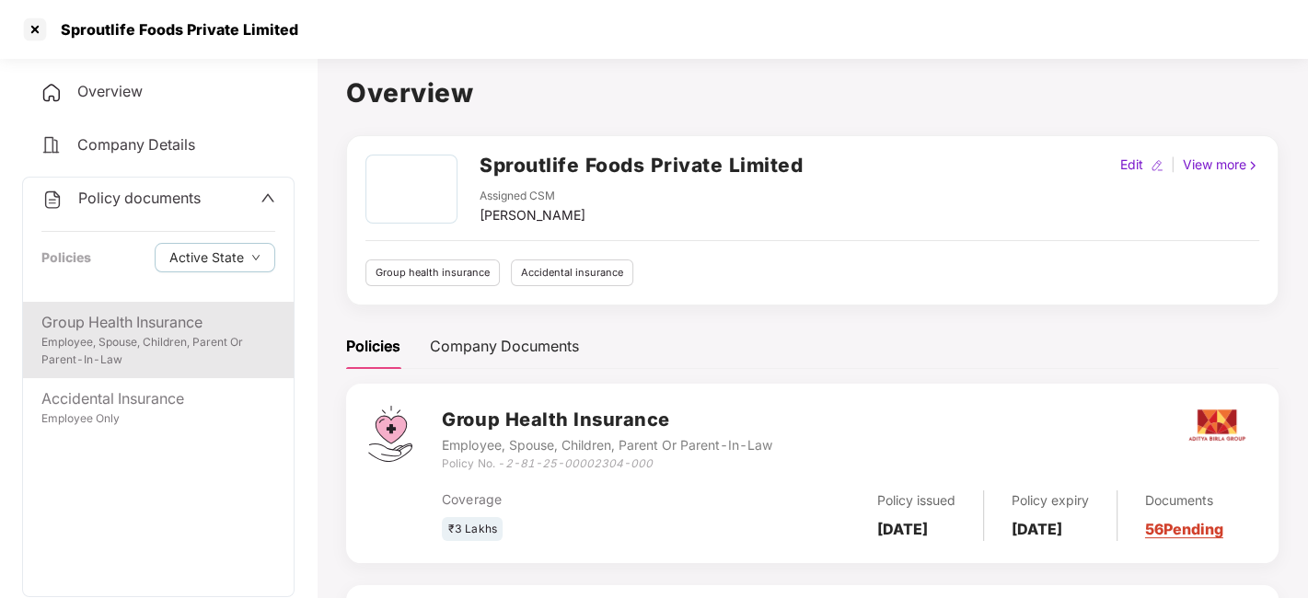
click at [164, 354] on div "Employee, Spouse, Children, Parent Or Parent-In-Law" at bounding box center [158, 351] width 234 height 35
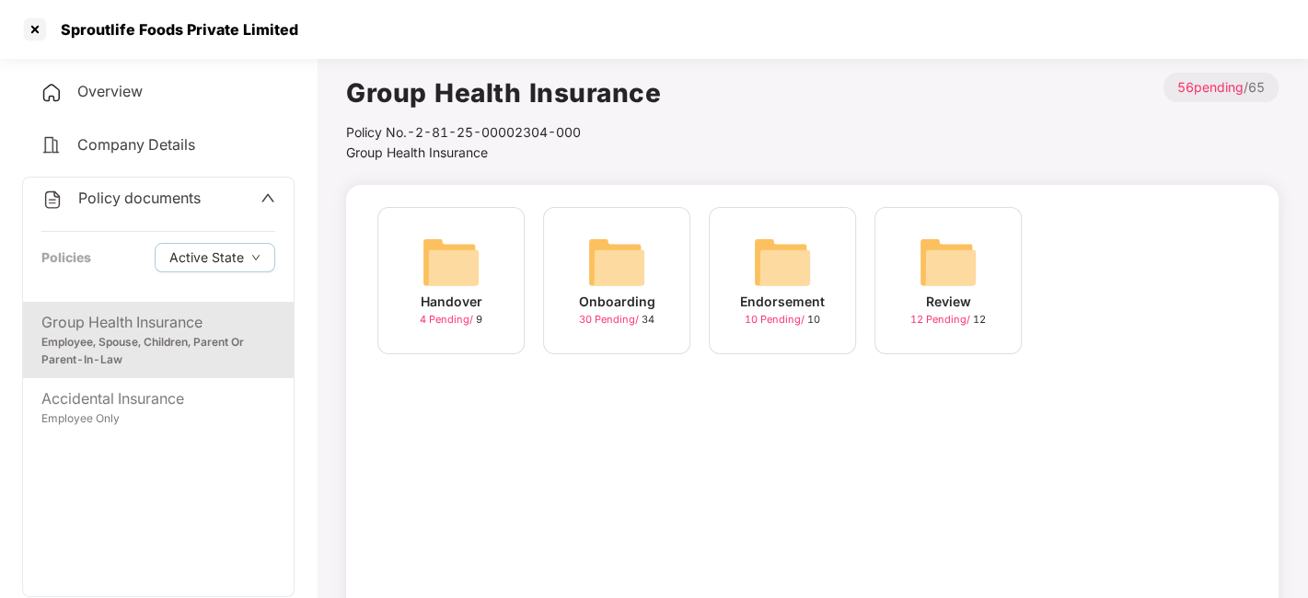
click at [584, 264] on div "Onboarding 30 Pending / 34" at bounding box center [616, 280] width 147 height 147
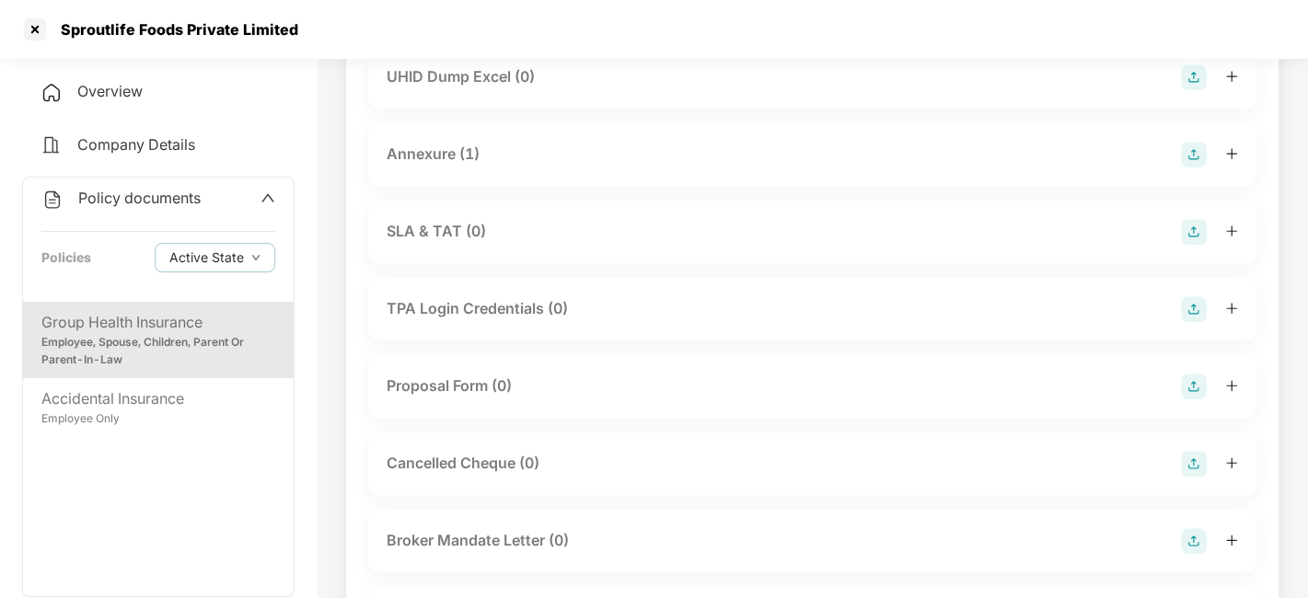
scroll to position [936, 0]
click at [415, 129] on div "Annexure (1)" at bounding box center [812, 153] width 888 height 63
click at [418, 150] on div "Annexure (1)" at bounding box center [433, 152] width 93 height 23
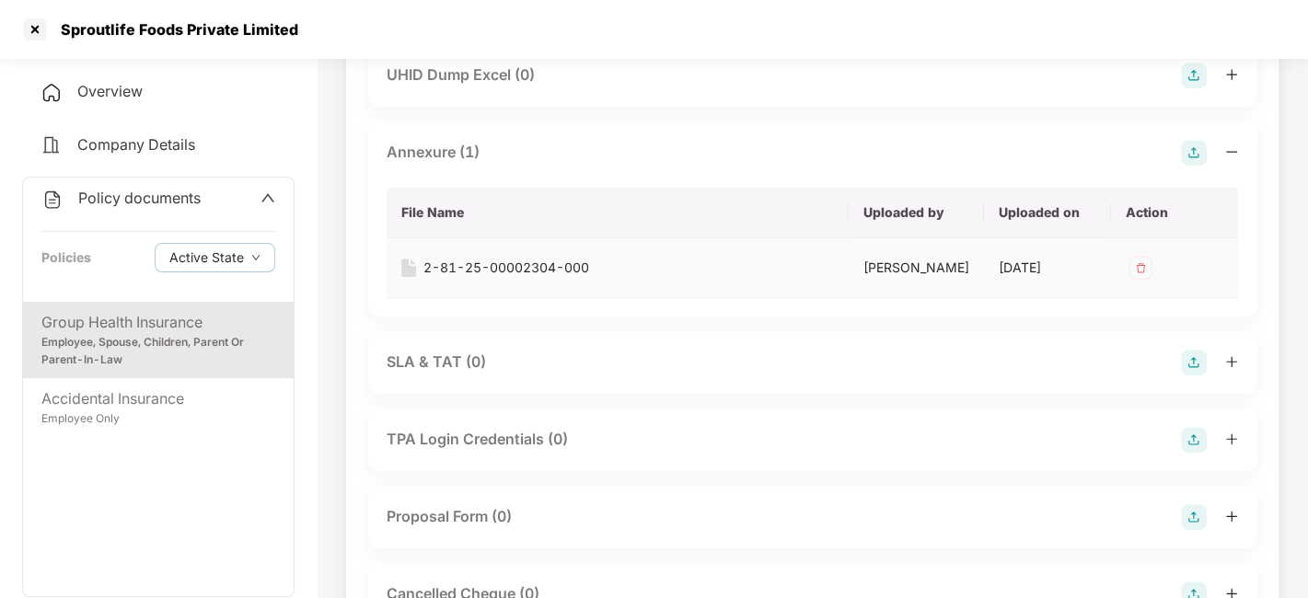
click at [492, 260] on div "2-81-25-00002304-000" at bounding box center [506, 268] width 166 height 20
click at [29, 27] on div at bounding box center [34, 29] width 29 height 29
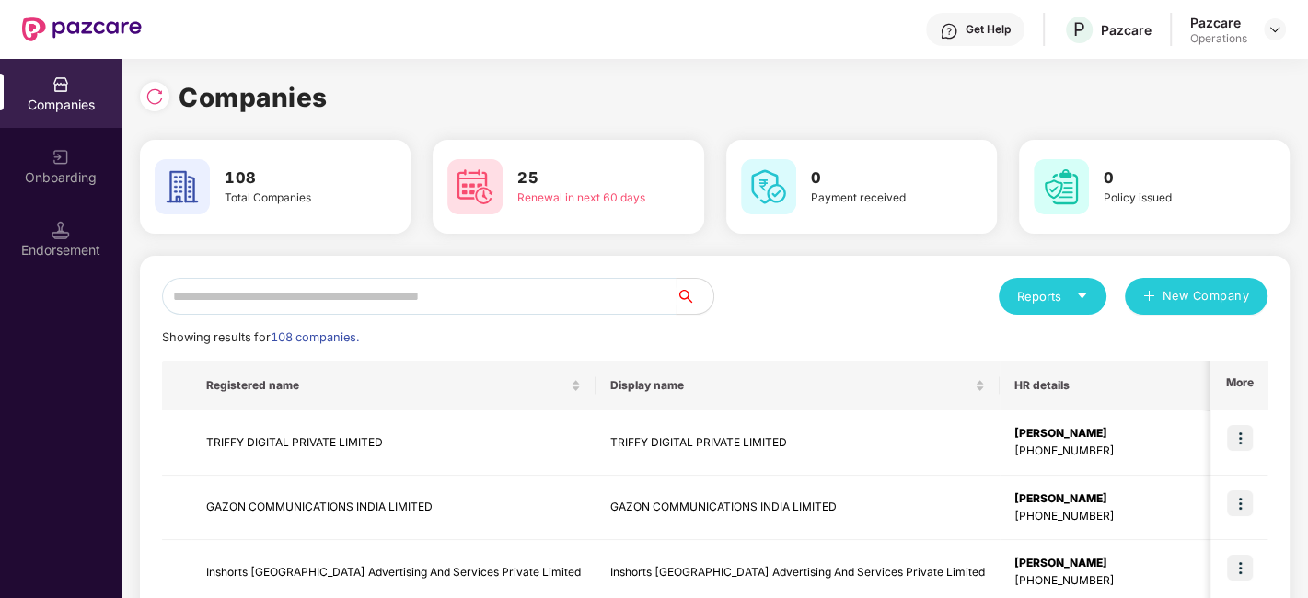
scroll to position [0, 0]
click at [458, 297] on input "text" at bounding box center [419, 296] width 515 height 37
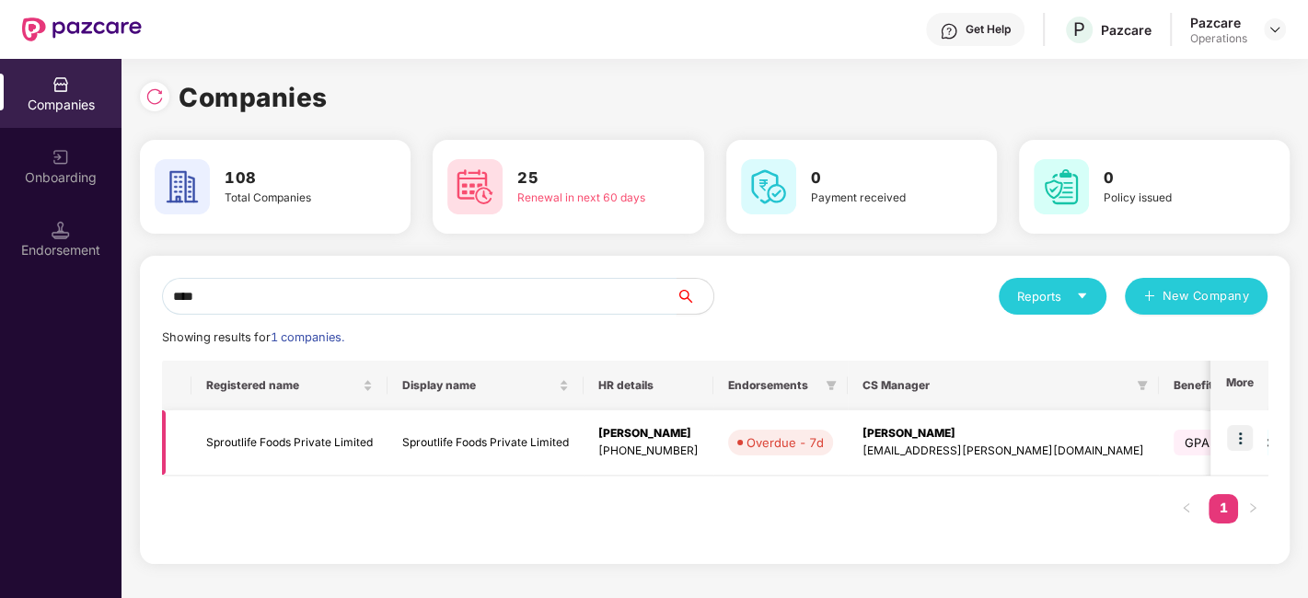
type input "****"
click at [1235, 428] on img at bounding box center [1240, 438] width 26 height 26
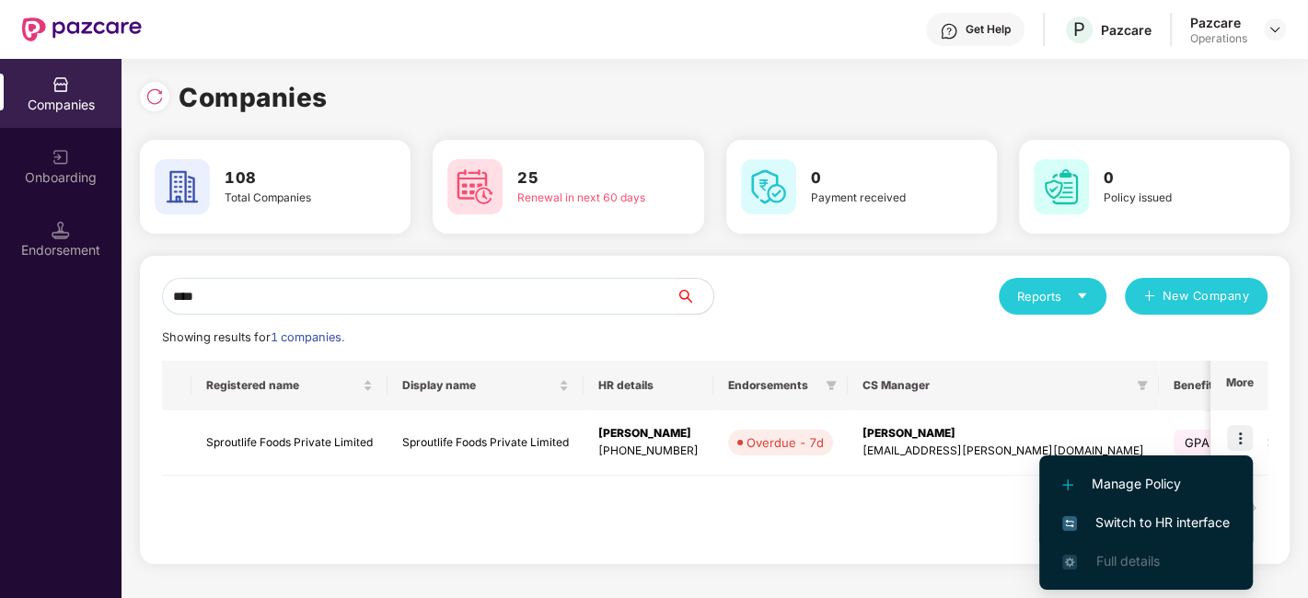
click at [1123, 525] on span "Switch to HR interface" at bounding box center [1146, 523] width 168 height 20
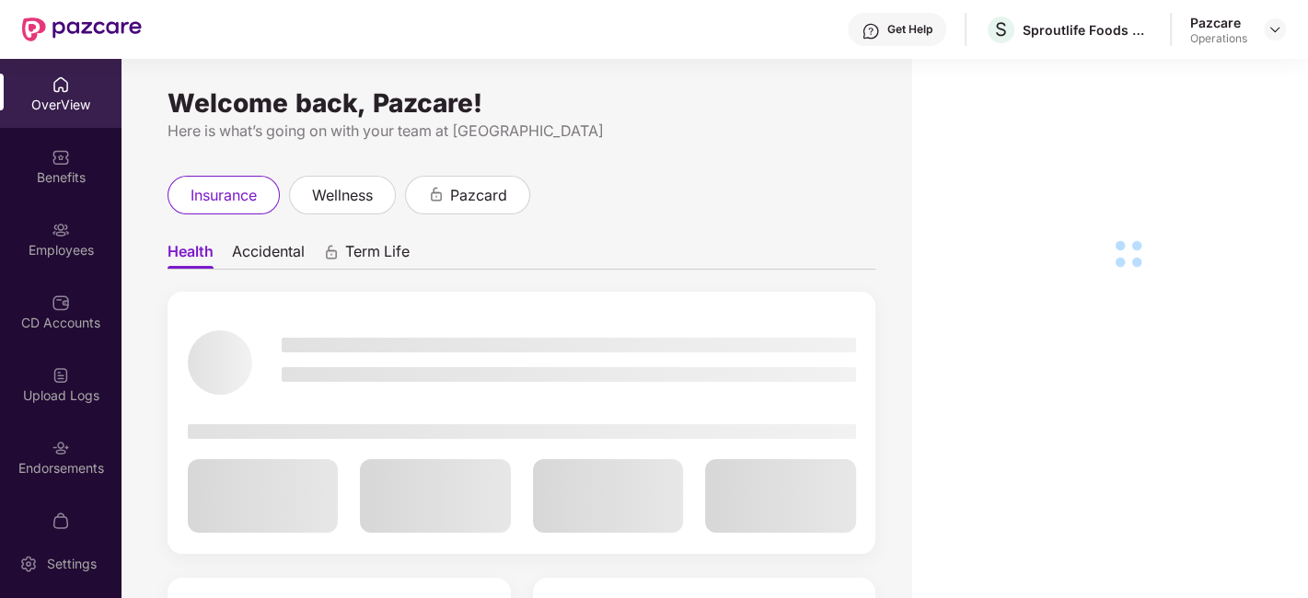
scroll to position [110, 0]
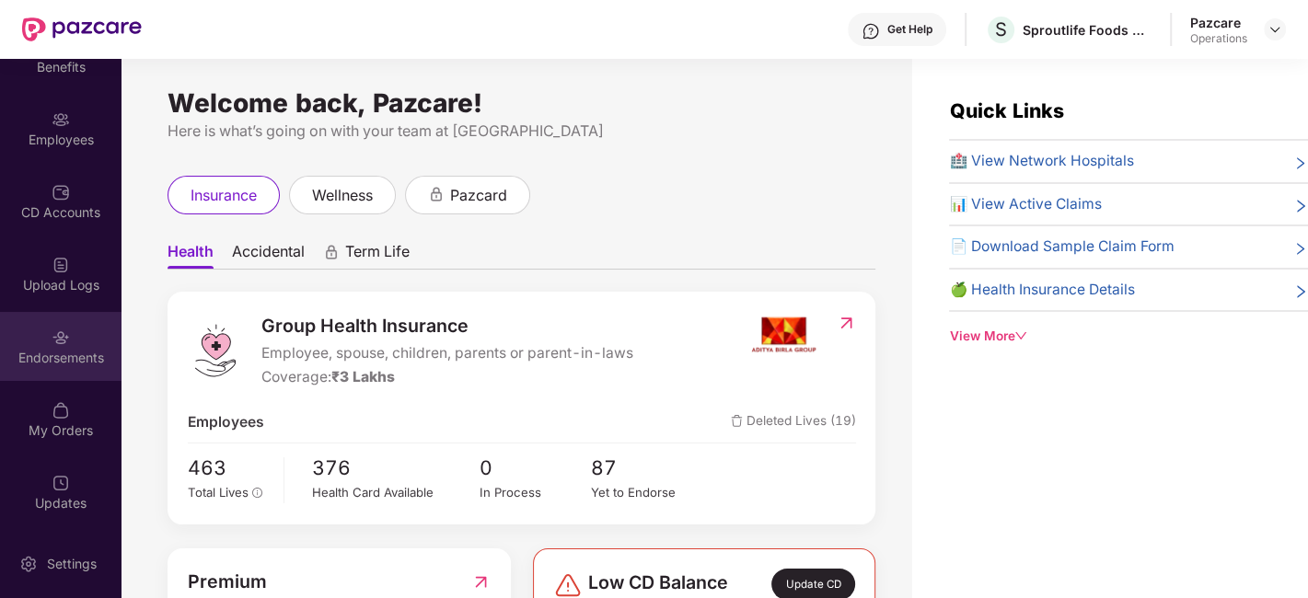
click at [48, 313] on div "Endorsements" at bounding box center [61, 346] width 122 height 69
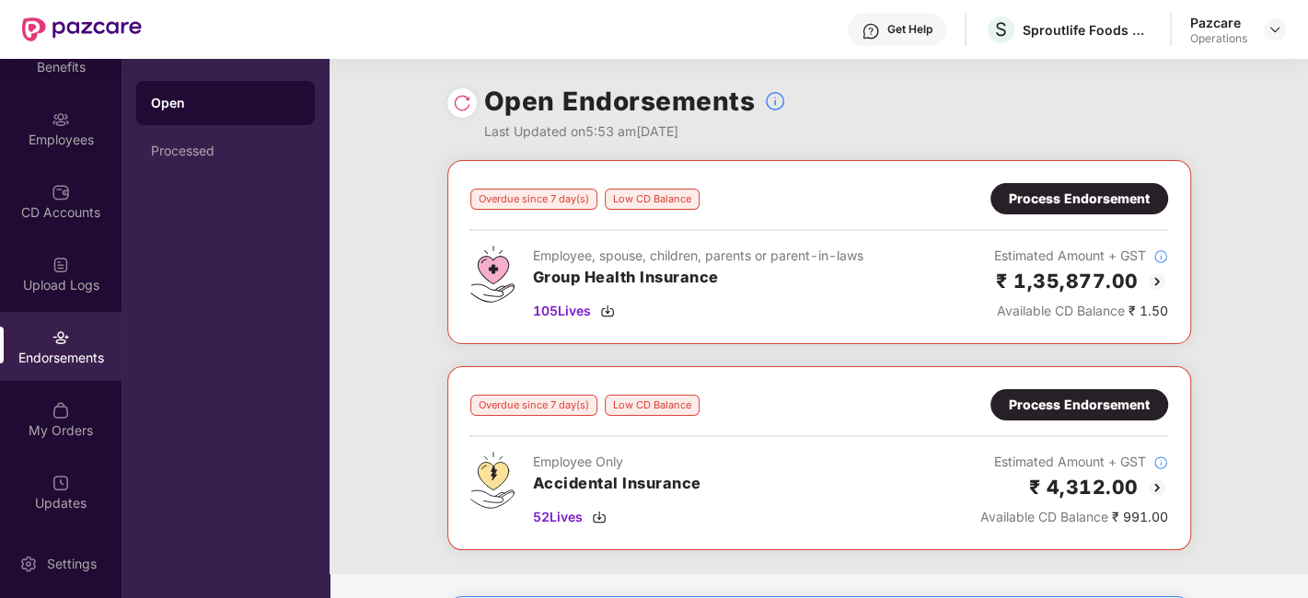
click at [1050, 209] on div "Process Endorsement" at bounding box center [1080, 198] width 178 height 31
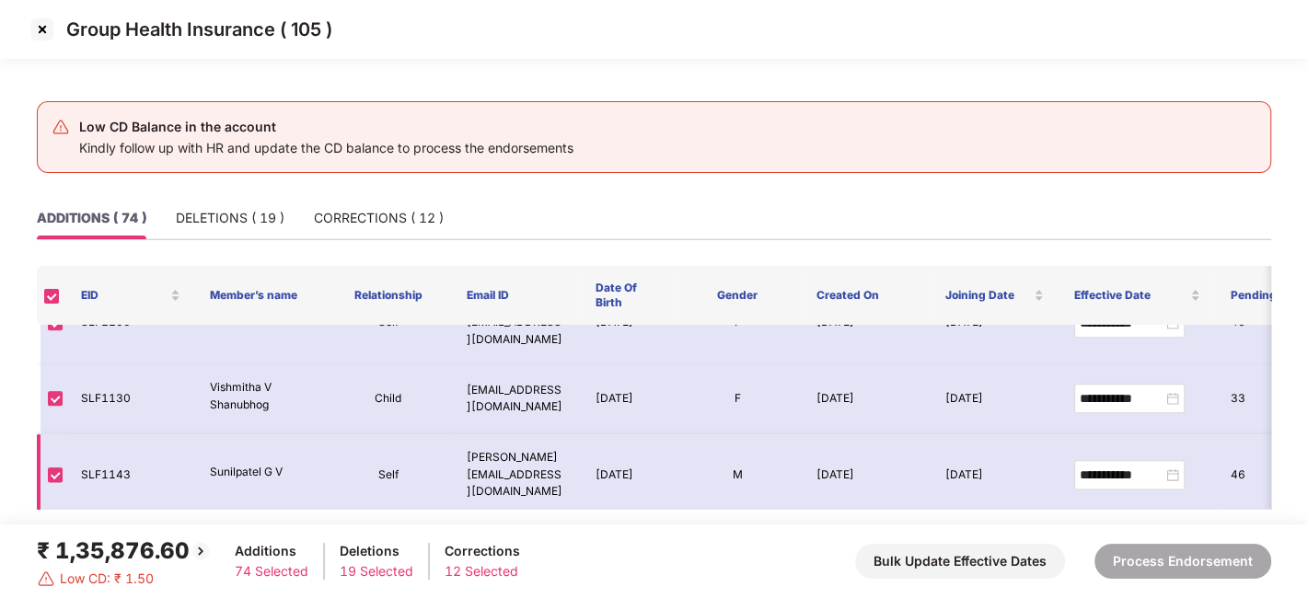
scroll to position [1737, 0]
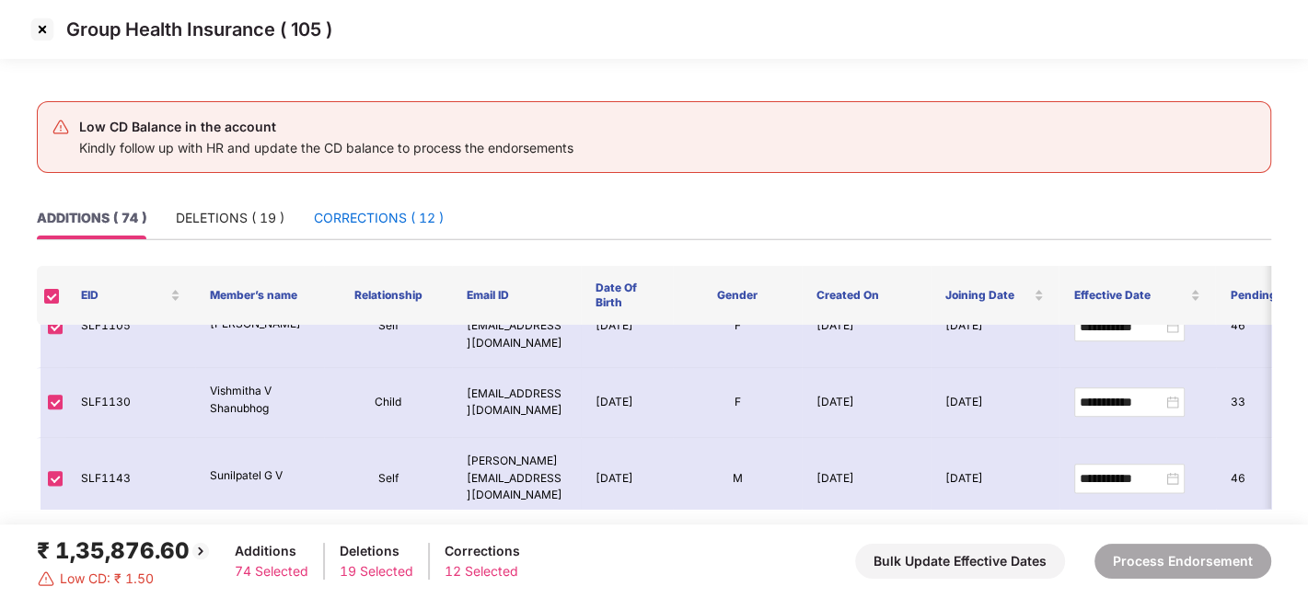
click at [385, 209] on div "CORRECTIONS ( 12 )" at bounding box center [379, 218] width 130 height 20
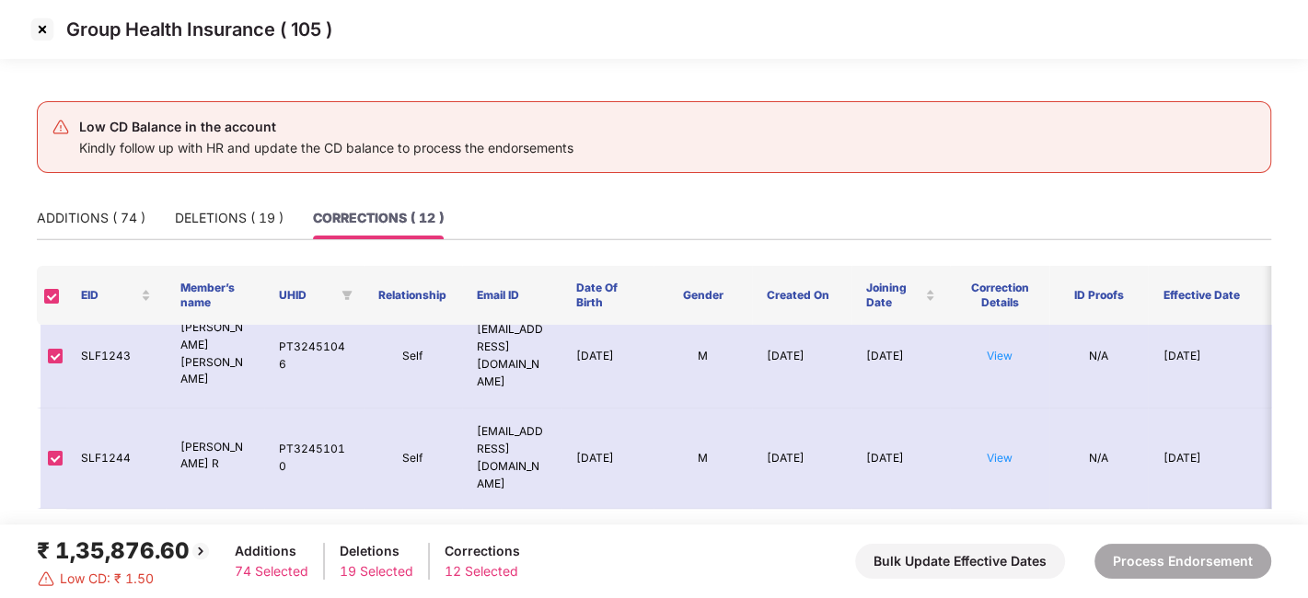
scroll to position [729, 0]
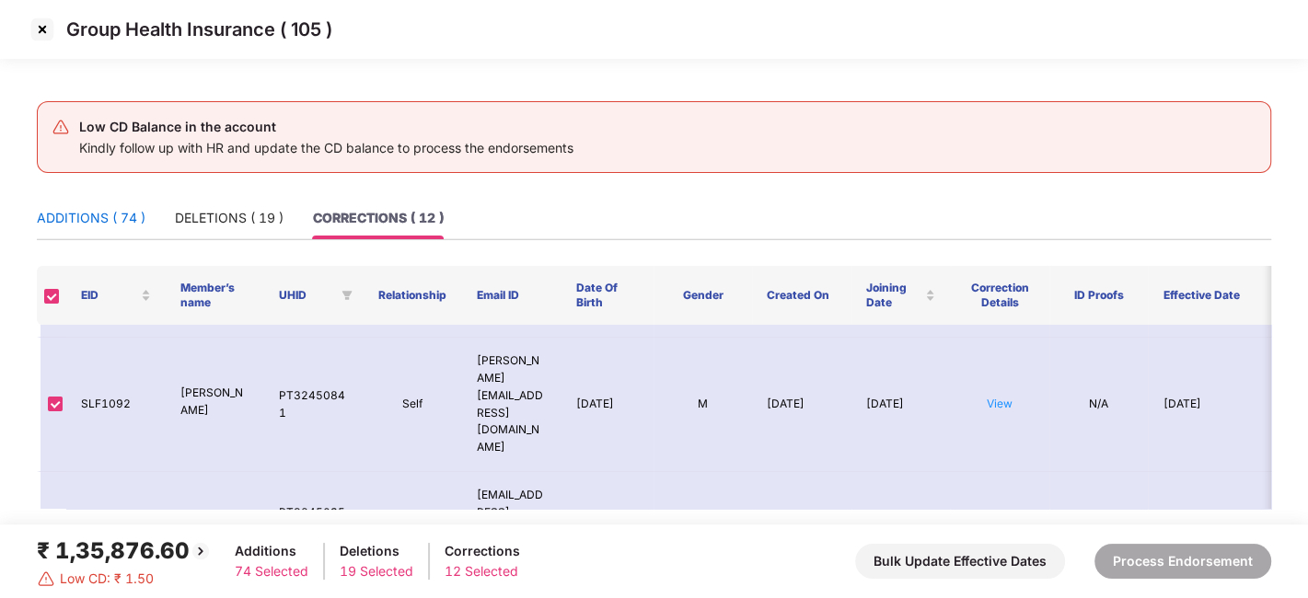
click at [92, 213] on div "ADDITIONS ( 74 )" at bounding box center [91, 218] width 109 height 20
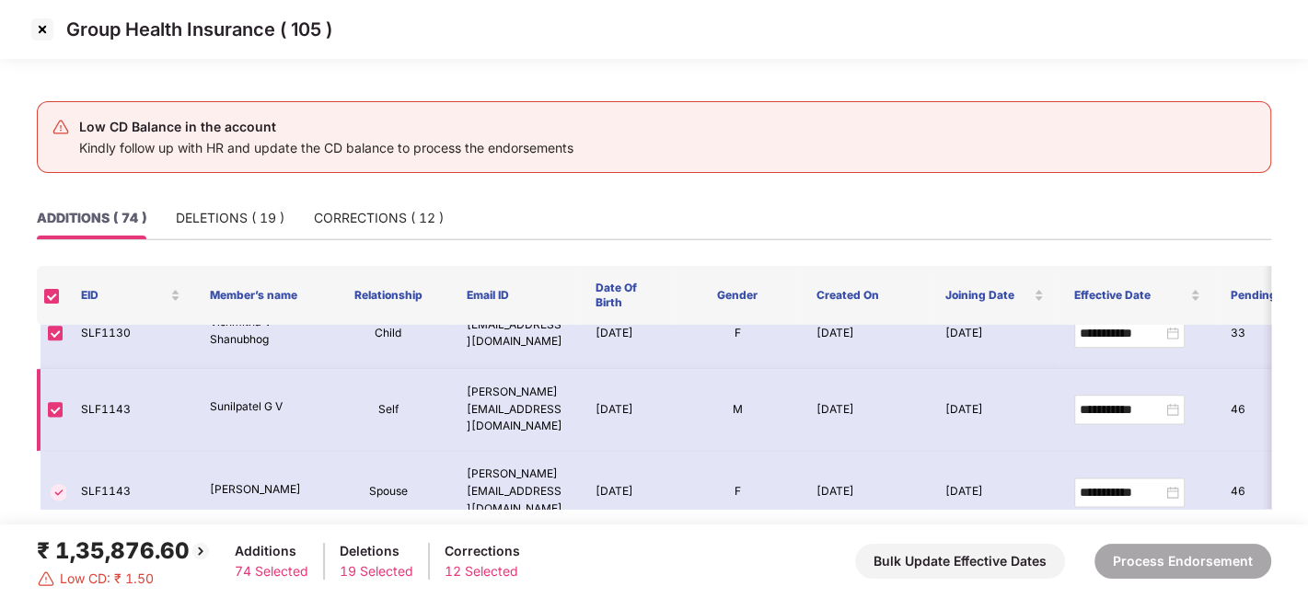
scroll to position [1748, 0]
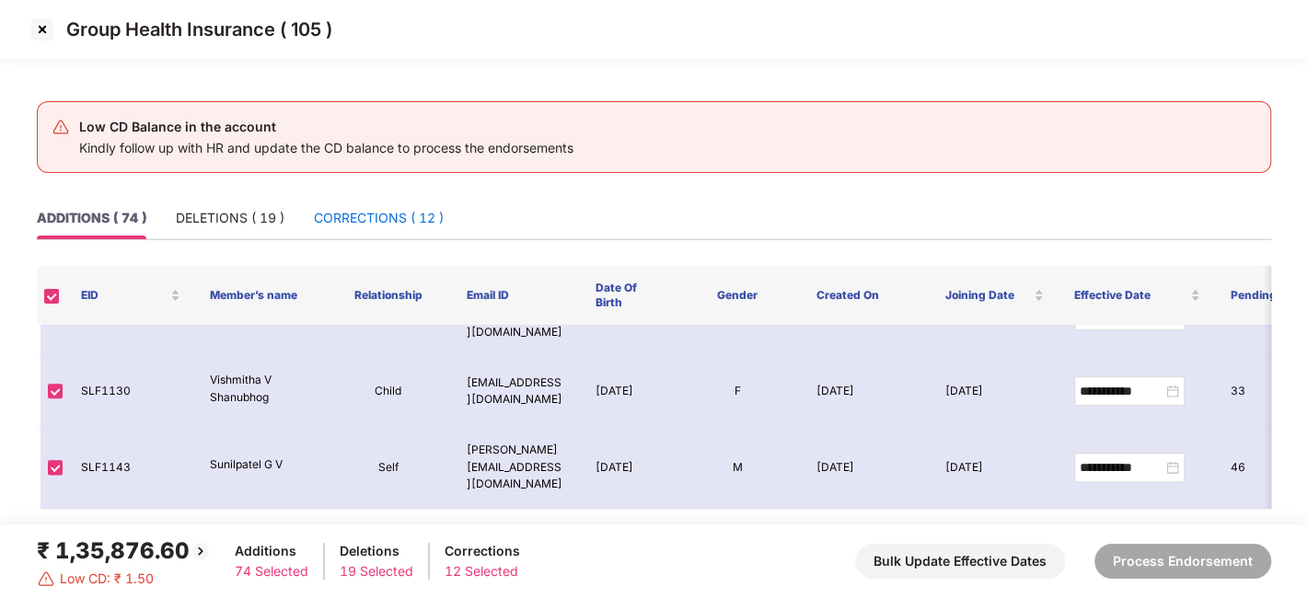
click at [376, 216] on div "CORRECTIONS ( 12 )" at bounding box center [379, 218] width 130 height 20
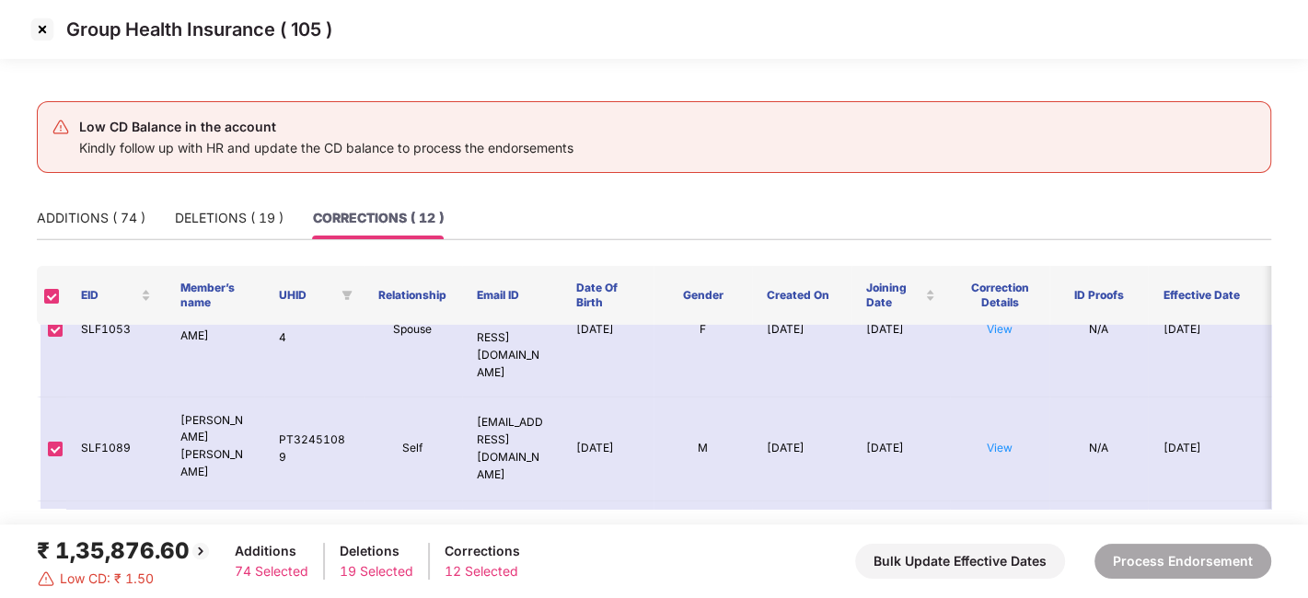
scroll to position [729, 0]
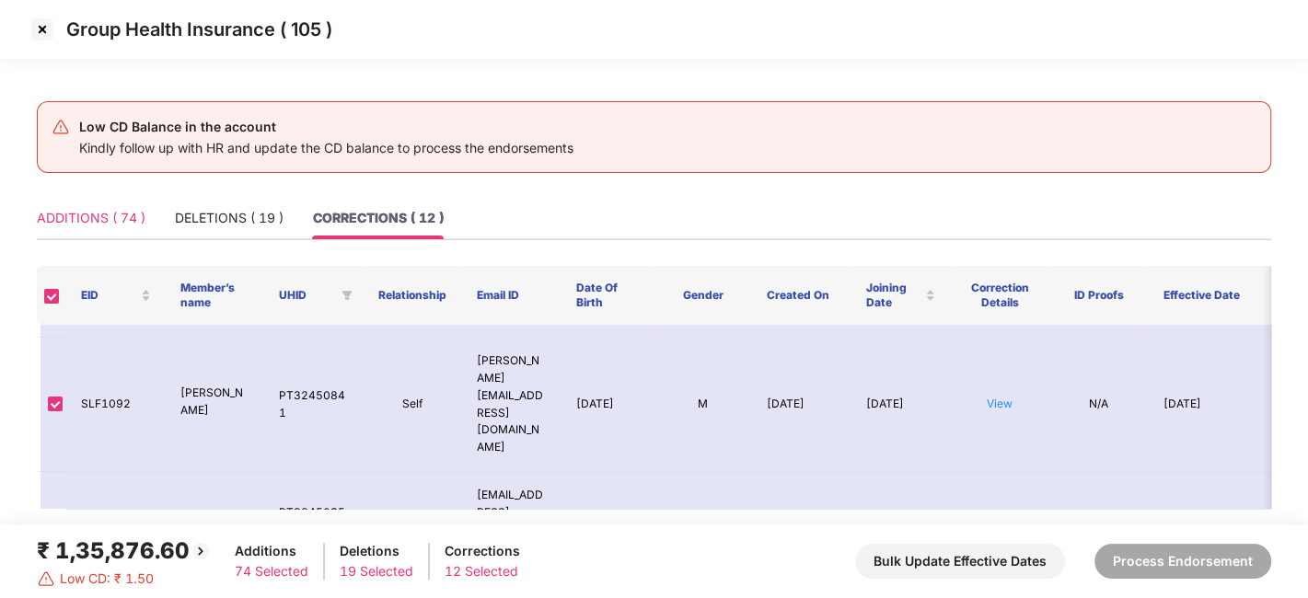
click at [67, 232] on div "ADDITIONS ( 74 )" at bounding box center [91, 218] width 109 height 42
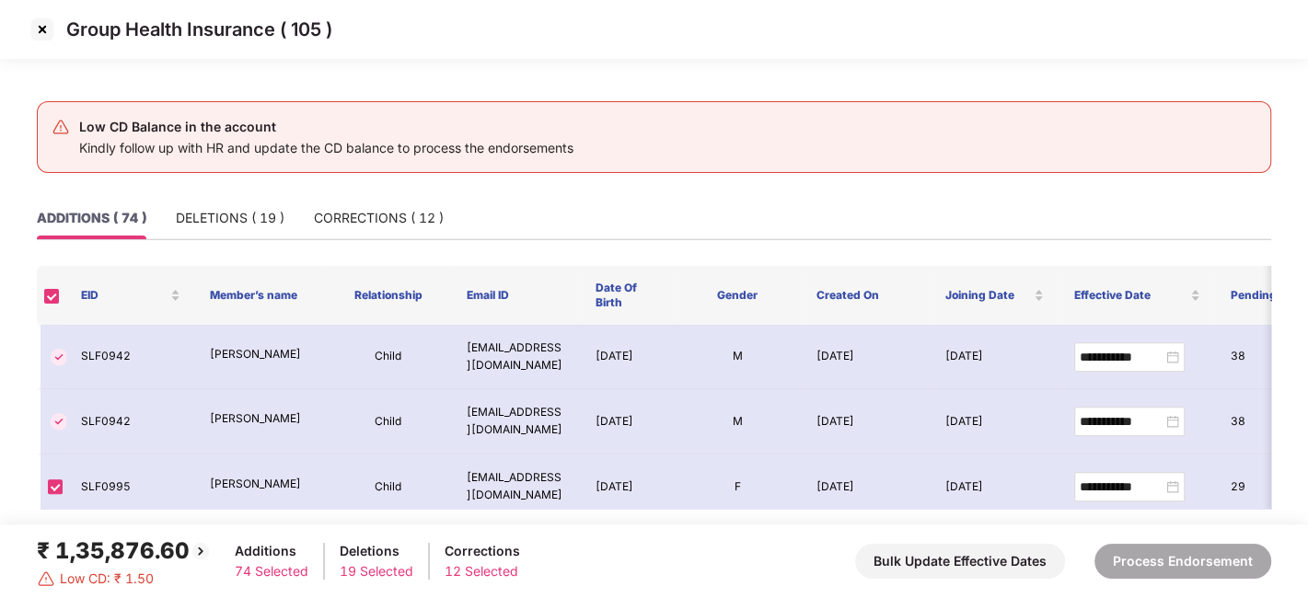
scroll to position [830, 0]
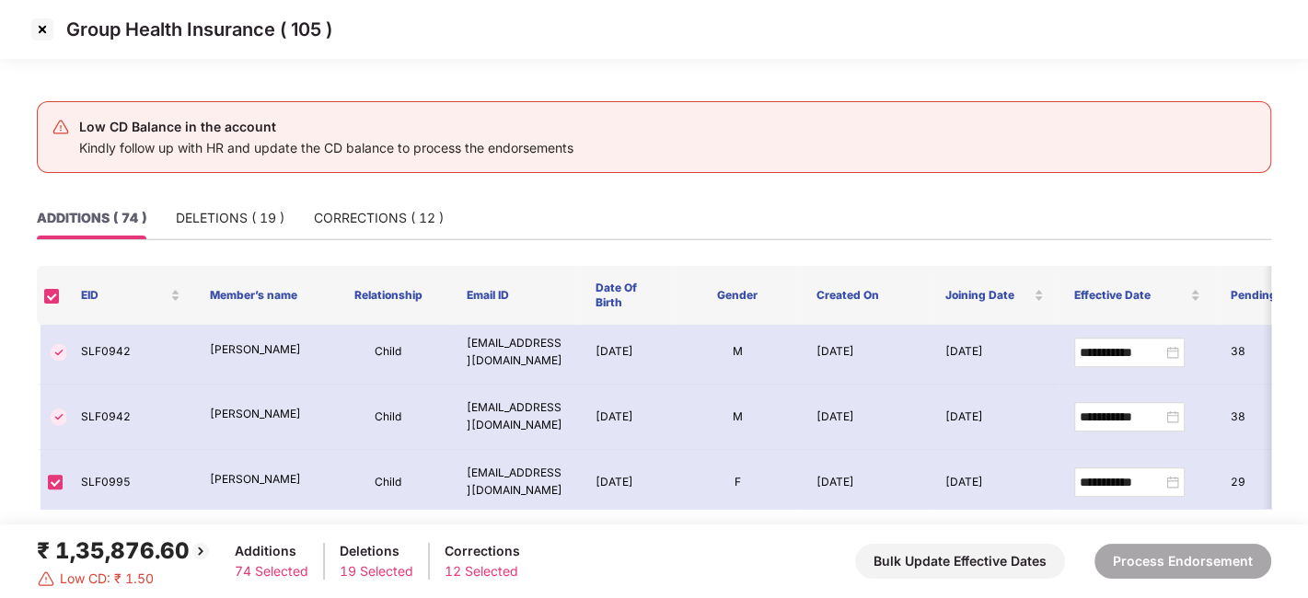
click at [37, 28] on img at bounding box center [42, 29] width 29 height 29
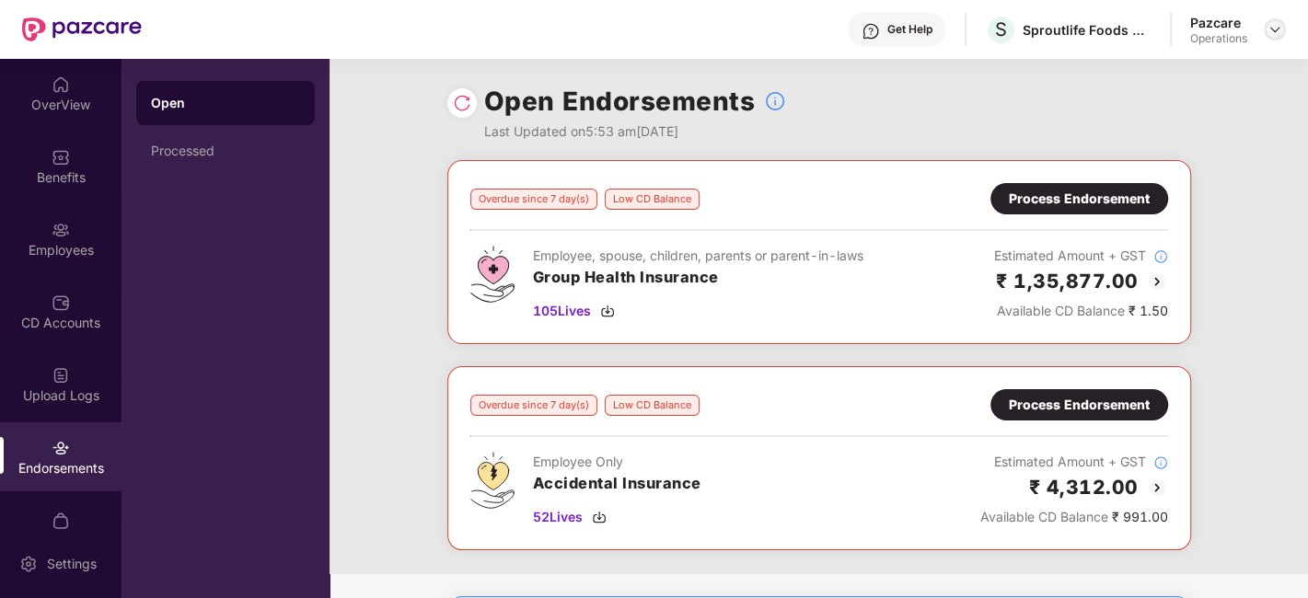
click at [1268, 35] on img at bounding box center [1275, 29] width 15 height 15
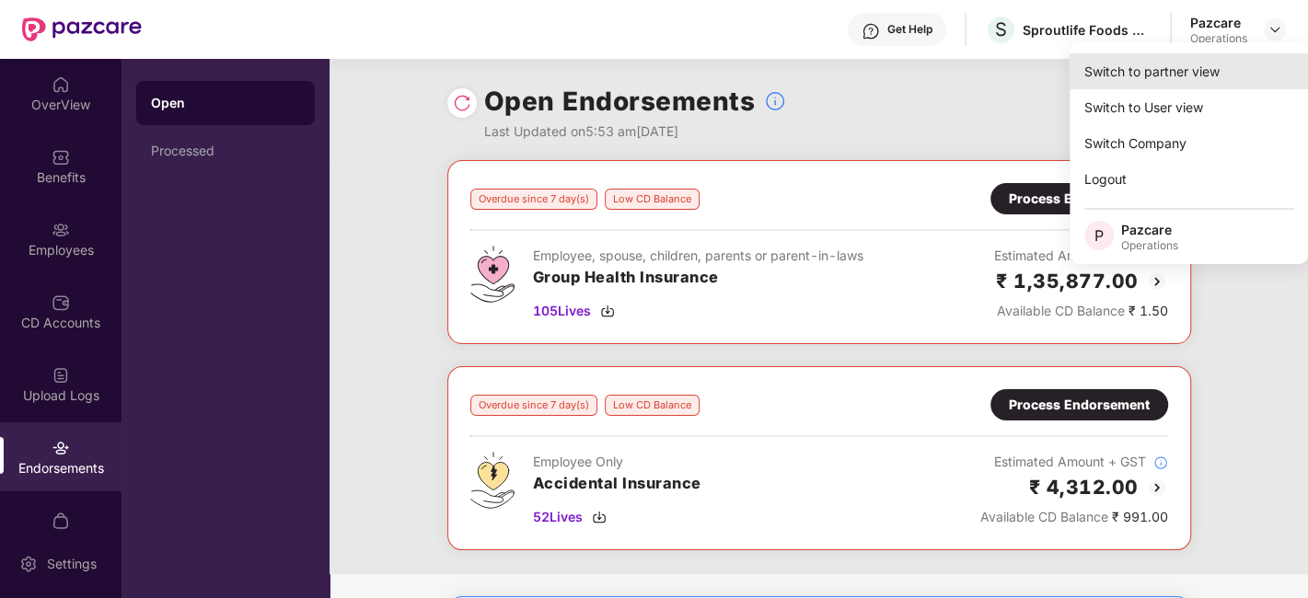
click at [1173, 62] on div "Switch to partner view" at bounding box center [1189, 71] width 239 height 36
